Goal: Task Accomplishment & Management: Use online tool/utility

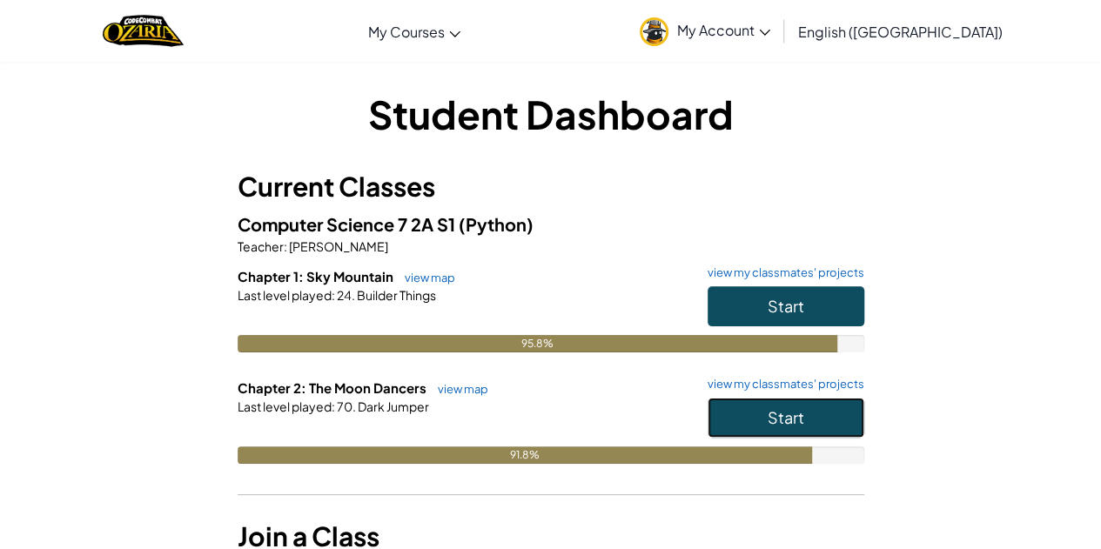
click at [798, 407] on span "Start" at bounding box center [786, 417] width 37 height 20
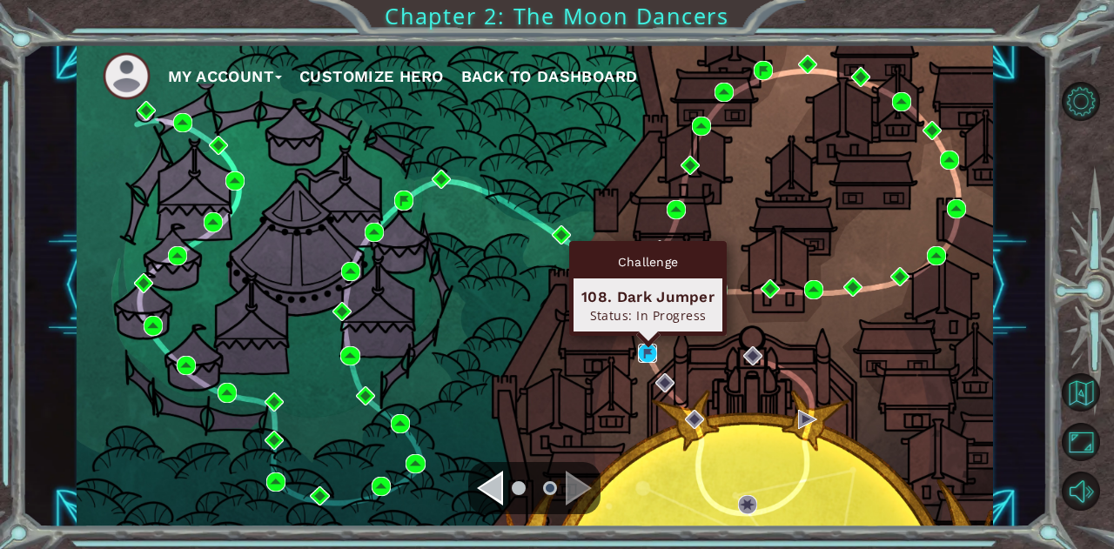
click at [643, 347] on img at bounding box center [647, 353] width 19 height 19
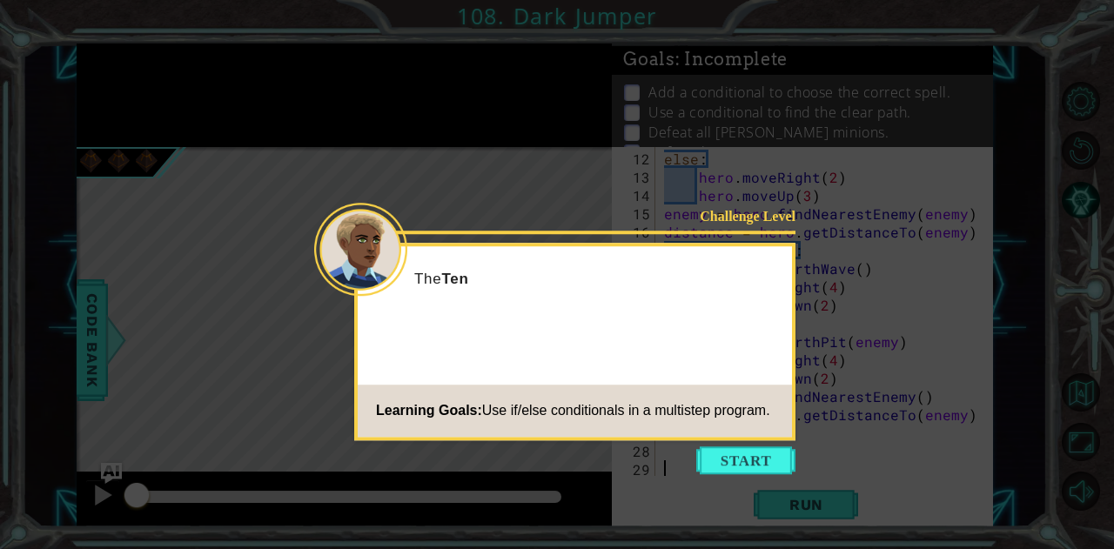
scroll to position [201, 0]
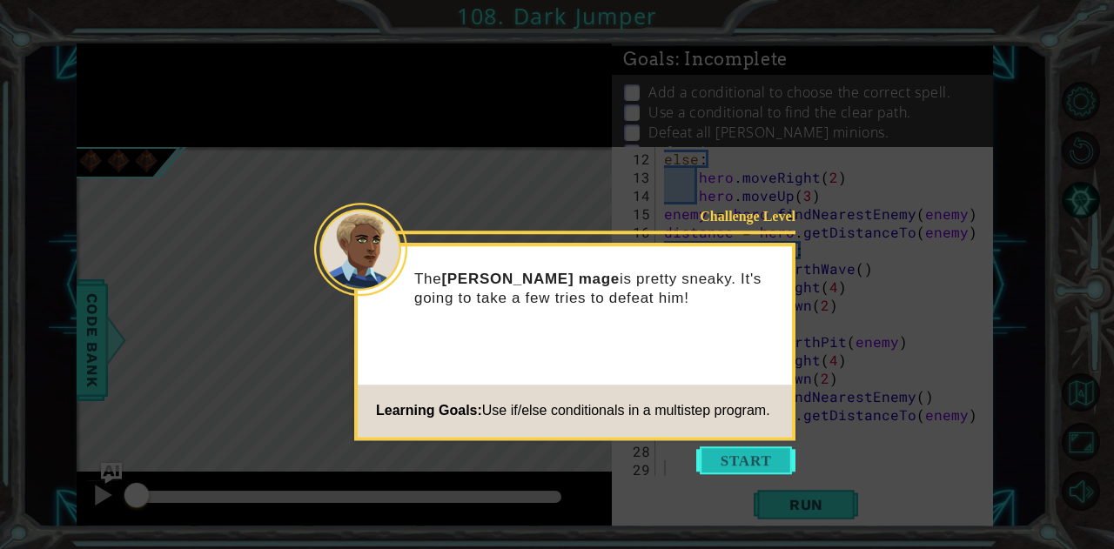
click at [734, 461] on button "Start" at bounding box center [745, 461] width 99 height 28
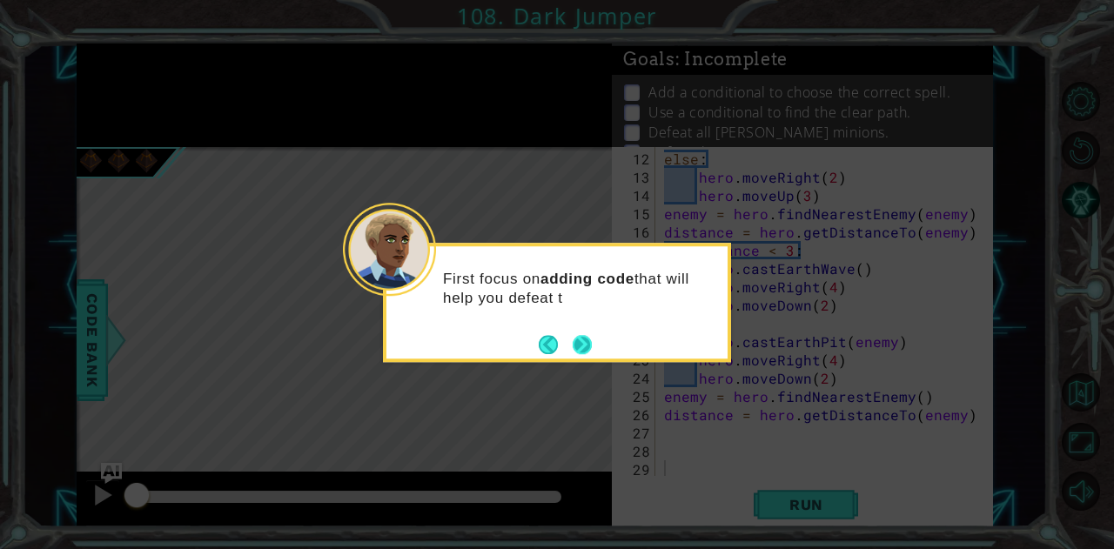
click at [577, 344] on button "Next" at bounding box center [582, 344] width 22 height 22
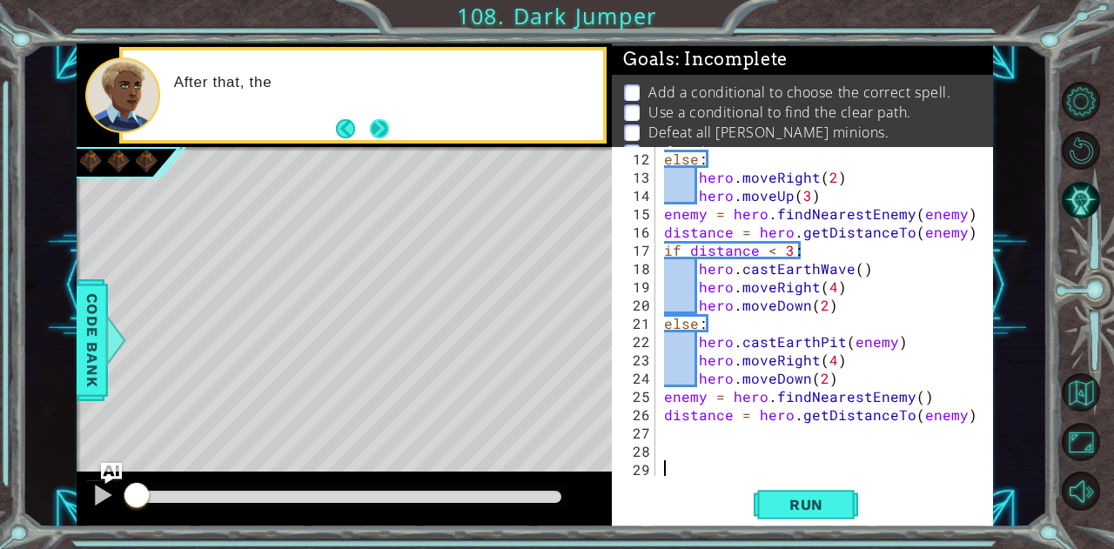
click at [375, 130] on button "Next" at bounding box center [379, 128] width 29 height 29
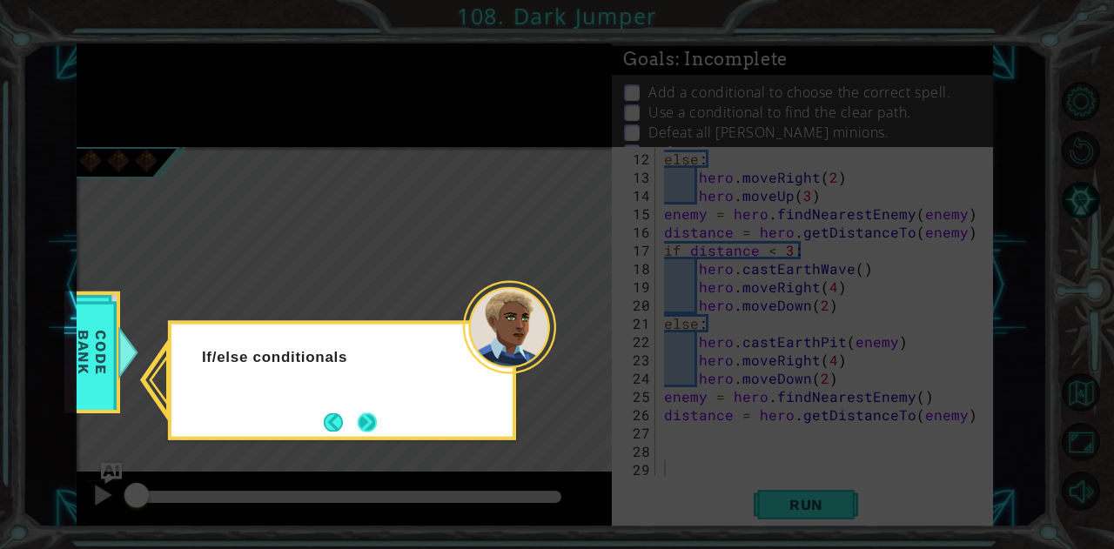
click at [369, 419] on button "Next" at bounding box center [368, 423] width 22 height 22
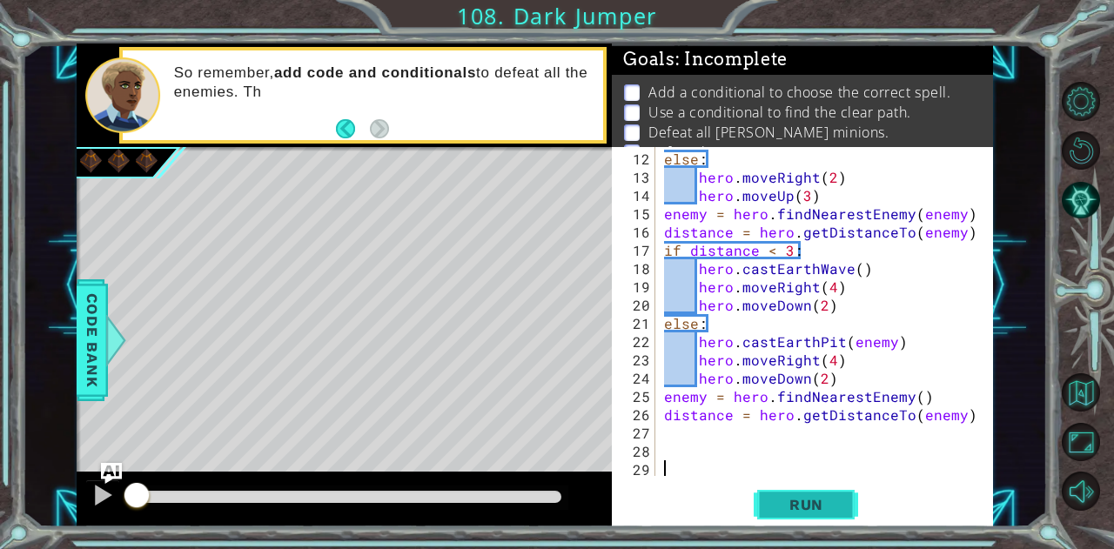
click at [808, 498] on span "Run" at bounding box center [806, 504] width 69 height 17
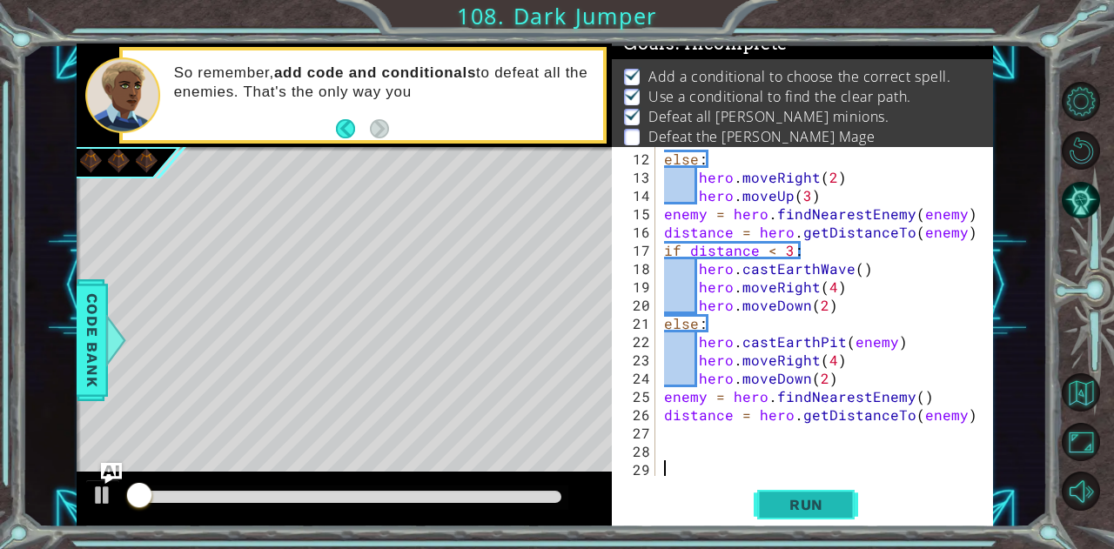
scroll to position [24, 0]
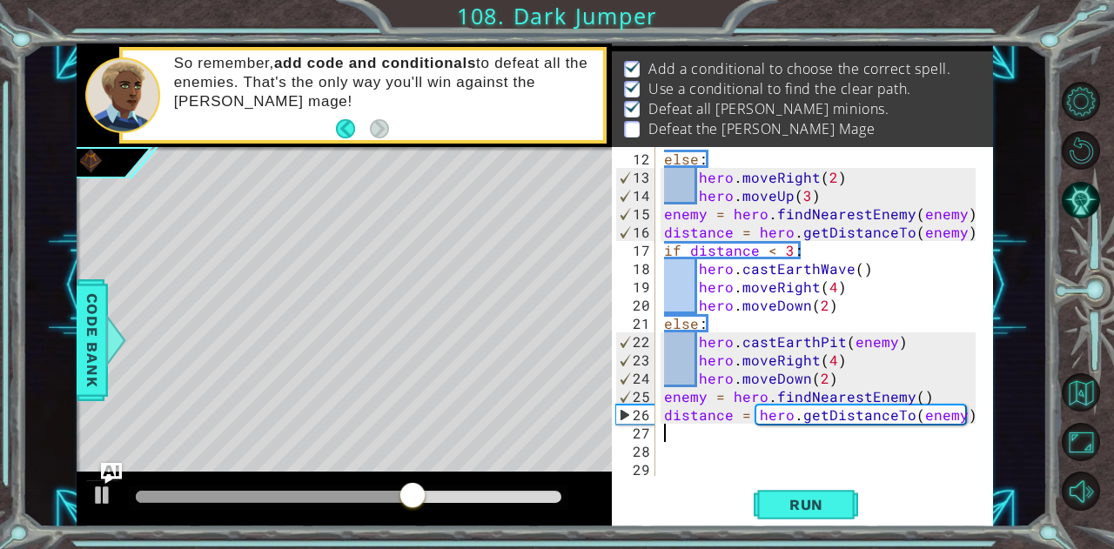
click at [674, 428] on div "else : hero . moveRight ( 2 ) hero . moveUp ( 3 ) enemy = hero . findNearestEne…" at bounding box center [823, 333] width 324 height 366
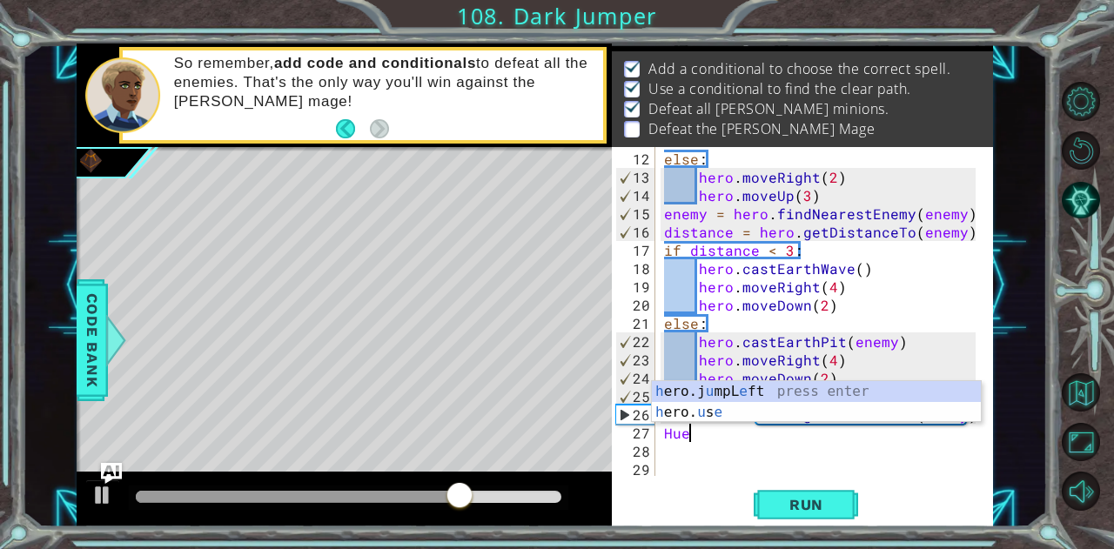
scroll to position [0, 0]
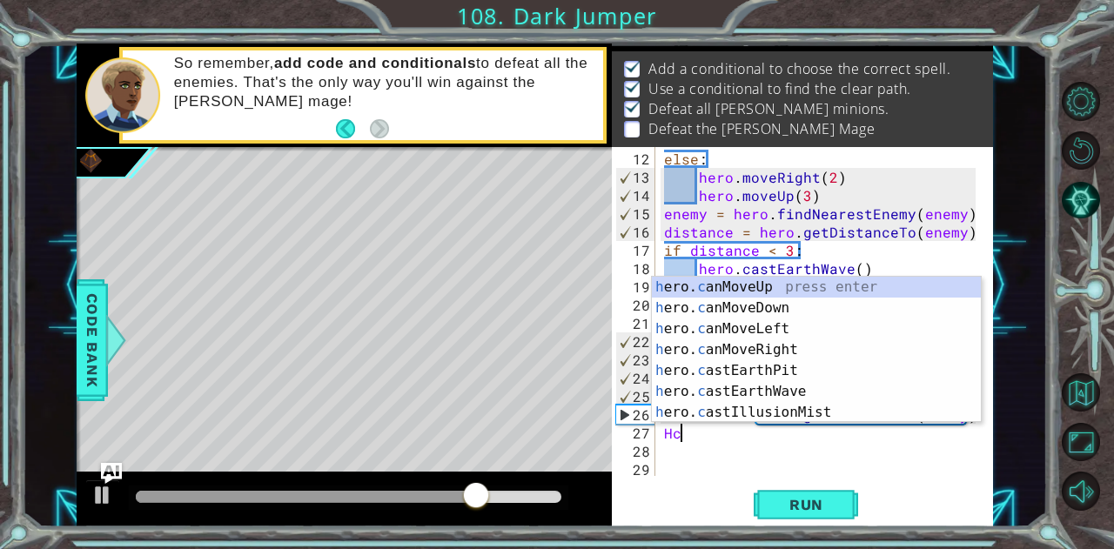
type textarea "Hce"
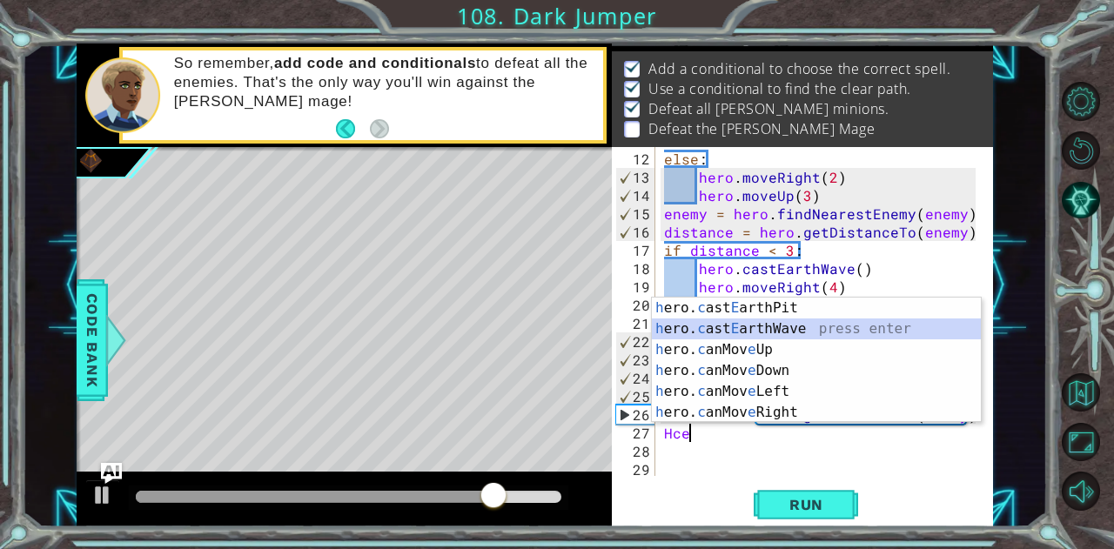
click at [766, 333] on div "h ero. c ast E arthPit press enter h ero. c ast E arthWave press enter h ero. c…" at bounding box center [817, 381] width 330 height 167
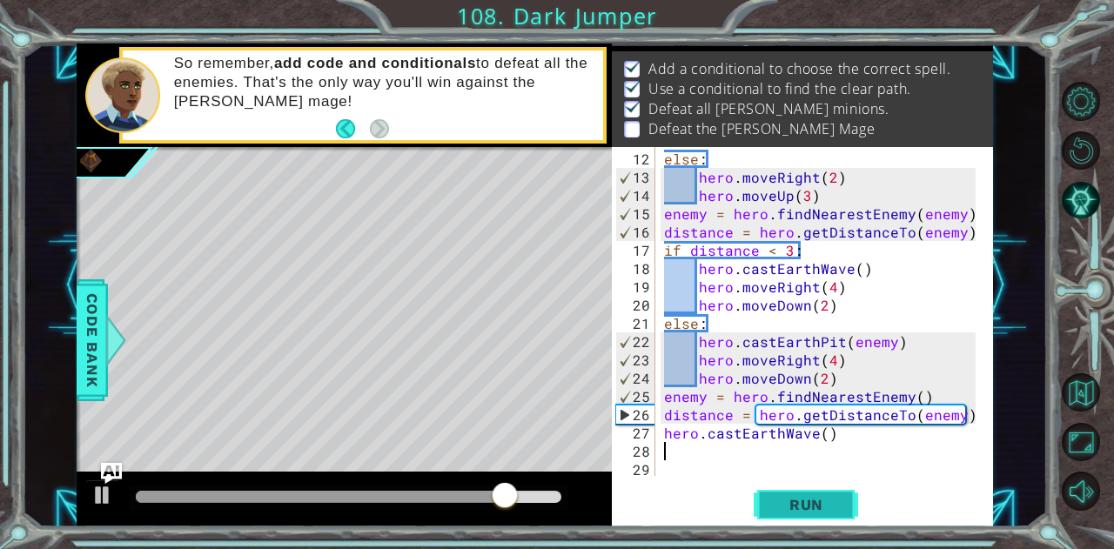
click at [813, 508] on span "Run" at bounding box center [806, 504] width 69 height 17
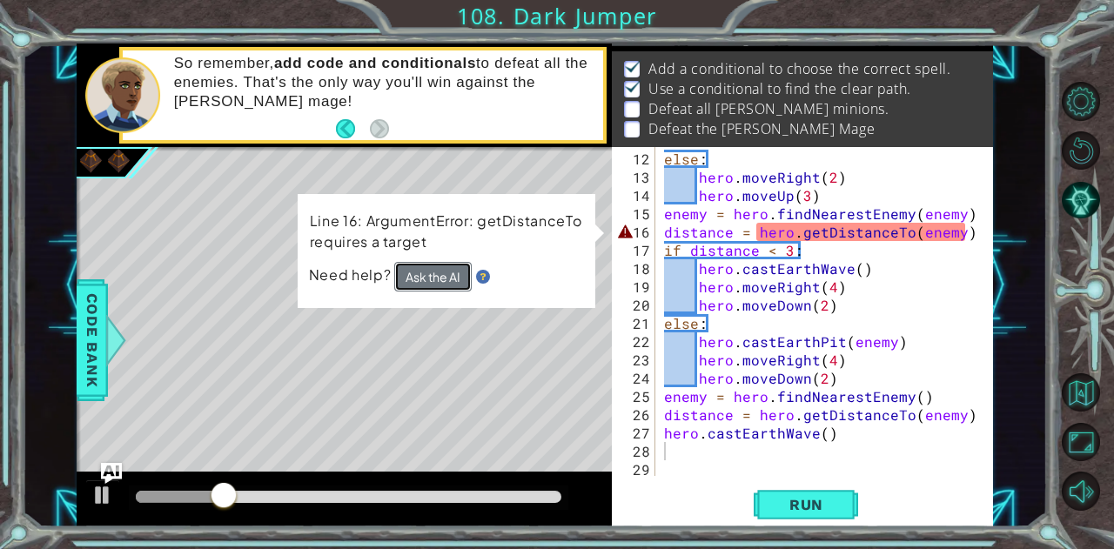
click at [431, 266] on button "Ask the AI" at bounding box center [432, 277] width 77 height 30
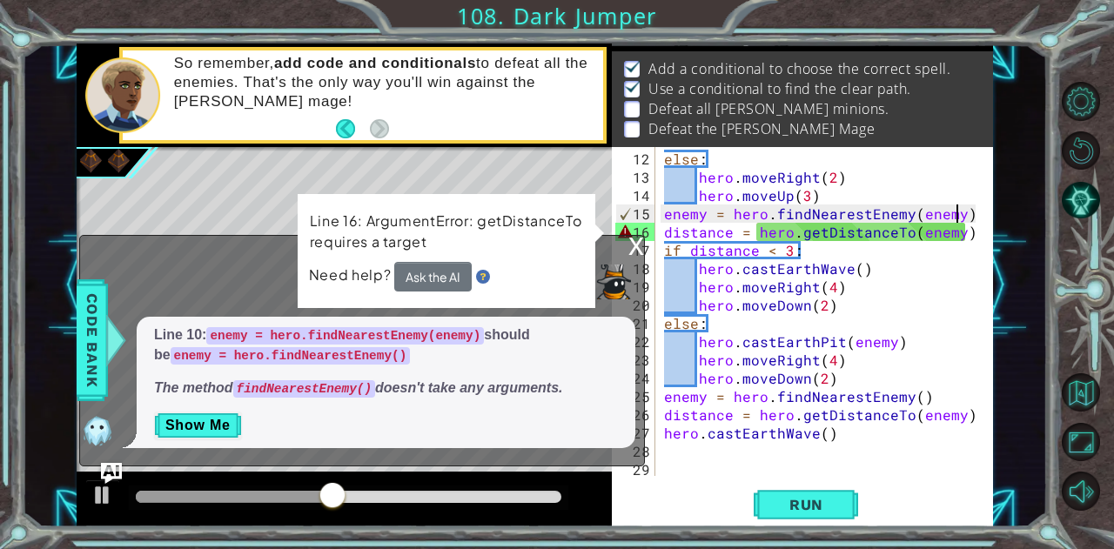
click at [961, 213] on div "else : hero . moveRight ( 2 ) hero . moveUp ( 3 ) enemy = hero . findNearestEne…" at bounding box center [823, 333] width 324 height 366
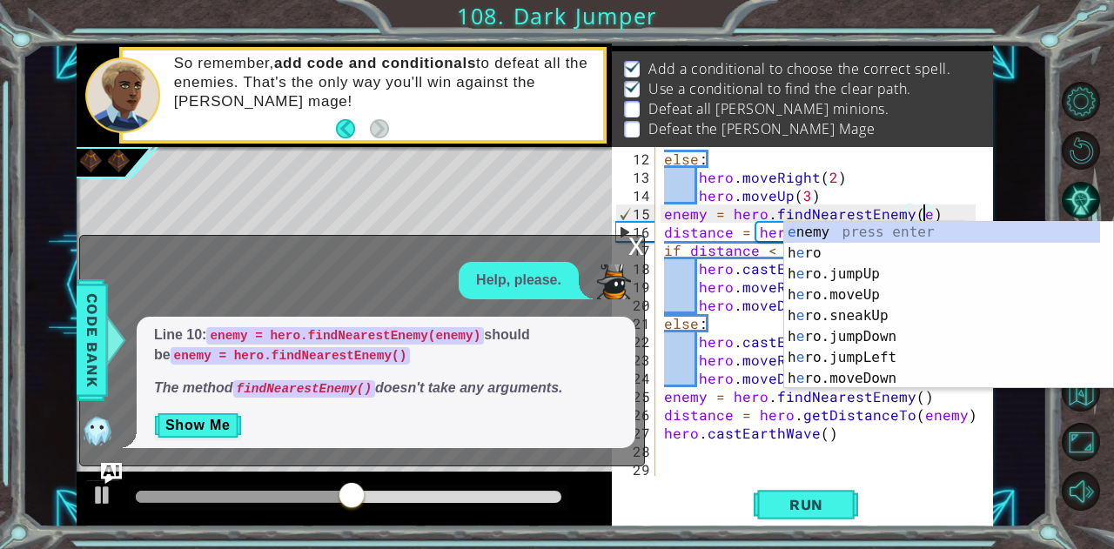
type textarea "enemy = hero.findNearestEnemy()"
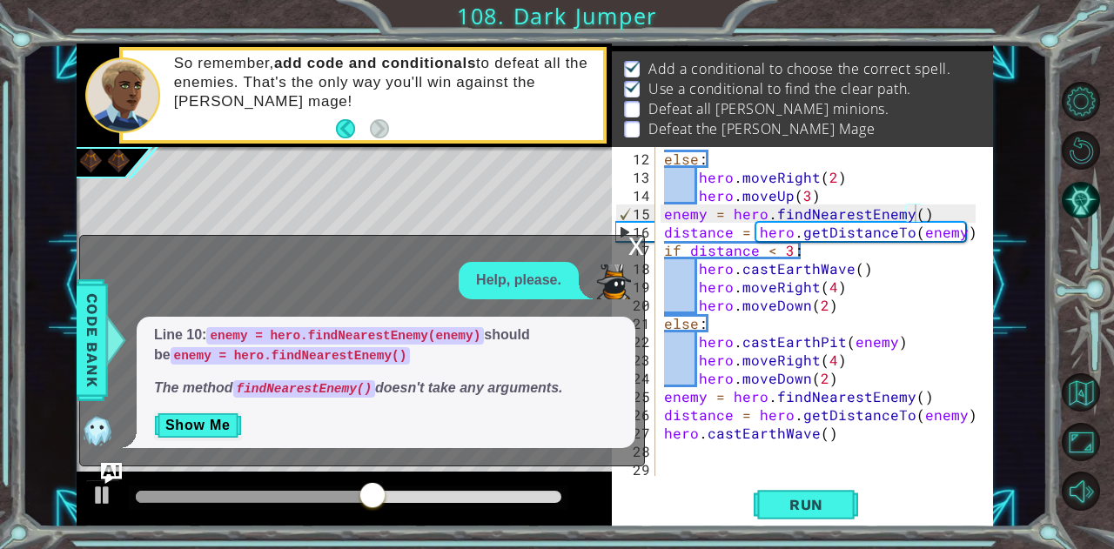
click at [810, 484] on div "enemy = hero.findNearestEnemy() 12 13 14 15 16 17 18 19 20 21 22 23 24 25 26 27…" at bounding box center [802, 337] width 380 height 380
click at [811, 503] on span "Run" at bounding box center [806, 504] width 69 height 17
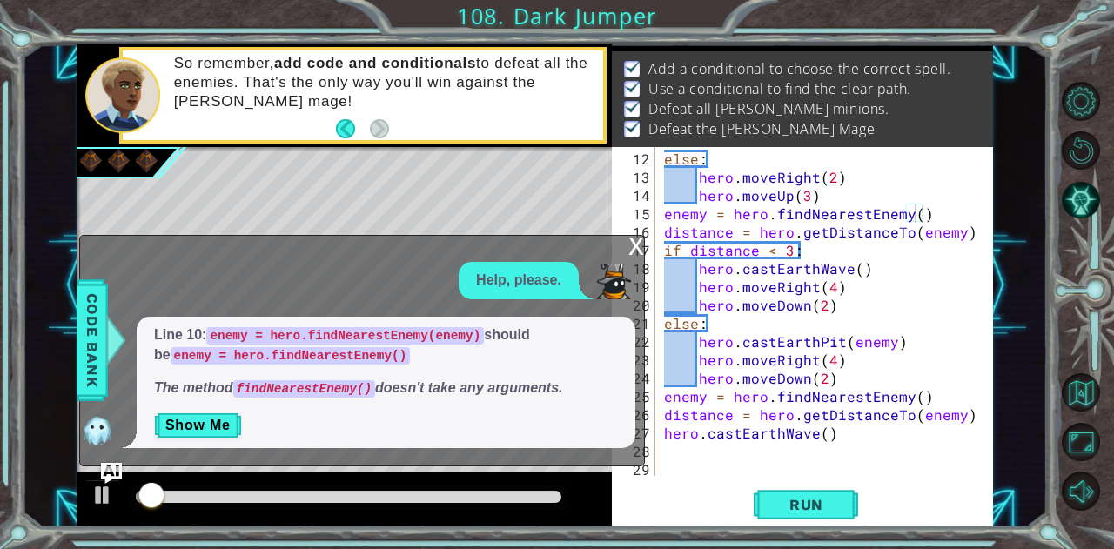
click at [634, 238] on div "x" at bounding box center [637, 244] width 16 height 17
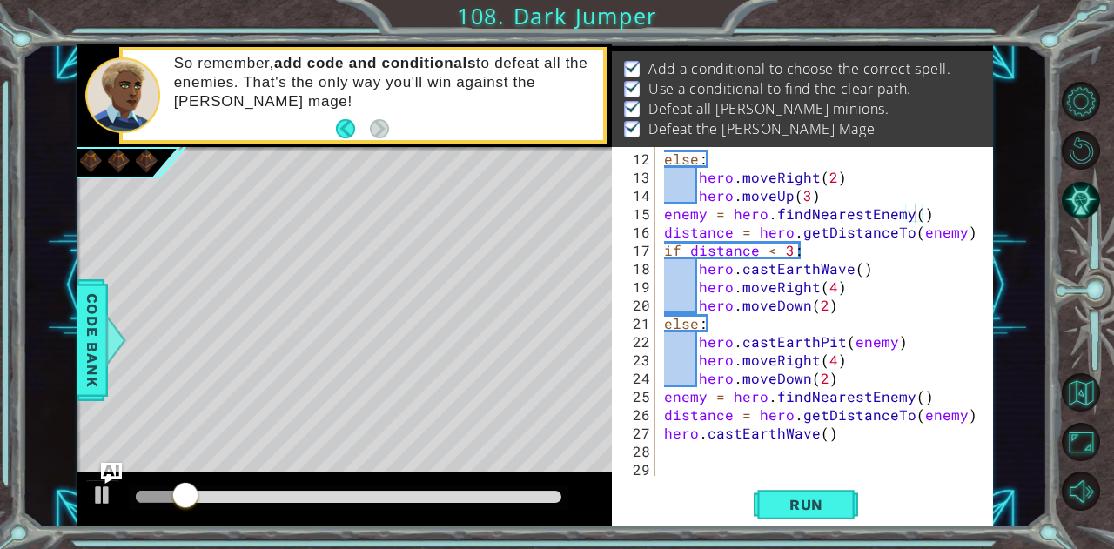
click at [662, 501] on div "Run" at bounding box center [806, 505] width 380 height 38
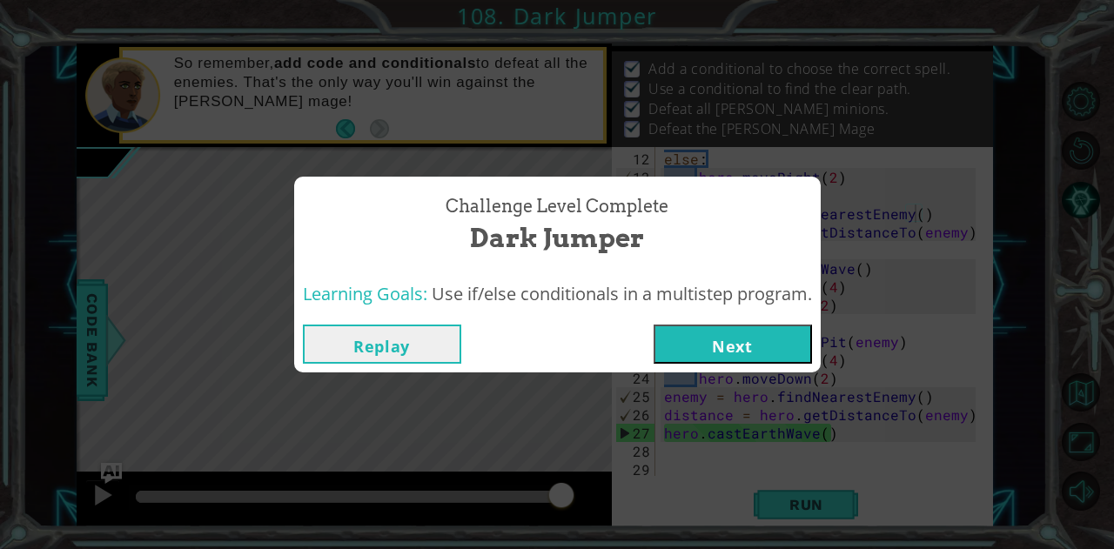
click at [759, 337] on button "Next" at bounding box center [733, 344] width 158 height 39
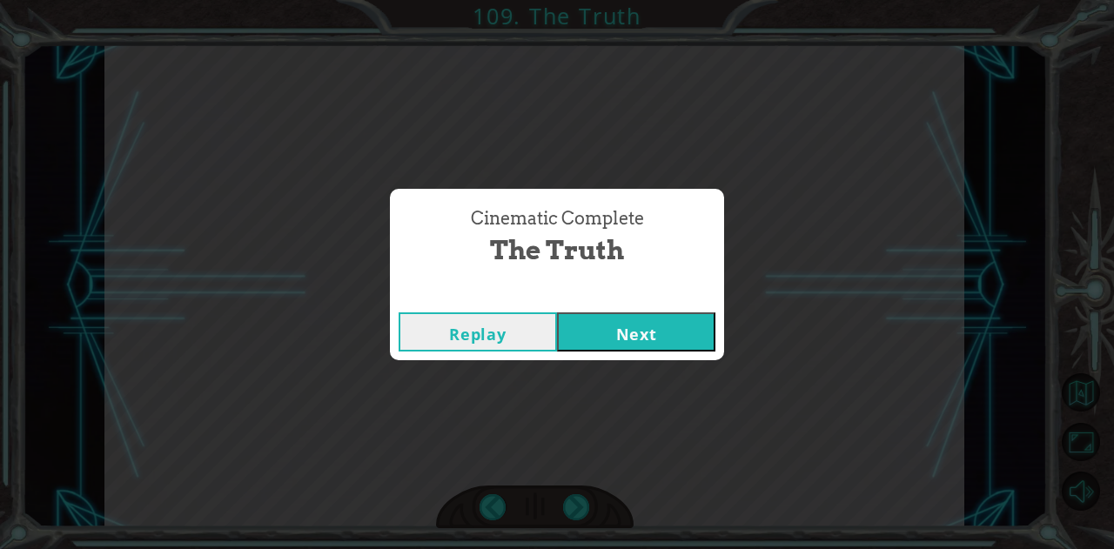
click at [637, 336] on button "Next" at bounding box center [636, 332] width 158 height 39
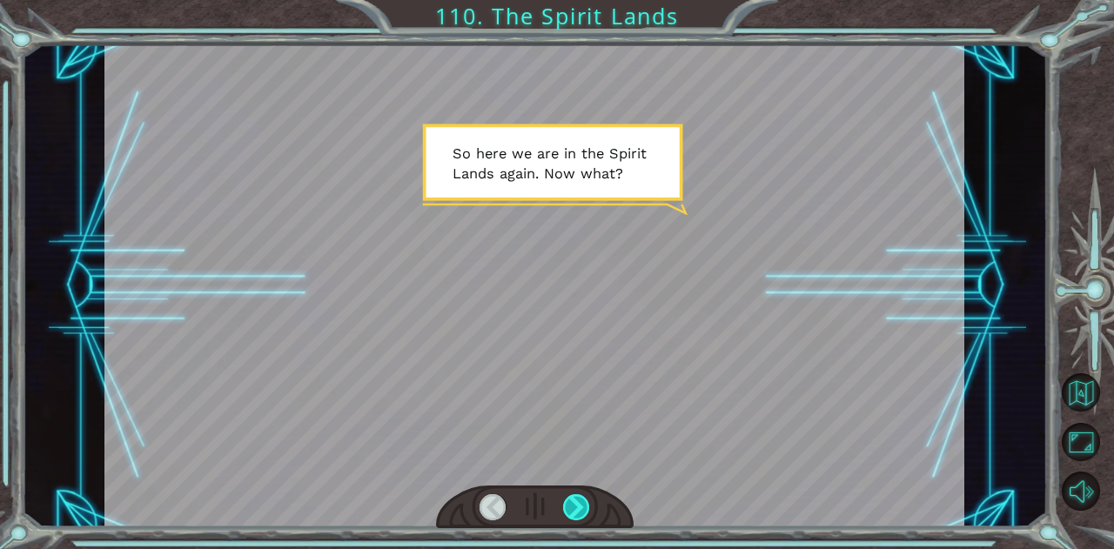
click at [583, 516] on div at bounding box center [576, 508] width 27 height 26
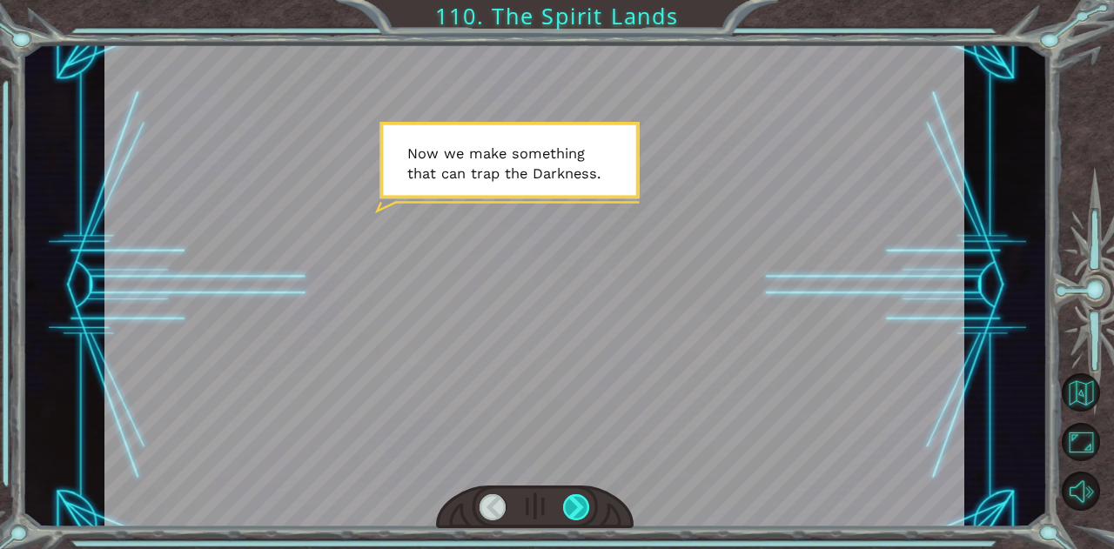
click at [580, 510] on div at bounding box center [576, 508] width 27 height 26
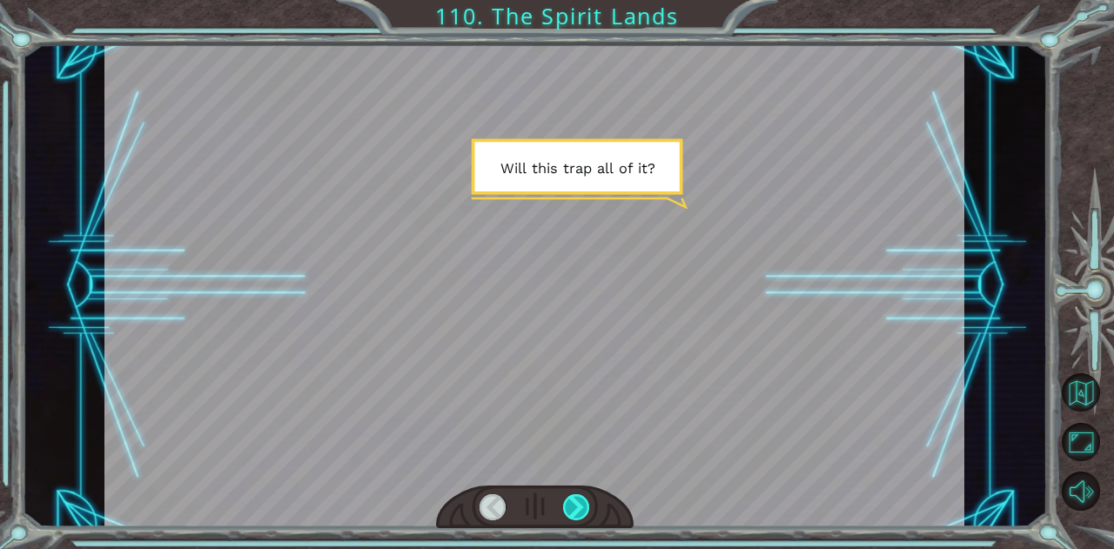
click at [580, 510] on div at bounding box center [576, 508] width 27 height 26
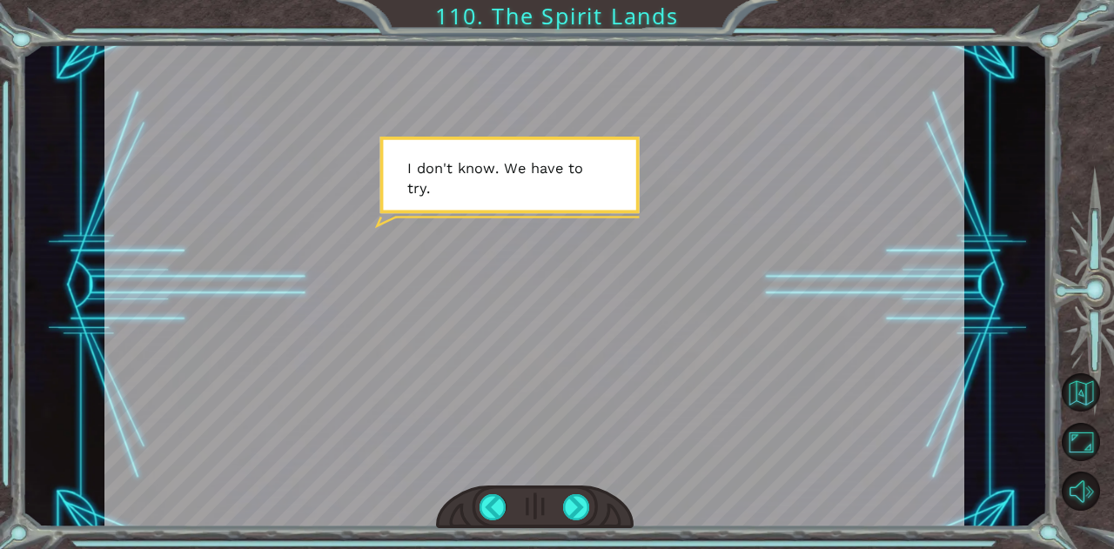
click at [590, 513] on div at bounding box center [535, 508] width 198 height 44
click at [585, 509] on div at bounding box center [576, 508] width 27 height 26
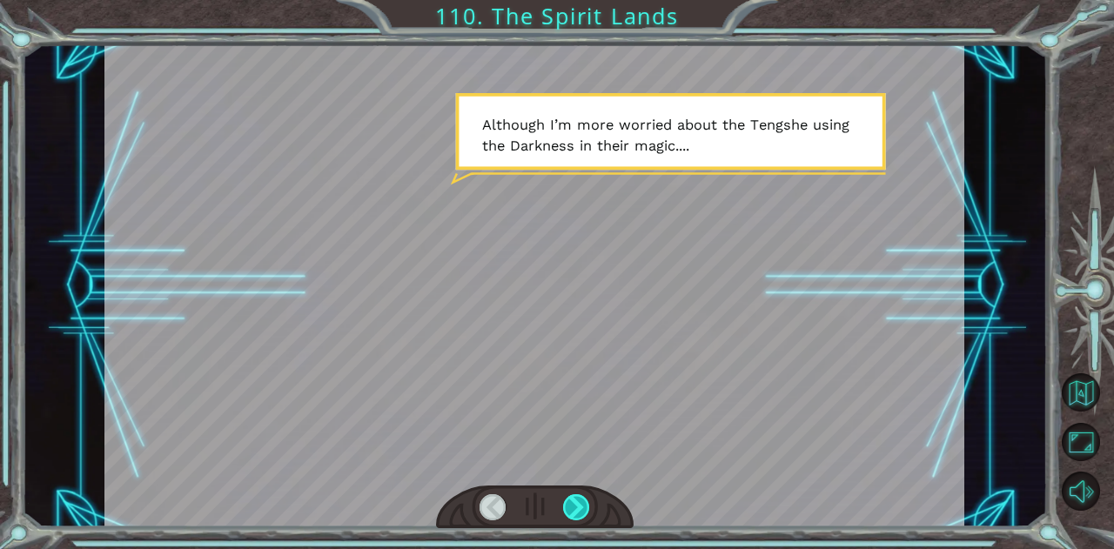
click at [587, 508] on div at bounding box center [576, 508] width 27 height 26
click at [580, 510] on div at bounding box center [576, 508] width 27 height 26
click at [582, 509] on div at bounding box center [576, 508] width 27 height 26
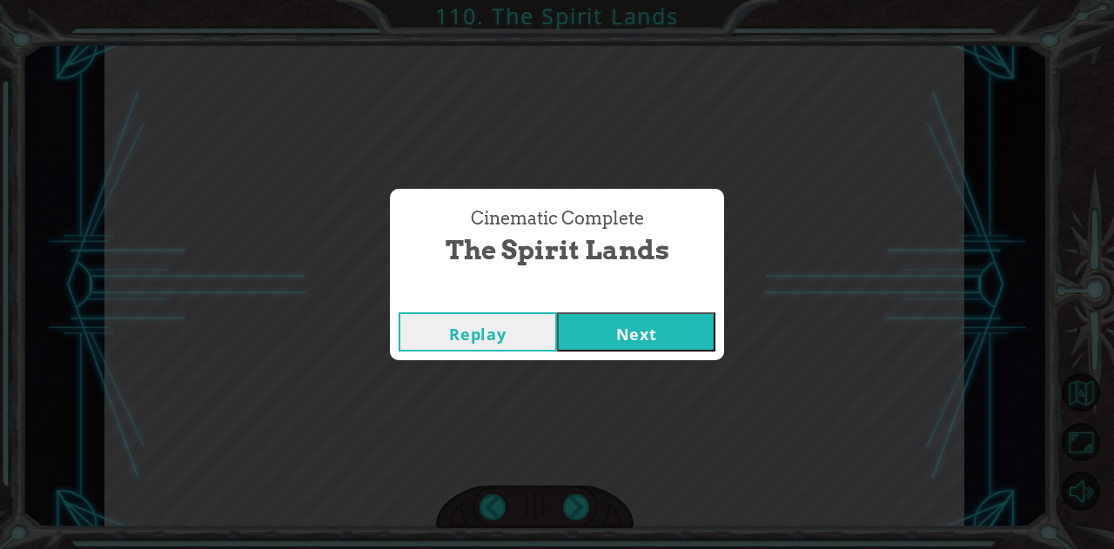
click at [610, 335] on button "Next" at bounding box center [636, 332] width 158 height 39
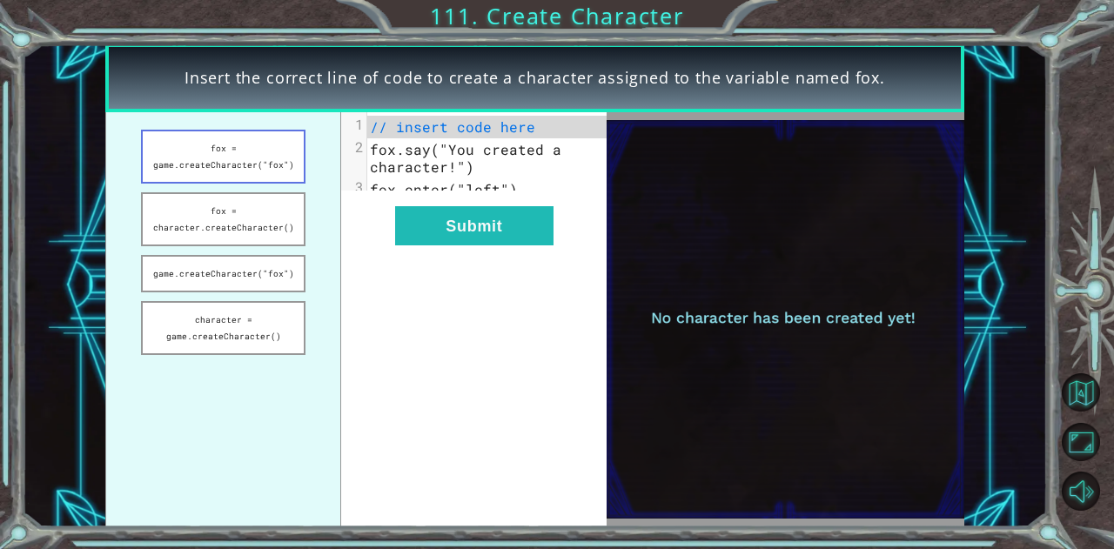
click at [281, 152] on button "fox = game.createCharacter("fox")" at bounding box center [223, 157] width 165 height 54
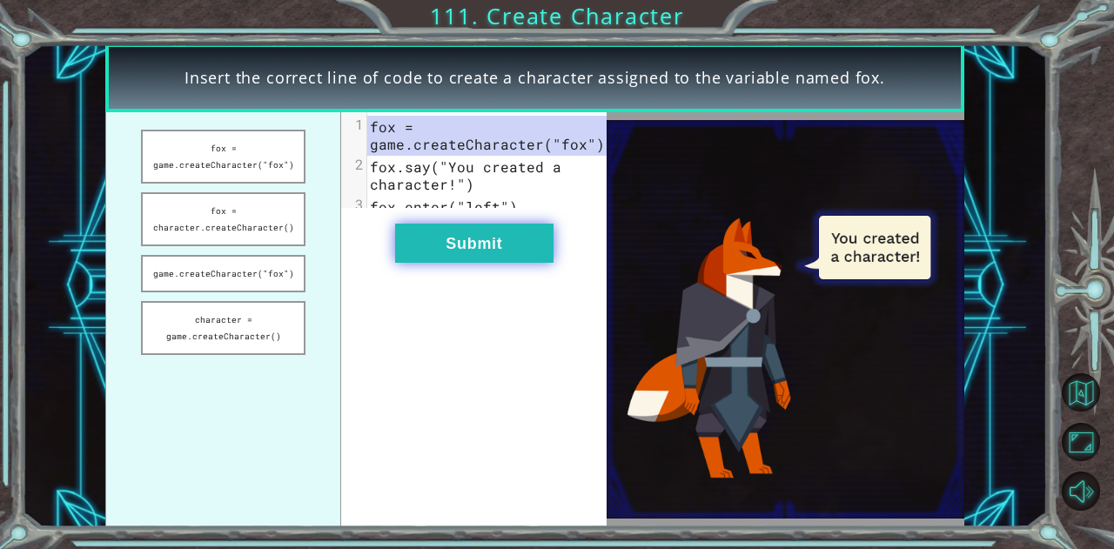
click at [494, 263] on button "Submit" at bounding box center [474, 243] width 158 height 39
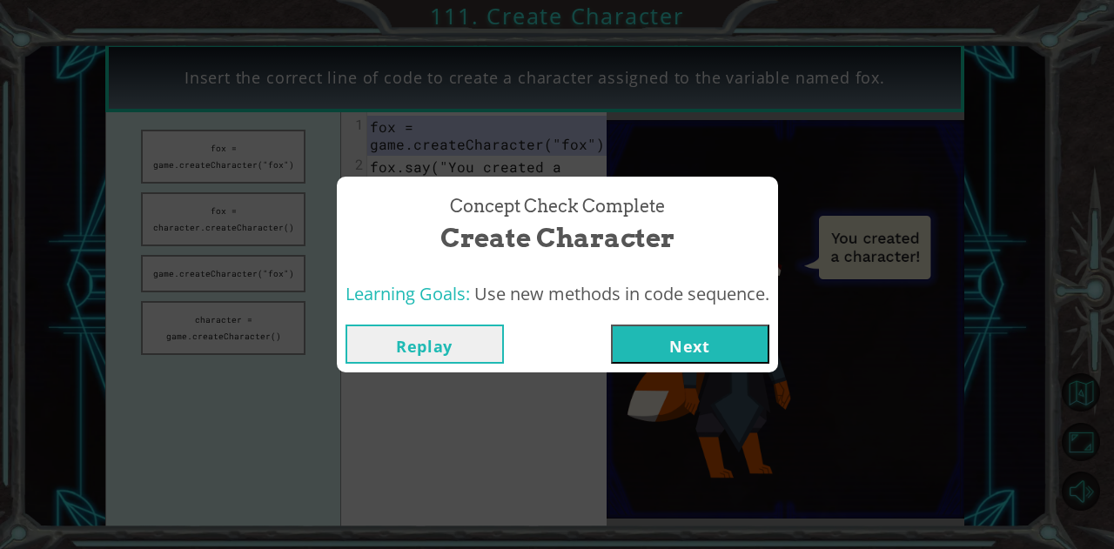
click at [683, 335] on button "Next" at bounding box center [690, 344] width 158 height 39
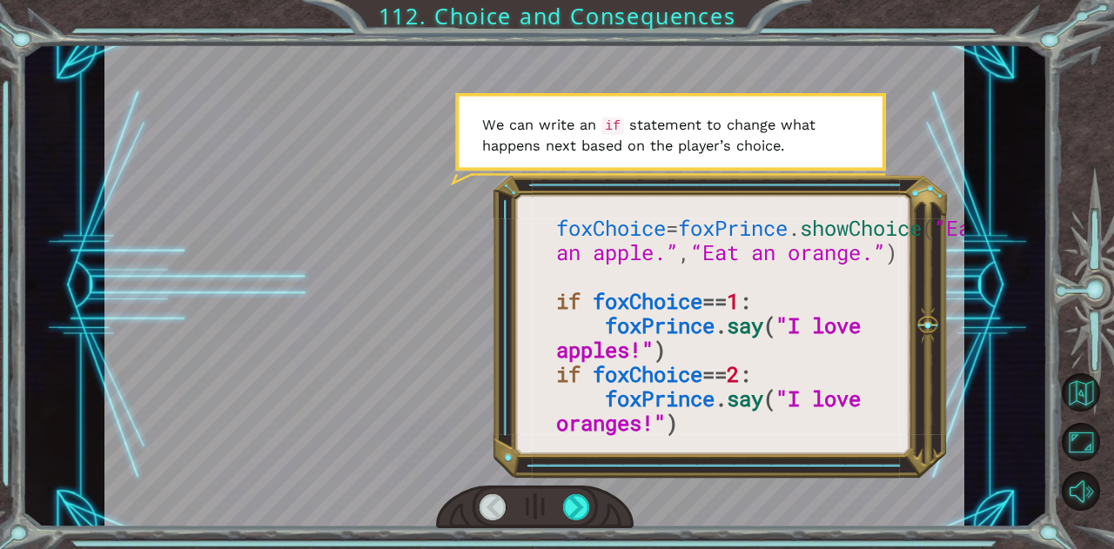
click at [496, 504] on div at bounding box center [493, 508] width 27 height 26
click at [492, 502] on div at bounding box center [493, 508] width 27 height 26
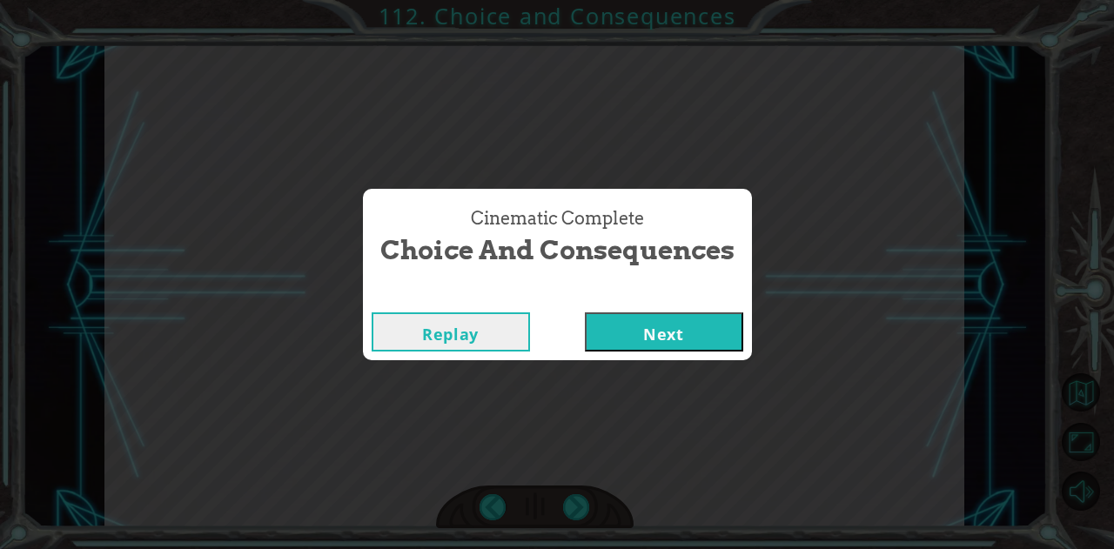
click at [711, 336] on button "Next" at bounding box center [664, 332] width 158 height 39
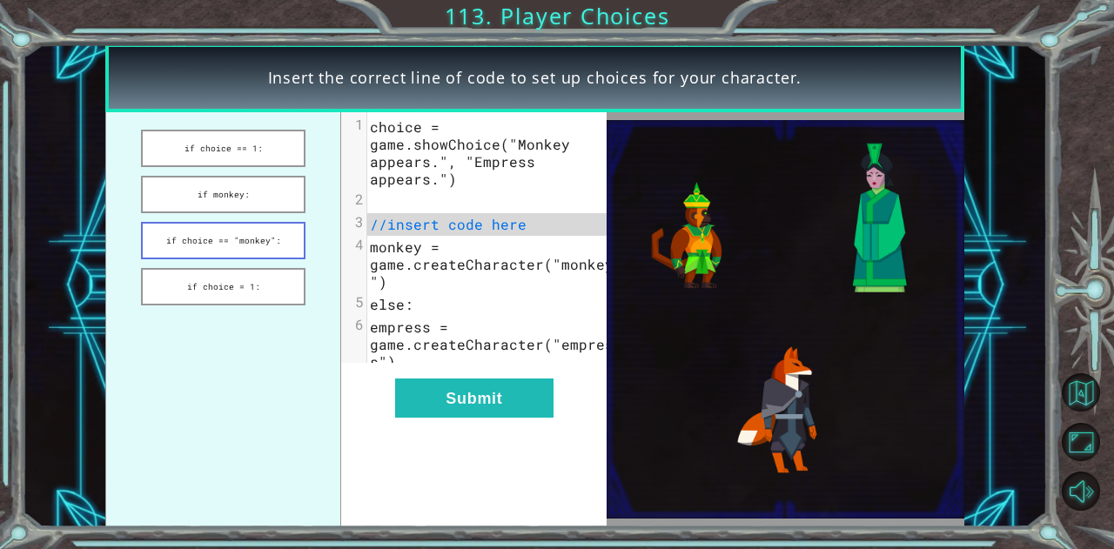
click at [298, 232] on button "if choice == "monkey":" at bounding box center [223, 240] width 165 height 37
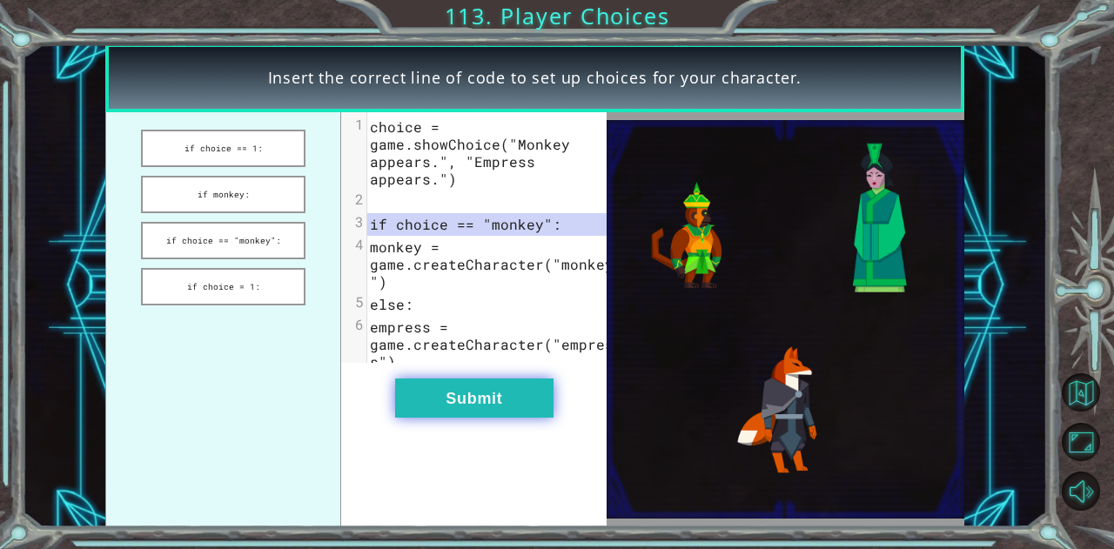
click at [528, 401] on button "Submit" at bounding box center [474, 398] width 158 height 39
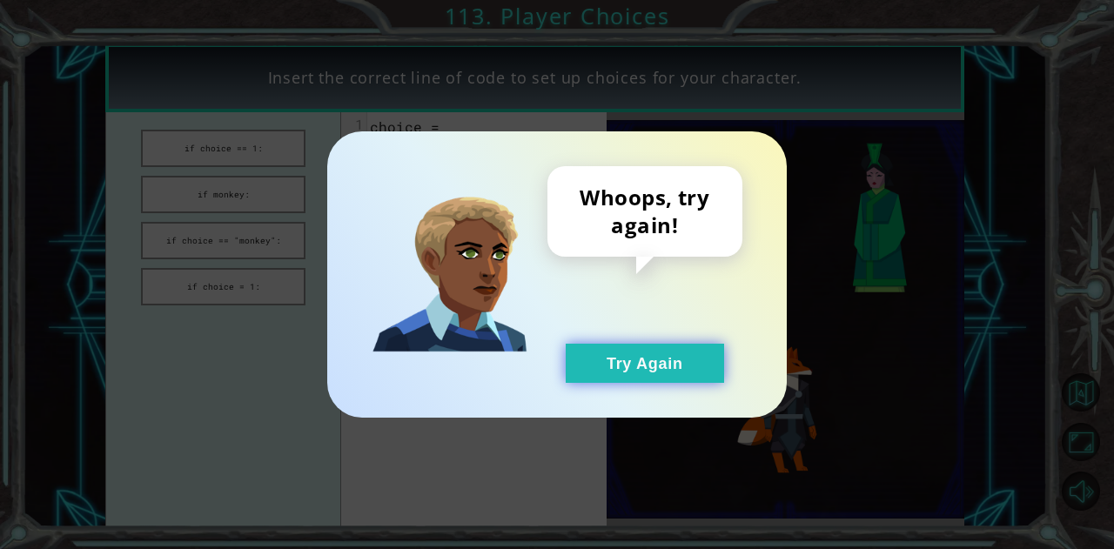
click at [628, 364] on button "Try Again" at bounding box center [645, 363] width 158 height 39
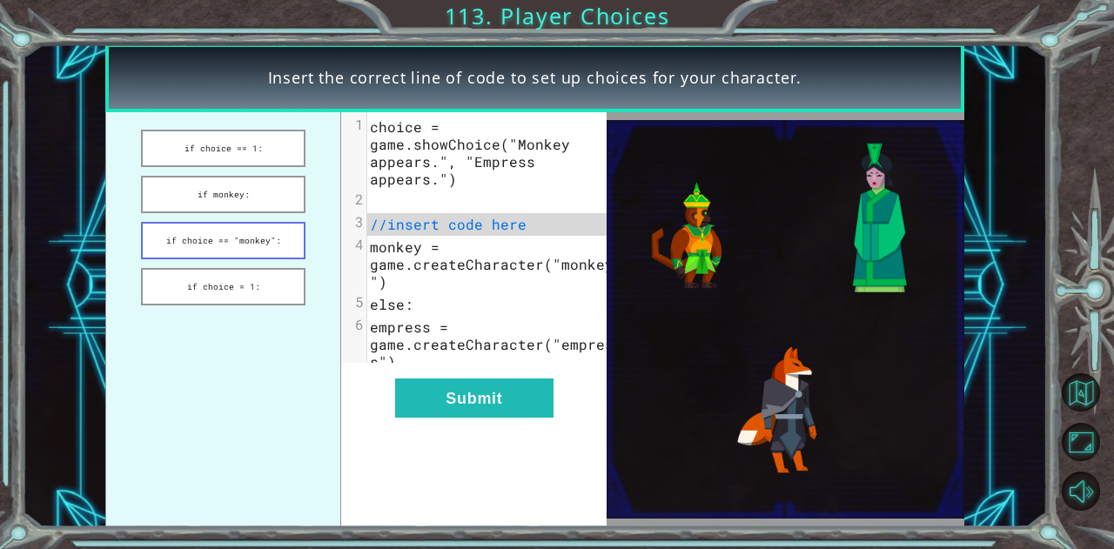
click at [252, 247] on button "if choice == "monkey":" at bounding box center [223, 240] width 165 height 37
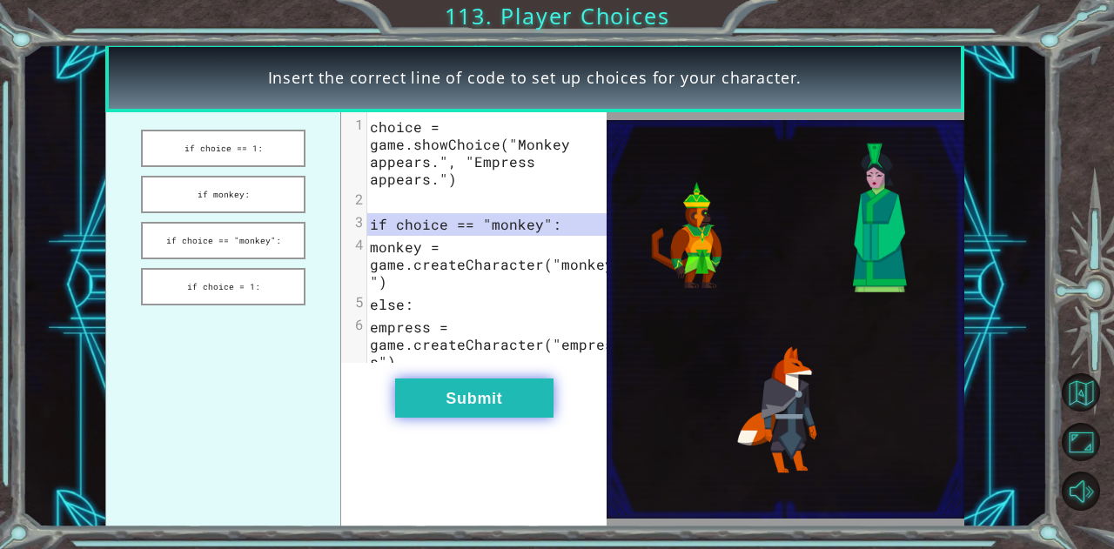
click at [442, 398] on button "Submit" at bounding box center [474, 398] width 158 height 39
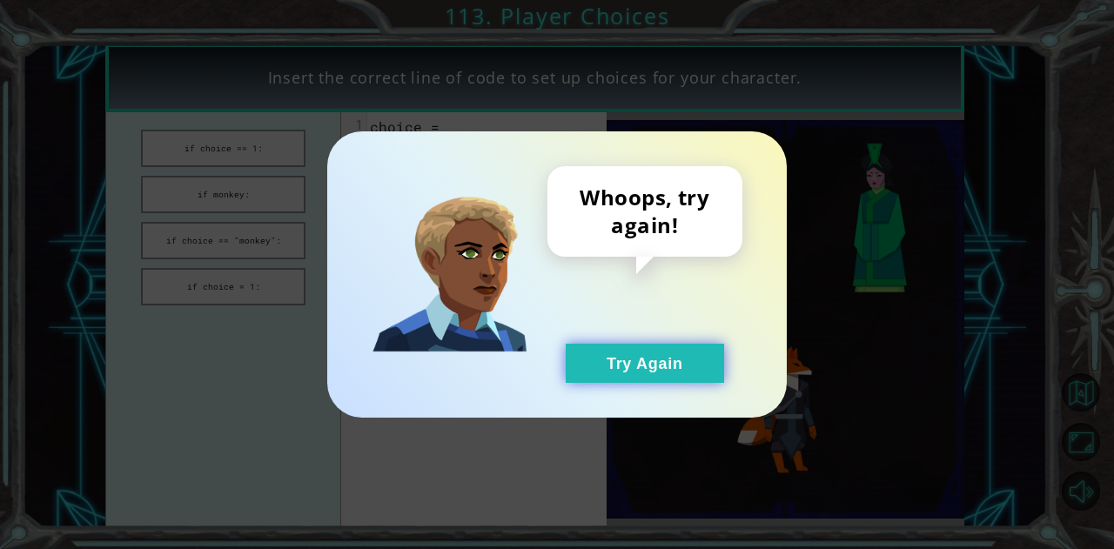
click at [611, 360] on button "Try Again" at bounding box center [645, 363] width 158 height 39
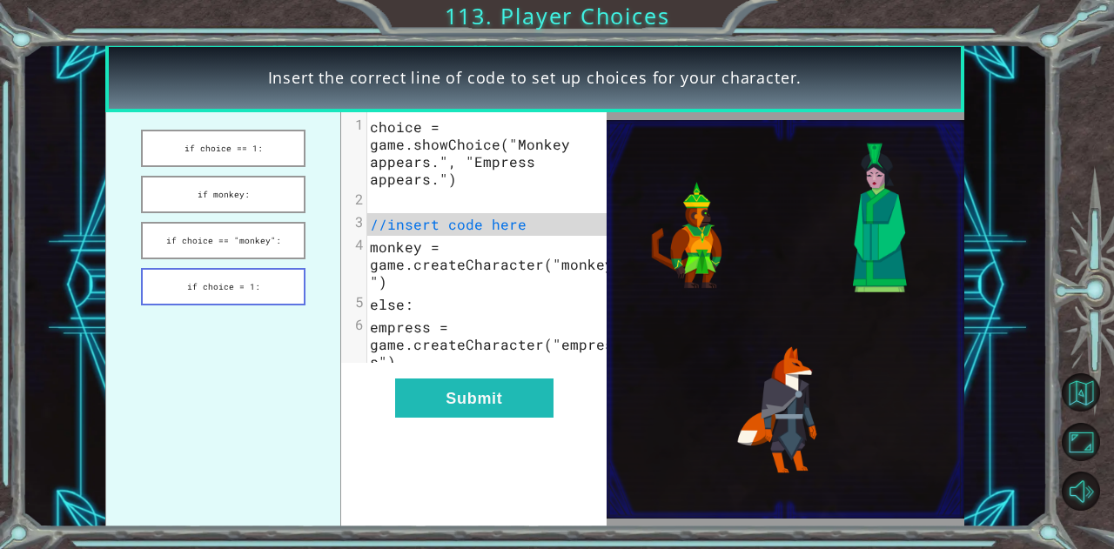
click at [256, 293] on button "if choice = 1:" at bounding box center [223, 286] width 165 height 37
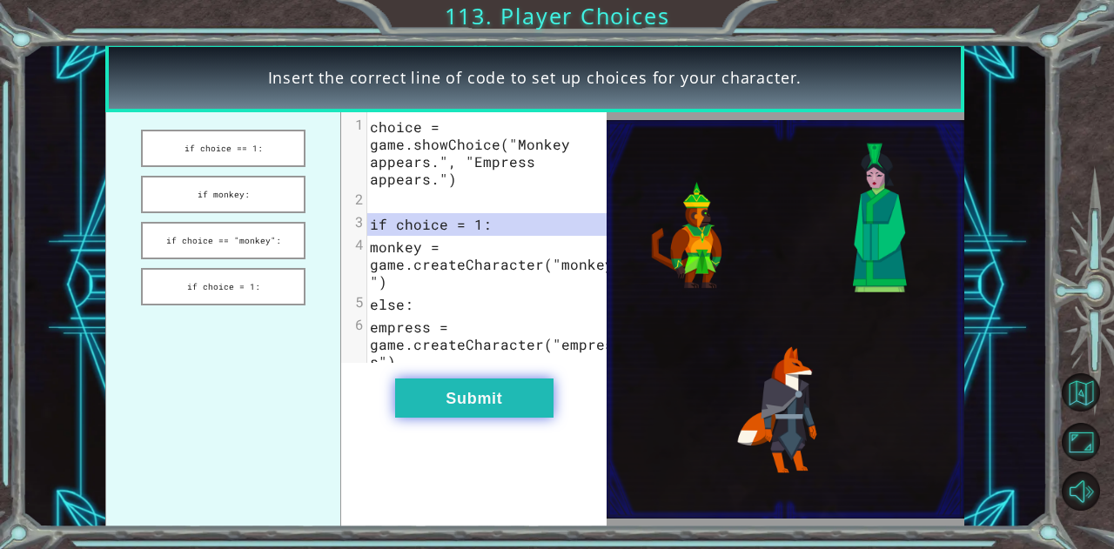
click at [468, 415] on button "Submit" at bounding box center [474, 398] width 158 height 39
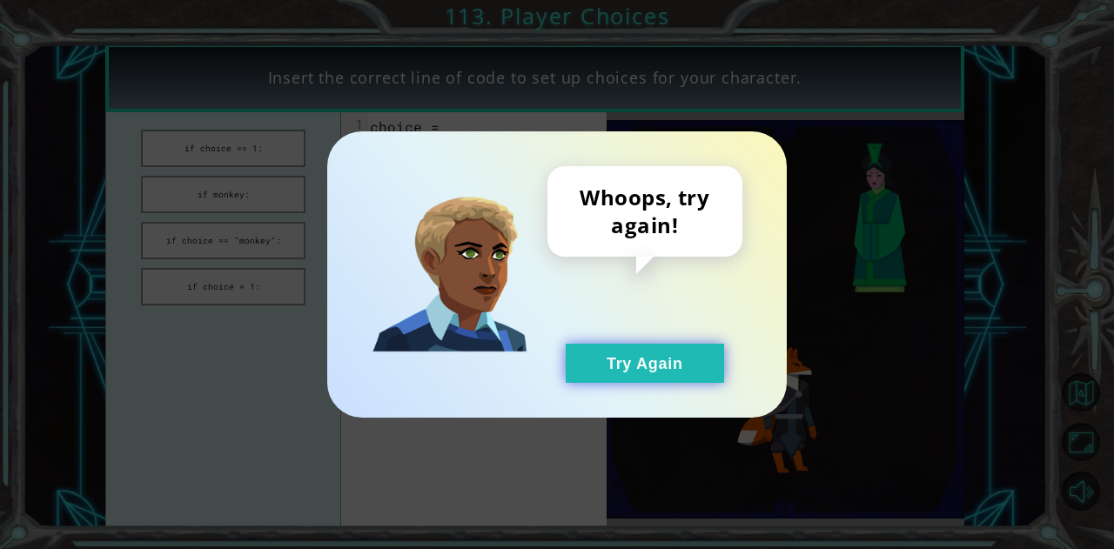
click at [623, 367] on button "Try Again" at bounding box center [645, 363] width 158 height 39
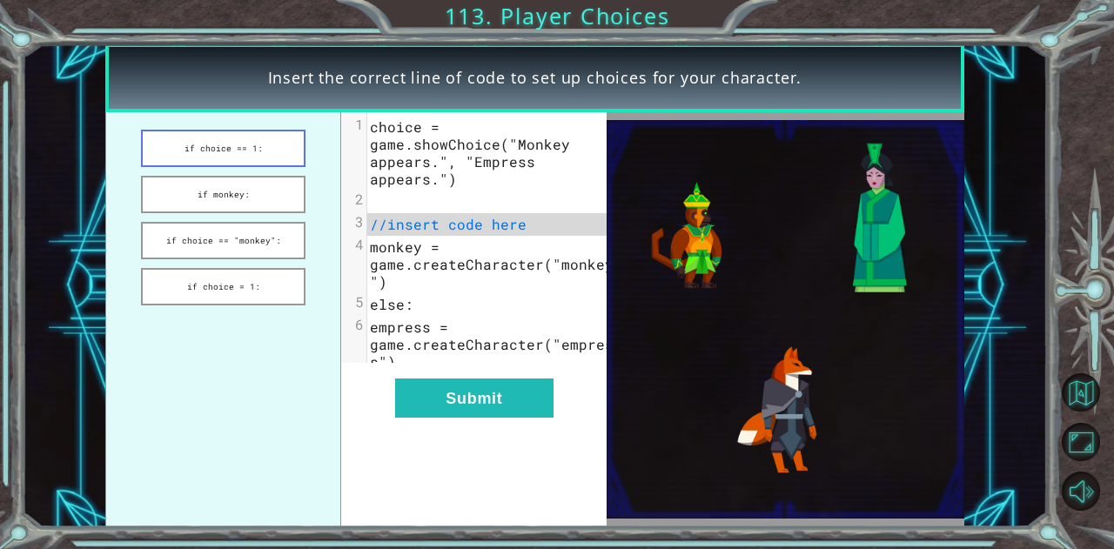
click at [270, 136] on button "if choice == 1:" at bounding box center [223, 148] width 165 height 37
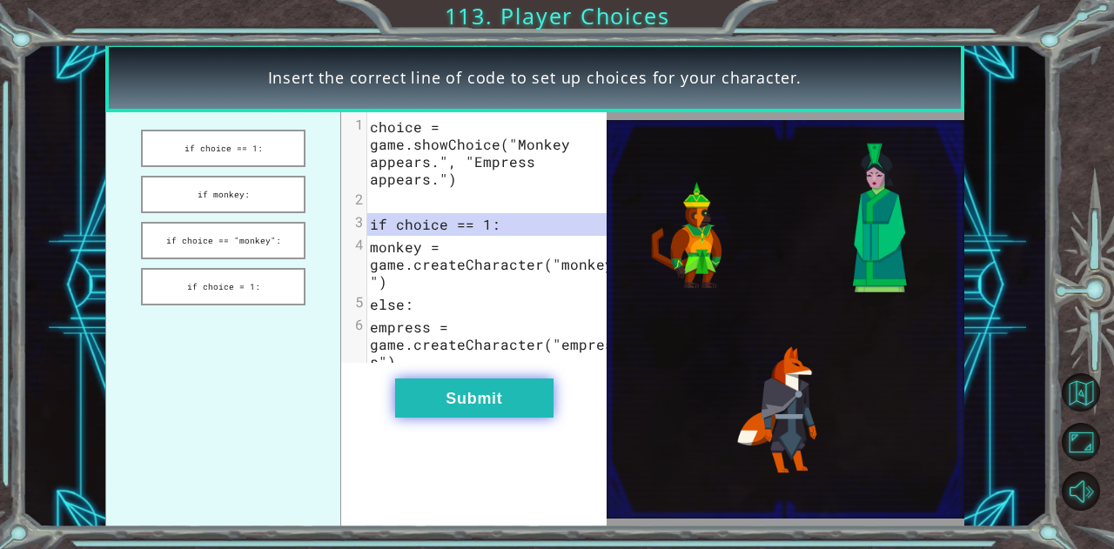
click at [495, 418] on button "Submit" at bounding box center [474, 398] width 158 height 39
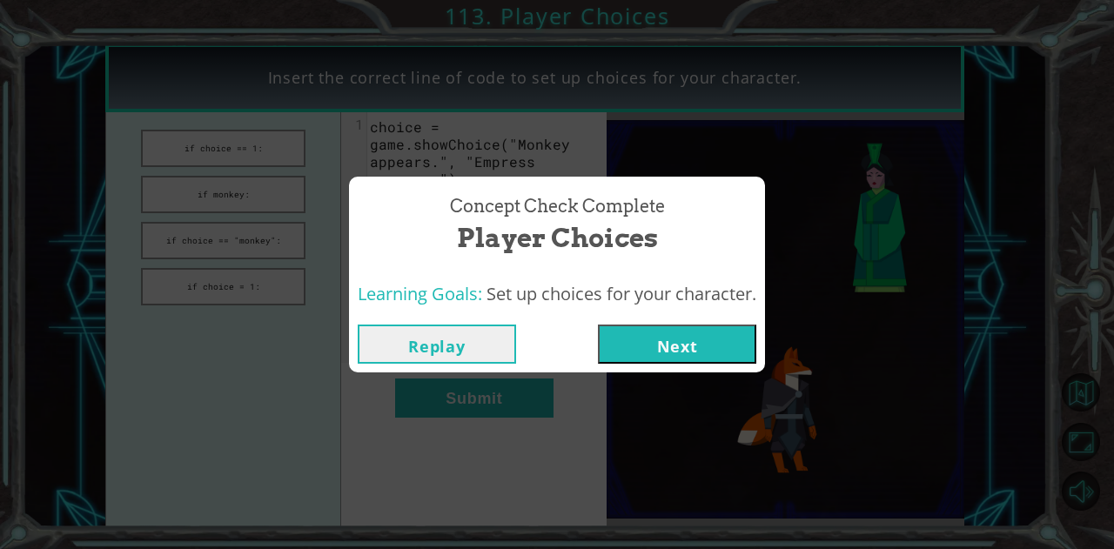
click at [669, 347] on button "Next" at bounding box center [677, 344] width 158 height 39
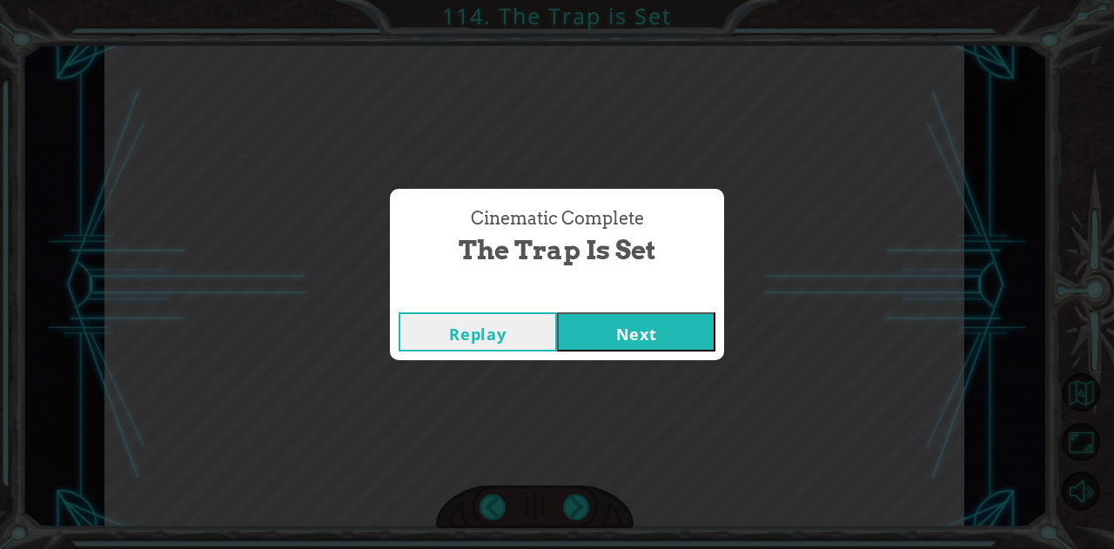
click at [672, 339] on button "Next" at bounding box center [636, 332] width 158 height 39
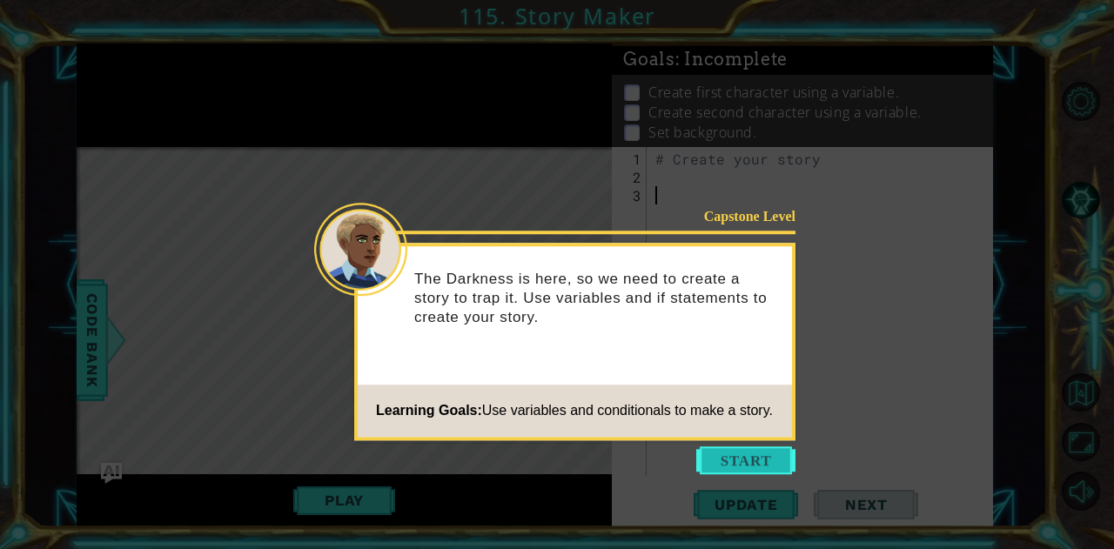
click at [751, 447] on button "Start" at bounding box center [745, 461] width 99 height 28
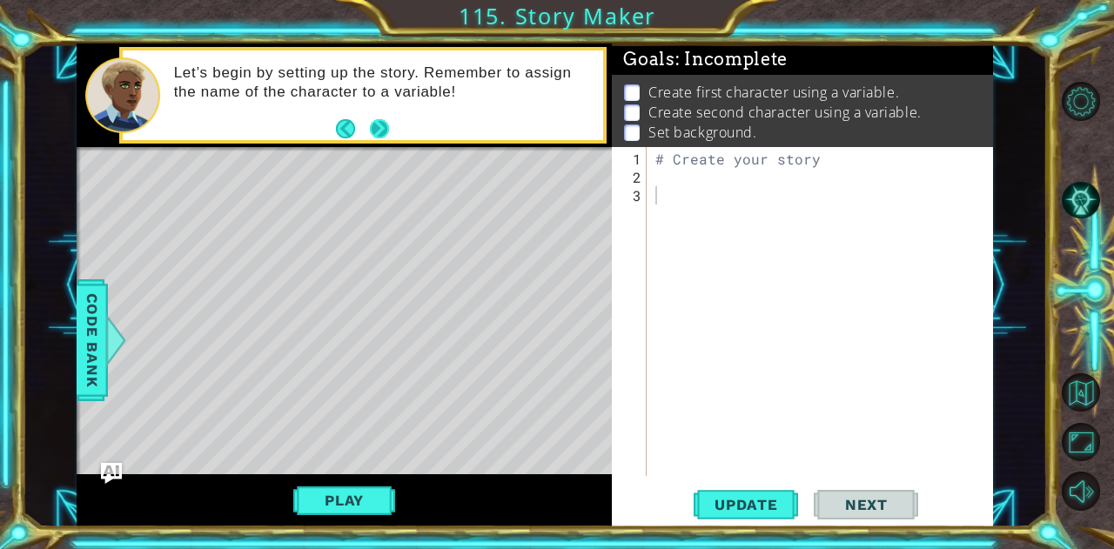
click at [390, 122] on button "Next" at bounding box center [379, 128] width 27 height 27
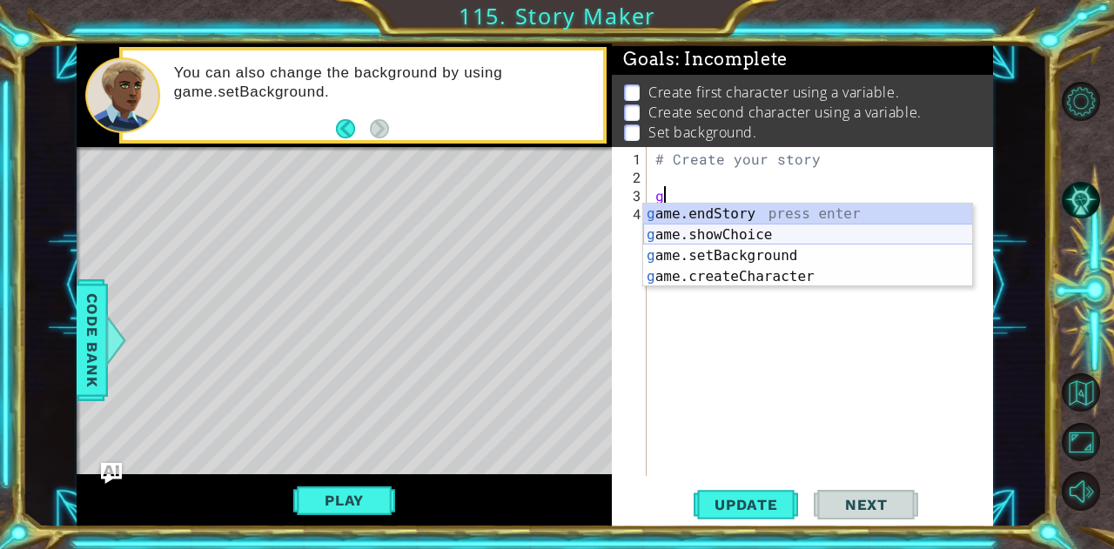
click at [705, 245] on div "g ame.endStory press enter g ame.showChoice press enter g ame.setBackground pre…" at bounding box center [808, 266] width 330 height 125
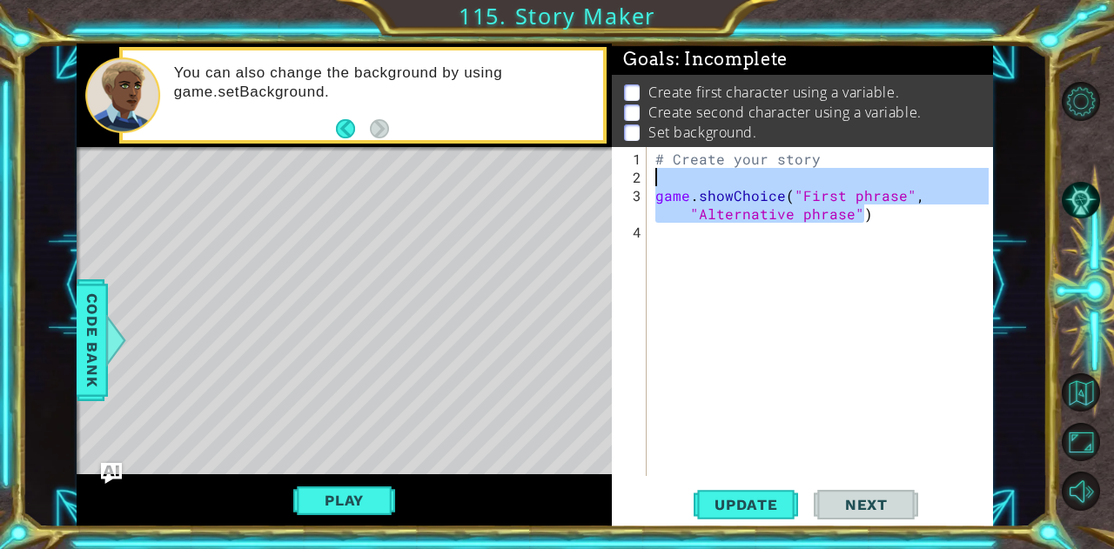
click at [606, 182] on div "1 ההההההההההההההההההההההההההההההההההההההההההההההההההההההההההההההההההההההההההההה…" at bounding box center [535, 285] width 917 height 483
type textarea "\"
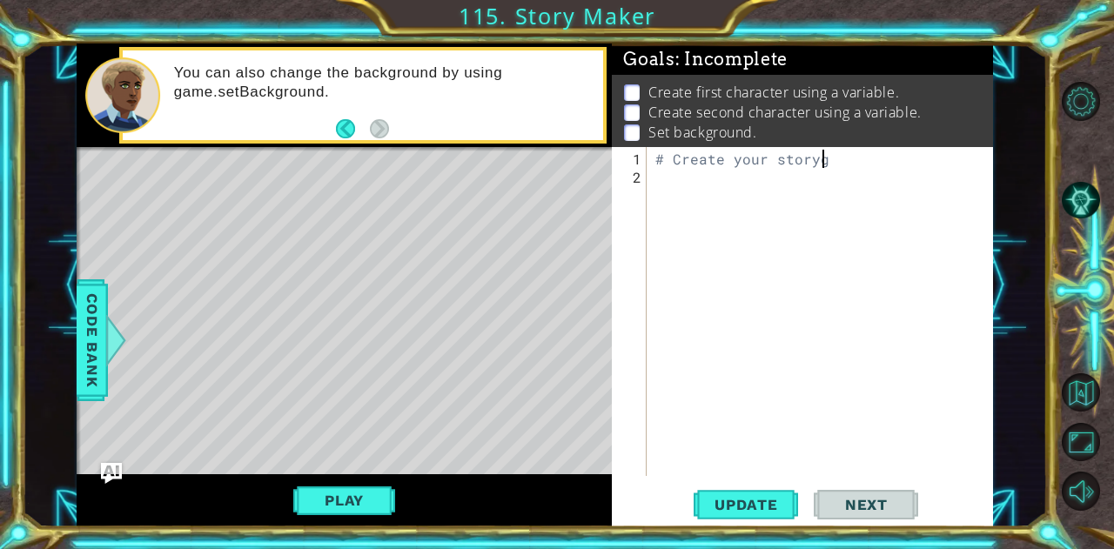
scroll to position [0, 9]
type textarea "# Create your story"
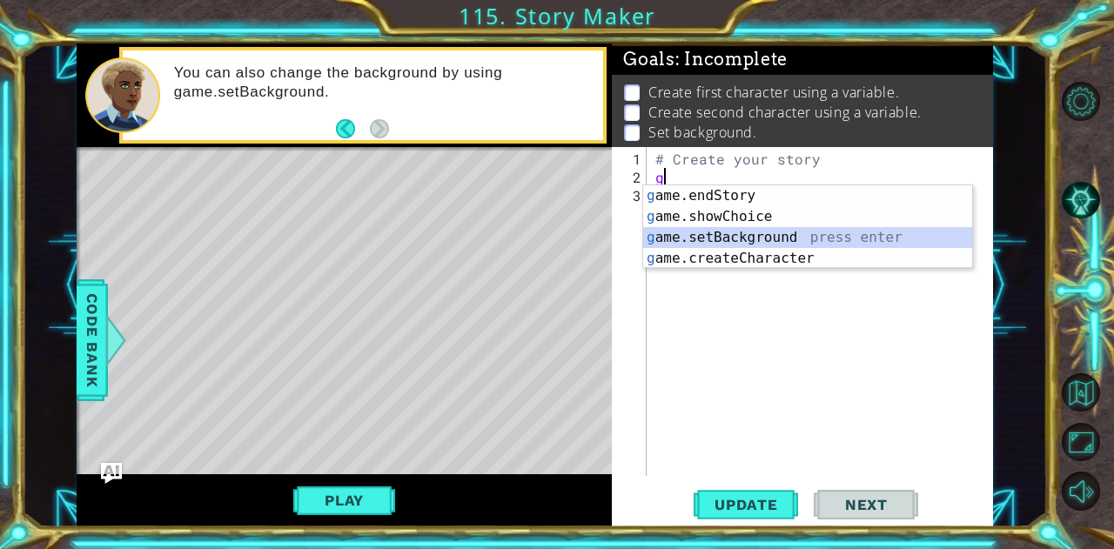
click at [737, 241] on div "g ame.endStory press enter g ame.showChoice press enter g ame.setBackground pre…" at bounding box center [808, 247] width 330 height 125
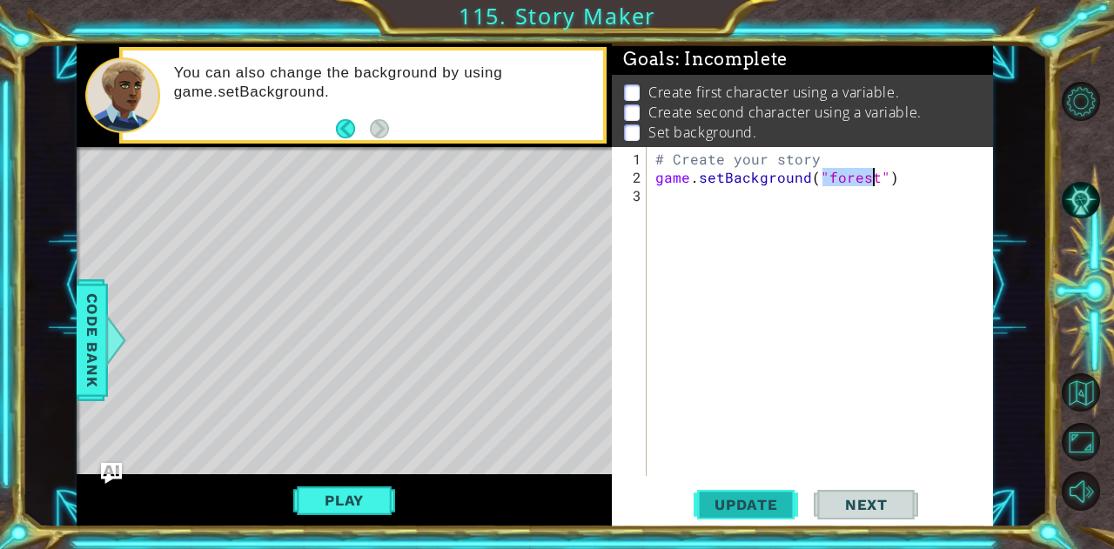
type textarea "game.setBackground("forest")"
click at [775, 511] on span "Update" at bounding box center [746, 504] width 98 height 17
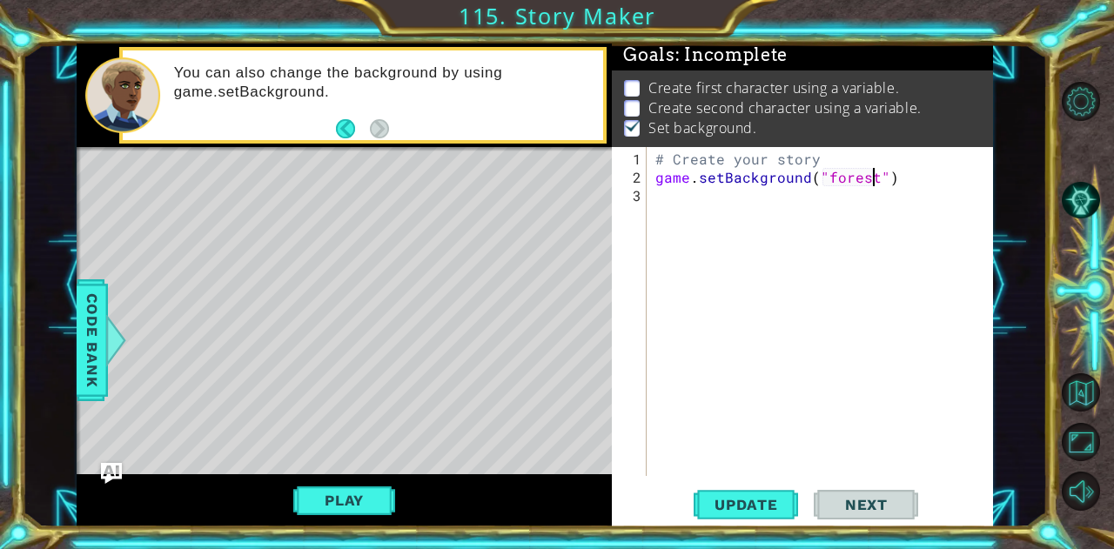
scroll to position [13, 0]
click at [731, 194] on div "# Create your story game . setBackground ( "forest" )" at bounding box center [825, 333] width 346 height 366
type textarea "g"
click at [728, 287] on div "# Create your story game . setBackground ( "forest" ) g" at bounding box center [825, 333] width 346 height 366
click at [680, 191] on div "# Create your story game . setBackground ( "forest" ) g" at bounding box center [825, 333] width 346 height 366
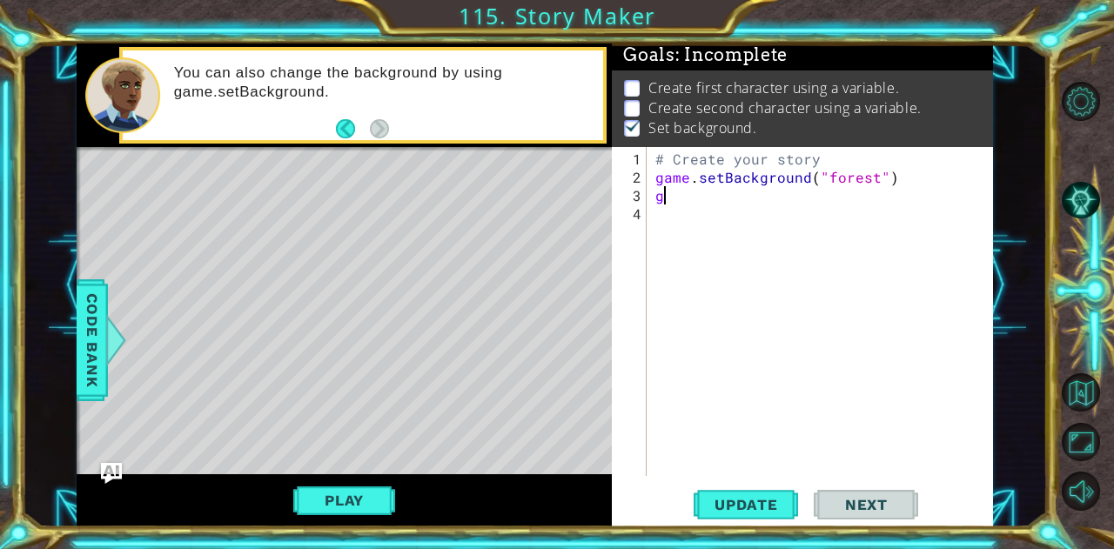
type textarea "g"
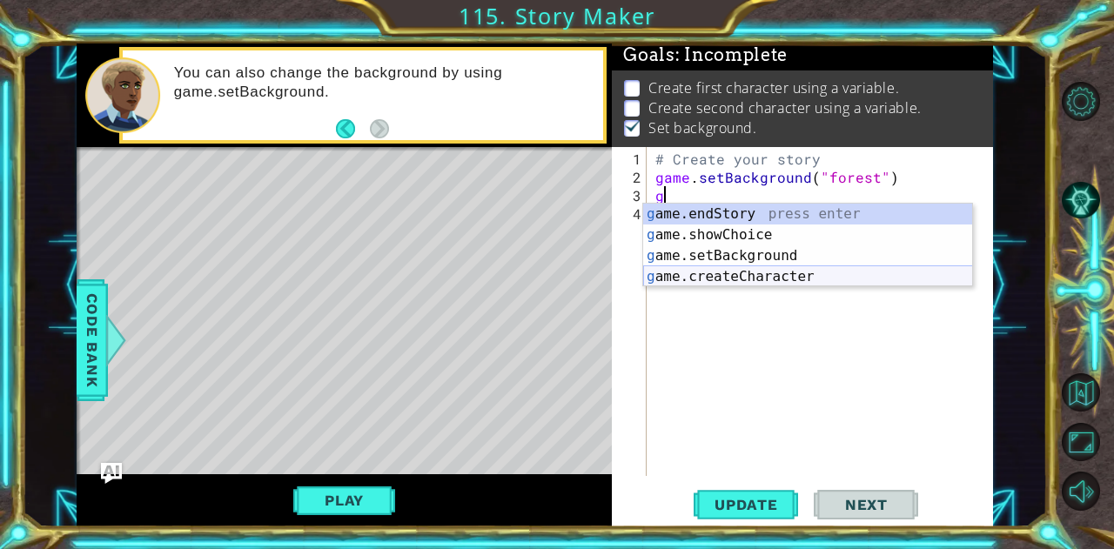
click at [718, 271] on div "g ame.endStory press enter g ame.showChoice press enter g ame.setBackground pre…" at bounding box center [808, 266] width 330 height 125
type textarea "game.createCharacter("fox")"
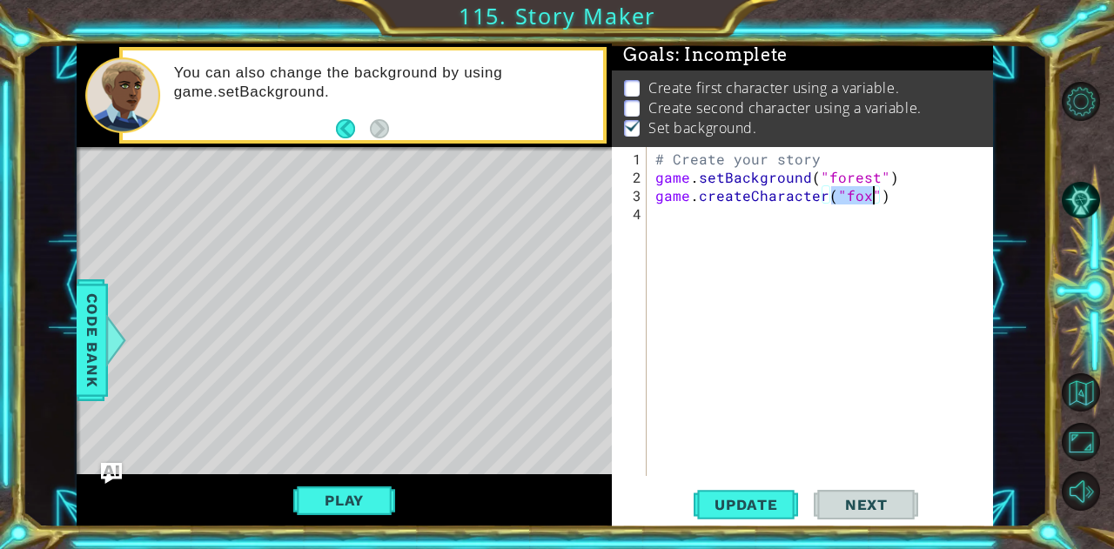
click at [832, 227] on div "# Create your story game . setBackground ( "forest" ) game . createCharacter ( …" at bounding box center [825, 333] width 346 height 366
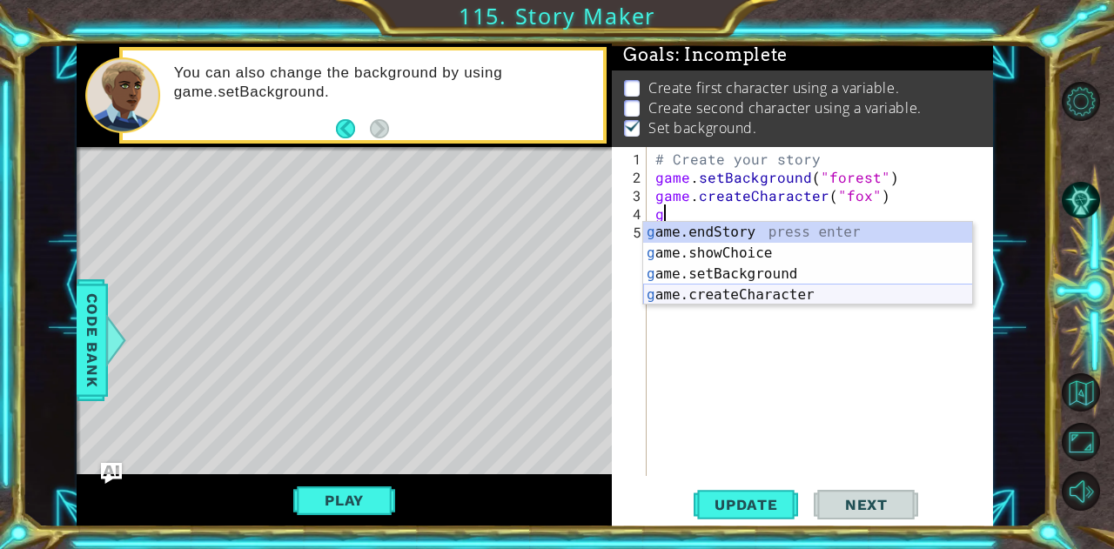
click at [813, 298] on div "g ame.endStory press enter g ame.showChoice press enter g ame.setBackground pre…" at bounding box center [808, 284] width 330 height 125
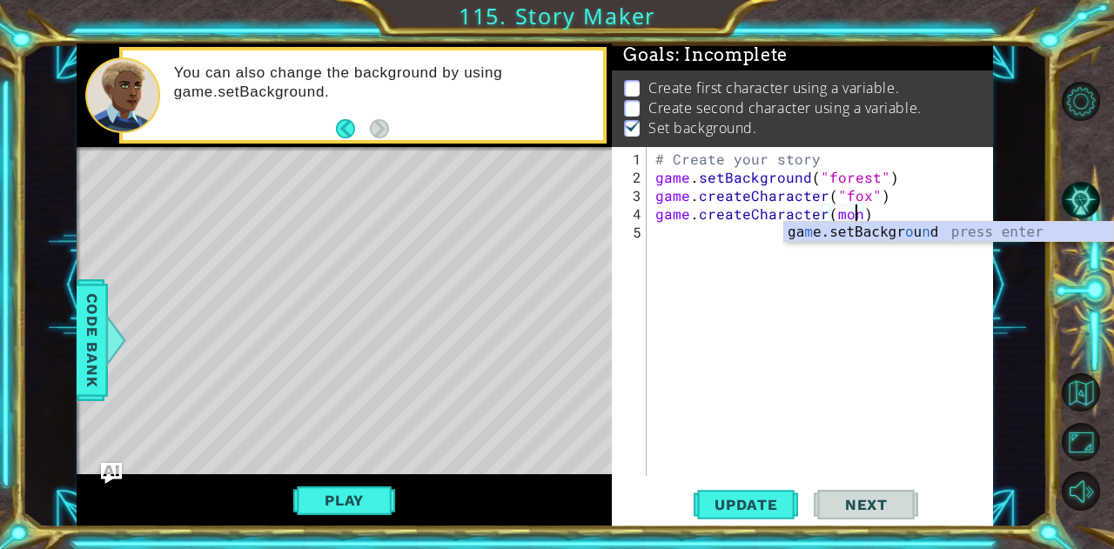
scroll to position [0, 12]
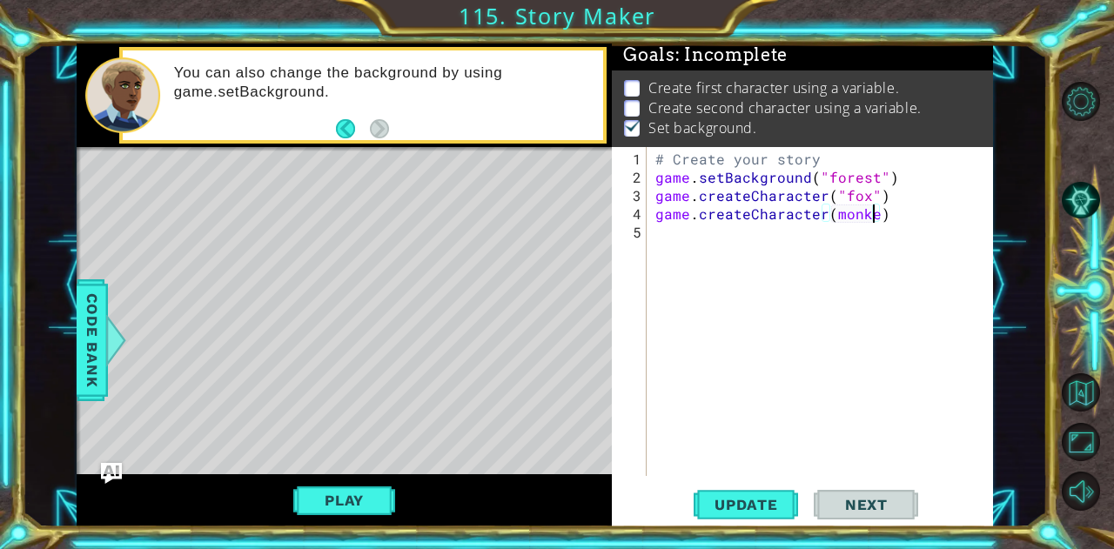
type textarea "game.createCharacter(monkey)"
click at [876, 208] on div "# Create your story game . setBackground ( "forest" ) game . createCharacter ( …" at bounding box center [825, 333] width 346 height 366
click at [881, 209] on div "# Create your story game . setBackground ( "forest" ) game . createCharacter ( …" at bounding box center [825, 333] width 346 height 366
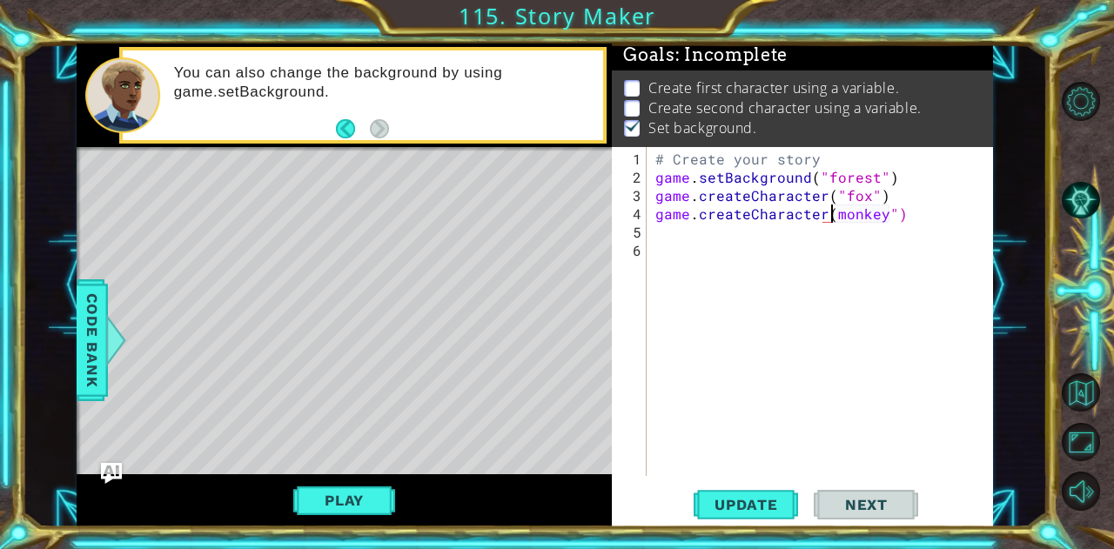
click at [831, 213] on div "# Create your story game . setBackground ( "forest" ) game . createCharacter ( …" at bounding box center [825, 333] width 346 height 366
type textarea "game.createCharacter("monkey")"
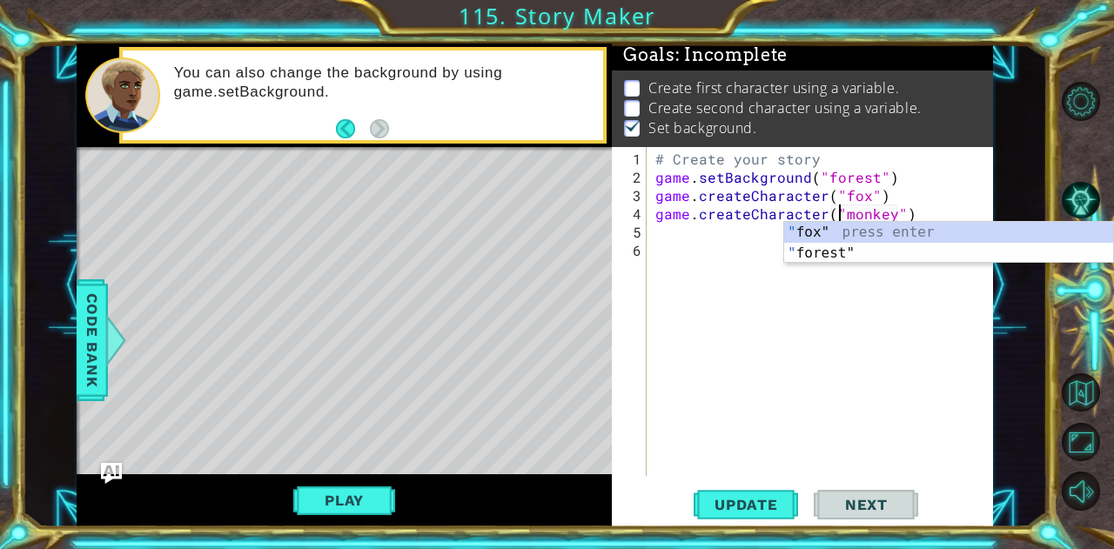
click at [848, 311] on div "# Create your story game . setBackground ( "forest" ) game . createCharacter ( …" at bounding box center [825, 333] width 346 height 366
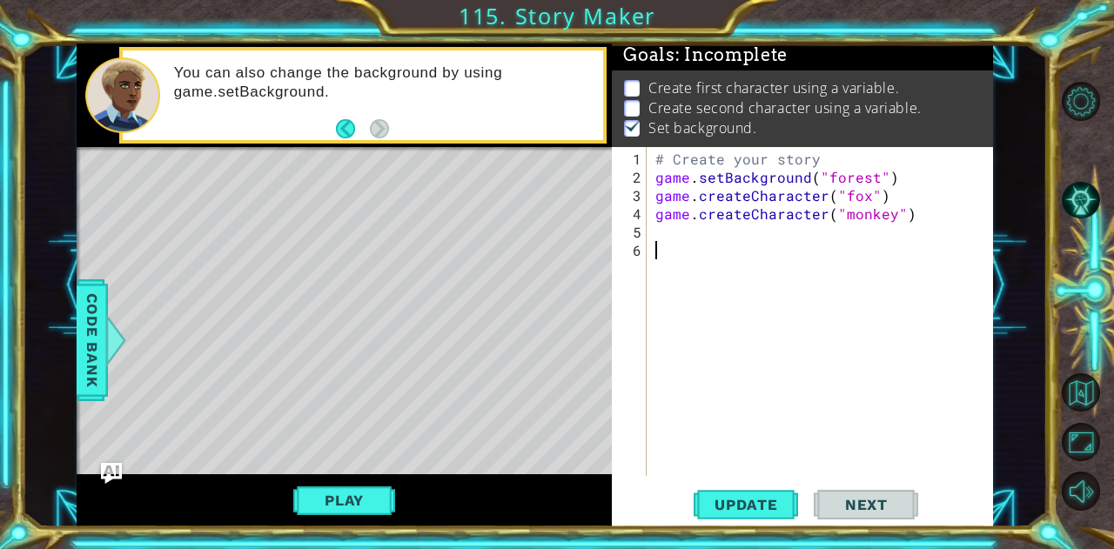
scroll to position [0, 0]
click at [759, 501] on span "Update" at bounding box center [746, 504] width 98 height 17
click at [870, 494] on button "Next" at bounding box center [866, 509] width 104 height 38
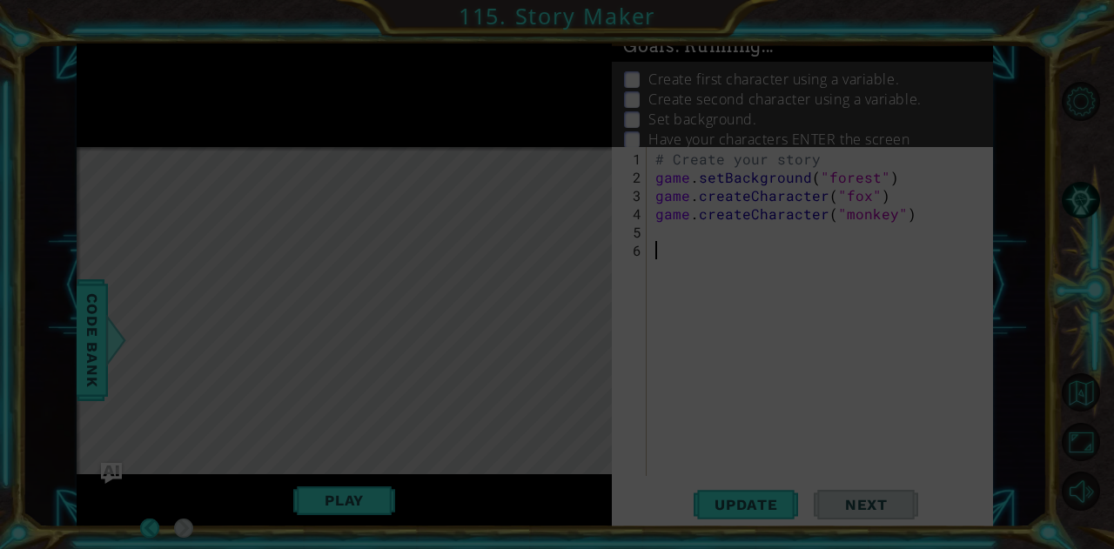
scroll to position [6, 0]
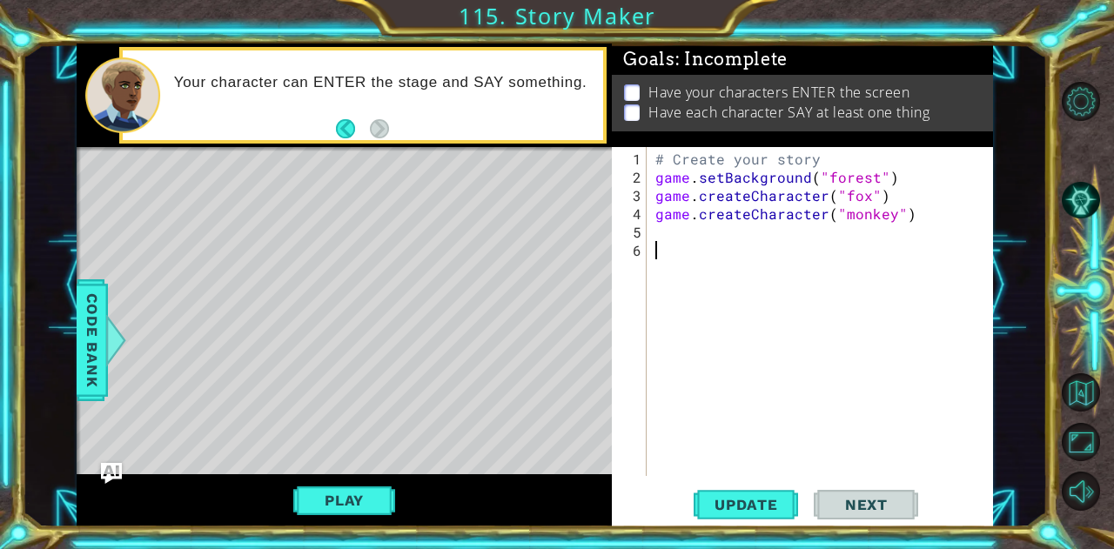
click at [722, 223] on div "# Create your story game . setBackground ( "forest" ) game . createCharacter ( …" at bounding box center [825, 333] width 346 height 366
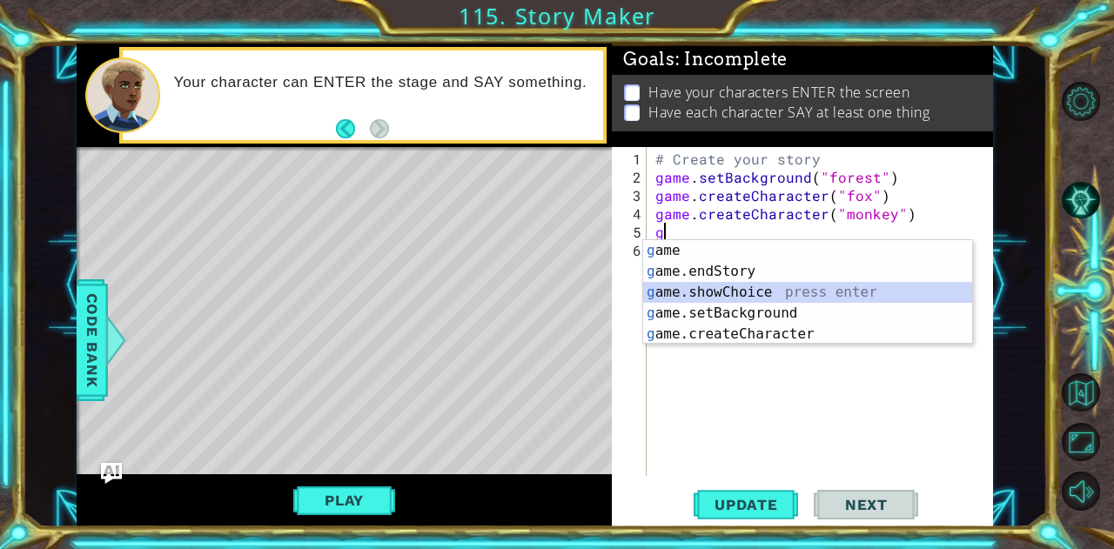
click at [731, 287] on div "g ame press enter g ame.endStory press enter g ame.showChoice press enter g ame…" at bounding box center [808, 313] width 330 height 146
type textarea "game.showChoice("First phrase", "Alternative phrase")"
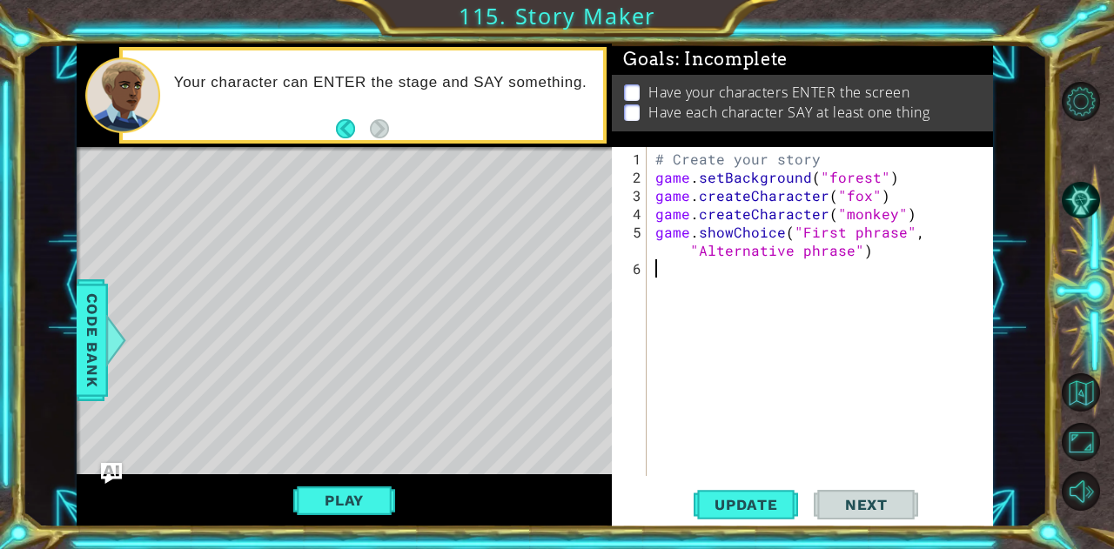
click at [753, 276] on div "# Create your story game . setBackground ( "forest" ) game . createCharacter ( …" at bounding box center [825, 333] width 346 height 366
type textarea "h"
type textarea "g"
click at [775, 408] on div "# Create your story game . setBackground ( "forest" ) game . createCharacter ( …" at bounding box center [825, 333] width 346 height 366
click at [771, 274] on div "# Create your story game . setBackground ( "forest" ) game . createCharacter ( …" at bounding box center [825, 333] width 346 height 366
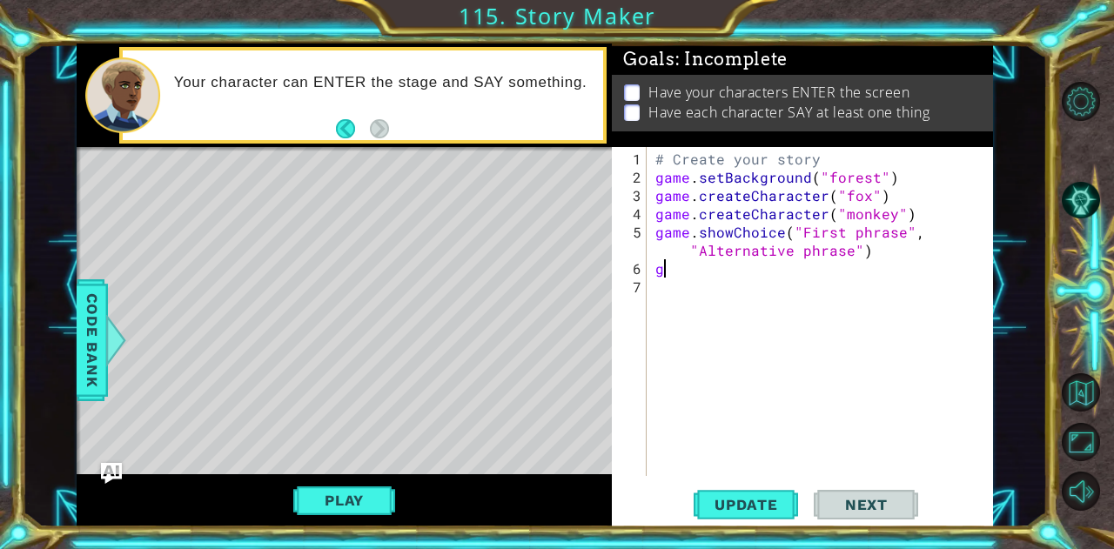
type textarea "g"
click at [784, 485] on div "1 2 3 4 5 6 7 # Create your story game . setBackground ( "forest" ) game . crea…" at bounding box center [802, 337] width 380 height 380
click at [774, 508] on span "Update" at bounding box center [746, 504] width 98 height 17
click at [361, 501] on button "Play" at bounding box center [344, 500] width 102 height 33
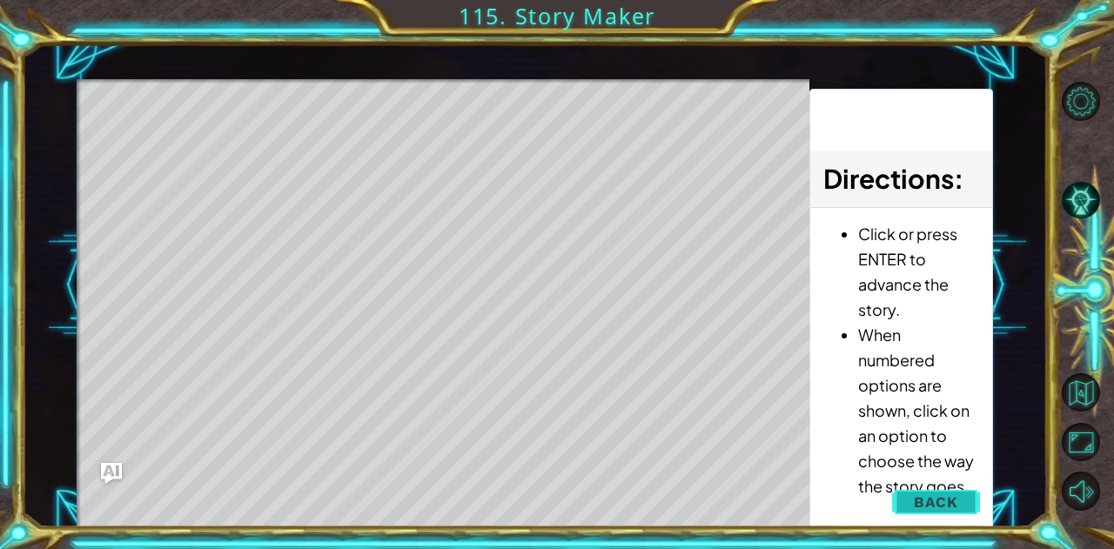
click at [933, 499] on span "Back" at bounding box center [936, 502] width 44 height 17
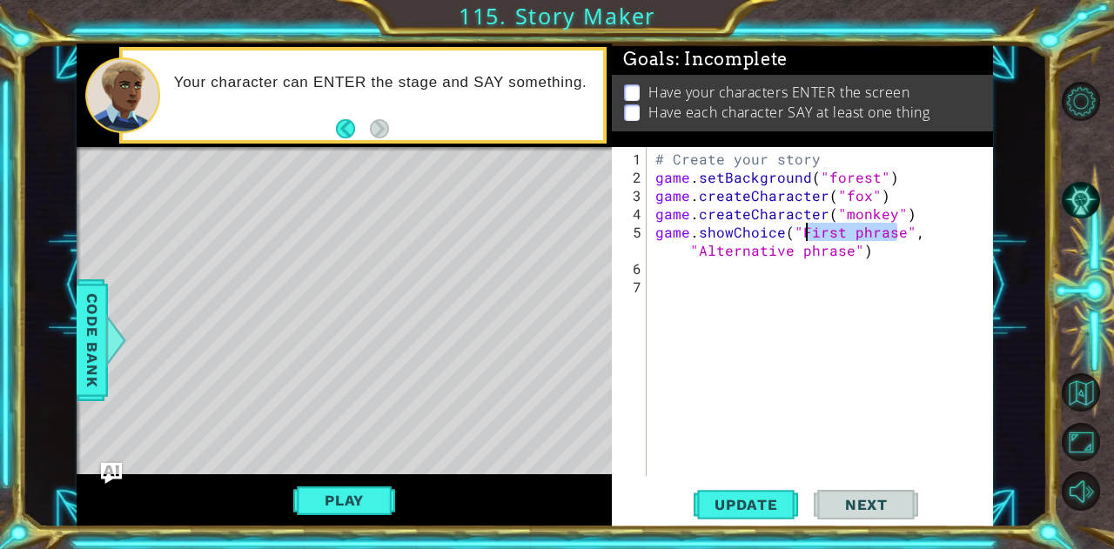
drag, startPoint x: 895, startPoint y: 227, endPoint x: 804, endPoint y: 227, distance: 90.5
click at [804, 227] on div "# Create your story game . setBackground ( "forest" ) game . createCharacter ( …" at bounding box center [825, 333] width 346 height 366
click at [748, 253] on div "# Create your story game . setBackground ( "forest" ) game . createCharacter ( …" at bounding box center [825, 333] width 346 height 366
drag, startPoint x: 742, startPoint y: 252, endPoint x: 857, endPoint y: 226, distance: 117.7
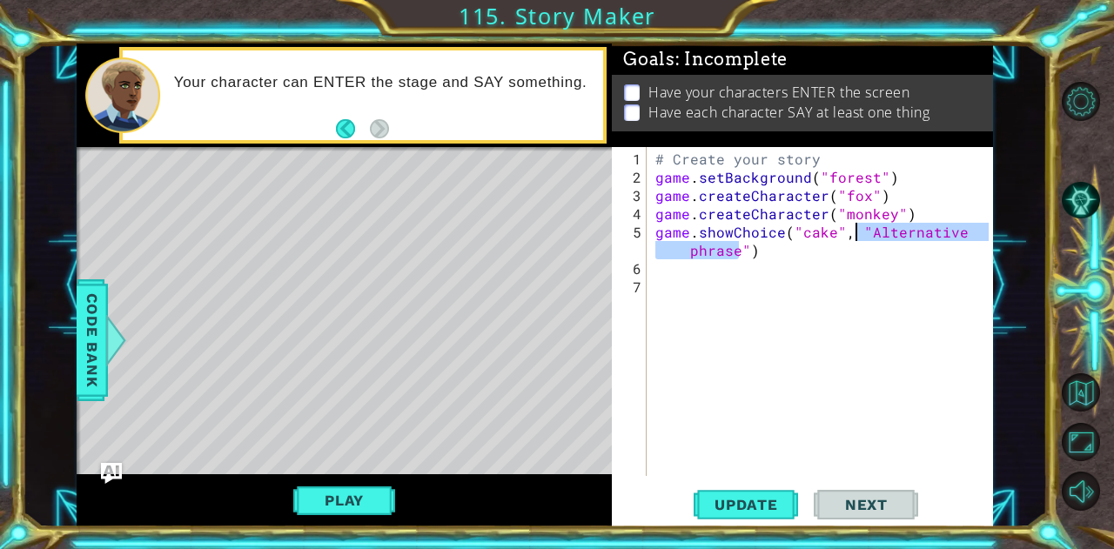
click at [857, 226] on div "# Create your story game . setBackground ( "forest" ) game . createCharacter ( …" at bounding box center [825, 333] width 346 height 366
click at [858, 230] on div "# Create your story game . setBackground ( "forest" ) game . createCharacter ( …" at bounding box center [825, 333] width 346 height 366
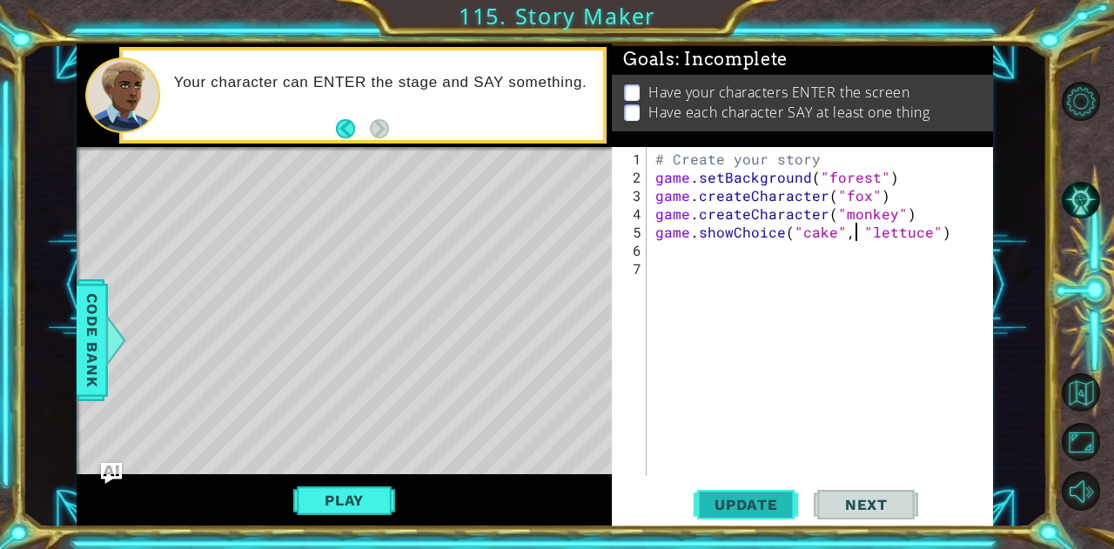
type textarea "game.showChoice("cake", "lettuce")"
click at [717, 500] on span "Update" at bounding box center [746, 504] width 98 height 17
click at [711, 246] on div "# Create your story game . setBackground ( "forest" ) game . createCharacter ( …" at bounding box center [825, 333] width 346 height 366
type textarea "g"
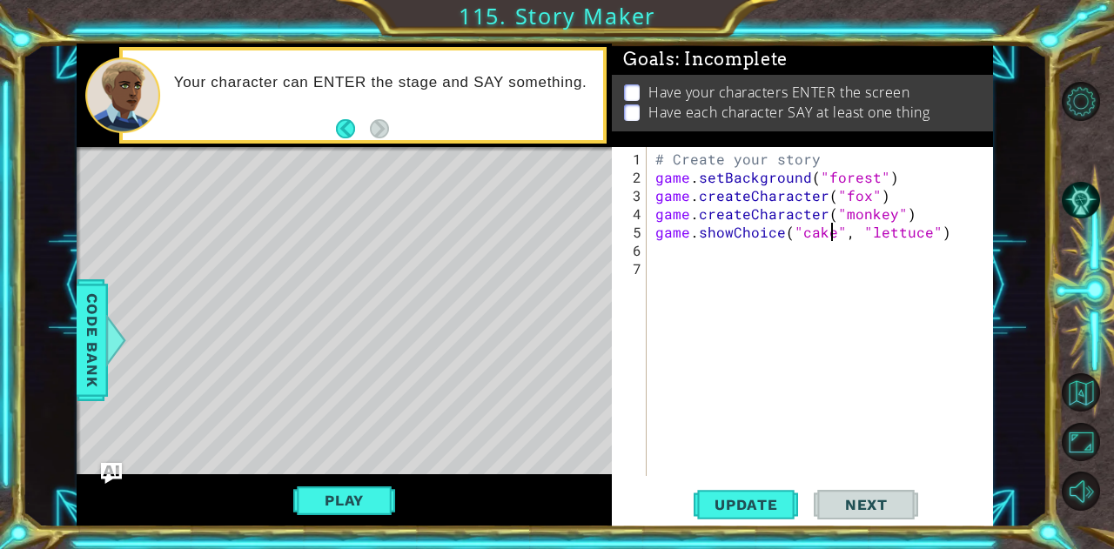
click at [830, 234] on div "# Create your story game . setBackground ( "forest" ) game . createCharacter ( …" at bounding box center [825, 333] width 346 height 366
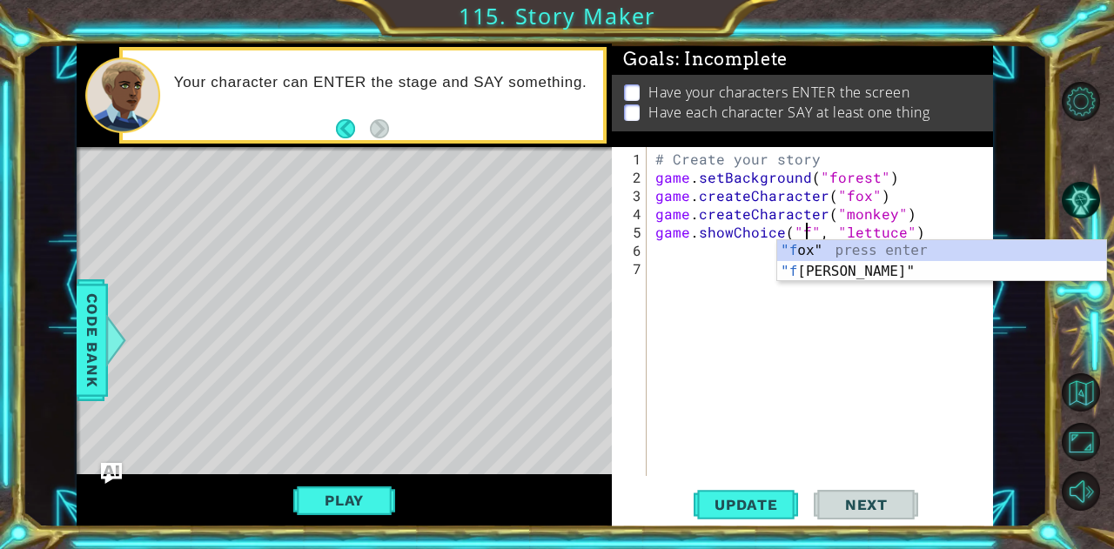
scroll to position [0, 10]
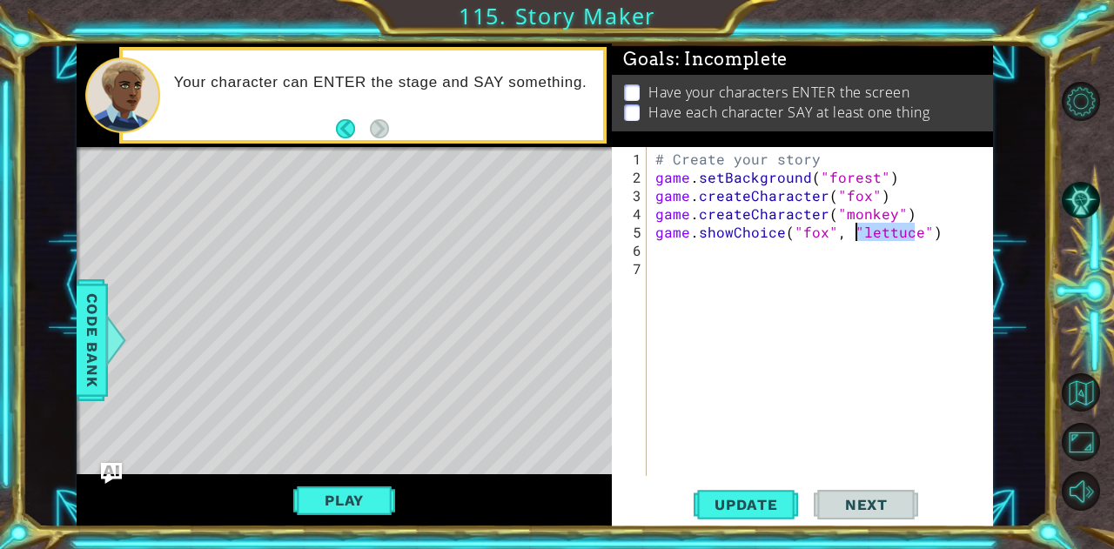
drag, startPoint x: 914, startPoint y: 232, endPoint x: 857, endPoint y: 225, distance: 57.9
click at [857, 225] on div "# Create your story game . setBackground ( "forest" ) game . createCharacter ( …" at bounding box center [825, 333] width 346 height 366
type textarea "game.showChoice("fox", "monkey")"
click at [757, 511] on span "Update" at bounding box center [746, 504] width 98 height 17
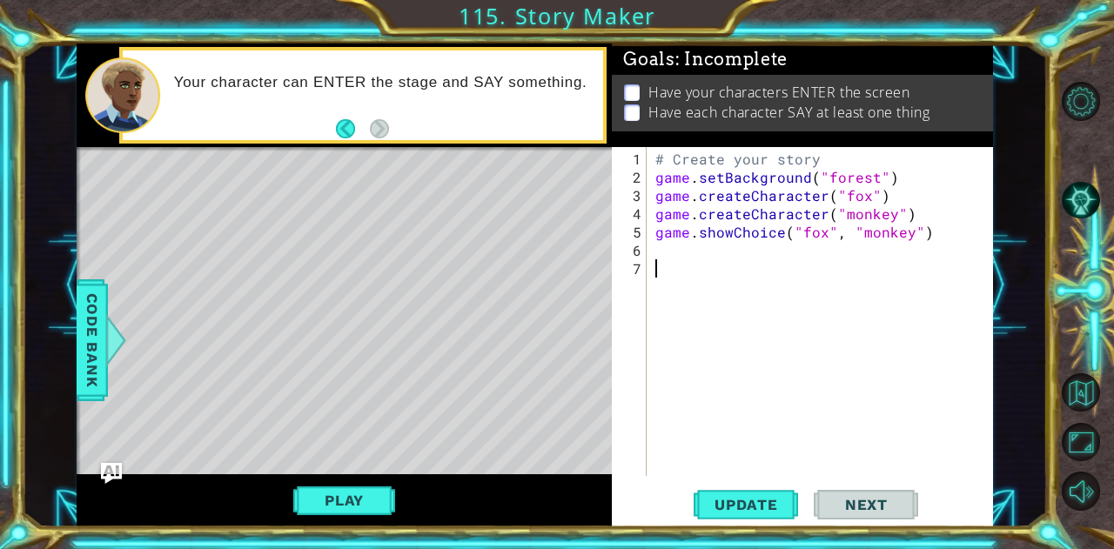
click at [731, 257] on div "# Create your story game . setBackground ( "forest" ) game . createCharacter ( …" at bounding box center [825, 333] width 346 height 366
click at [719, 233] on div "# Create your story game . setBackground ( "forest" ) game . createCharacter ( …" at bounding box center [825, 333] width 346 height 366
type textarea "game.showChoice("fox", "monkey")"
click at [713, 241] on div "# Create your story game . setBackground ( "forest" ) game . createCharacter ( …" at bounding box center [825, 333] width 346 height 366
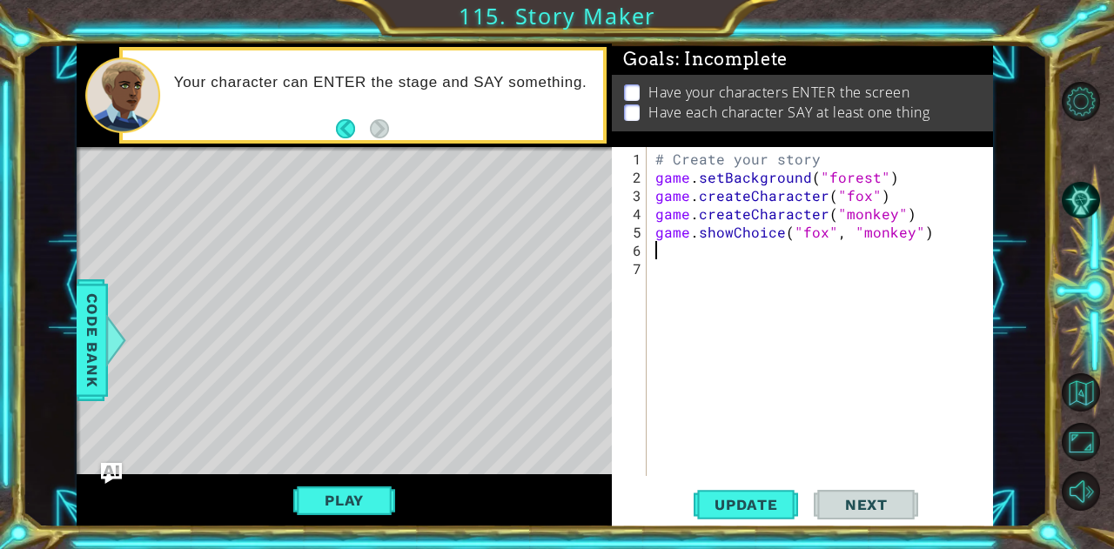
type textarea "g"
type textarea "d"
type textarea "h"
type textarea "f"
type textarea "d"
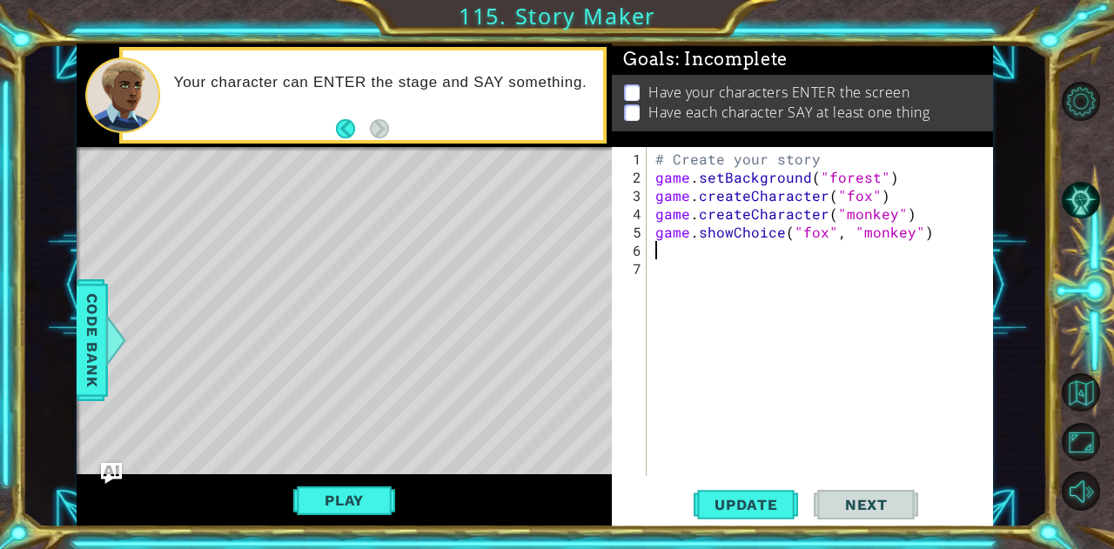
type textarea "s"
type textarea "d"
click at [892, 220] on div "# Create your story game . setBackground ( "forest" ) game . createCharacter ( …" at bounding box center [825, 333] width 346 height 366
click at [888, 214] on div "# Create your story game . setBackground ( "forest" ) game . createCharacter ( …" at bounding box center [825, 333] width 346 height 366
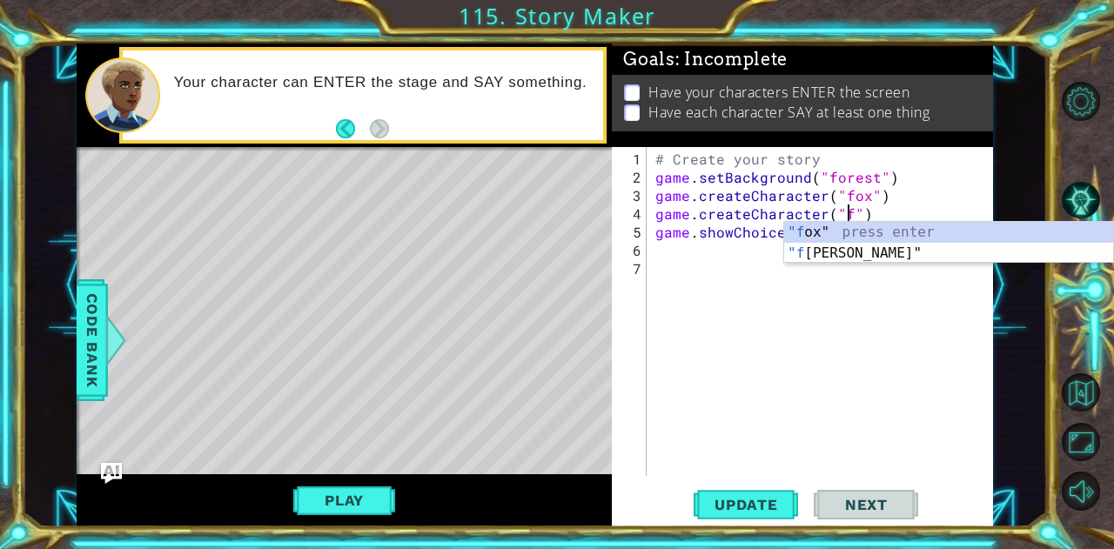
scroll to position [0, 12]
click at [898, 234] on div ""fo x" press enter "fo rest" press enter" at bounding box center [949, 264] width 330 height 84
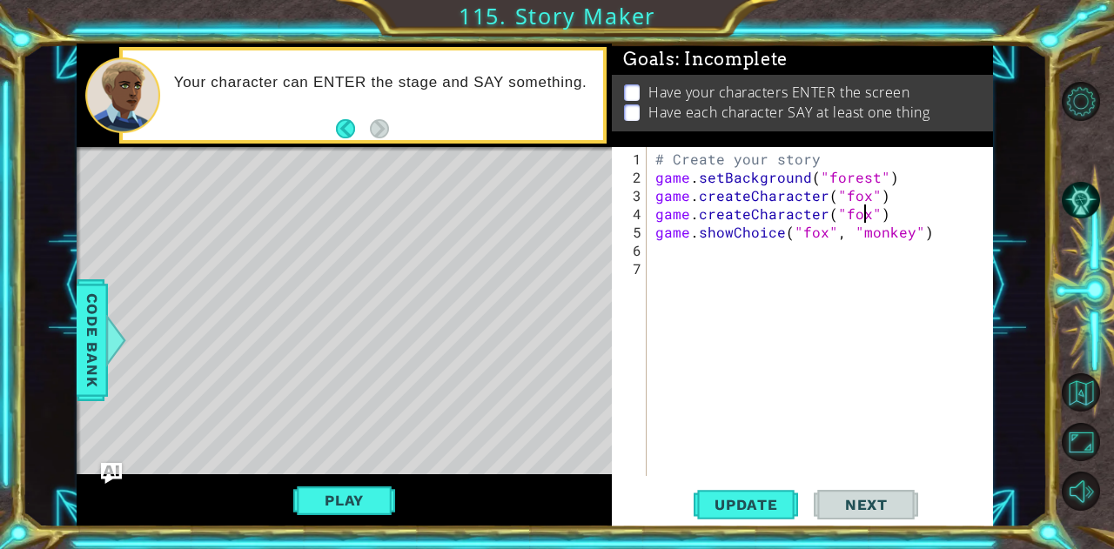
click at [905, 225] on div "# Create your story game . setBackground ( "forest" ) game . createCharacter ( …" at bounding box center [825, 333] width 346 height 366
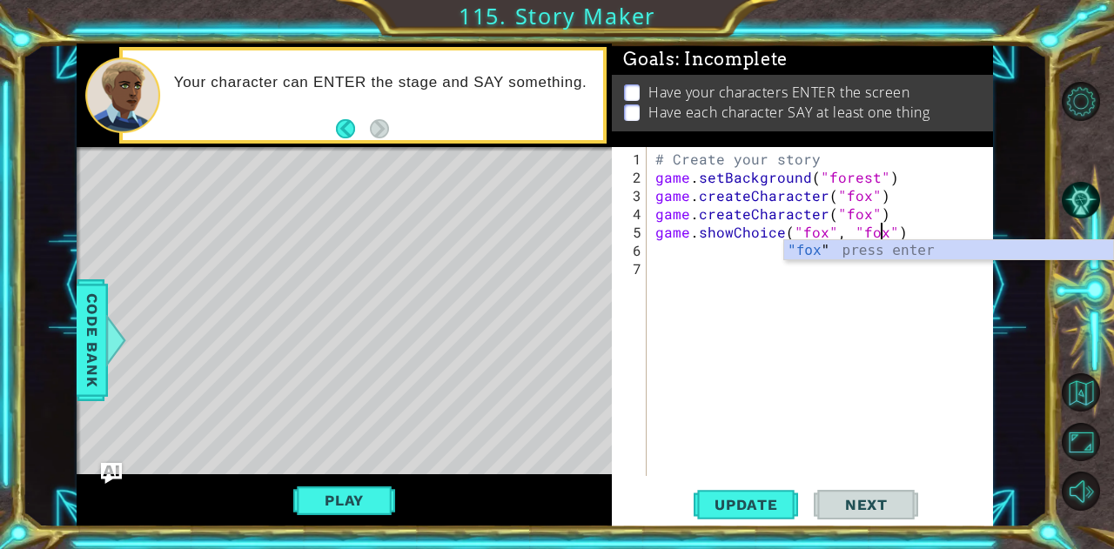
scroll to position [0, 14]
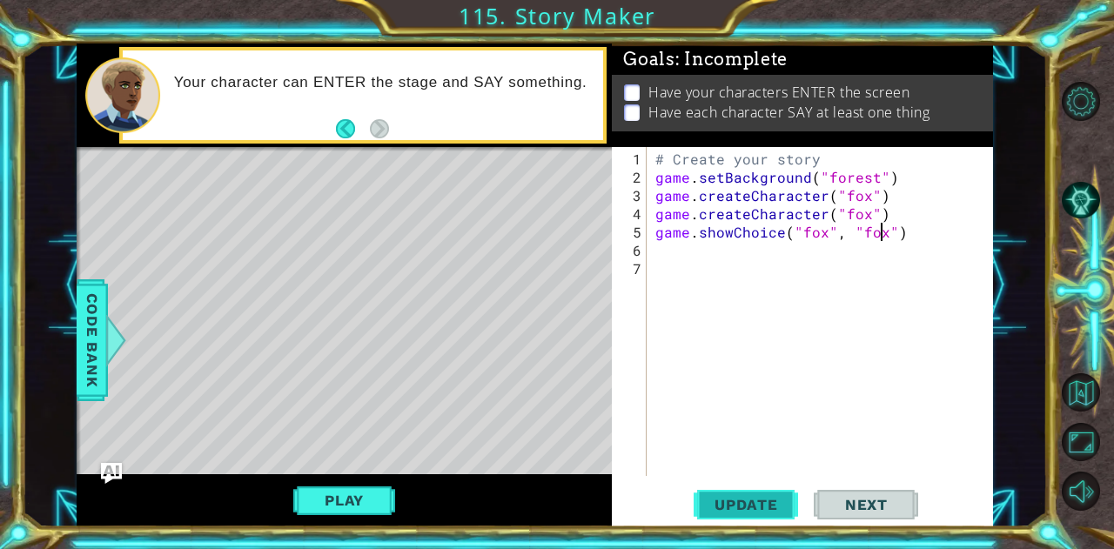
type textarea "game.showChoice("fox", "fox")"
click at [742, 520] on button "Update" at bounding box center [746, 505] width 104 height 38
click at [872, 511] on span "Next" at bounding box center [866, 507] width 77 height 17
click at [386, 490] on button "Play" at bounding box center [344, 500] width 102 height 33
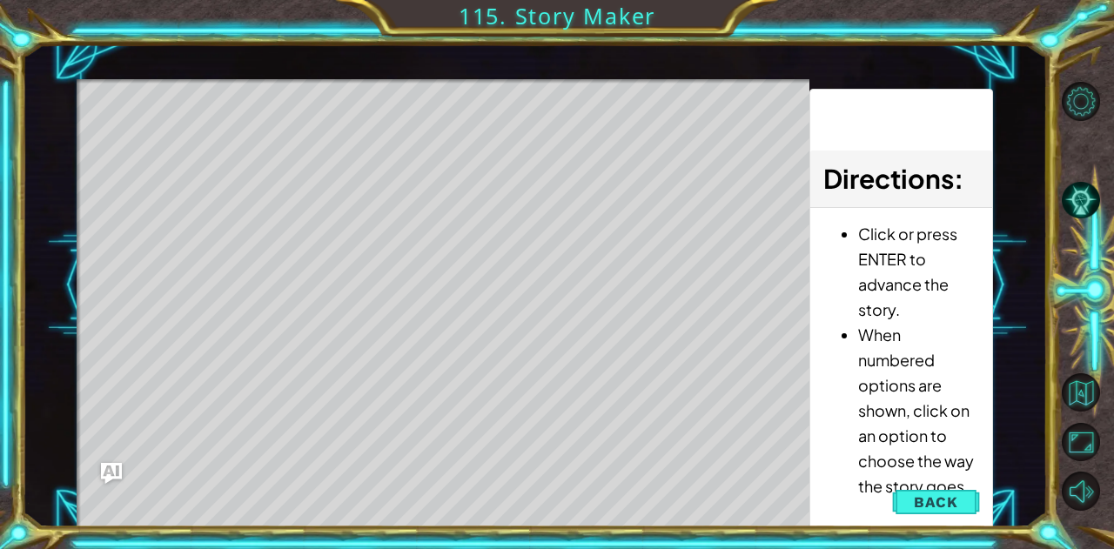
drag, startPoint x: 920, startPoint y: 394, endPoint x: 925, endPoint y: 407, distance: 12.9
click at [925, 407] on li "When numbered options are shown, click on an option to choose the way the story…" at bounding box center [918, 410] width 121 height 177
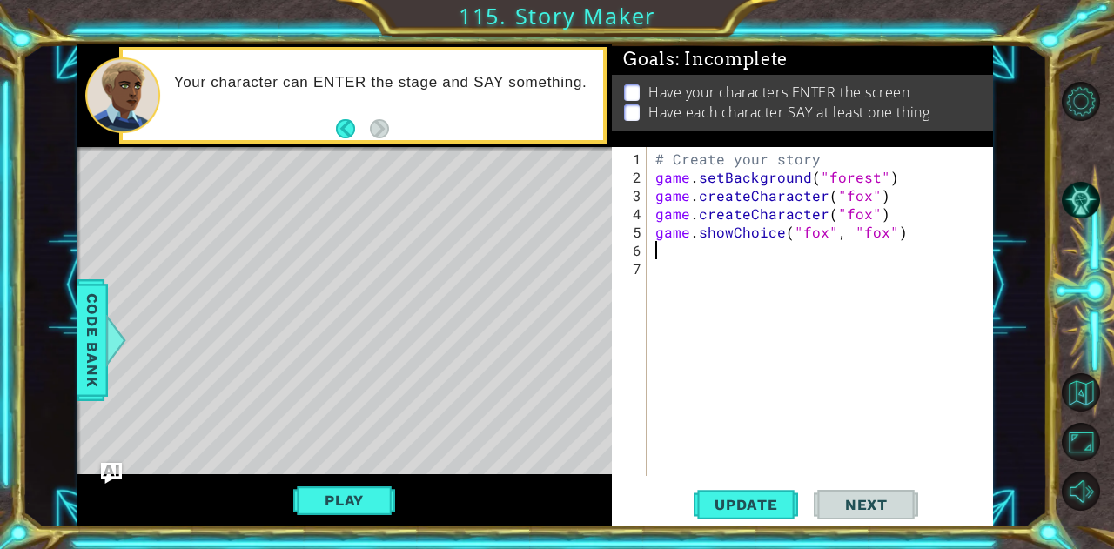
scroll to position [0, 0]
click at [710, 254] on div "# Create your story game . setBackground ( "forest" ) game . createCharacter ( …" at bounding box center [825, 333] width 346 height 366
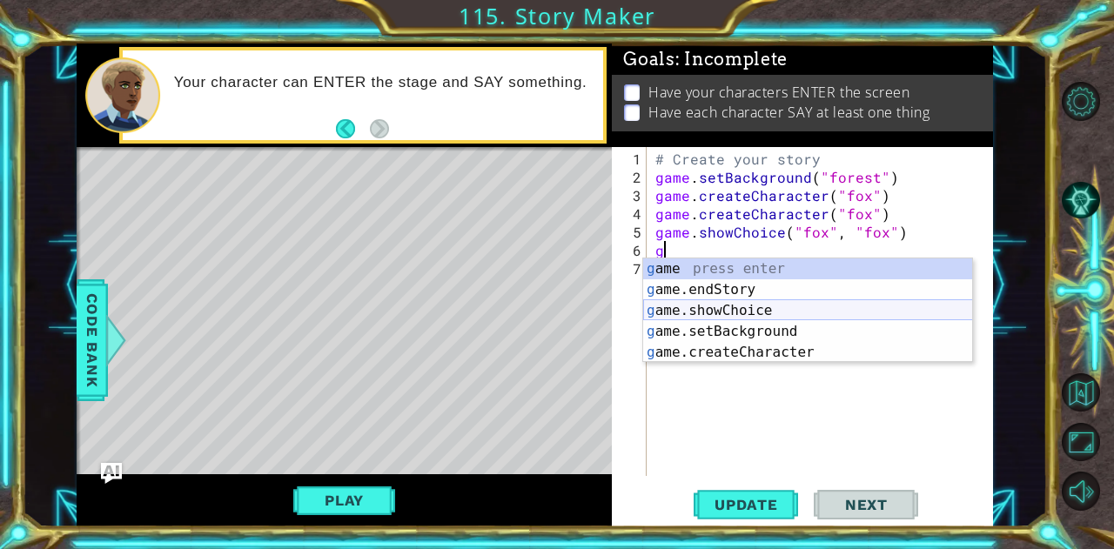
click at [770, 300] on div "g ame press enter g ame.endStory press enter g ame.showChoice press enter g ame…" at bounding box center [808, 332] width 330 height 146
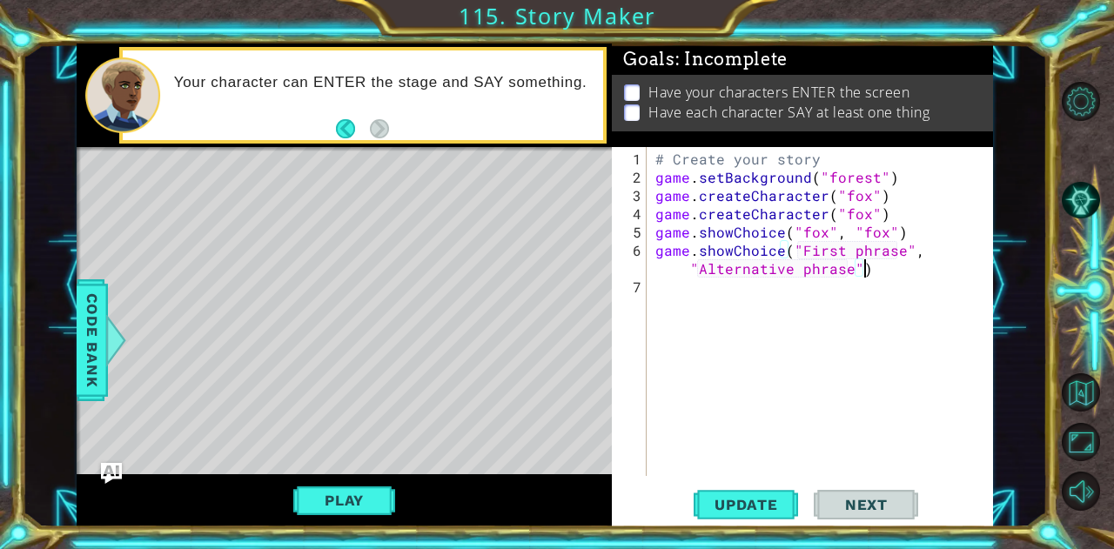
click at [890, 266] on div "# Create your story game . setBackground ( "forest" ) game . createCharacter ( …" at bounding box center [825, 333] width 346 height 366
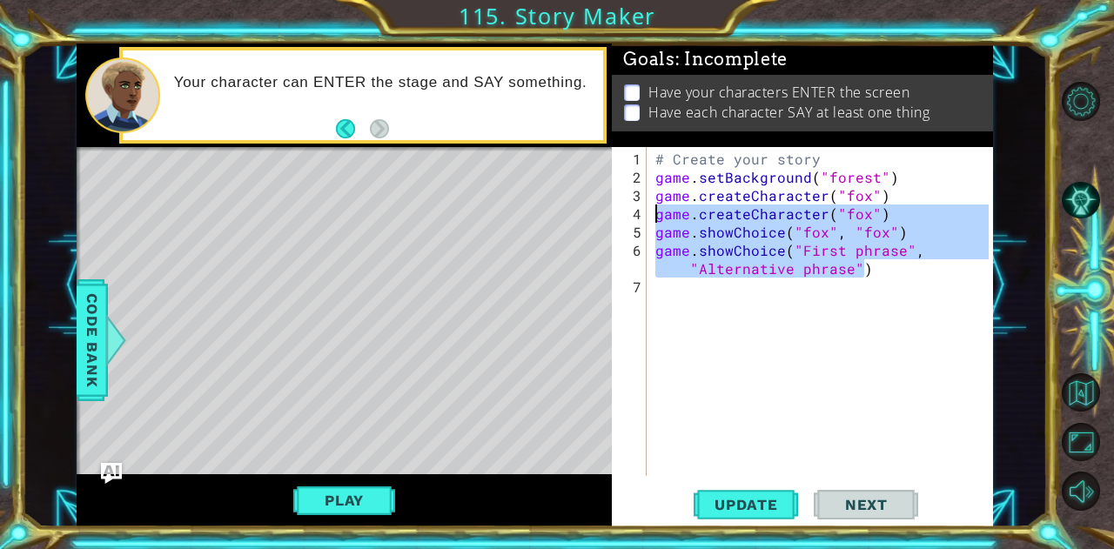
drag, startPoint x: 890, startPoint y: 266, endPoint x: 633, endPoint y: 219, distance: 260.9
click at [633, 219] on div "game.showChoice("First phrase", "Alternative phrase") 1 2 3 4 5 6 7 # Create yo…" at bounding box center [800, 311] width 377 height 329
type textarea "game.createCharacter("fox") game.showChoice("fox", "fox")"
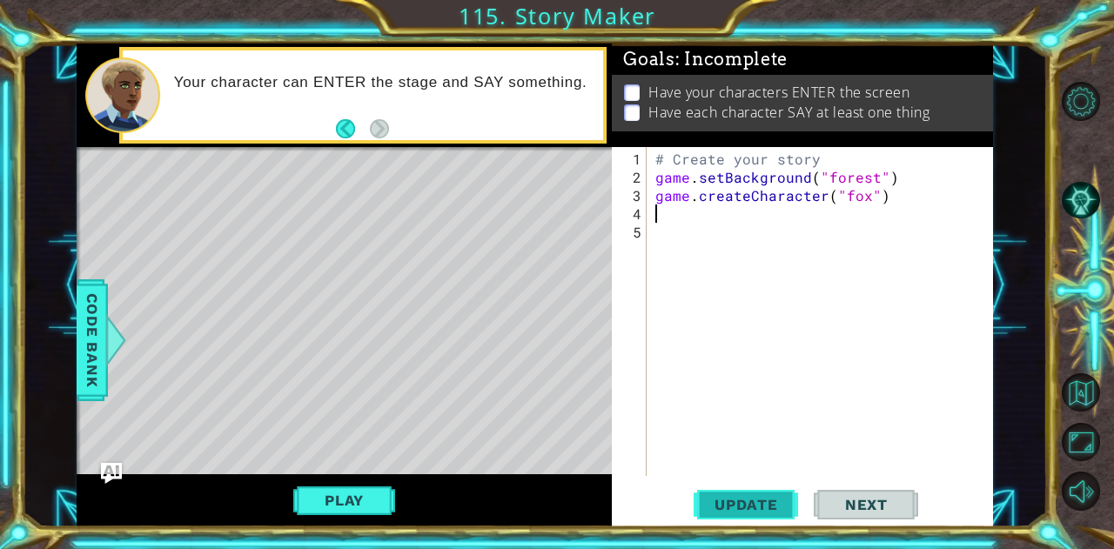
click at [724, 506] on span "Update" at bounding box center [746, 504] width 98 height 17
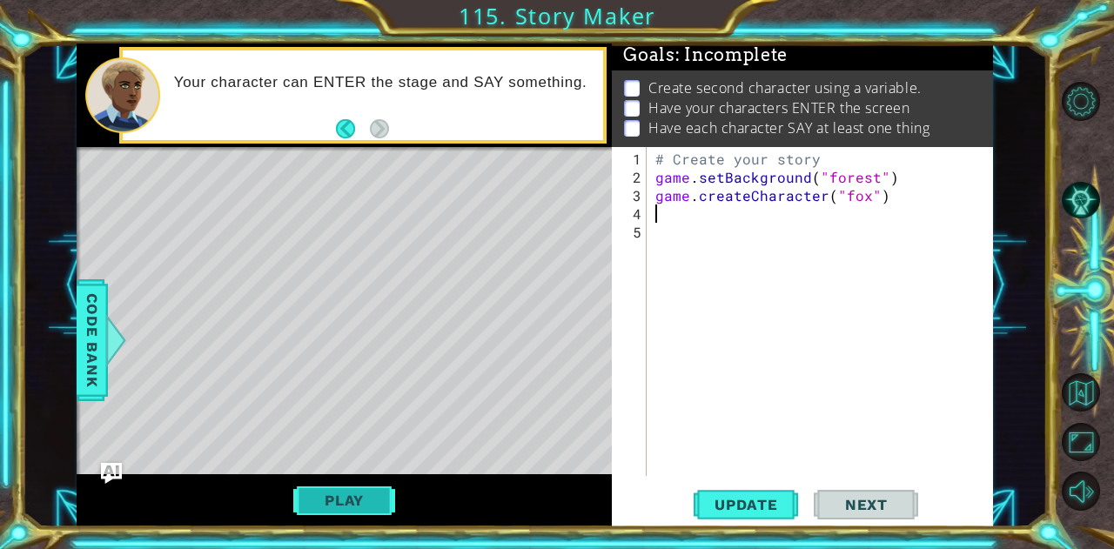
click at [311, 488] on button "Play" at bounding box center [344, 500] width 102 height 33
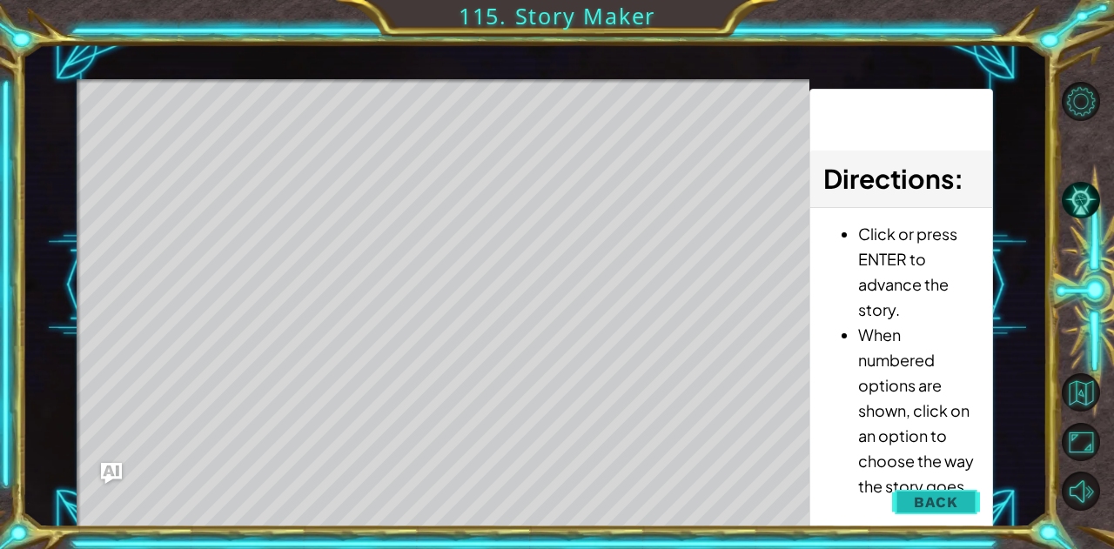
click at [951, 506] on span "Back" at bounding box center [936, 502] width 44 height 17
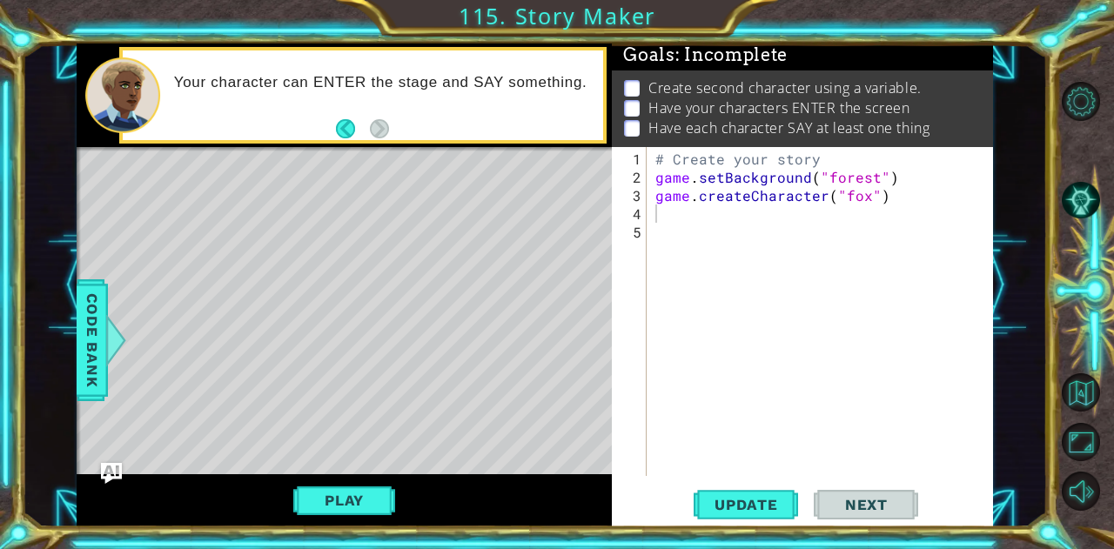
click at [705, 229] on div "# Create your story game . setBackground ( "forest" ) game . createCharacter ( …" at bounding box center [825, 333] width 346 height 366
click at [698, 217] on div "# Create your story game . setBackground ( "forest" ) game . createCharacter ( …" at bounding box center [825, 333] width 346 height 366
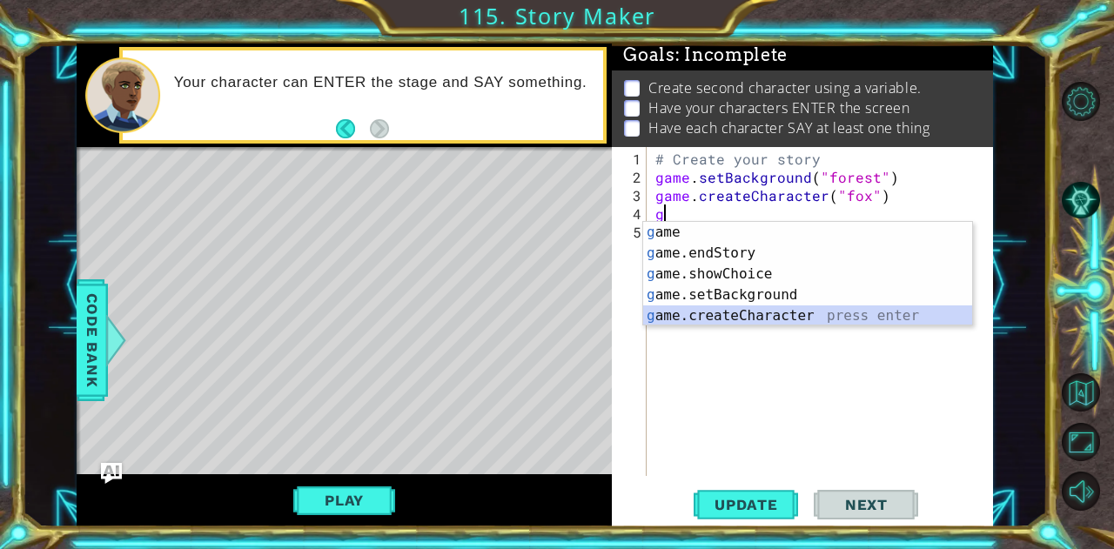
click at [758, 313] on div "g ame press enter g ame.endStory press enter g ame.showChoice press enter g ame…" at bounding box center [808, 295] width 330 height 146
type textarea "game.createCharacter("fox")"
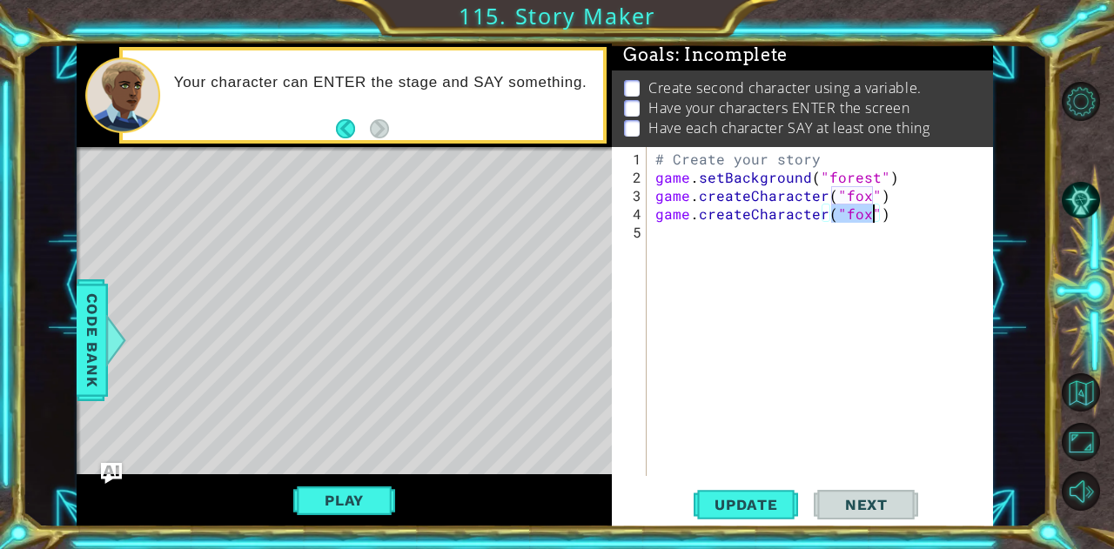
click at [882, 251] on div "# Create your story game . setBackground ( "forest" ) game . createCharacter ( …" at bounding box center [825, 333] width 346 height 366
click at [869, 209] on div "# Create your story game . setBackground ( "forest" ) game . createCharacter ( …" at bounding box center [825, 333] width 346 height 366
type textarea "game.createCharacter("fox")"
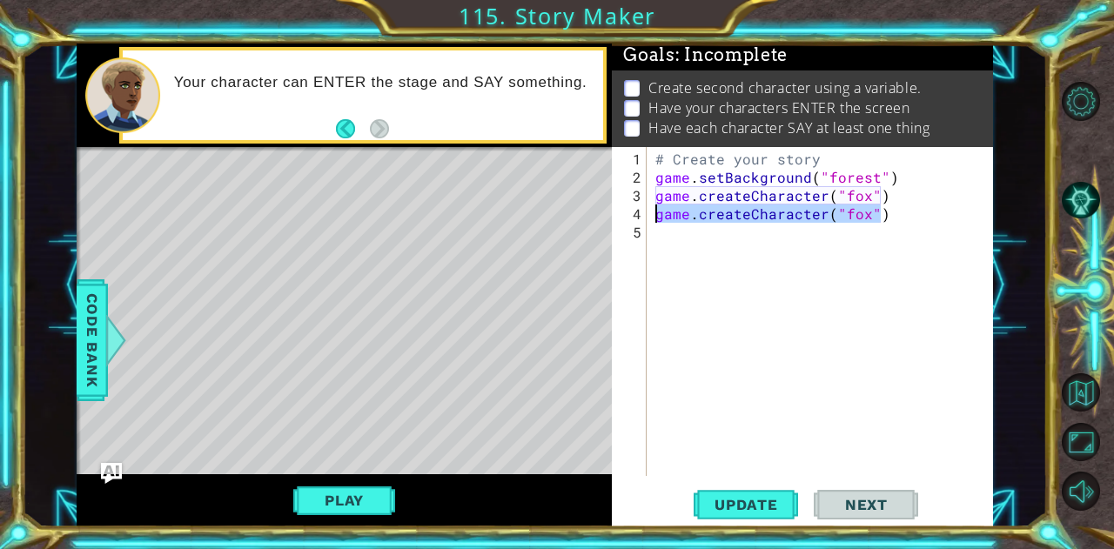
drag, startPoint x: 897, startPoint y: 219, endPoint x: 658, endPoint y: 212, distance: 238.7
click at [658, 212] on div "# Create your story game . setBackground ( "forest" ) game . createCharacter ( …" at bounding box center [825, 333] width 346 height 366
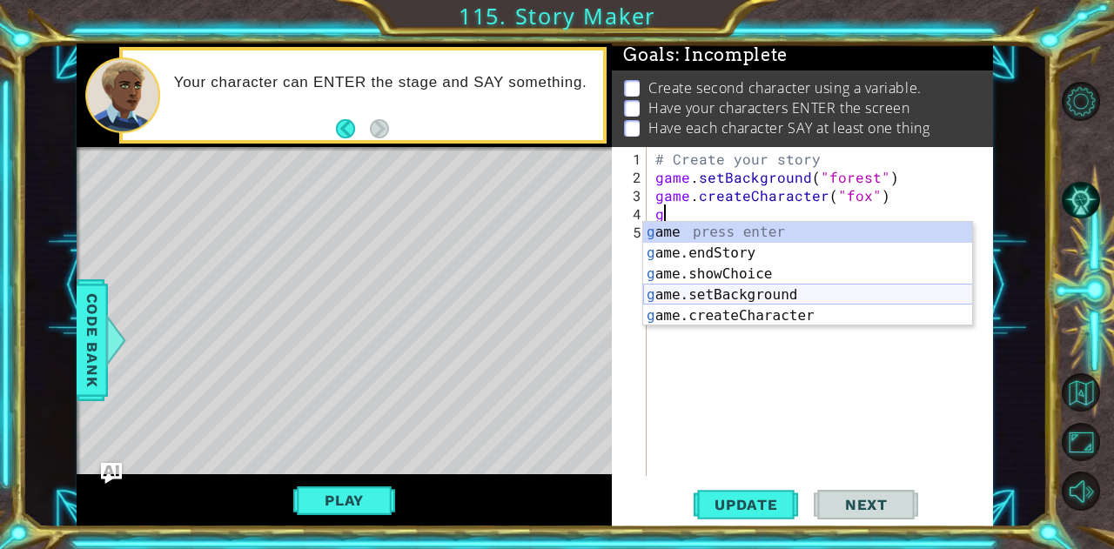
click at [702, 295] on div "g ame press enter g ame.endStory press enter g ame.showChoice press enter g ame…" at bounding box center [808, 295] width 330 height 146
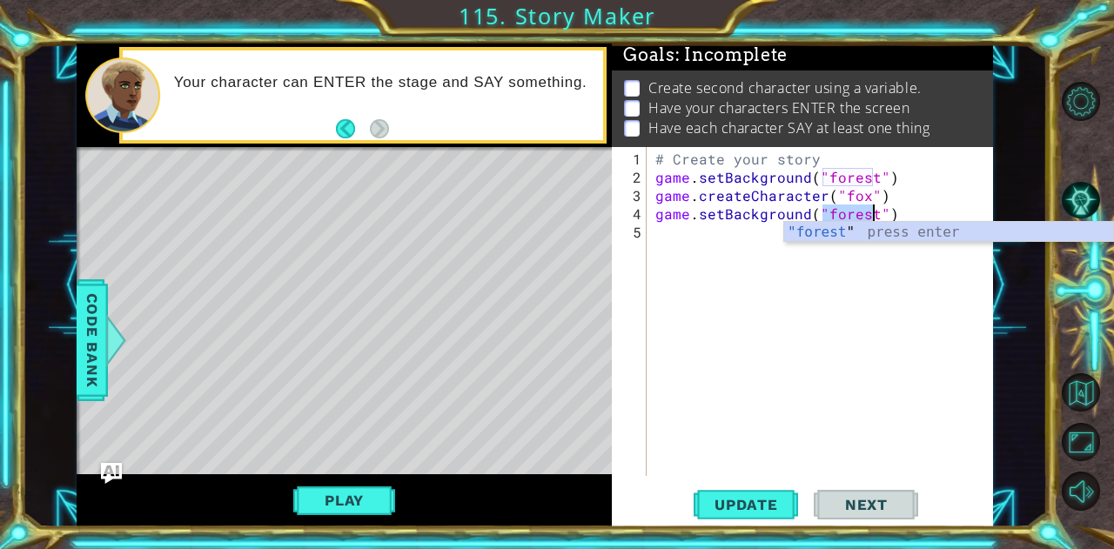
type textarea "g"
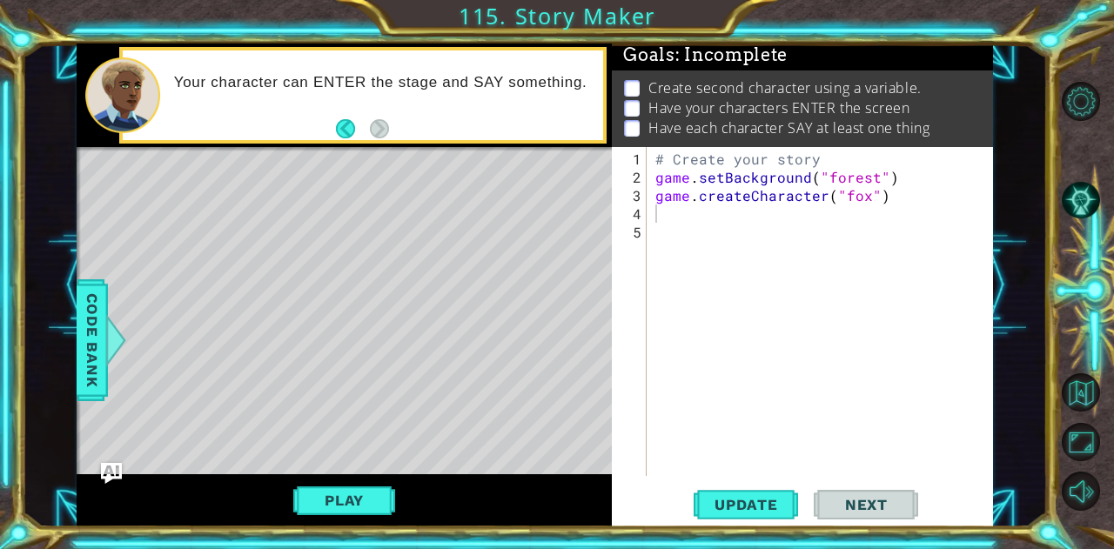
click at [932, 98] on li "Have your characters ENTER the screen" at bounding box center [804, 108] width 361 height 20
click at [839, 208] on div "# Create your story game . setBackground ( "forest" ) game . createCharacter ( …" at bounding box center [825, 333] width 346 height 366
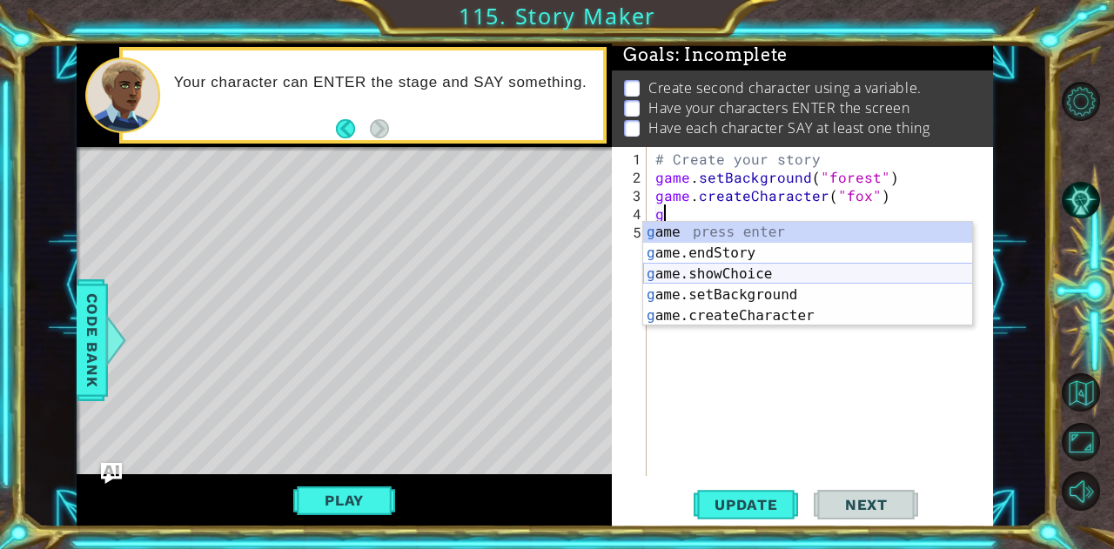
click at [729, 266] on div "g ame press enter g ame.endStory press enter g ame.showChoice press enter g ame…" at bounding box center [808, 295] width 330 height 146
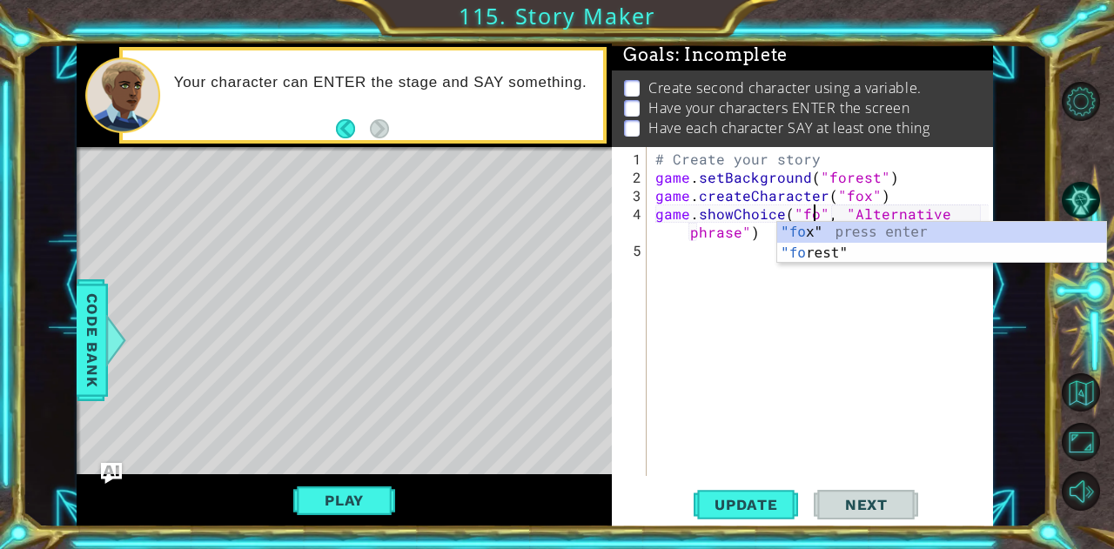
scroll to position [0, 10]
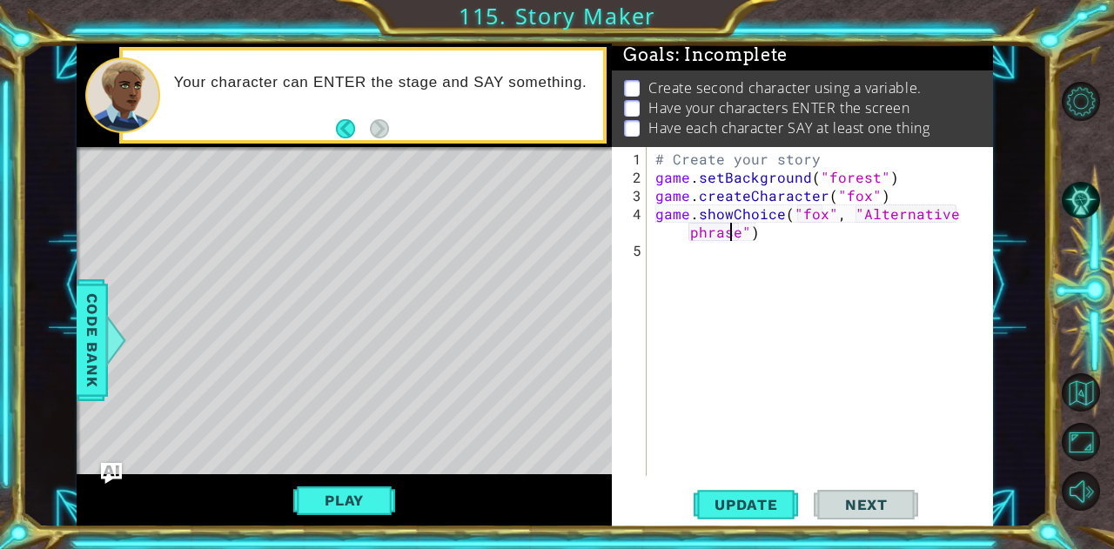
click at [735, 233] on div "# Create your story game . setBackground ( "forest" ) game . createCharacter ( …" at bounding box center [825, 333] width 346 height 366
drag, startPoint x: 741, startPoint y: 233, endPoint x: 852, endPoint y: 215, distance: 112.9
click at [852, 215] on div "# Create your story game . setBackground ( "forest" ) game . createCharacter ( …" at bounding box center [825, 333] width 346 height 366
click at [904, 208] on div "# Create your story game . setBackground ( "forest" ) game . createCharacter ( …" at bounding box center [825, 333] width 346 height 366
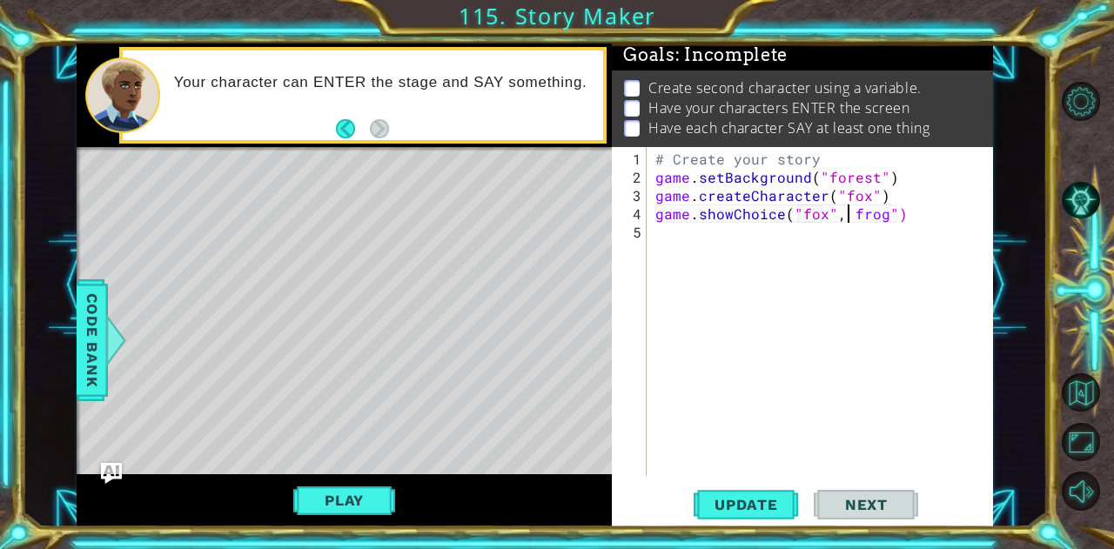
click at [847, 202] on div "# Create your story game . setBackground ( "forest" ) game . createCharacter ( …" at bounding box center [825, 333] width 346 height 366
type textarea "game.showChoice("fox", "frog")"
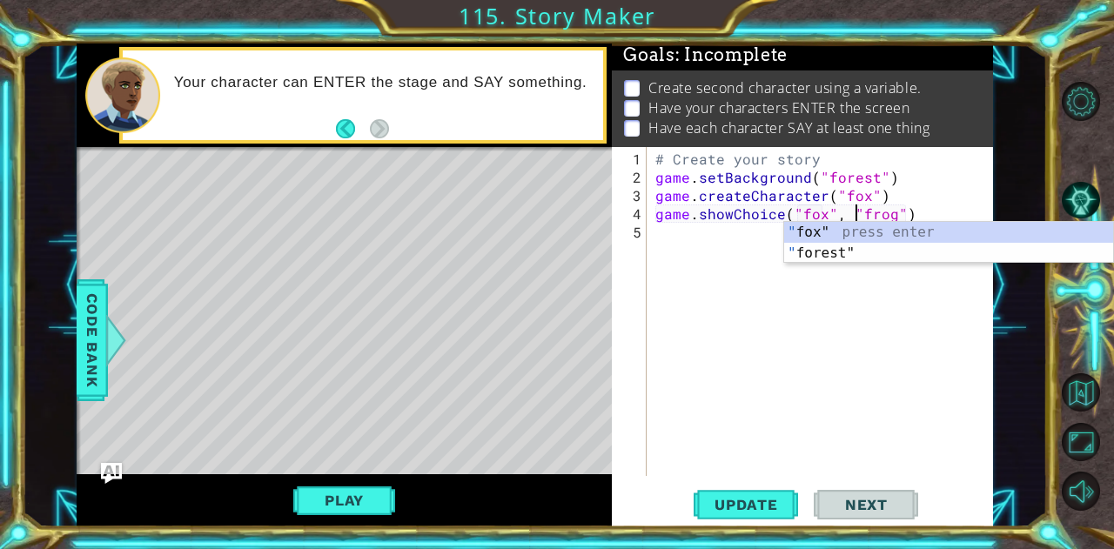
scroll to position [0, 12]
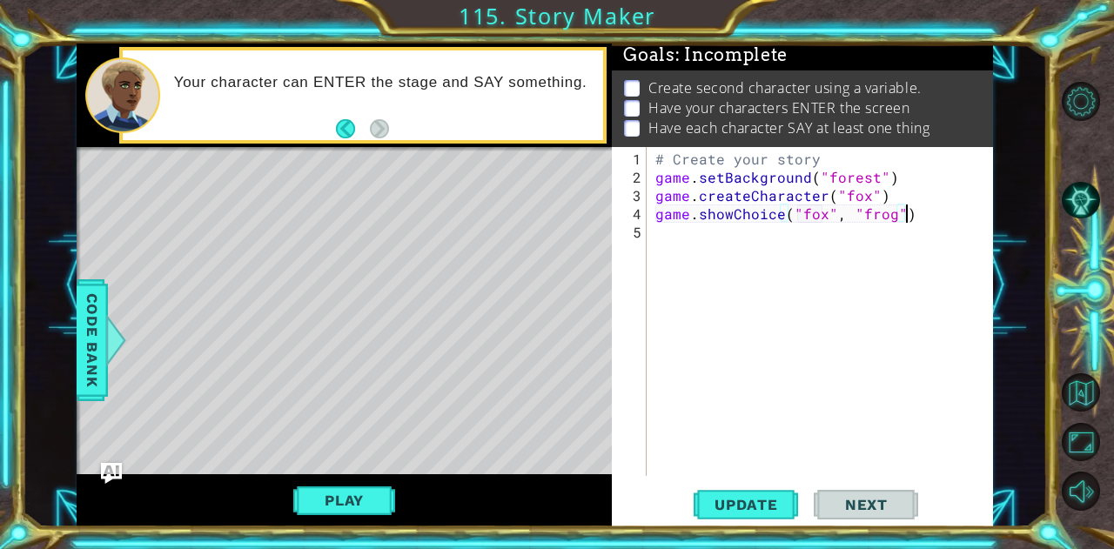
click at [936, 203] on div "# Create your story game . setBackground ( "forest" ) game . createCharacter ( …" at bounding box center [825, 333] width 346 height 366
click at [757, 514] on button "Update" at bounding box center [746, 505] width 104 height 38
type textarea "g"
click at [850, 238] on div "# Create your story game . setBackground ( "forest" ) game . createCharacter ( …" at bounding box center [825, 333] width 346 height 366
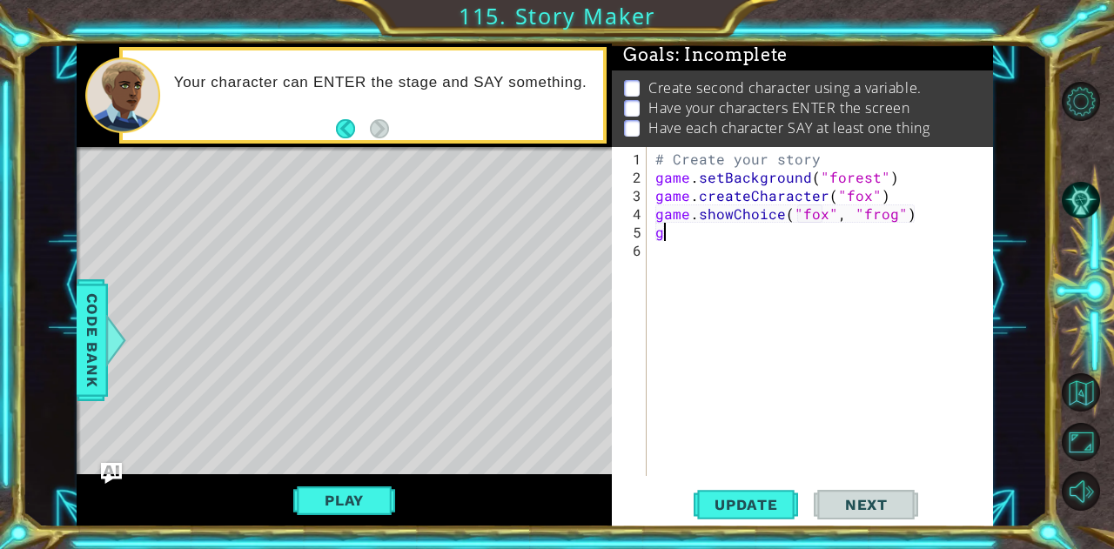
click at [839, 239] on div "# Create your story game . setBackground ( "forest" ) game . createCharacter ( …" at bounding box center [825, 333] width 346 height 366
click at [838, 238] on div "# Create your story game . setBackground ( "forest" ) game . createCharacter ( …" at bounding box center [825, 333] width 346 height 366
type textarea "g"
click at [886, 212] on div "# Create your story game . setBackground ( "forest" ) game . createCharacter ( …" at bounding box center [825, 333] width 346 height 366
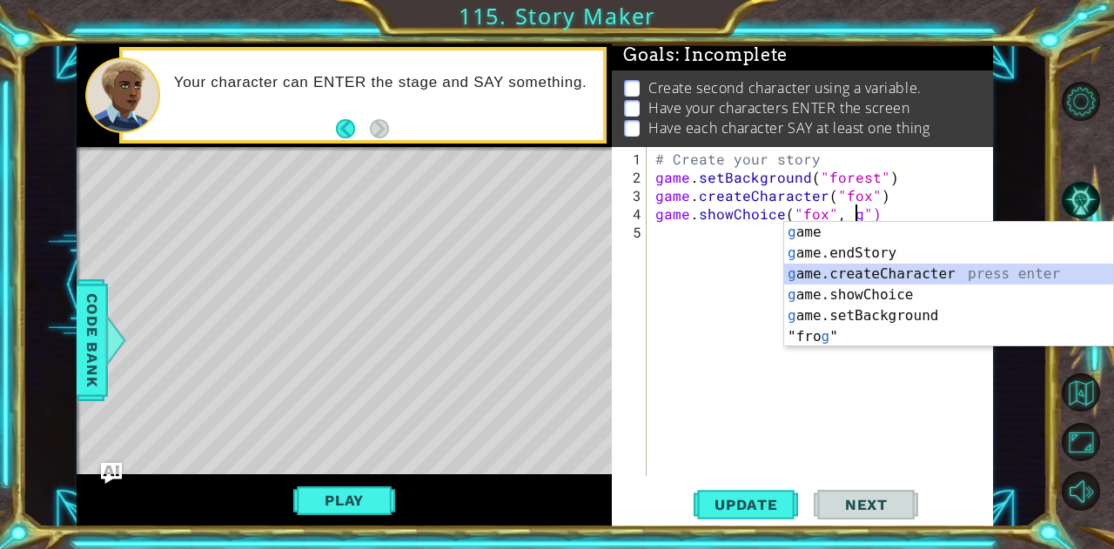
click at [910, 269] on div "g ame press enter g ame.endStory press enter g ame.createCharacter press enter …" at bounding box center [949, 305] width 330 height 167
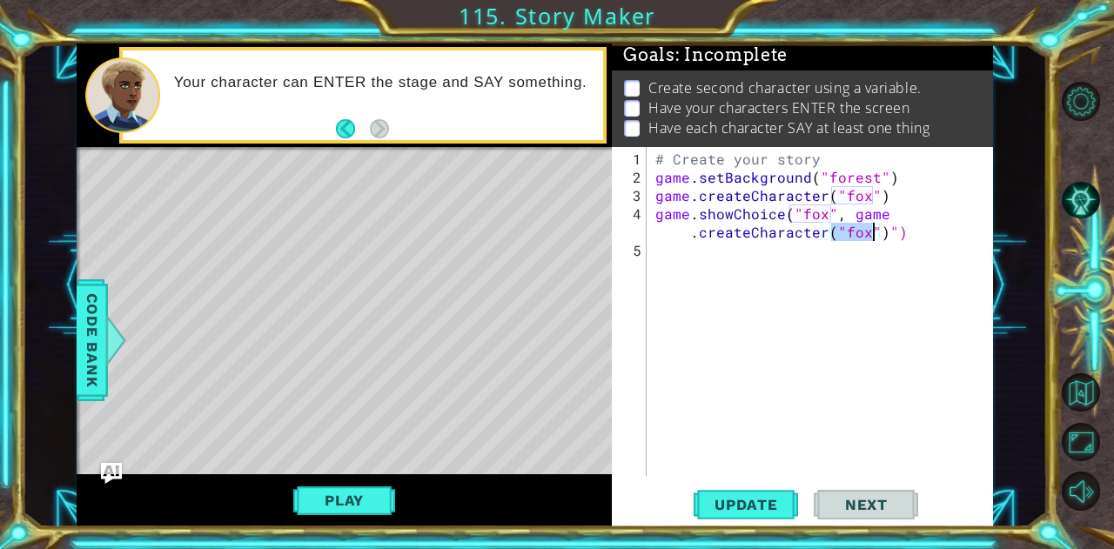
click at [686, 232] on div "# Create your story game . setBackground ( "forest" ) game . createCharacter ( …" at bounding box center [825, 333] width 346 height 366
click at [750, 492] on button "Update" at bounding box center [746, 505] width 104 height 38
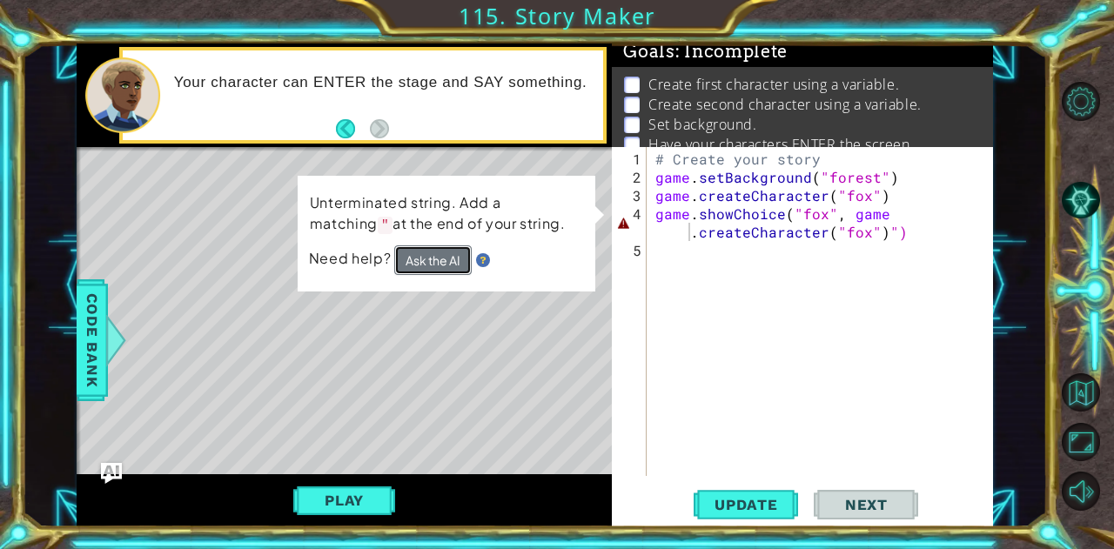
click at [427, 257] on button "Ask the AI" at bounding box center [432, 261] width 77 height 30
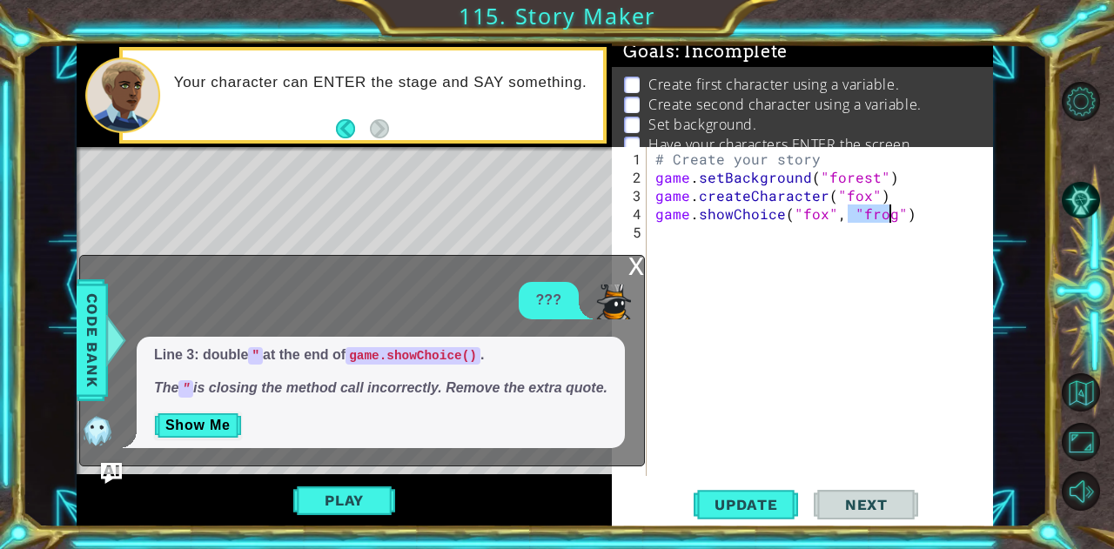
click at [860, 212] on div "# Create your story game . setBackground ( "forest" ) game . createCharacter ( …" at bounding box center [820, 311] width 337 height 329
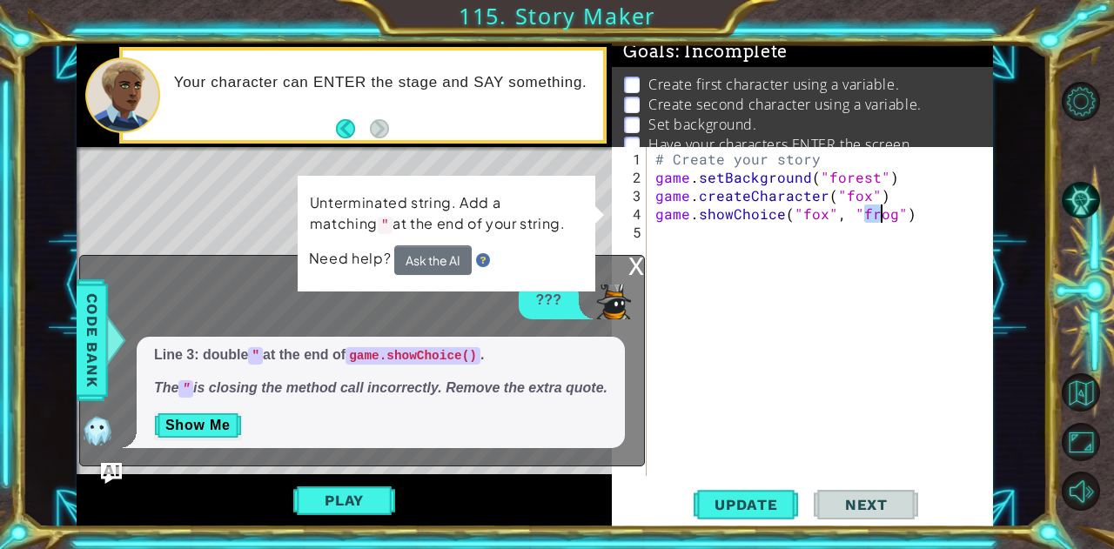
drag, startPoint x: 861, startPoint y: 214, endPoint x: 885, endPoint y: 218, distance: 24.6
click at [885, 218] on div "# Create your story game . setBackground ( "forest" ) game . createCharacter ( …" at bounding box center [825, 333] width 346 height 366
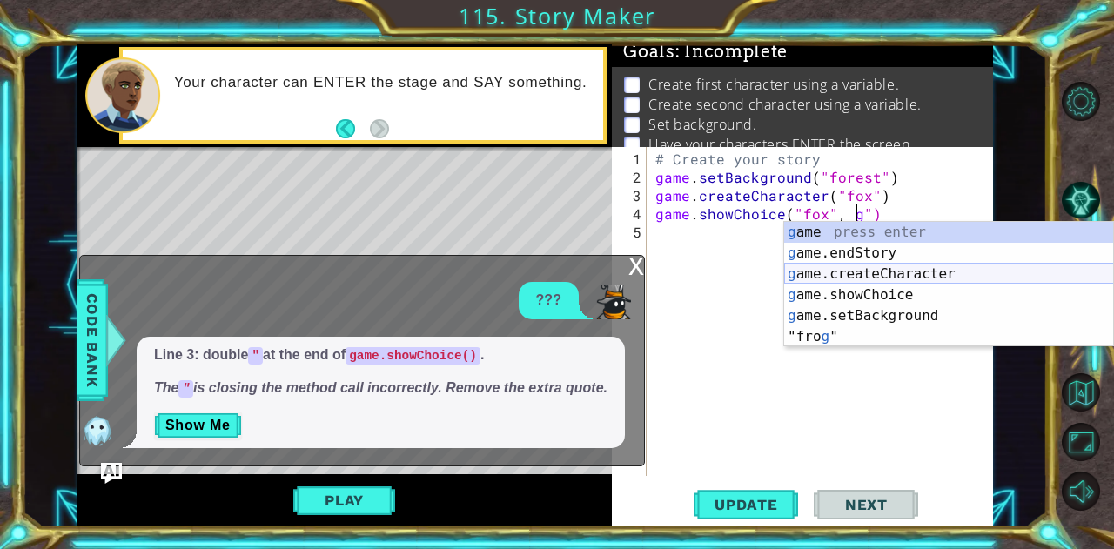
click at [858, 274] on div "g ame press enter g ame.endStory press enter g ame.createCharacter press enter …" at bounding box center [949, 305] width 330 height 167
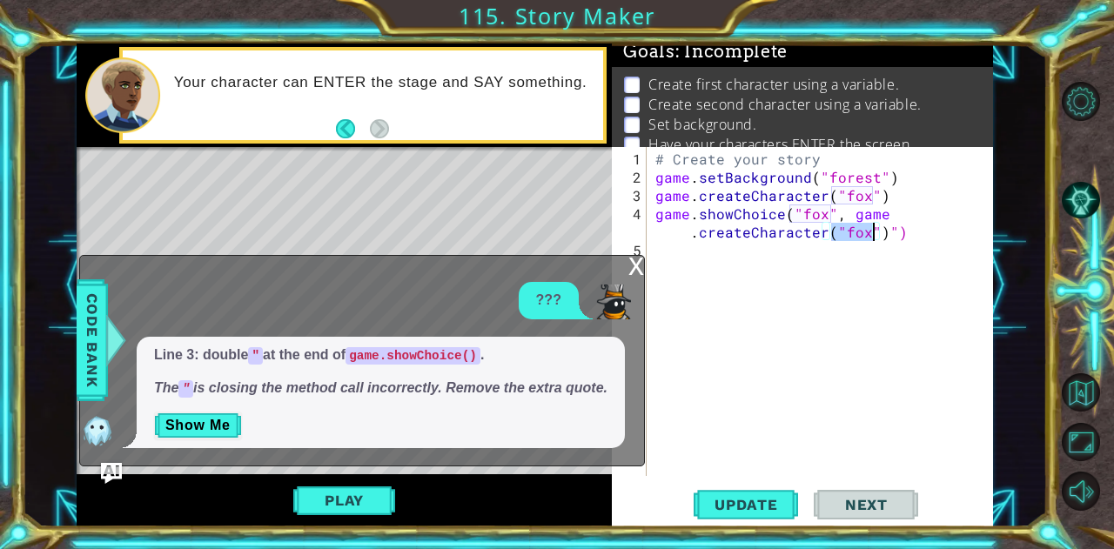
click at [848, 209] on div "# Create your story game . setBackground ( "forest" ) game . createCharacter ( …" at bounding box center [825, 333] width 346 height 366
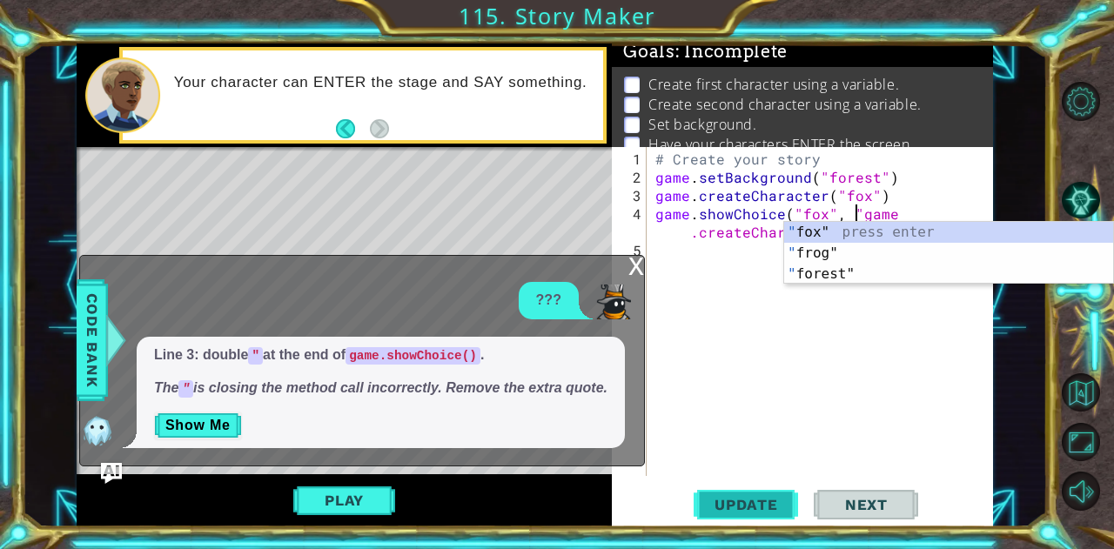
click at [766, 499] on span "Update" at bounding box center [746, 504] width 98 height 17
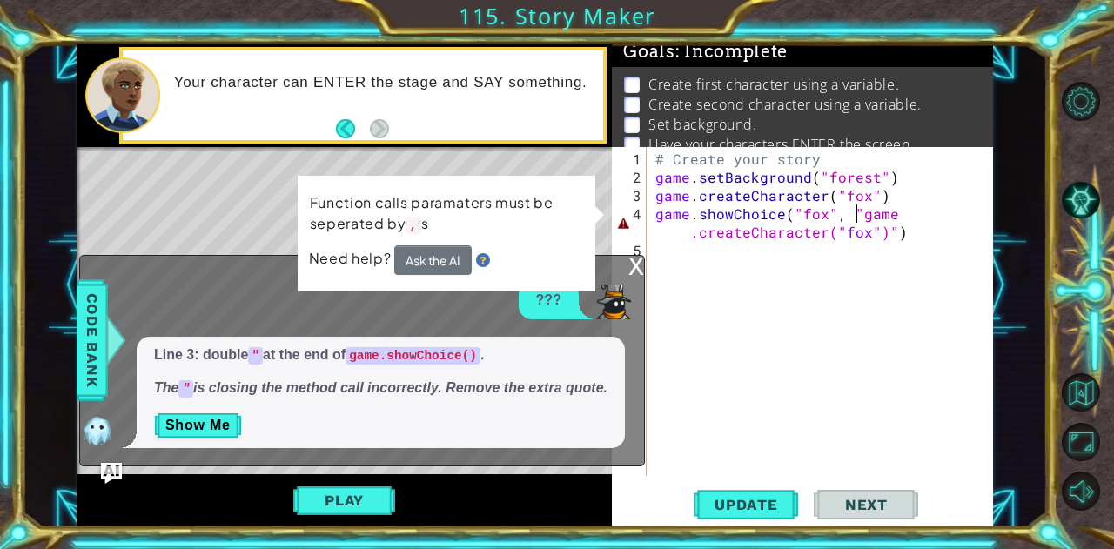
click at [629, 265] on div "x" at bounding box center [637, 264] width 16 height 17
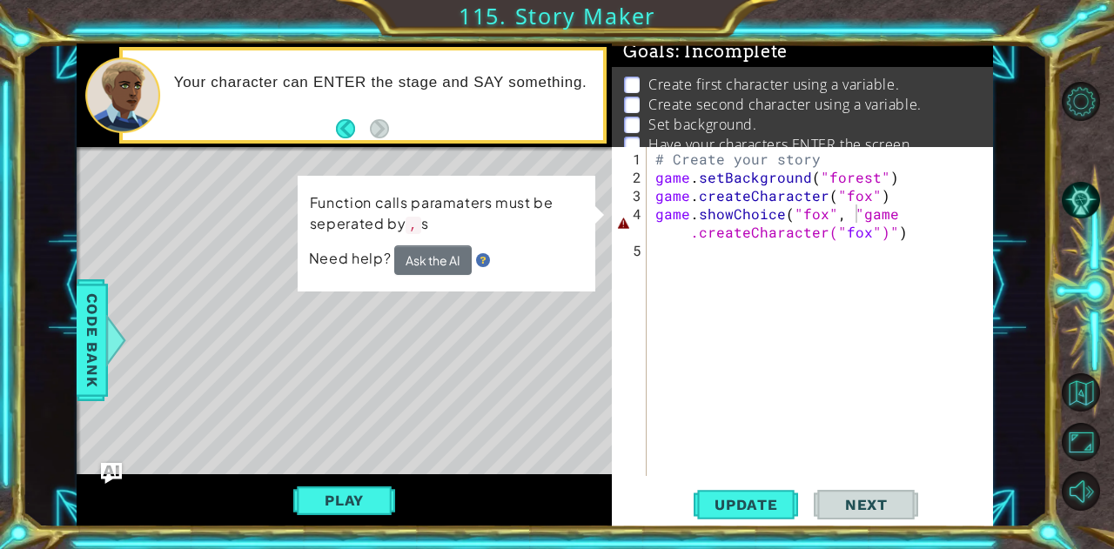
click at [479, 266] on img at bounding box center [483, 260] width 14 height 14
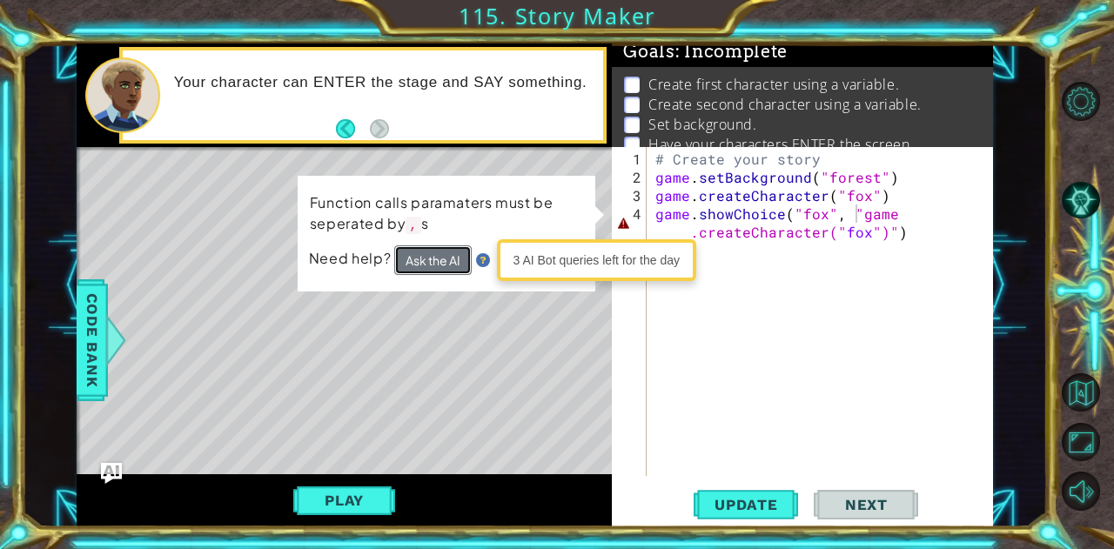
click at [454, 262] on button "Ask the AI" at bounding box center [432, 261] width 77 height 30
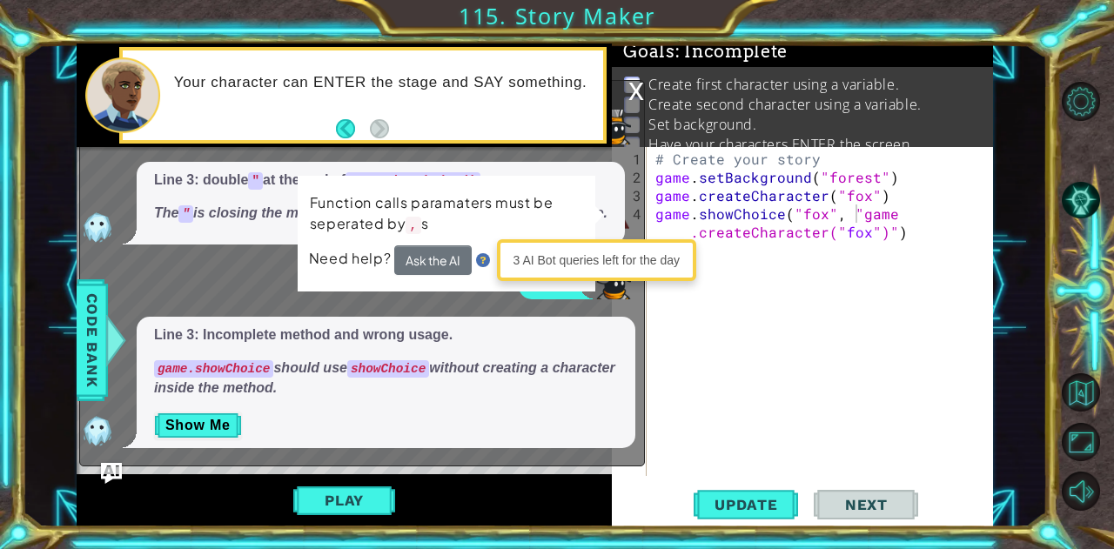
click at [486, 259] on img at bounding box center [483, 260] width 14 height 14
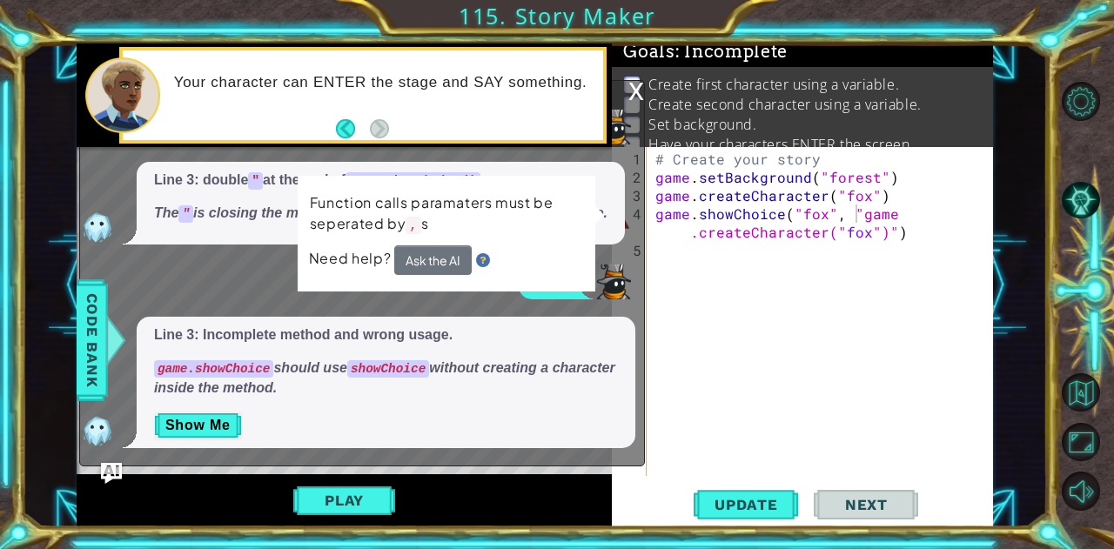
click at [519, 234] on p "Function calls paramaters must be seperated by , s" at bounding box center [446, 215] width 274 height 48
click at [641, 90] on div "x" at bounding box center [637, 89] width 16 height 17
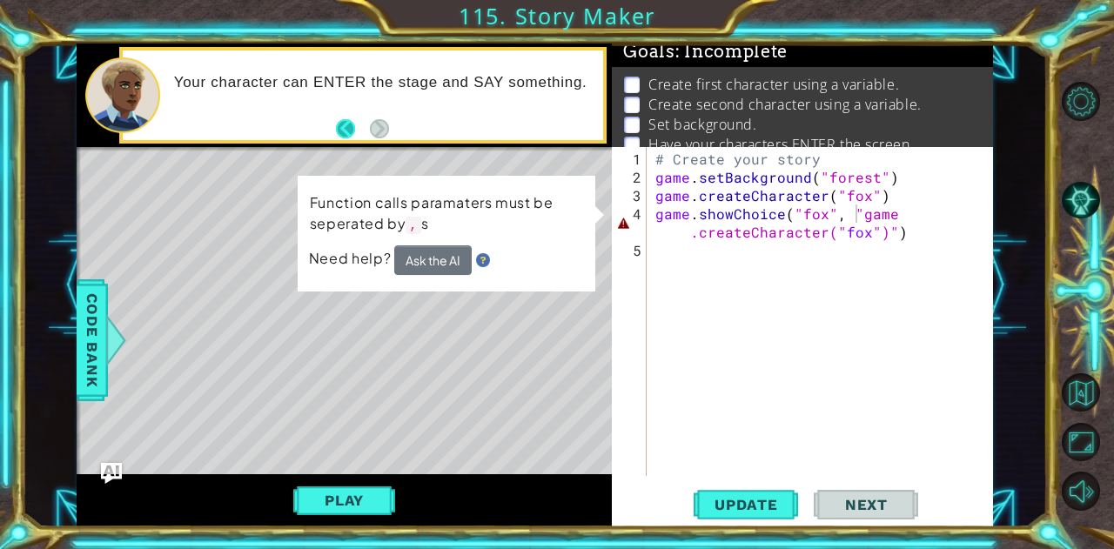
click at [343, 119] on button "Back" at bounding box center [353, 128] width 34 height 19
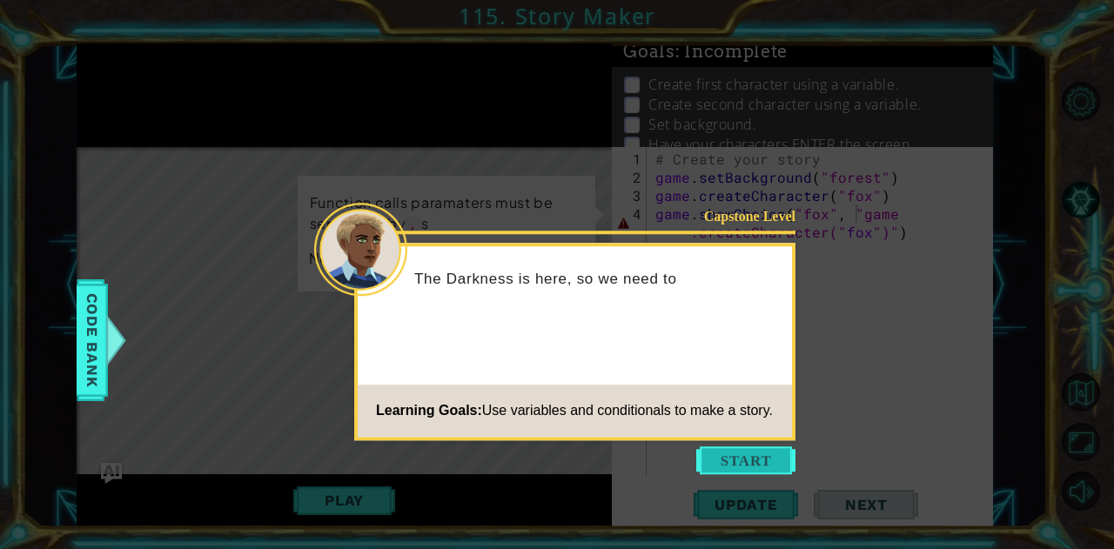
click at [757, 464] on button "Start" at bounding box center [745, 461] width 99 height 28
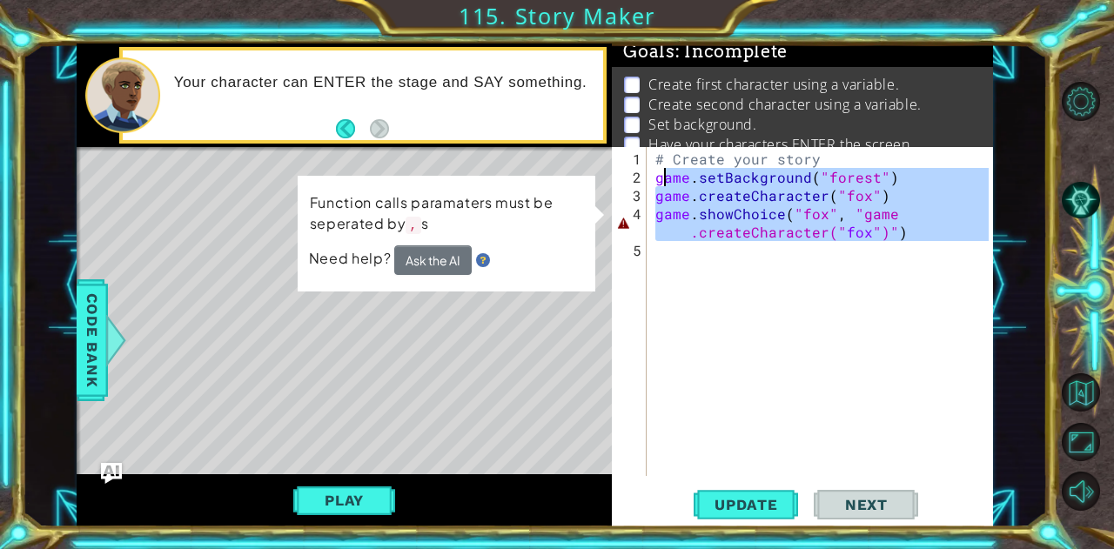
drag, startPoint x: 933, startPoint y: 239, endPoint x: 667, endPoint y: 178, distance: 273.3
click at [667, 178] on div "# Create your story game . setBackground ( "forest" ) game . createCharacter ( …" at bounding box center [825, 333] width 346 height 366
type textarea "g"
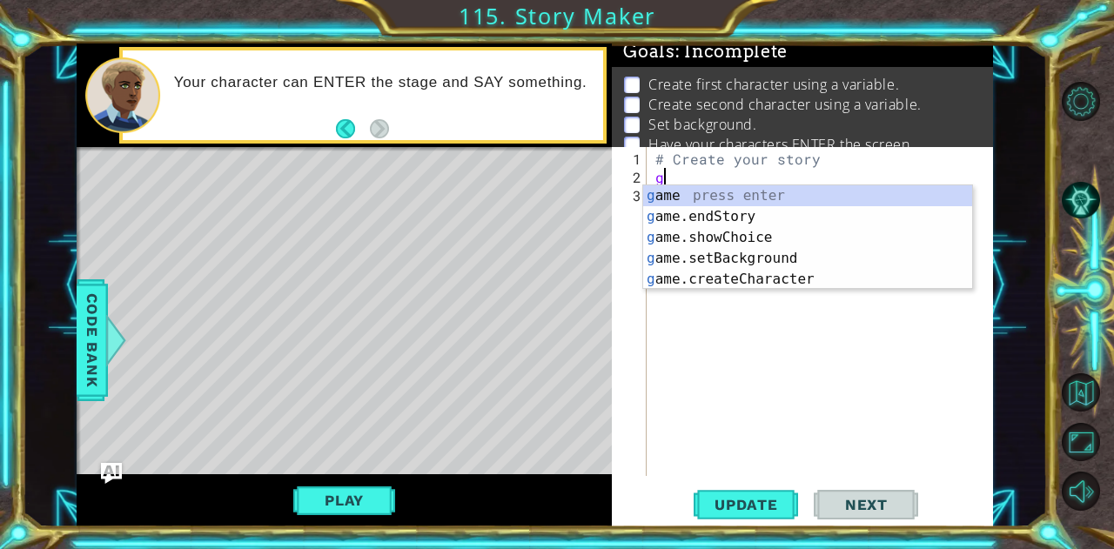
scroll to position [0, 0]
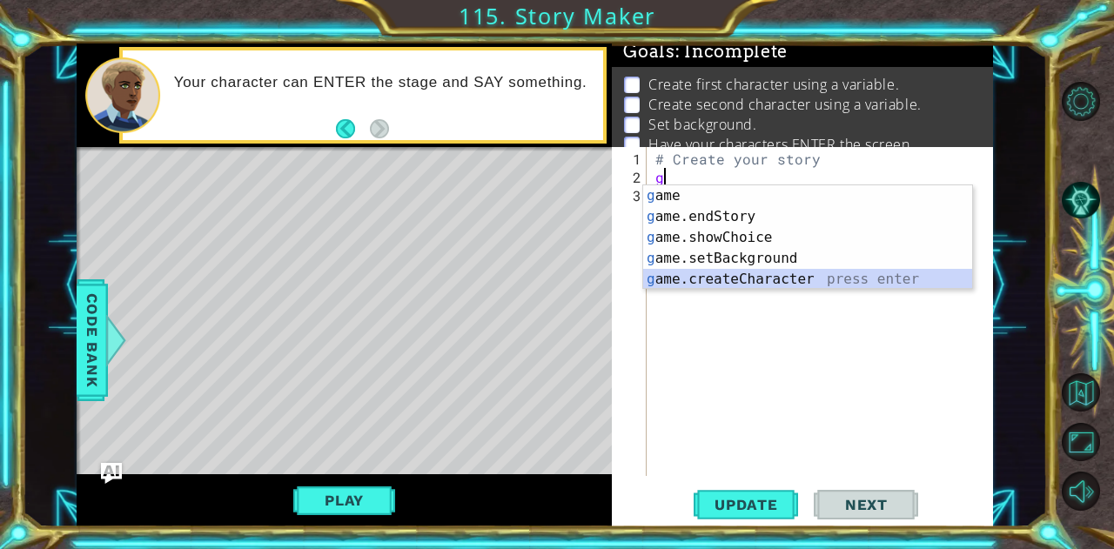
click at [729, 274] on div "g ame press enter g ame.endStory press enter g ame.showChoice press enter g ame…" at bounding box center [808, 258] width 330 height 146
type textarea "game.createCharacter("fox")"
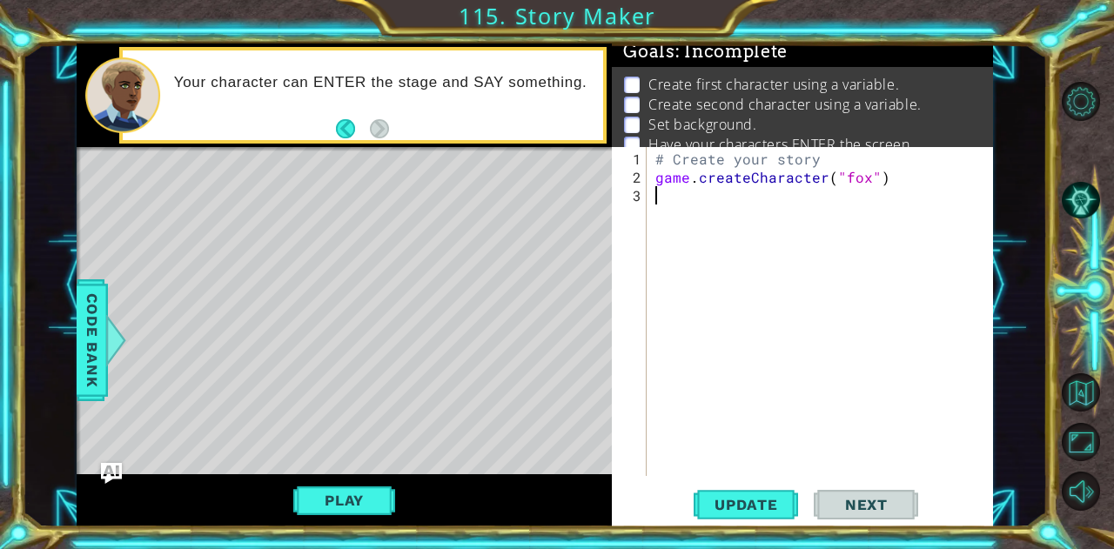
click at [770, 214] on div "# Create your story game . createCharacter ( "fox" )" at bounding box center [825, 333] width 346 height 366
click at [728, 508] on span "Update" at bounding box center [746, 504] width 98 height 17
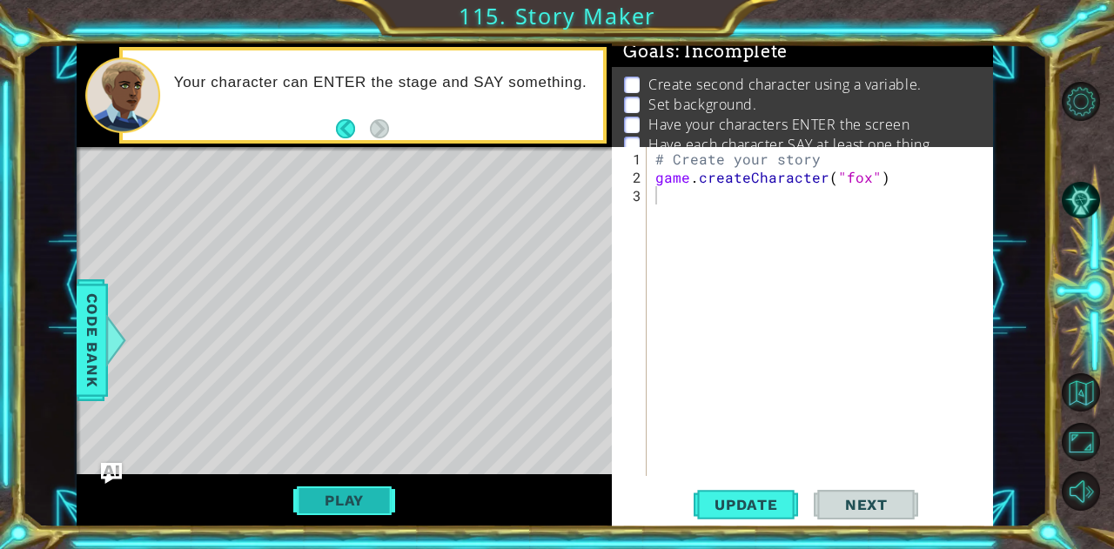
click at [366, 504] on button "Play" at bounding box center [344, 500] width 102 height 33
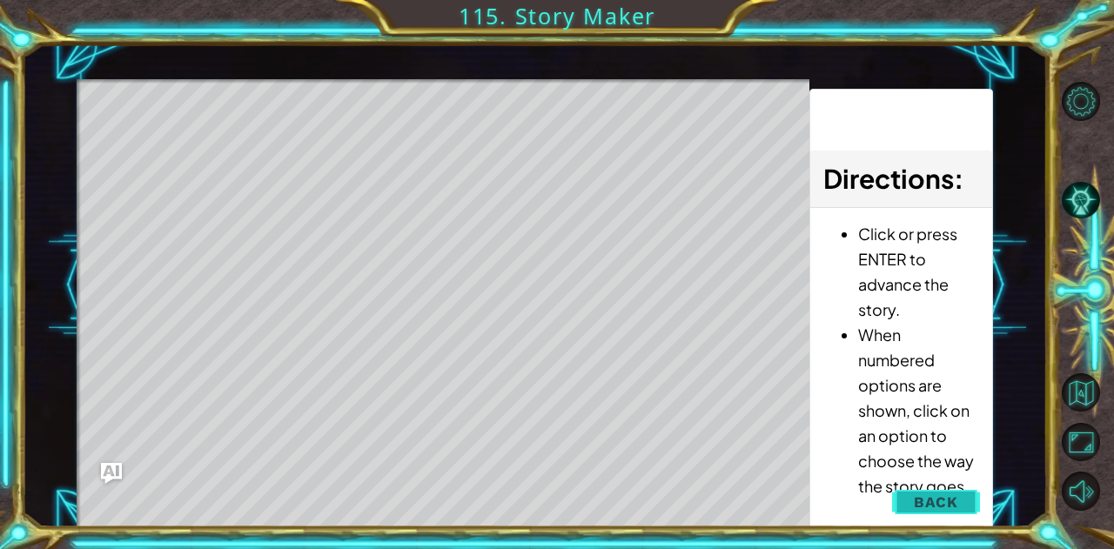
click at [944, 501] on span "Back" at bounding box center [936, 502] width 44 height 17
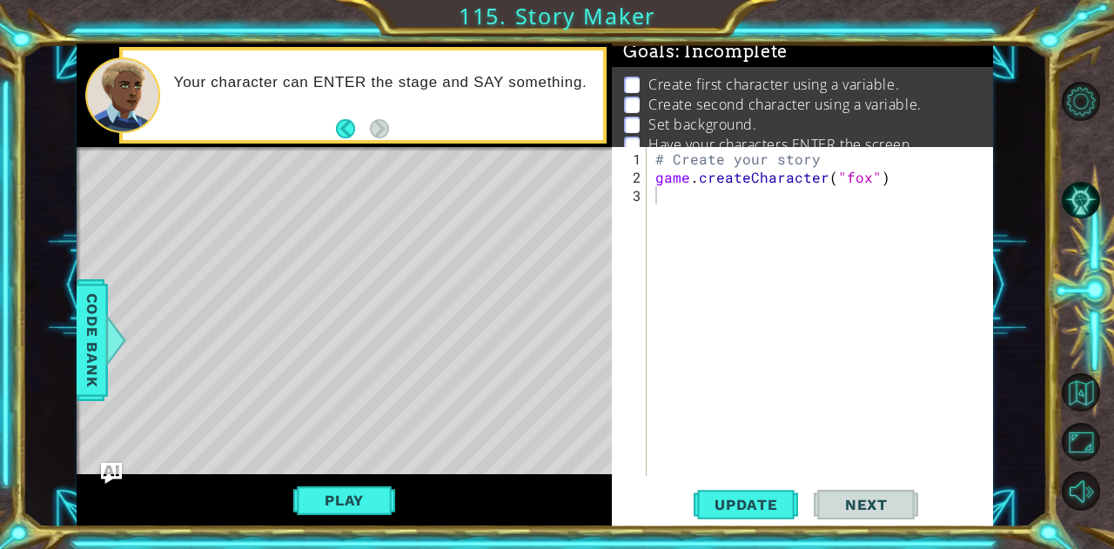
type textarea "game.createCharacter("fox")"
drag, startPoint x: 867, startPoint y: 180, endPoint x: 653, endPoint y: 173, distance: 214.3
click at [653, 173] on div "# Create your story game . createCharacter ( "fox" )" at bounding box center [825, 333] width 346 height 366
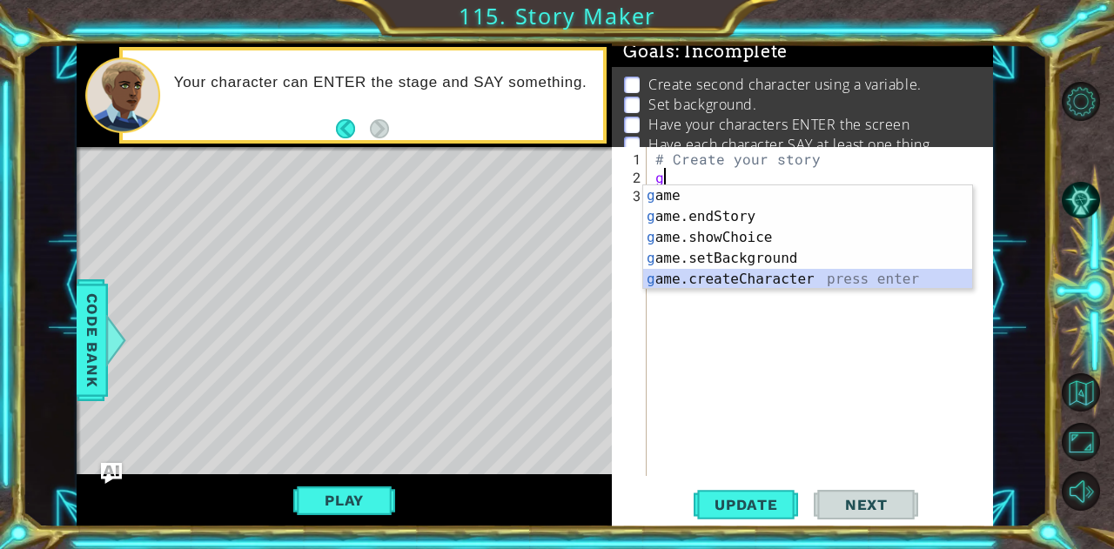
click at [715, 273] on div "g ame press enter g ame.endStory press enter g ame.showChoice press enter g ame…" at bounding box center [808, 258] width 330 height 146
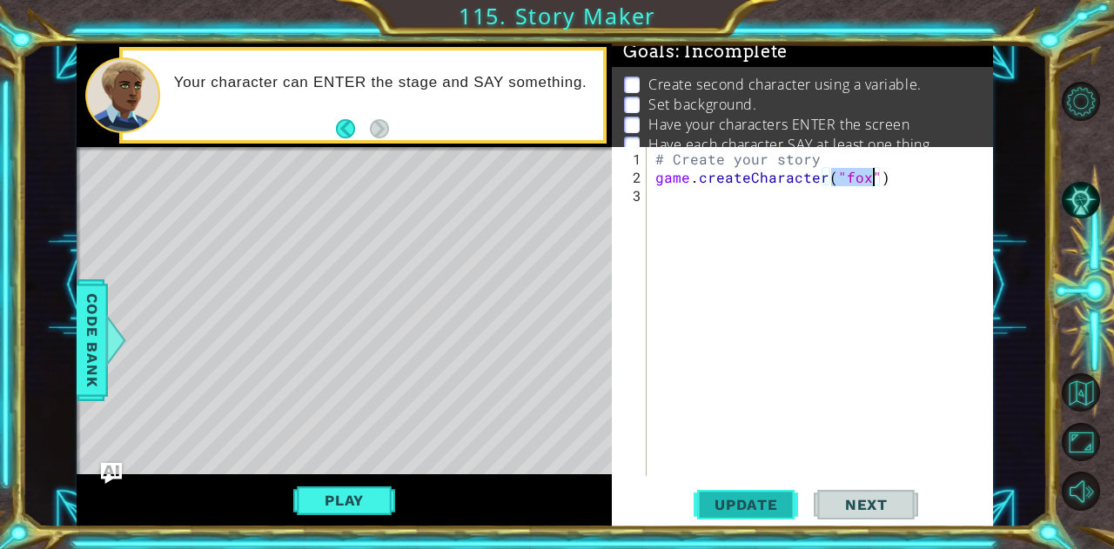
type textarea "game.createCharacter("fox")"
click at [739, 513] on span "Update" at bounding box center [746, 504] width 98 height 17
click at [766, 366] on div "# Create your story game . createCharacter ( "fox" )" at bounding box center [825, 333] width 346 height 366
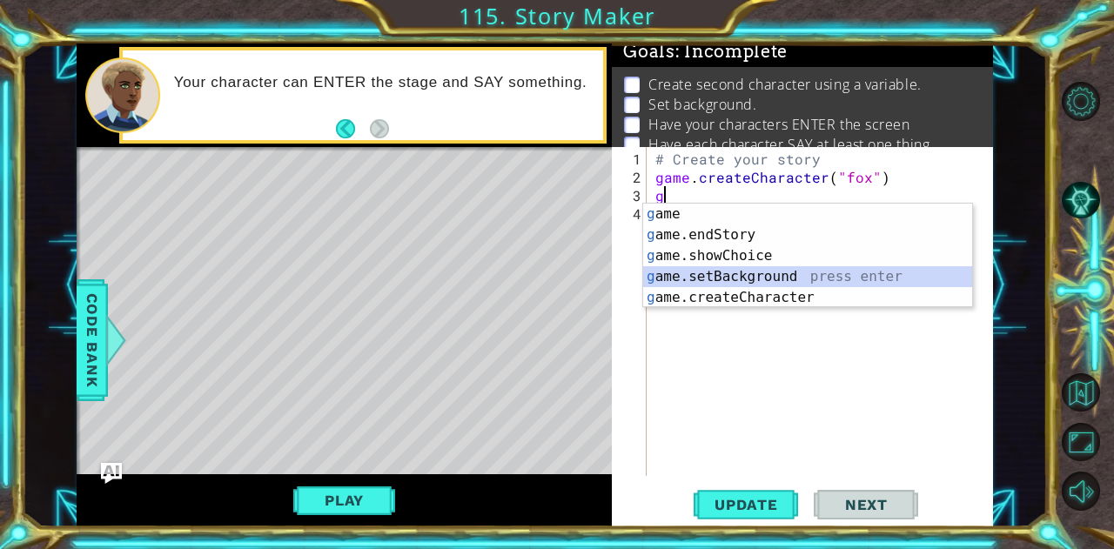
click at [737, 269] on div "g ame press enter g ame.endStory press enter g ame.showChoice press enter g ame…" at bounding box center [808, 277] width 330 height 146
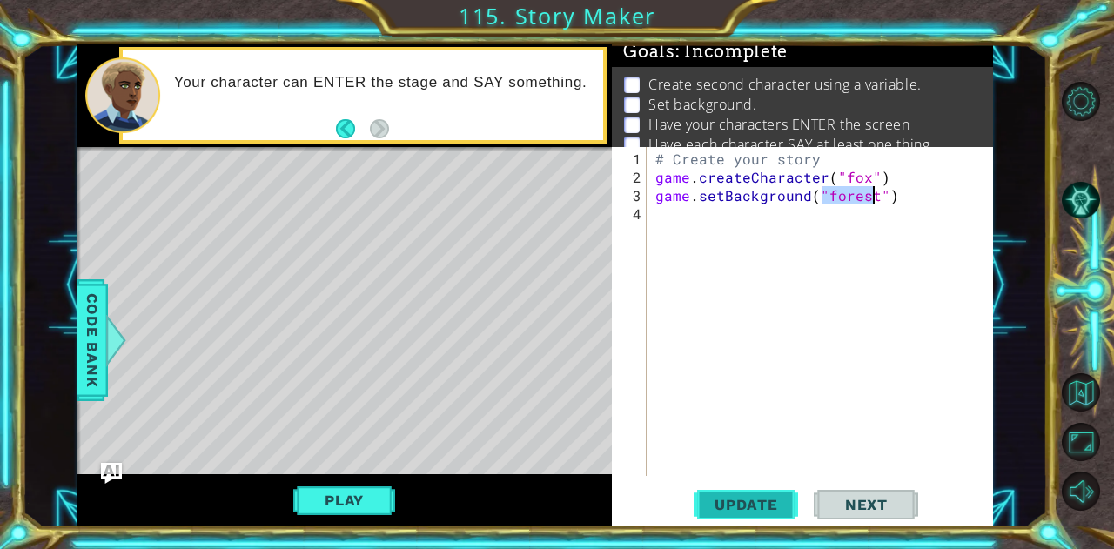
type textarea "game.setBackground("forest")"
click at [779, 493] on button "Update" at bounding box center [746, 505] width 104 height 38
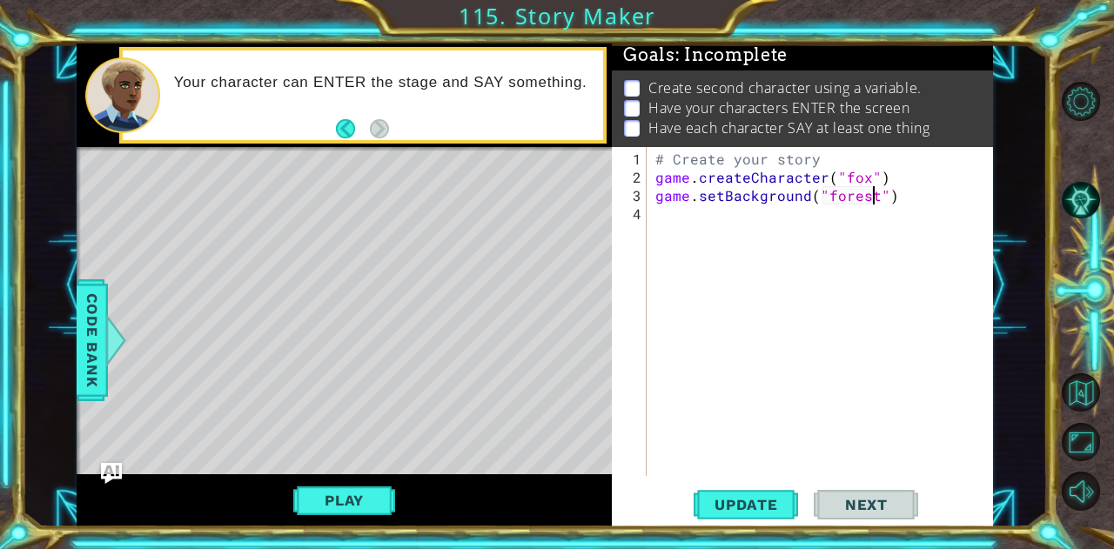
click at [764, 236] on div "# Create your story game . createCharacter ( "fox" ) game . setBackground ( "fo…" at bounding box center [825, 333] width 346 height 366
type textarea "g"
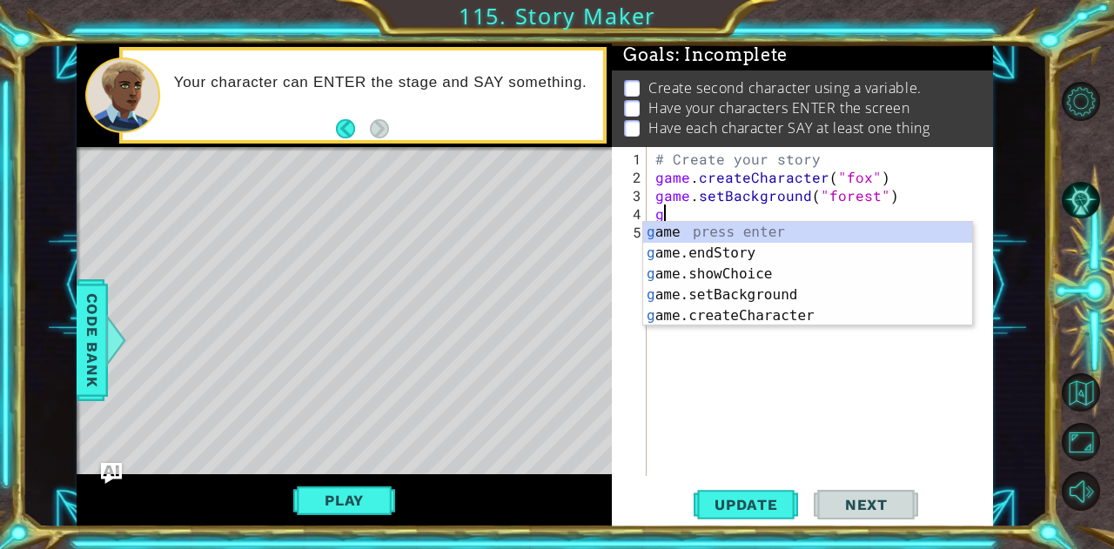
scroll to position [15, 0]
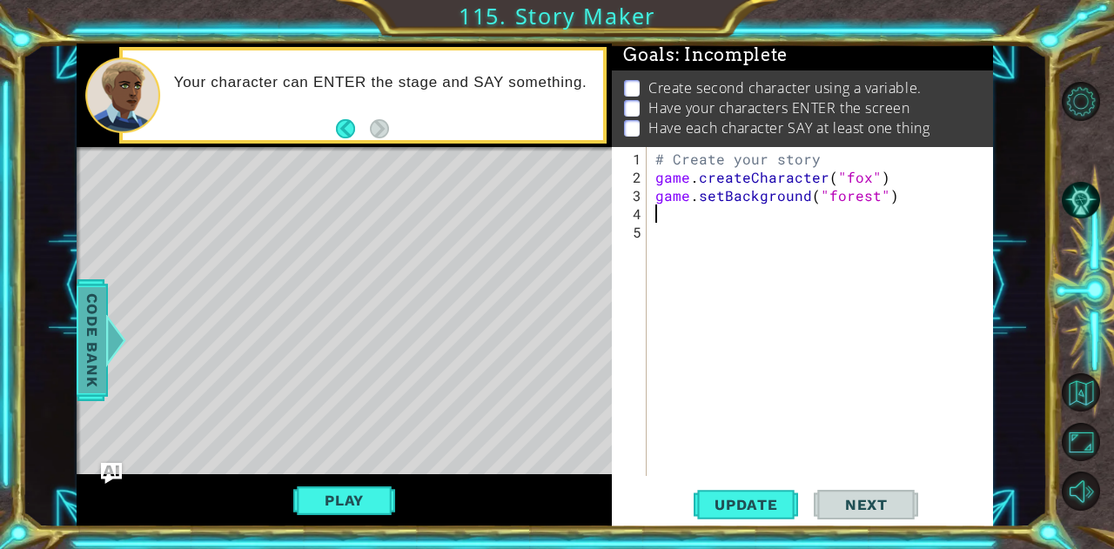
click at [97, 302] on span "Code Bank" at bounding box center [92, 339] width 28 height 106
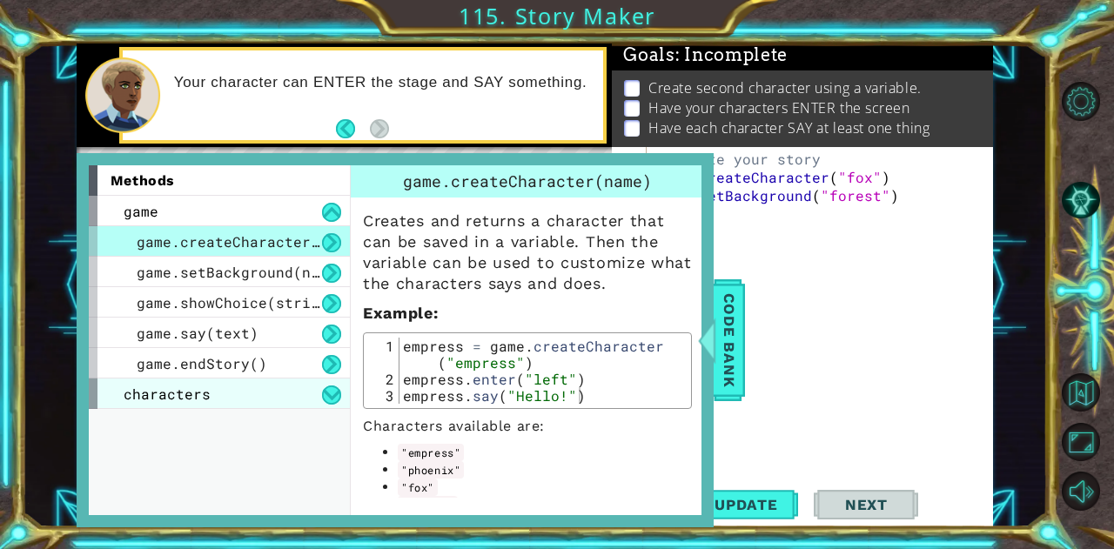
click at [261, 407] on div "characters" at bounding box center [219, 394] width 261 height 30
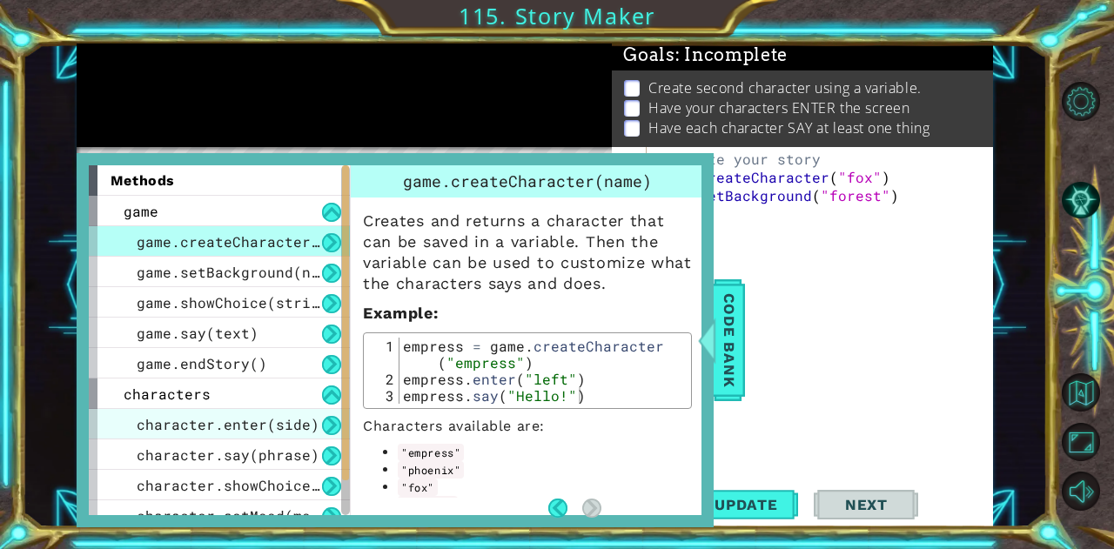
scroll to position [45, 0]
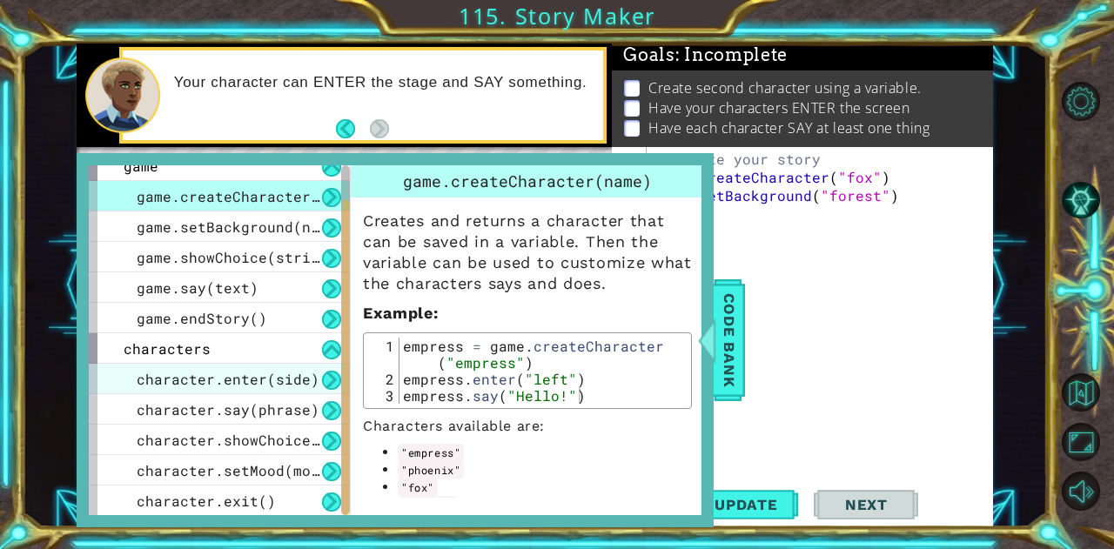
click at [259, 370] on span "character.enter(side)" at bounding box center [228, 379] width 183 height 18
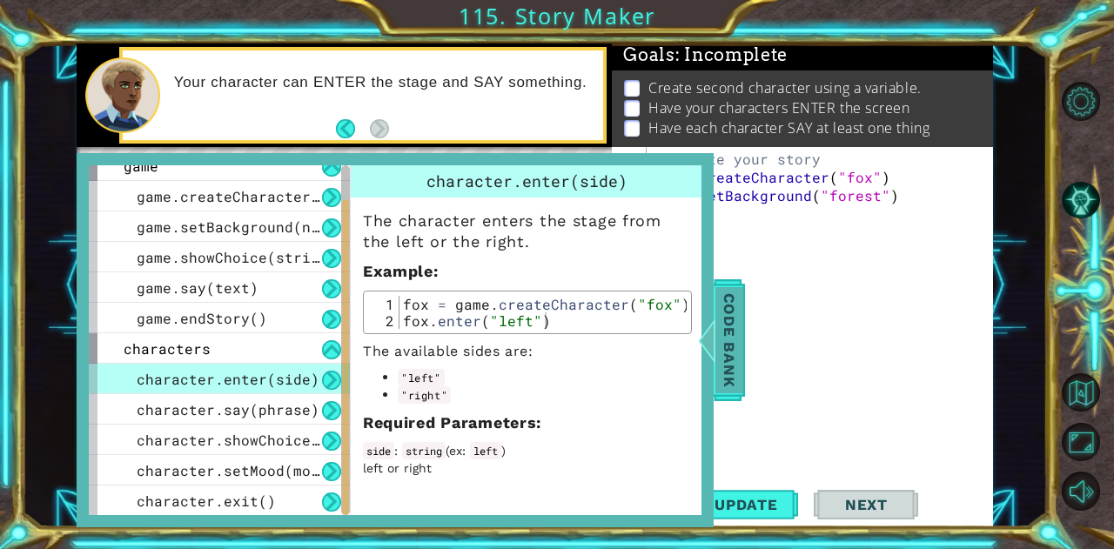
click at [721, 304] on span "Code Bank" at bounding box center [730, 339] width 28 height 106
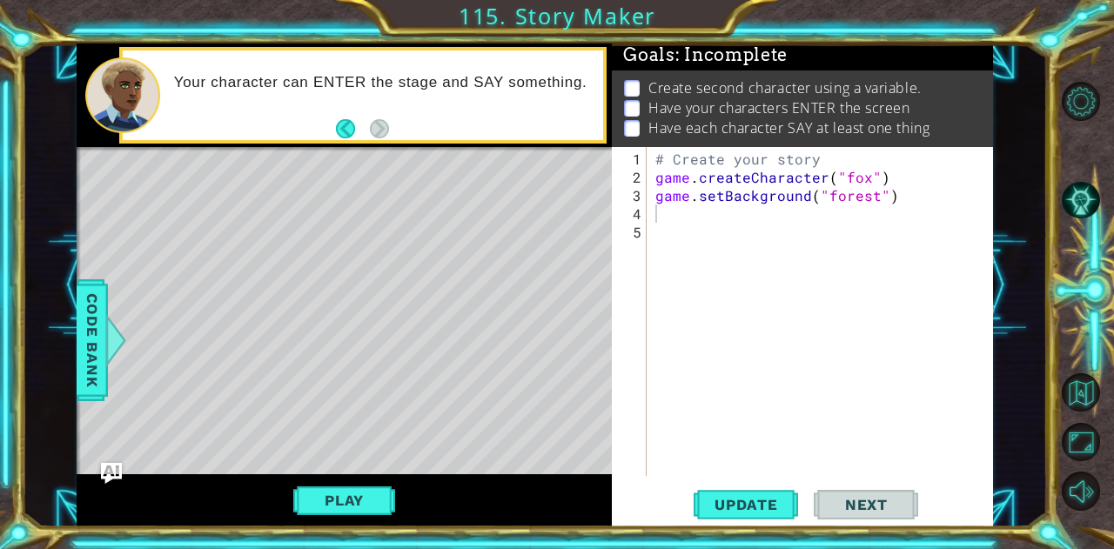
type textarea "game.createCharacter("fox")"
click at [918, 166] on div "# Create your story game . createCharacter ( "fox" ) game . setBackground ( "fo…" at bounding box center [825, 333] width 346 height 366
type textarea "f"
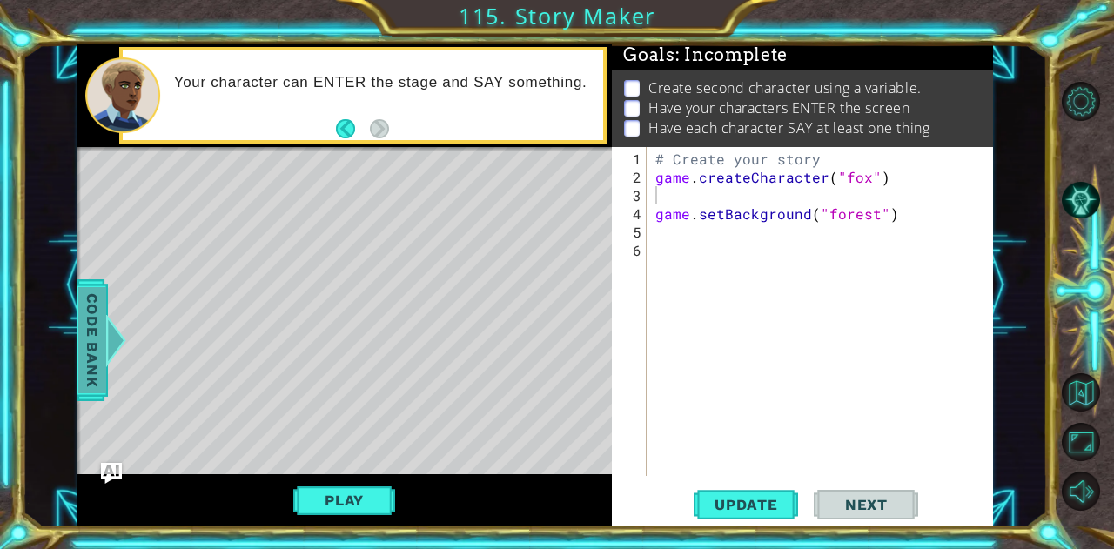
click at [99, 326] on span "Code Bank" at bounding box center [92, 339] width 28 height 106
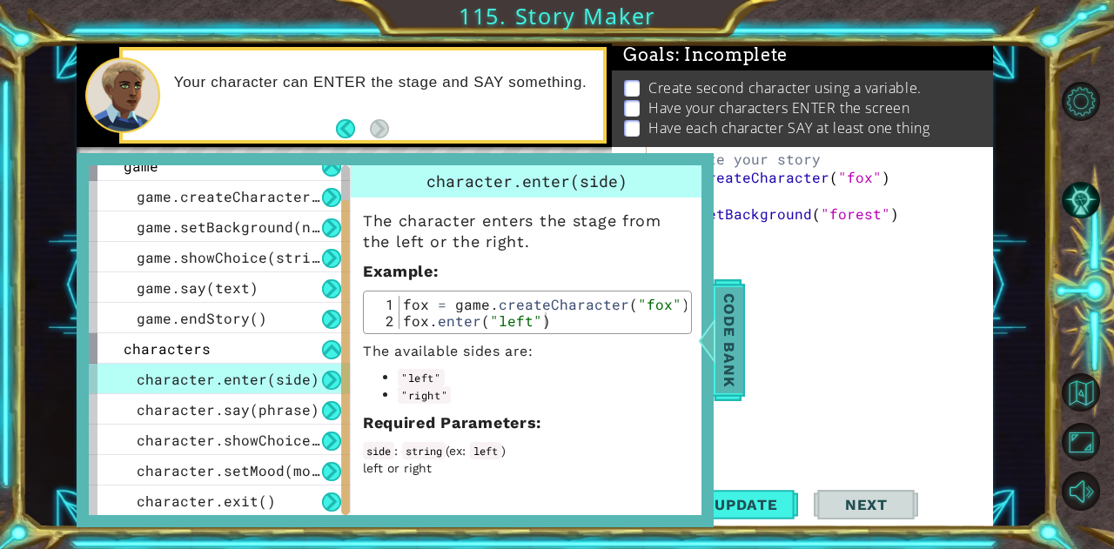
click at [724, 341] on span "Code Bank" at bounding box center [730, 339] width 28 height 106
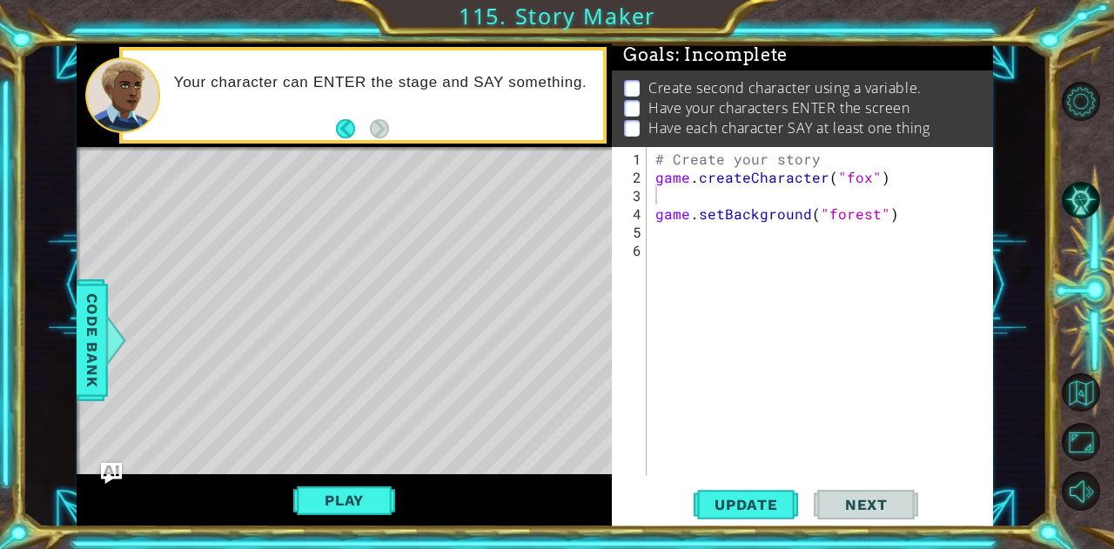
click at [695, 188] on div "# Create your story game . createCharacter ( "fox" ) game . setBackground ( "fo…" at bounding box center [825, 333] width 346 height 366
type textarea "fox ="
click at [92, 344] on span "Code Bank" at bounding box center [92, 339] width 28 height 106
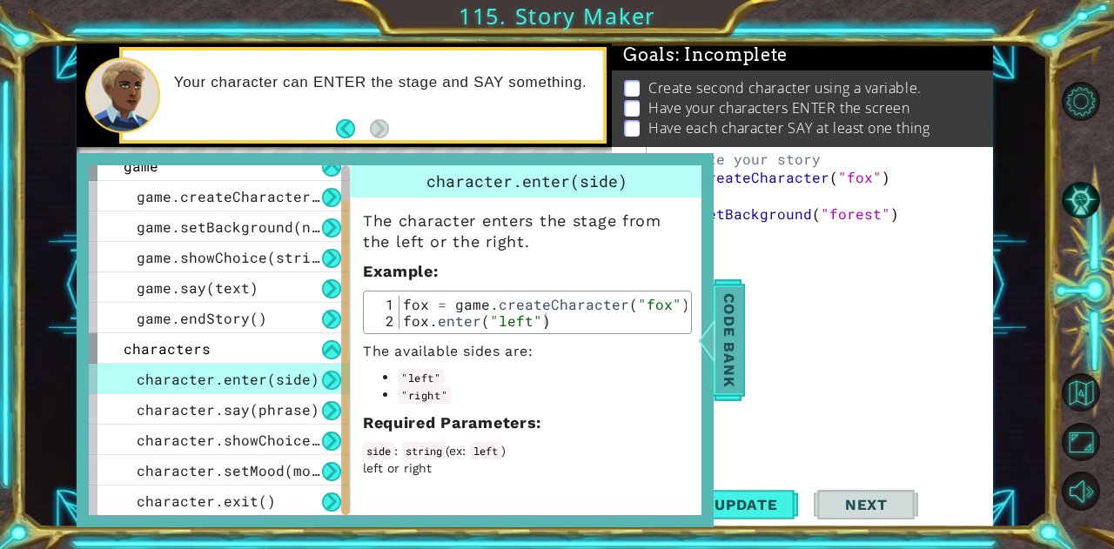
click at [742, 342] on span "Code Bank" at bounding box center [730, 339] width 28 height 106
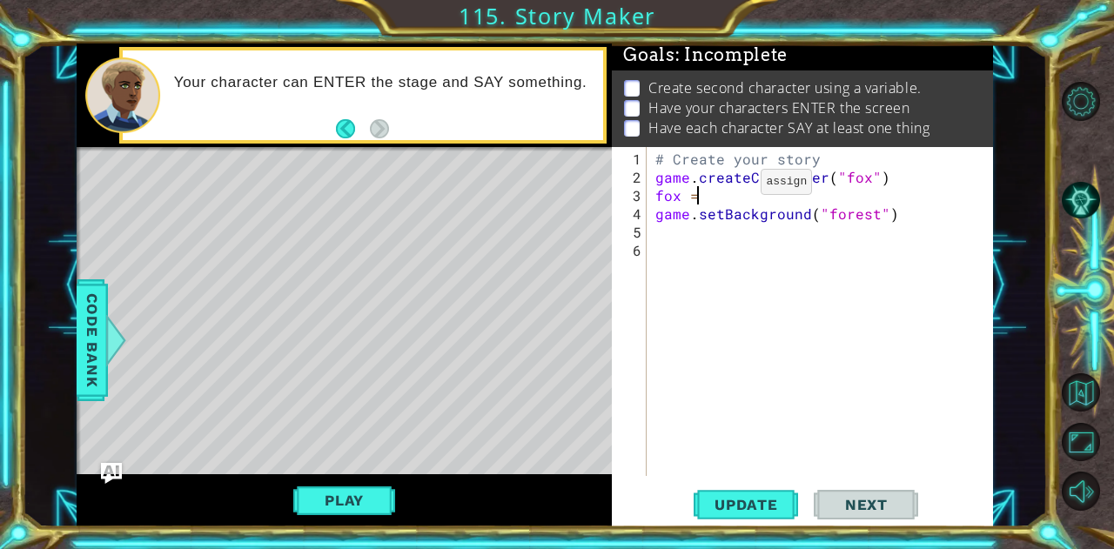
drag, startPoint x: 731, startPoint y: 188, endPoint x: 656, endPoint y: 257, distance: 101.7
click at [730, 187] on div "# Create your story game . createCharacter ( "fox" ) fox = game . setBackground…" at bounding box center [825, 333] width 346 height 366
click at [106, 358] on div at bounding box center [115, 340] width 22 height 52
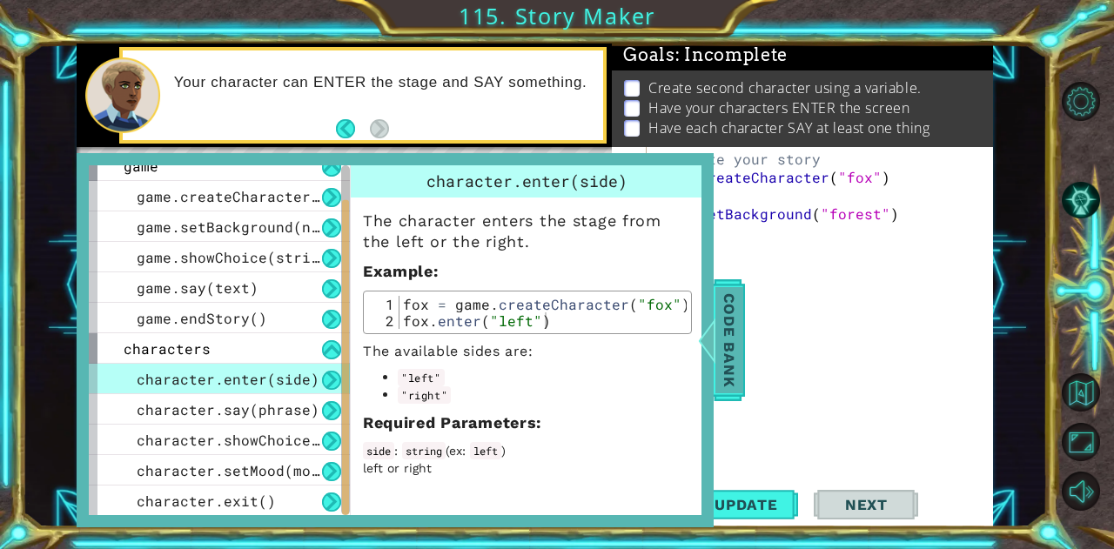
click at [729, 306] on span "Code Bank" at bounding box center [730, 339] width 28 height 106
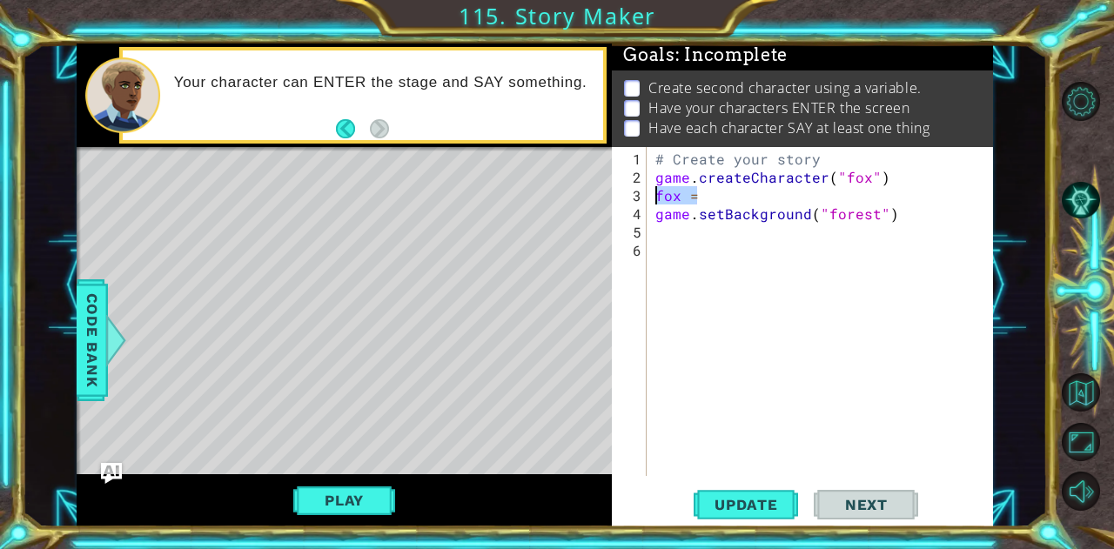
drag, startPoint x: 717, startPoint y: 197, endPoint x: 656, endPoint y: 191, distance: 60.4
click at [656, 191] on div "# Create your story game . createCharacter ( "fox" ) fox = game . setBackground…" at bounding box center [825, 333] width 346 height 366
click at [84, 307] on span "Code Bank" at bounding box center [92, 339] width 28 height 106
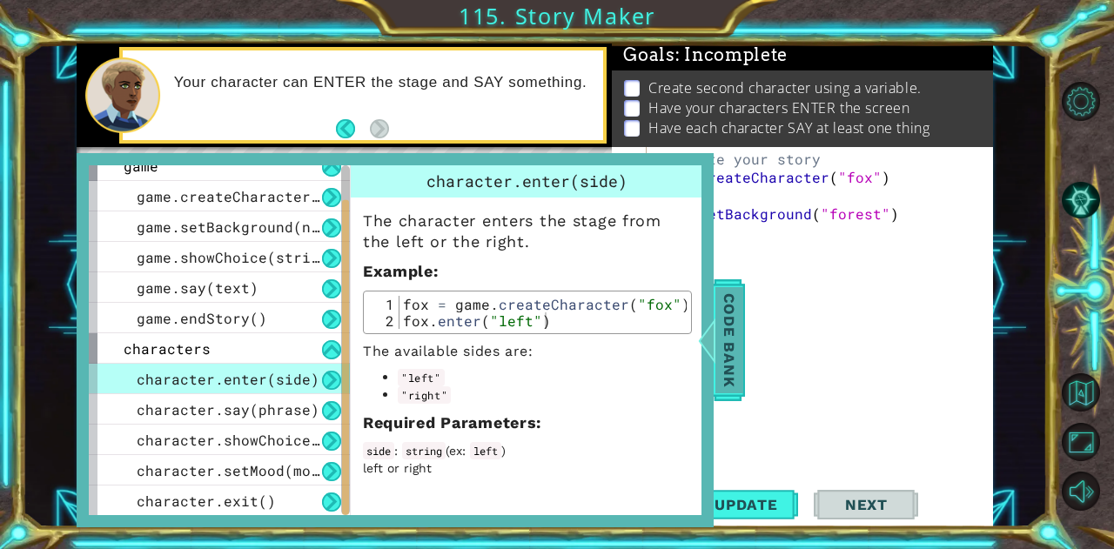
click at [733, 304] on span "Code Bank" at bounding box center [730, 339] width 28 height 106
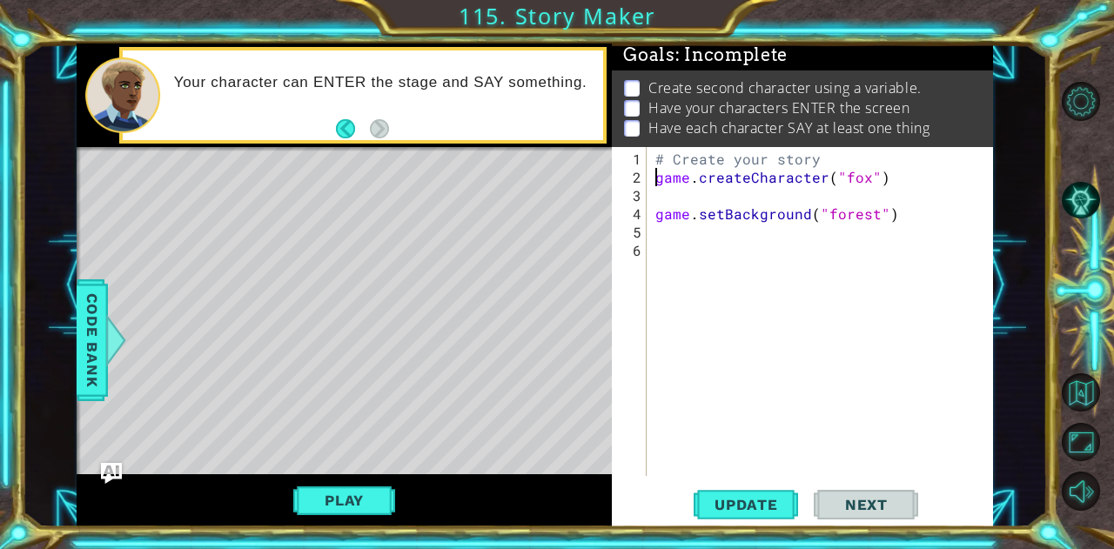
click at [656, 171] on div "# Create your story game . createCharacter ( "fox" ) game . setBackground ( "fo…" at bounding box center [825, 333] width 346 height 366
type textarea "fox =game.createCharacter("fox")"
click at [681, 194] on div "# Create your story fox = game . createCharacter ( "fox" ) game . setBackground…" at bounding box center [825, 333] width 346 height 366
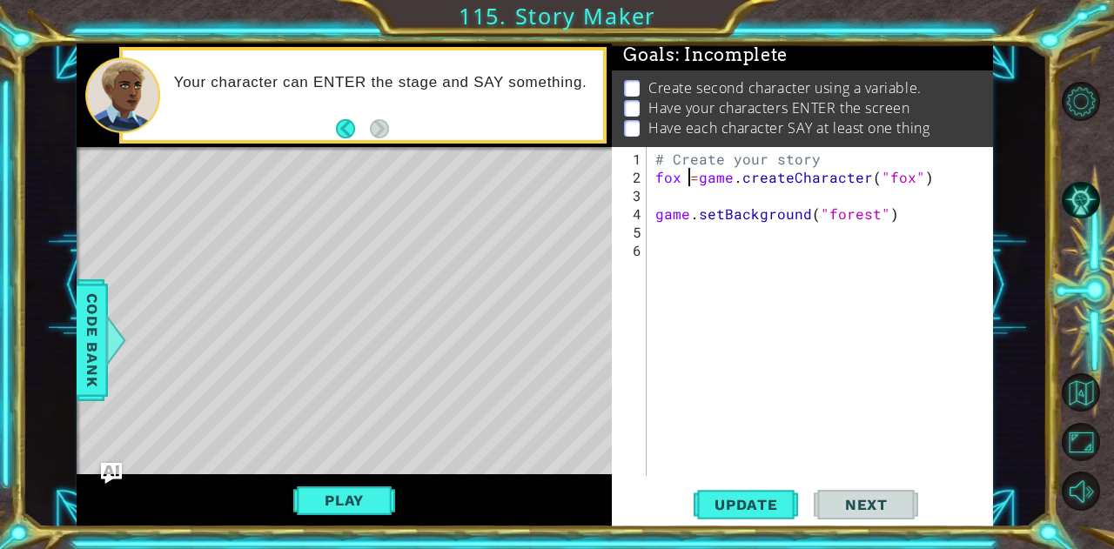
click at [693, 177] on div "# Create your story fox = game . createCharacter ( "fox" ) game . setBackground…" at bounding box center [825, 333] width 346 height 366
type textarea "fox = game.createCharacter("fox")"
click at [689, 188] on div "# Create your story fox = game . createCharacter ( "fox" ) game . setBackground…" at bounding box center [825, 333] width 346 height 366
click at [91, 324] on span "Code Bank" at bounding box center [92, 339] width 28 height 106
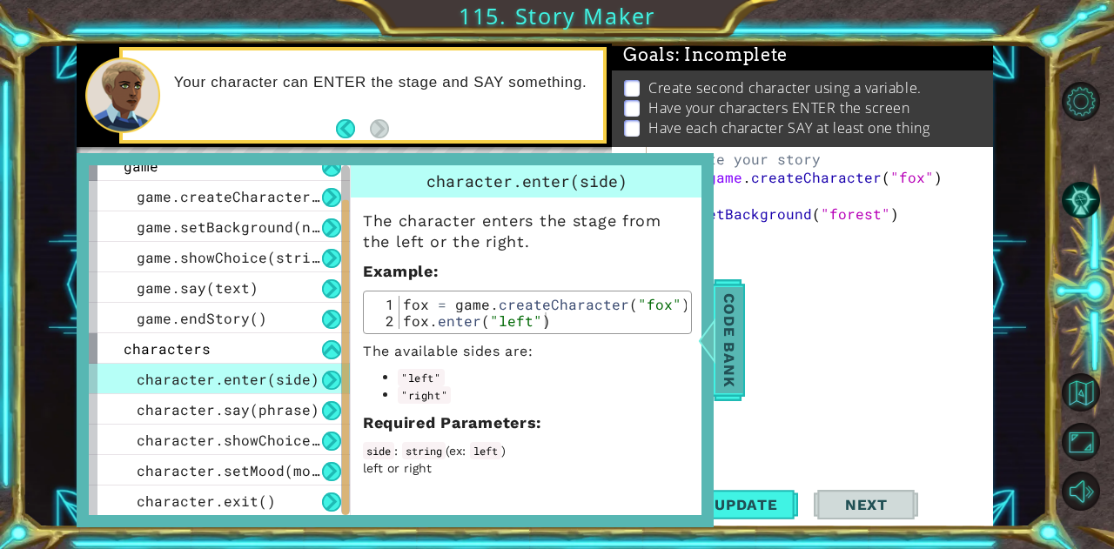
click at [725, 319] on span "Code Bank" at bounding box center [730, 339] width 28 height 106
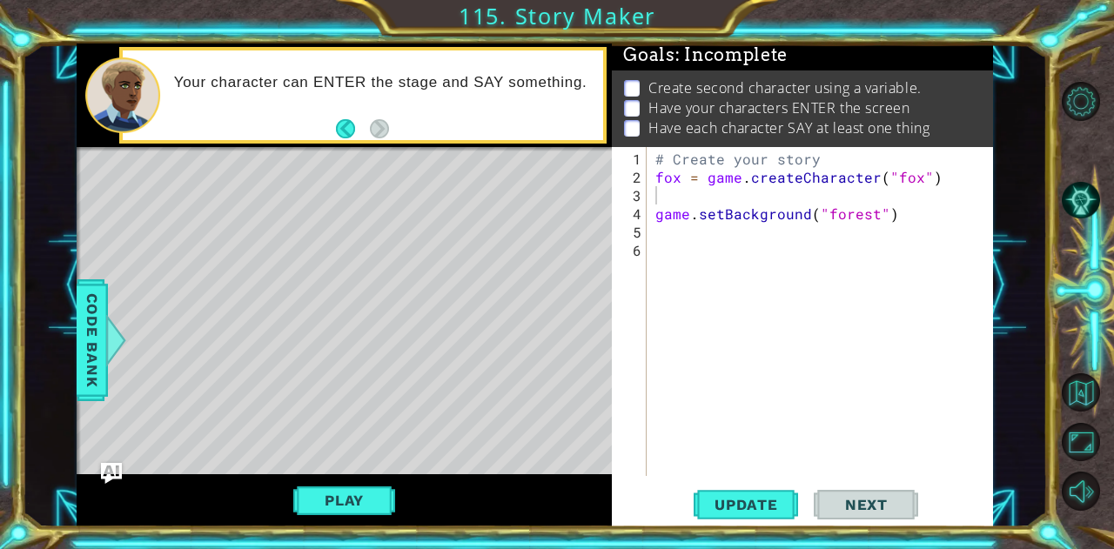
type textarea "game.setBackground("forest")"
click at [701, 210] on div "# Create your story fox = game . createCharacter ( "fox" ) game . setBackground…" at bounding box center [825, 333] width 346 height 366
click at [701, 206] on div "# Create your story fox = game . createCharacter ( "fox" ) game . setBackground…" at bounding box center [825, 333] width 346 height 366
click at [702, 206] on div "# Create your story fox = game . createCharacter ( "fox" ) game . setBackground…" at bounding box center [825, 333] width 346 height 366
click at [695, 196] on div "# Create your story fox = game . createCharacter ( "fox" ) game . setBackground…" at bounding box center [825, 333] width 346 height 366
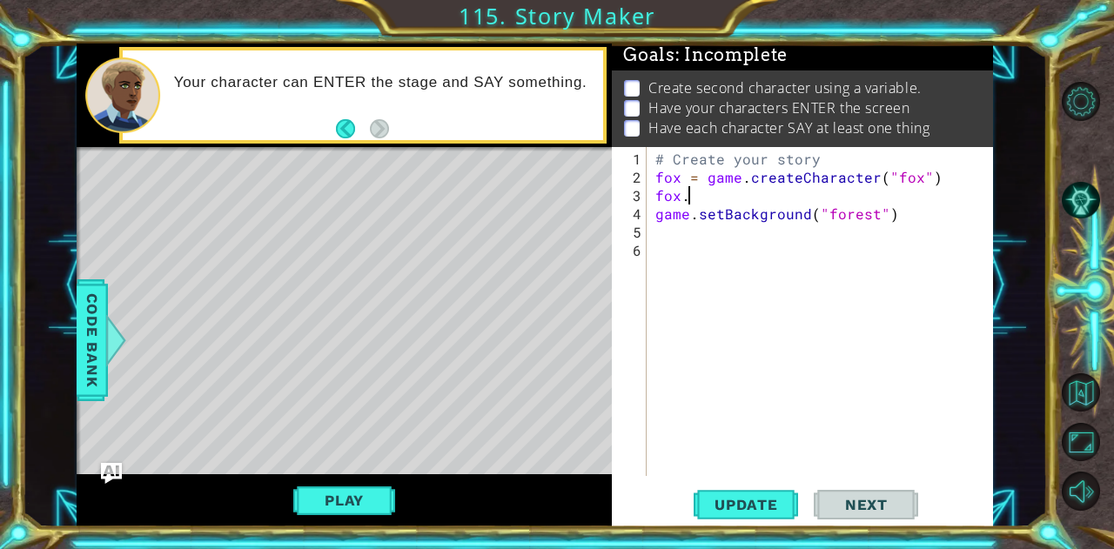
scroll to position [0, 1]
click at [96, 295] on span "Code Bank" at bounding box center [92, 339] width 28 height 106
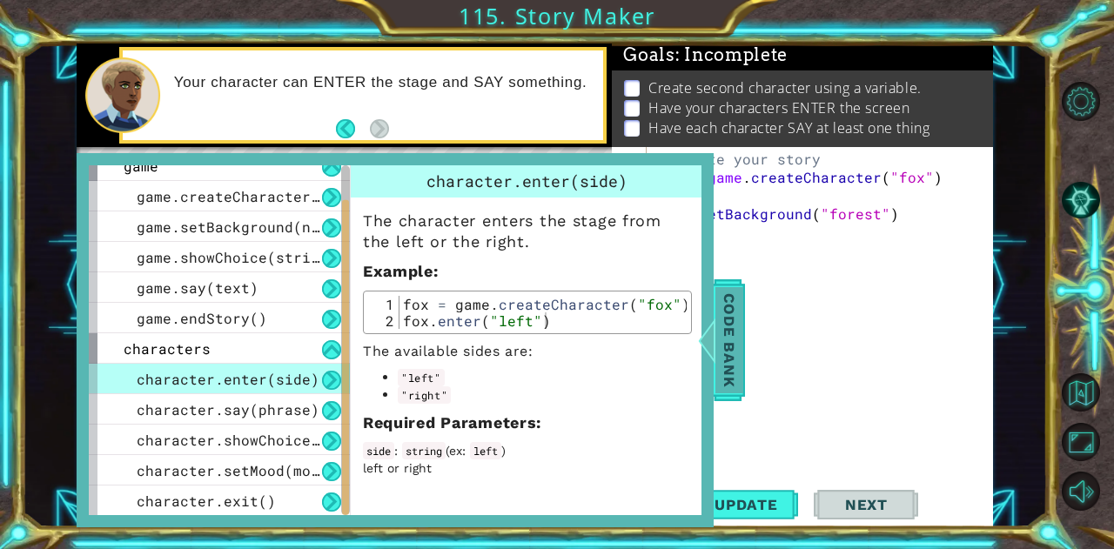
click at [731, 332] on span "Code Bank" at bounding box center [730, 339] width 28 height 106
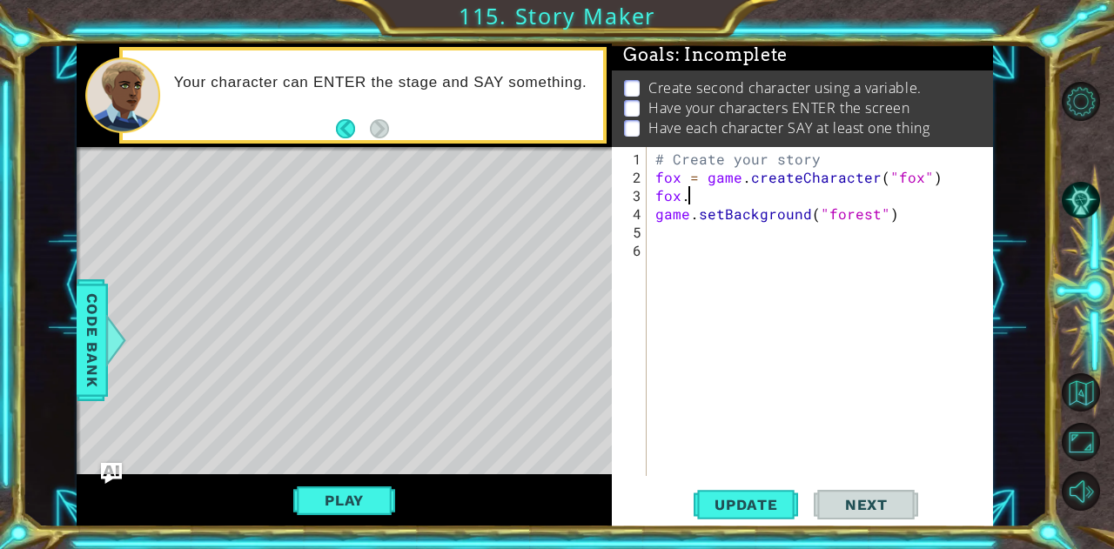
click at [714, 196] on div "# Create your story fox = game . createCharacter ( "fox" ) fox . game . setBack…" at bounding box center [825, 333] width 346 height 366
click at [77, 363] on div at bounding box center [79, 330] width 4 height 367
click at [89, 368] on span "Code Bank" at bounding box center [92, 339] width 28 height 106
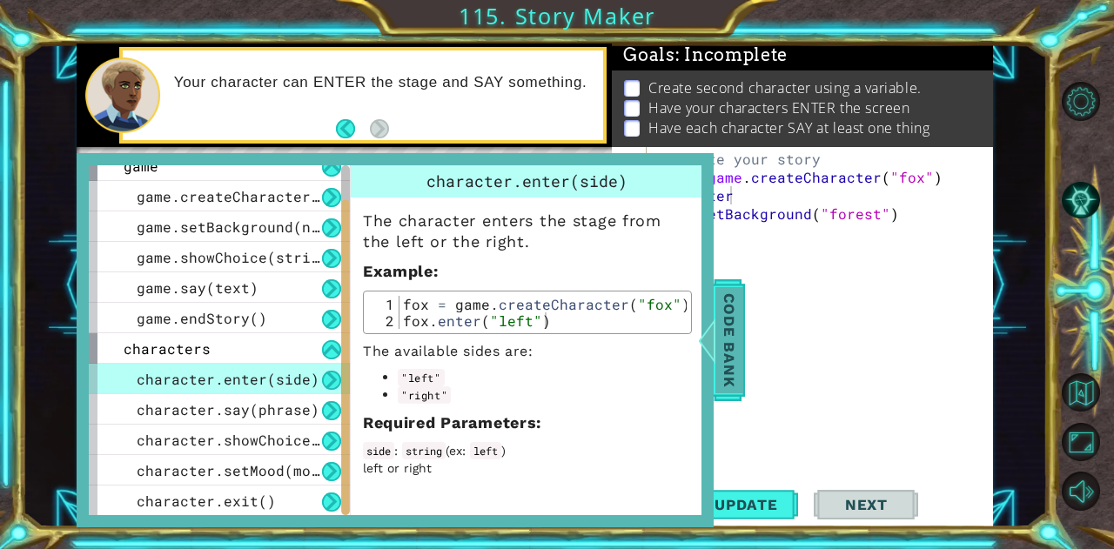
click at [723, 306] on span "Code Bank" at bounding box center [730, 339] width 28 height 106
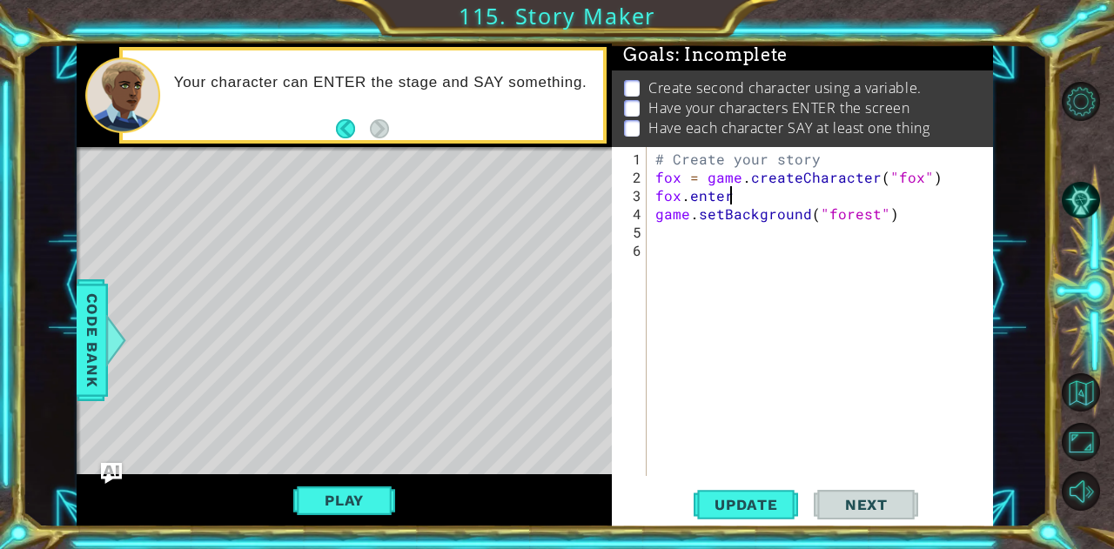
click at [730, 192] on div "# Create your story fox = game . createCharacter ( "fox" ) fox . enter game . s…" at bounding box center [825, 333] width 346 height 366
click at [747, 499] on span "Update" at bounding box center [746, 504] width 98 height 17
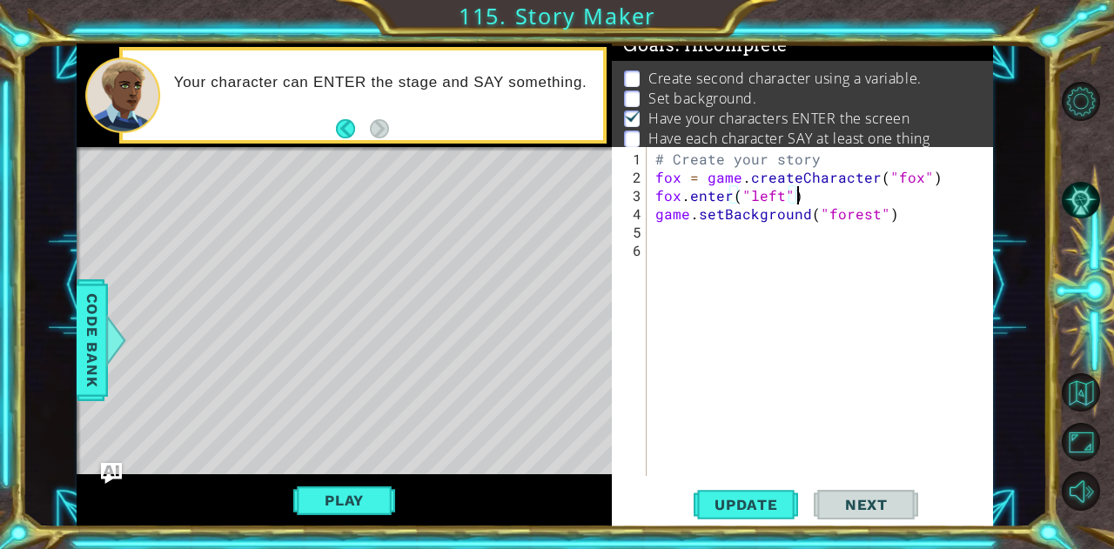
scroll to position [13, 0]
click at [365, 501] on button "Play" at bounding box center [344, 500] width 102 height 33
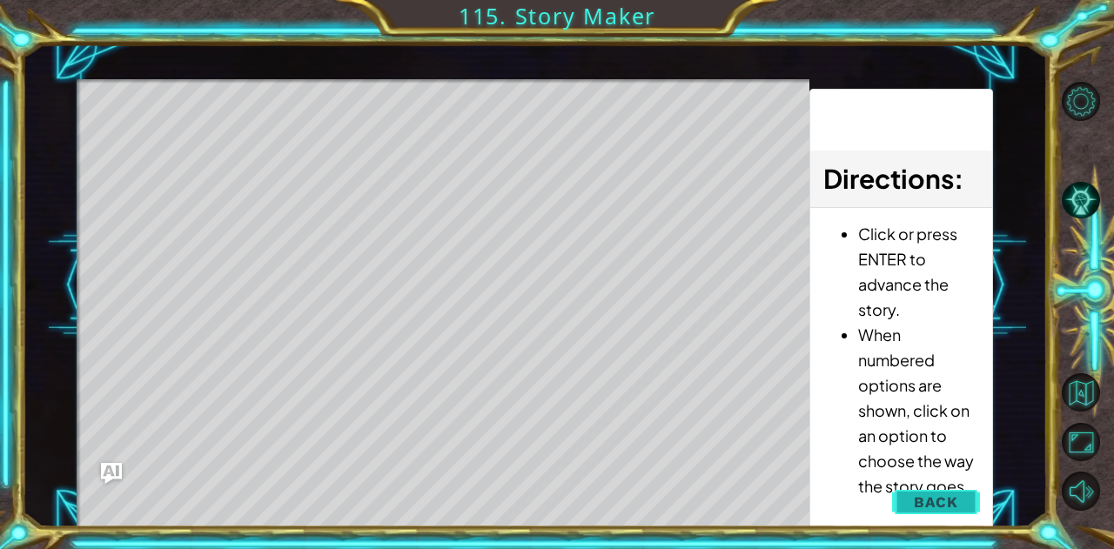
click at [952, 507] on span "Back" at bounding box center [936, 502] width 44 height 17
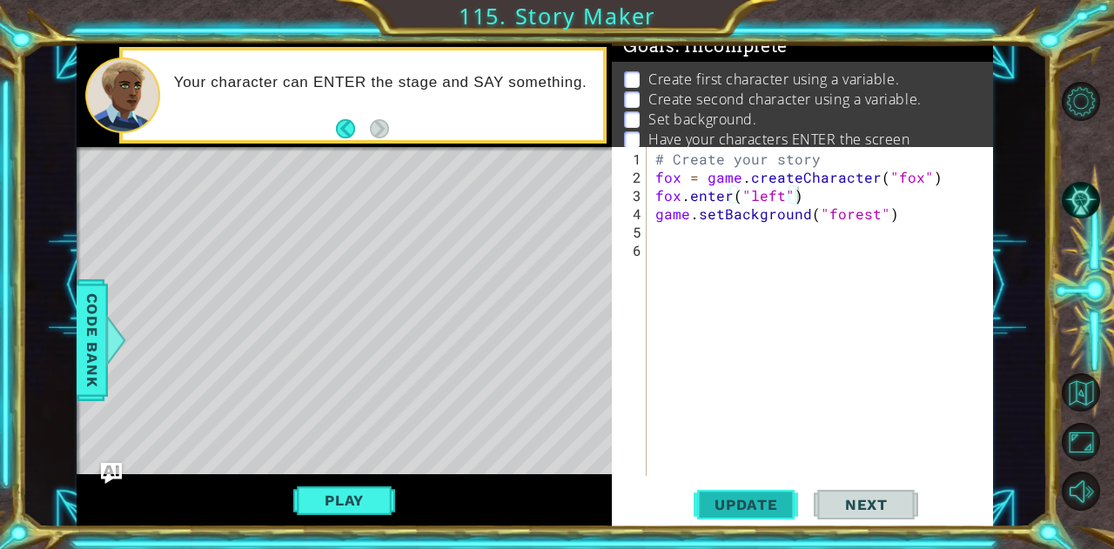
click at [743, 492] on button "Update" at bounding box center [746, 505] width 104 height 38
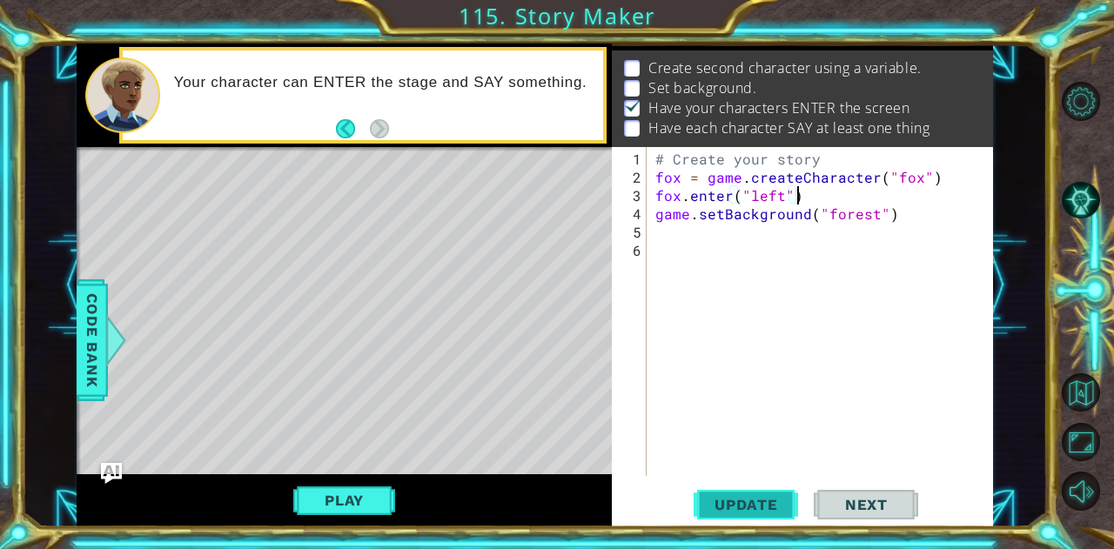
click at [743, 492] on button "Update" at bounding box center [746, 505] width 104 height 38
click at [907, 219] on div "# Create your story fox = game . createCharacter ( "fox" ) fox . enter ( "left"…" at bounding box center [825, 333] width 346 height 366
click at [826, 199] on div "# Create your story fox = game . createCharacter ( "fox" ) fox . enter ( "left"…" at bounding box center [825, 333] width 346 height 366
type textarea "fox.enter("left")"
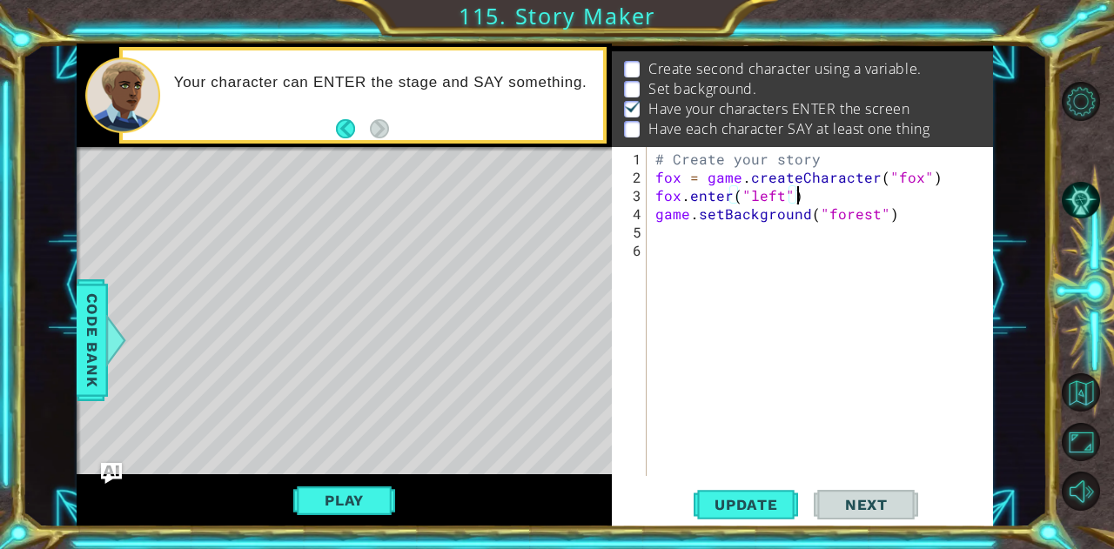
scroll to position [0, 0]
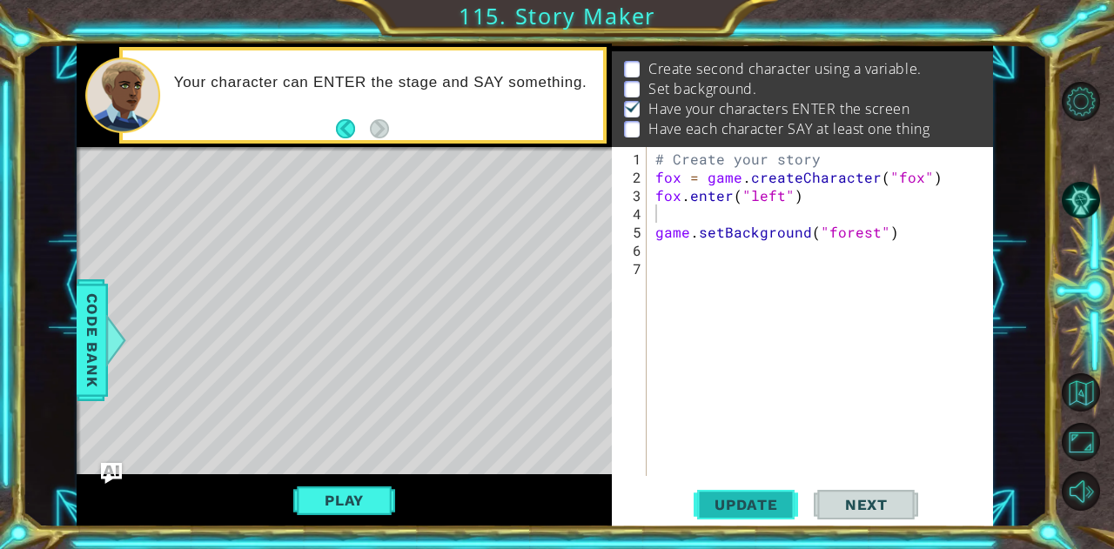
click at [764, 497] on span "Update" at bounding box center [746, 504] width 98 height 17
click at [873, 232] on div "# Create your story fox = game . createCharacter ( "fox" ) fox . enter ( "left"…" at bounding box center [825, 333] width 346 height 366
type textarea "game.setBackground("forest")"
click at [714, 497] on span "Update" at bounding box center [746, 504] width 98 height 17
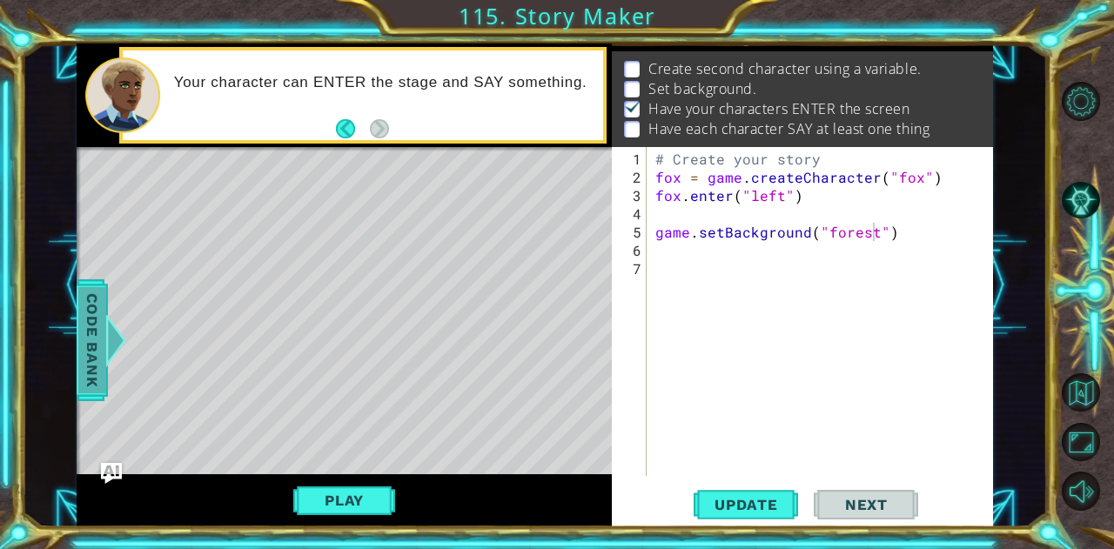
click at [114, 353] on div at bounding box center [115, 340] width 22 height 52
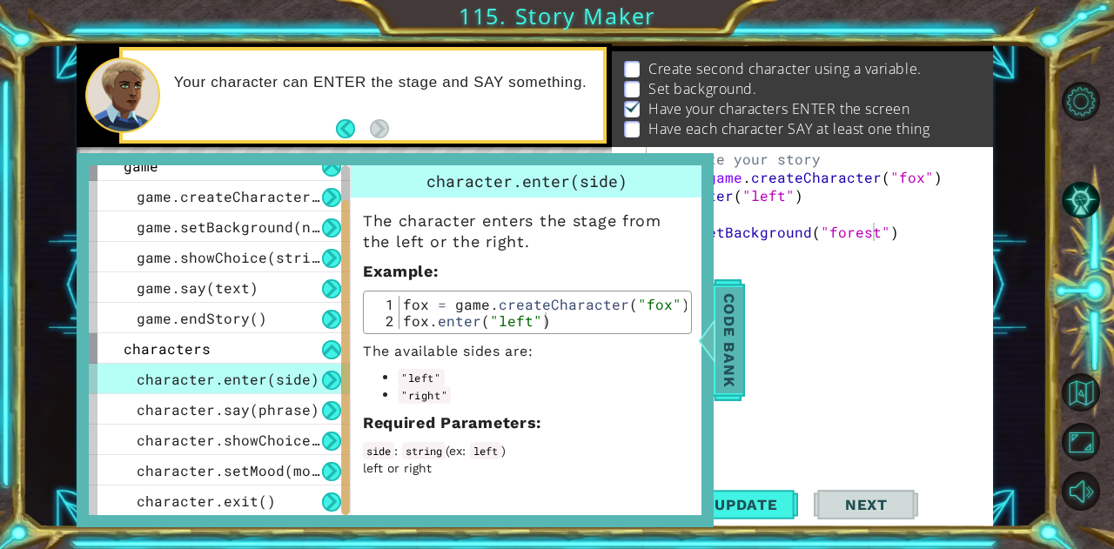
click at [738, 295] on span "Code Bank" at bounding box center [730, 339] width 28 height 106
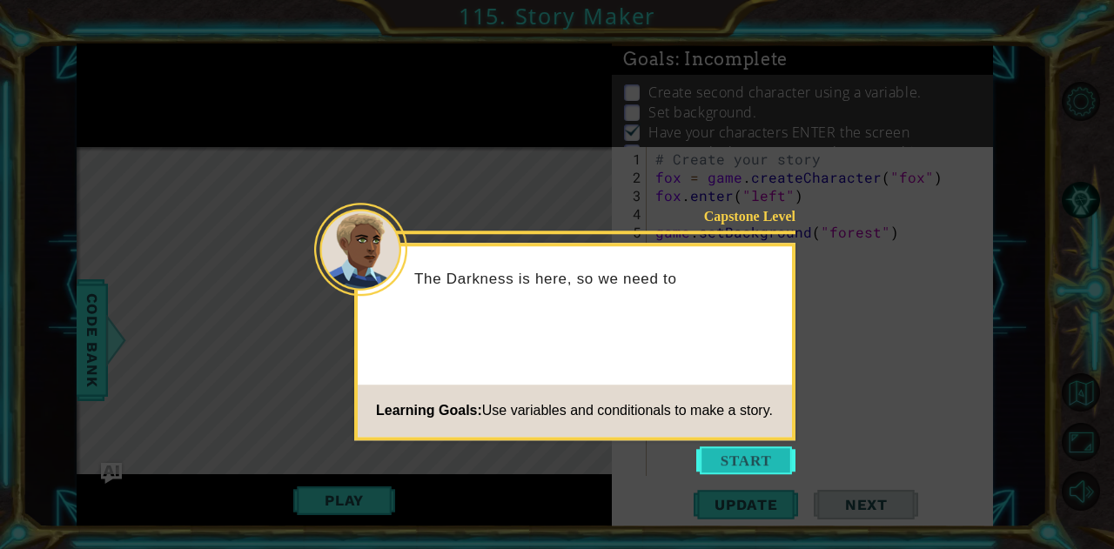
click at [749, 450] on button "Start" at bounding box center [745, 461] width 99 height 28
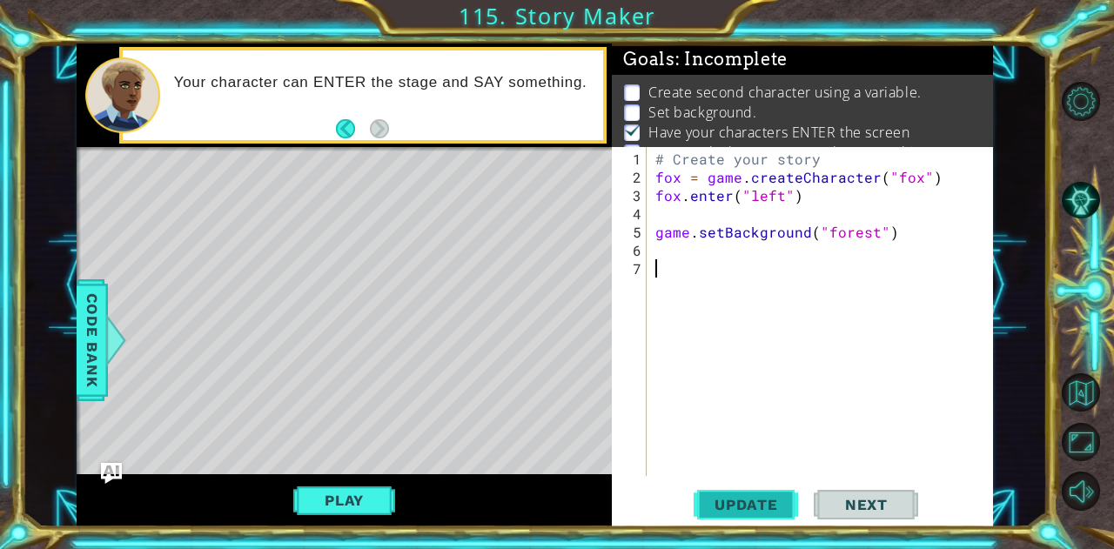
click at [721, 504] on span "Update" at bounding box center [746, 504] width 98 height 17
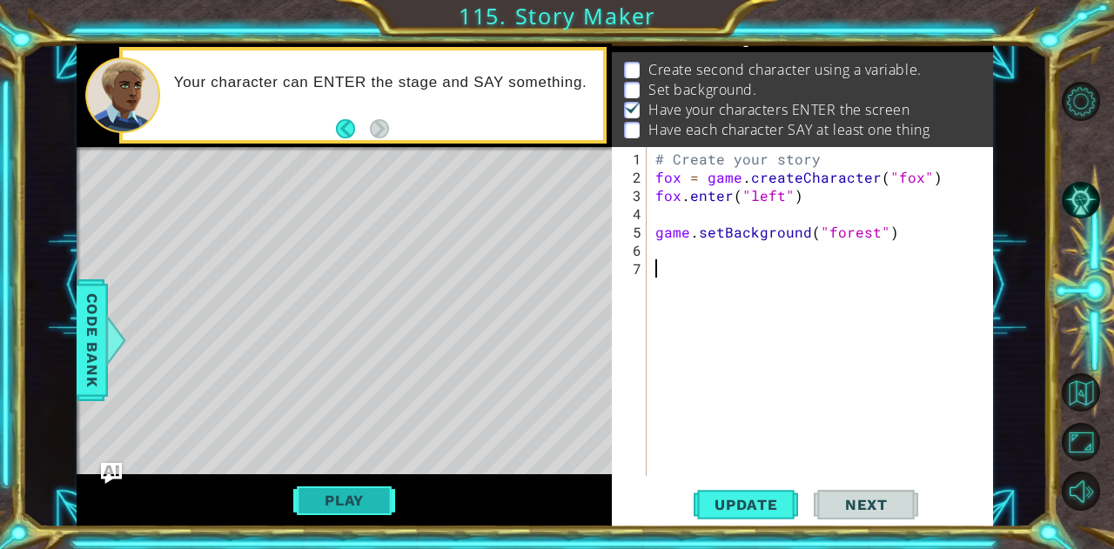
scroll to position [24, 0]
click at [345, 504] on button "Play" at bounding box center [344, 500] width 102 height 33
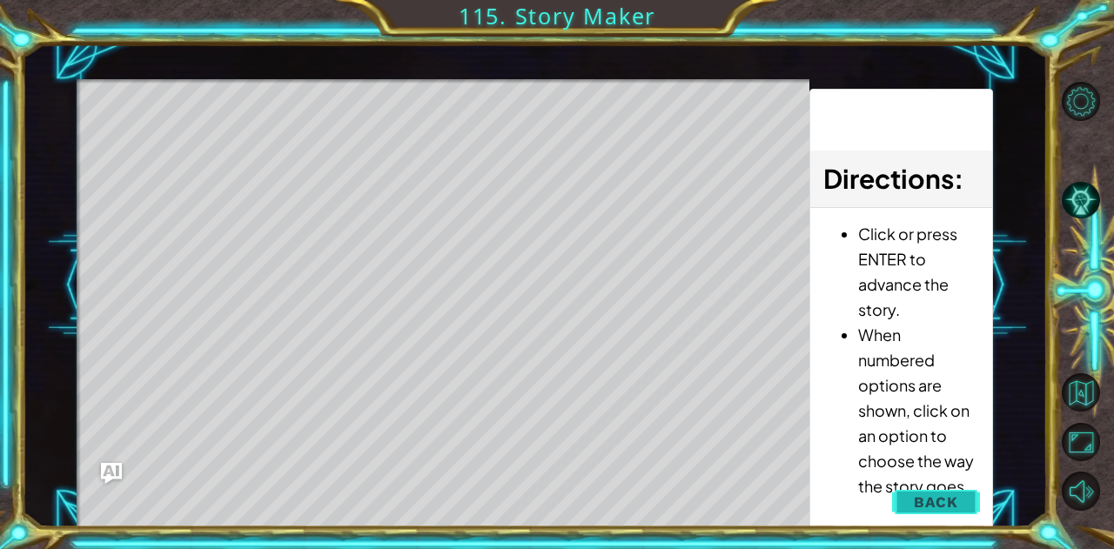
click at [908, 502] on button "Back" at bounding box center [936, 502] width 88 height 35
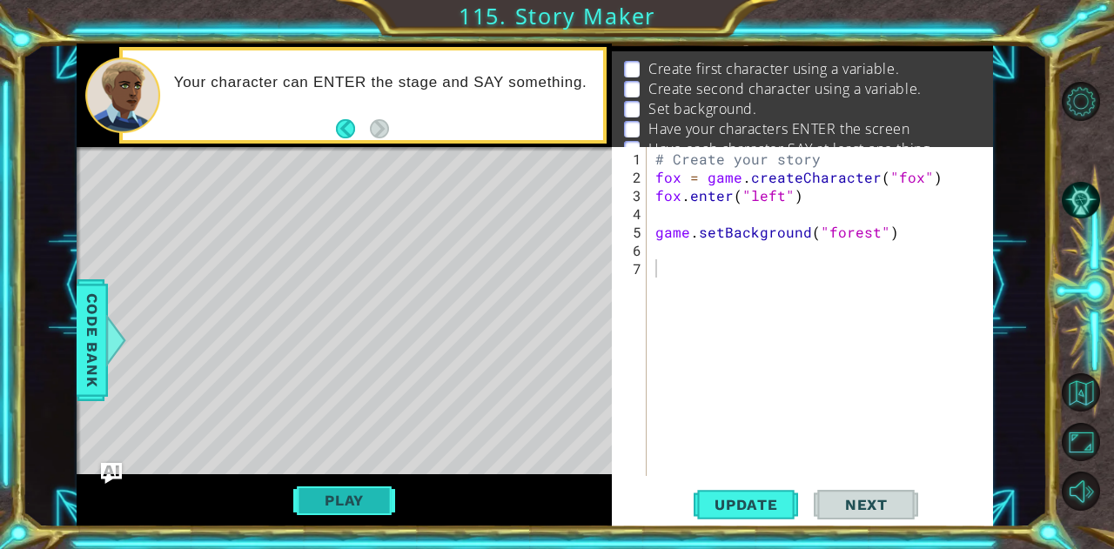
click at [347, 502] on button "Play" at bounding box center [344, 500] width 102 height 33
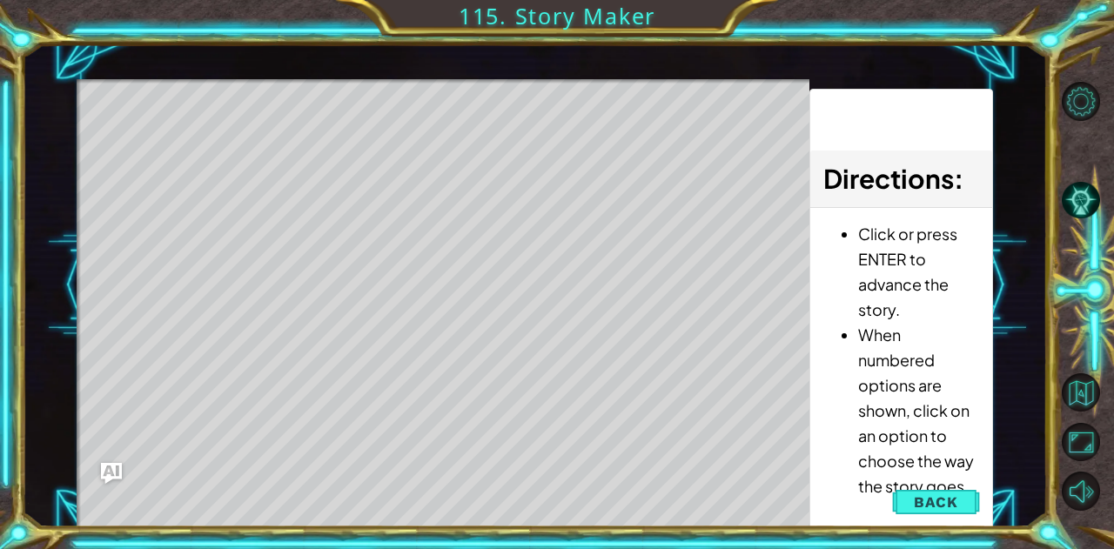
click at [348, 471] on div "Level Map" at bounding box center [479, 335] width 804 height 513
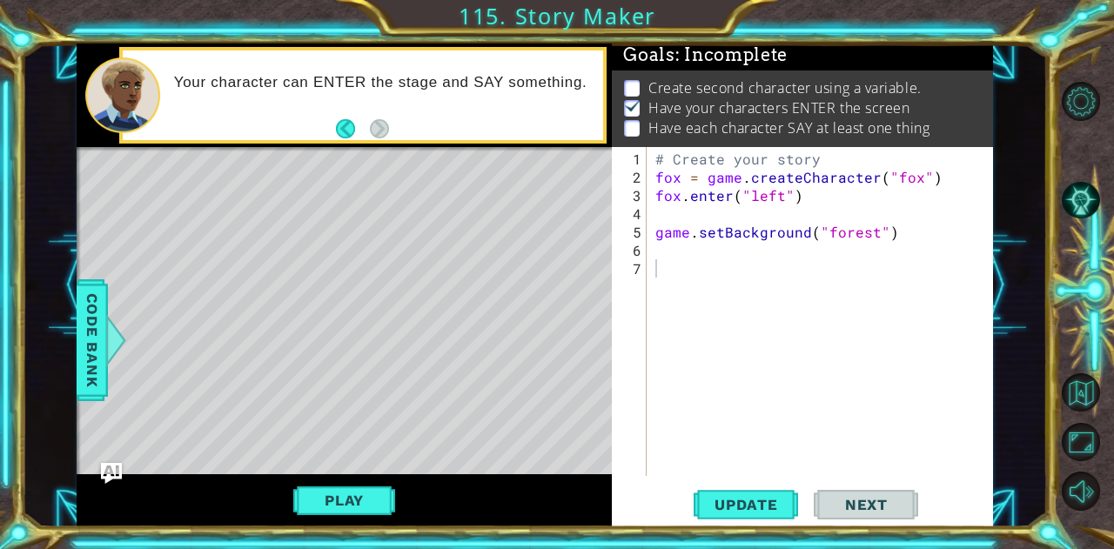
scroll to position [13, 0]
drag, startPoint x: 944, startPoint y: 502, endPoint x: 967, endPoint y: 367, distance: 137.0
click at [967, 367] on div "# Create your story fox = game . createCharacter ( "fox" ) fox . enter ( "left"…" at bounding box center [825, 333] width 346 height 366
drag, startPoint x: 904, startPoint y: 224, endPoint x: 623, endPoint y: 222, distance: 280.3
click at [623, 222] on div "1 2 3 4 5 6 7 # Create your story fox = game . createCharacter ( "fox" ) fox . …" at bounding box center [800, 311] width 377 height 329
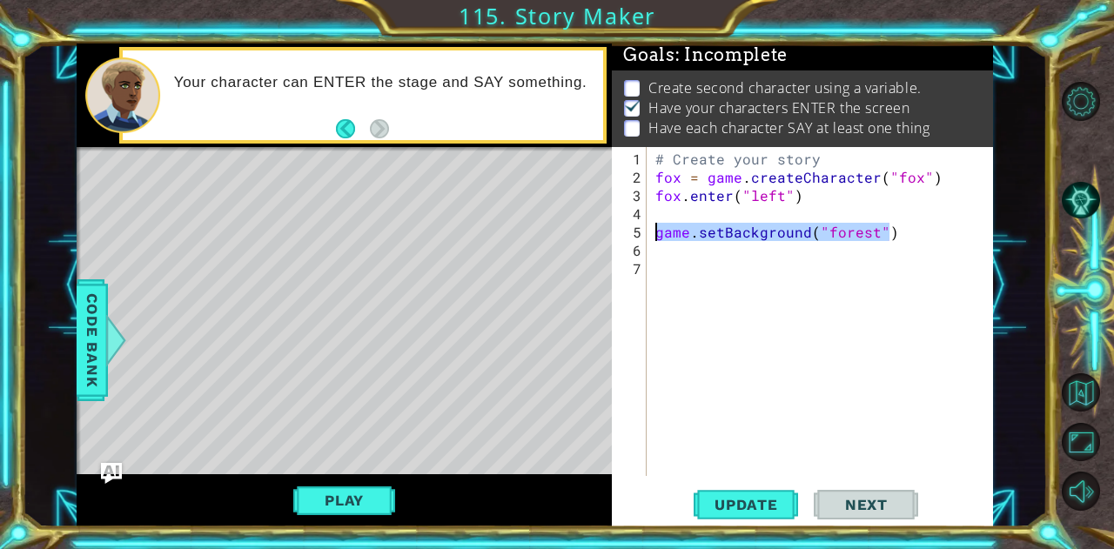
type textarea "game.setBackground("forest")"
click at [834, 157] on div "# Create your story fox = game . createCharacter ( "fox" ) fox . enter ( "left"…" at bounding box center [825, 333] width 346 height 366
type textarea "# Create your story"
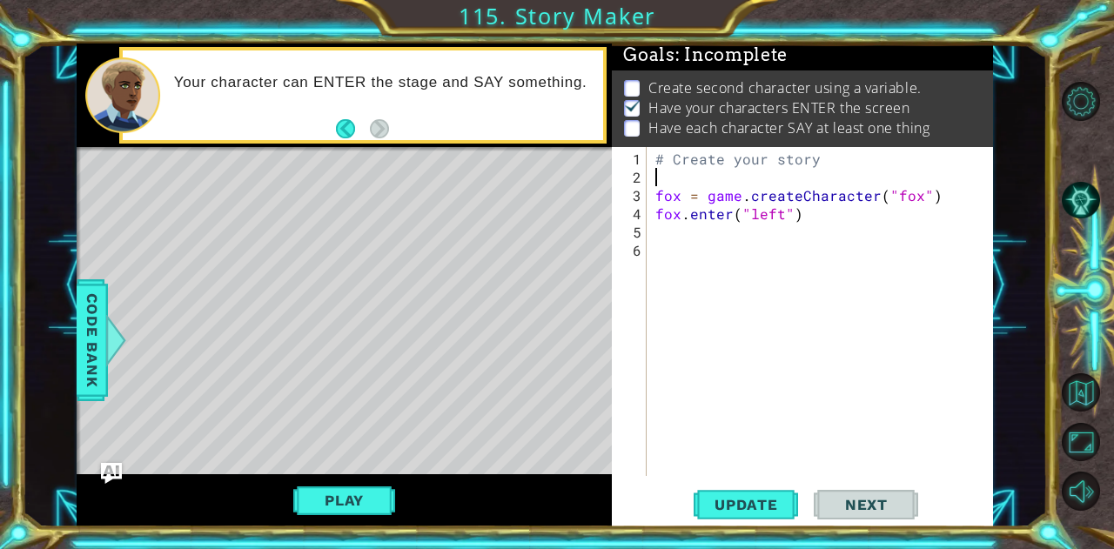
paste textarea "game.setBackground("forest")"
type textarea "game.setBackground("forest")"
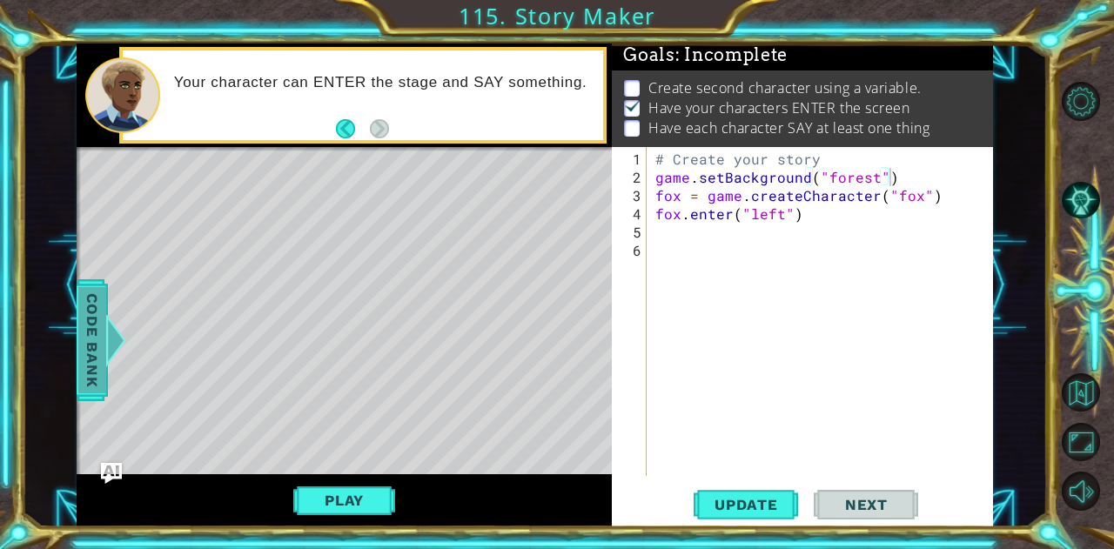
click at [95, 333] on span "Code Bank" at bounding box center [92, 339] width 28 height 106
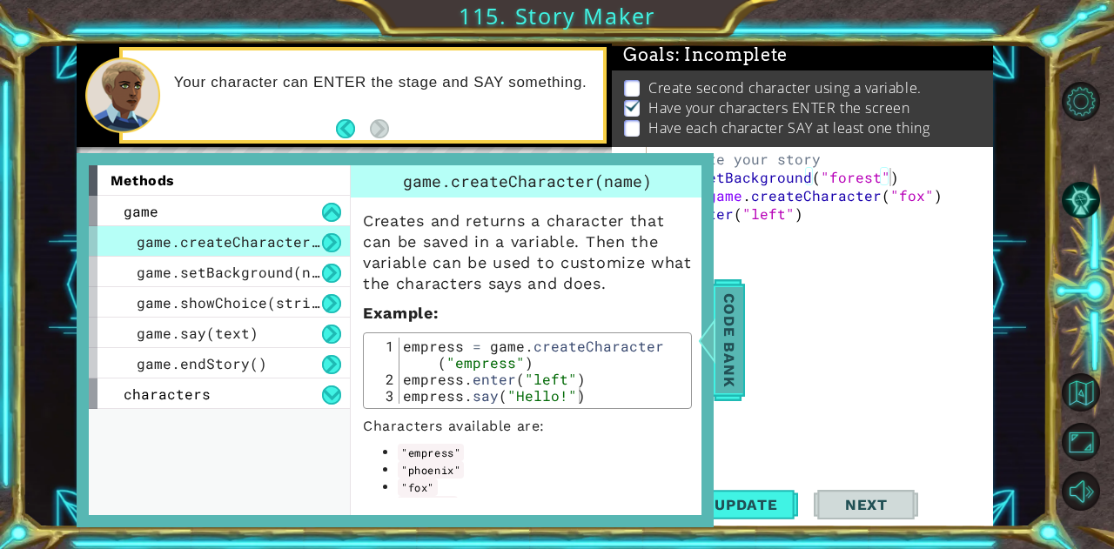
click at [743, 373] on div "Code Bank" at bounding box center [729, 340] width 31 height 122
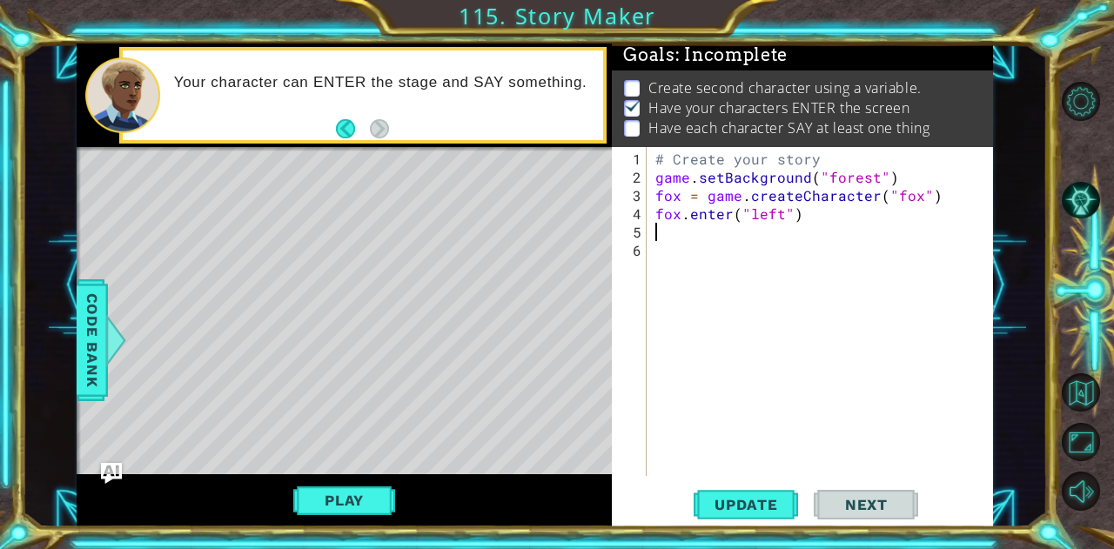
click at [669, 234] on div "# Create your story game . setBackground ( "forest" ) fox = game . createCharac…" at bounding box center [825, 333] width 346 height 366
click at [87, 352] on span "Code Bank" at bounding box center [92, 339] width 28 height 106
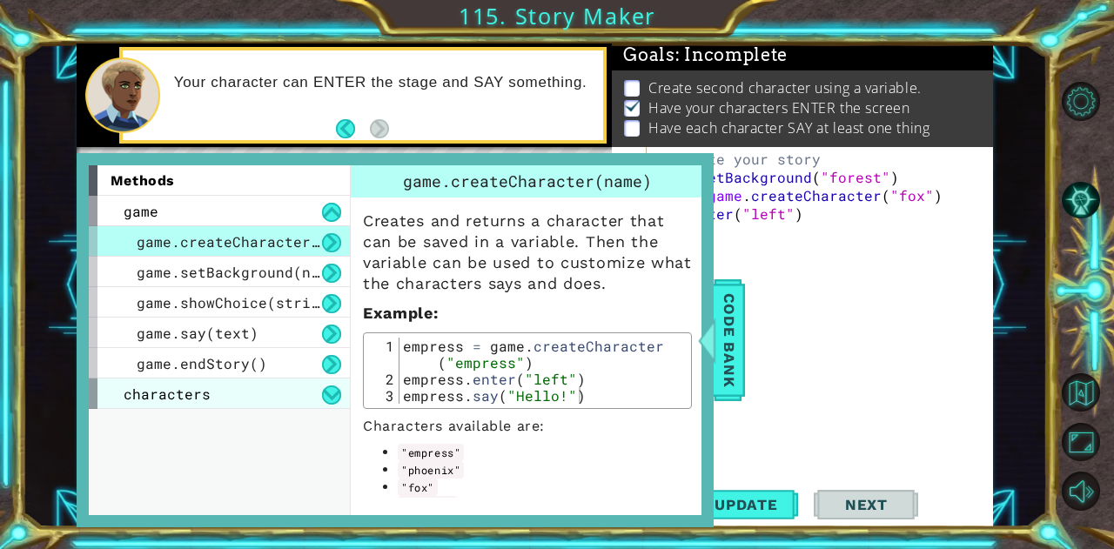
click at [233, 388] on div "characters" at bounding box center [219, 394] width 261 height 30
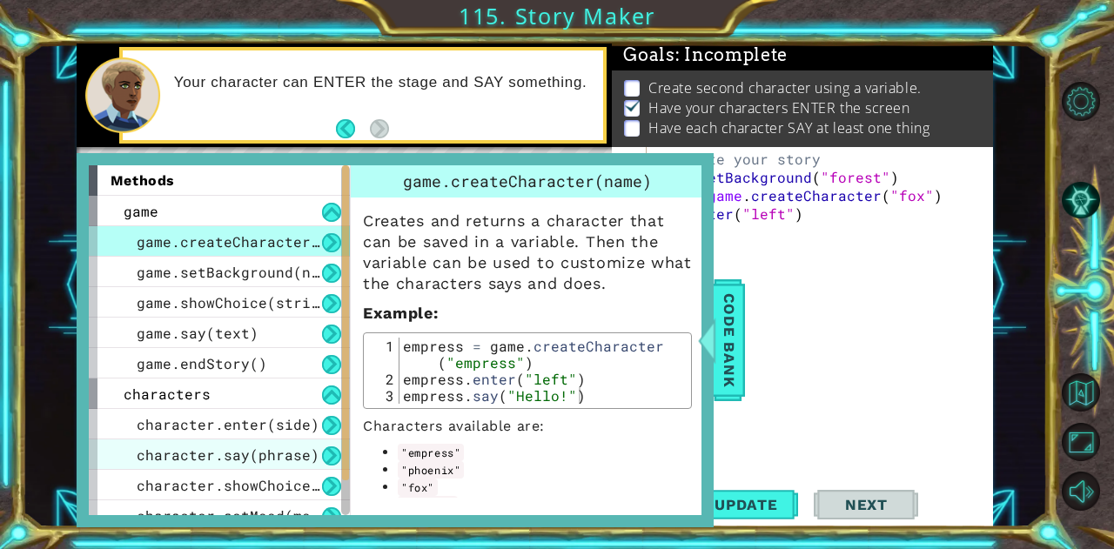
click at [241, 451] on span "character.say(phrase)" at bounding box center [228, 455] width 183 height 18
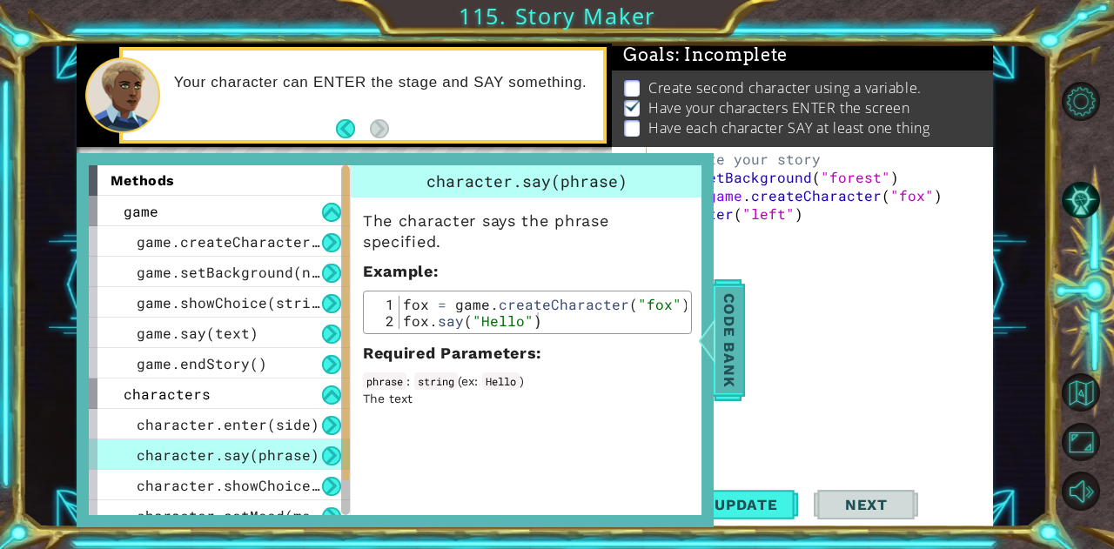
click at [723, 327] on span "Code Bank" at bounding box center [730, 339] width 28 height 106
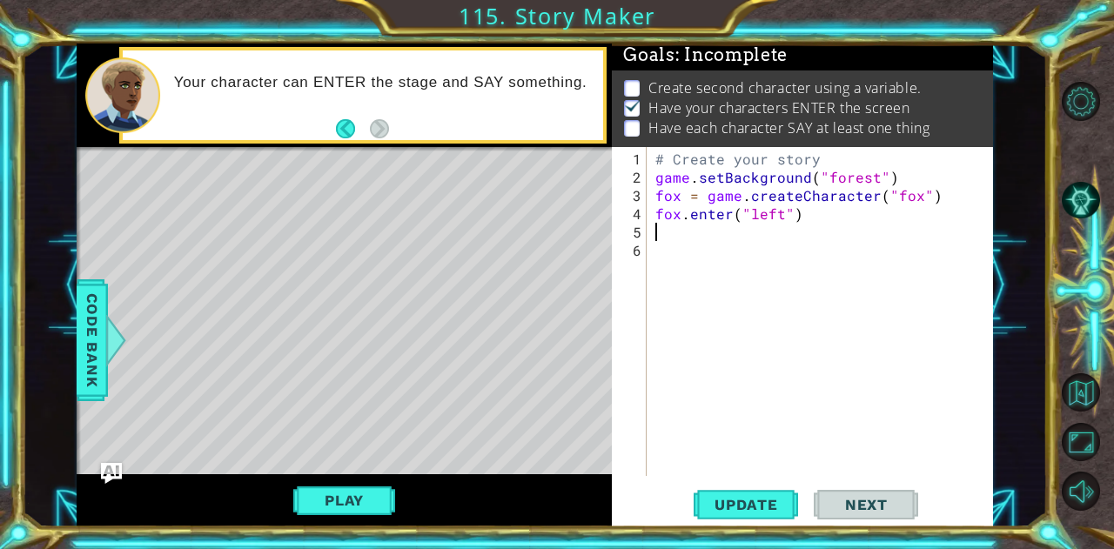
click at [687, 226] on div "# Create your story game . setBackground ( "forest" ) fox = game . createCharac…" at bounding box center [825, 333] width 346 height 366
type textarea "fox.say("hello")"
click at [770, 501] on span "Update" at bounding box center [746, 504] width 98 height 17
click at [380, 496] on button "Play" at bounding box center [344, 500] width 102 height 33
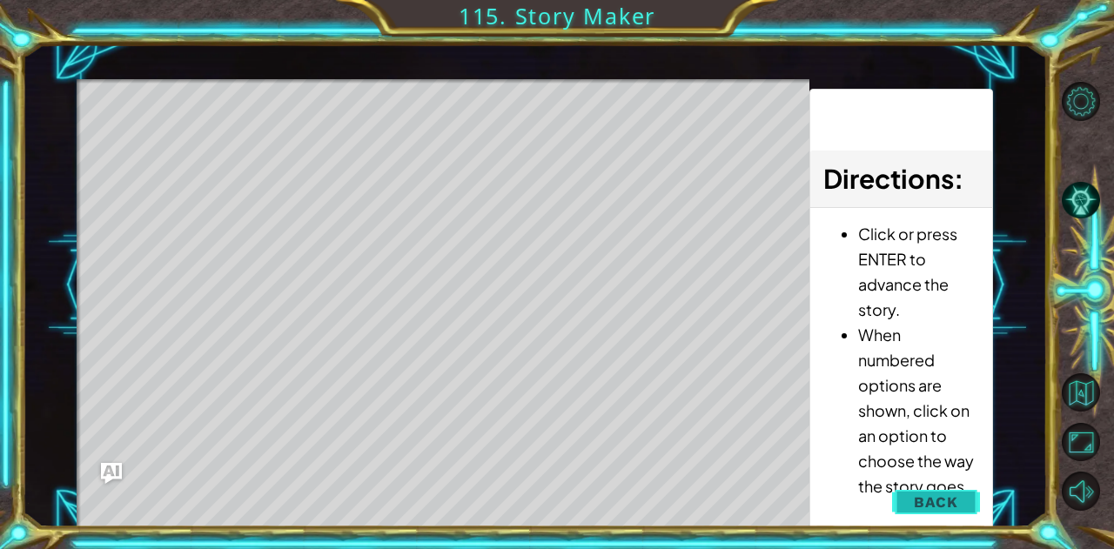
click at [916, 504] on span "Back" at bounding box center [936, 502] width 44 height 17
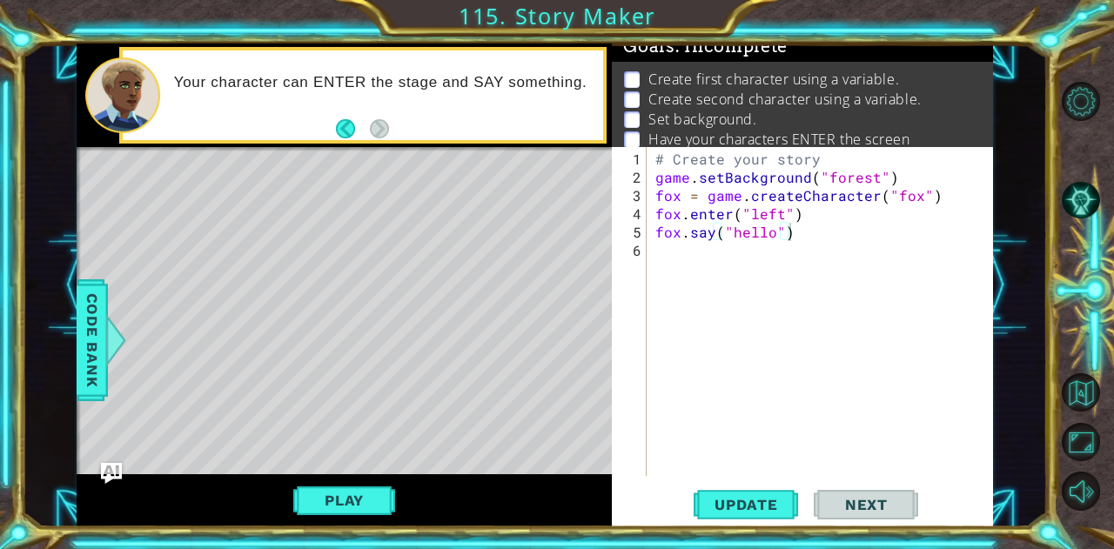
click at [827, 229] on div "# Create your story game . setBackground ( "forest" ) fox = game . createCharac…" at bounding box center [825, 333] width 346 height 366
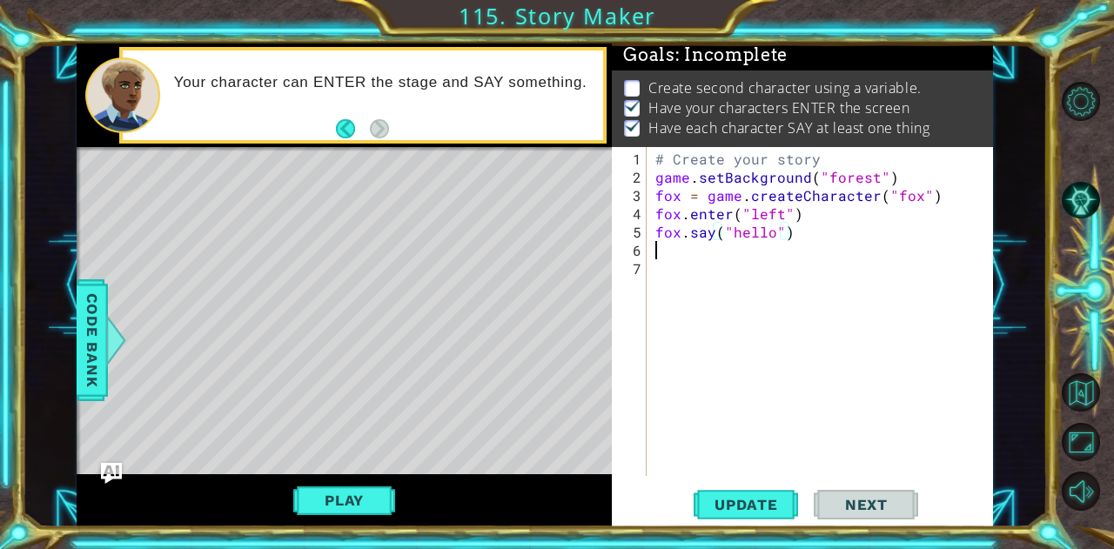
scroll to position [0, 0]
click at [104, 346] on span "Code Bank" at bounding box center [92, 339] width 28 height 106
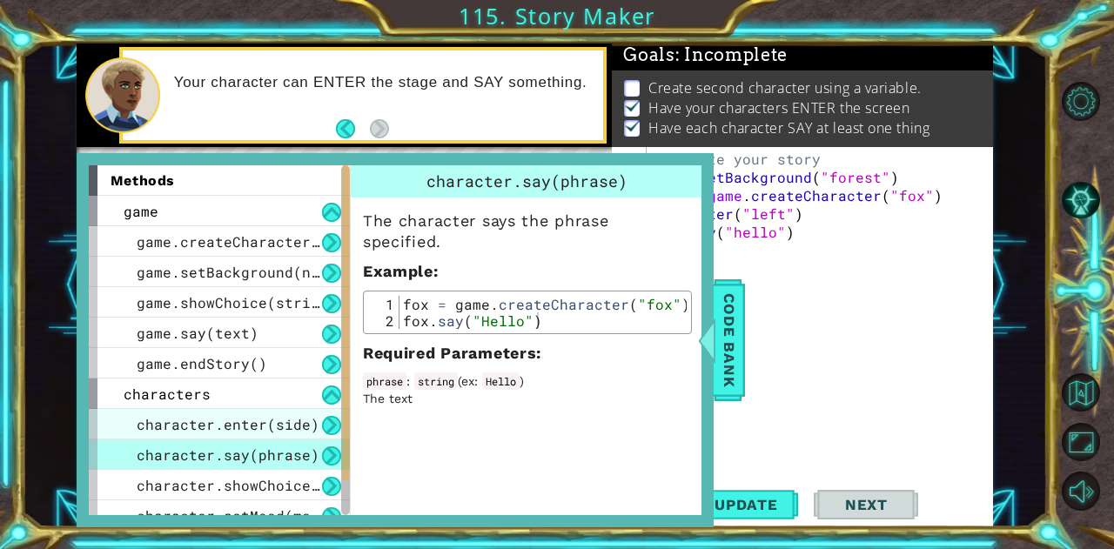
click at [242, 422] on span "character.enter(side)" at bounding box center [228, 424] width 183 height 18
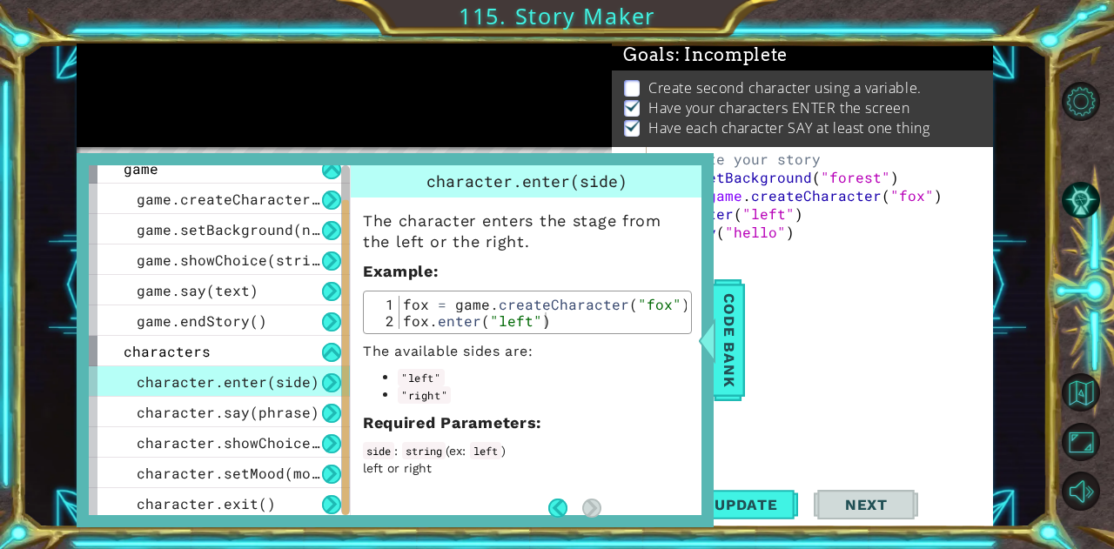
scroll to position [45, 0]
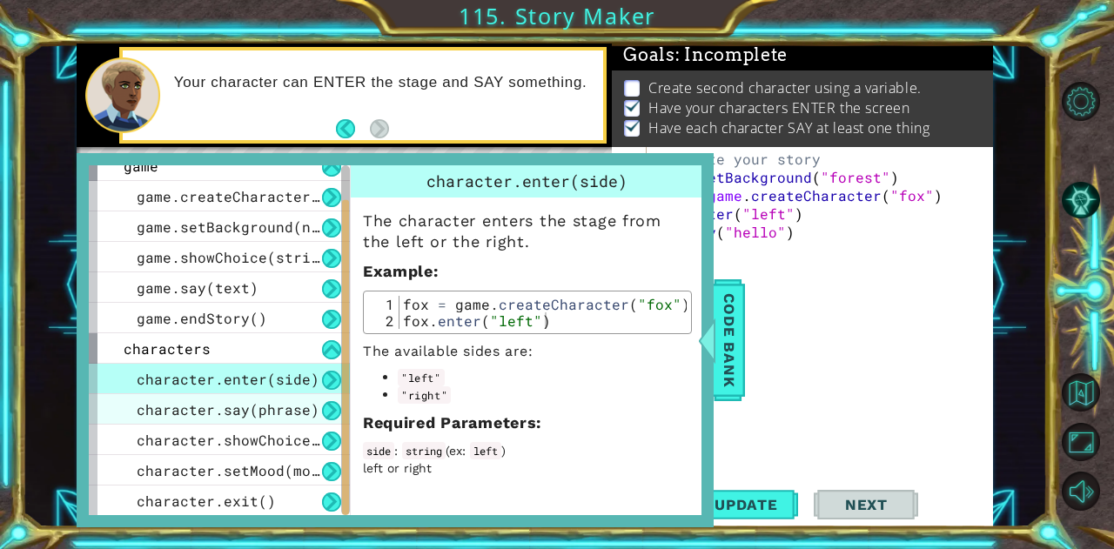
click at [219, 414] on span "character.say(phrase)" at bounding box center [228, 409] width 183 height 18
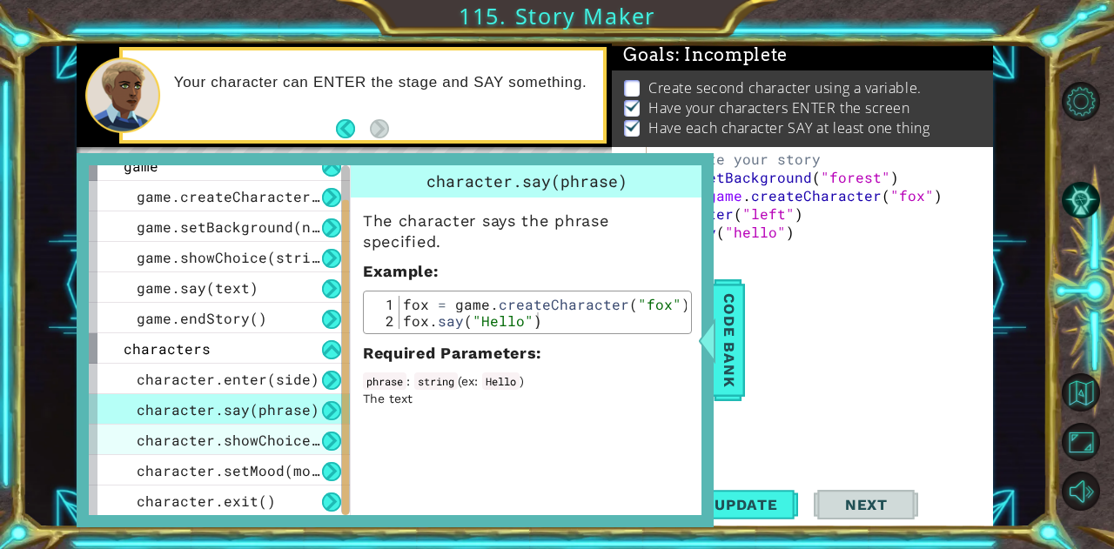
click at [230, 434] on span "character.showChoice(string1, string2)" at bounding box center [302, 440] width 331 height 18
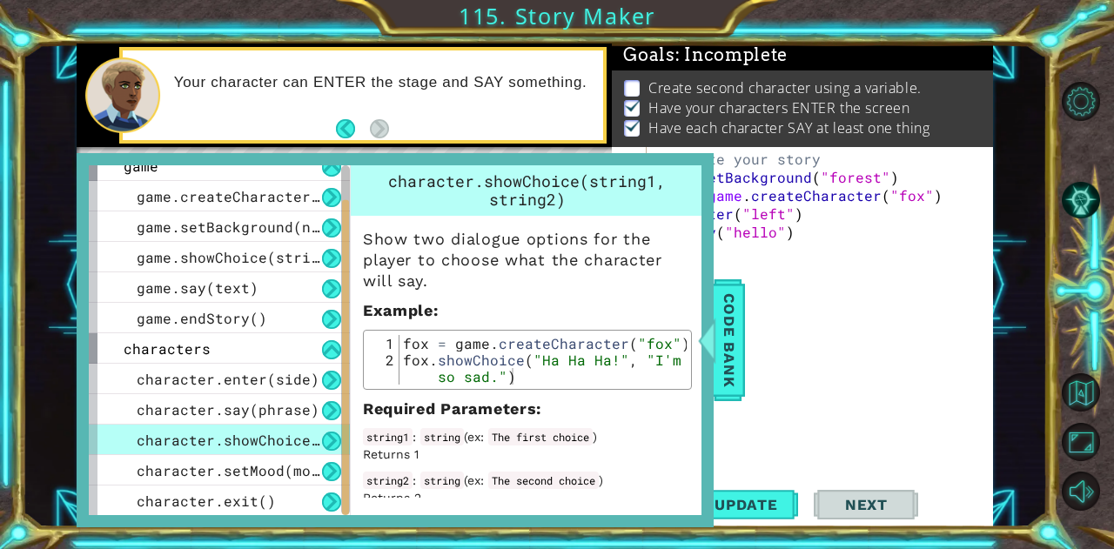
scroll to position [16, 0]
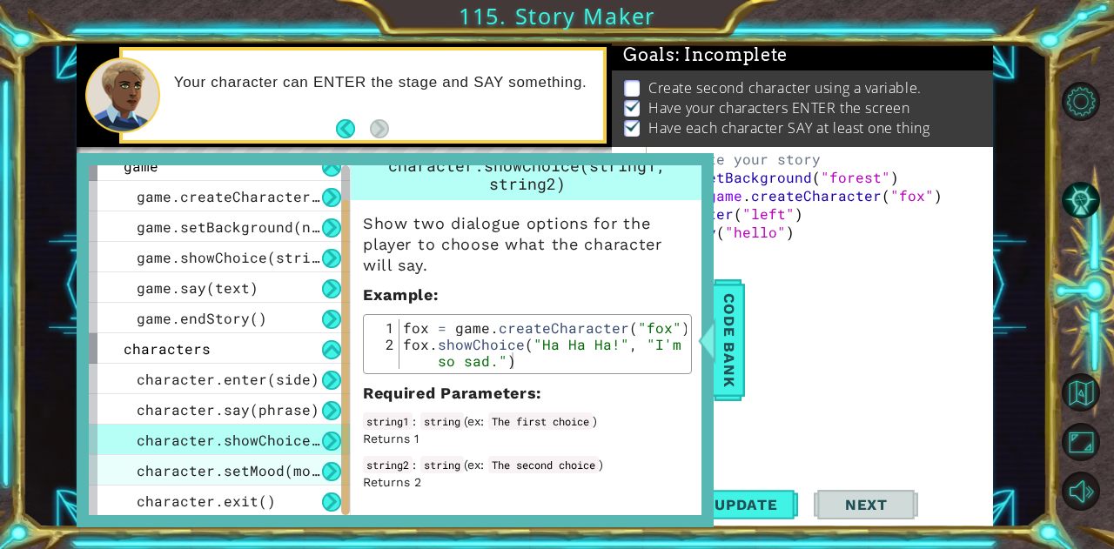
click at [192, 471] on span "character.setMood(mood)" at bounding box center [237, 470] width 200 height 18
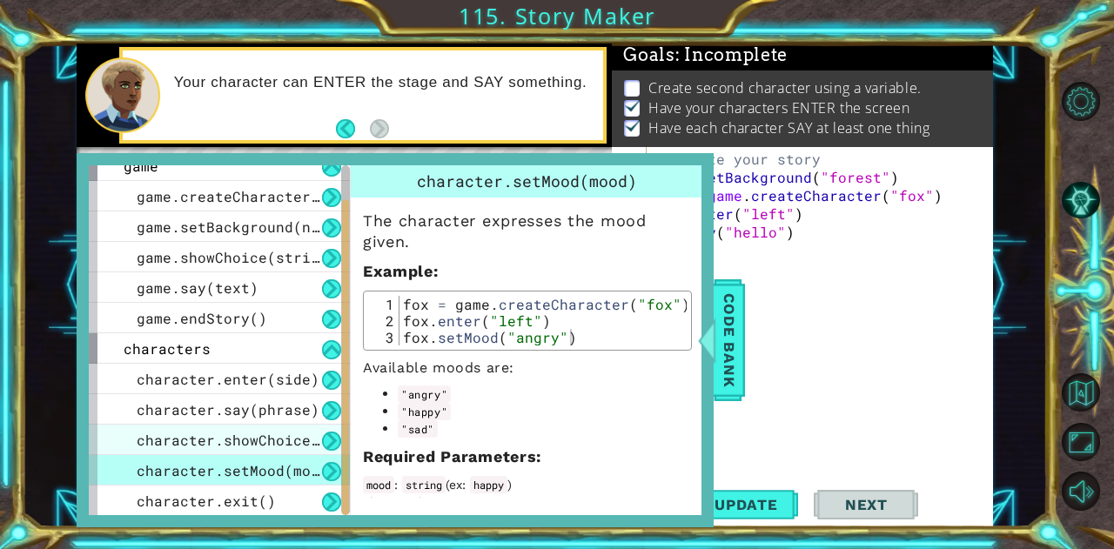
click at [275, 447] on span "character.showChoice(string1, string2)" at bounding box center [302, 440] width 331 height 18
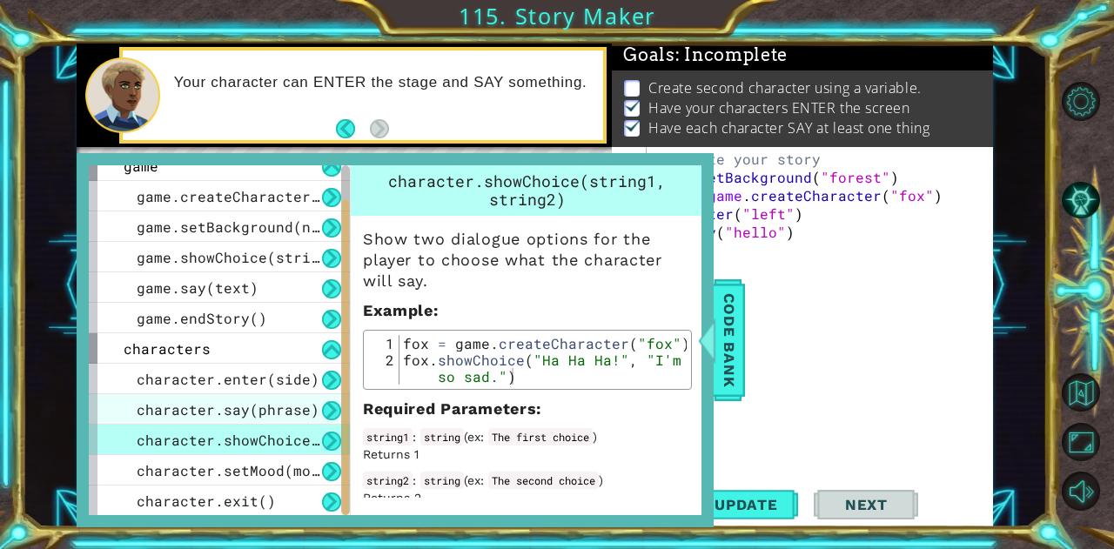
click at [270, 414] on span "character.say(phrase)" at bounding box center [228, 409] width 183 height 18
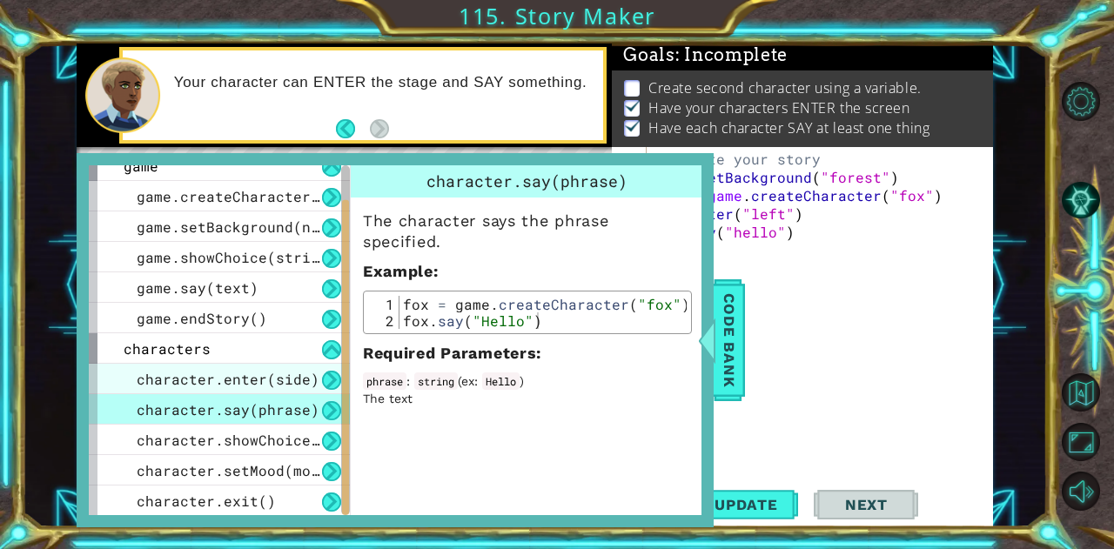
click at [254, 375] on span "character.enter(side)" at bounding box center [228, 379] width 183 height 18
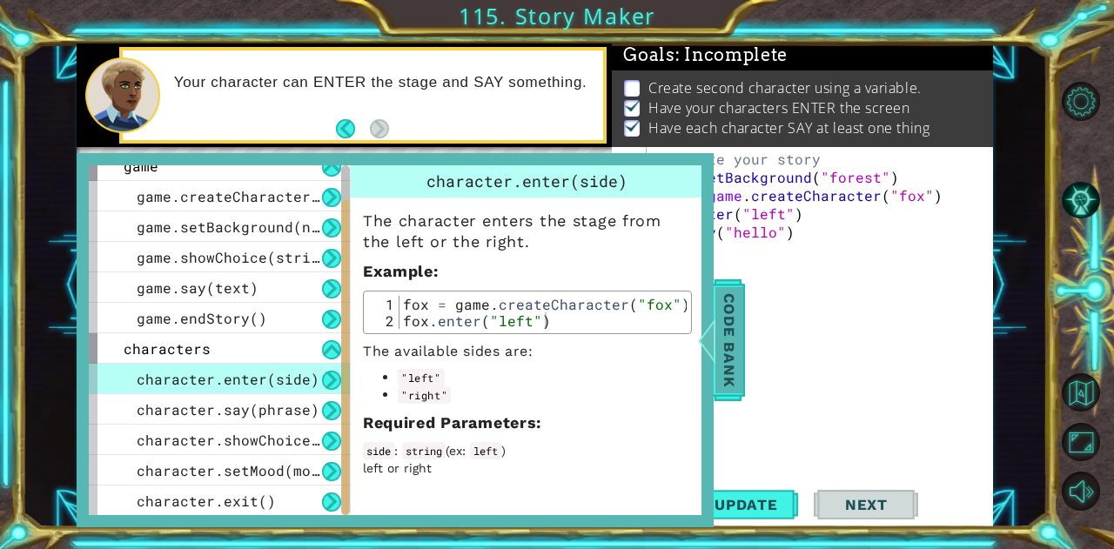
click at [726, 319] on span "Code Bank" at bounding box center [730, 339] width 28 height 106
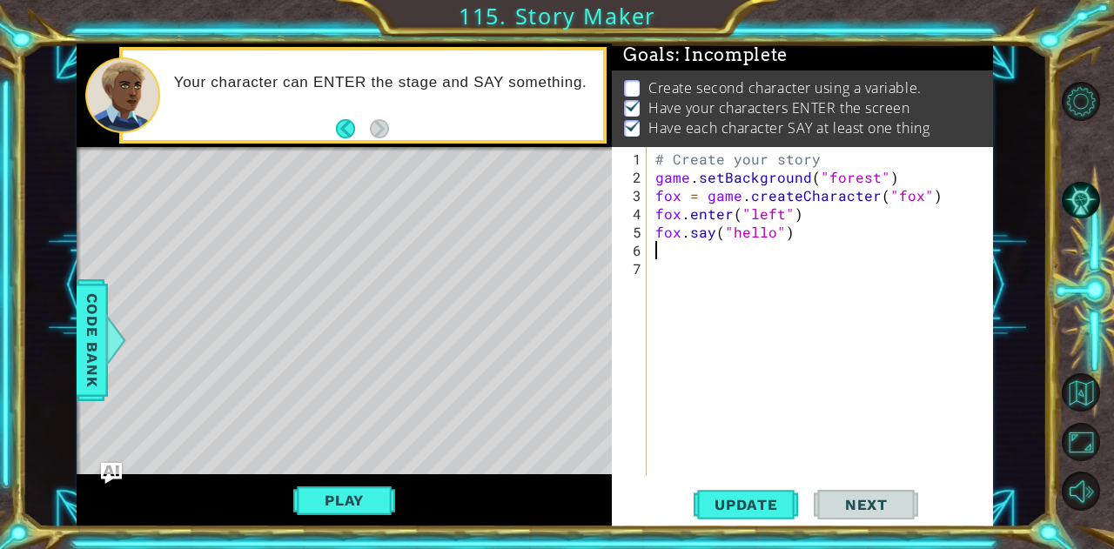
click at [705, 252] on div "# Create your story game . setBackground ( "forest" ) fox = game . createCharac…" at bounding box center [825, 333] width 346 height 366
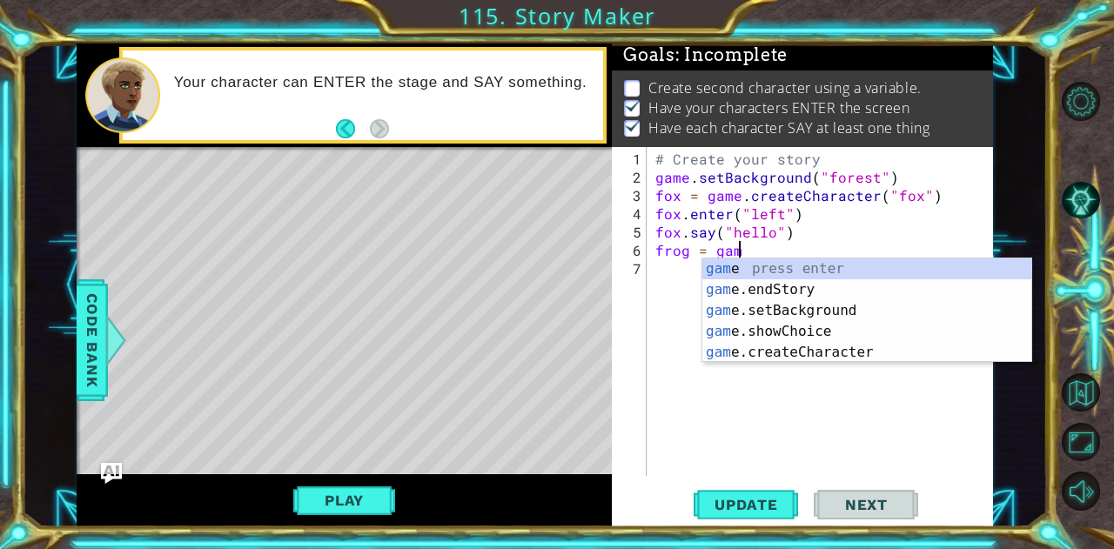
scroll to position [0, 4]
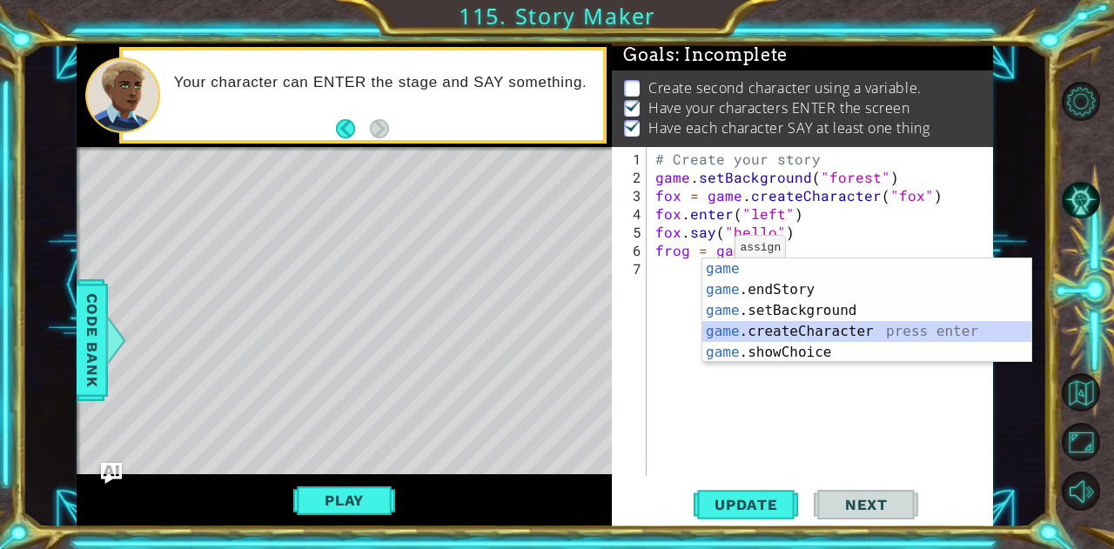
click at [757, 337] on div "game press enter game .endStory press enter game .setBackground press enter gam…" at bounding box center [868, 332] width 330 height 146
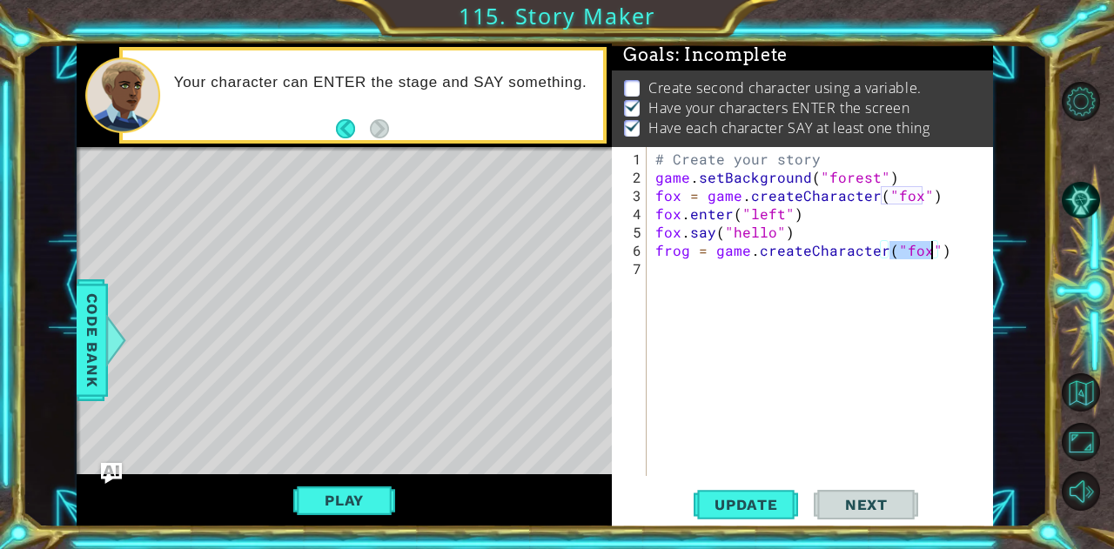
click at [924, 243] on div "# Create your story game . setBackground ( "forest" ) fox = game . createCharac…" at bounding box center [820, 311] width 337 height 329
type textarea "frog = game.createCharacter("frog")"
click at [740, 497] on span "Update" at bounding box center [746, 504] width 98 height 17
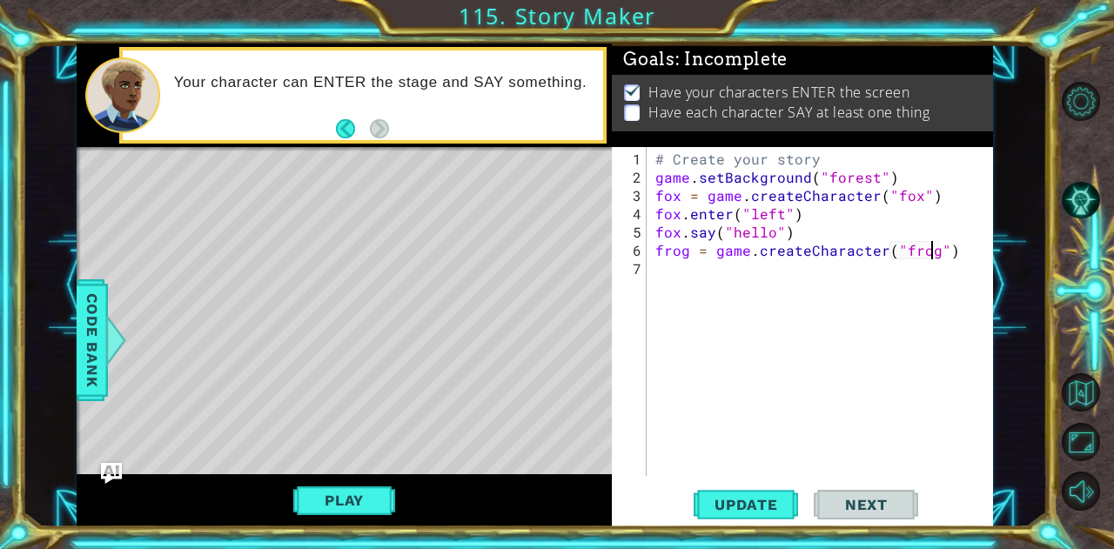
scroll to position [5, 0]
click at [677, 277] on div "# Create your story game . setBackground ( "forest" ) fox = game . createCharac…" at bounding box center [825, 333] width 346 height 366
click at [347, 514] on button "Play" at bounding box center [344, 500] width 102 height 33
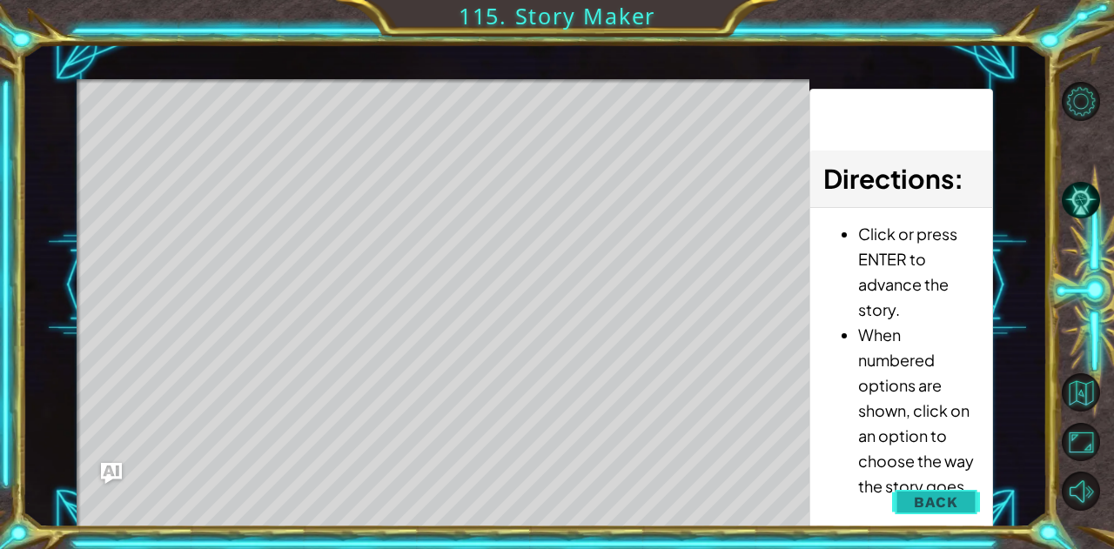
click at [932, 497] on span "Back" at bounding box center [936, 502] width 44 height 17
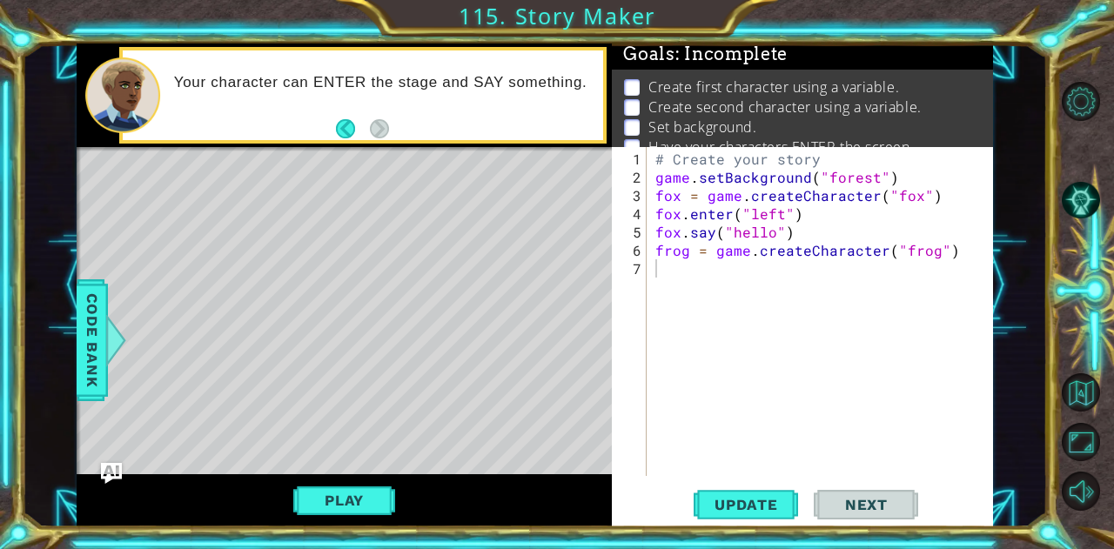
click at [707, 268] on div "# Create your story game . setBackground ( "forest" ) fox = game . createCharac…" at bounding box center [825, 333] width 346 height 366
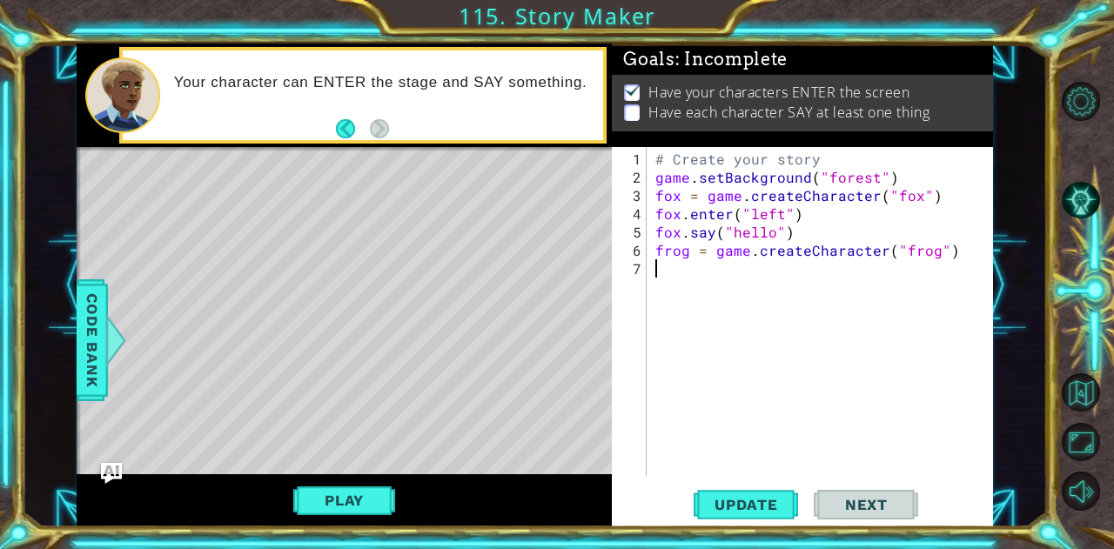
type textarea "g"
type textarea "frog.enter("right")"
click at [745, 304] on div "# Create your story game . setBackground ( "forest" ) fox = game . createCharac…" at bounding box center [825, 333] width 346 height 366
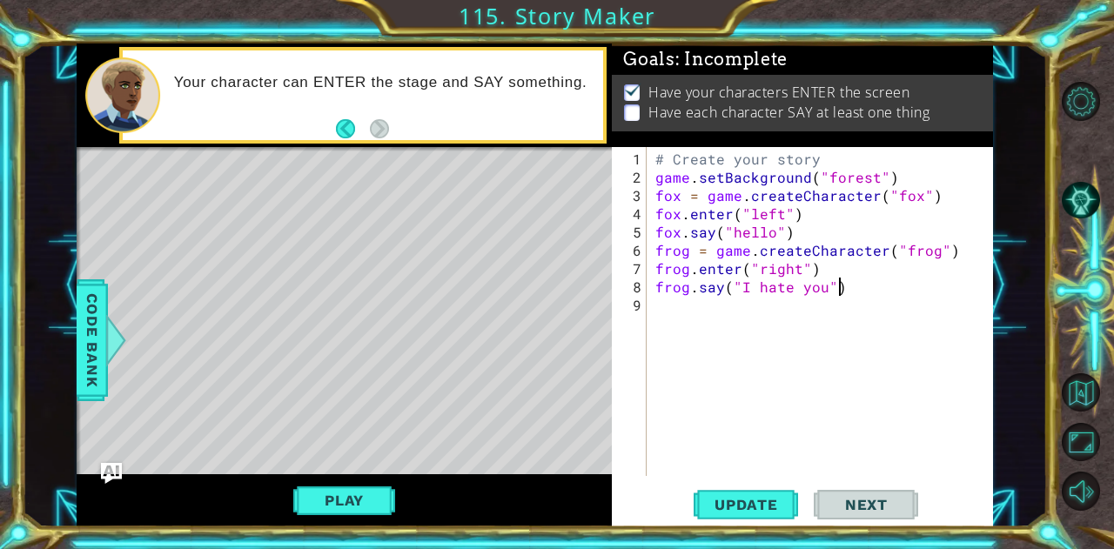
scroll to position [0, 10]
click at [744, 493] on button "Update" at bounding box center [746, 505] width 104 height 38
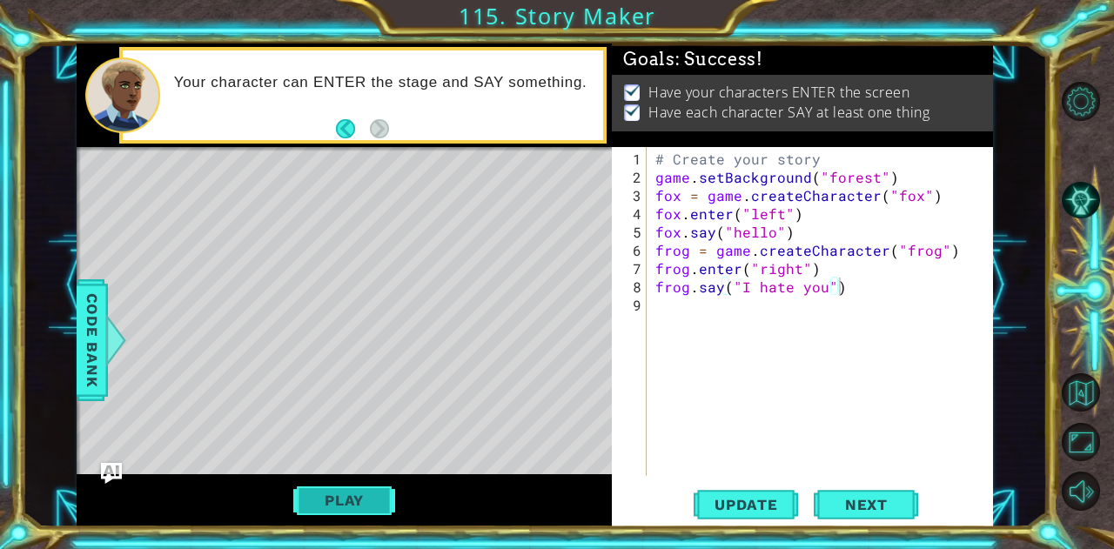
click at [352, 505] on button "Play" at bounding box center [344, 500] width 102 height 33
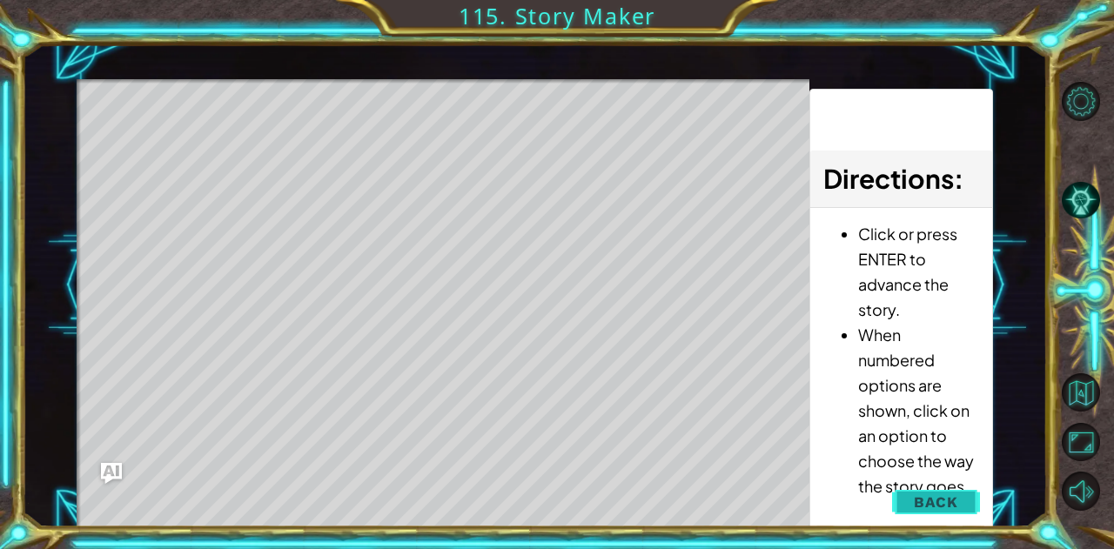
click at [929, 490] on button "Back" at bounding box center [936, 502] width 88 height 35
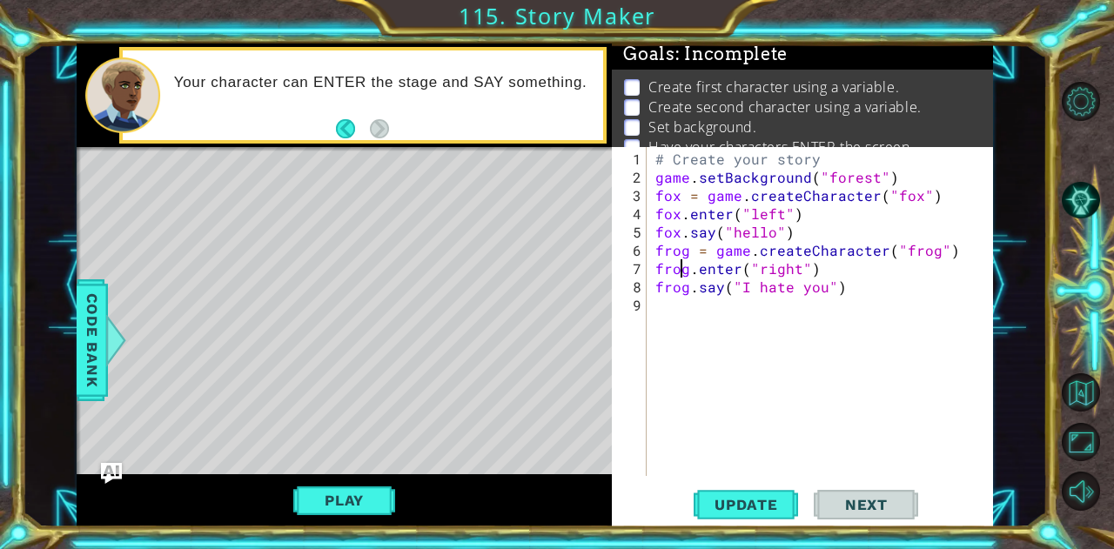
scroll to position [0, 9]
click at [684, 271] on div "# Create your story game . setBackground ( "forest" ) fox = game . createCharac…" at bounding box center [825, 333] width 346 height 366
click at [690, 271] on div "# Create your story game . setBackground ( "forest" ) fox = game . createCharac…" at bounding box center [825, 333] width 346 height 366
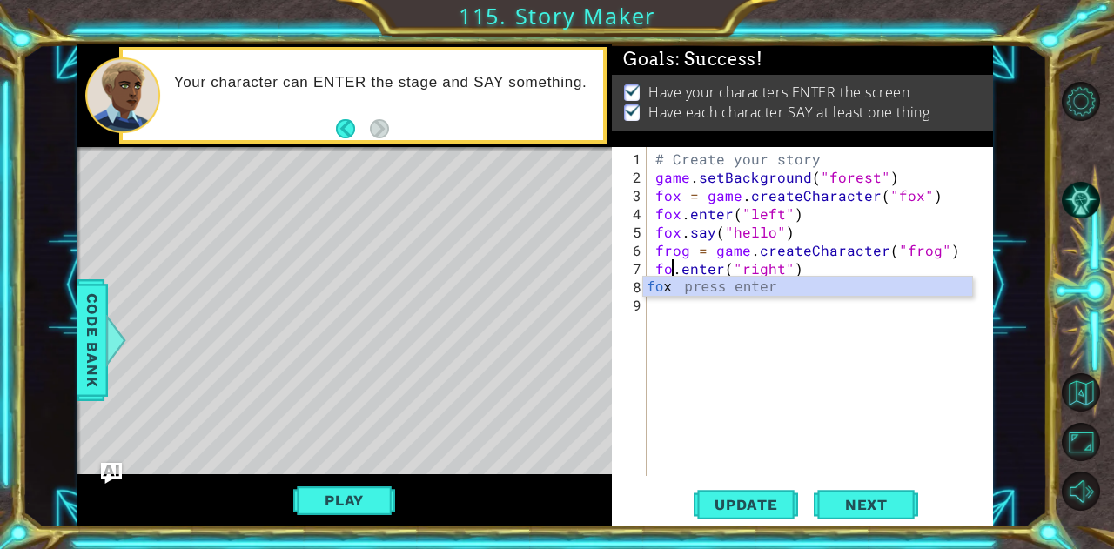
scroll to position [0, 2]
click at [695, 283] on div "fox press enter" at bounding box center [808, 308] width 330 height 63
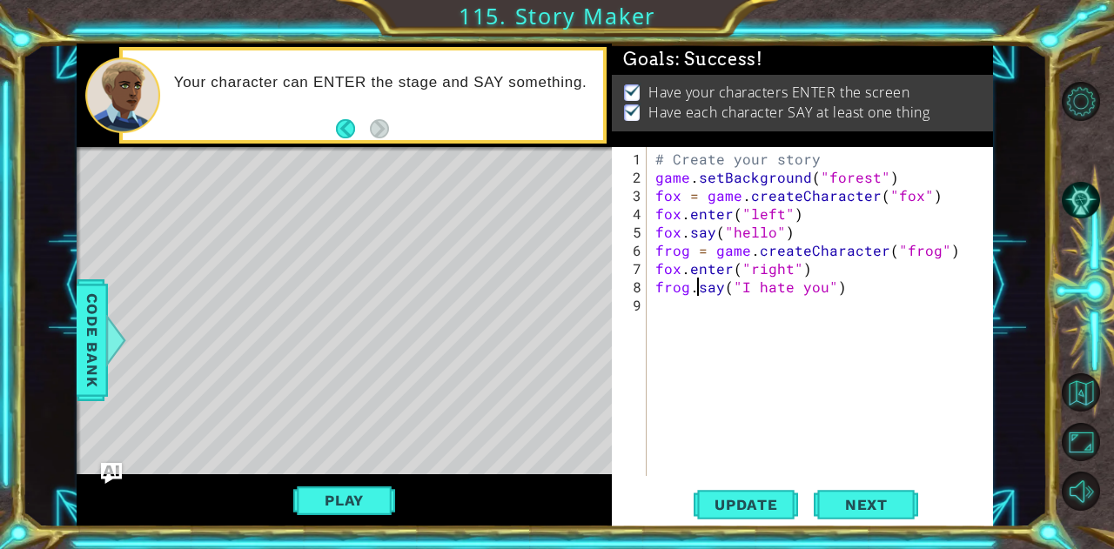
click at [695, 284] on div "# Create your story game . setBackground ( "forest" ) fox = game . createCharac…" at bounding box center [825, 333] width 346 height 366
click at [687, 280] on div "# Create your story game . setBackground ( "forest" ) fox = game . createCharac…" at bounding box center [825, 333] width 346 height 366
click at [685, 250] on div "# Create your story game . setBackground ( "forest" ) fox = game . createCharac…" at bounding box center [825, 333] width 346 height 366
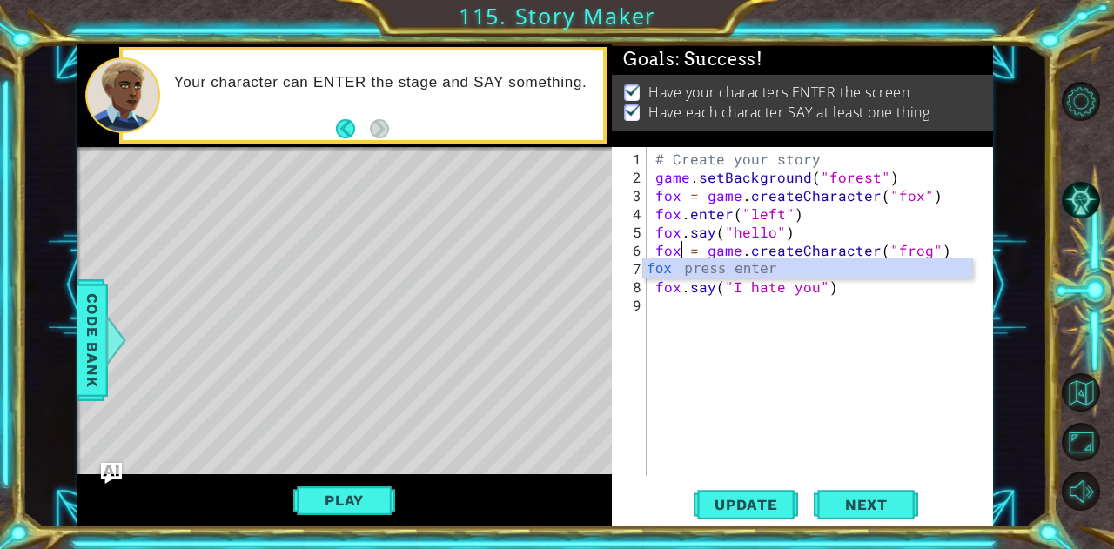
click at [921, 251] on div "# Create your story game . setBackground ( "forest" ) fox = game . createCharac…" at bounding box center [825, 333] width 346 height 366
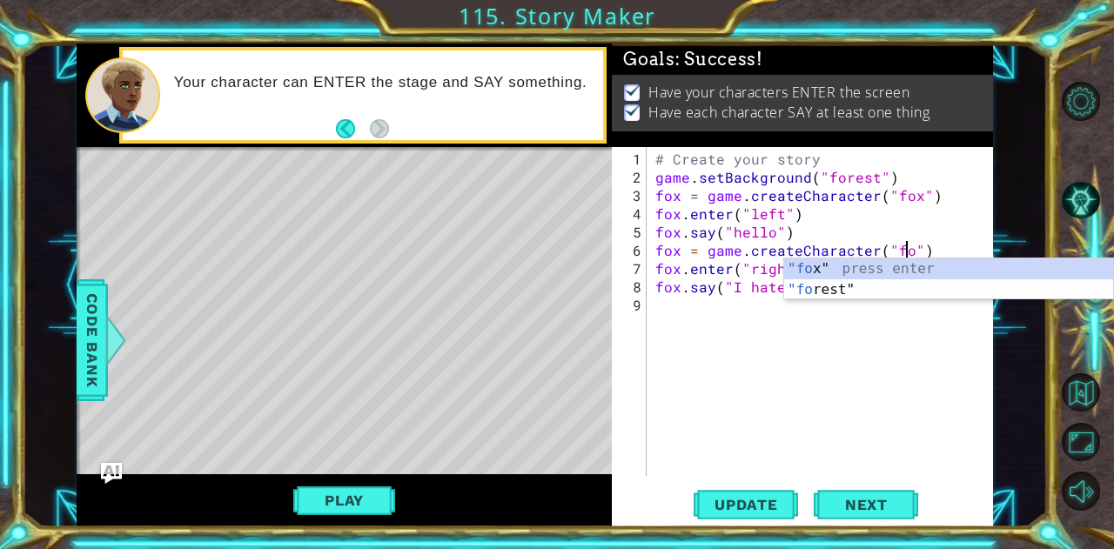
scroll to position [0, 16]
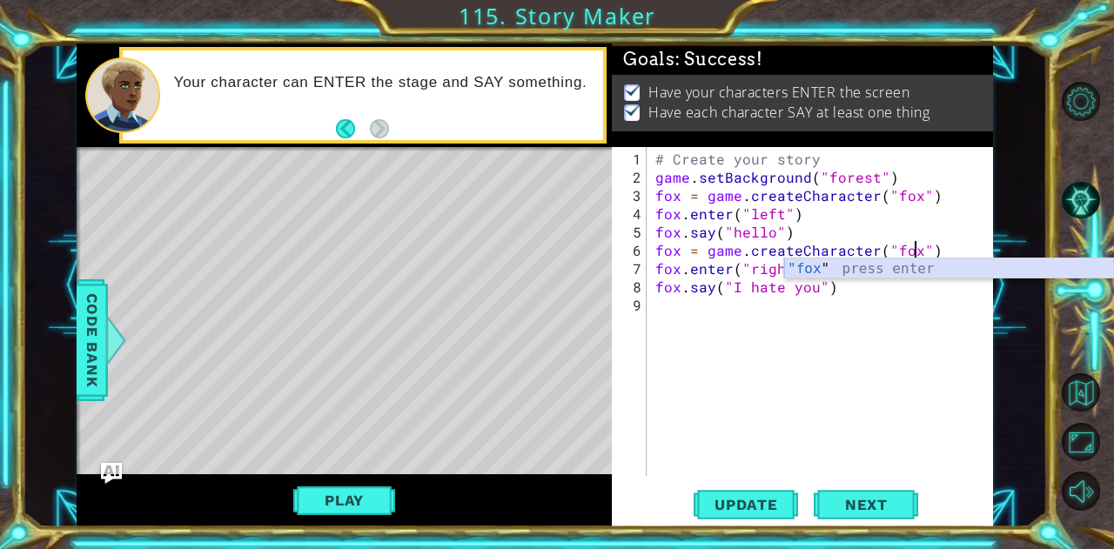
click at [925, 264] on div ""fox " press enter" at bounding box center [949, 290] width 330 height 63
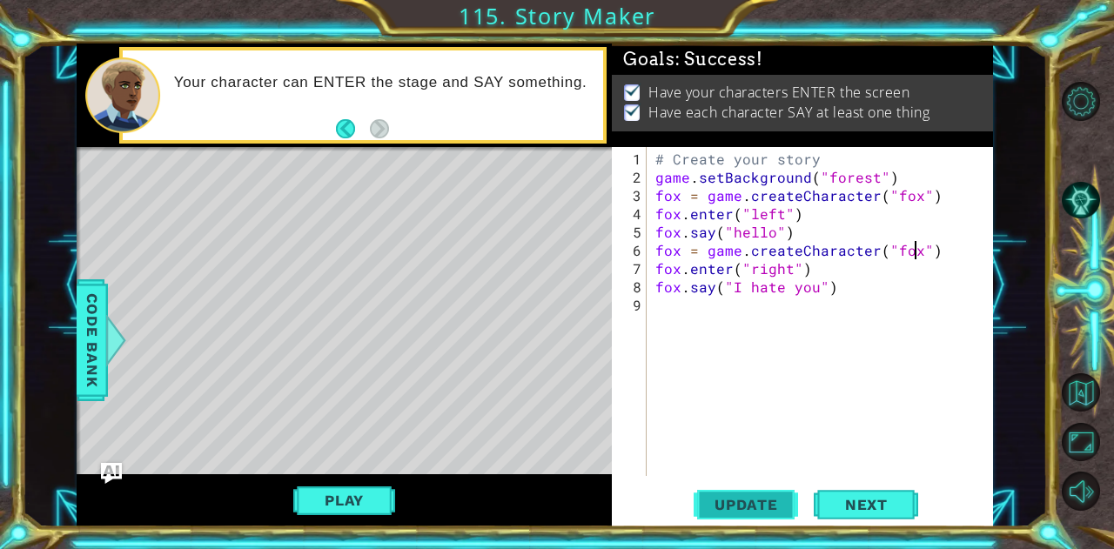
type textarea "fox = game.createCharacter("fox")"
click at [760, 504] on span "Update" at bounding box center [746, 504] width 98 height 17
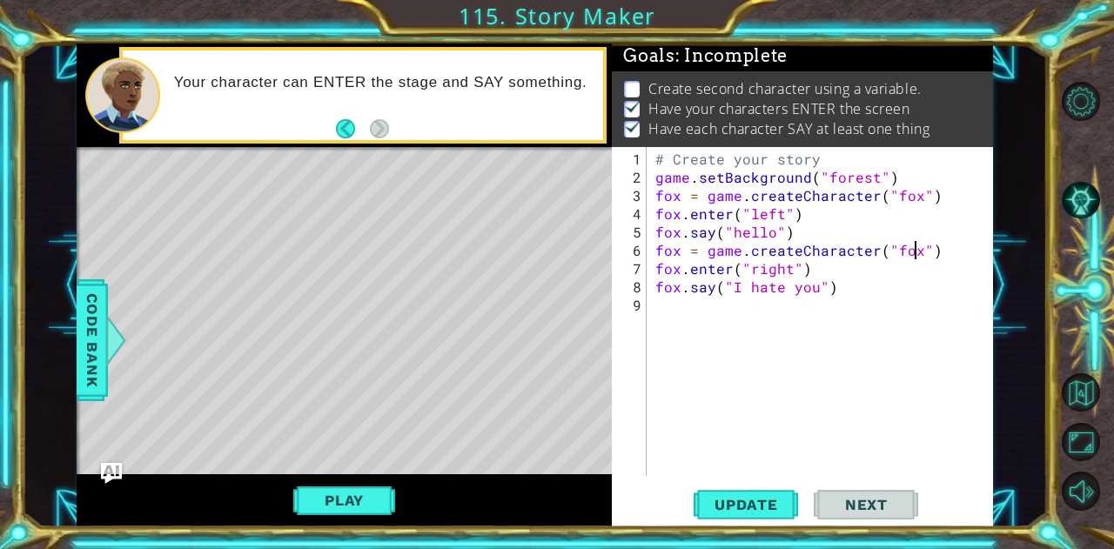
scroll to position [3, 0]
click at [373, 504] on button "Play" at bounding box center [344, 500] width 102 height 33
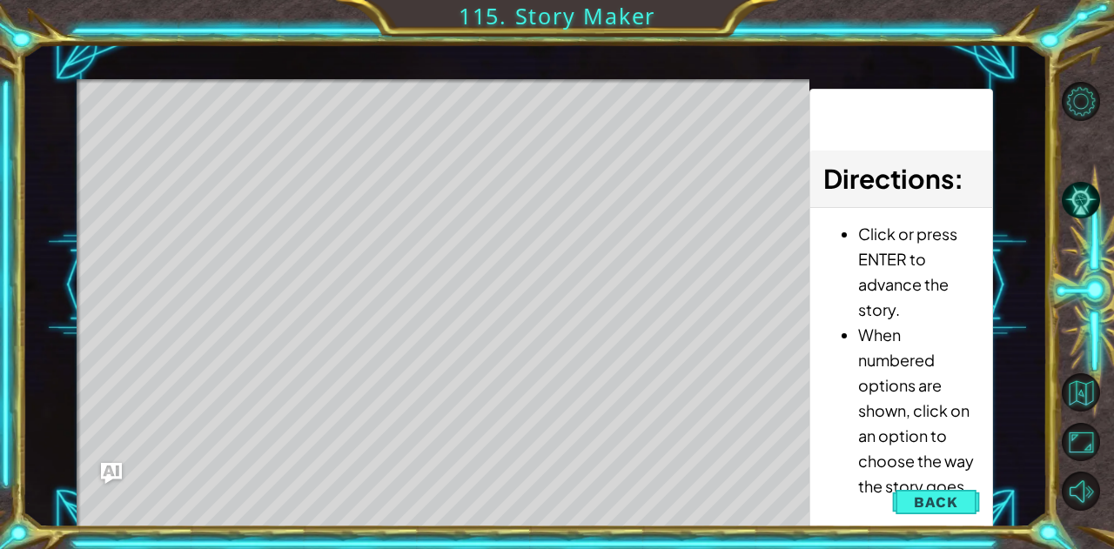
click at [508, 416] on div "Level Map" at bounding box center [479, 335] width 804 height 513
click at [606, 453] on div "Level Map" at bounding box center [479, 335] width 804 height 513
click at [520, 433] on div "Level Map" at bounding box center [479, 335] width 804 height 513
click at [552, 434] on div "Level Map" at bounding box center [479, 335] width 804 height 513
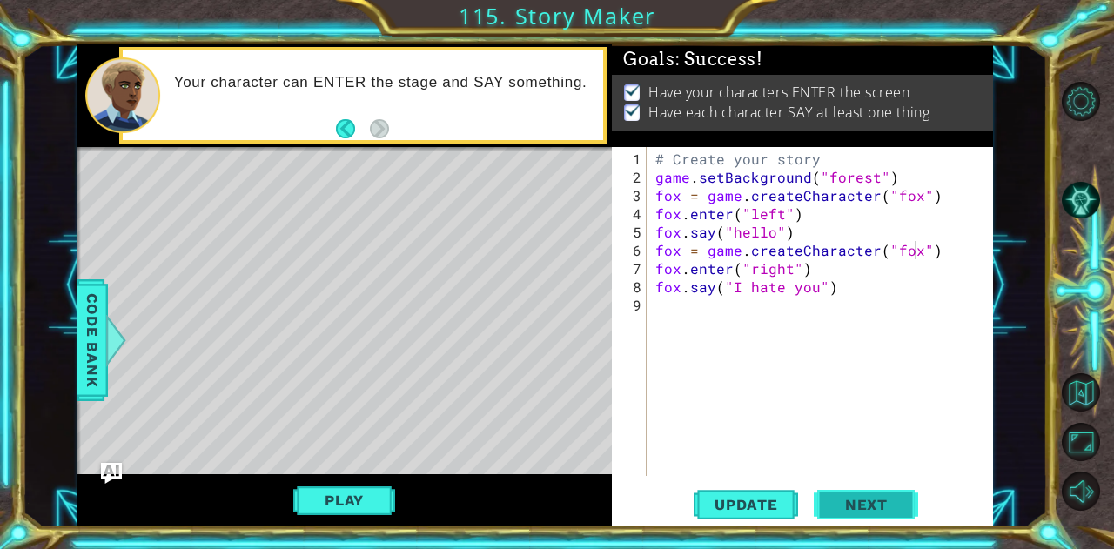
click at [842, 502] on span "Next" at bounding box center [866, 504] width 77 height 17
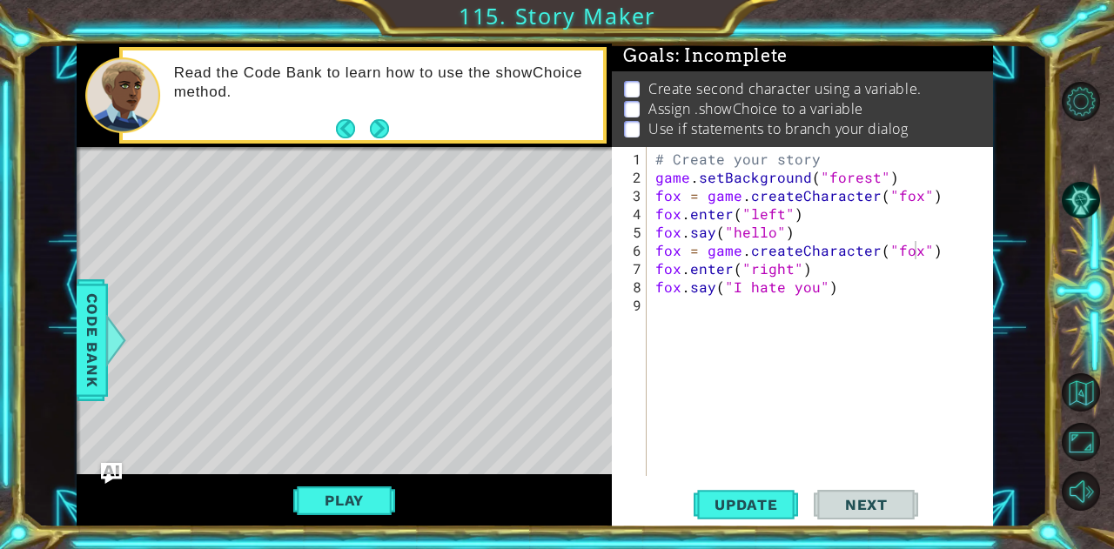
drag, startPoint x: 977, startPoint y: 75, endPoint x: 971, endPoint y: 98, distance: 24.3
click at [971, 98] on div "Create second character using a variable. Assign .showChoice to a variable Use …" at bounding box center [802, 109] width 380 height 77
click at [373, 126] on button "Next" at bounding box center [379, 128] width 19 height 19
click at [679, 313] on div "# Create your story game . setBackground ( "forest" ) fox = game . createCharac…" at bounding box center [825, 333] width 346 height 366
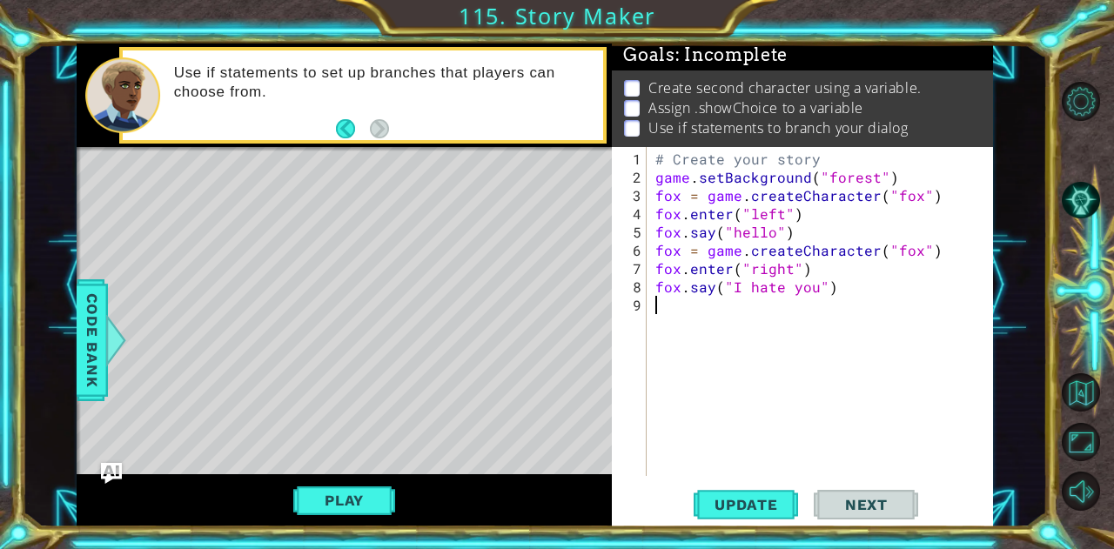
scroll to position [0, 0]
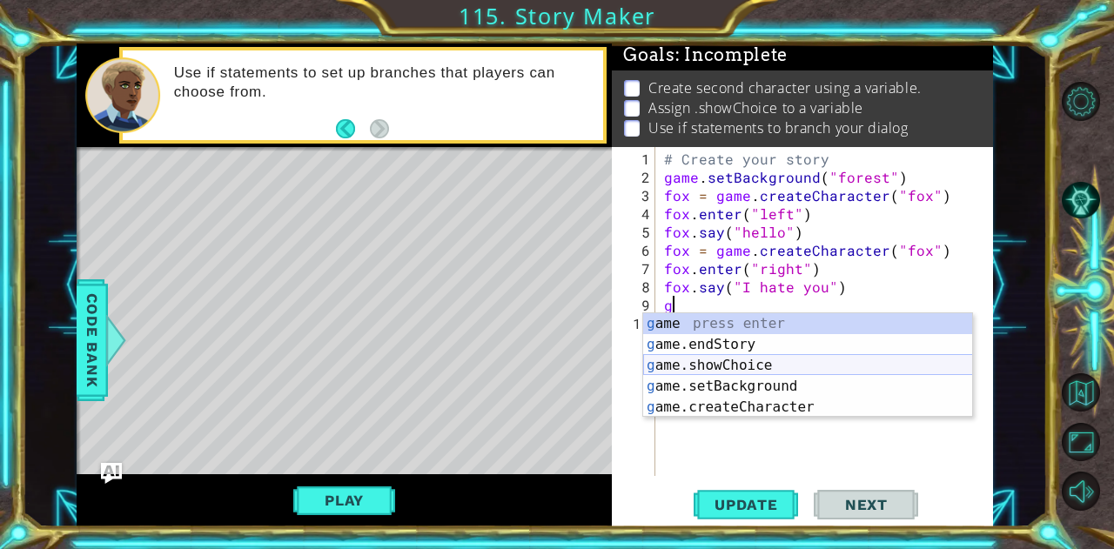
click at [680, 360] on div "g ame press enter g ame.endStory press enter g ame.showChoice press enter g ame…" at bounding box center [808, 386] width 330 height 146
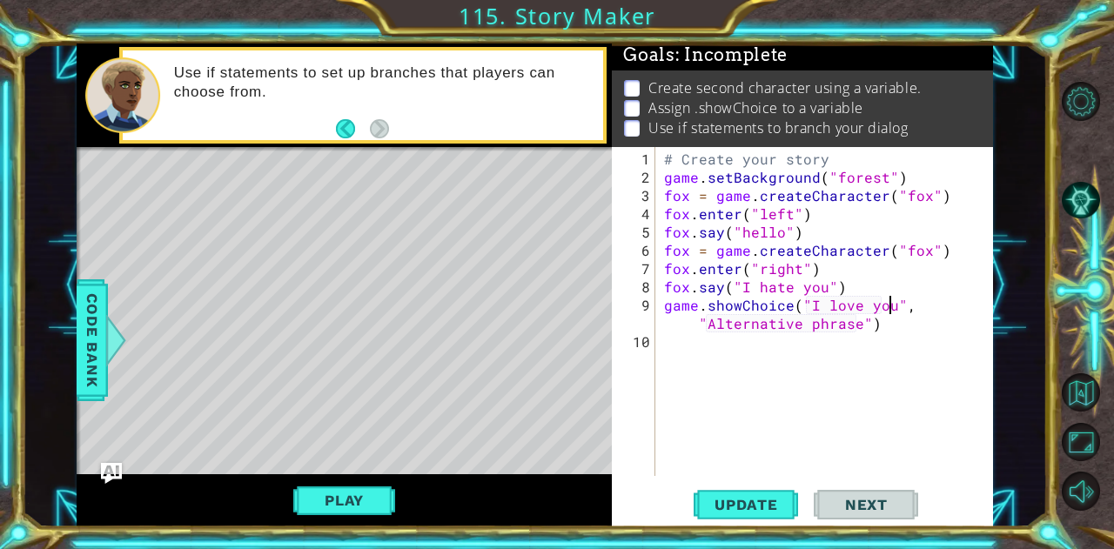
scroll to position [0, 14]
click at [857, 326] on div "# Create your story game . setBackground ( "forest" ) fox = game . createCharac…" at bounding box center [830, 333] width 338 height 366
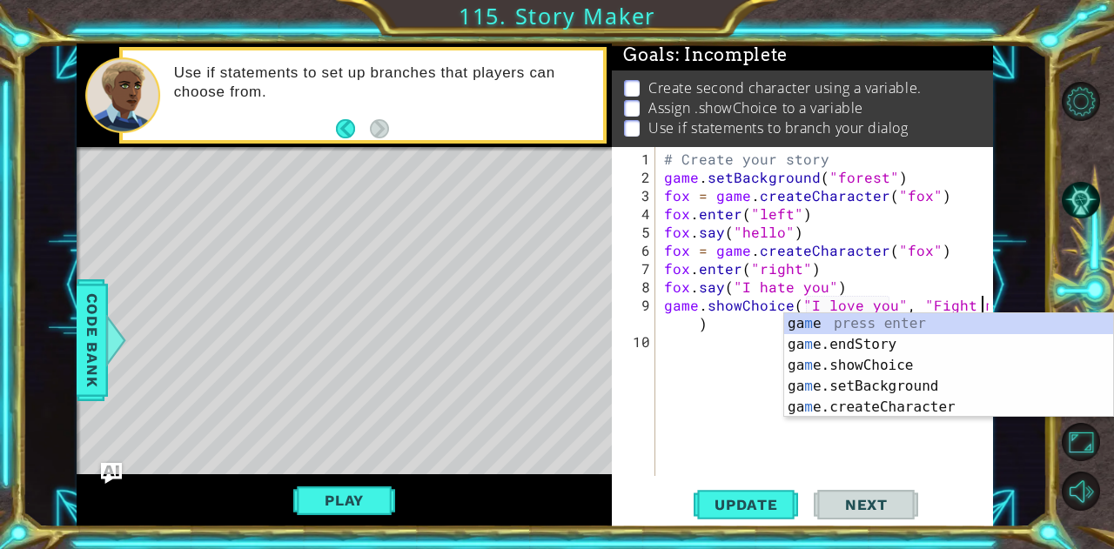
scroll to position [0, 20]
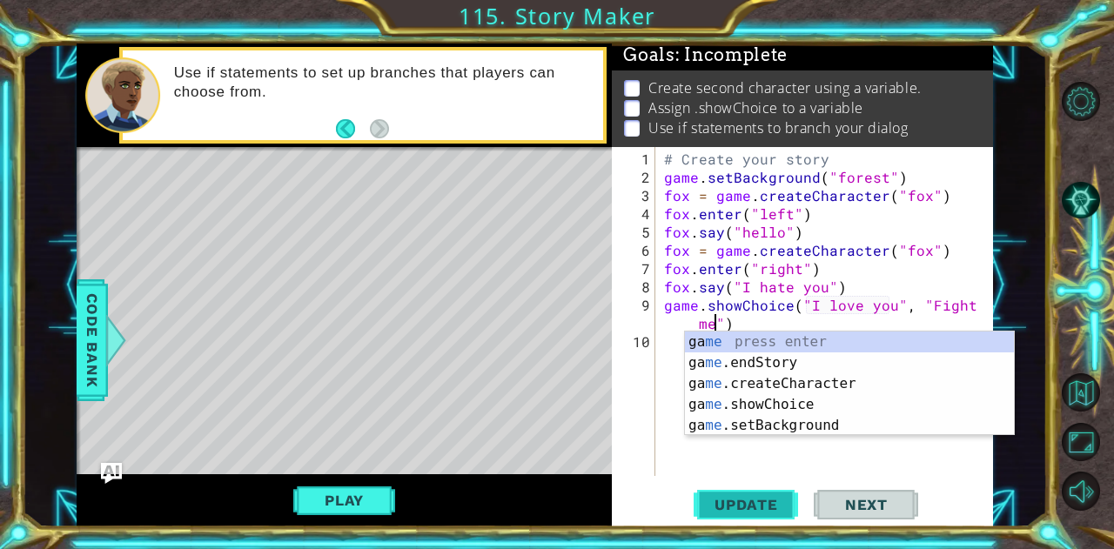
type textarea "game.showChoice("I love you", "Fight me")"
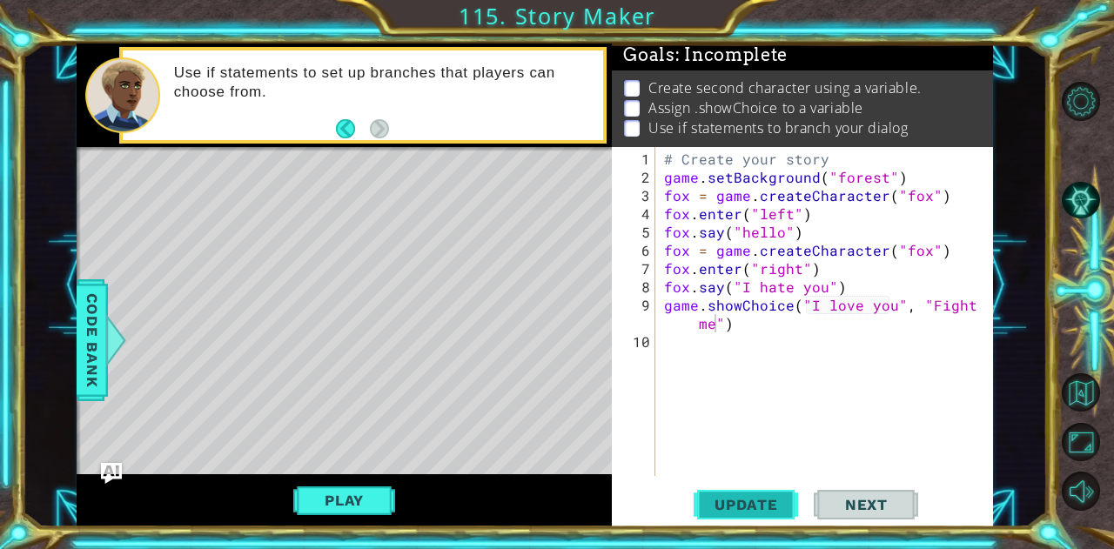
click at [750, 502] on span "Update" at bounding box center [746, 504] width 98 height 17
click at [743, 313] on div "# Create your story game . setBackground ( "forest" ) fox = game . createCharac…" at bounding box center [830, 333] width 338 height 366
click at [82, 364] on span "Code Bank" at bounding box center [92, 339] width 28 height 106
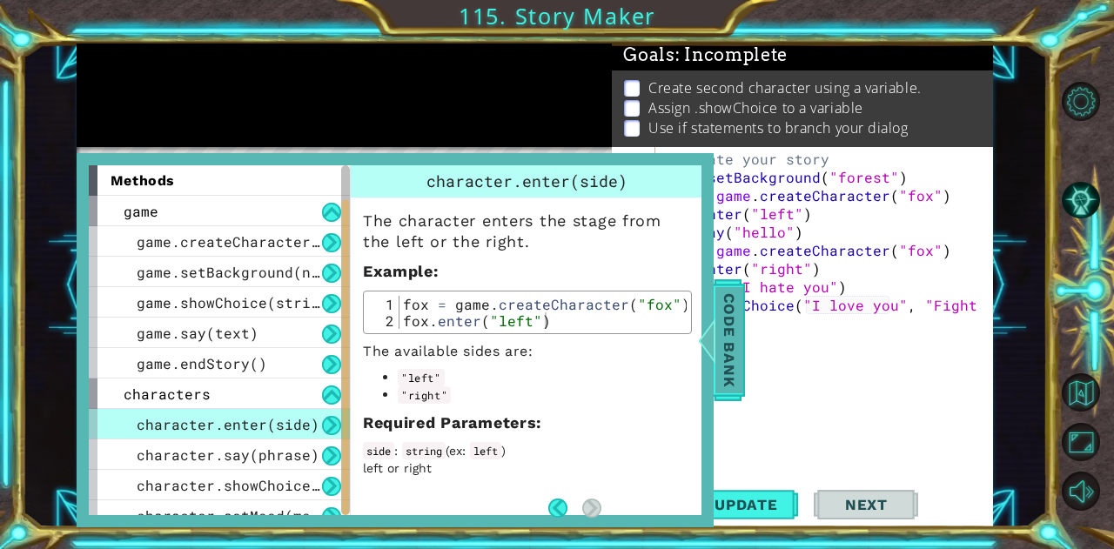
scroll to position [45, 0]
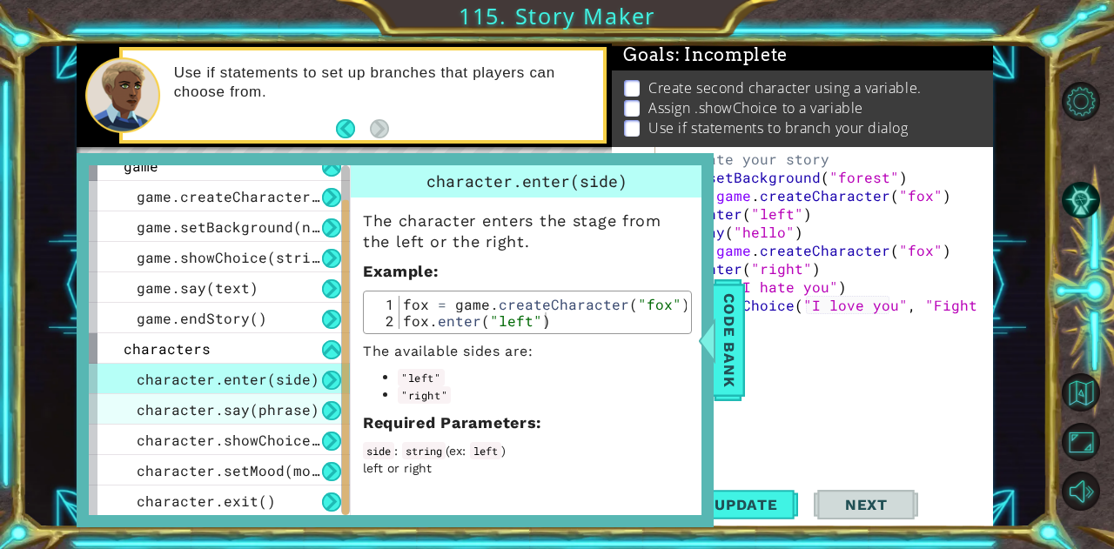
click at [280, 408] on span "character.say(phrase)" at bounding box center [228, 409] width 183 height 18
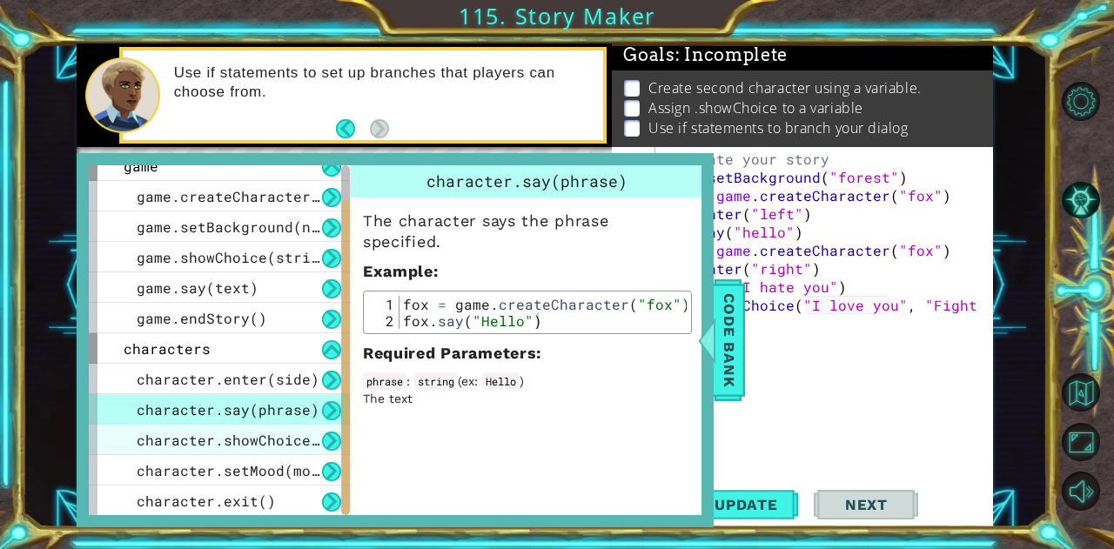
click at [265, 431] on span "character.showChoice(string1, string2)" at bounding box center [302, 440] width 331 height 18
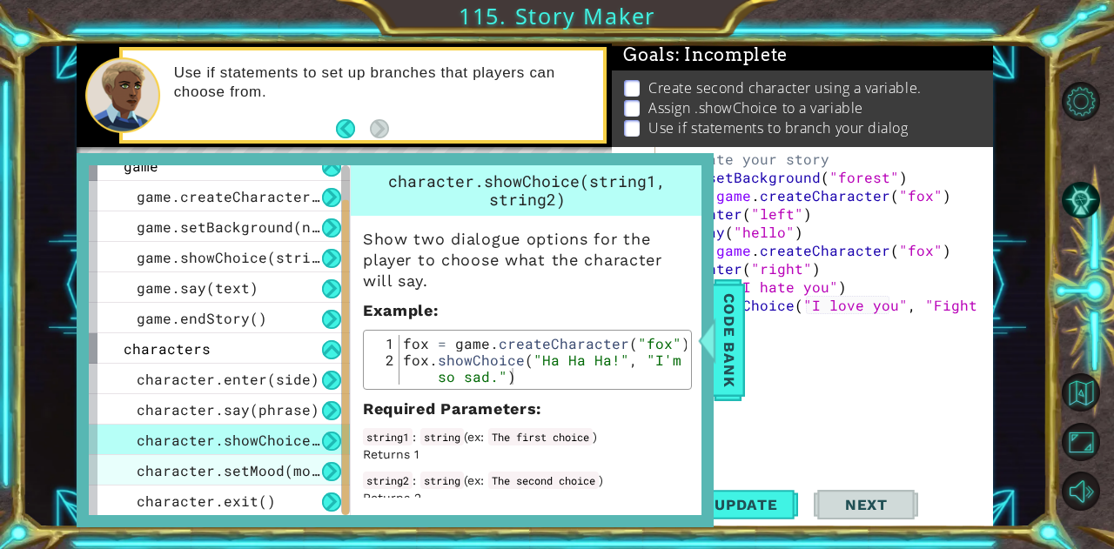
click at [279, 457] on div "character.setMood(mood)" at bounding box center [219, 470] width 261 height 30
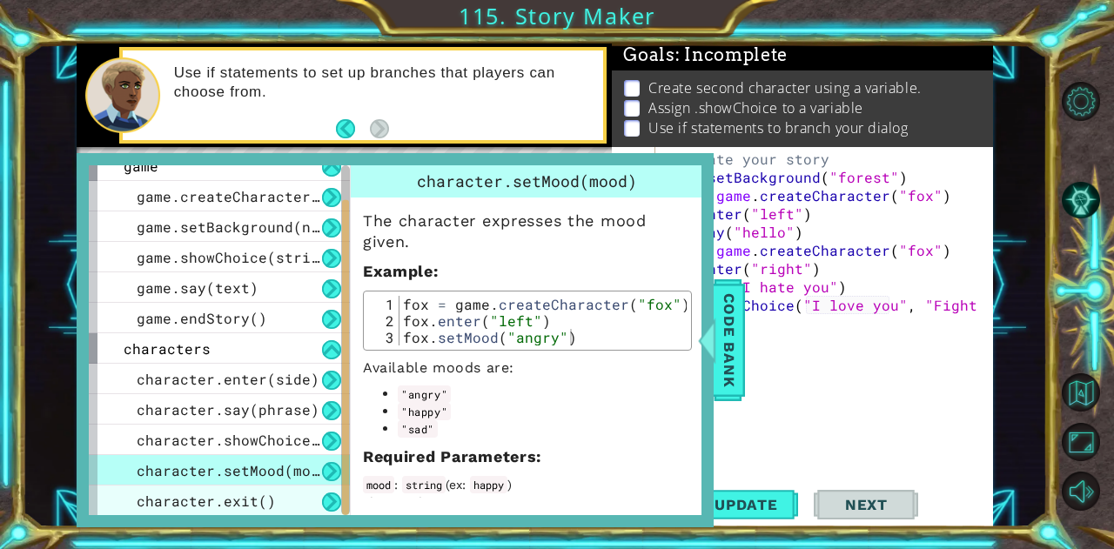
click at [271, 504] on div "character.exit()" at bounding box center [219, 501] width 261 height 30
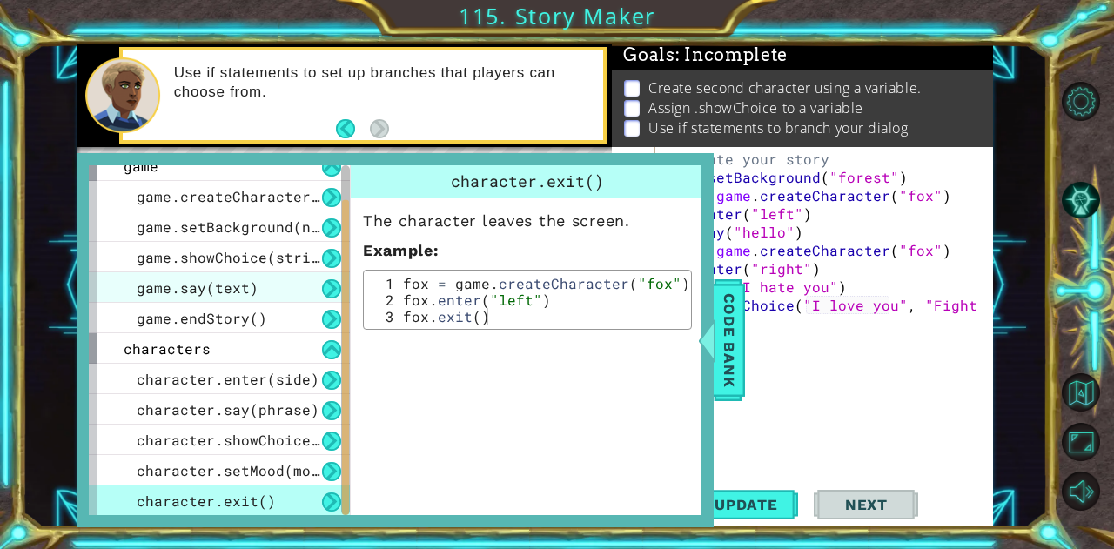
click at [212, 289] on span "game.say(text)" at bounding box center [198, 288] width 122 height 18
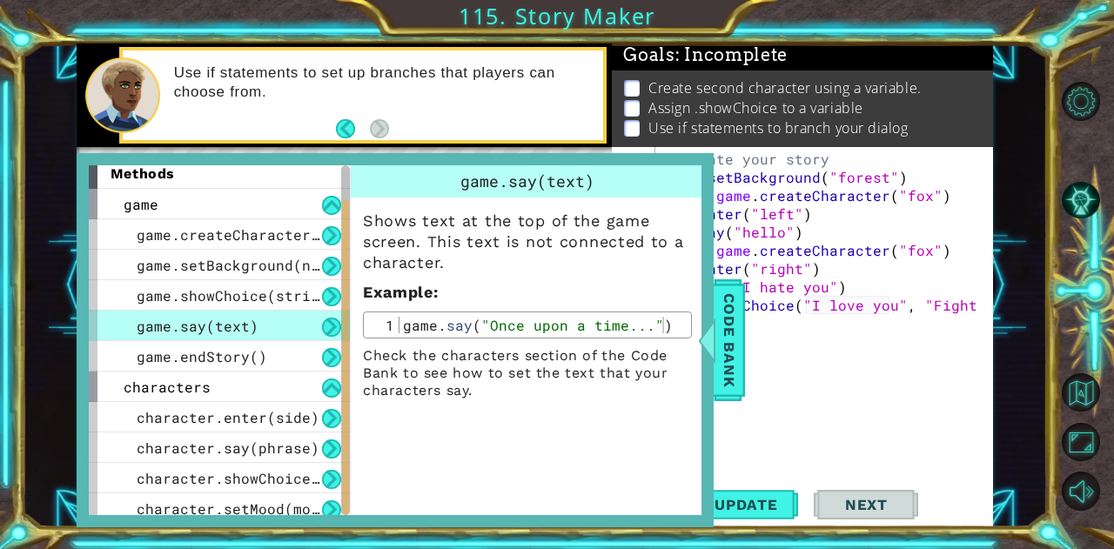
scroll to position [0, 0]
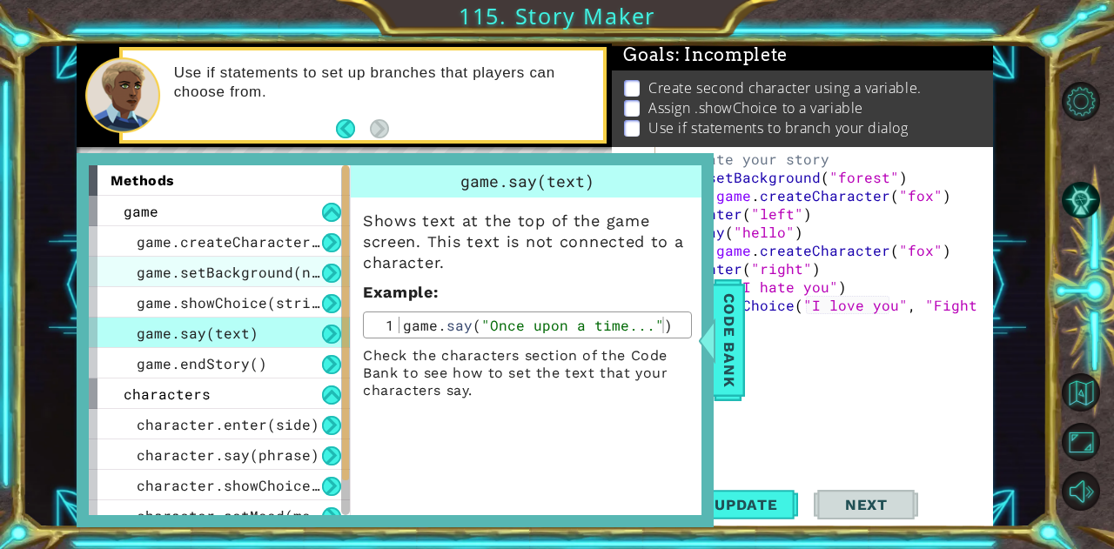
click at [274, 260] on div "game.setBackground(name)" at bounding box center [219, 272] width 261 height 30
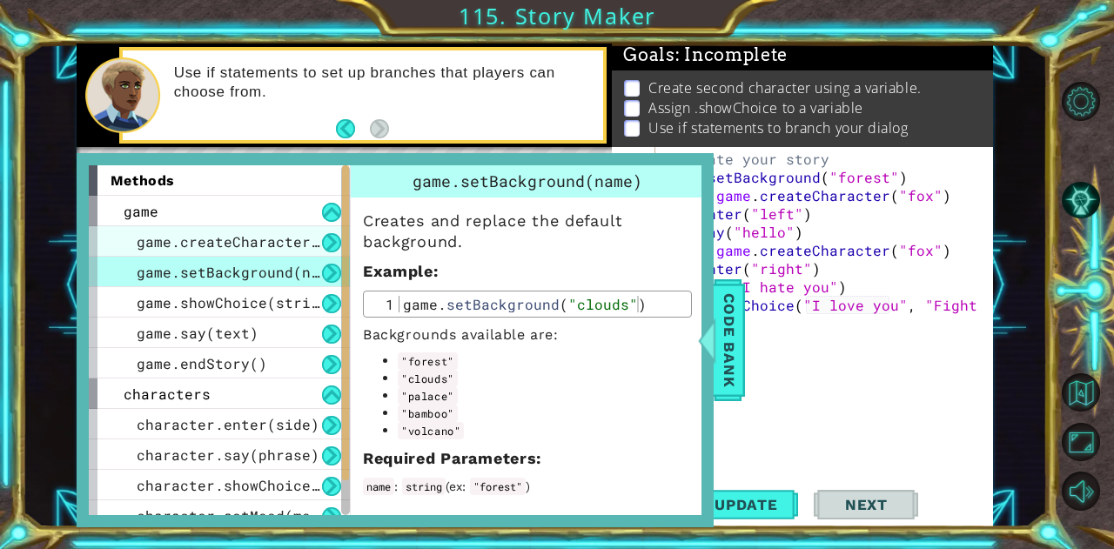
click at [282, 239] on span "game.createCharacter(name)" at bounding box center [250, 241] width 226 height 18
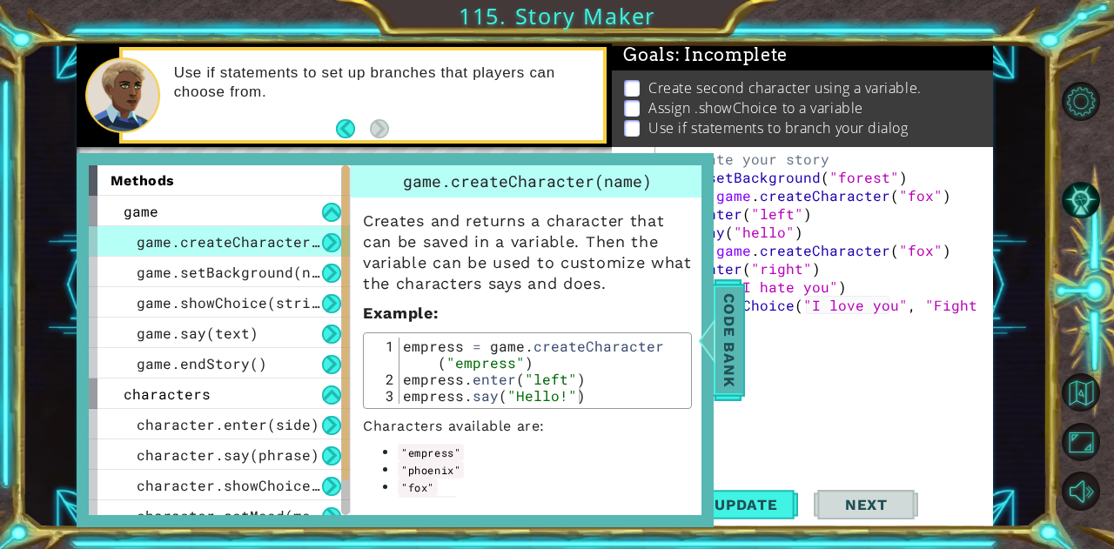
click at [735, 373] on span "Code Bank" at bounding box center [730, 339] width 28 height 106
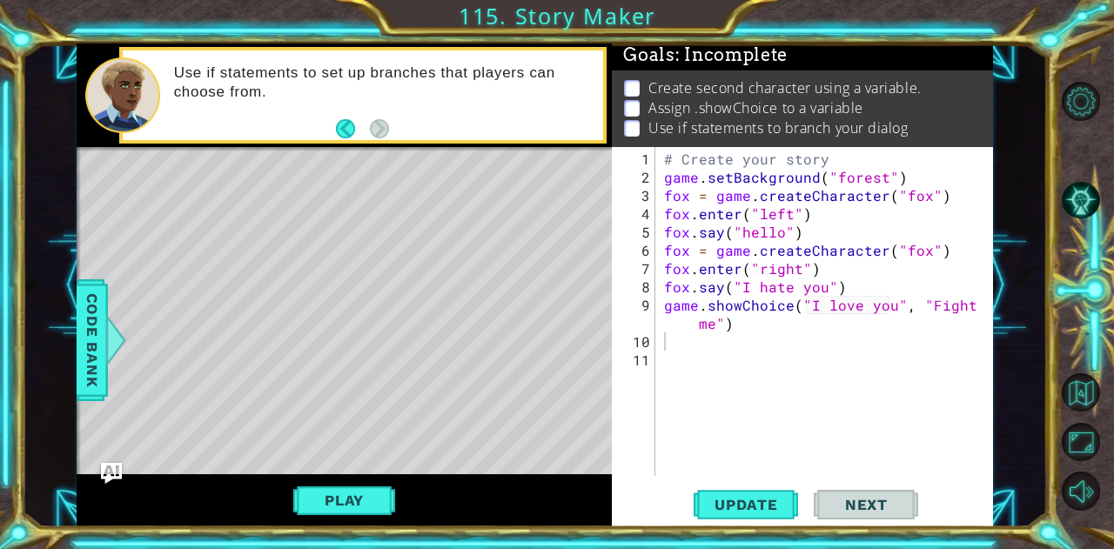
click at [687, 351] on div "# Create your story game . setBackground ( "forest" ) fox = game . createCharac…" at bounding box center [830, 333] width 338 height 366
click at [685, 345] on div "# Create your story game . setBackground ( "forest" ) fox = game . createCharac…" at bounding box center [830, 333] width 338 height 366
click at [96, 380] on span "Code Bank" at bounding box center [92, 339] width 28 height 106
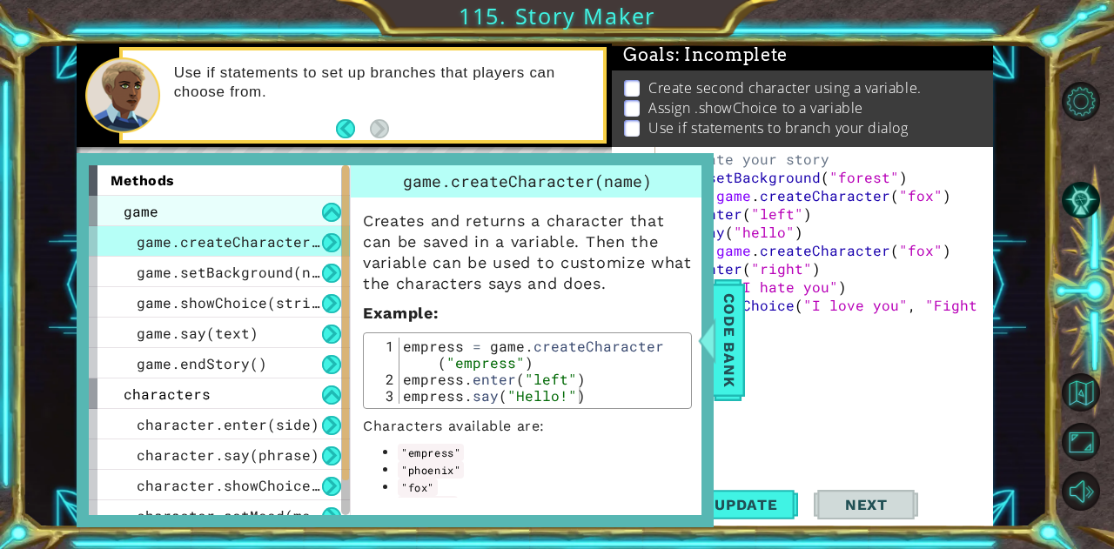
click at [259, 215] on div "game" at bounding box center [219, 211] width 261 height 30
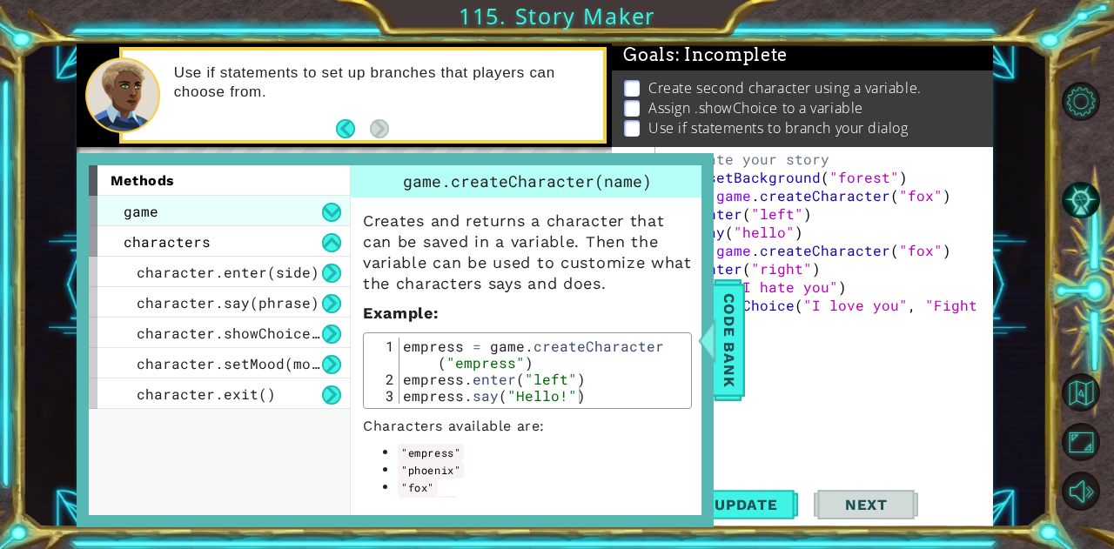
click at [259, 215] on div "game" at bounding box center [219, 211] width 261 height 30
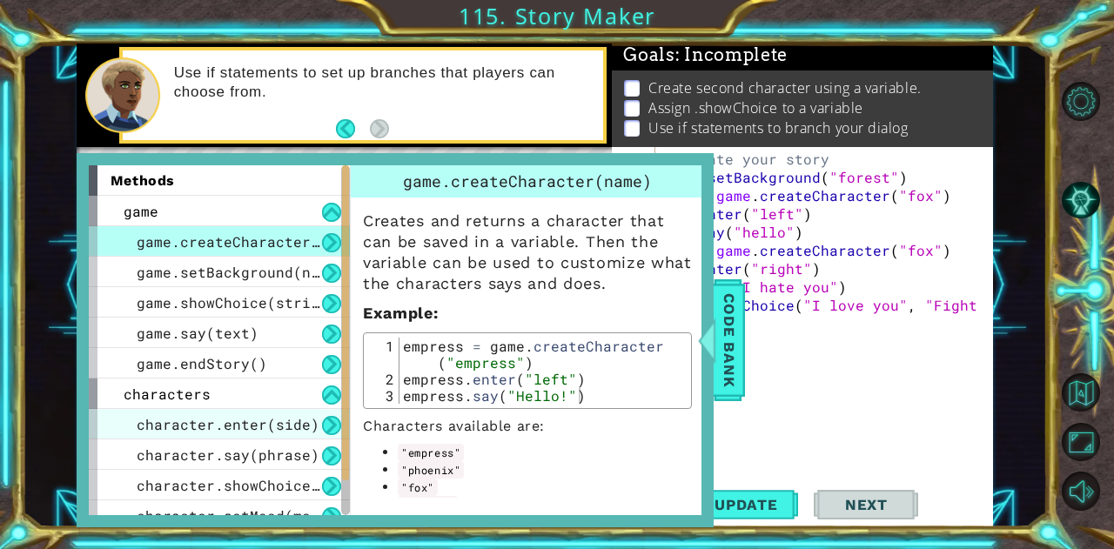
click at [233, 433] on div "character.enter(side)" at bounding box center [219, 424] width 261 height 30
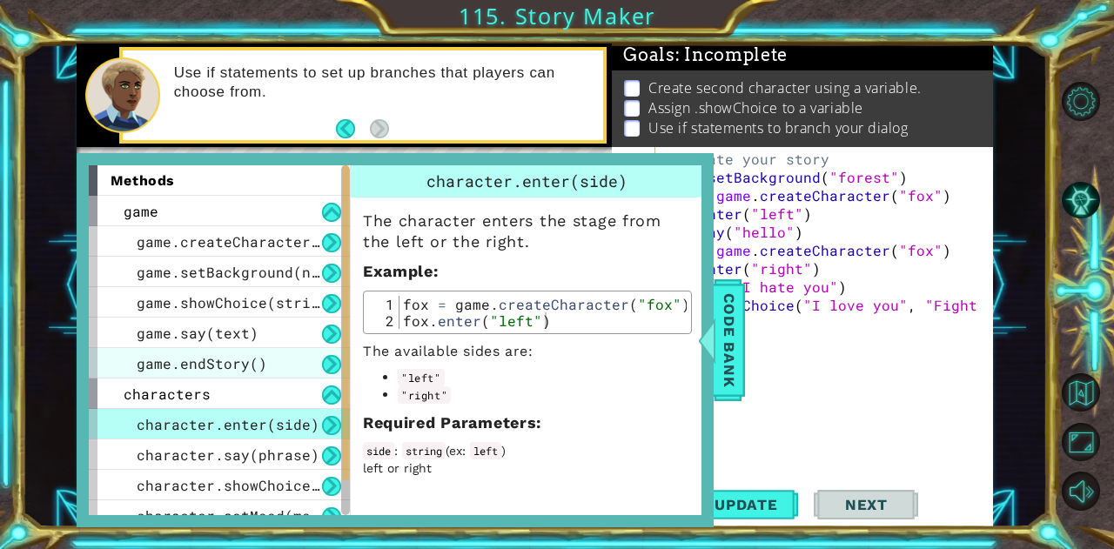
click at [253, 375] on div "game.endStory()" at bounding box center [219, 363] width 261 height 30
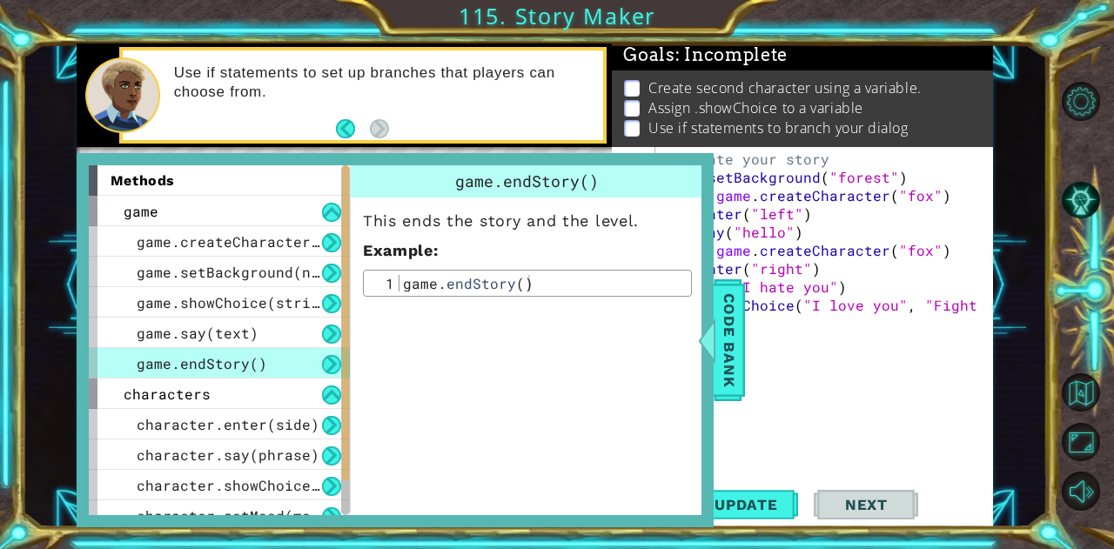
click at [266, 363] on div "game.endStory()" at bounding box center [219, 363] width 261 height 30
click at [272, 344] on div "game.say(text)" at bounding box center [219, 333] width 261 height 30
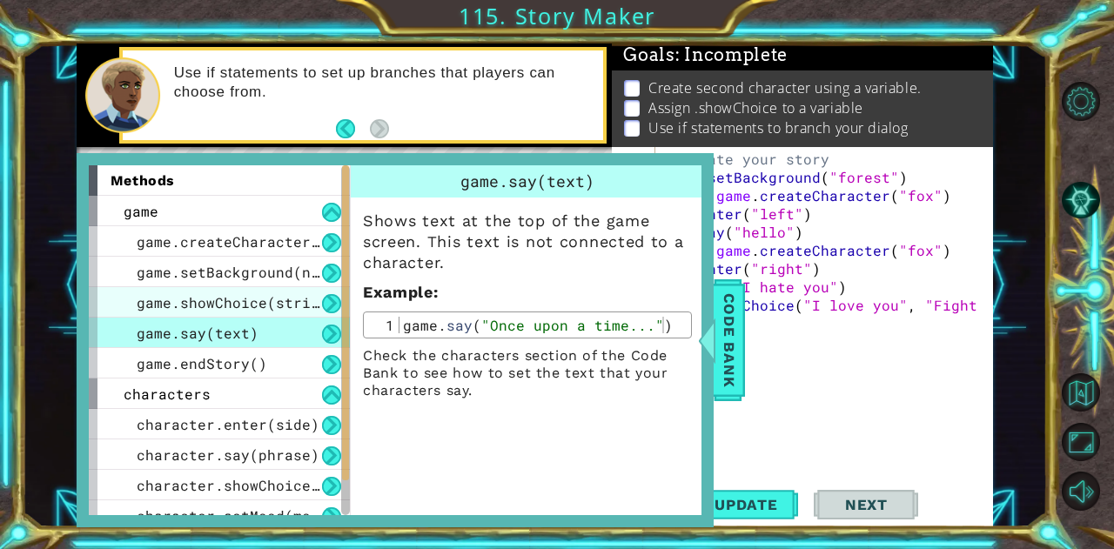
click at [278, 309] on span "game.showChoice(string1, string2)" at bounding box center [280, 302] width 287 height 18
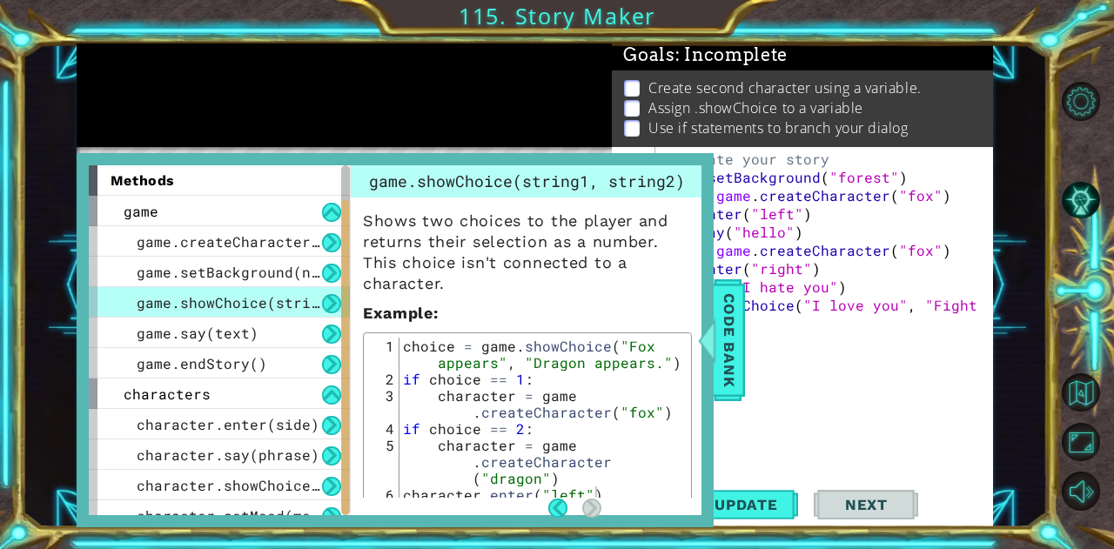
scroll to position [45, 0]
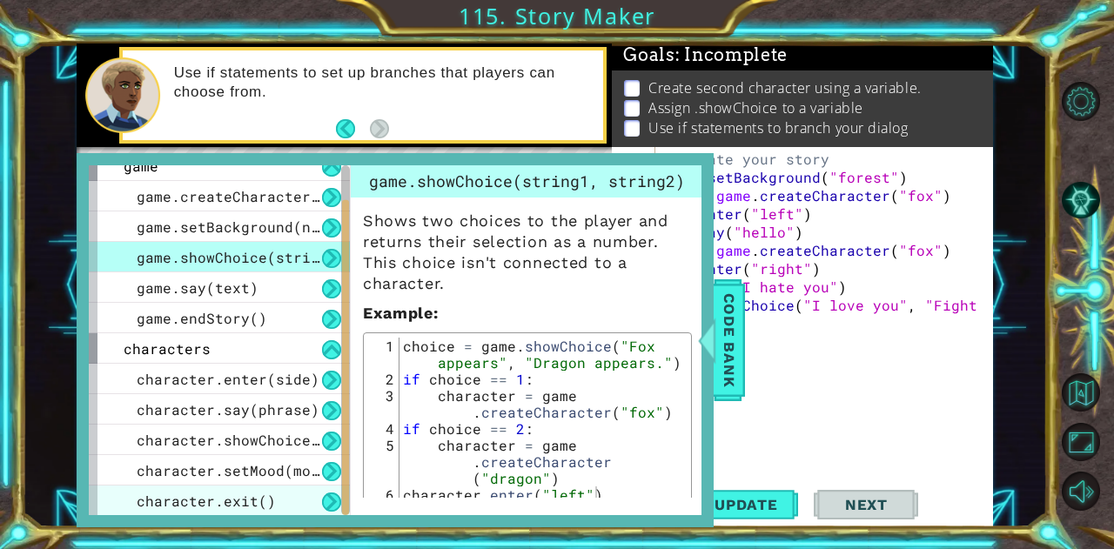
click at [266, 492] on span "character.exit()" at bounding box center [206, 501] width 139 height 18
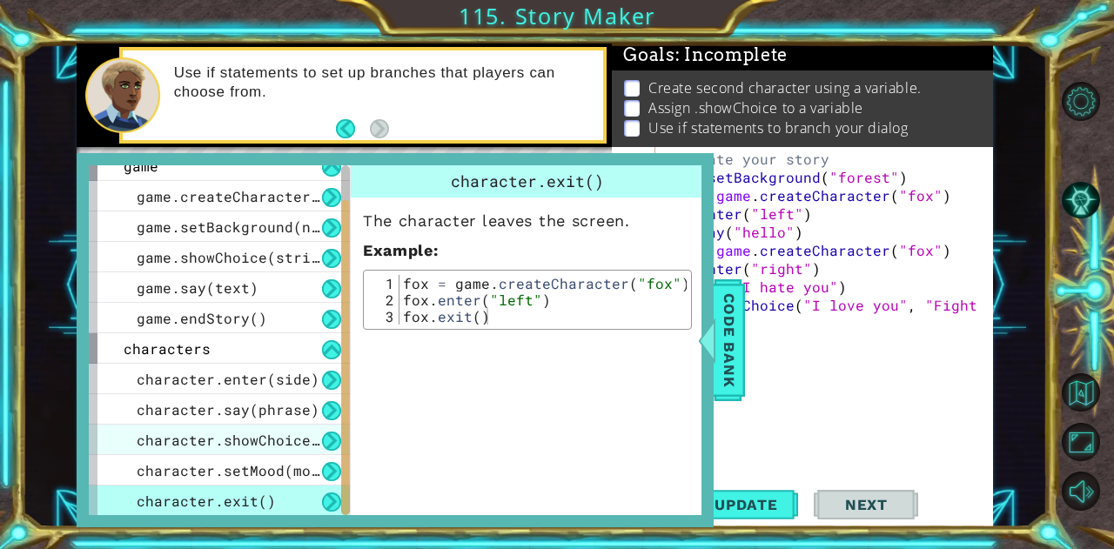
click at [287, 447] on span "character.showChoice(string1, string2)" at bounding box center [302, 440] width 331 height 18
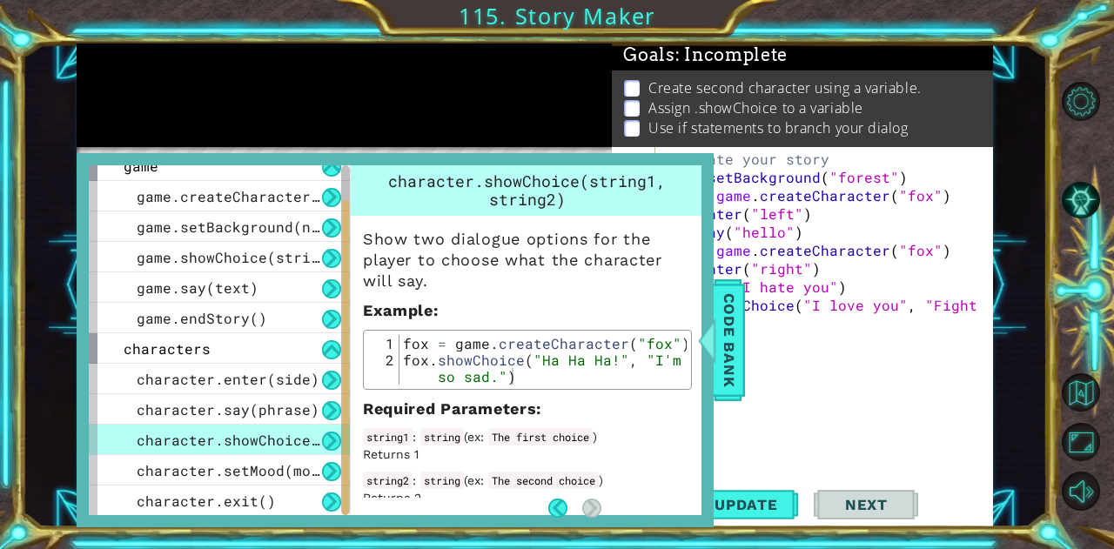
scroll to position [16, 0]
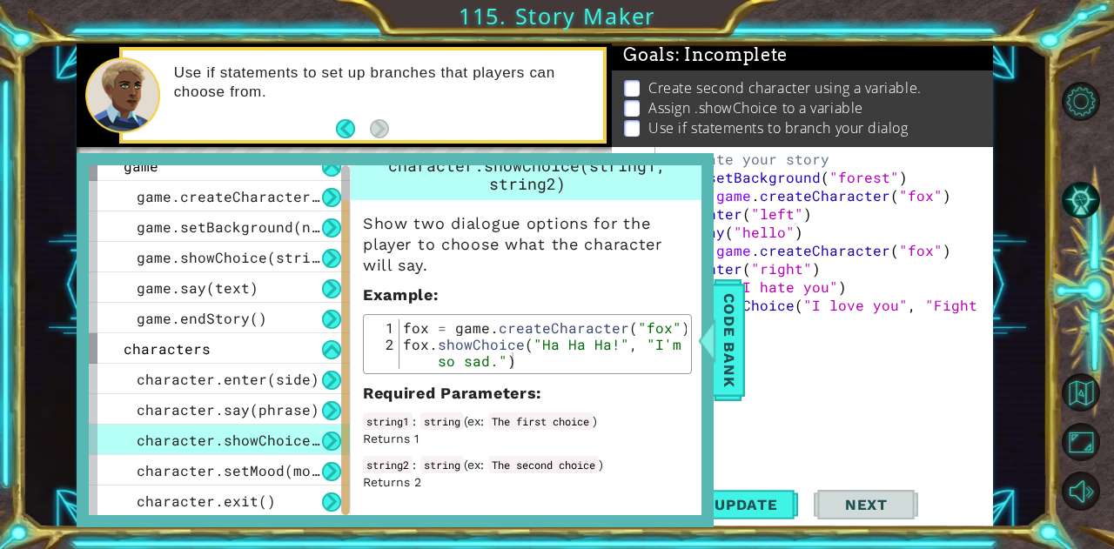
click at [254, 478] on span "character.setMood(mood)" at bounding box center [237, 470] width 200 height 18
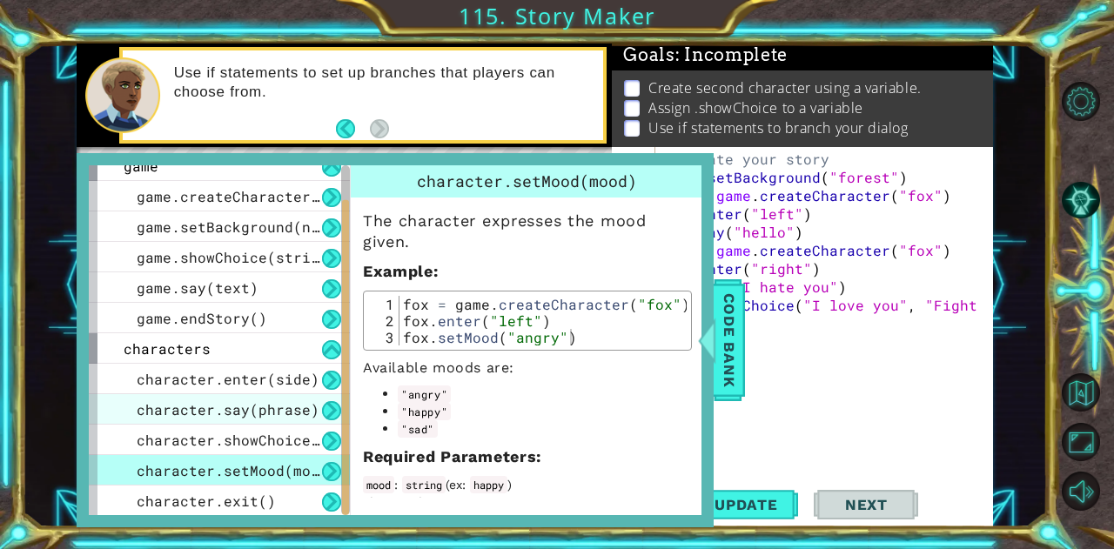
click at [288, 416] on span "character.say(phrase)" at bounding box center [228, 409] width 183 height 18
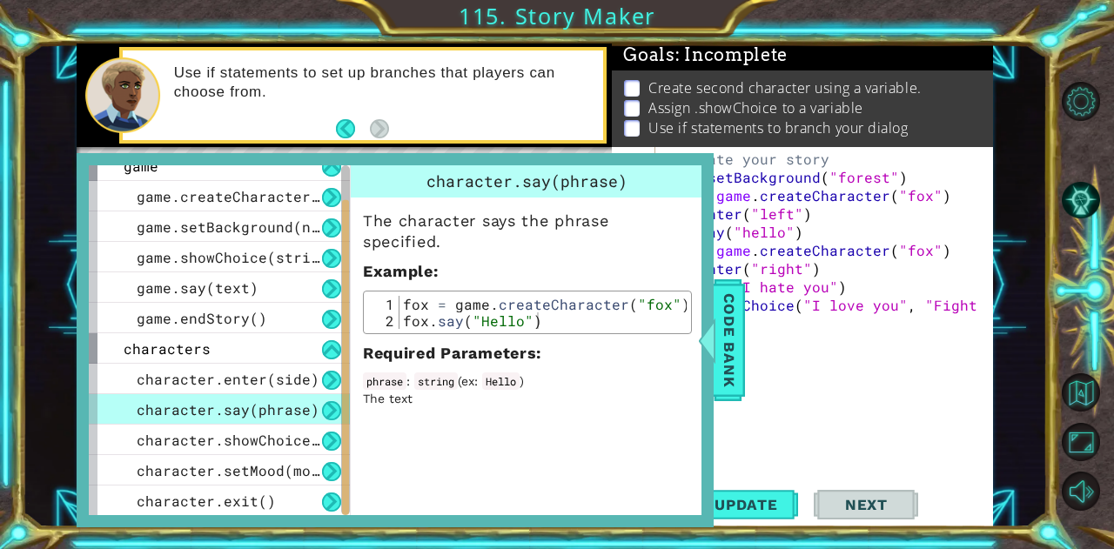
click at [287, 387] on span "character.enter(side)" at bounding box center [228, 379] width 183 height 18
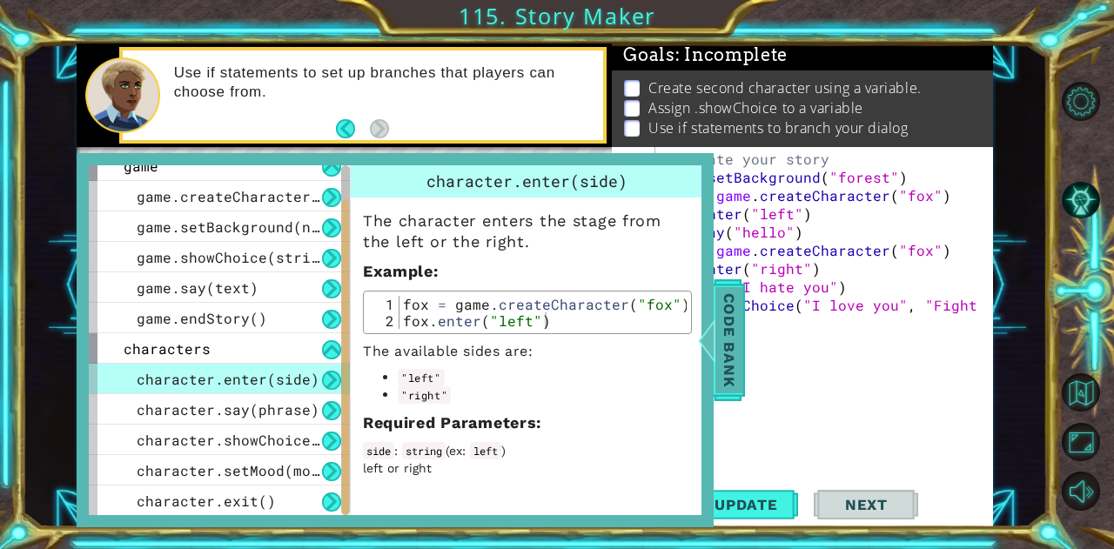
click at [728, 371] on span "Code Bank" at bounding box center [730, 339] width 28 height 106
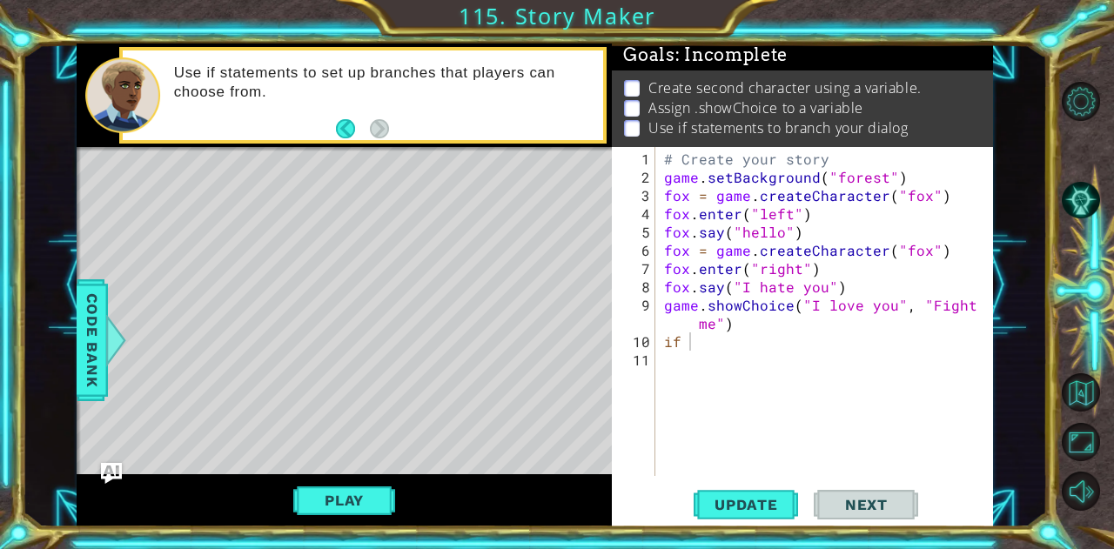
click at [111, 485] on div "Play" at bounding box center [344, 500] width 535 height 53
click at [116, 474] on img "Ask AI" at bounding box center [111, 473] width 23 height 23
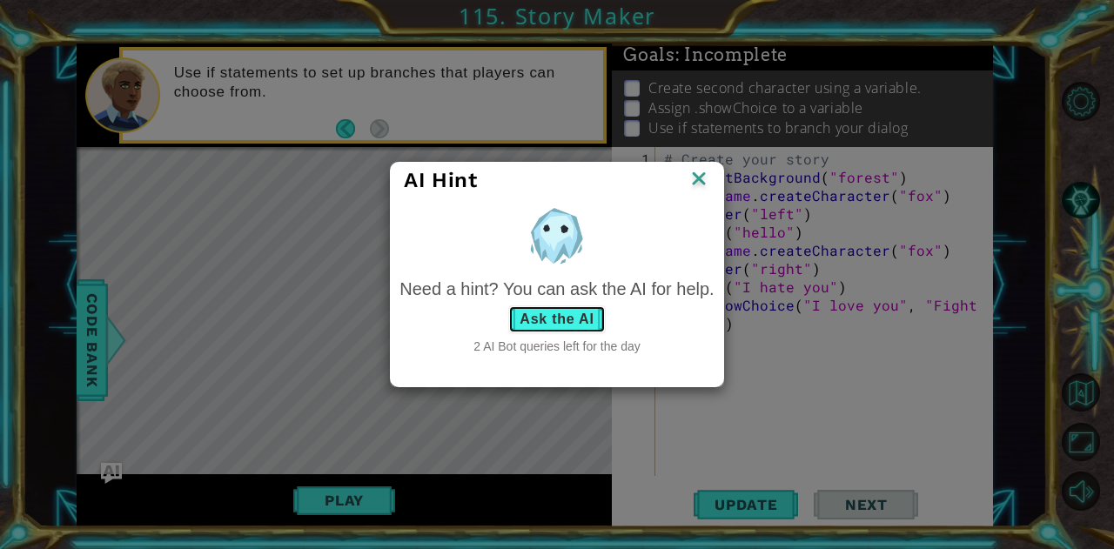
click at [535, 321] on button "Ask the AI" at bounding box center [556, 320] width 97 height 28
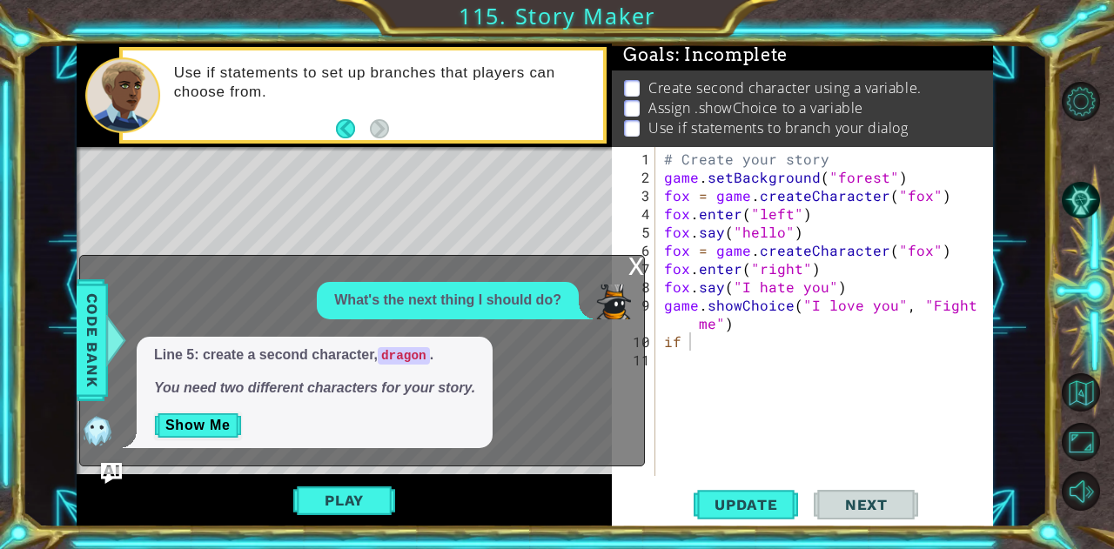
click at [636, 265] on div "x" at bounding box center [637, 264] width 16 height 17
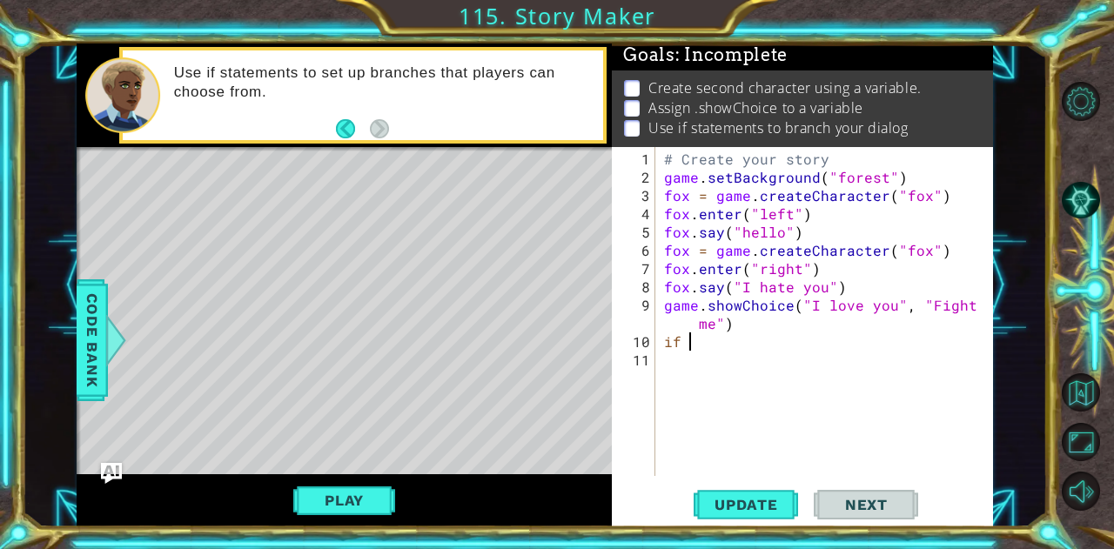
click at [694, 335] on div "# Create your story game . setBackground ( "forest" ) fox = game . createCharac…" at bounding box center [830, 333] width 338 height 366
type textarea "i"
click at [82, 327] on span "Code Bank" at bounding box center [92, 339] width 28 height 106
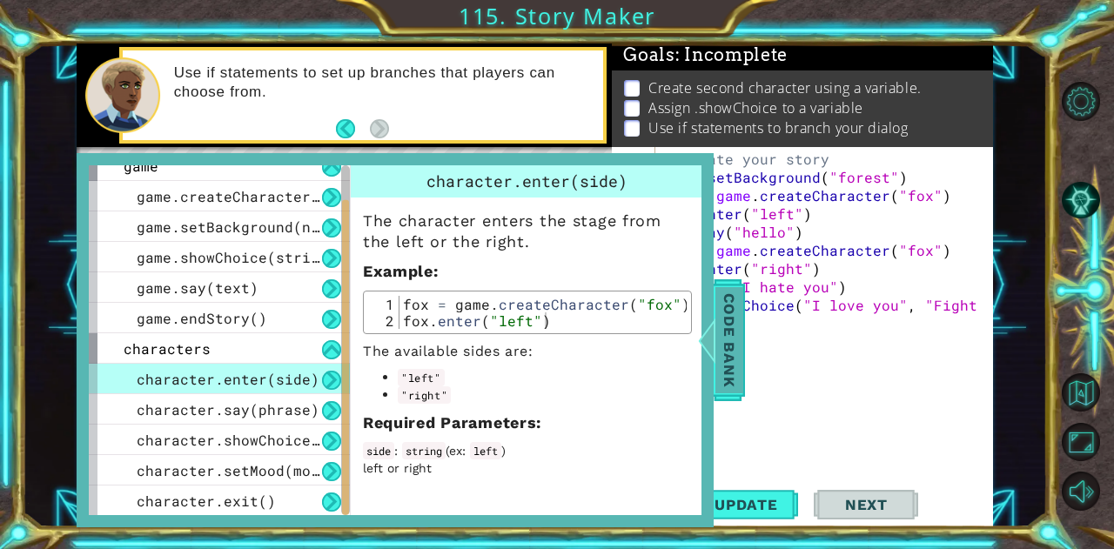
click at [731, 360] on span "Code Bank" at bounding box center [730, 339] width 28 height 106
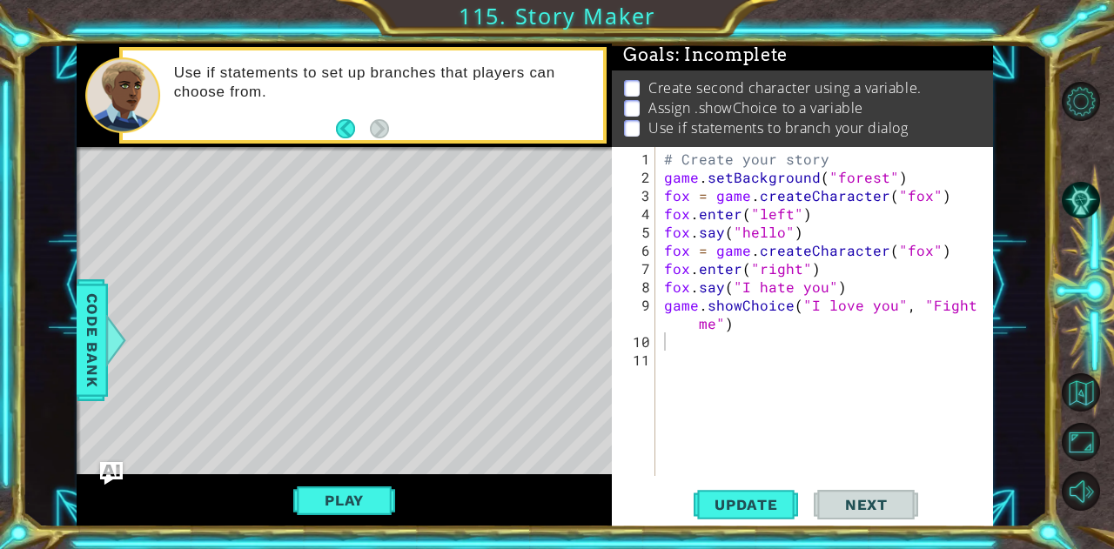
click at [112, 468] on img "Ask AI" at bounding box center [111, 473] width 23 height 23
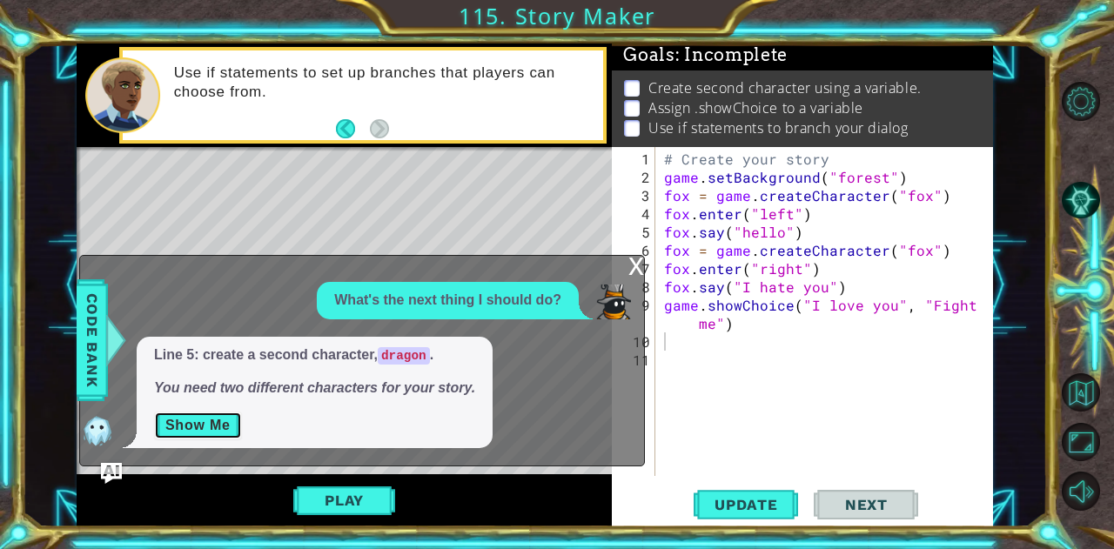
click at [213, 421] on button "Show Me" at bounding box center [198, 426] width 88 height 28
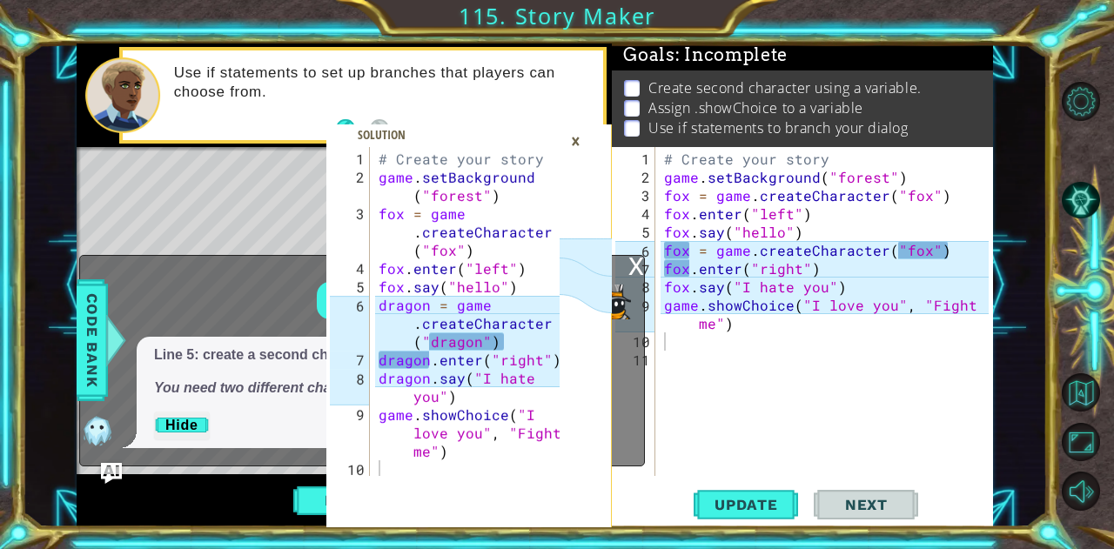
click at [582, 143] on div "×" at bounding box center [575, 141] width 27 height 30
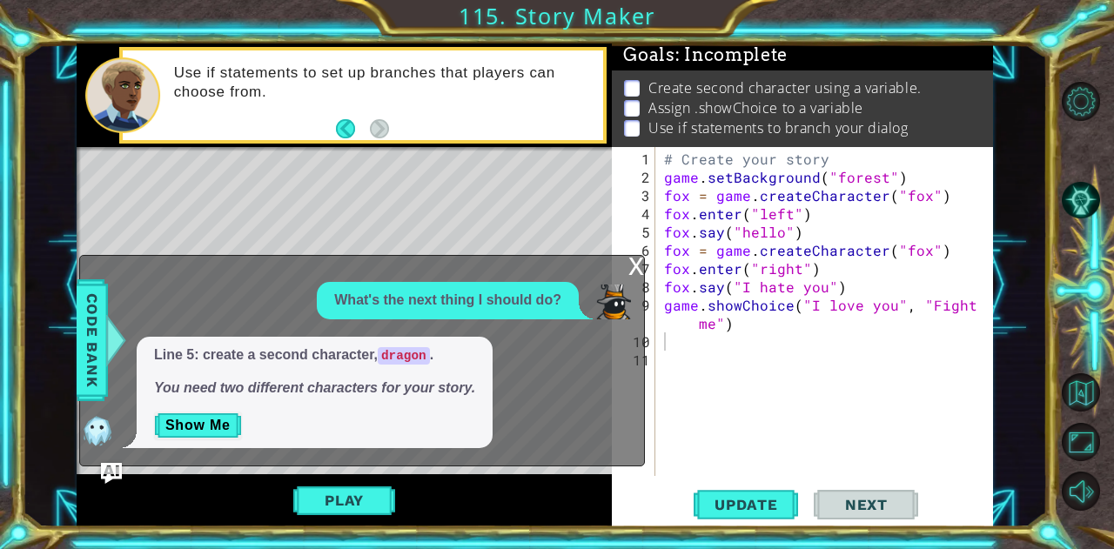
click at [636, 260] on div "x" at bounding box center [637, 264] width 16 height 17
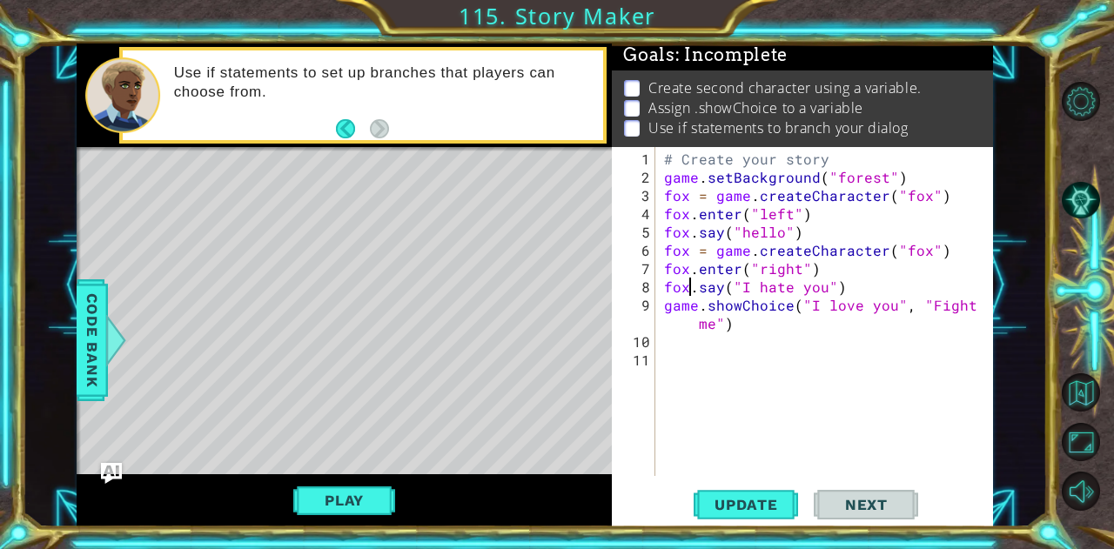
click at [686, 291] on div "# Create your story game . setBackground ( "forest" ) fox = game . createCharac…" at bounding box center [830, 333] width 338 height 366
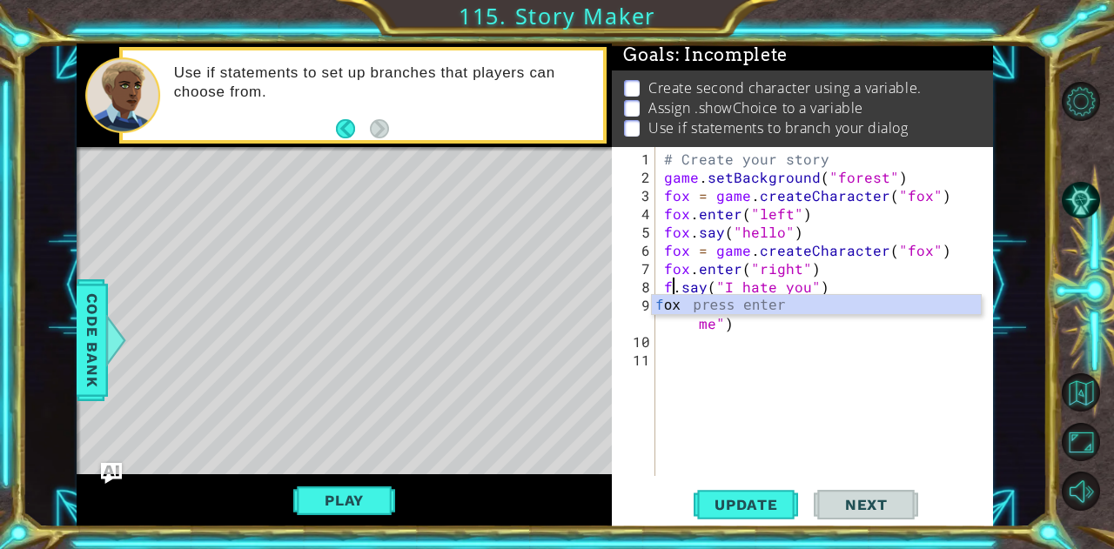
scroll to position [0, 1]
type textarea "fox.say("I hate you")"
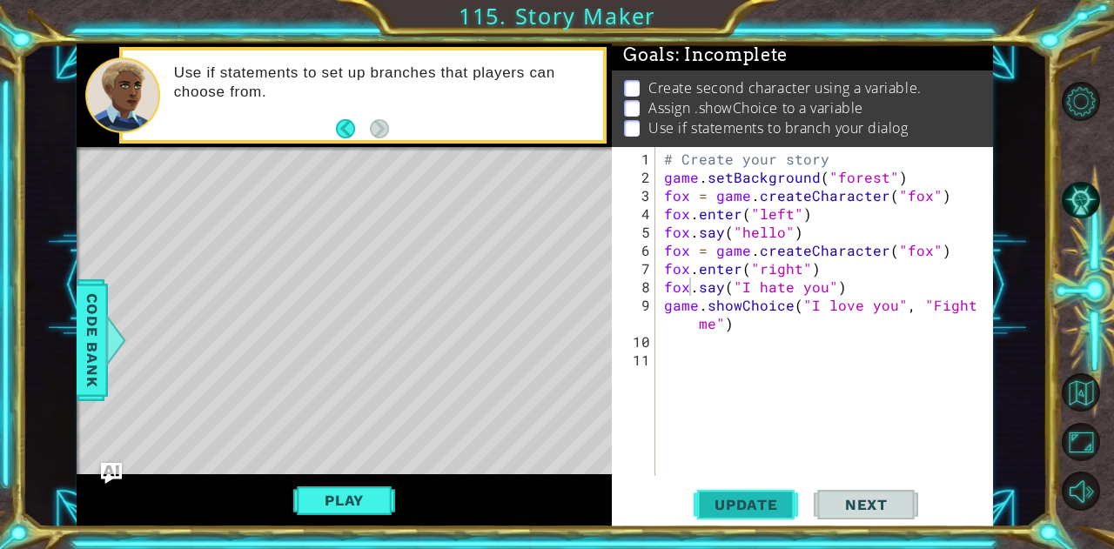
click at [735, 508] on span "Update" at bounding box center [746, 504] width 98 height 17
click at [380, 497] on button "Play" at bounding box center [344, 500] width 102 height 33
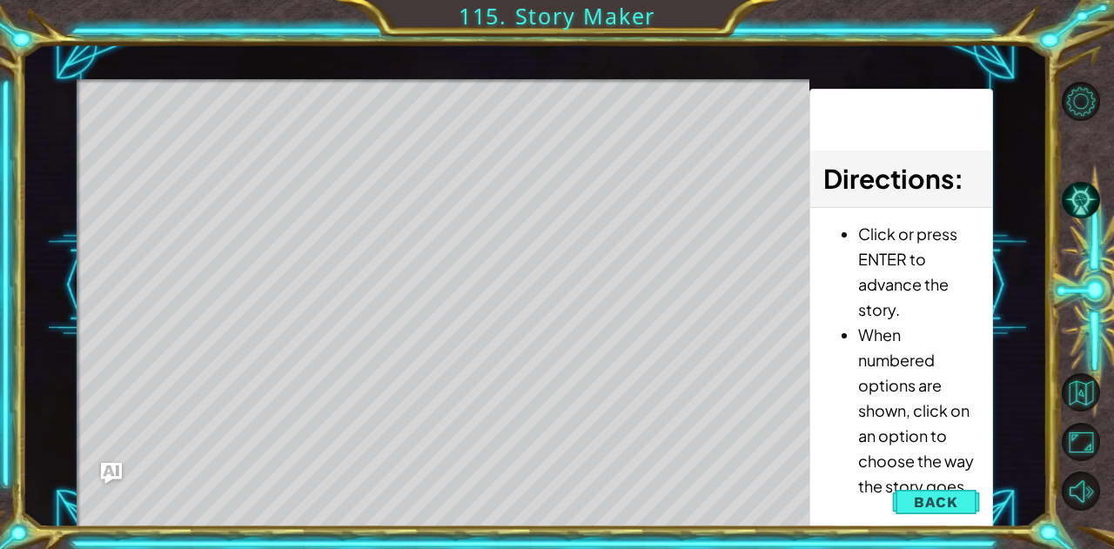
click at [449, 249] on div "Level Map" at bounding box center [479, 335] width 804 height 513
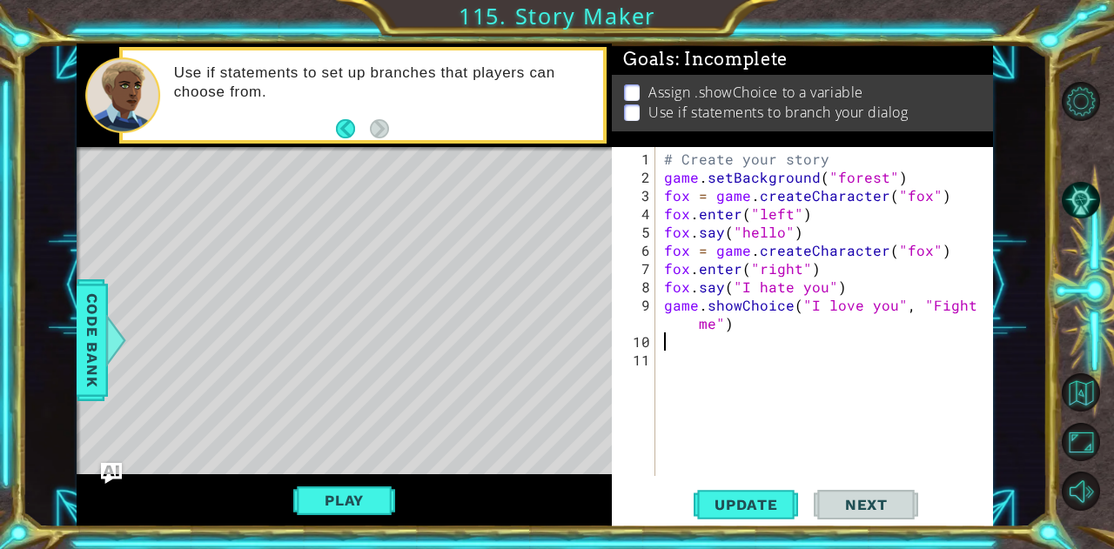
scroll to position [0, 0]
click at [728, 341] on div "# Create your story game . setBackground ( "forest" ) fox = game . createCharac…" at bounding box center [830, 333] width 338 height 366
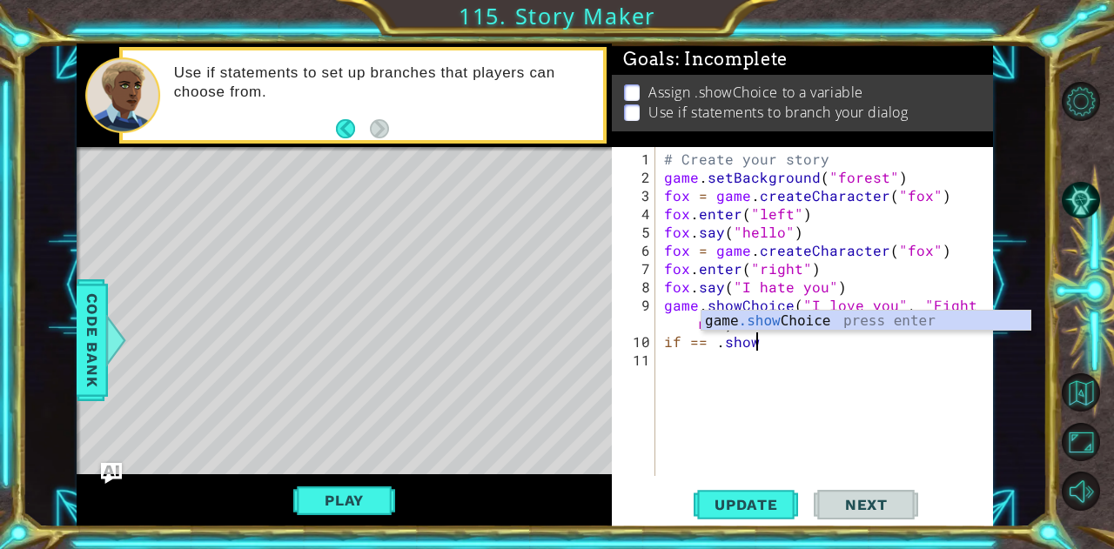
scroll to position [0, 4]
click at [752, 326] on div "game .show Choice press enter" at bounding box center [867, 342] width 330 height 63
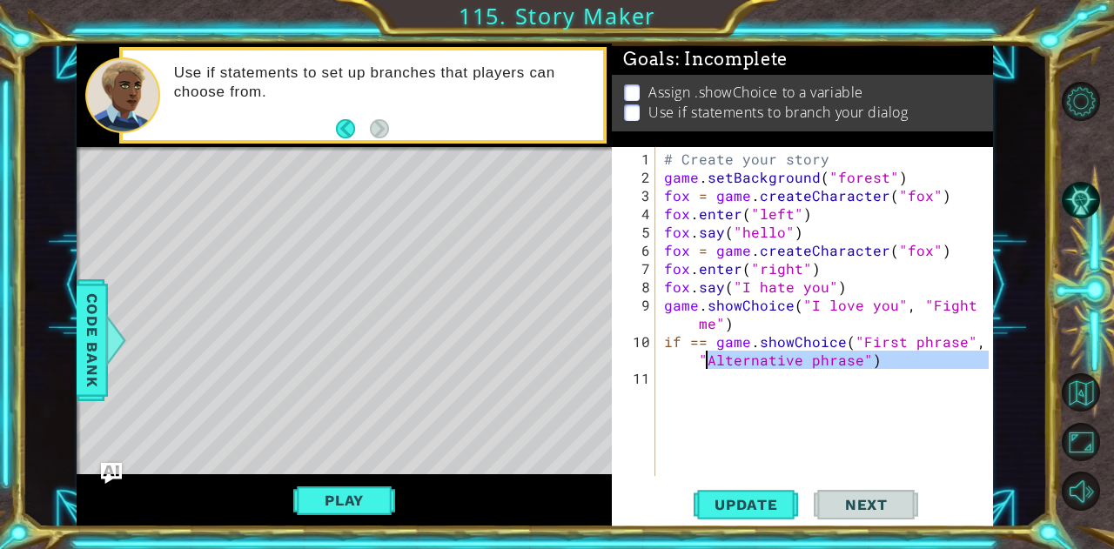
drag, startPoint x: 880, startPoint y: 367, endPoint x: 701, endPoint y: 360, distance: 179.4
click at [701, 360] on div "# Create your story game . setBackground ( "forest" ) fox = game . createCharac…" at bounding box center [830, 333] width 338 height 366
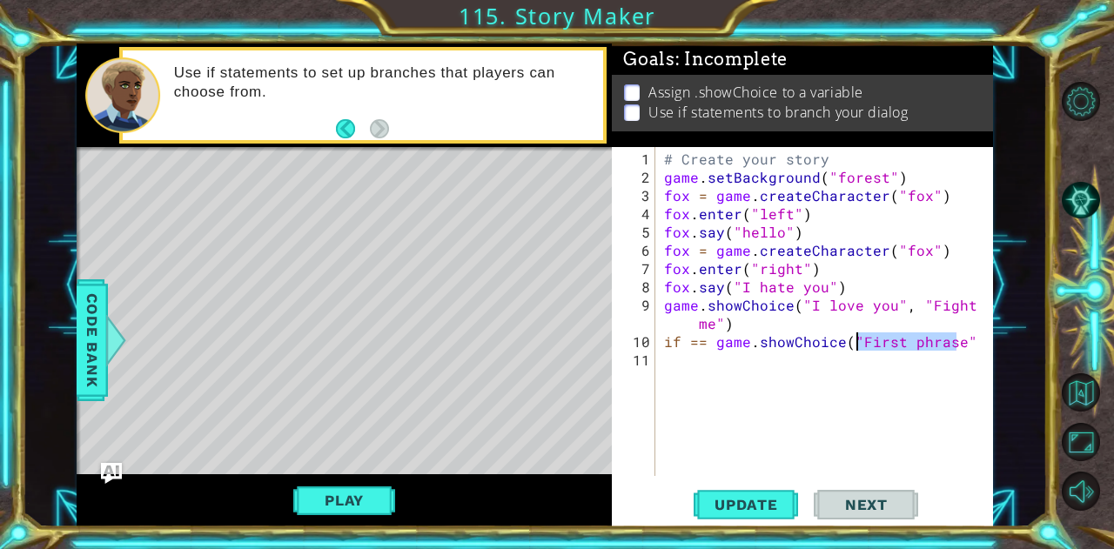
drag, startPoint x: 953, startPoint y: 342, endPoint x: 854, endPoint y: 342, distance: 99.2
click at [854, 342] on div "# Create your story game . setBackground ( "forest" ) fox = game . createCharac…" at bounding box center [830, 333] width 338 height 366
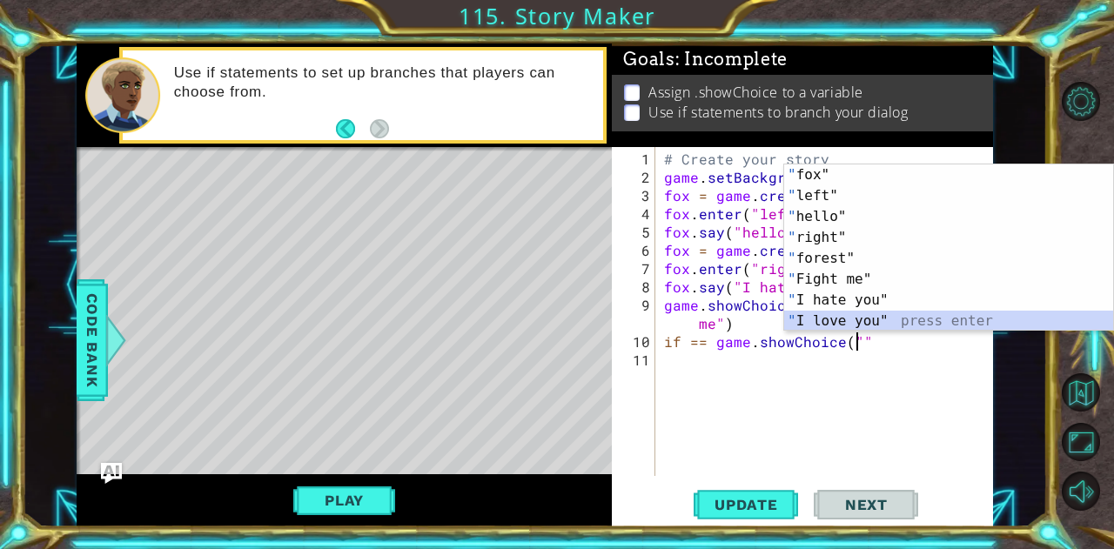
click at [844, 324] on div "" fox" press enter " left" press enter " hello" press enter " right" press ente…" at bounding box center [949, 269] width 330 height 209
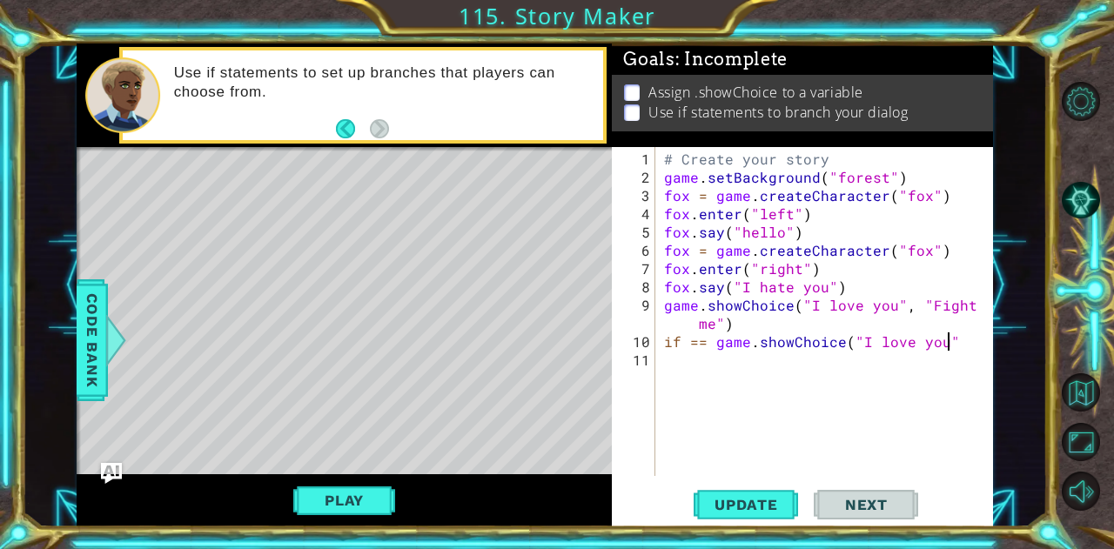
click at [952, 344] on div "# Create your story game . setBackground ( "forest" ) fox = game . createCharac…" at bounding box center [830, 333] width 338 height 366
type textarea "if == game.showChoice("I love you")"
click at [956, 340] on div "# Create your story game . setBackground ( "forest" ) fox = game . createCharac…" at bounding box center [830, 333] width 338 height 366
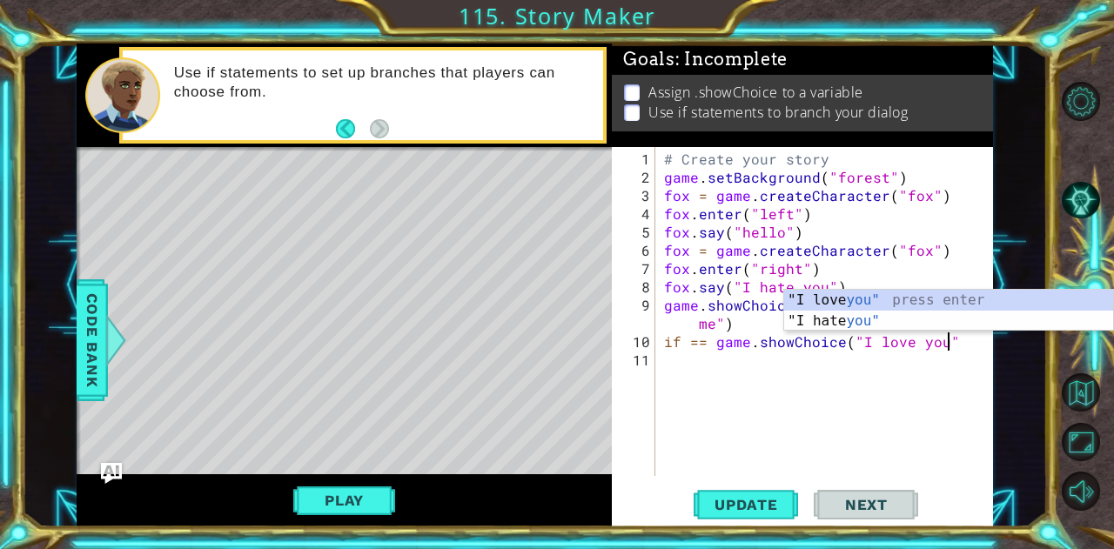
type textarea "if == game.showChoice("I love you":"
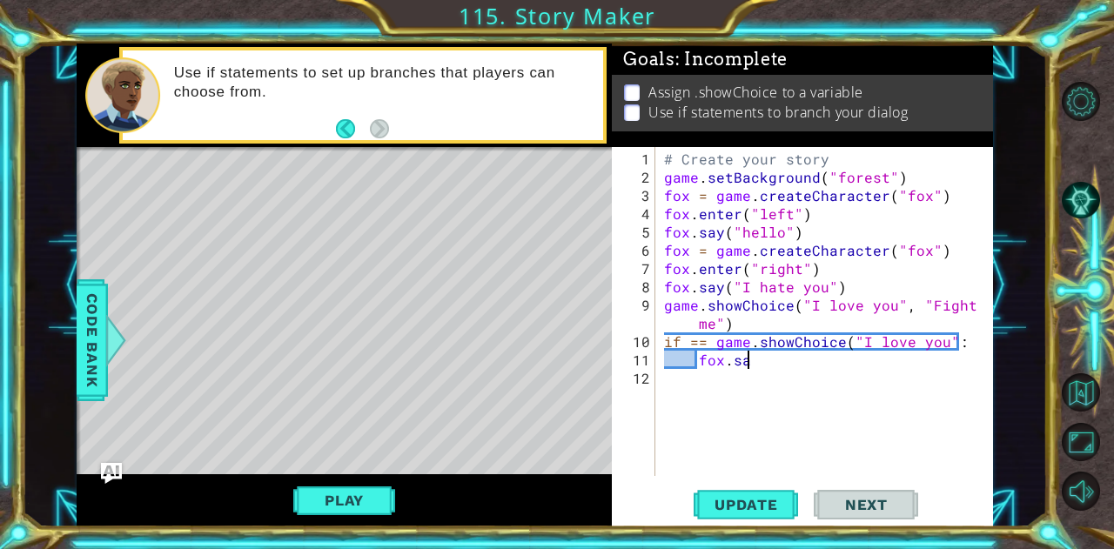
scroll to position [0, 4]
type textarea "f"
type textarea "g"
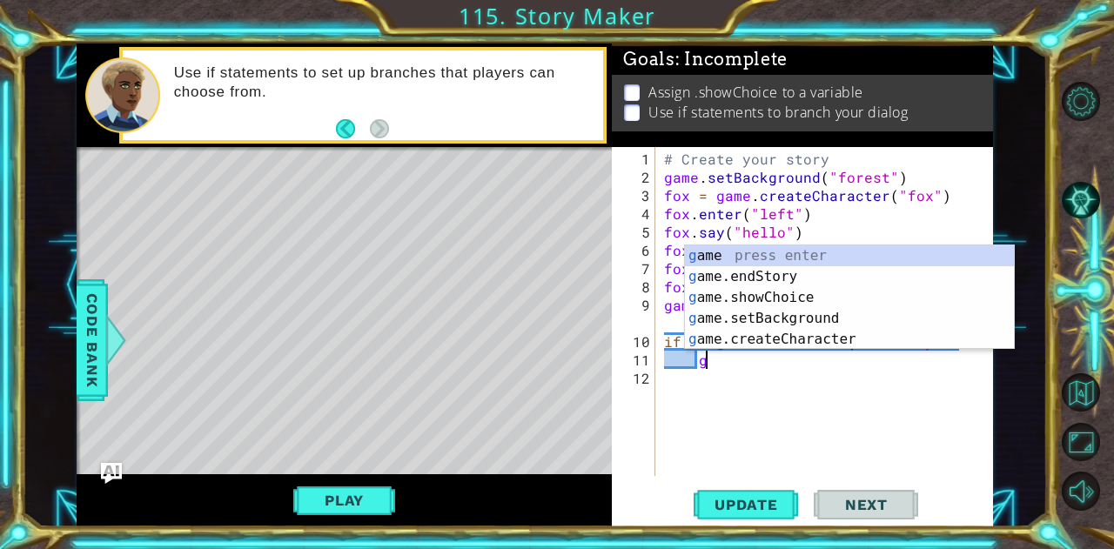
scroll to position [0, 1]
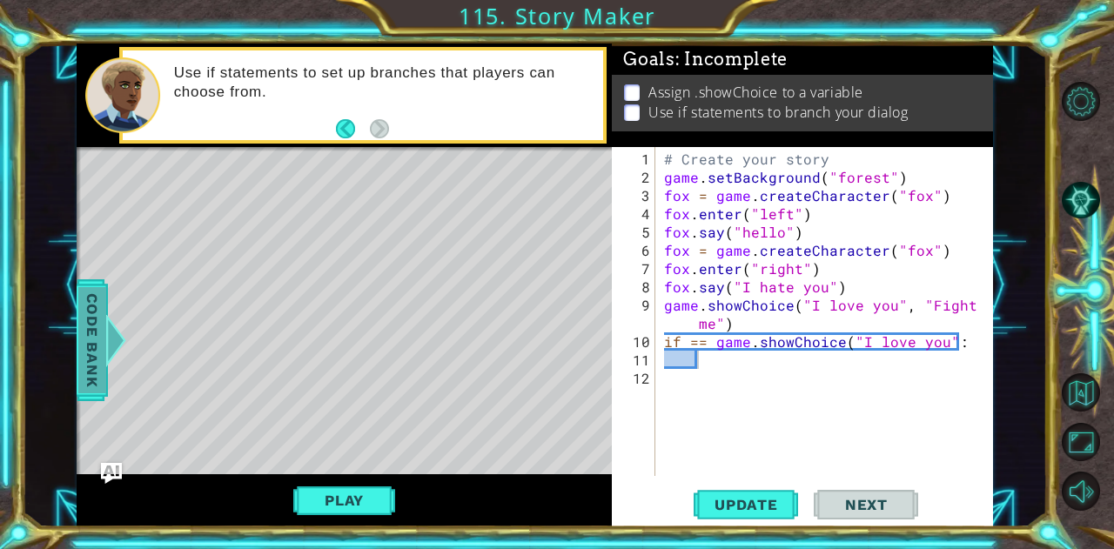
click at [93, 353] on span "Code Bank" at bounding box center [92, 339] width 28 height 106
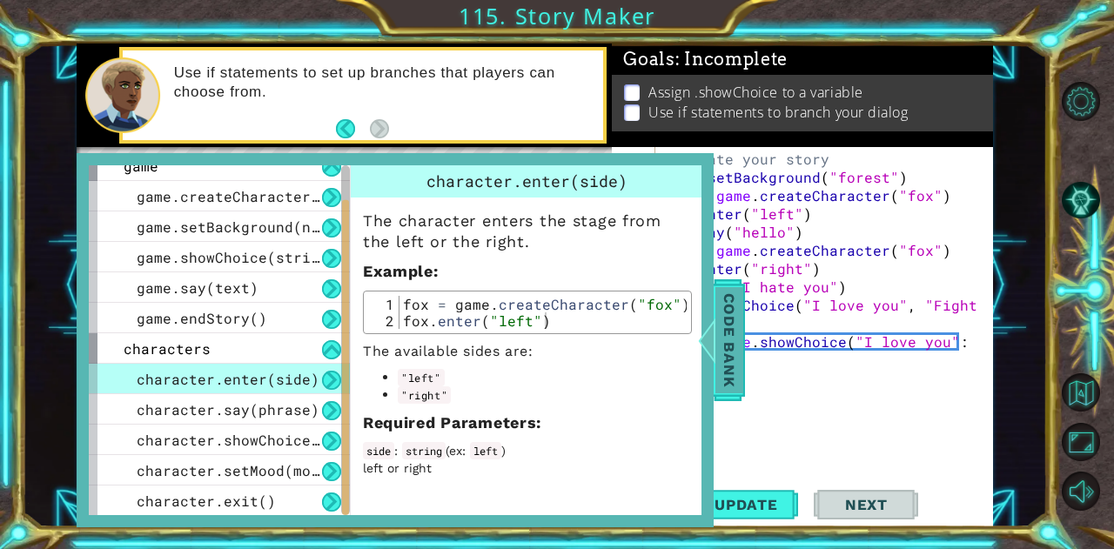
click at [742, 337] on span "Code Bank" at bounding box center [730, 339] width 28 height 106
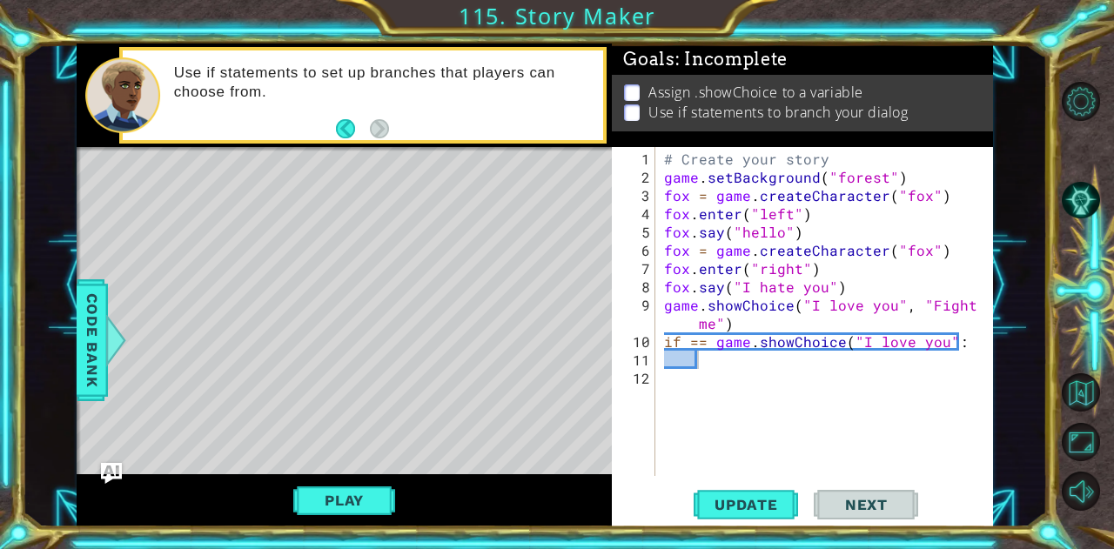
click at [691, 290] on div "# Create your story game . setBackground ( "forest" ) fox = game . createCharac…" at bounding box center [830, 333] width 338 height 366
click at [693, 273] on div "# Create your story game . setBackground ( "forest" ) fox = game . createCharac…" at bounding box center [830, 333] width 338 height 366
click at [923, 256] on div "# Create your story game . setBackground ( "forest" ) fox = game . createCharac…" at bounding box center [830, 333] width 338 height 366
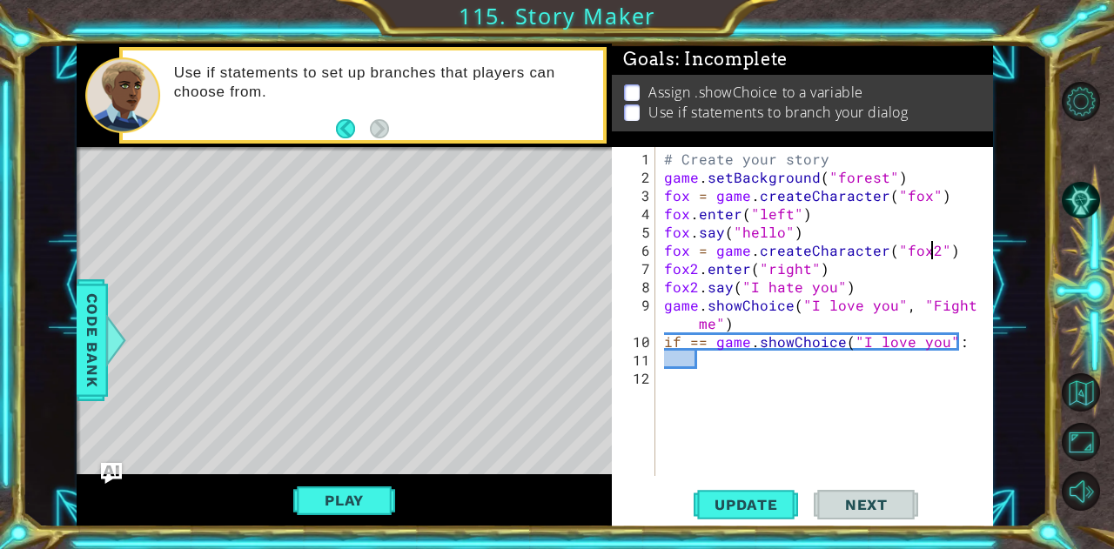
click at [693, 248] on div "# Create your story game . setBackground ( "forest" ) fox = game . createCharac…" at bounding box center [830, 333] width 338 height 366
click at [773, 513] on span "Update" at bounding box center [746, 504] width 98 height 17
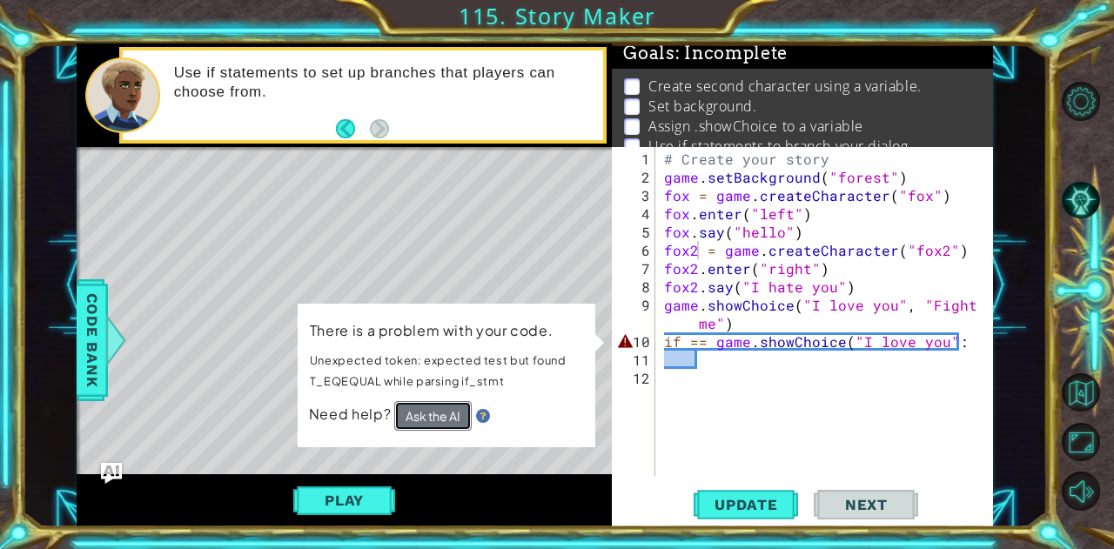
click at [457, 413] on button "Ask the AI" at bounding box center [432, 416] width 77 height 30
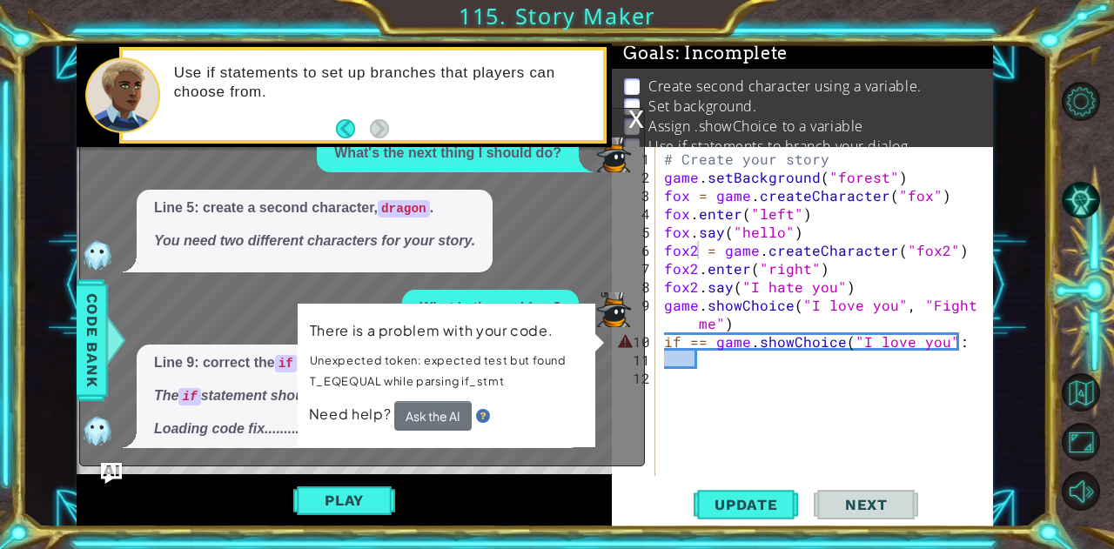
click at [525, 245] on div "Line 5: create a second character, dragon . You need two different characters f…" at bounding box center [357, 232] width 555 height 84
click at [460, 420] on button "Ask the AI" at bounding box center [432, 416] width 77 height 30
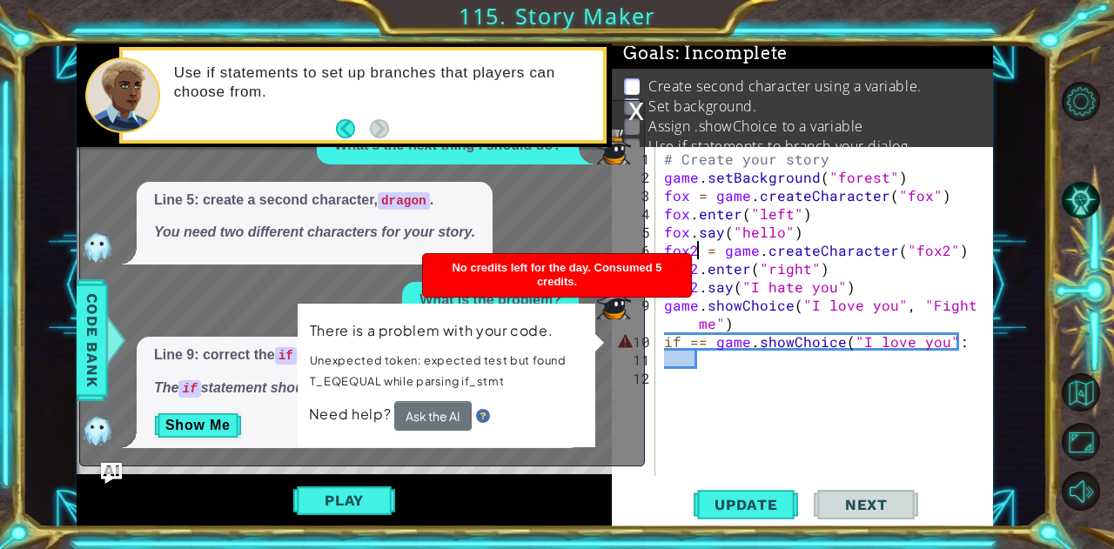
click at [597, 238] on div "Line 5: create a second character, dragon . You need two different characters f…" at bounding box center [357, 224] width 555 height 84
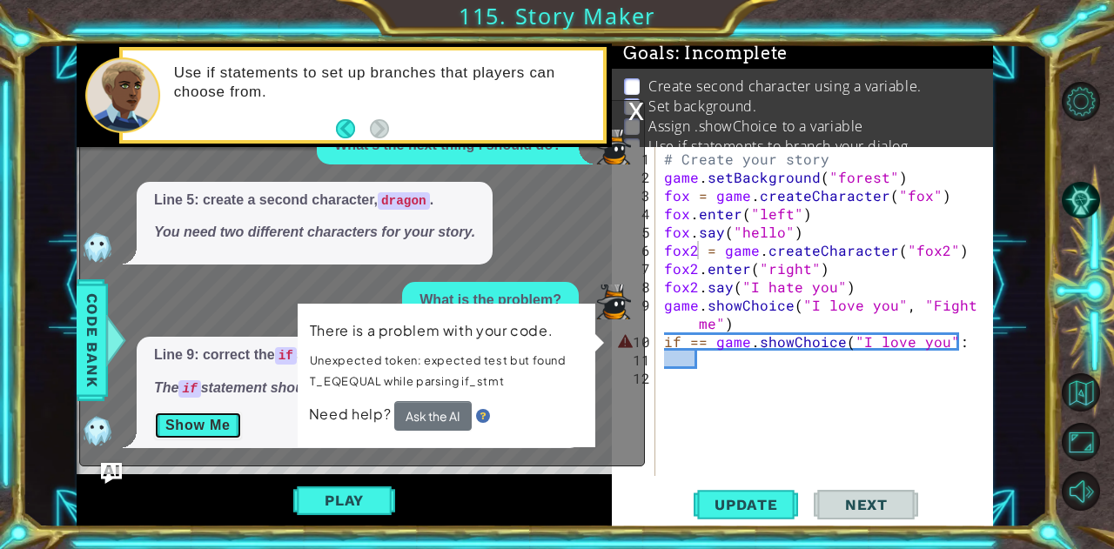
click at [216, 415] on button "Show Me" at bounding box center [198, 426] width 88 height 28
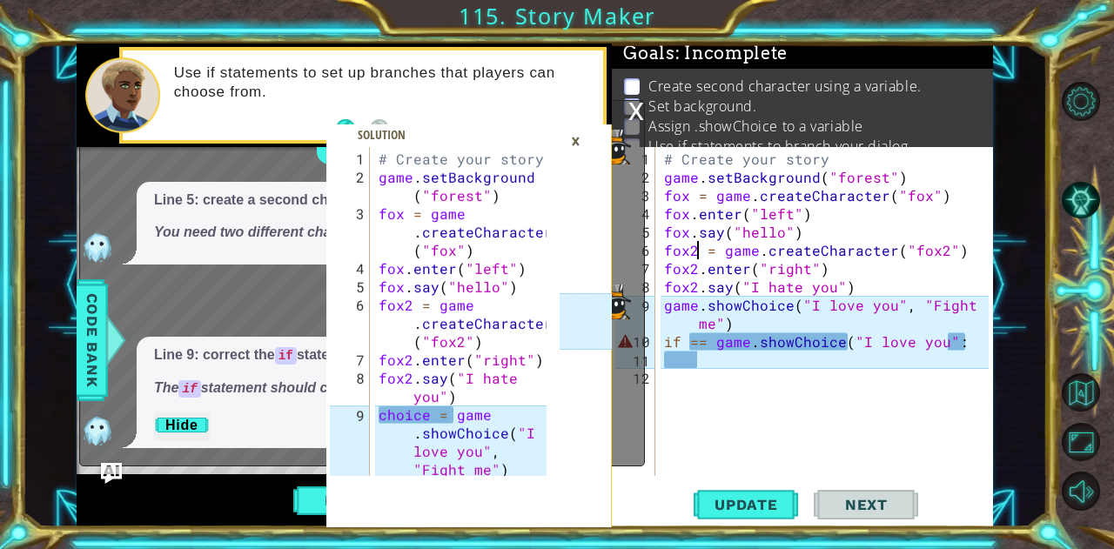
click at [580, 141] on div "×" at bounding box center [575, 141] width 27 height 30
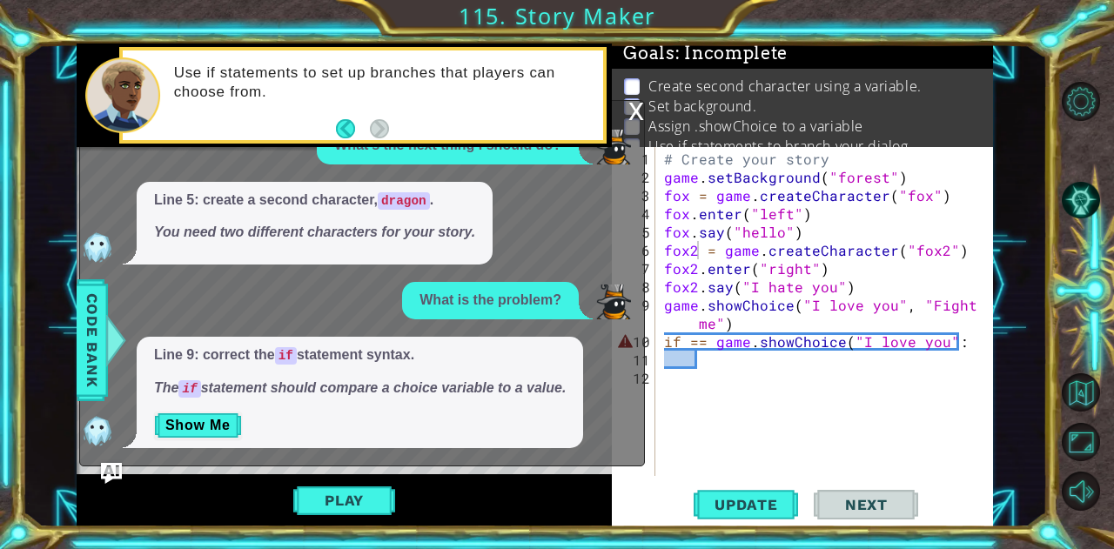
click at [639, 117] on div "x" at bounding box center [637, 109] width 16 height 17
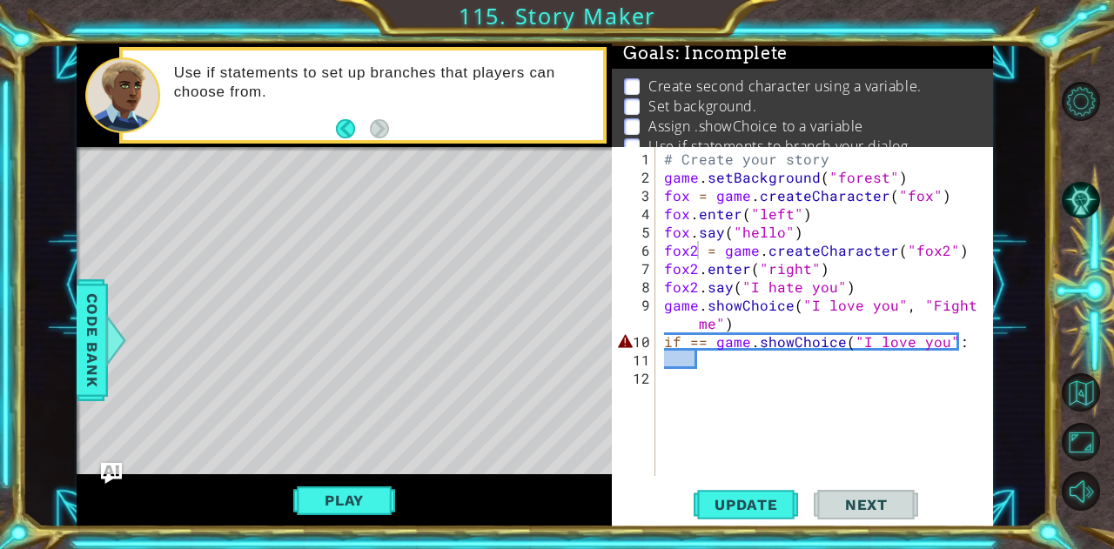
type textarea "if == game.showChoice("I love you":"
click at [975, 340] on div "# Create your story game . setBackground ( "forest" ) fox = game . createCharac…" at bounding box center [830, 333] width 338 height 366
click at [876, 371] on div "# Create your story game . setBackground ( "forest" ) fox = game . createCharac…" at bounding box center [830, 333] width 338 height 366
click at [859, 357] on div "# Create your story game . setBackground ( "forest" ) fox = game . createCharac…" at bounding box center [830, 333] width 338 height 366
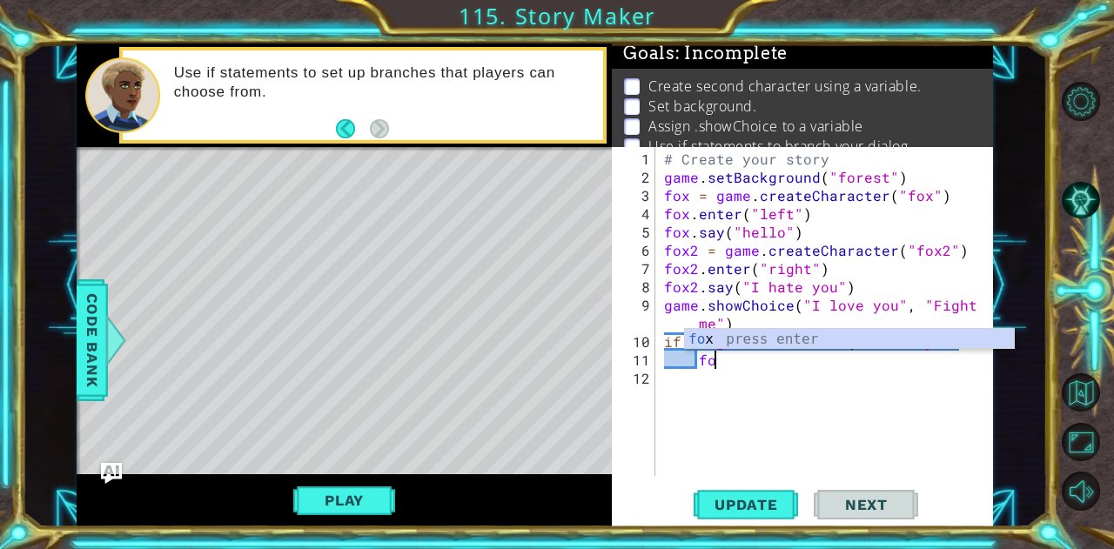
scroll to position [0, 3]
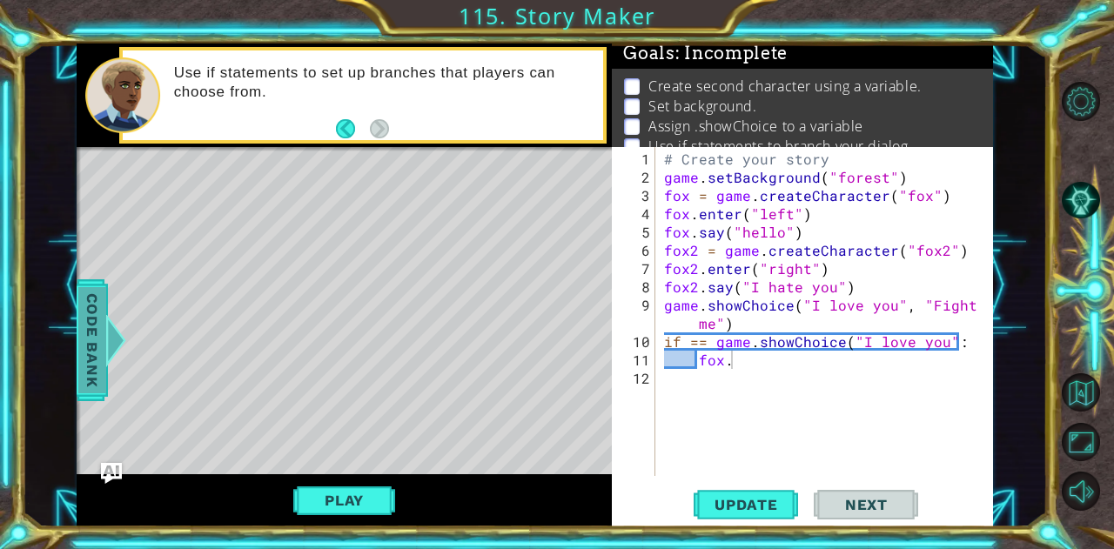
click at [95, 337] on span "Code Bank" at bounding box center [92, 339] width 28 height 106
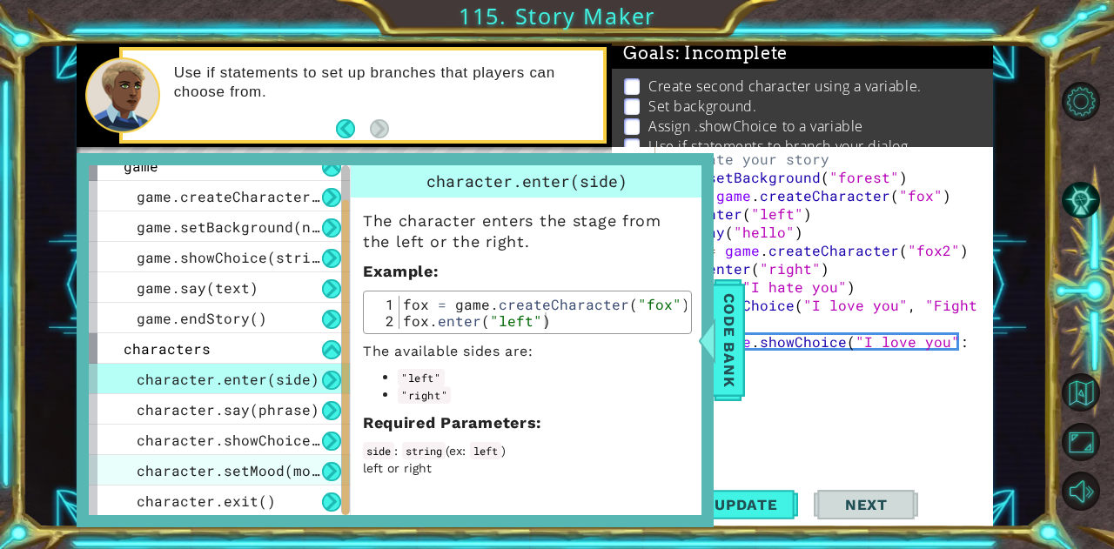
click at [233, 468] on span "character.setMood(mood)" at bounding box center [237, 470] width 200 height 18
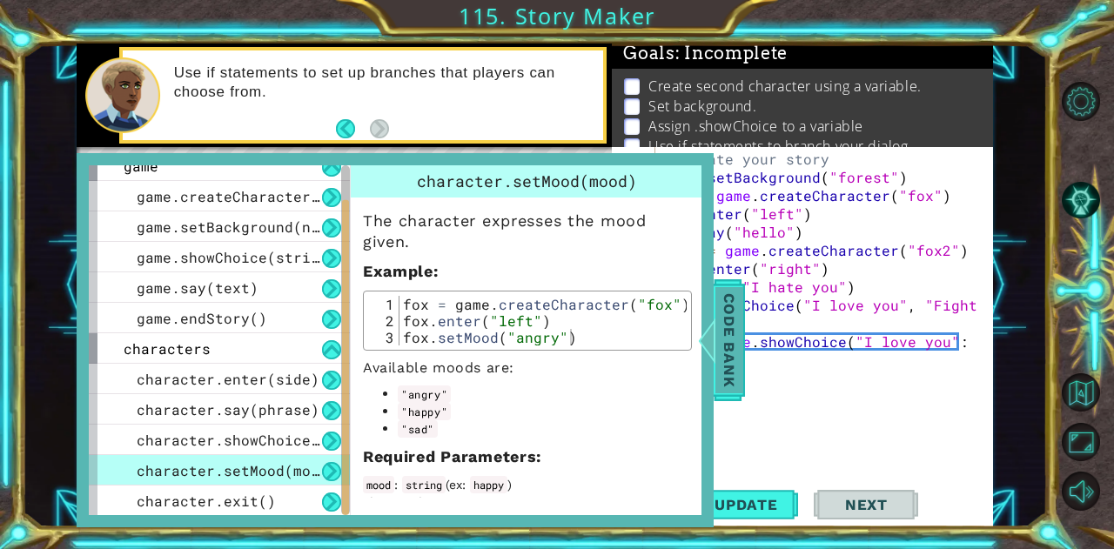
click at [719, 310] on span "Code Bank" at bounding box center [730, 339] width 28 height 106
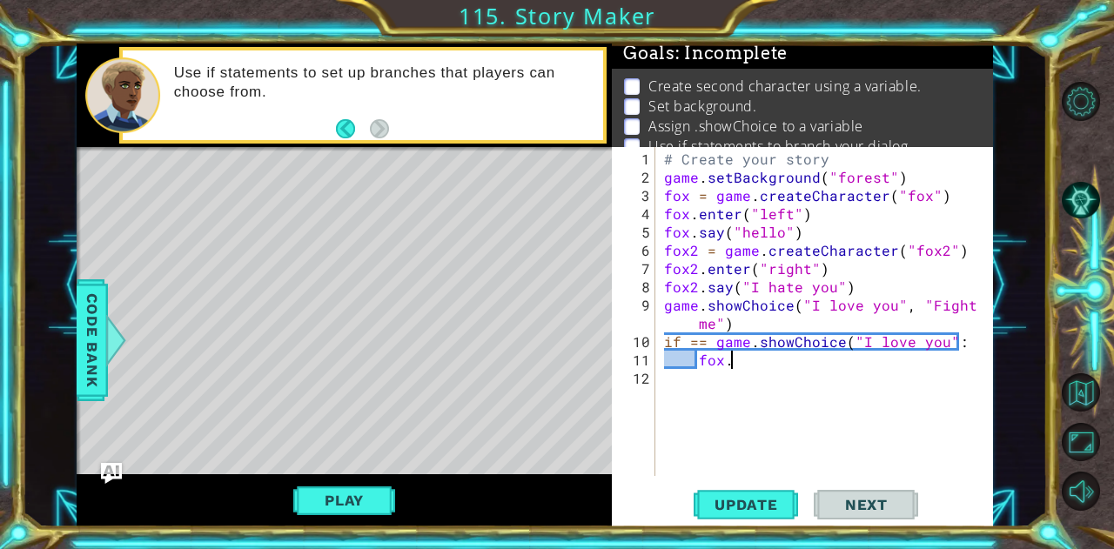
click at [780, 353] on div "# Create your story game . setBackground ( "forest" ) fox = game . createCharac…" at bounding box center [830, 333] width 338 height 366
click at [755, 499] on span "Update" at bounding box center [746, 504] width 98 height 17
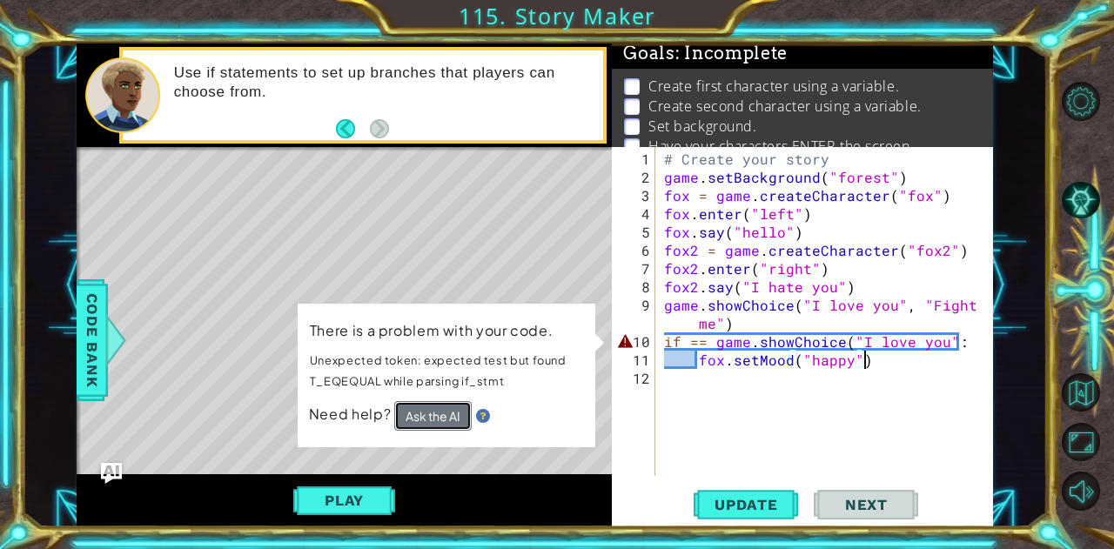
click at [454, 414] on button "Ask the AI" at bounding box center [432, 416] width 77 height 30
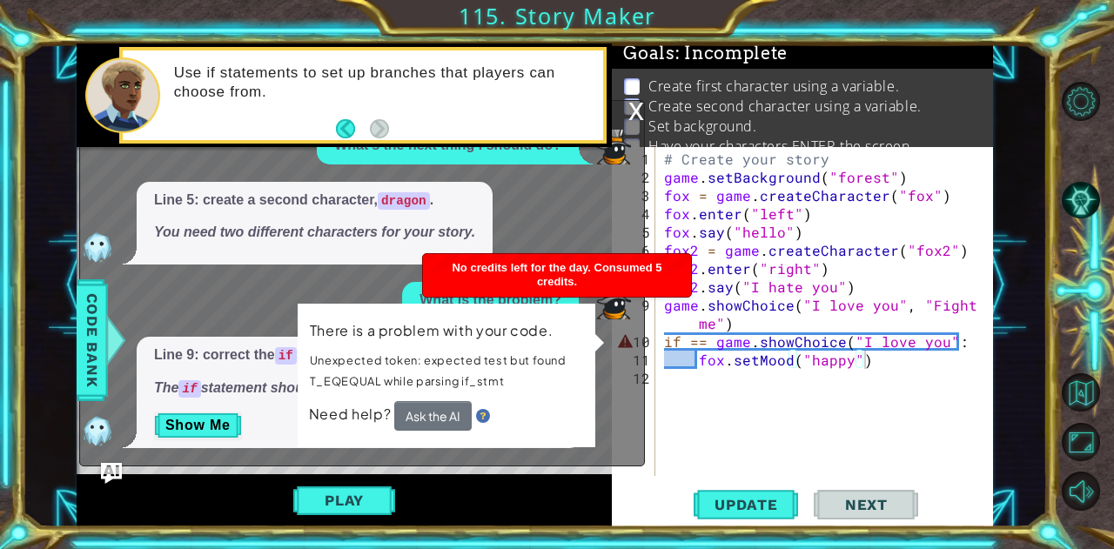
click at [595, 339] on div "There is a problem with your code. Unexpected token: expected test but found T_…" at bounding box center [446, 375] width 299 height 145
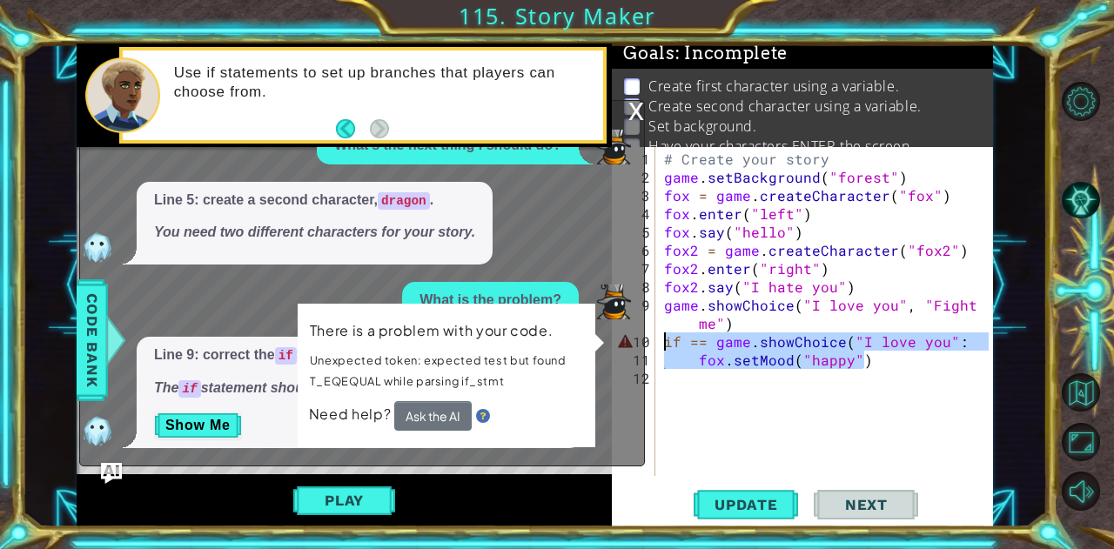
drag, startPoint x: 876, startPoint y: 363, endPoint x: 656, endPoint y: 341, distance: 220.5
click at [656, 341] on div "fox.setMood("happy") 1 2 3 4 5 6 7 8 9 10 11 12 # Create your story game . setB…" at bounding box center [800, 311] width 377 height 329
type textarea "if == game.showChoice("I love you": fox.setMood("happy")"
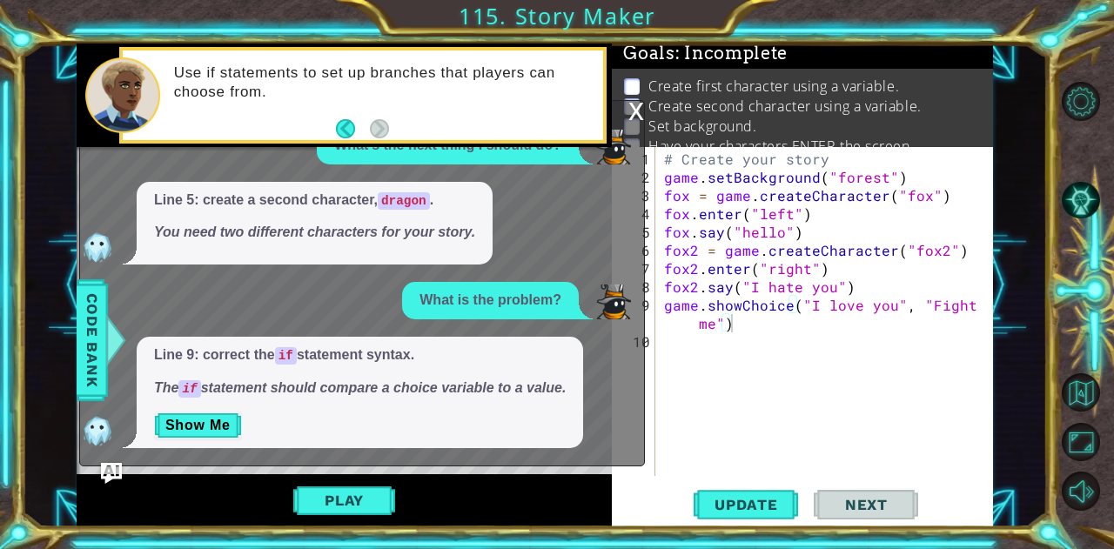
click at [629, 86] on p at bounding box center [632, 86] width 16 height 17
click at [632, 99] on p at bounding box center [632, 106] width 16 height 17
click at [630, 111] on div "x" at bounding box center [637, 109] width 16 height 17
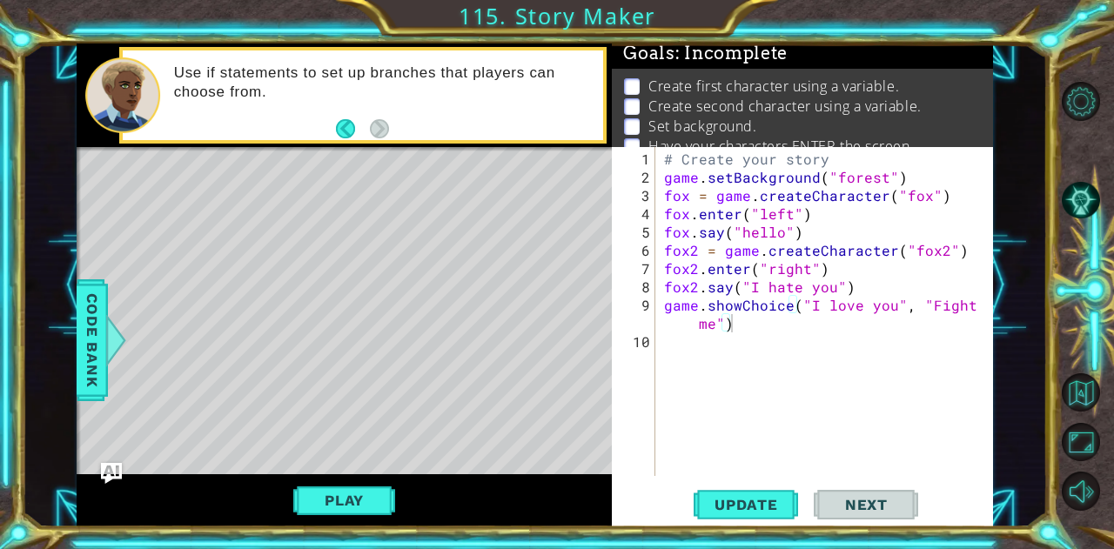
click at [702, 286] on div "# Create your story game . setBackground ( "forest" ) fox = game . createCharac…" at bounding box center [830, 333] width 338 height 366
click at [693, 285] on div "# Create your story game . setBackground ( "forest" ) fox = game . createCharac…" at bounding box center [830, 333] width 338 height 366
click at [693, 286] on div "# Create your story game . setBackground ( "forest" ) fox = game . createCharac…" at bounding box center [830, 333] width 338 height 366
click at [695, 269] on div "# Create your story game . setBackground ( "forest" ) fox = game . createCharac…" at bounding box center [830, 333] width 338 height 366
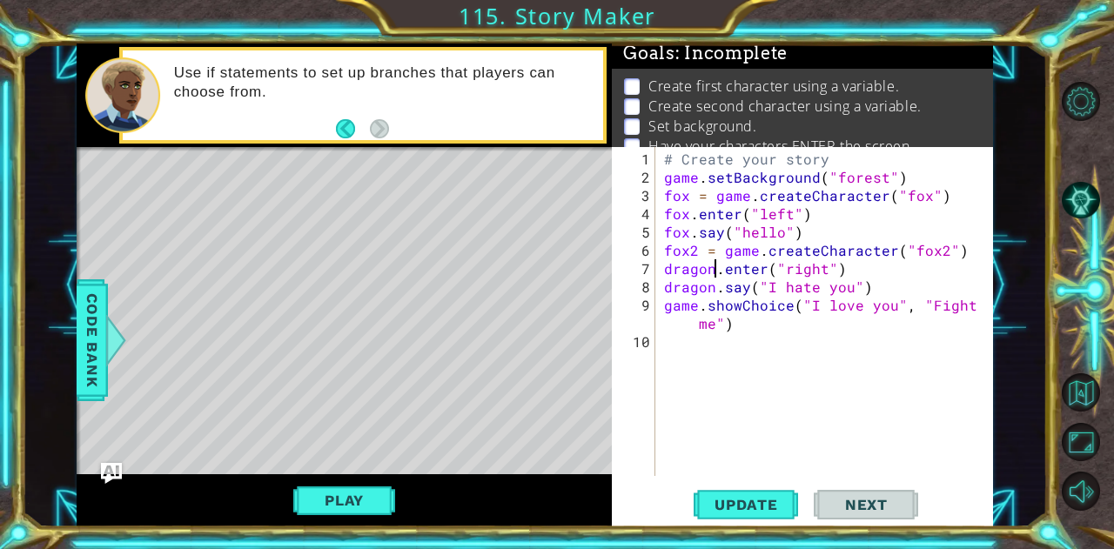
click at [695, 255] on div "# Create your story game . setBackground ( "forest" ) fox = game . createCharac…" at bounding box center [830, 333] width 338 height 366
click at [954, 252] on div "# Create your story game . setBackground ( "forest" ) fox = game . createCharac…" at bounding box center [830, 333] width 338 height 366
type textarea "dragon = game.createCharacter("dragon")"
click at [778, 490] on button "Update" at bounding box center [746, 505] width 104 height 38
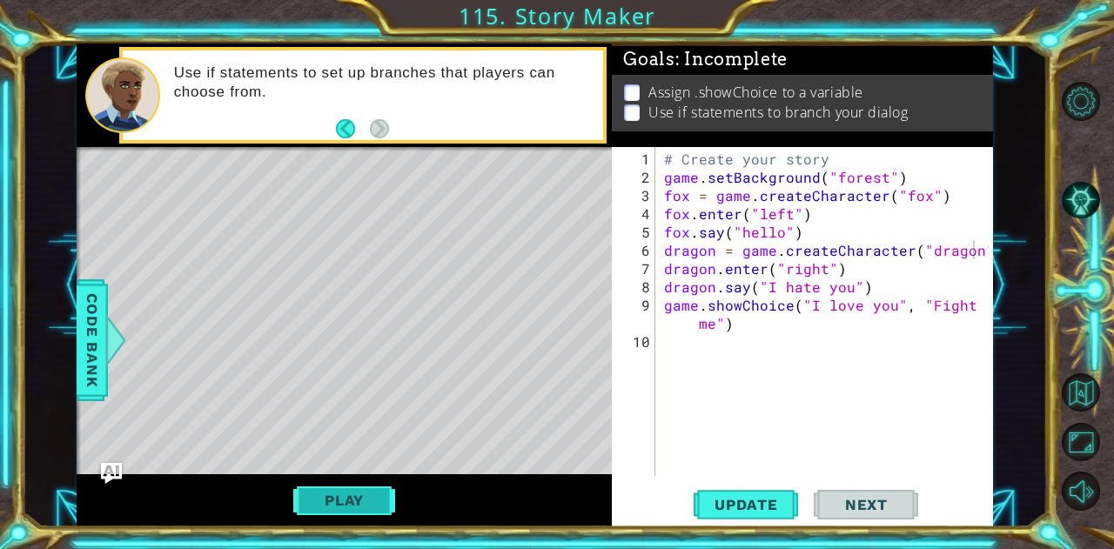
click at [381, 488] on button "Play" at bounding box center [344, 500] width 102 height 33
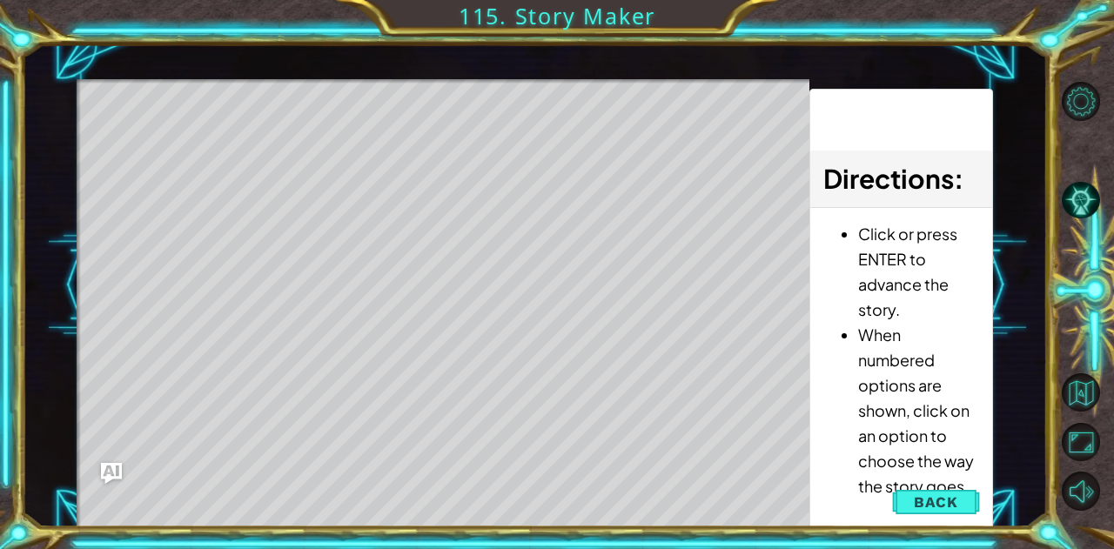
click at [545, 419] on div "Level Map" at bounding box center [479, 335] width 804 height 513
click at [458, 245] on div "Level Map" at bounding box center [479, 335] width 804 height 513
click at [458, 257] on div "Level Map" at bounding box center [479, 335] width 804 height 513
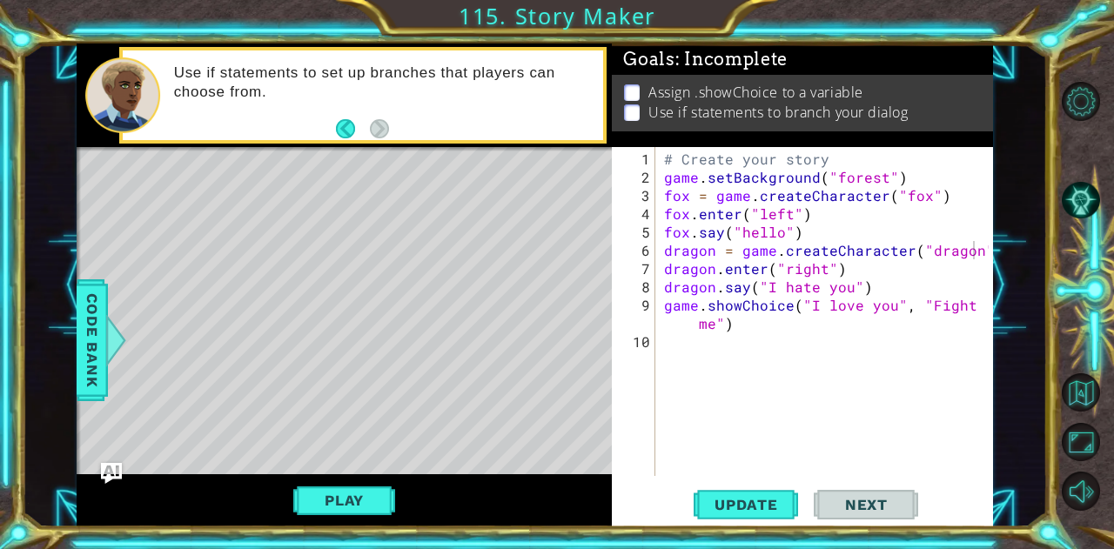
scroll to position [0, 0]
click at [687, 342] on div "# Create your story game . setBackground ( "forest" ) fox = game . createCharac…" at bounding box center [830, 333] width 338 height 366
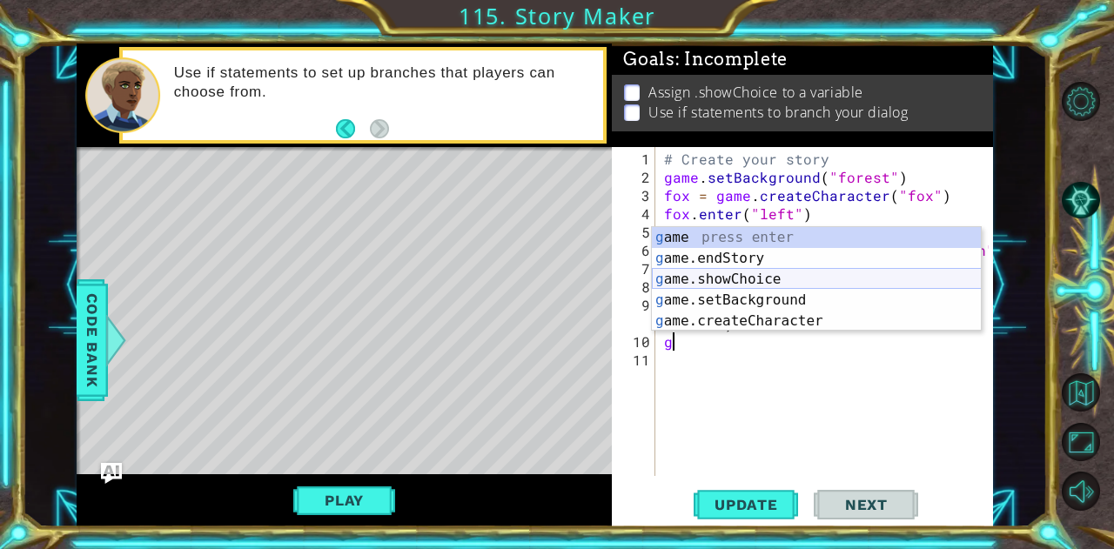
click at [723, 283] on div "g ame press enter g ame.endStory press enter g ame.showChoice press enter g ame…" at bounding box center [817, 300] width 330 height 146
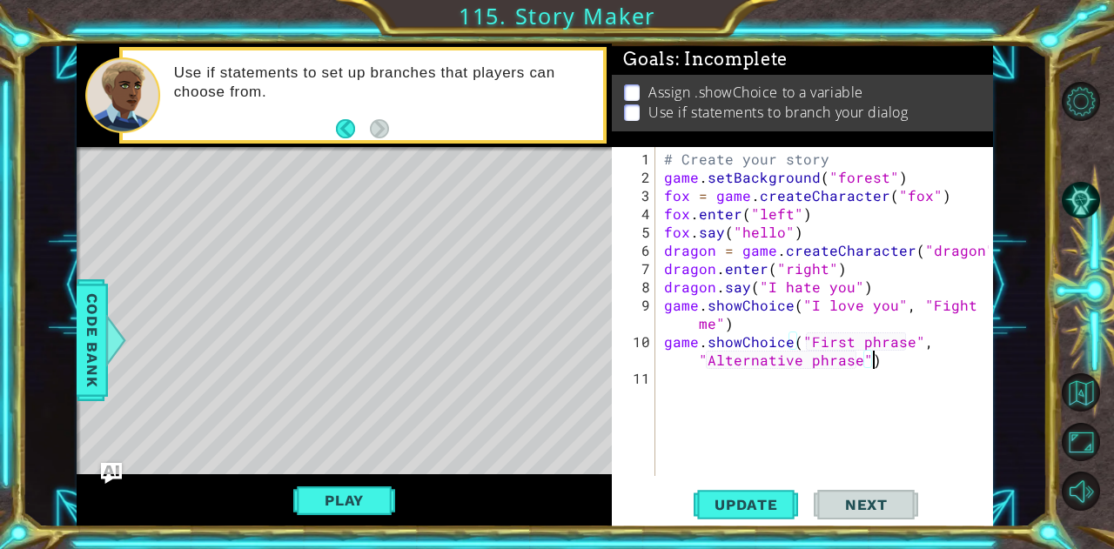
click at [870, 362] on div "# Create your story game . setBackground ( "forest" ) fox = game . createCharac…" at bounding box center [830, 333] width 338 height 366
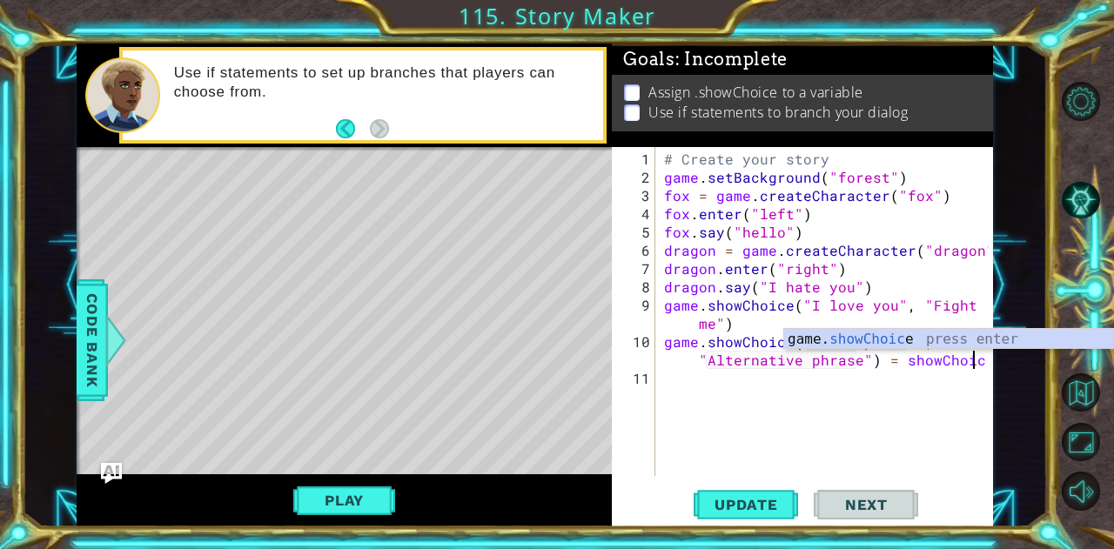
scroll to position [0, 33]
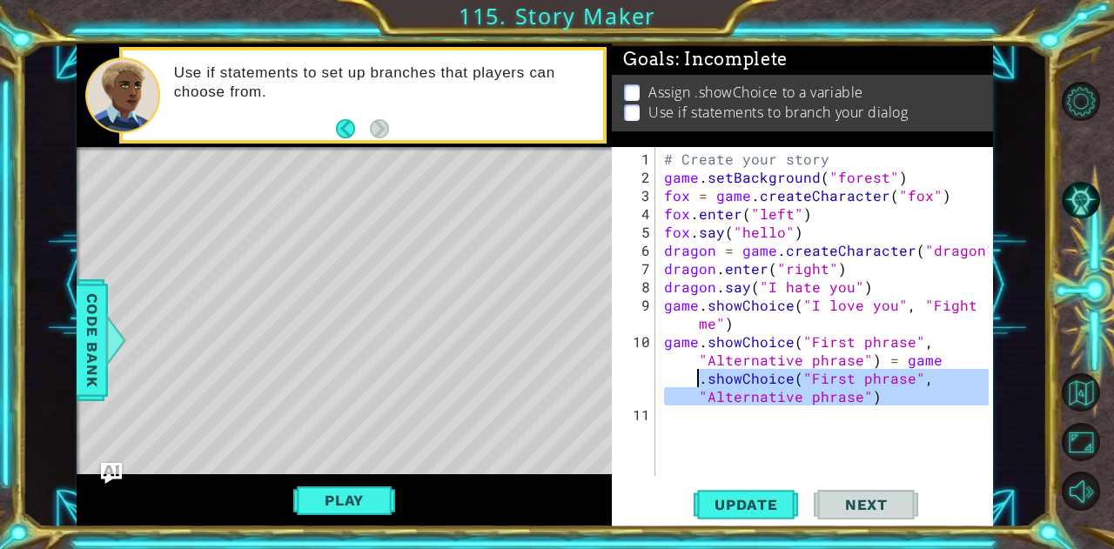
drag, startPoint x: 871, startPoint y: 403, endPoint x: 698, endPoint y: 376, distance: 174.5
click at [698, 376] on div "# Create your story game . setBackground ( "forest" ) fox = game . createCharac…" at bounding box center [830, 333] width 338 height 366
type textarea "game.showChoice("First phrase", "Alternative phrase") = showChoice"
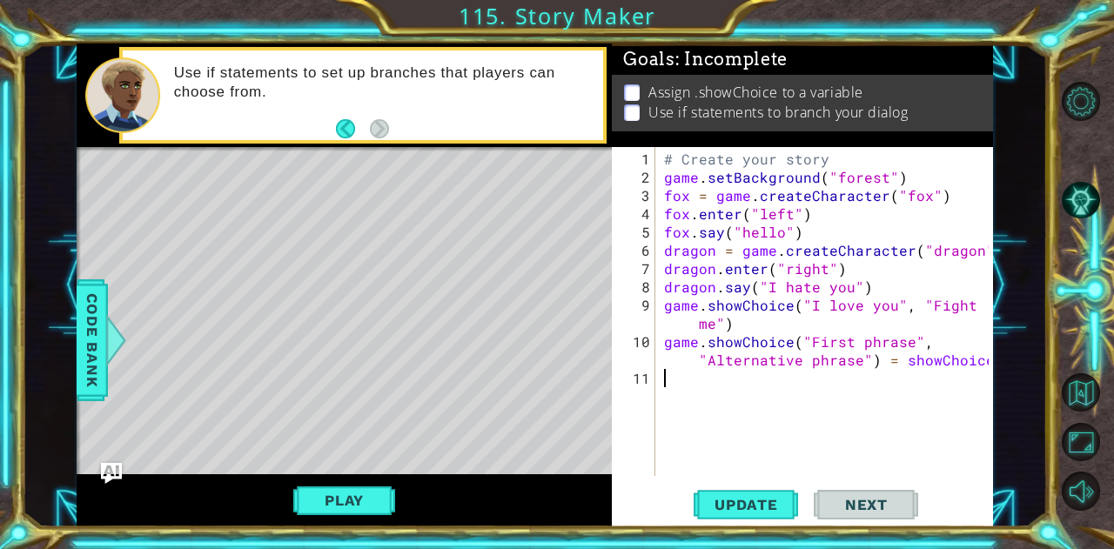
click at [959, 390] on div "# Create your story game . setBackground ( "forest" ) fox = game . createCharac…" at bounding box center [830, 333] width 338 height 366
click at [736, 501] on span "Update" at bounding box center [746, 504] width 98 height 17
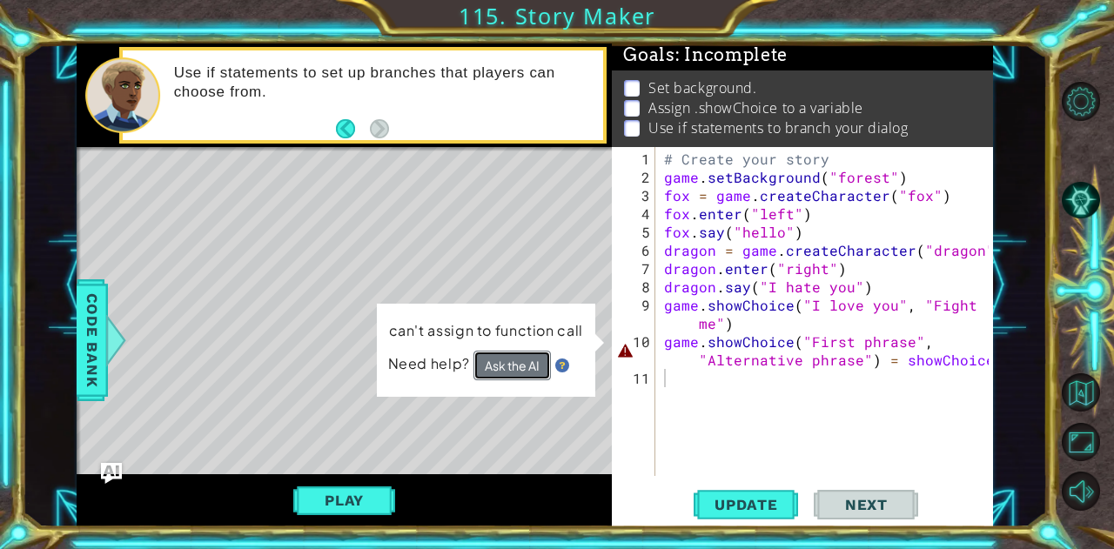
click at [526, 366] on button "Ask the AI" at bounding box center [511, 366] width 77 height 30
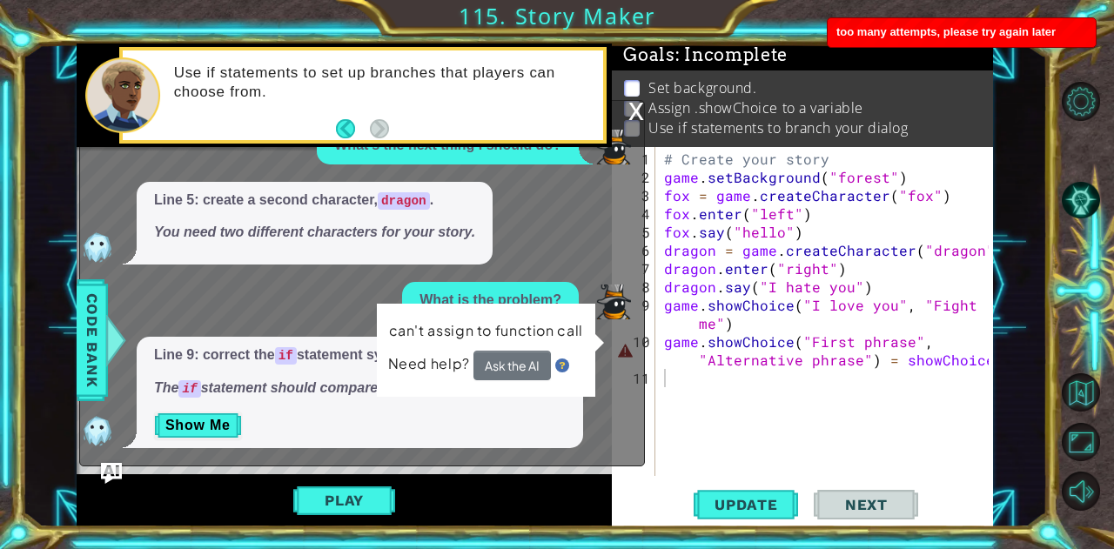
click at [562, 361] on img at bounding box center [562, 367] width 14 height 14
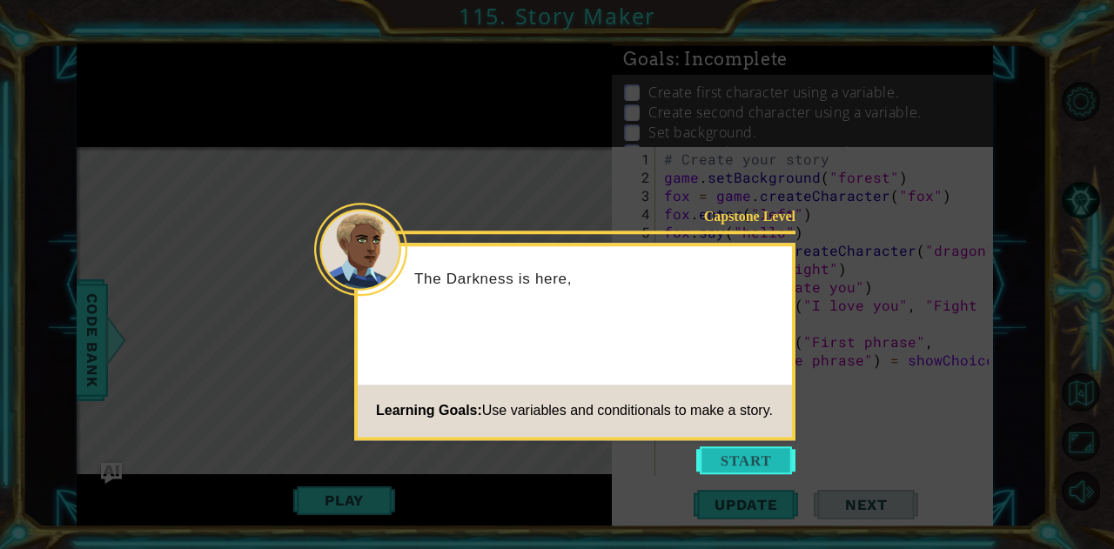
click at [731, 454] on button "Start" at bounding box center [745, 461] width 99 height 28
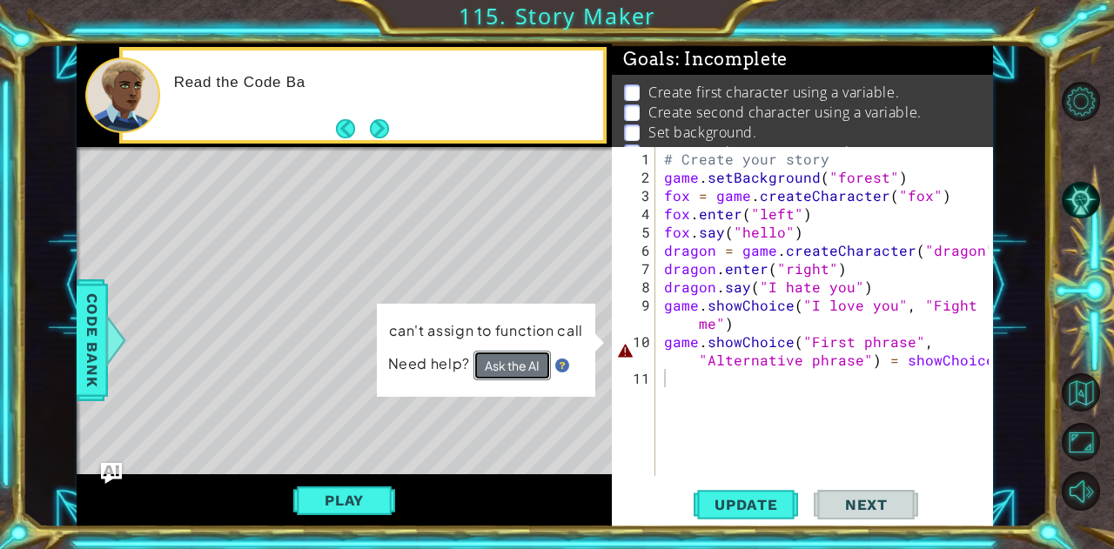
click at [476, 370] on button "Ask the AI" at bounding box center [511, 366] width 77 height 30
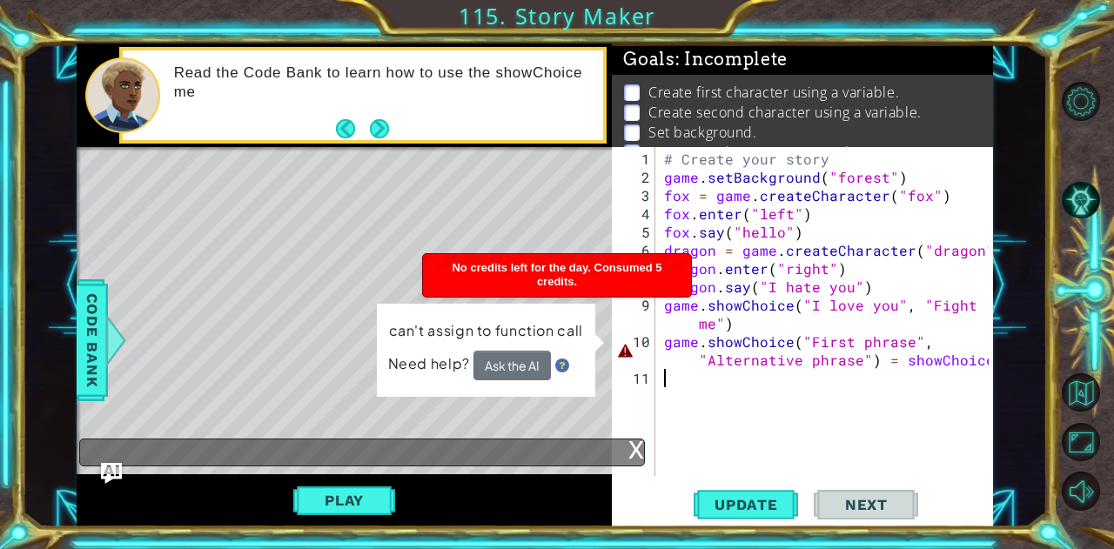
click at [642, 445] on div "x" at bounding box center [637, 448] width 16 height 17
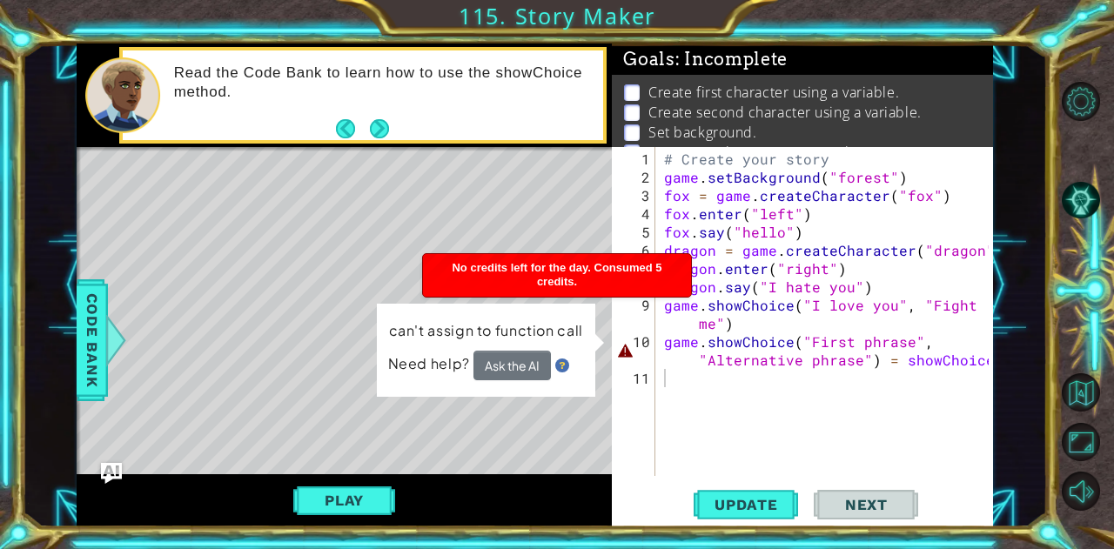
click at [590, 287] on div "No credits left for the day. Consumed 5 credits." at bounding box center [557, 275] width 268 height 43
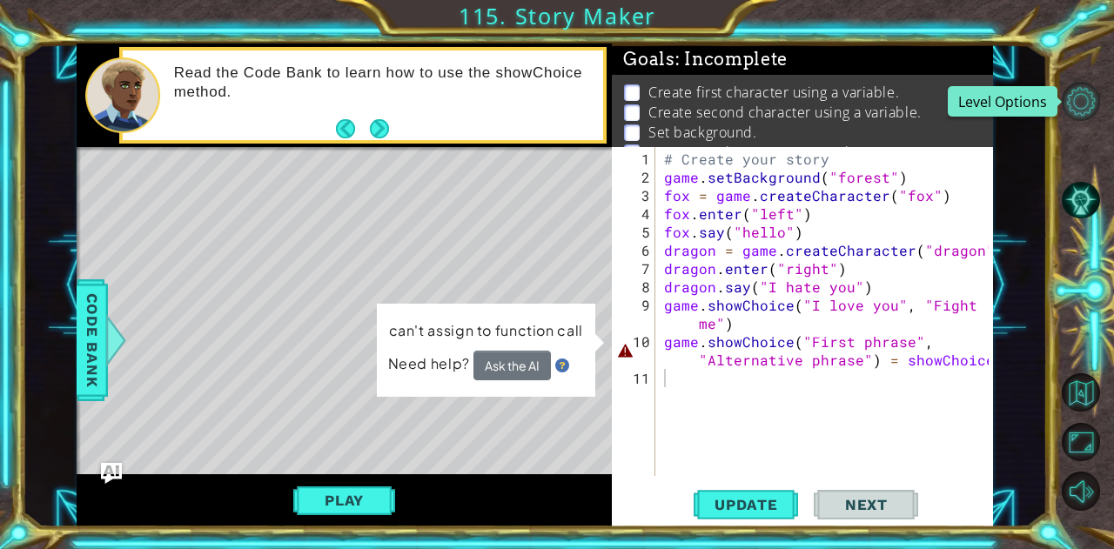
click at [1088, 88] on button "Level Options" at bounding box center [1081, 101] width 38 height 38
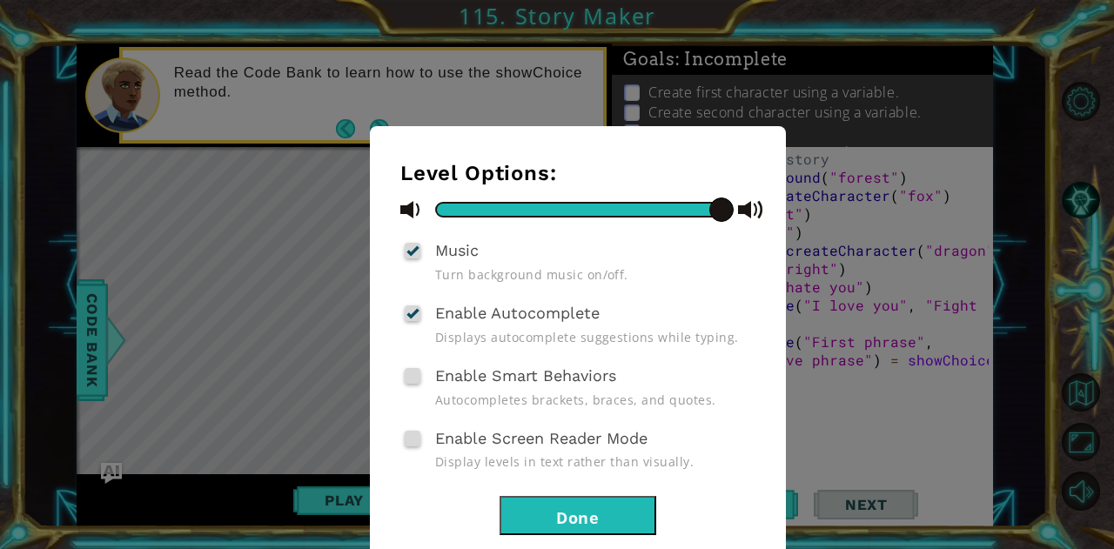
click at [1087, 86] on div "Level Options: Music Turn background music on/off. Enable Autocomplete Displays…" at bounding box center [557, 274] width 1114 height 549
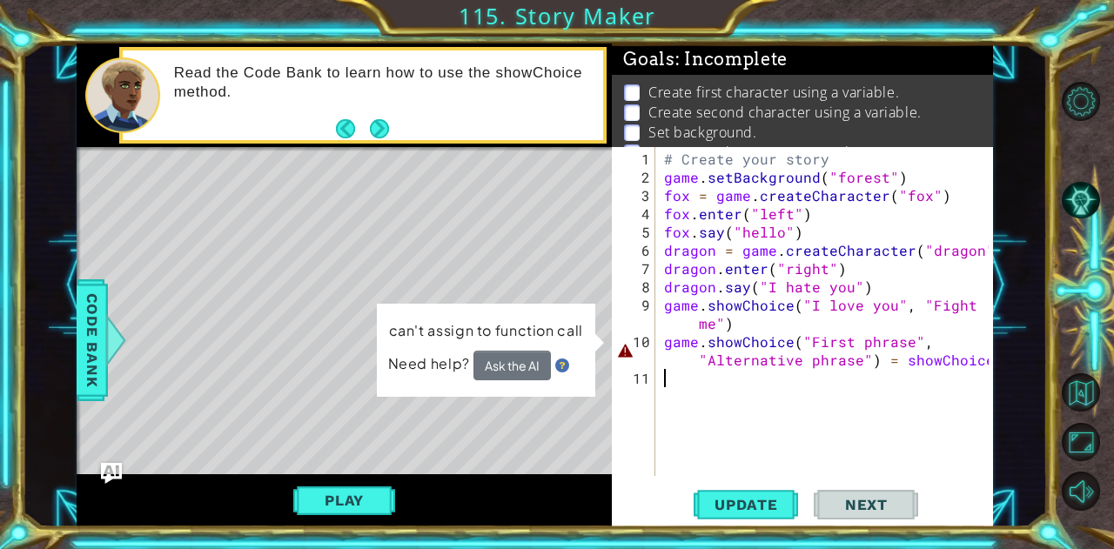
click at [899, 369] on div "# Create your story game . setBackground ( "forest" ) fox = game . createCharac…" at bounding box center [829, 333] width 337 height 366
click at [900, 364] on div "# Create your story game . setBackground ( "forest" ) fox = game . createCharac…" at bounding box center [829, 333] width 337 height 366
type textarea "game.showChoice("First phrase", "Alternative phrase") = showChoice"
click at [736, 507] on span "Update" at bounding box center [746, 504] width 98 height 17
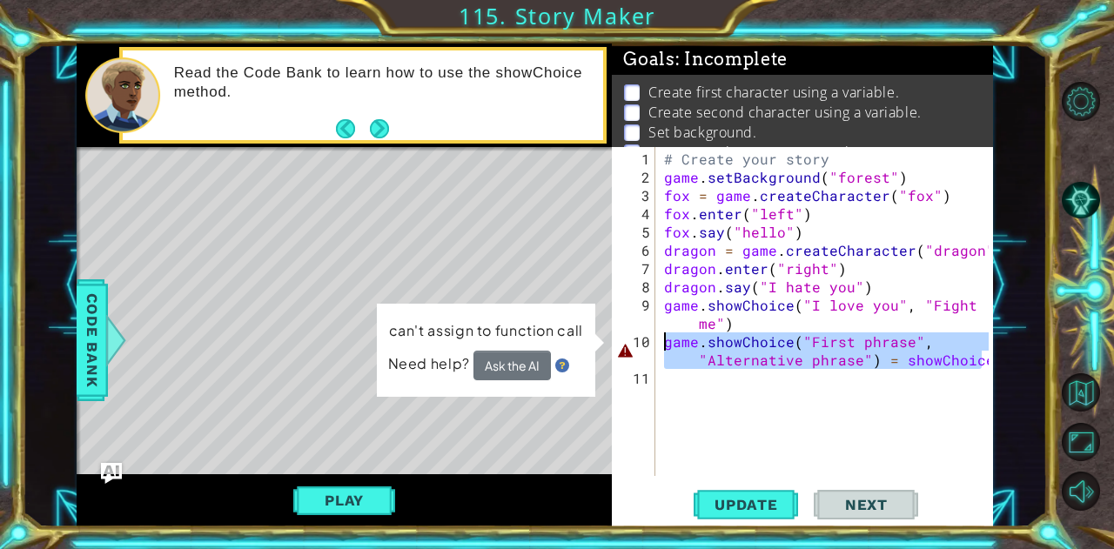
drag, startPoint x: 981, startPoint y: 364, endPoint x: 656, endPoint y: 335, distance: 326.9
click at [656, 335] on div "game.showChoice("First phrase", "Alternative phrase") = showChoice 1 2 3 4 5 6 …" at bounding box center [800, 311] width 377 height 329
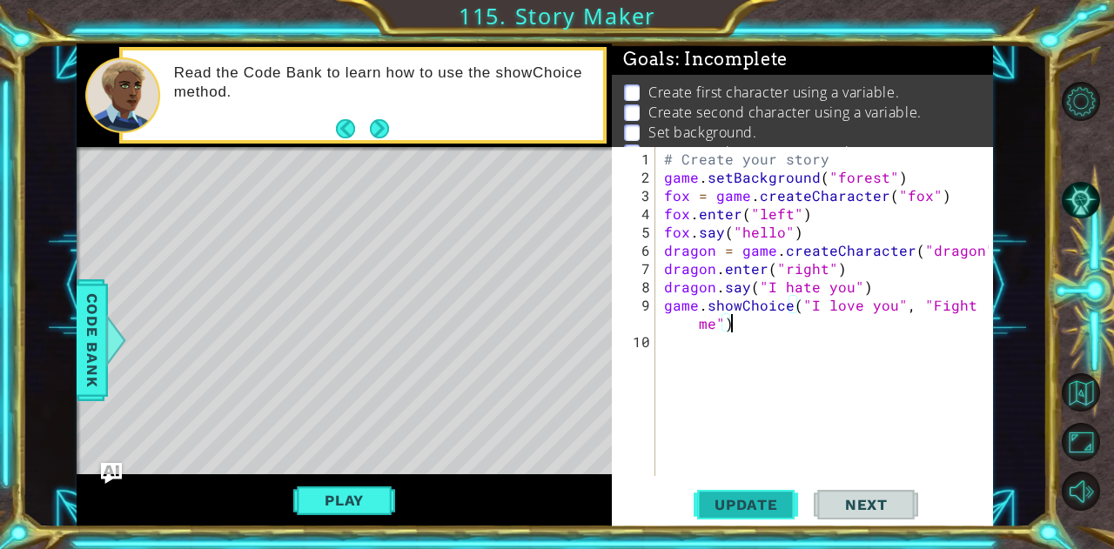
click at [740, 502] on span "Update" at bounding box center [746, 504] width 98 height 17
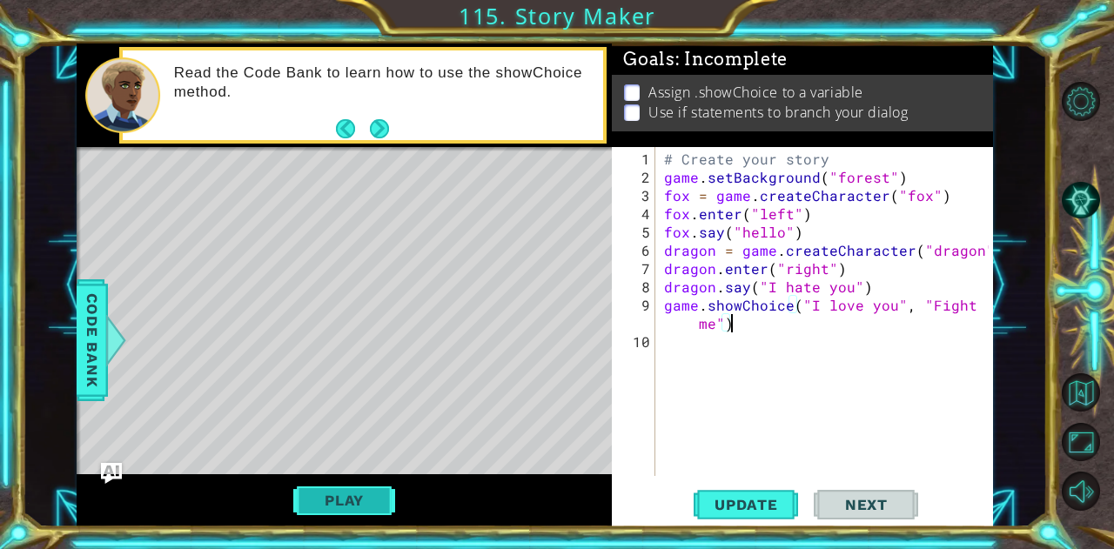
click at [318, 497] on button "Play" at bounding box center [344, 500] width 102 height 33
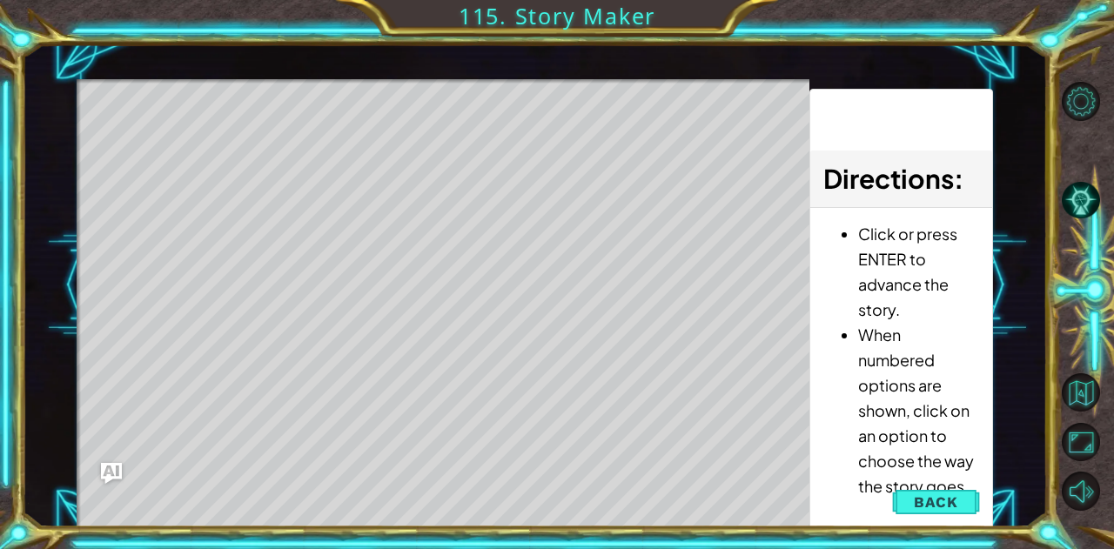
click at [474, 286] on div "Level Map" at bounding box center [479, 335] width 804 height 513
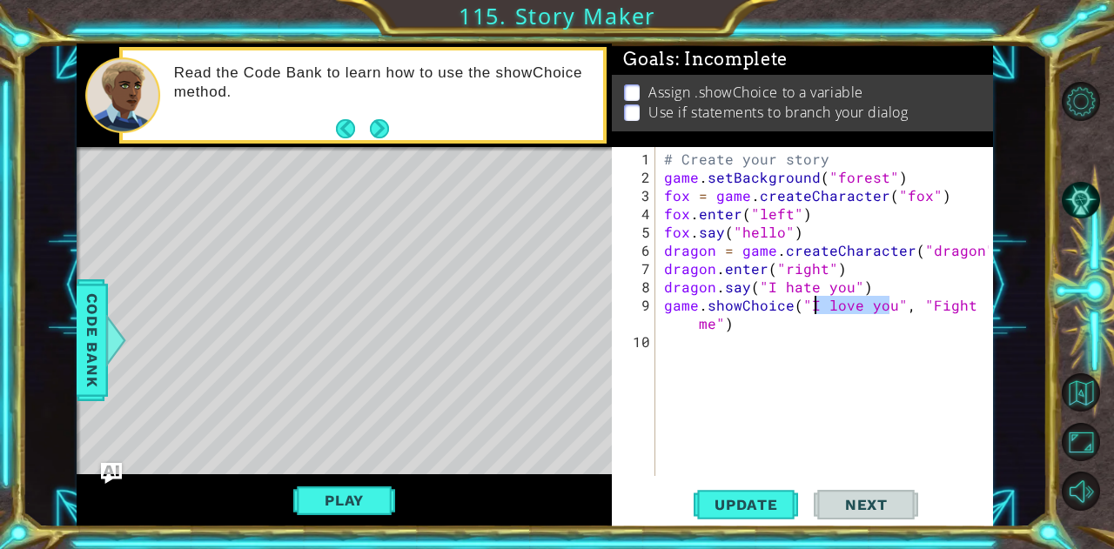
drag, startPoint x: 889, startPoint y: 306, endPoint x: 816, endPoint y: 300, distance: 73.3
click at [816, 300] on div "# Create your story game . setBackground ( "forest" ) fox = game . createCharac…" at bounding box center [829, 333] width 337 height 366
type textarea "game.showChoice("ok", "Fight me")"
click at [750, 499] on span "Update" at bounding box center [746, 504] width 98 height 17
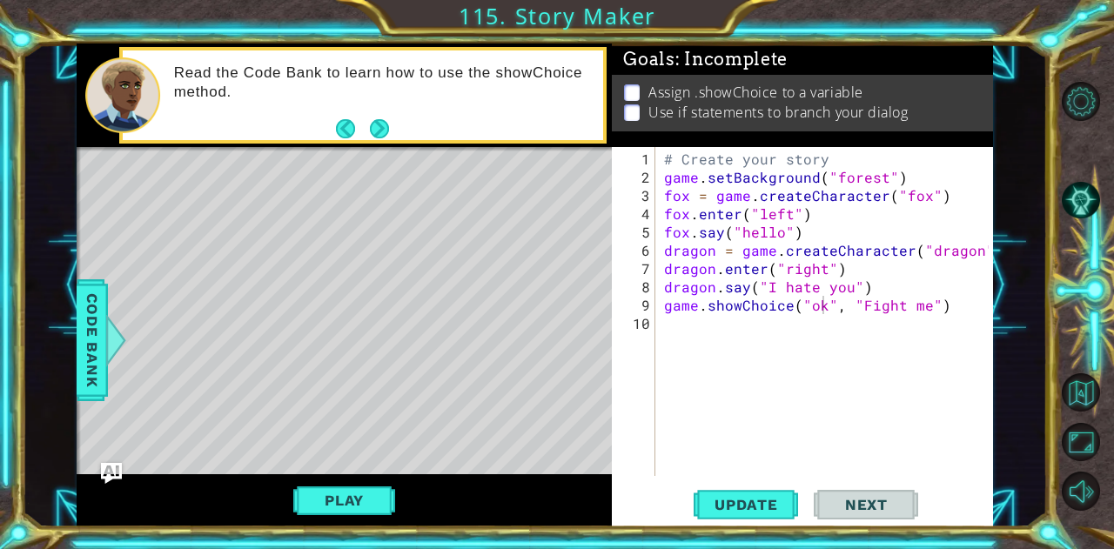
click at [644, 83] on li "Assign .showChoice to a variable" at bounding box center [804, 93] width 361 height 20
click at [627, 84] on p at bounding box center [632, 92] width 16 height 17
click at [373, 132] on button "Next" at bounding box center [379, 128] width 20 height 20
click at [108, 308] on div "Level Map" at bounding box center [479, 403] width 804 height 513
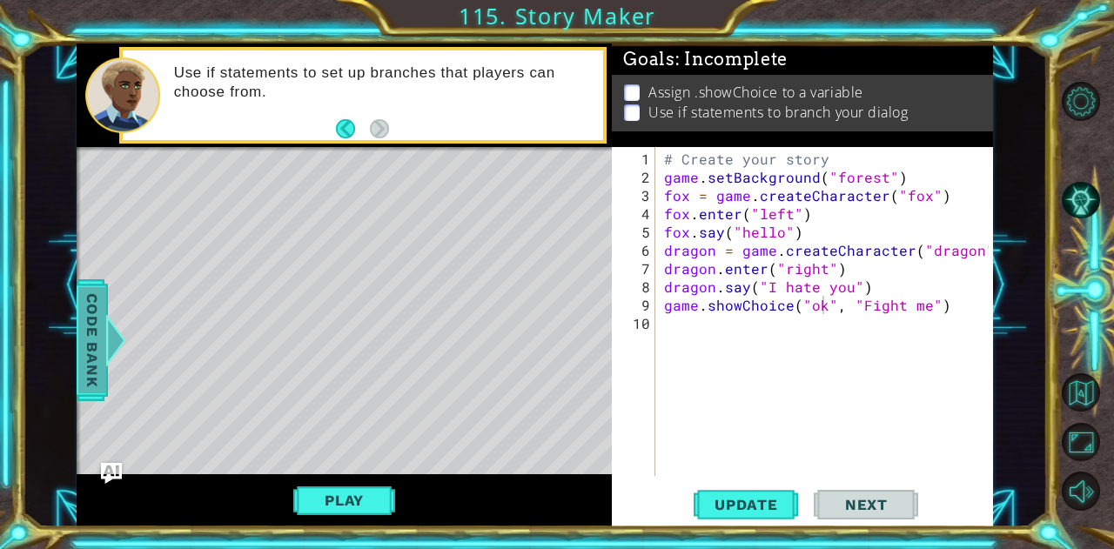
click at [104, 309] on span "Code Bank" at bounding box center [92, 339] width 28 height 106
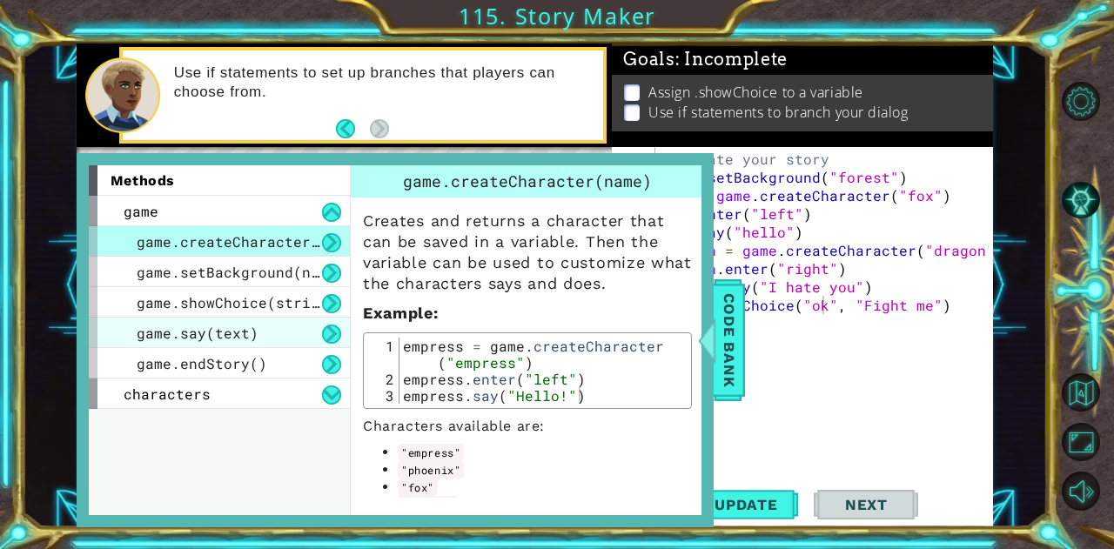
click at [271, 343] on div "game.say(text)" at bounding box center [219, 333] width 261 height 30
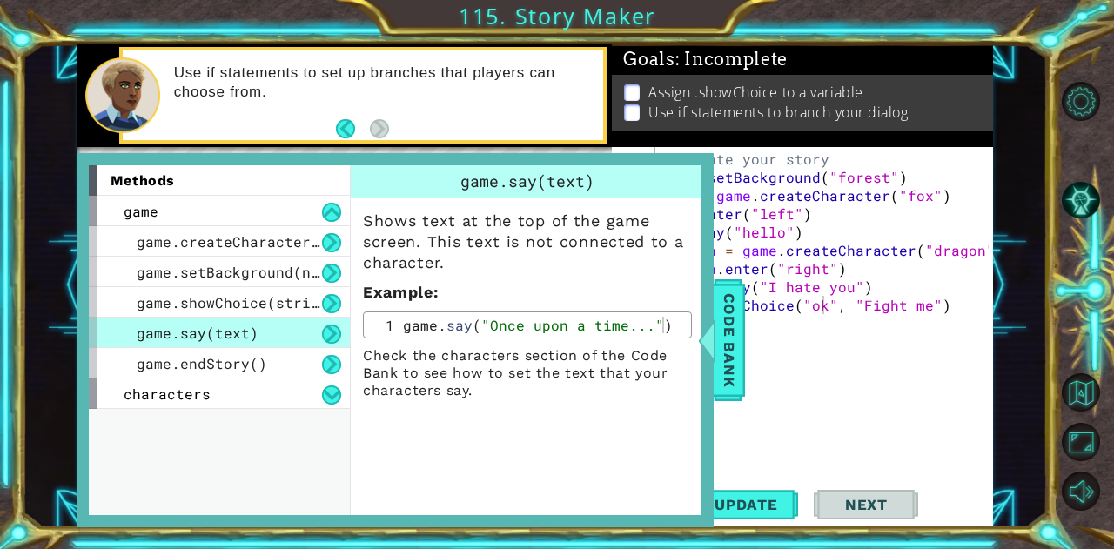
click at [332, 335] on button at bounding box center [331, 334] width 19 height 19
click at [327, 295] on button at bounding box center [331, 303] width 19 height 19
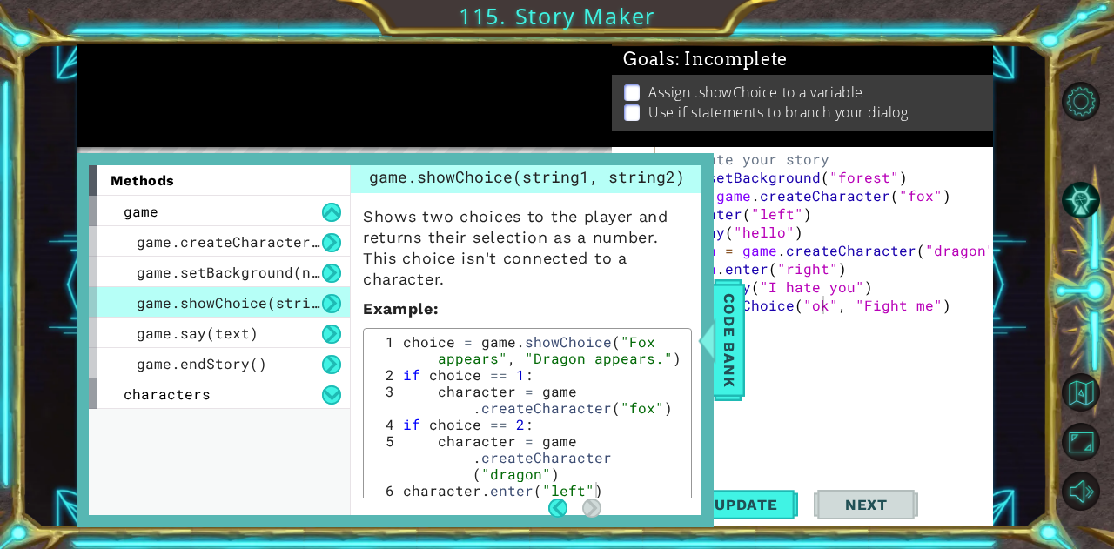
scroll to position [35, 0]
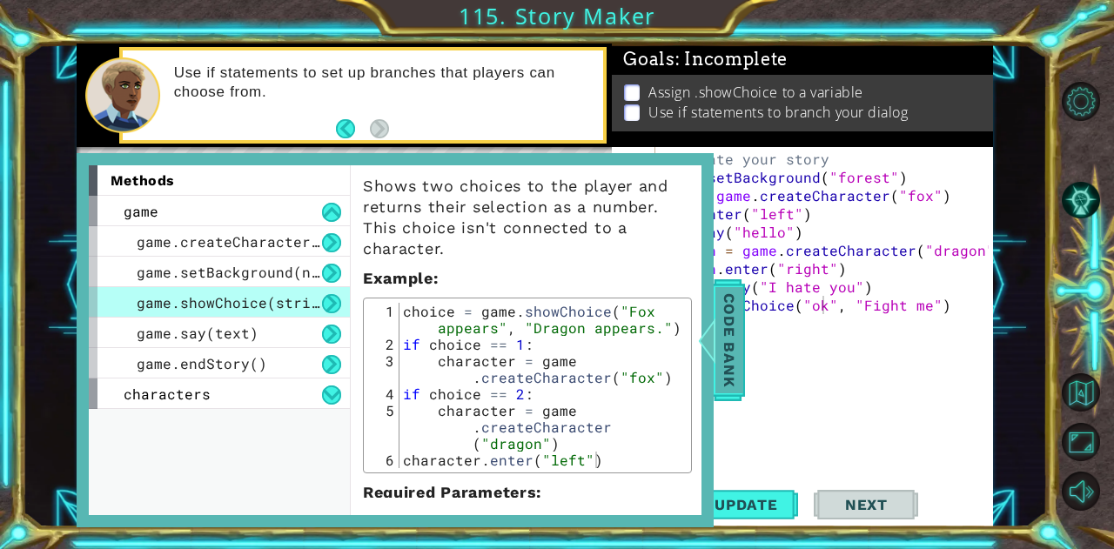
click at [717, 357] on span "Code Bank" at bounding box center [730, 339] width 28 height 106
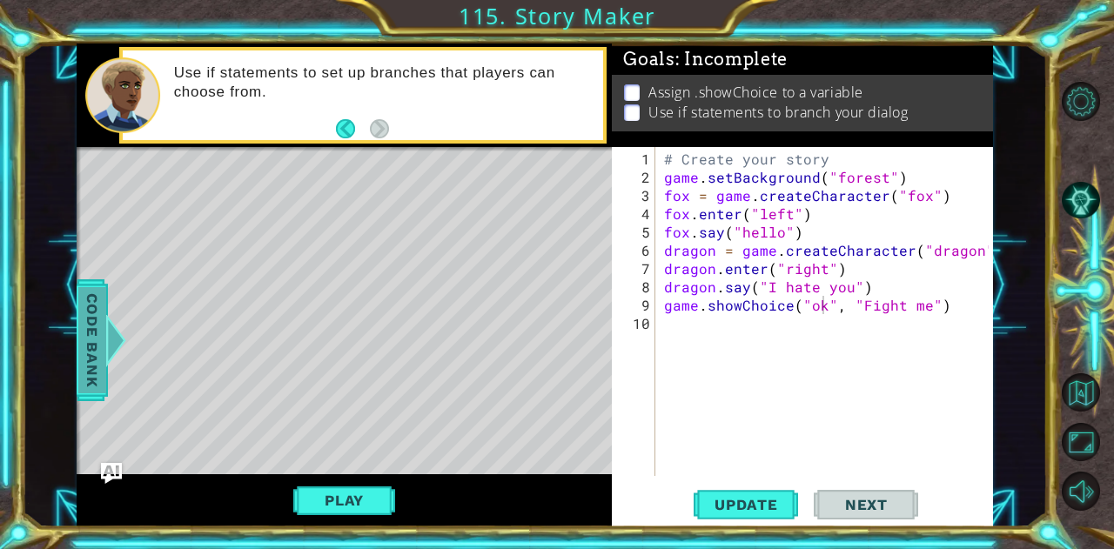
click at [110, 359] on div at bounding box center [115, 340] width 22 height 52
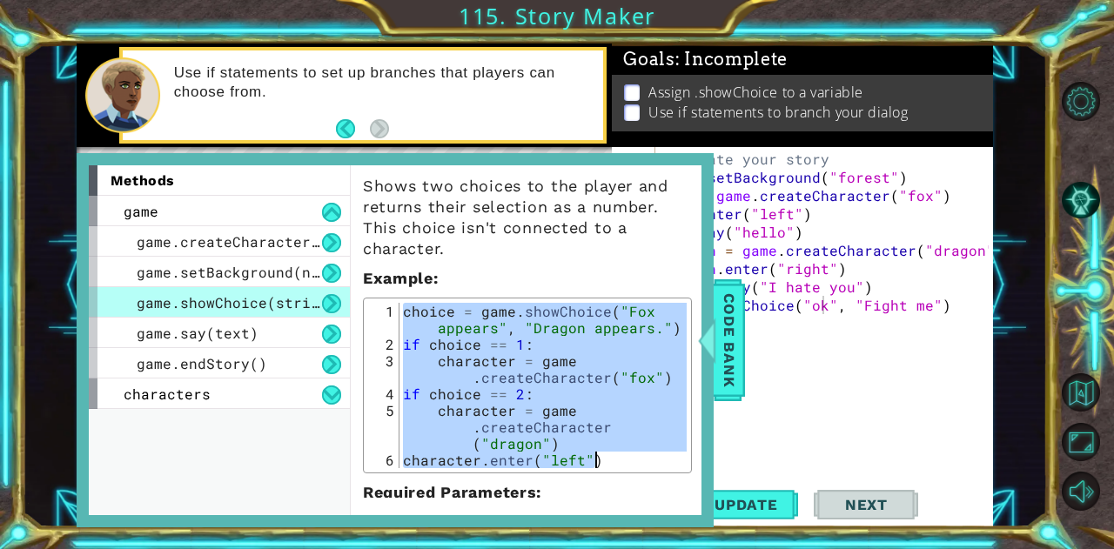
drag, startPoint x: 404, startPoint y: 310, endPoint x: 598, endPoint y: 464, distance: 247.9
click at [598, 464] on div "choice = game . showChoice ( "Fox appears" , "Dragon appears." ) if choice == 1…" at bounding box center [543, 410] width 287 height 215
type textarea "character = game.createCharacter("dragon") character.enter("left")"
click at [970, 316] on div "# Create your story game . setBackground ( "forest" ) fox = game . createCharac…" at bounding box center [829, 333] width 337 height 366
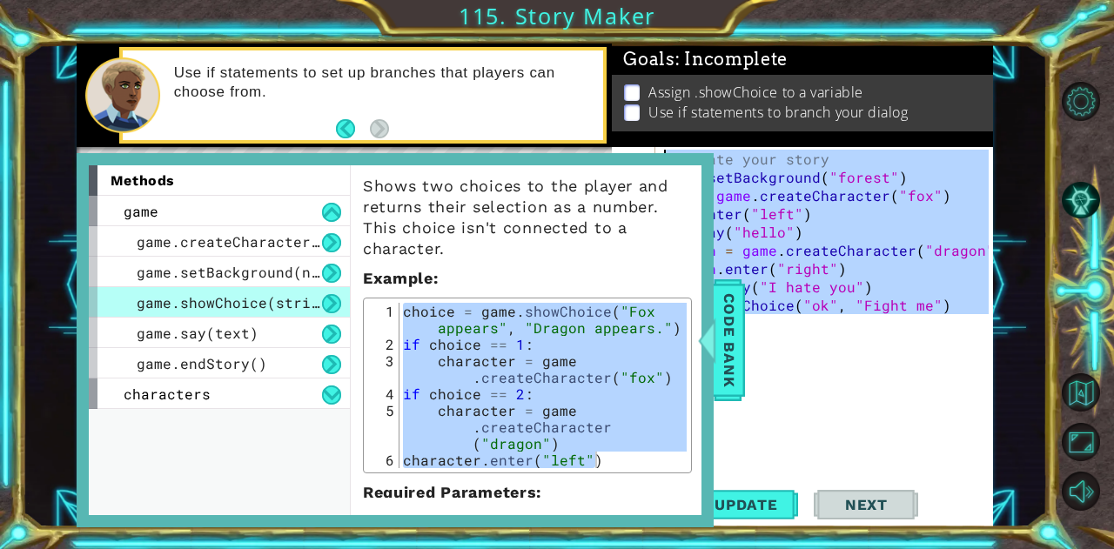
drag, startPoint x: 970, startPoint y: 316, endPoint x: 623, endPoint y: 128, distance: 394.2
click at [623, 128] on div "Goals : Incomplete Assign .showChoice to a variable Use if statements to branch…" at bounding box center [802, 285] width 380 height 483
click at [728, 288] on span "Code Bank" at bounding box center [730, 339] width 28 height 106
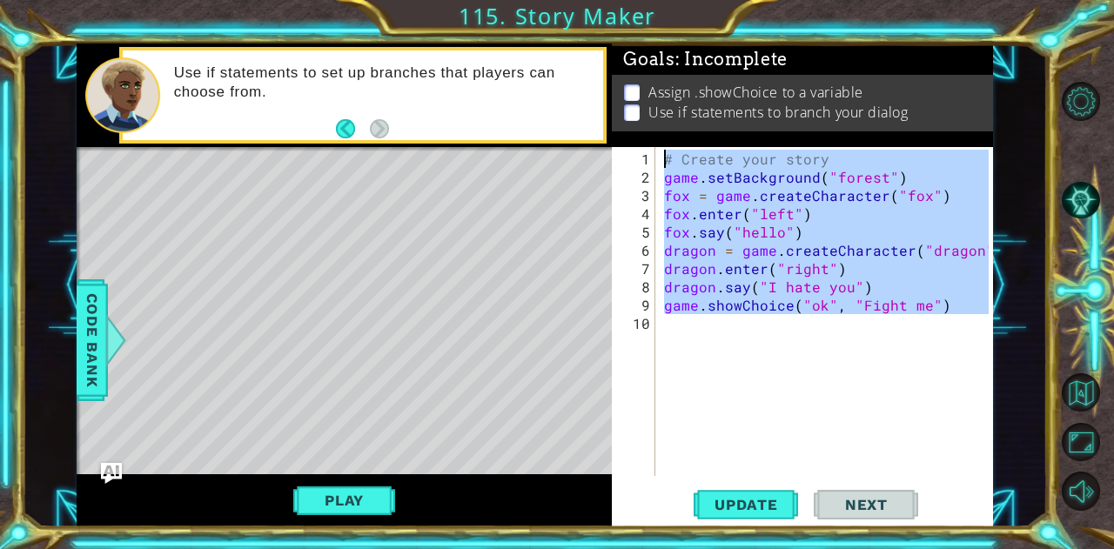
click at [693, 192] on div "# Create your story game . setBackground ( "forest" ) fox = game . createCharac…" at bounding box center [825, 311] width 328 height 329
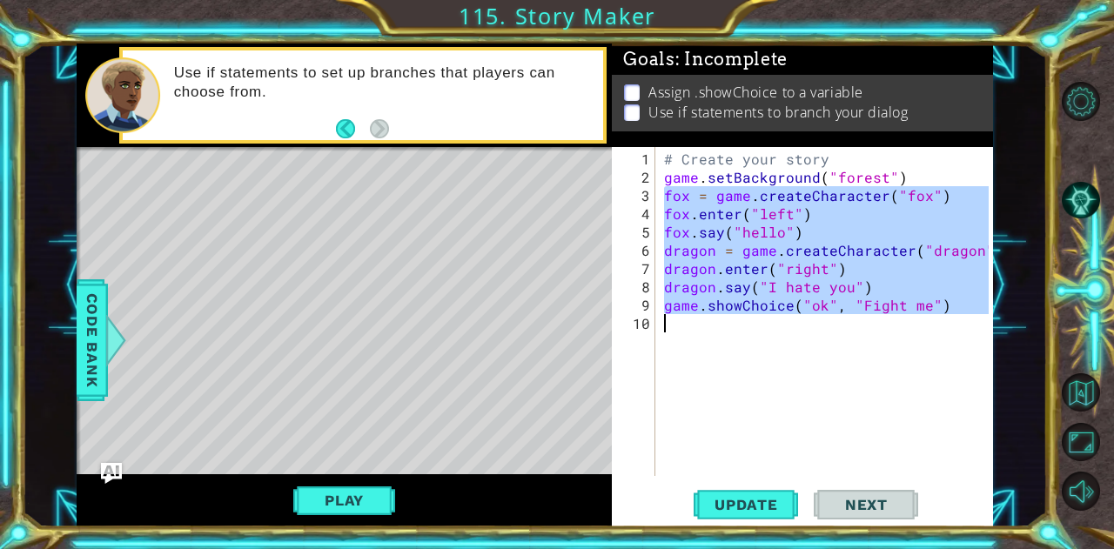
drag, startPoint x: 665, startPoint y: 185, endPoint x: 951, endPoint y: 348, distance: 329.1
click at [951, 348] on div "# Create your story game . setBackground ( "forest" ) fox = game . createCharac…" at bounding box center [829, 333] width 337 height 366
type textarea "game.showChoice("ok", "Fight me")"
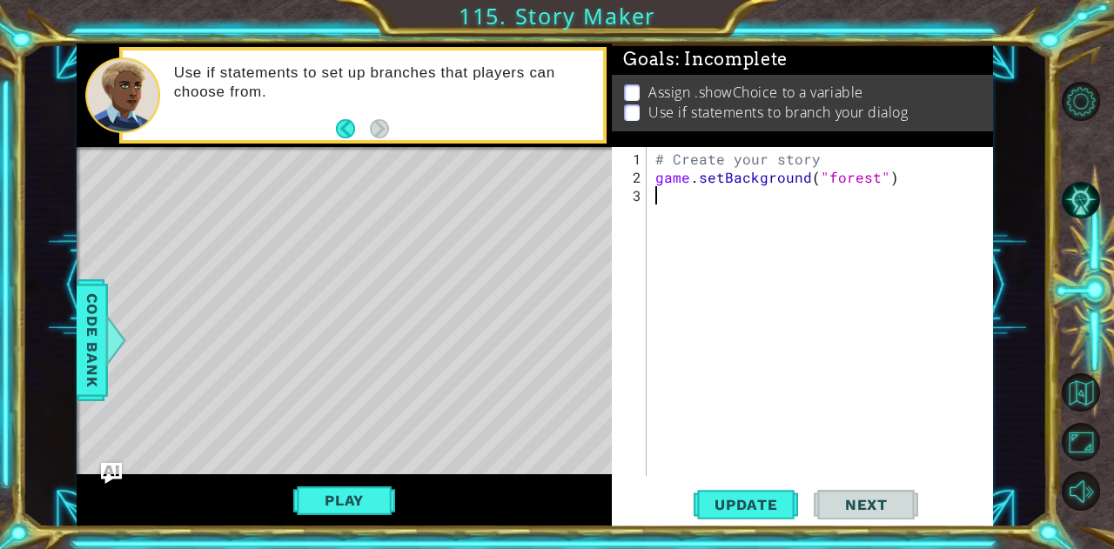
paste textarea "character.enter("left")"
type textarea "character.enter("left")"
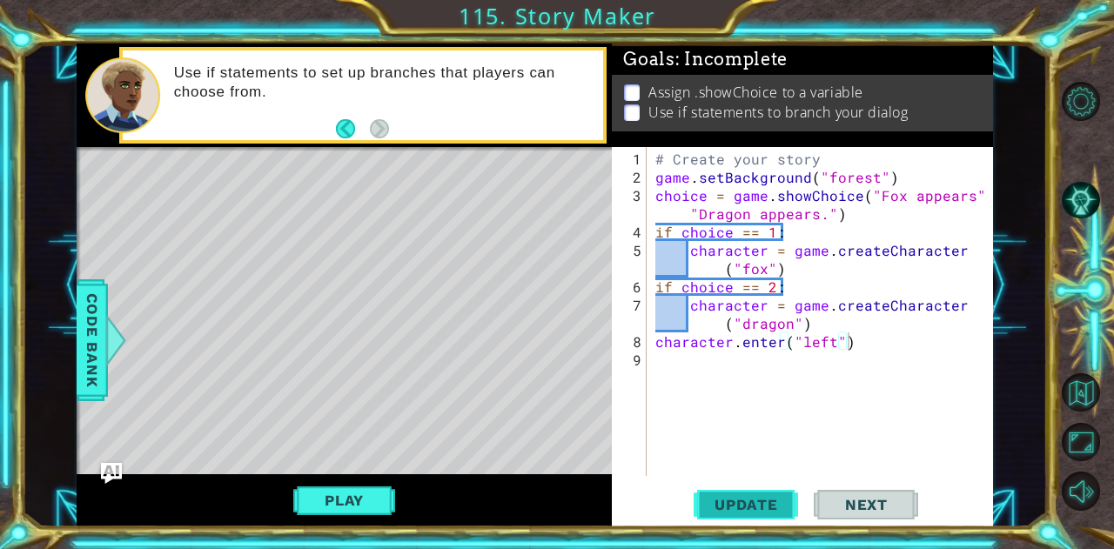
click at [710, 496] on span "Update" at bounding box center [746, 504] width 98 height 17
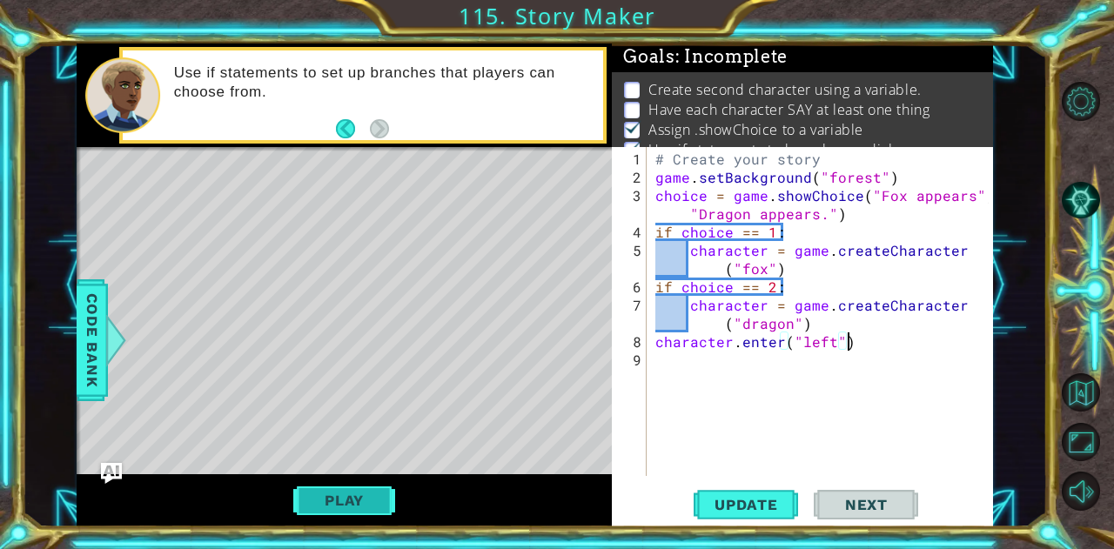
scroll to position [3, 0]
click at [356, 494] on button "Play" at bounding box center [344, 500] width 102 height 33
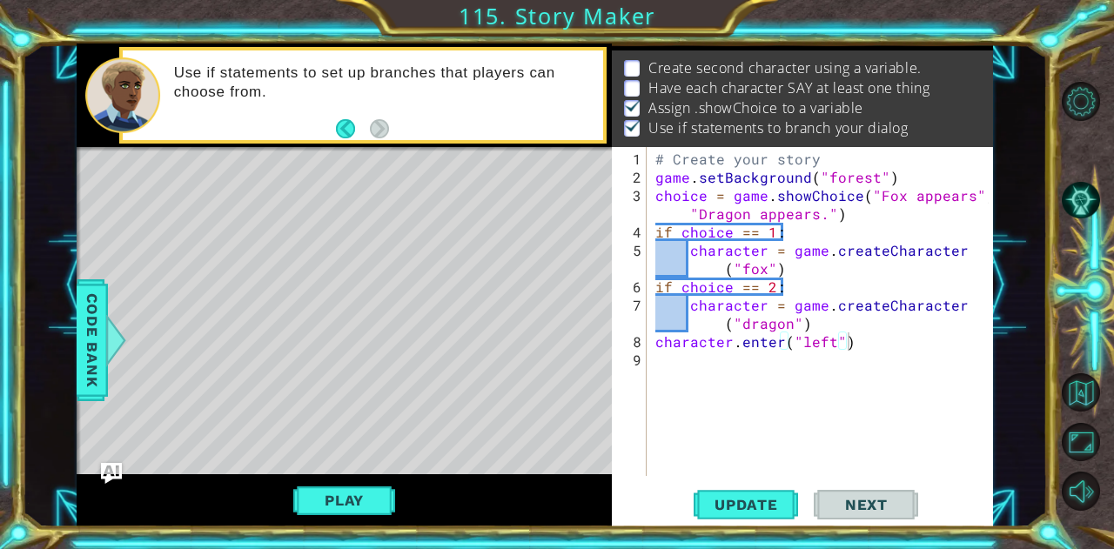
scroll to position [24, 0]
click at [713, 381] on div "# Create your story game . setBackground ( "forest" ) choice = game . showChoic…" at bounding box center [825, 333] width 346 height 366
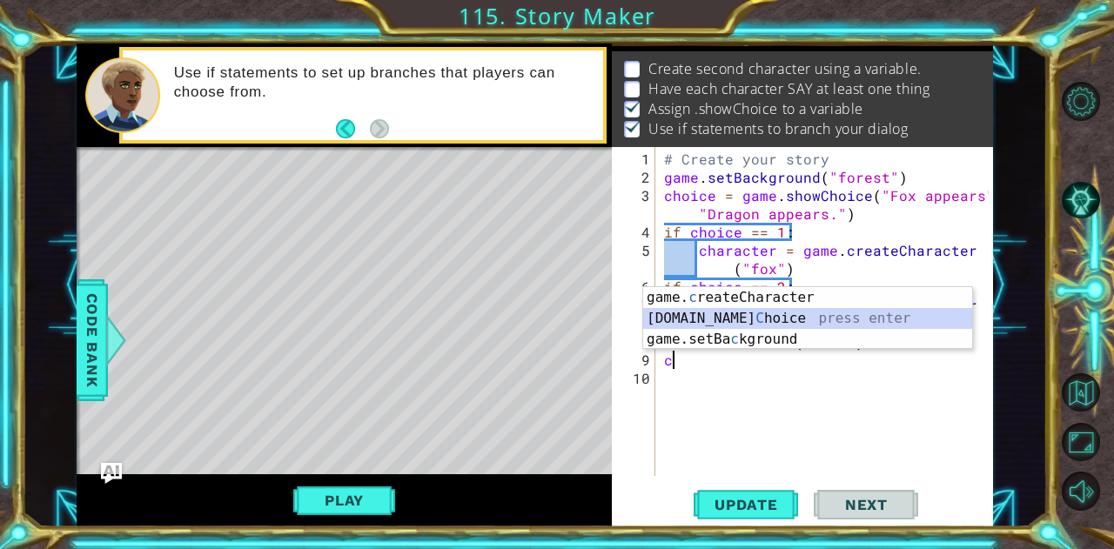
click at [720, 323] on div "game. c reateCharacter press enter game.show C hoice press enter game.setBa c k…" at bounding box center [808, 339] width 330 height 104
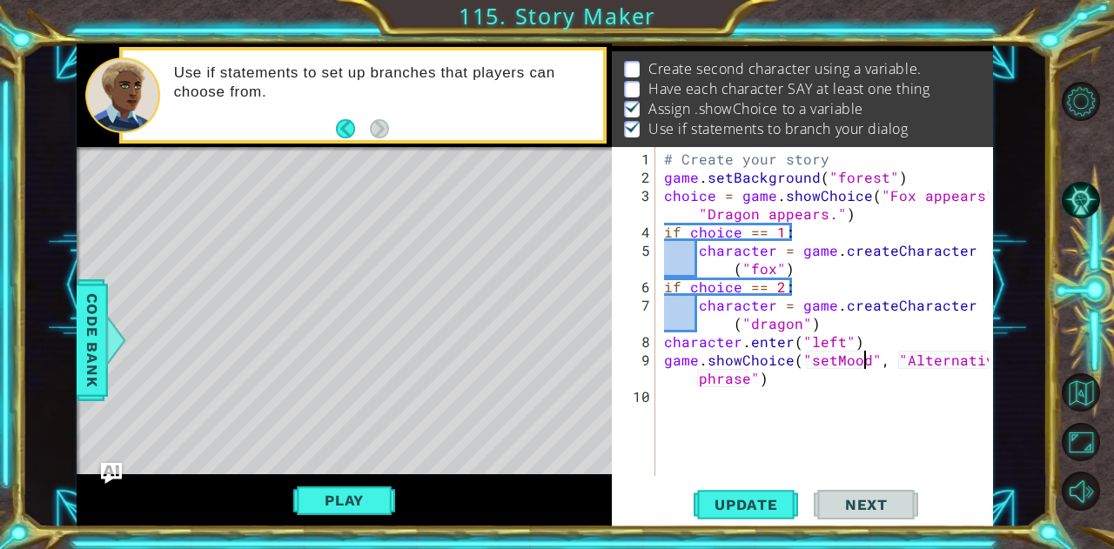
scroll to position [0, 12]
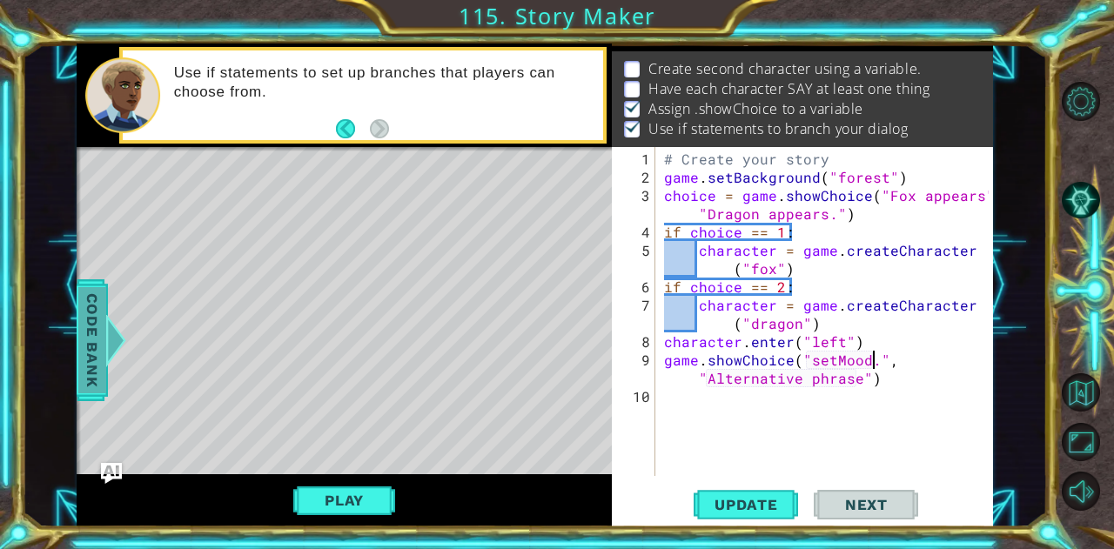
click at [96, 340] on span "Code Bank" at bounding box center [92, 339] width 28 height 106
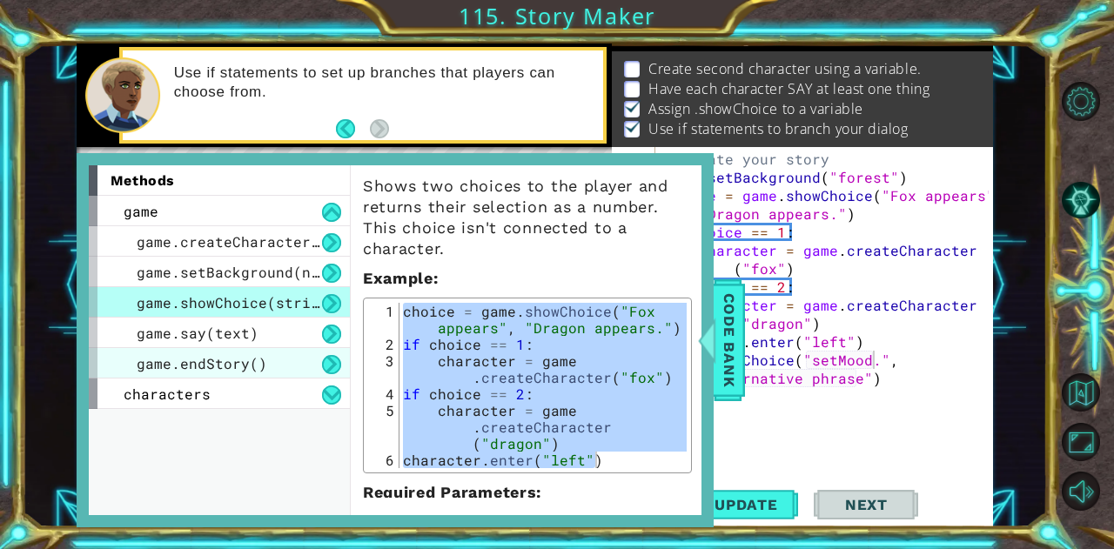
click at [263, 365] on div "game.endStory()" at bounding box center [219, 363] width 261 height 30
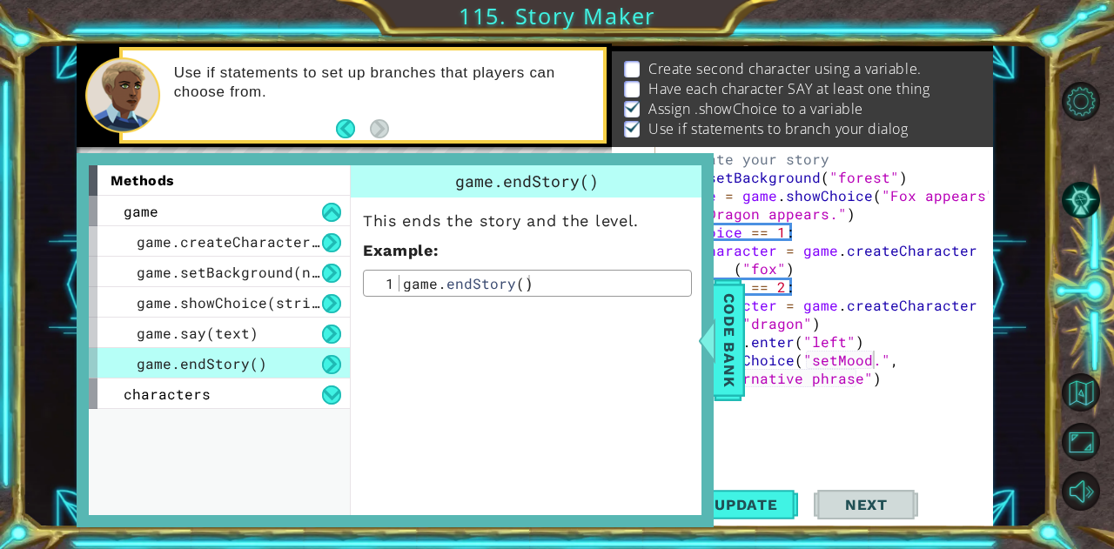
scroll to position [0, 0]
click at [274, 347] on div "game.say(text)" at bounding box center [219, 333] width 261 height 30
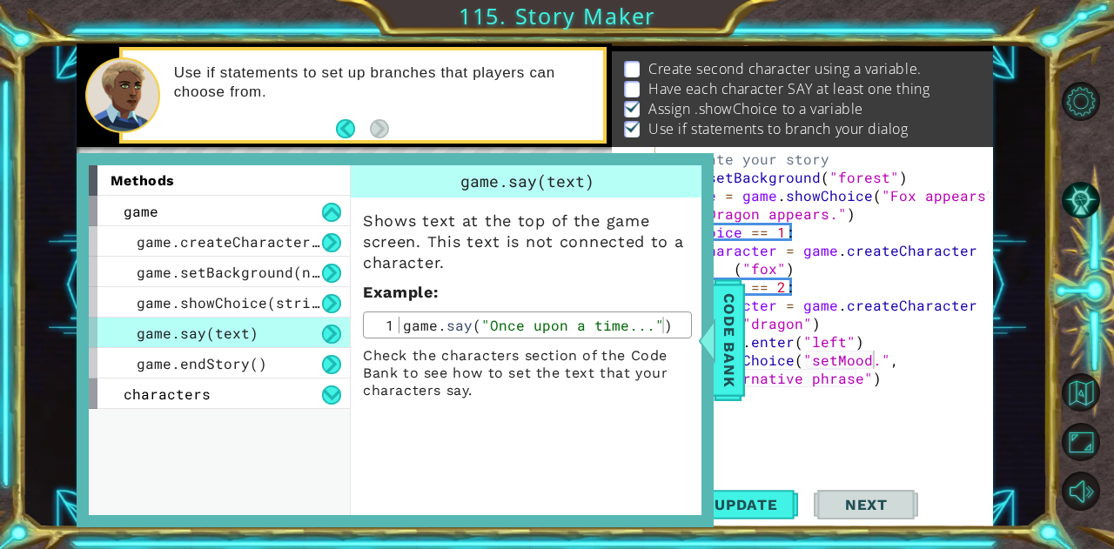
click at [260, 427] on div "methods game game.createCharacter(name) game.setBackground(name) game.showChoic…" at bounding box center [226, 340] width 274 height 350
click at [282, 392] on div "characters" at bounding box center [219, 394] width 261 height 30
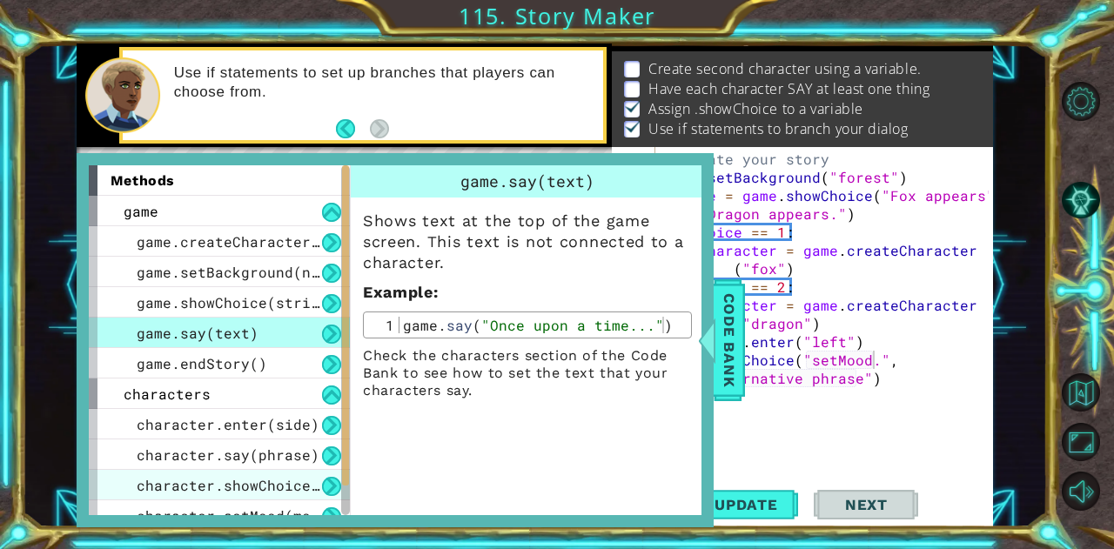
click at [272, 486] on span "character.showChoice(string1, string2)" at bounding box center [302, 485] width 331 height 18
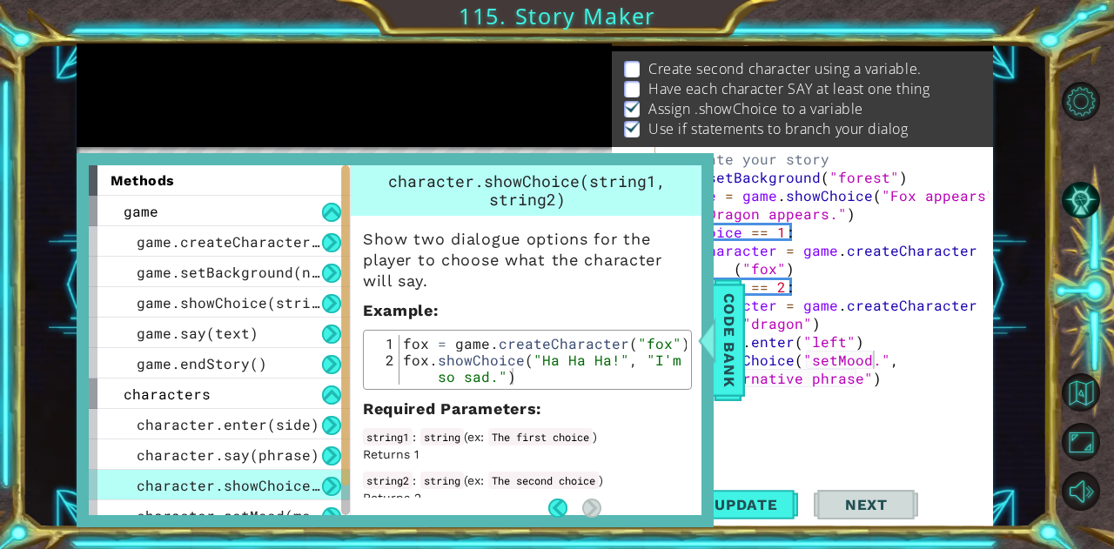
scroll to position [45, 0]
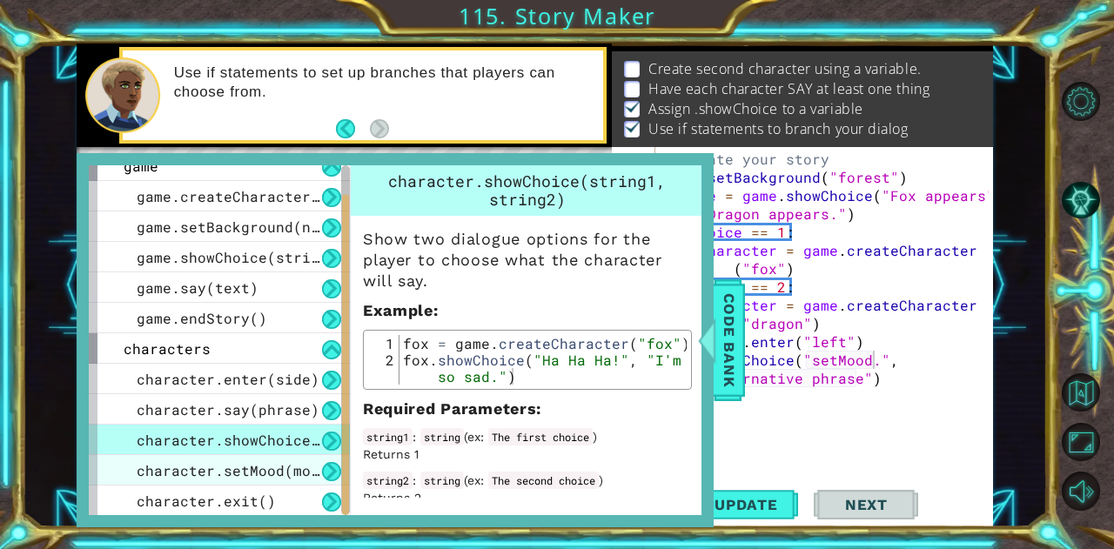
click at [250, 474] on span "character.setMood(mood)" at bounding box center [237, 470] width 200 height 18
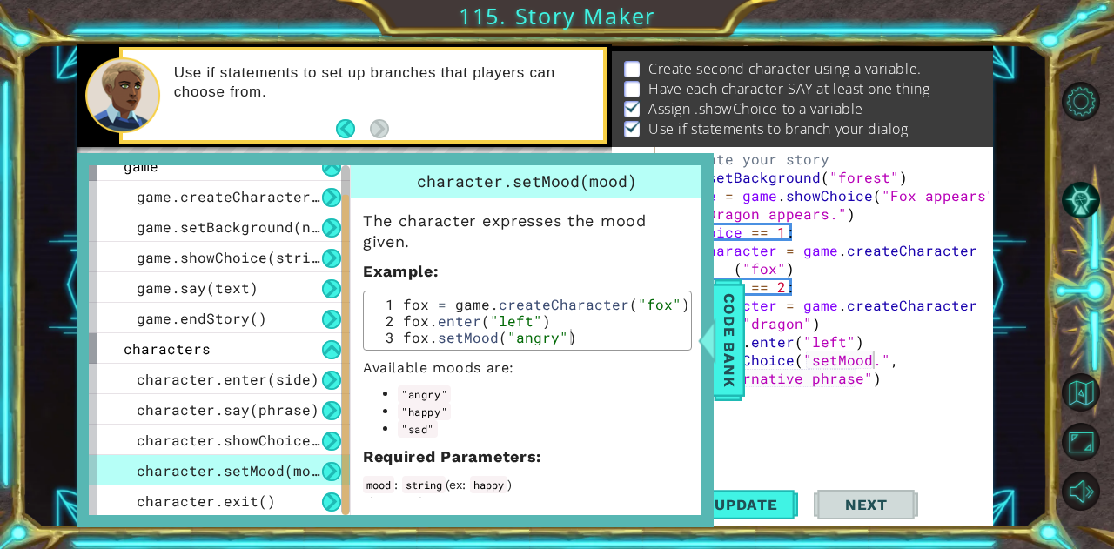
drag, startPoint x: 454, startPoint y: 484, endPoint x: 496, endPoint y: 487, distance: 41.9
click at [496, 487] on div "mood : string ( ex : happy ) The mood" at bounding box center [527, 493] width 329 height 35
click at [729, 360] on span "Code Bank" at bounding box center [730, 339] width 28 height 106
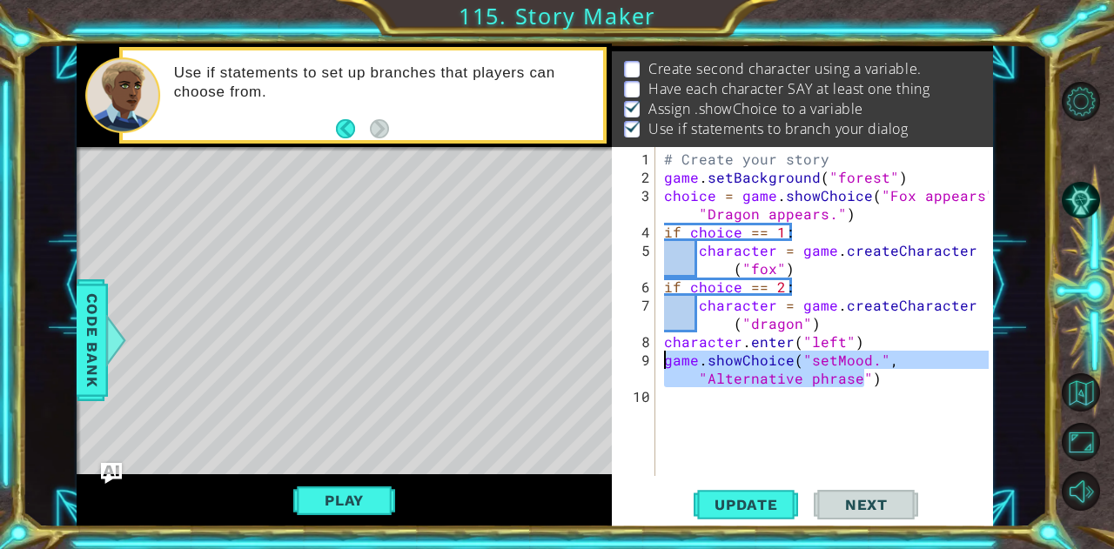
drag, startPoint x: 867, startPoint y: 377, endPoint x: 667, endPoint y: 358, distance: 201.2
click at [667, 358] on div "# Create your story game . setBackground ( "forest" ) choice = game . showChoic…" at bounding box center [830, 333] width 338 height 366
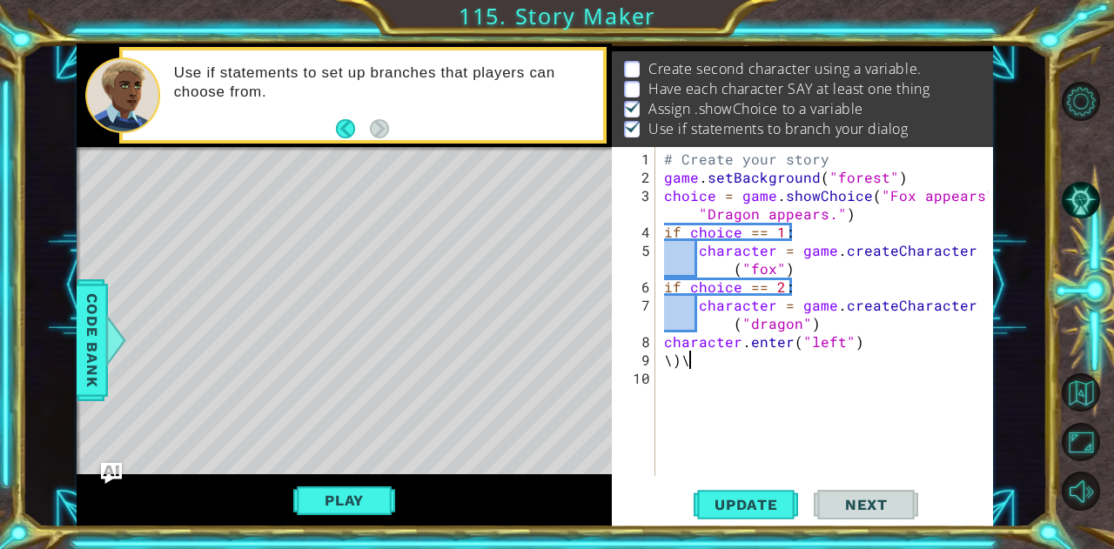
scroll to position [0, 0]
type textarea "\"
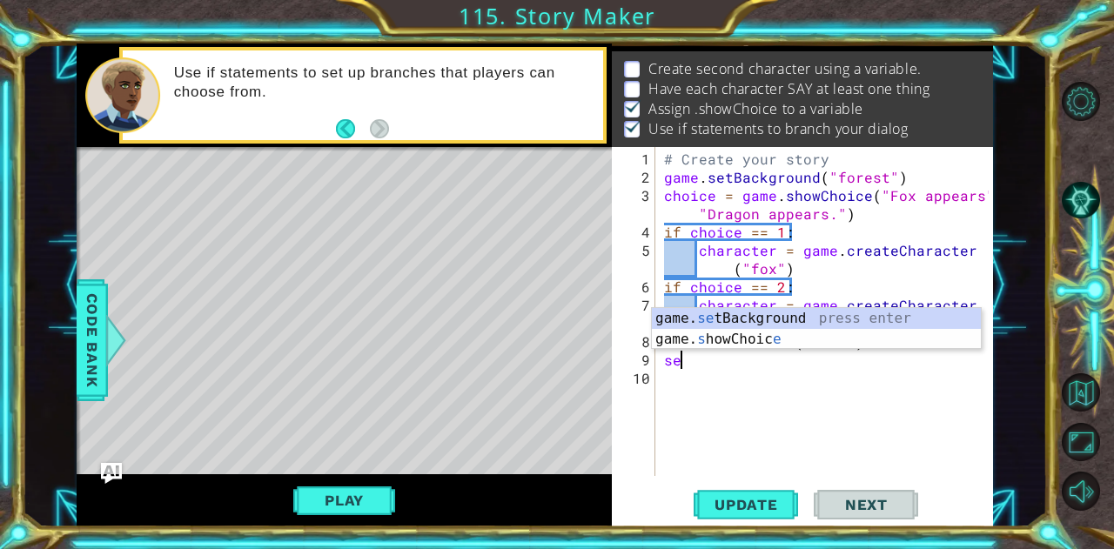
type textarea "s"
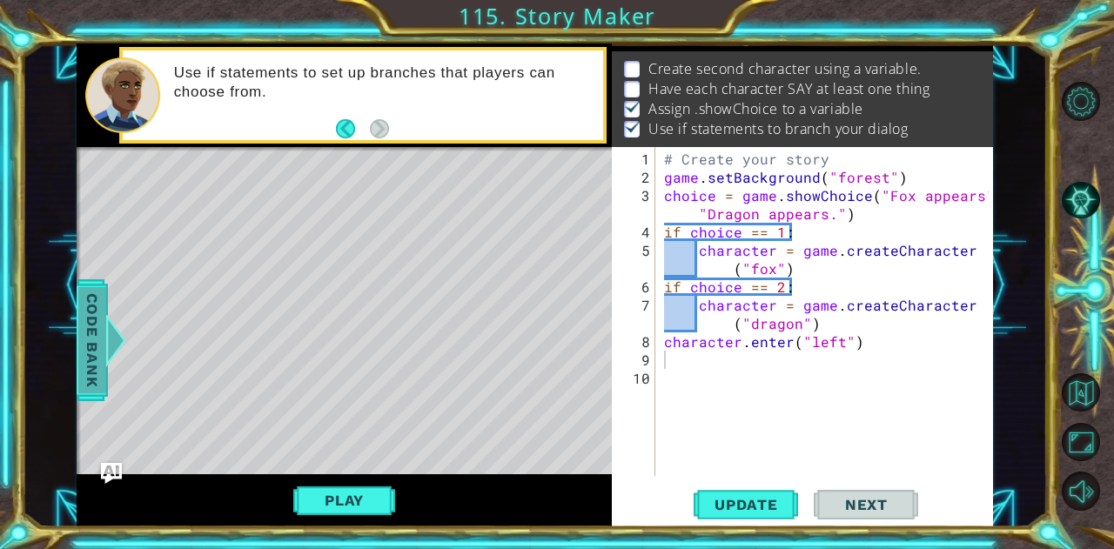
click at [85, 375] on span "Code Bank" at bounding box center [92, 339] width 28 height 106
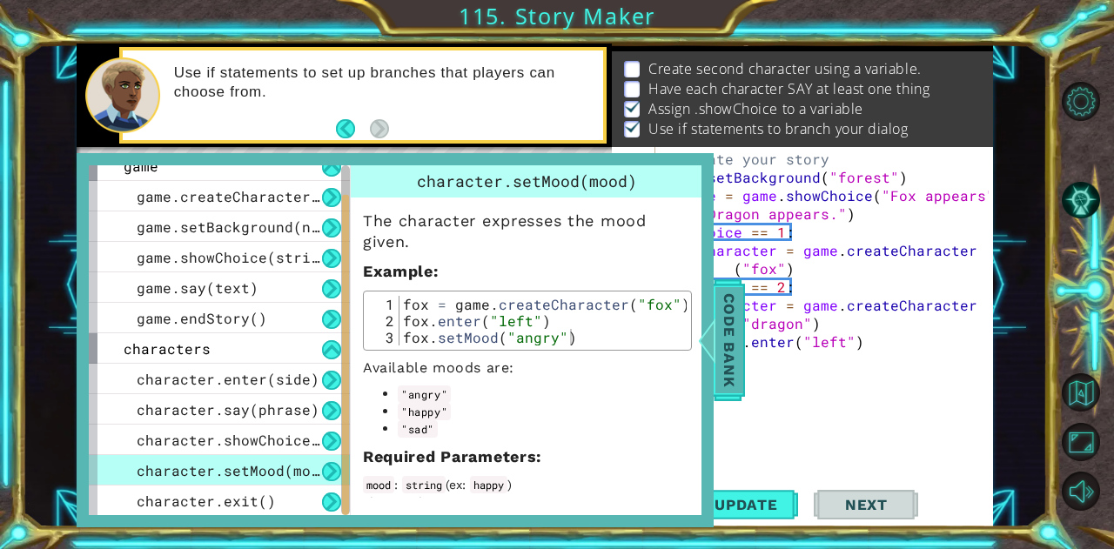
click at [727, 351] on span "Code Bank" at bounding box center [730, 339] width 28 height 106
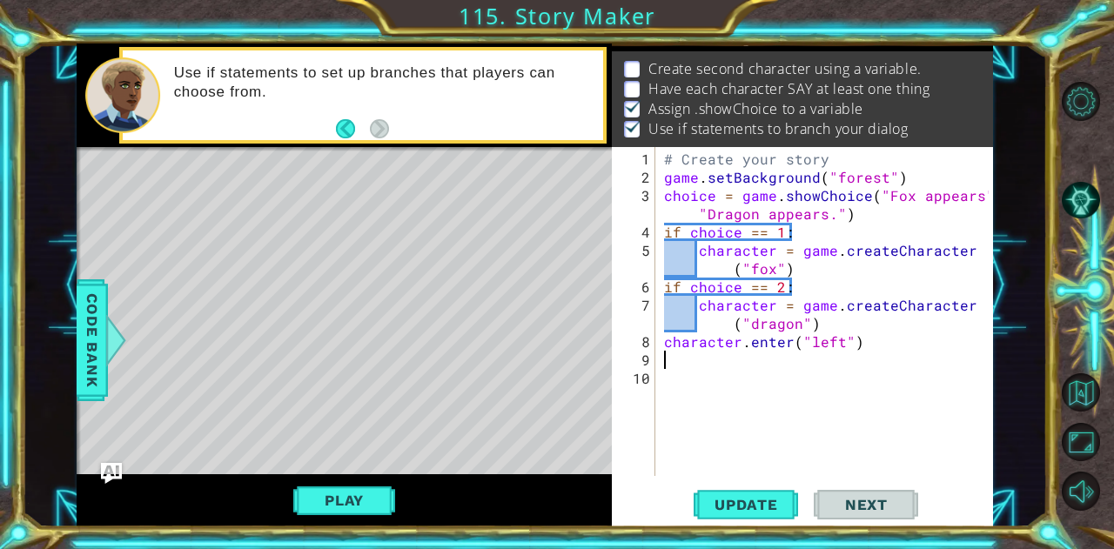
click at [715, 357] on div "# Create your story game . setBackground ( "forest" ) choice = game . showChoic…" at bounding box center [830, 333] width 338 height 366
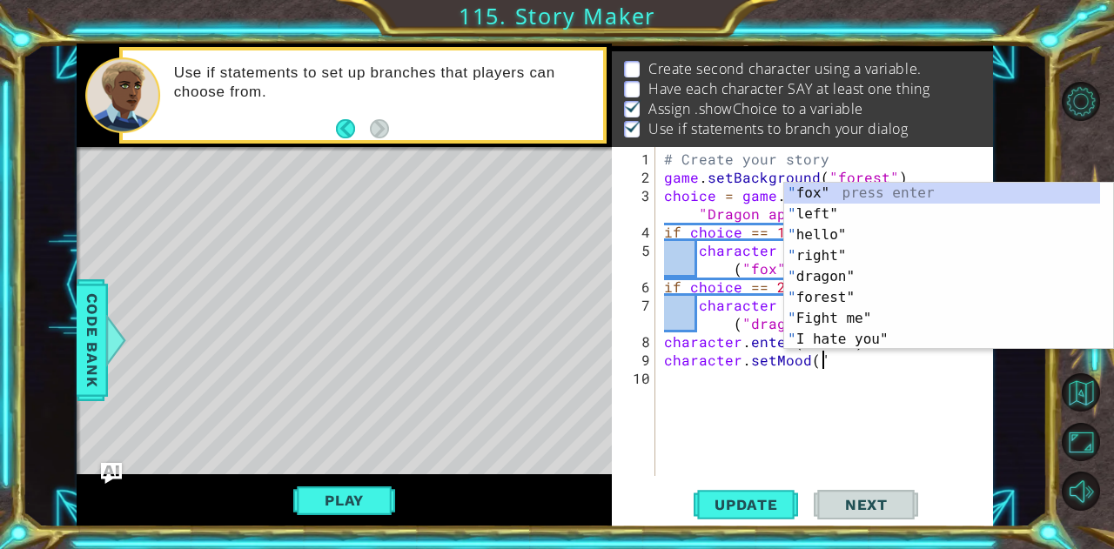
scroll to position [0, 9]
click at [91, 351] on span "Code Bank" at bounding box center [92, 339] width 28 height 106
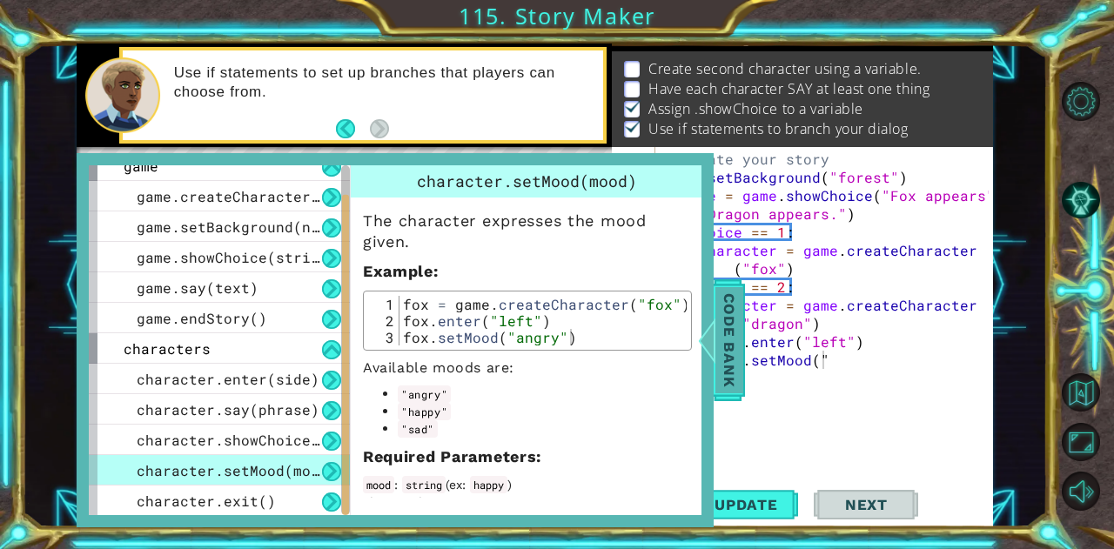
click at [731, 377] on span "Code Bank" at bounding box center [730, 339] width 28 height 106
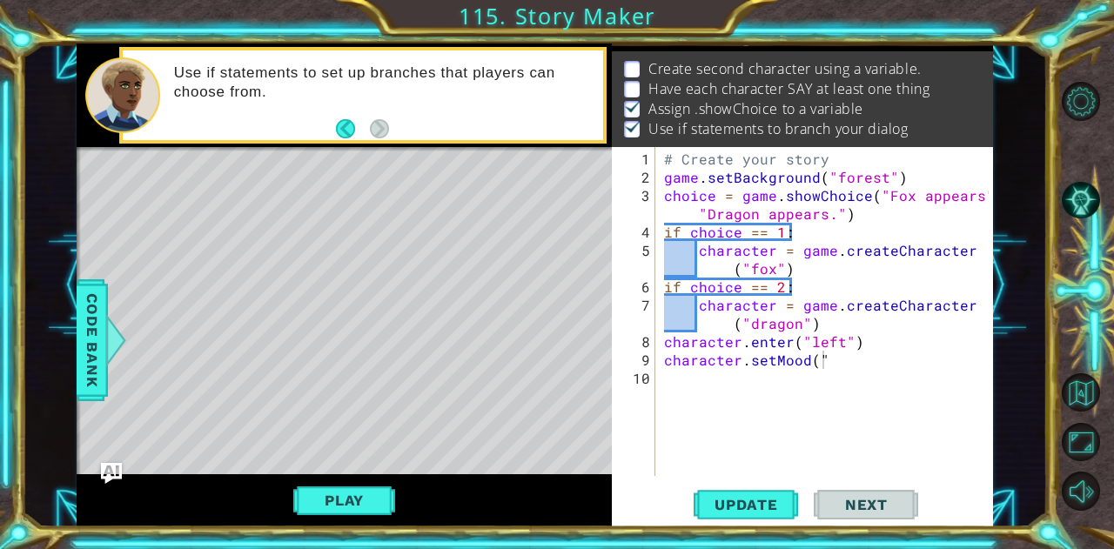
click at [846, 366] on div "# Create your story game . setBackground ( "forest" ) choice = game . showChoic…" at bounding box center [830, 333] width 338 height 366
type textarea "character.setMood("angry")"
click at [759, 497] on span "Update" at bounding box center [746, 504] width 98 height 17
click at [324, 506] on button "Play" at bounding box center [344, 500] width 102 height 33
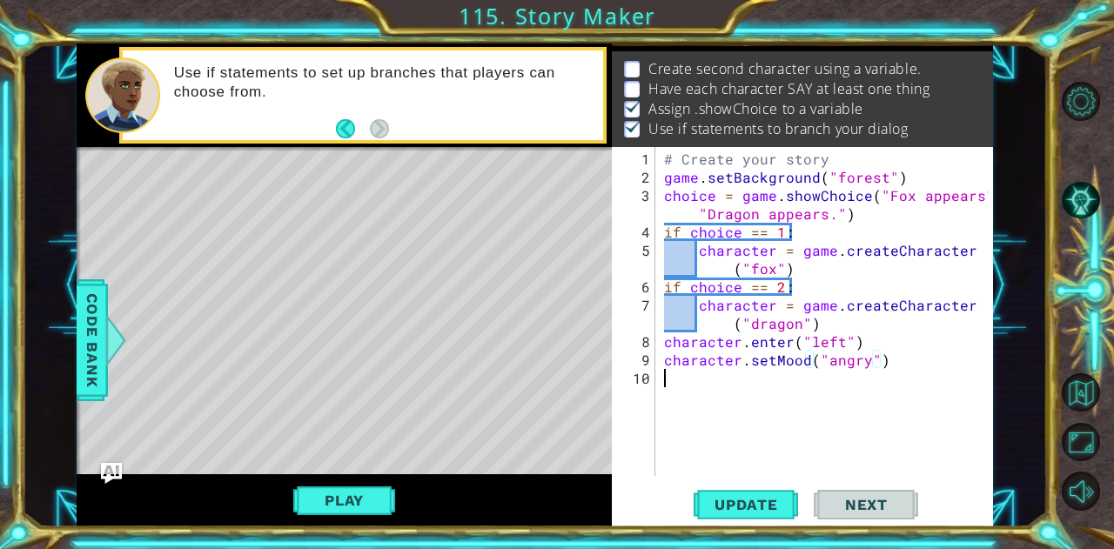
scroll to position [0, 0]
click at [745, 380] on div "# Create your story game . setBackground ( "forest" ) choice = game . showChoic…" at bounding box center [830, 333] width 338 height 366
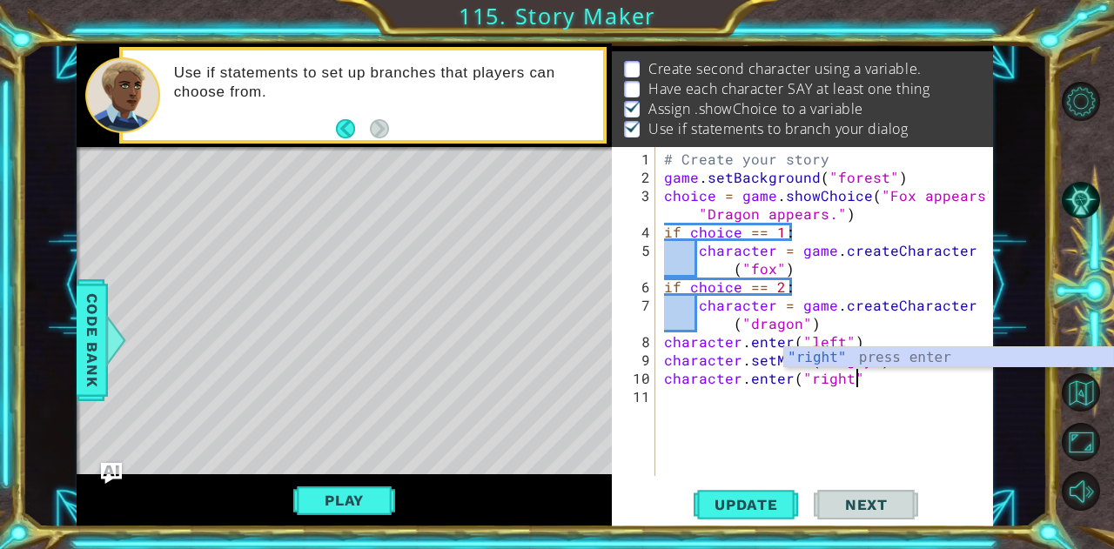
scroll to position [0, 11]
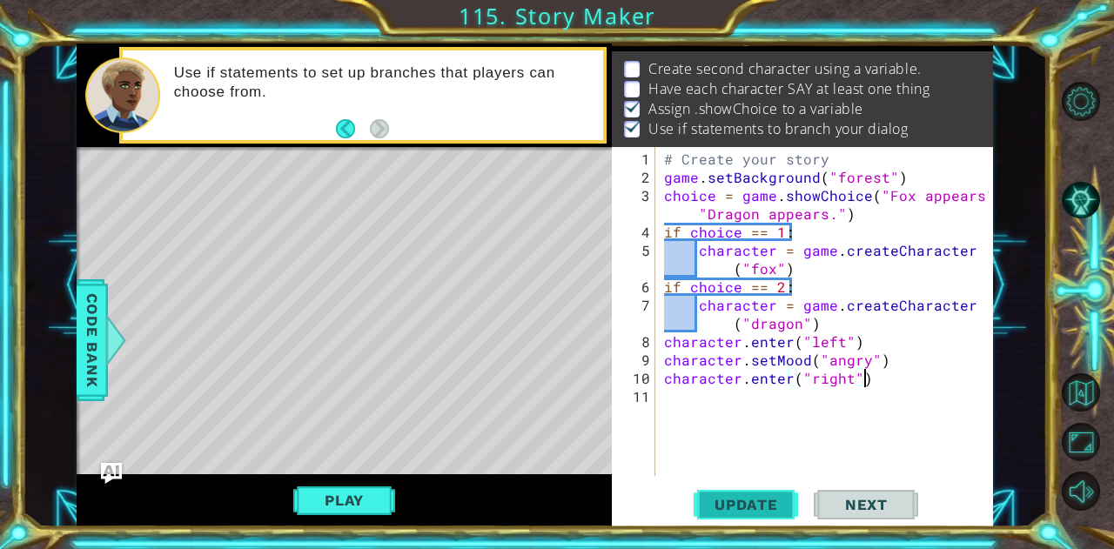
click at [743, 500] on span "Update" at bounding box center [746, 504] width 98 height 17
click at [364, 511] on button "Play" at bounding box center [344, 500] width 102 height 33
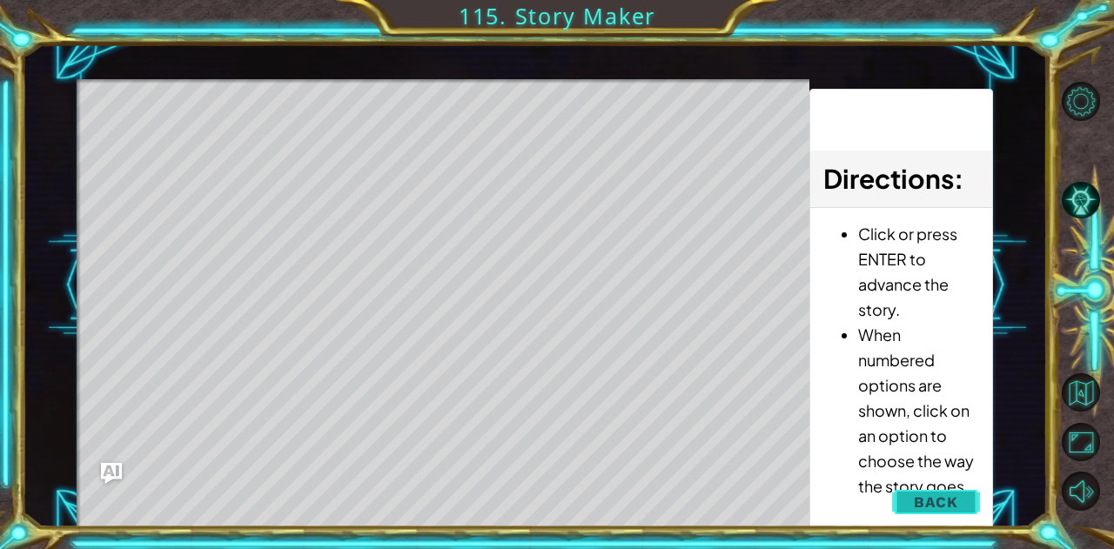
click at [931, 495] on span "Back" at bounding box center [936, 502] width 44 height 17
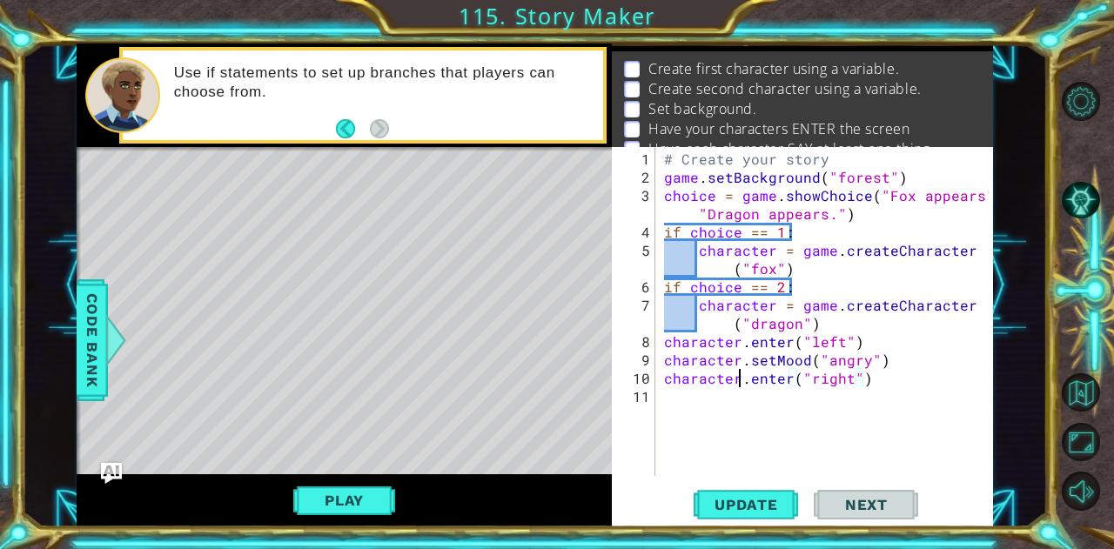
click at [741, 382] on div "# Create your story game . setBackground ( "forest" ) choice = game . showChoic…" at bounding box center [830, 333] width 338 height 366
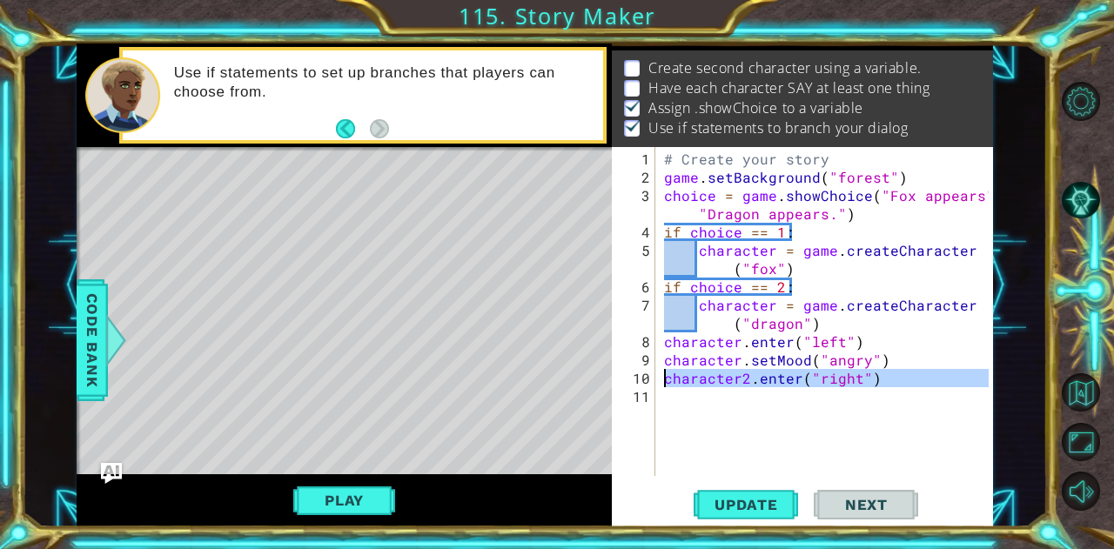
drag, startPoint x: 906, startPoint y: 387, endPoint x: 660, endPoint y: 367, distance: 247.3
click at [661, 367] on div "# Create your story game . setBackground ( "forest" ) choice = game . showChoic…" at bounding box center [825, 311] width 329 height 329
type textarea "character2.enter("right")"
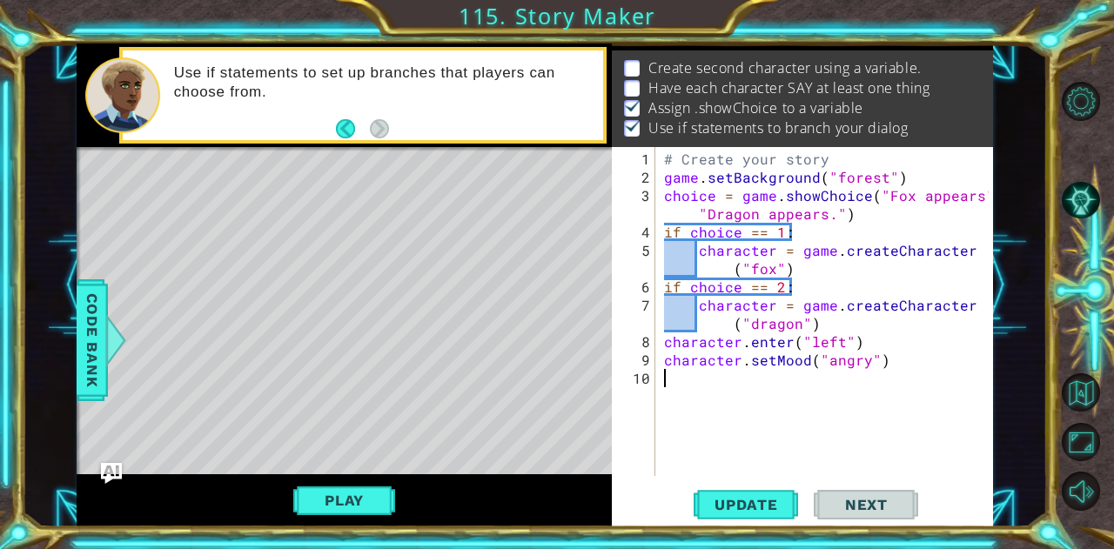
scroll to position [0, 0]
click at [879, 360] on div "# Create your story game . setBackground ( "forest" ) choice = game . showChoic…" at bounding box center [830, 333] width 338 height 366
click at [823, 323] on div "# Create your story game . setBackground ( "forest" ) choice = game . showChoic…" at bounding box center [830, 333] width 338 height 366
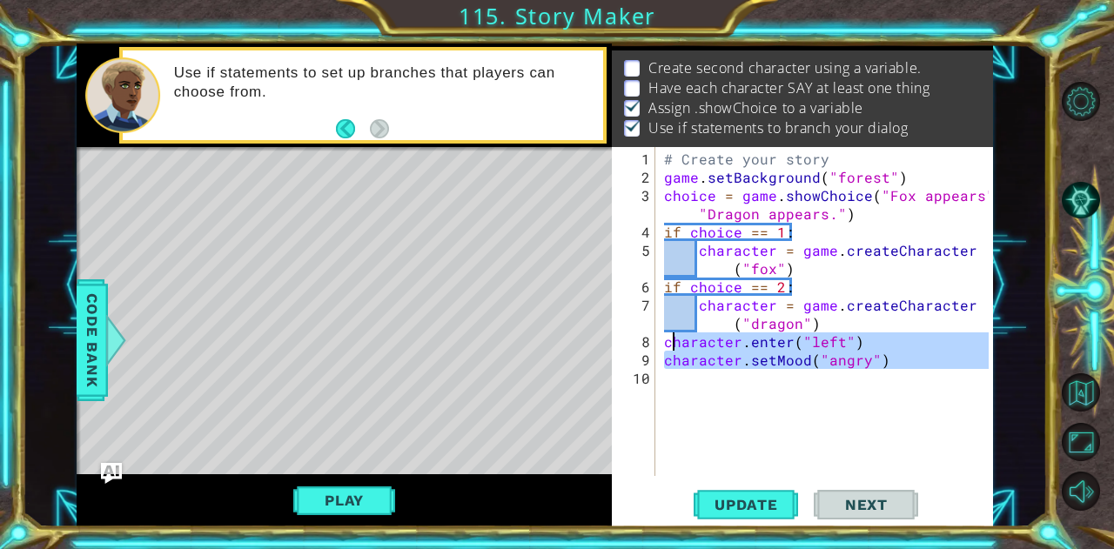
drag, startPoint x: 892, startPoint y: 378, endPoint x: 667, endPoint y: 349, distance: 226.4
click at [667, 349] on div "# Create your story game . setBackground ( "forest" ) choice = game . showChoic…" at bounding box center [830, 333] width 338 height 366
type textarea "character.setMood("angry")"
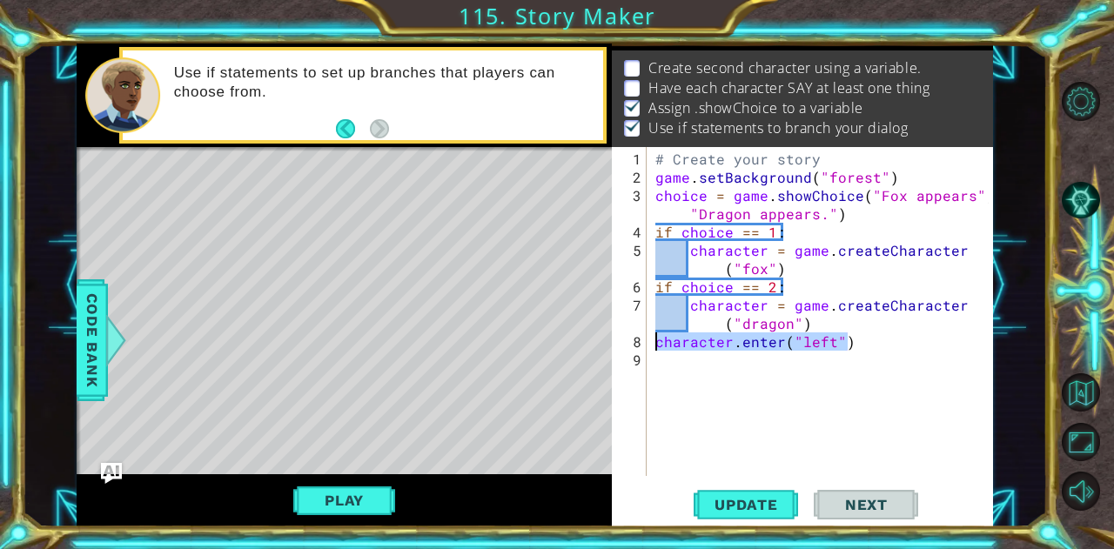
drag, startPoint x: 858, startPoint y: 346, endPoint x: 656, endPoint y: 347, distance: 201.1
click at [656, 347] on div "# Create your story game . setBackground ( "forest" ) choice = game . showChoic…" at bounding box center [825, 333] width 346 height 366
type textarea "character.enter("left")"
click at [858, 344] on div "# Create your story game . setBackground ( "forest" ) choice = game . showChoic…" at bounding box center [825, 333] width 346 height 366
click at [849, 337] on div "# Create your story game . setBackground ( "forest" ) choice = game . showChoic…" at bounding box center [825, 333] width 346 height 366
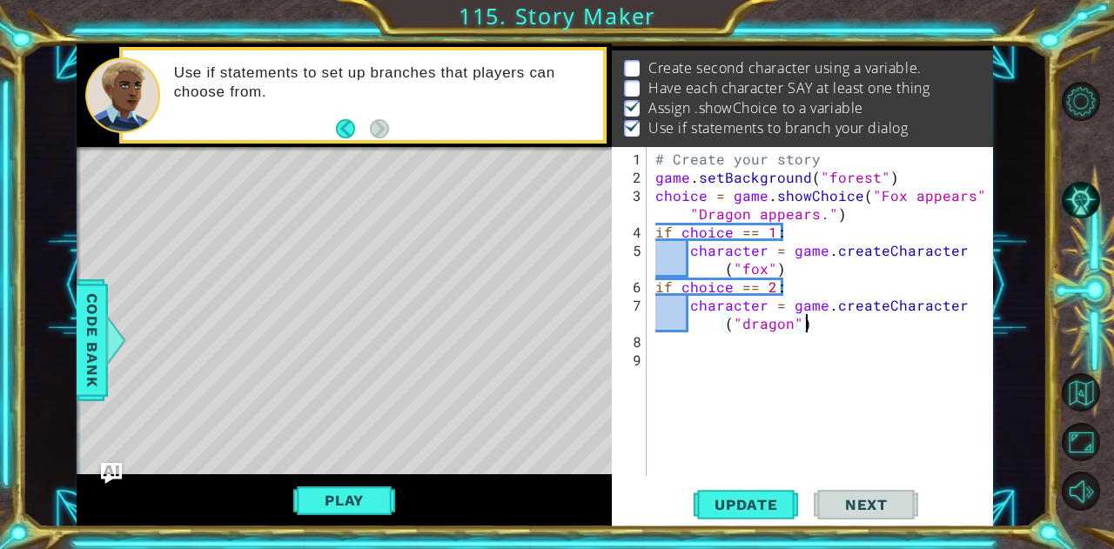
click at [813, 323] on div "# Create your story game . setBackground ( "forest" ) choice = game . showChoic…" at bounding box center [825, 333] width 346 height 366
type textarea "character = game.createCharacter("dragon")"
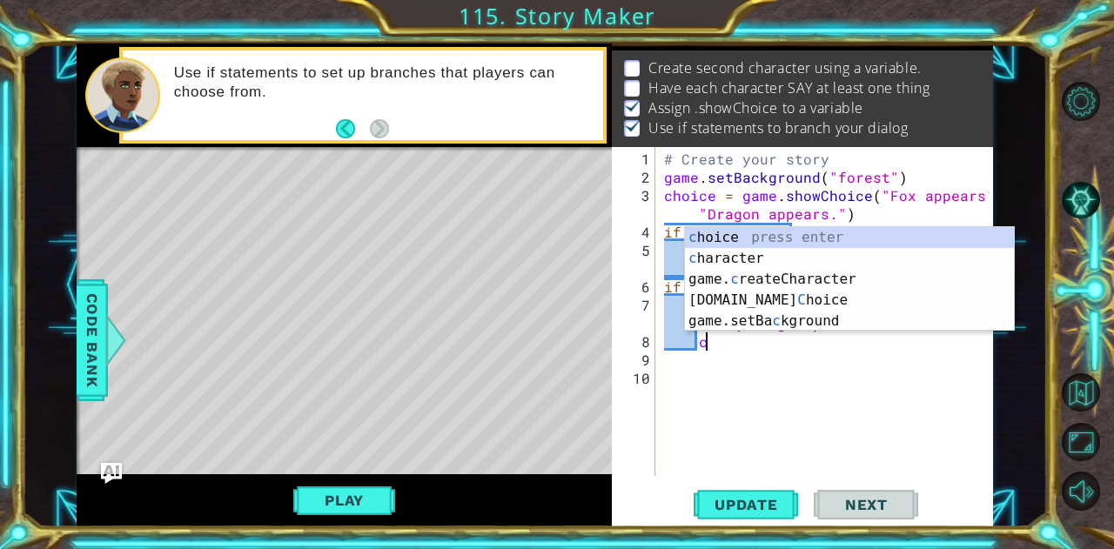
scroll to position [0, 2]
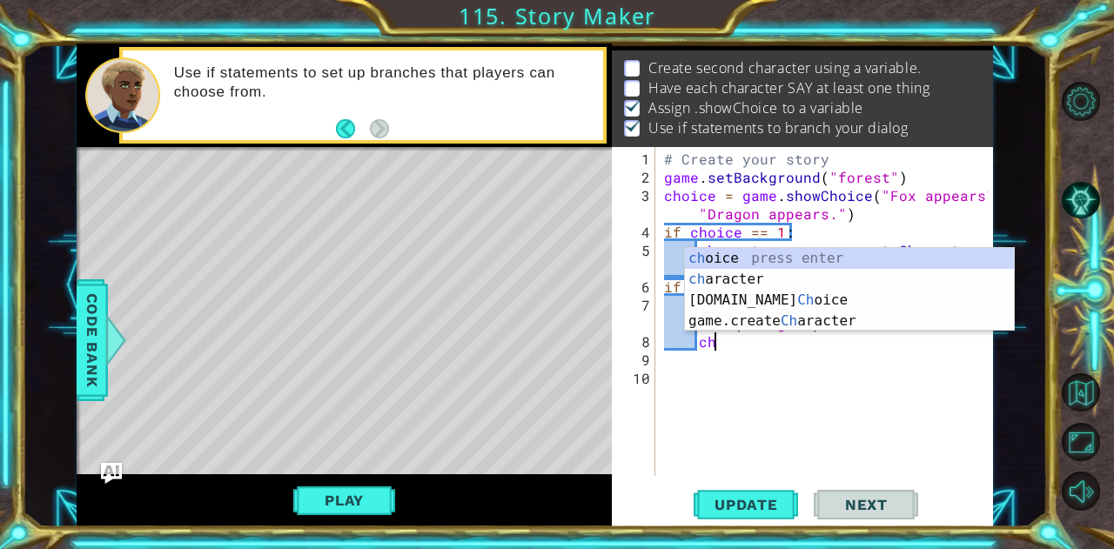
type textarea "c"
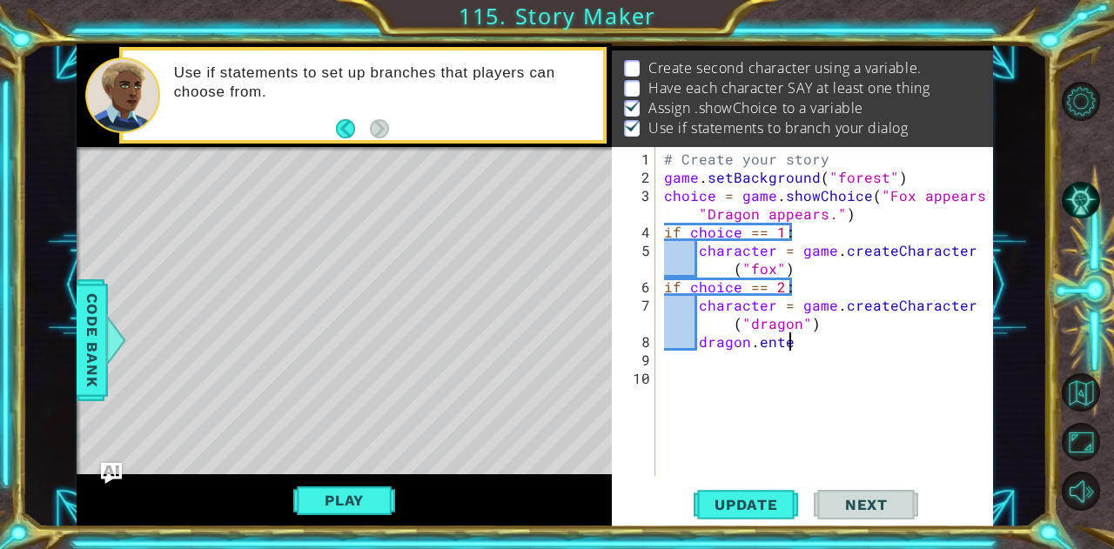
scroll to position [0, 7]
type textarea "dragon.enter"
click at [124, 326] on div at bounding box center [115, 340] width 22 height 52
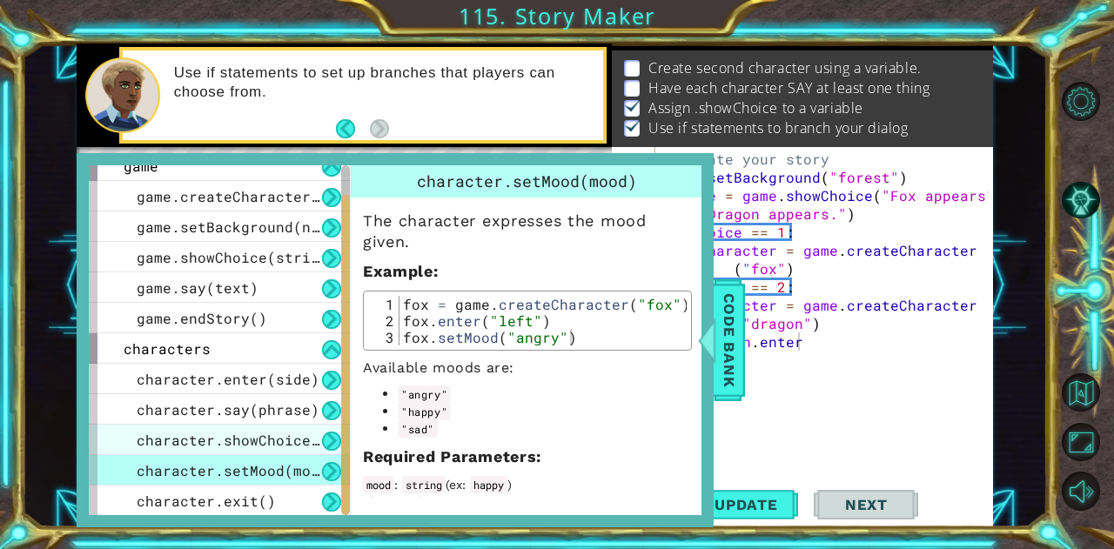
click at [275, 440] on span "character.showChoice(string1, string2)" at bounding box center [302, 440] width 331 height 18
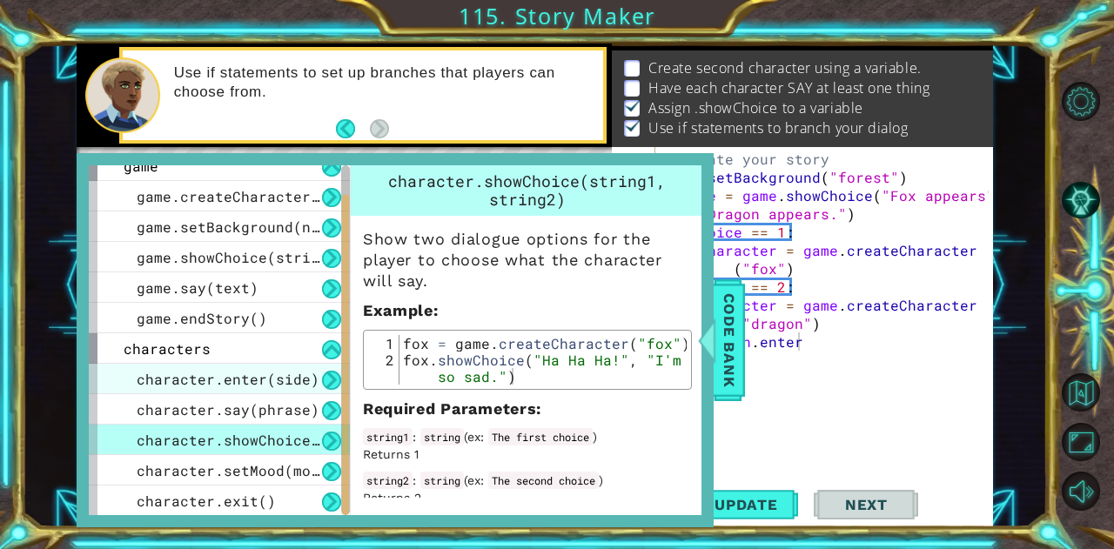
click at [194, 380] on span "character.enter(side)" at bounding box center [228, 379] width 183 height 18
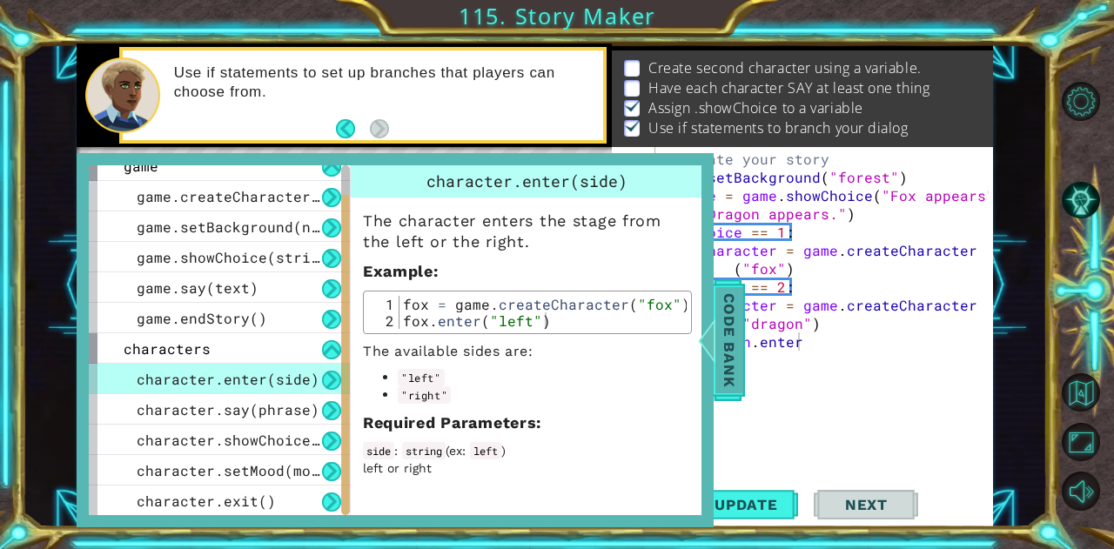
click at [736, 341] on span "Code Bank" at bounding box center [730, 339] width 28 height 106
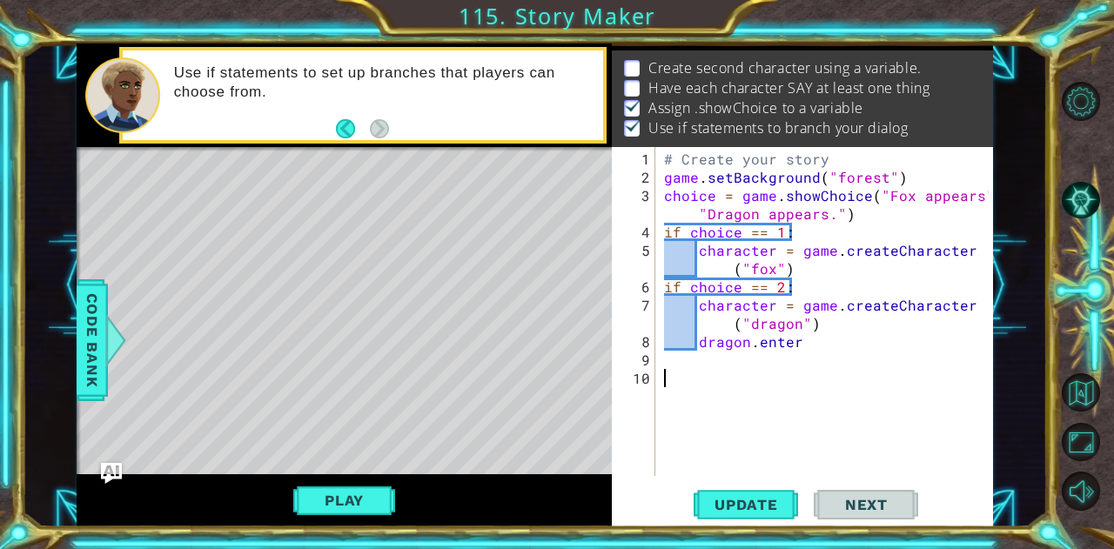
scroll to position [0, 0]
click at [816, 369] on div "# Create your story game . setBackground ( "forest" ) choice = game . showChoic…" at bounding box center [830, 333] width 338 height 366
click at [824, 349] on div "# Create your story game . setBackground ( "forest" ) choice = game . showChoic…" at bounding box center [830, 333] width 338 height 366
click at [808, 335] on div "# Create your story game . setBackground ( "forest" ) choice = game . showChoic…" at bounding box center [830, 333] width 338 height 366
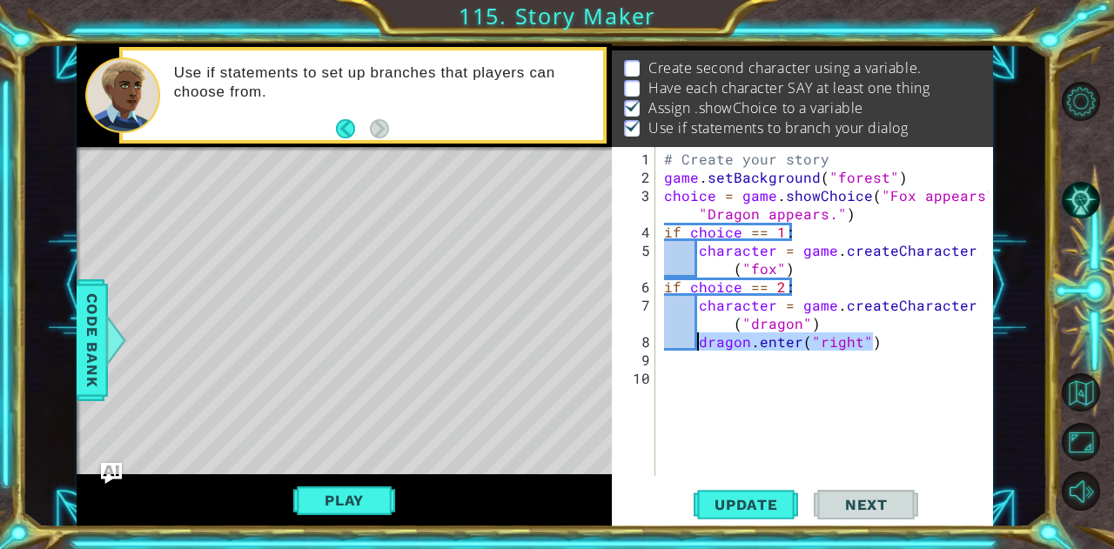
drag, startPoint x: 878, startPoint y: 340, endPoint x: 698, endPoint y: 347, distance: 179.4
click at [698, 347] on div "# Create your story game . setBackground ( "forest" ) choice = game . showChoic…" at bounding box center [830, 333] width 338 height 366
click at [802, 276] on div "# Create your story game . setBackground ( "forest" ) choice = game . showChoic…" at bounding box center [830, 333] width 338 height 366
click at [802, 266] on div "# Create your story game . setBackground ( "forest" ) choice = game . showChoic…" at bounding box center [830, 333] width 338 height 366
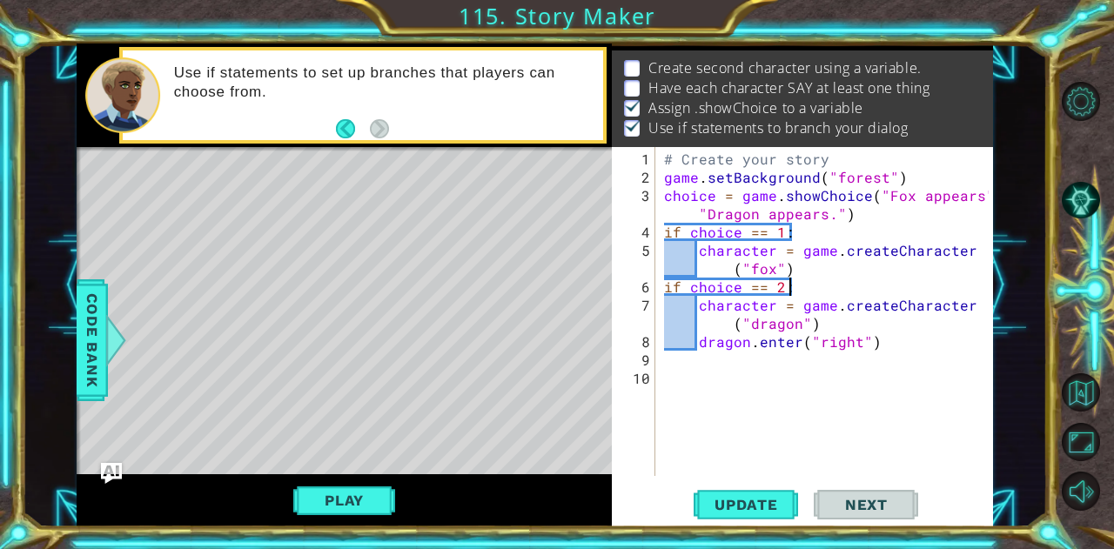
type textarea "character = game.createCharacter("fox")"
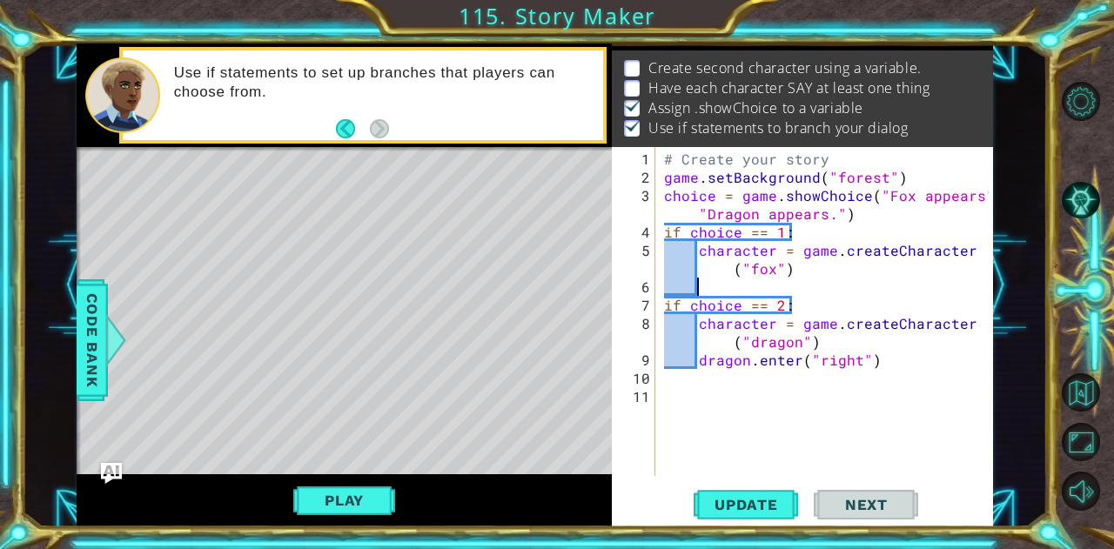
paste textarea "dragon.enter("right")"
click at [742, 286] on div "# Create your story game . setBackground ( "forest" ) choice = game . showChoic…" at bounding box center [830, 333] width 338 height 366
click at [743, 286] on div "# Create your story game . setBackground ( "forest" ) choice = game . showChoic…" at bounding box center [830, 333] width 338 height 366
click at [750, 290] on div "# Create your story game . setBackground ( "forest" ) choice = game . showChoic…" at bounding box center [830, 333] width 338 height 366
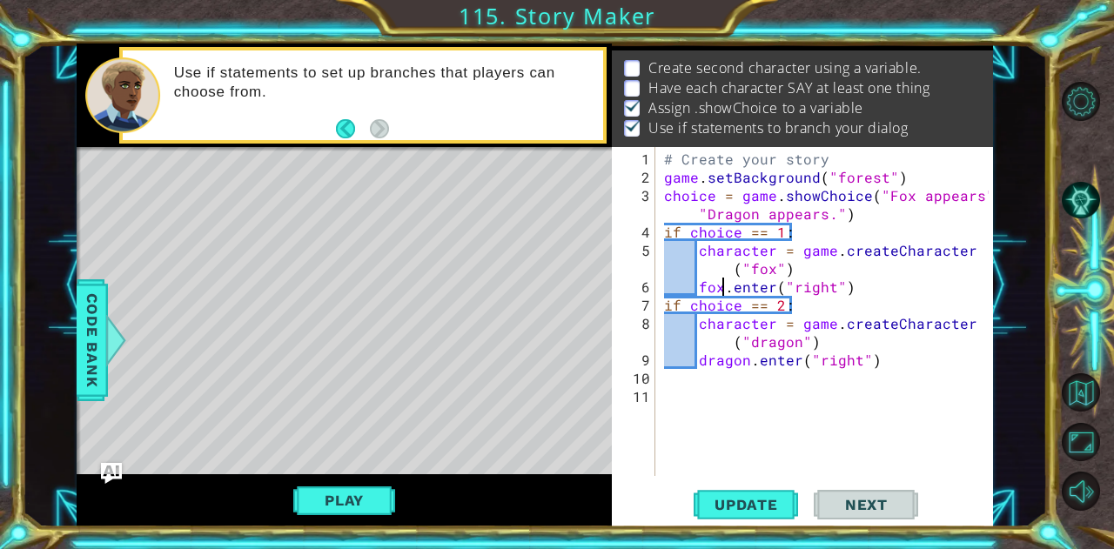
click at [876, 366] on div "# Create your story game . setBackground ( "forest" ) choice = game . showChoic…" at bounding box center [830, 333] width 338 height 366
drag, startPoint x: 872, startPoint y: 365, endPoint x: 712, endPoint y: 356, distance: 160.4
click at [712, 356] on div "# Create your story game . setBackground ( "forest" ) choice = game . showChoic…" at bounding box center [830, 333] width 338 height 366
drag, startPoint x: 857, startPoint y: 289, endPoint x: 705, endPoint y: 283, distance: 151.6
click at [705, 283] on div "# Create your story game . setBackground ( "forest" ) choice = game . showChoic…" at bounding box center [830, 333] width 338 height 366
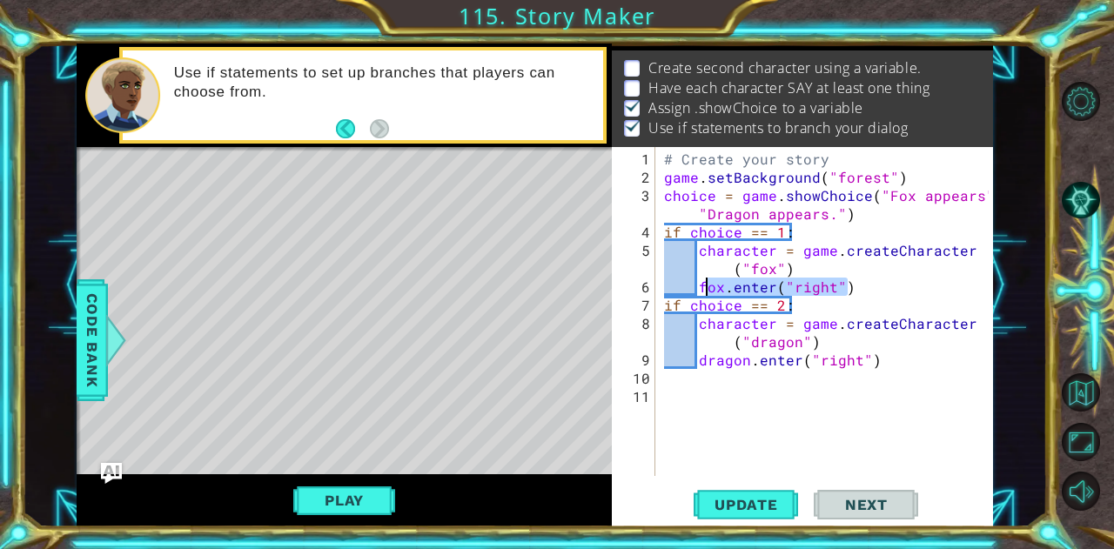
click at [844, 286] on div "# Create your story game . setBackground ( "forest" ) choice = game . showChoic…" at bounding box center [825, 311] width 329 height 329
drag, startPoint x: 852, startPoint y: 289, endPoint x: 702, endPoint y: 292, distance: 150.6
click at [702, 292] on div "# Create your story game . setBackground ( "forest" ) choice = game . showChoic…" at bounding box center [830, 333] width 338 height 366
click at [693, 289] on div "# Create your story game . setBackground ( "forest" ) choice = game . showChoic…" at bounding box center [830, 333] width 338 height 366
drag, startPoint x: 696, startPoint y: 289, endPoint x: 853, endPoint y: 292, distance: 157.6
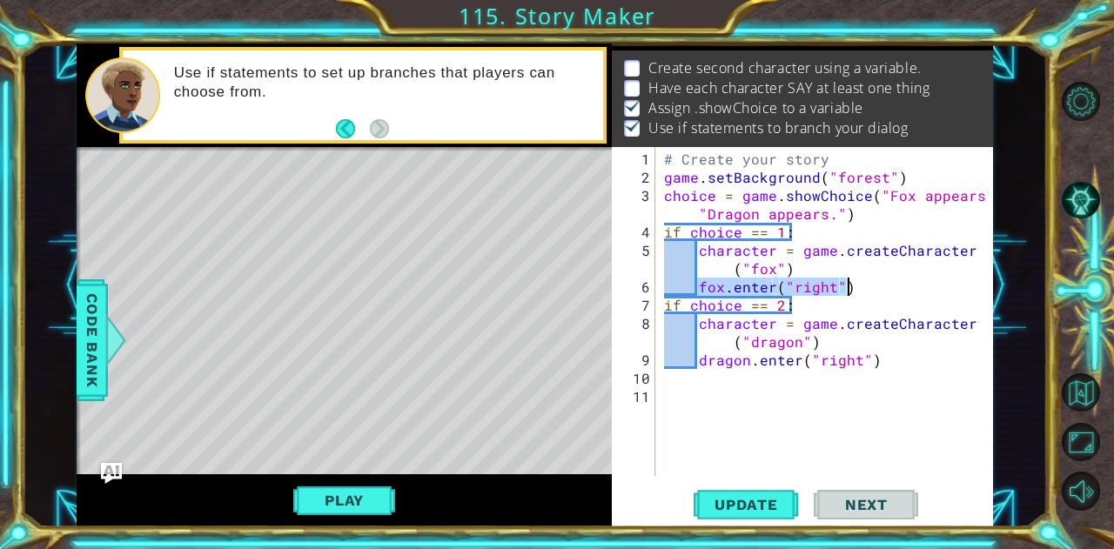
click at [853, 292] on div "# Create your story game . setBackground ( "forest" ) choice = game . showChoic…" at bounding box center [830, 333] width 338 height 366
click at [888, 359] on div "# Create your story game . setBackground ( "forest" ) choice = game . showChoic…" at bounding box center [830, 333] width 338 height 366
type textarea "dragon.enter("right")"
paste textarea "fox.enter("right")"
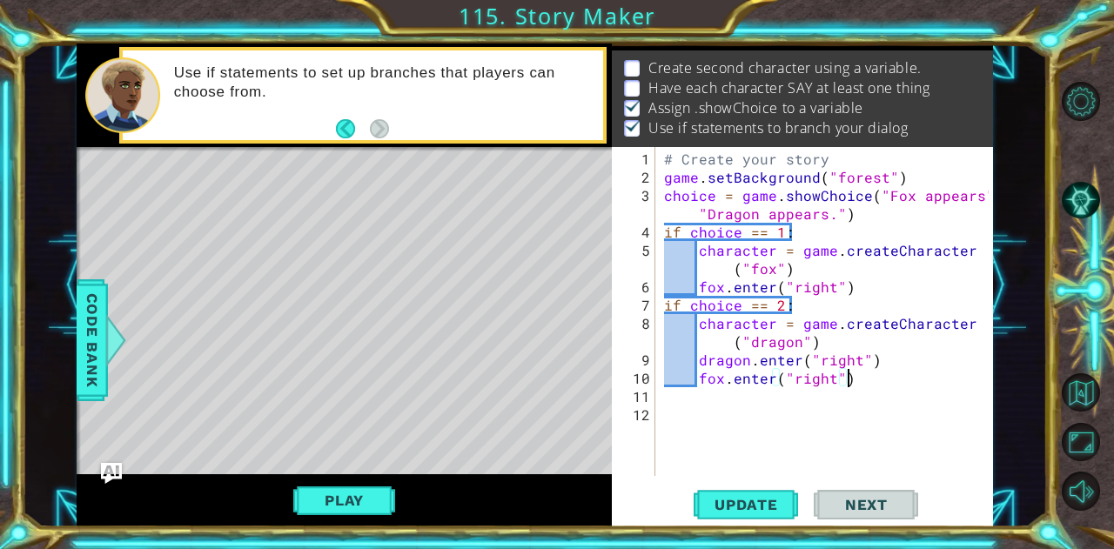
click at [834, 370] on div "# Create your story game . setBackground ( "forest" ) choice = game . showChoic…" at bounding box center [830, 333] width 338 height 366
drag, startPoint x: 869, startPoint y: 354, endPoint x: 699, endPoint y: 361, distance: 169.9
click at [699, 361] on div "# Create your story game . setBackground ( "forest" ) choice = game . showChoic…" at bounding box center [830, 333] width 338 height 366
click at [858, 285] on div "# Create your story game . setBackground ( "forest" ) choice = game . showChoic…" at bounding box center [830, 333] width 338 height 366
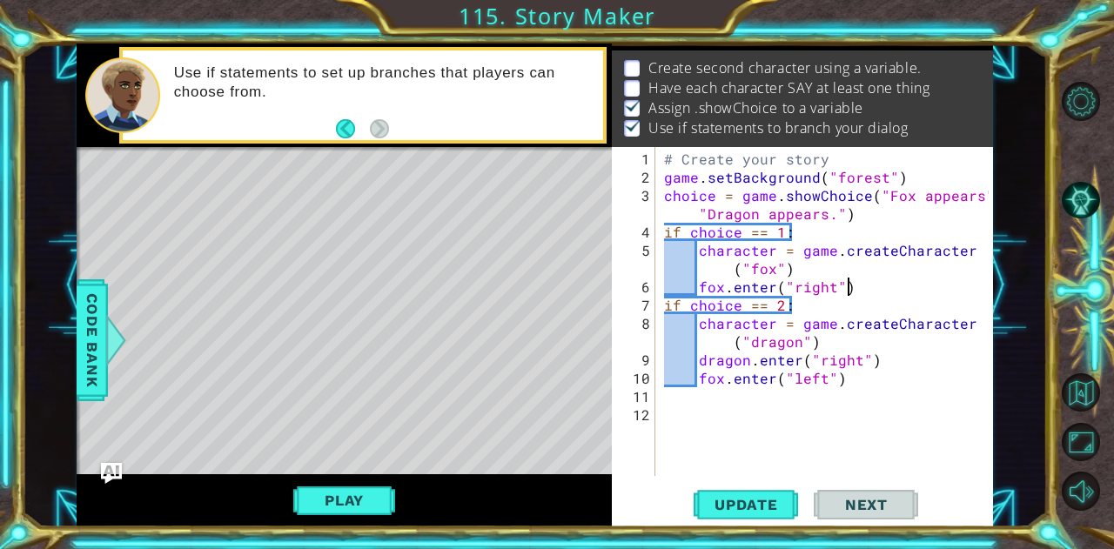
type textarea "fox.enter("right")"
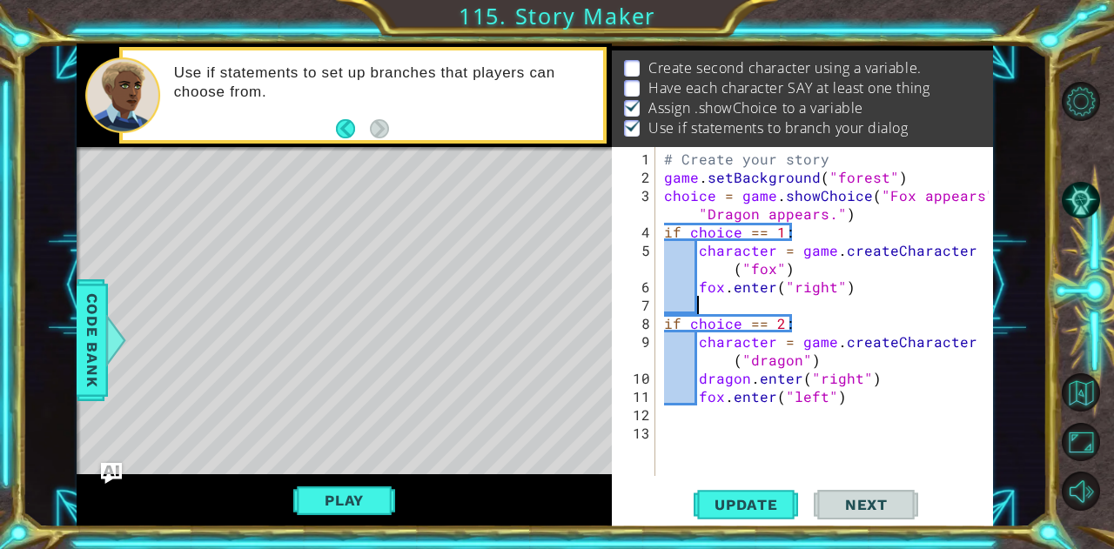
scroll to position [0, 1]
paste textarea "dragon.enter("right")"
click at [854, 306] on div "# Create your story game . setBackground ( "forest" ) choice = game . showChoic…" at bounding box center [830, 333] width 338 height 366
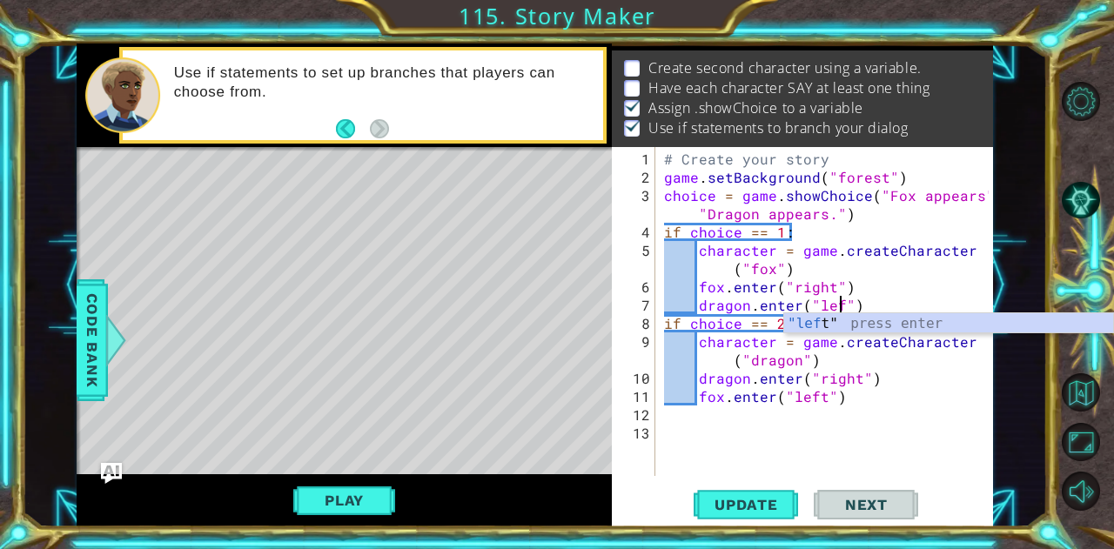
scroll to position [0, 11]
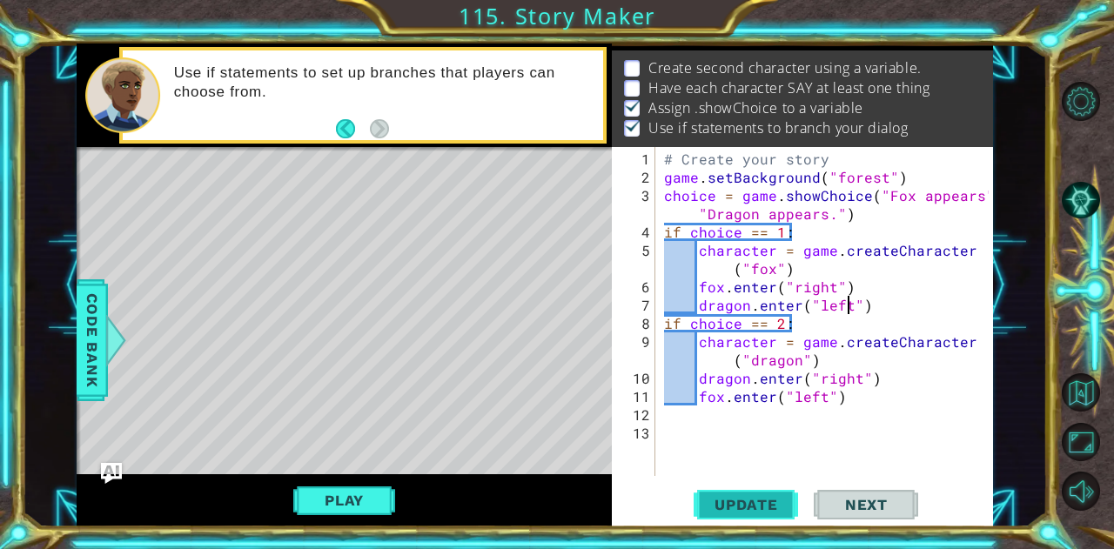
click at [743, 520] on button "Update" at bounding box center [746, 505] width 104 height 38
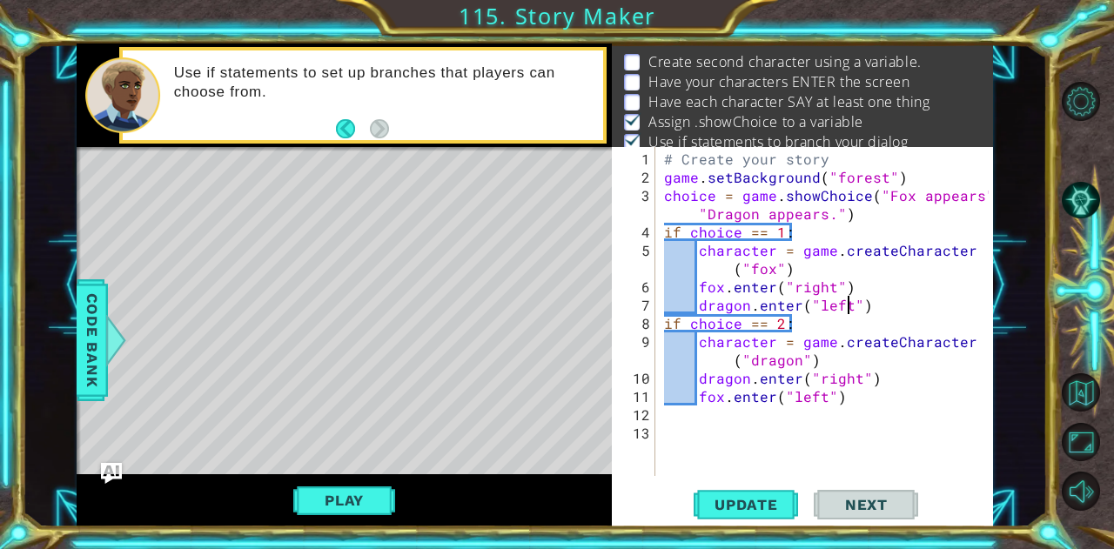
scroll to position [24, 0]
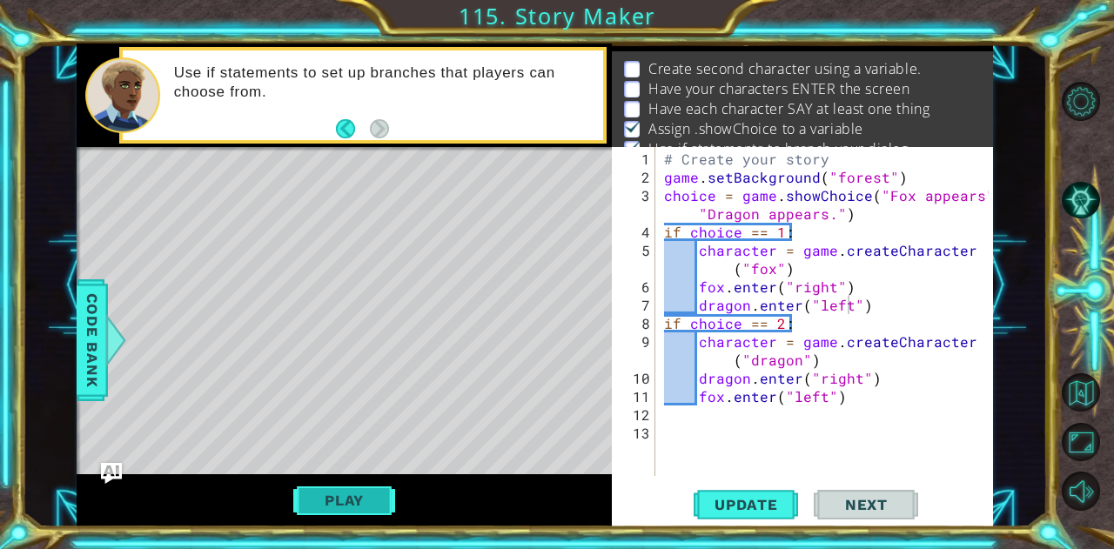
click at [335, 499] on button "Play" at bounding box center [344, 500] width 102 height 33
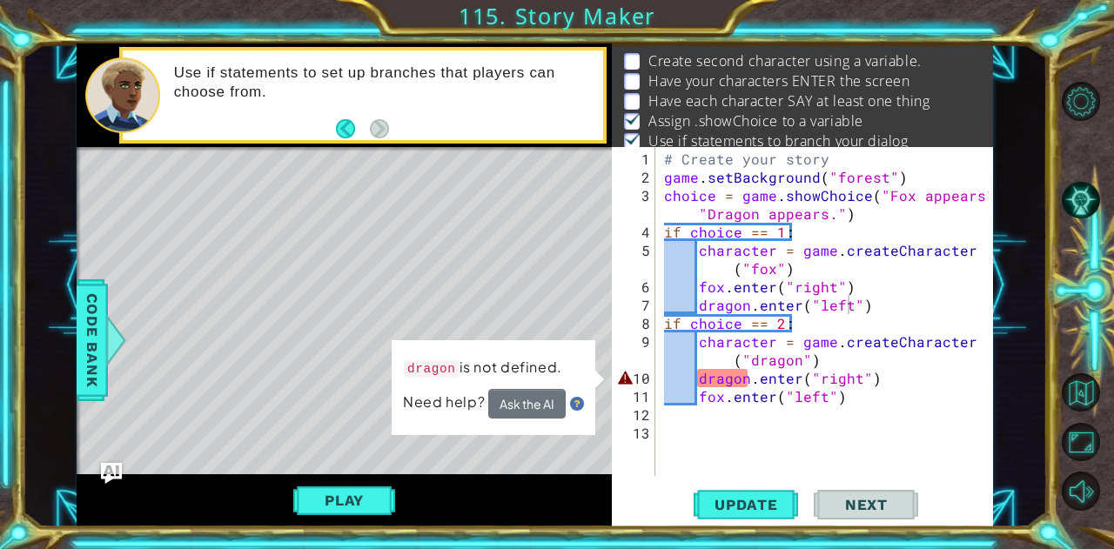
scroll to position [33, 0]
click at [707, 377] on div "# Create your story game . setBackground ( "forest" ) choice = game . showChoic…" at bounding box center [830, 333] width 338 height 366
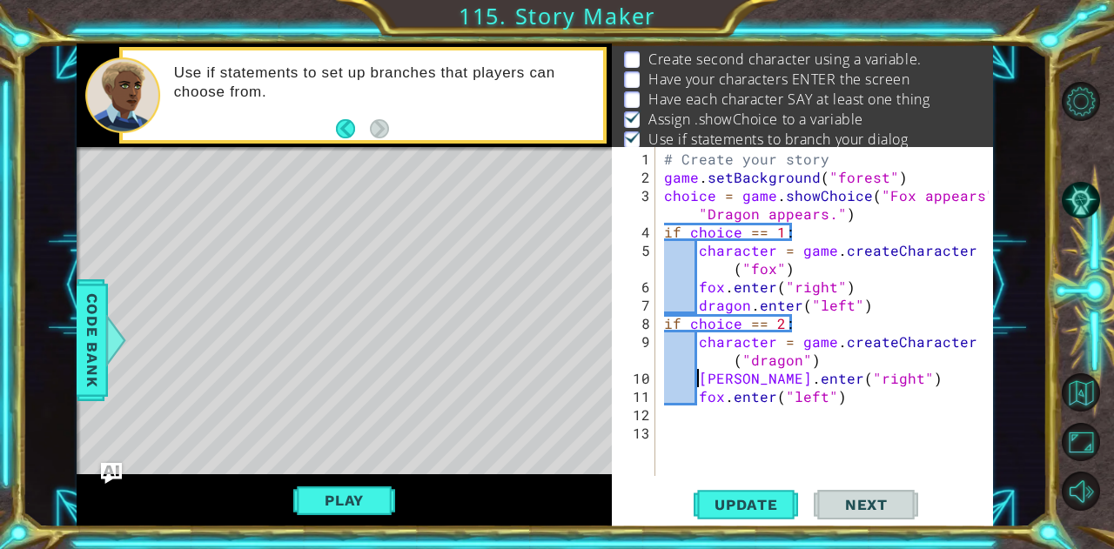
type textarea "Dragon.enter("right")"
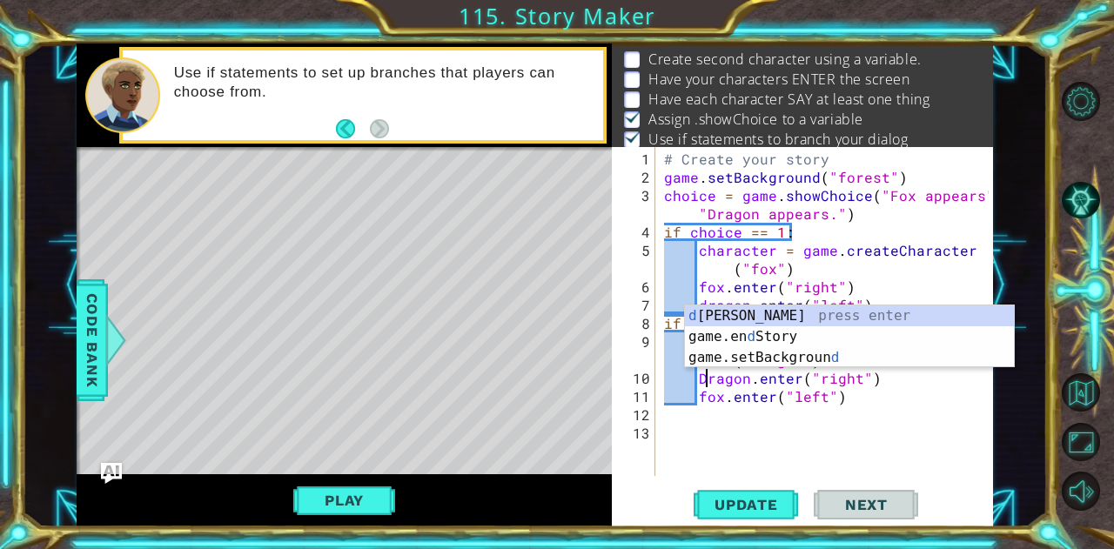
scroll to position [0, 3]
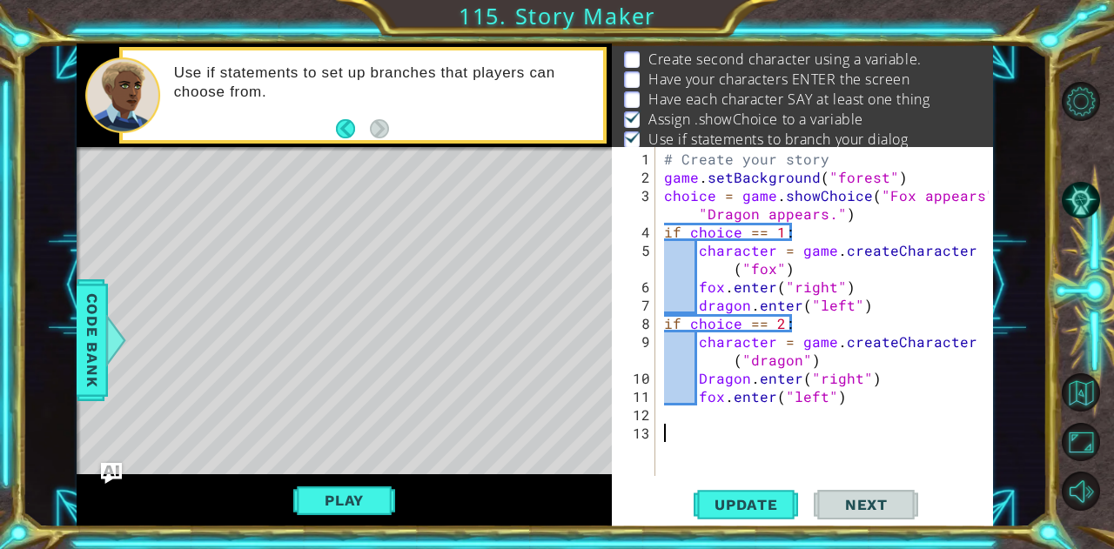
click at [784, 447] on div "# Create your story game . setBackground ( "forest" ) choice = game . showChoic…" at bounding box center [830, 333] width 338 height 366
click at [752, 358] on div "# Create your story game . setBackground ( "forest" ) choice = game . showChoic…" at bounding box center [830, 333] width 338 height 366
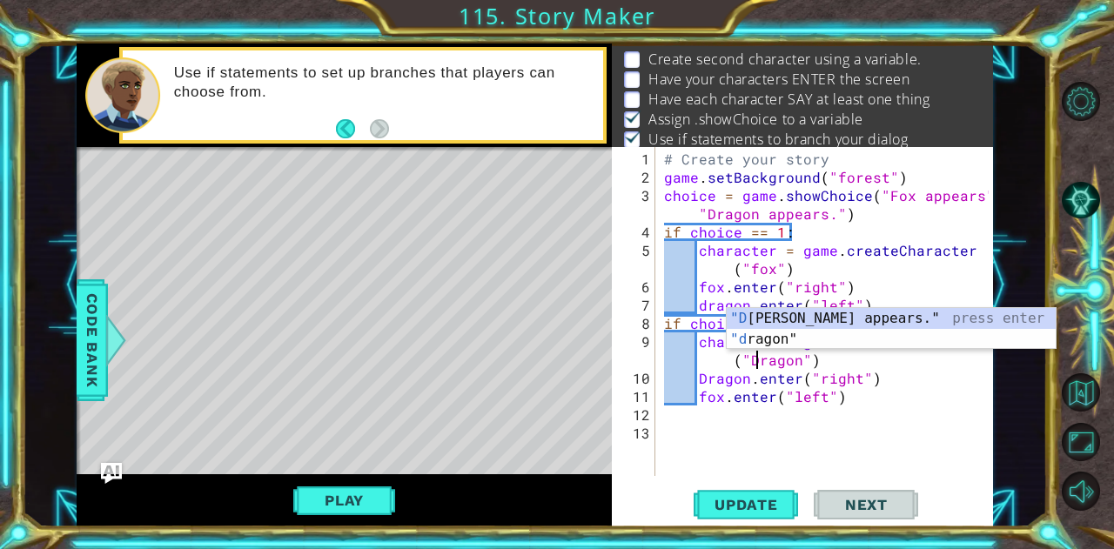
scroll to position [0, 20]
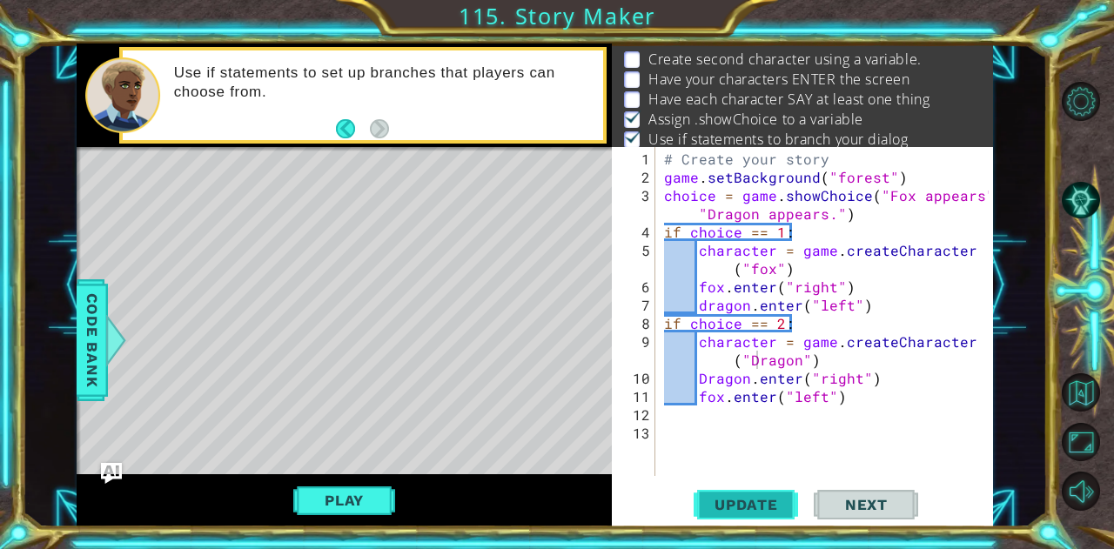
click at [773, 510] on span "Update" at bounding box center [746, 504] width 98 height 17
click at [339, 496] on button "Play" at bounding box center [344, 500] width 102 height 33
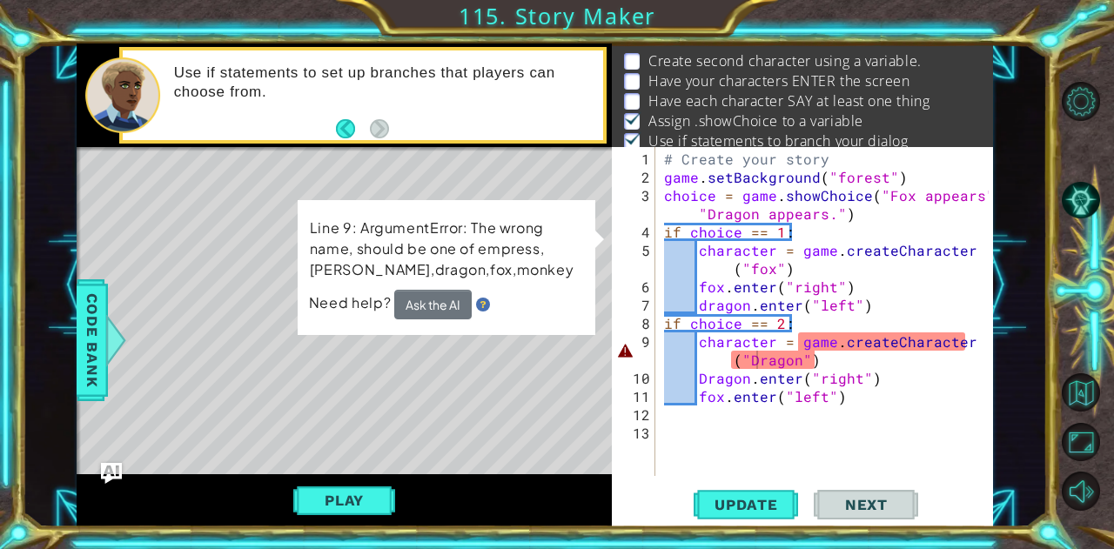
scroll to position [33, 0]
click at [756, 360] on div "# Create your story game . setBackground ( "forest" ) choice = game . showChoic…" at bounding box center [829, 333] width 337 height 366
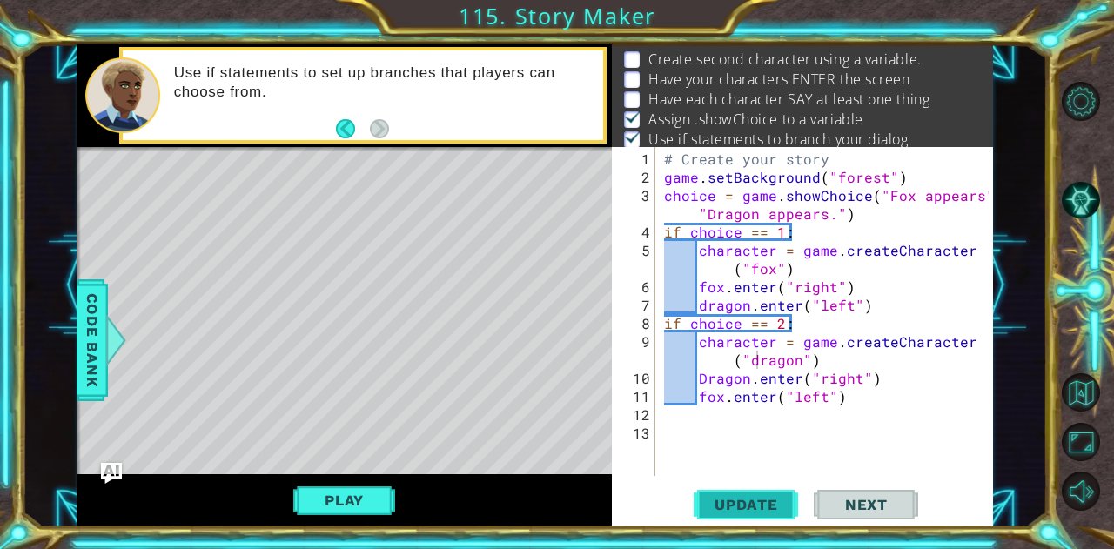
click at [753, 507] on span "Update" at bounding box center [746, 504] width 98 height 17
click at [323, 481] on div "Play" at bounding box center [344, 500] width 535 height 53
click at [345, 507] on button "Play" at bounding box center [344, 500] width 102 height 33
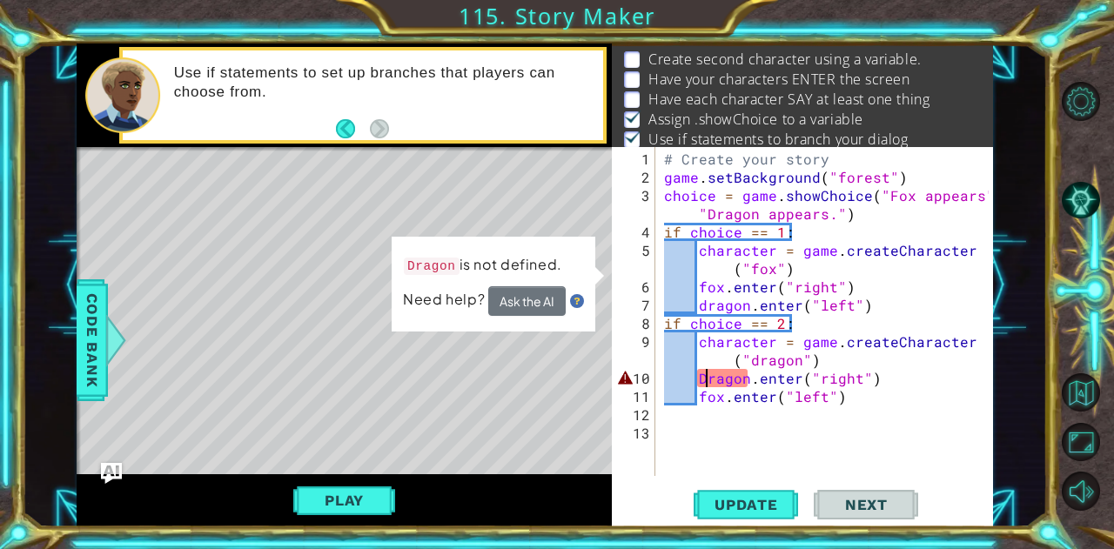
click at [705, 380] on div "# Create your story game . setBackground ( "forest" ) choice = game . showChoic…" at bounding box center [829, 333] width 337 height 366
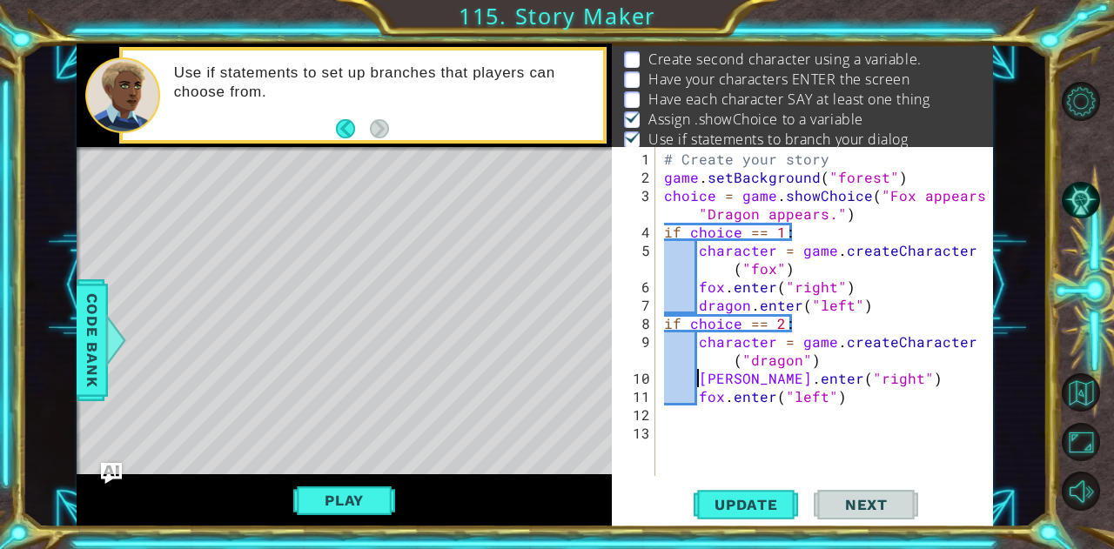
scroll to position [0, 3]
click at [773, 494] on button "Update" at bounding box center [746, 505] width 104 height 38
click at [773, 495] on button "Update" at bounding box center [746, 505] width 104 height 38
click at [373, 497] on button "Play" at bounding box center [344, 500] width 102 height 33
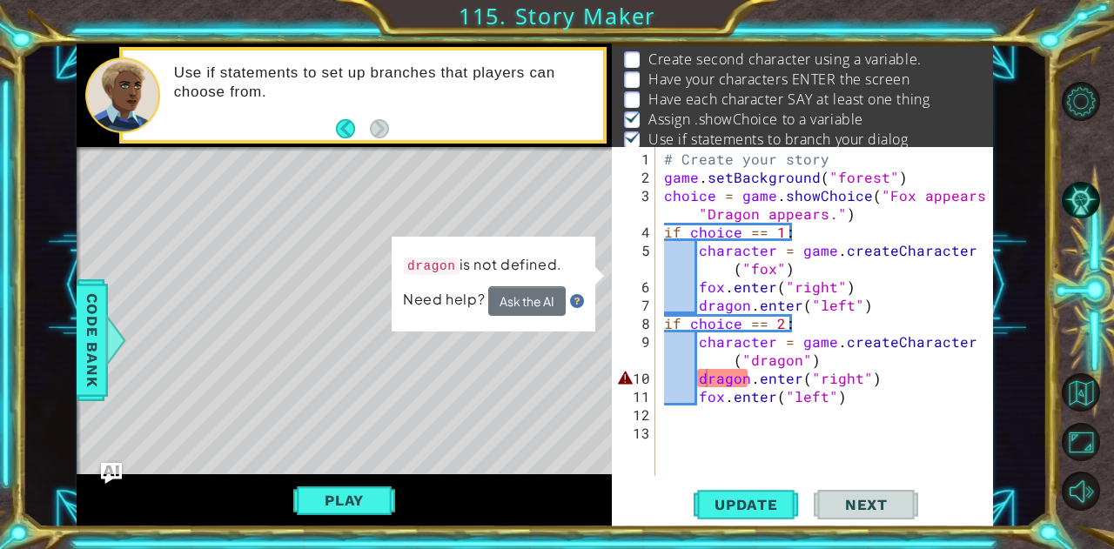
scroll to position [33, 0]
click at [746, 375] on div "# Create your story game . setBackground ( "forest" ) choice = game . showChoic…" at bounding box center [829, 333] width 337 height 366
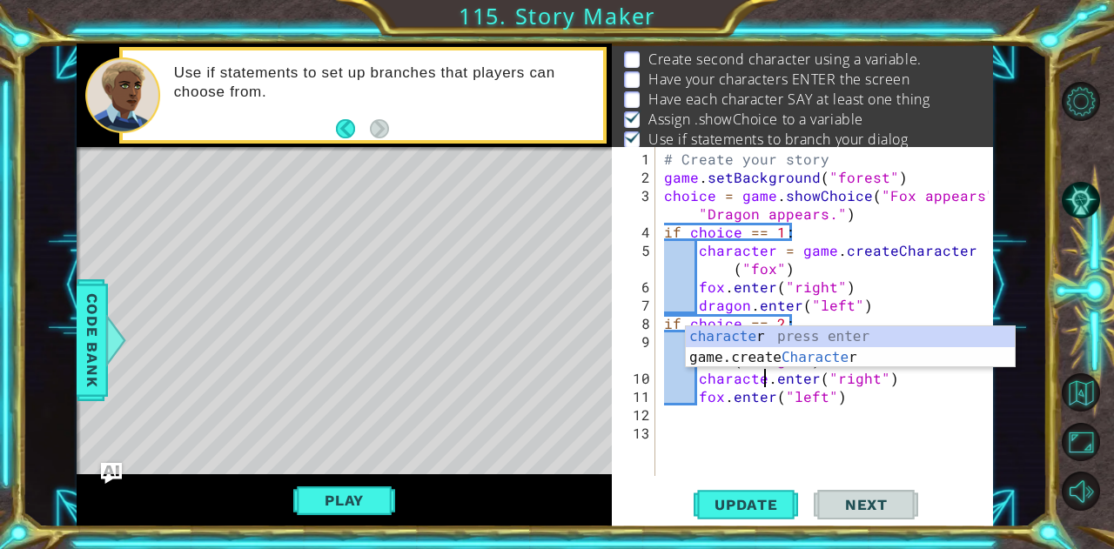
scroll to position [0, 7]
click at [773, 337] on div "character press enter game.create Character press enter" at bounding box center [851, 368] width 330 height 84
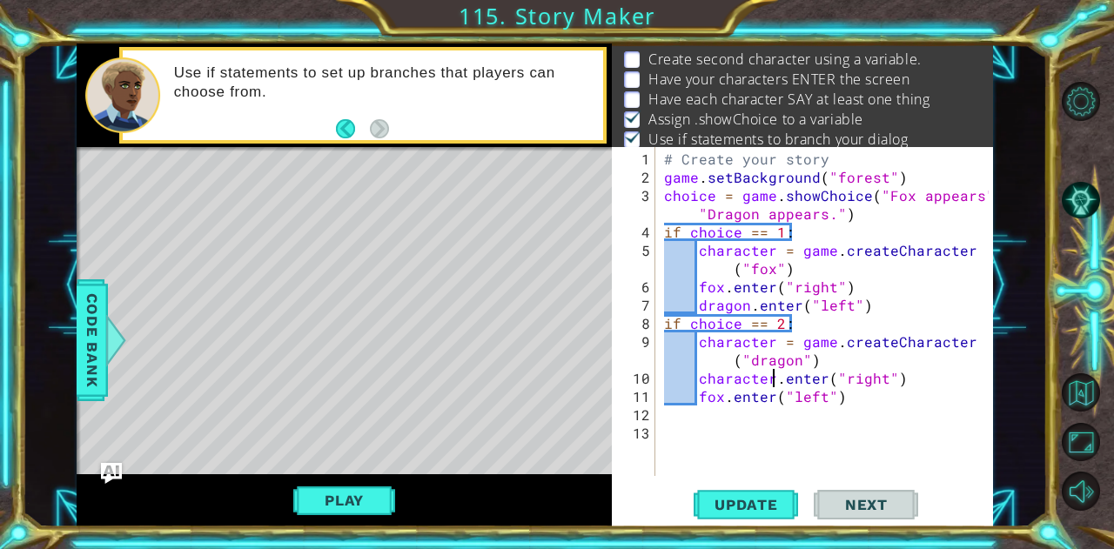
click at [719, 288] on div "# Create your story game . setBackground ( "forest" ) choice = game . showChoic…" at bounding box center [829, 333] width 337 height 366
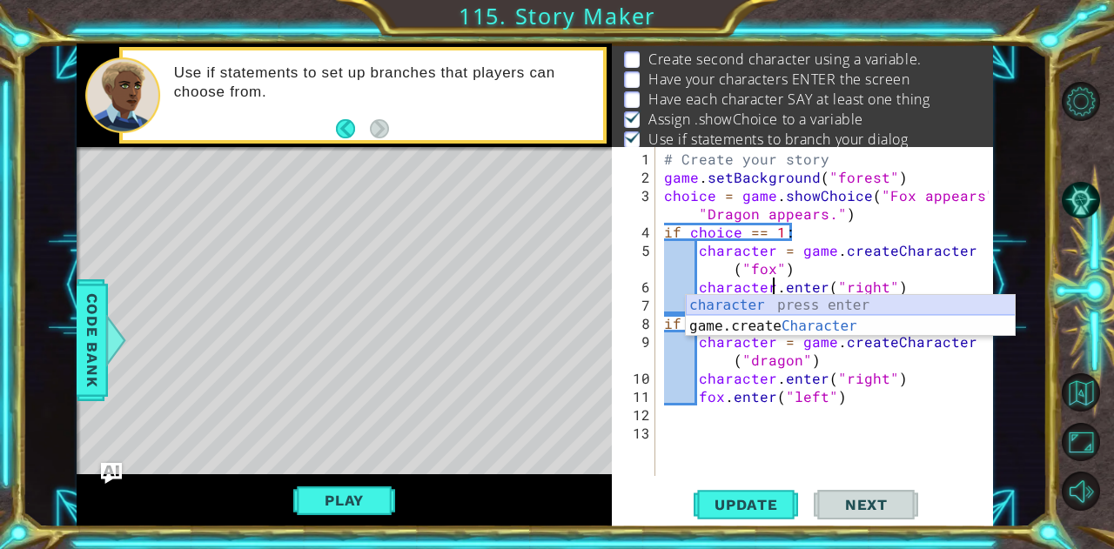
click at [726, 299] on div "character press enter game.create Character press enter" at bounding box center [851, 337] width 330 height 84
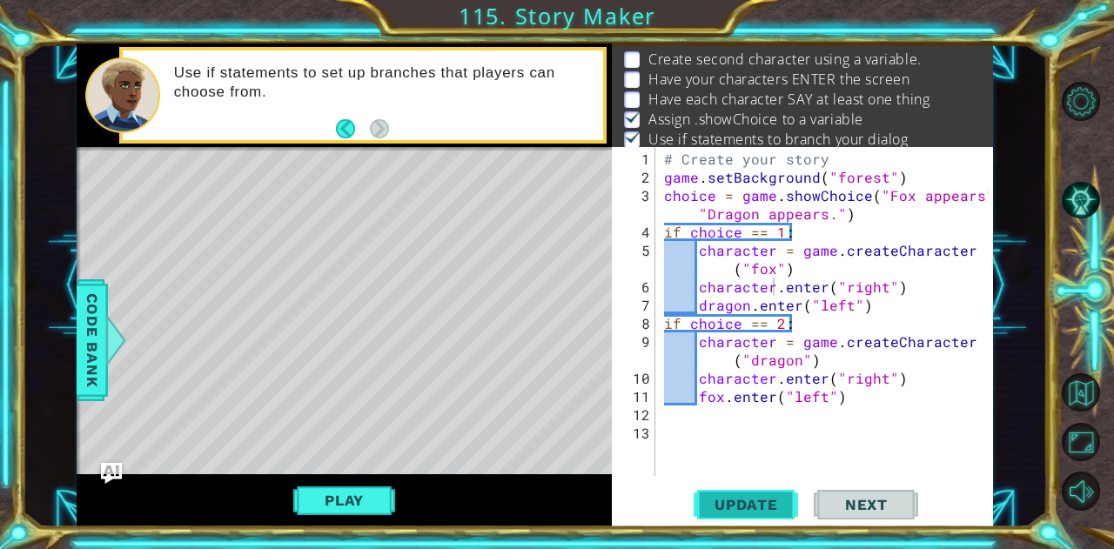
click at [740, 497] on span "Update" at bounding box center [746, 504] width 98 height 17
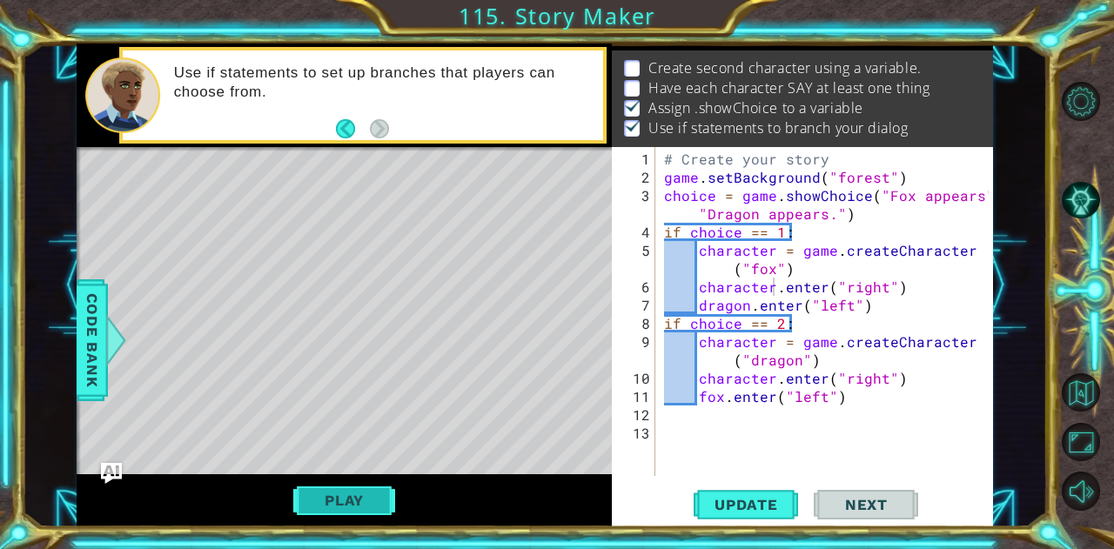
click at [385, 488] on button "Play" at bounding box center [344, 500] width 102 height 33
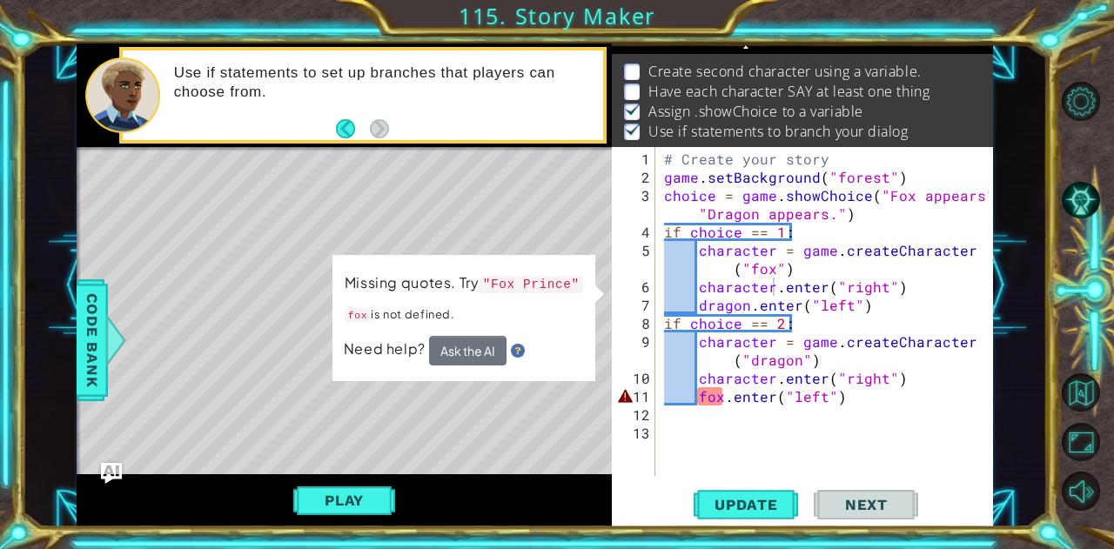
scroll to position [24, 0]
click at [728, 401] on div "# Create your story game . setBackground ( "forest" ) choice = game . showChoic…" at bounding box center [829, 333] width 337 height 366
click at [720, 399] on div "# Create your story game . setBackground ( "forest" ) choice = game . showChoic…" at bounding box center [829, 333] width 337 height 366
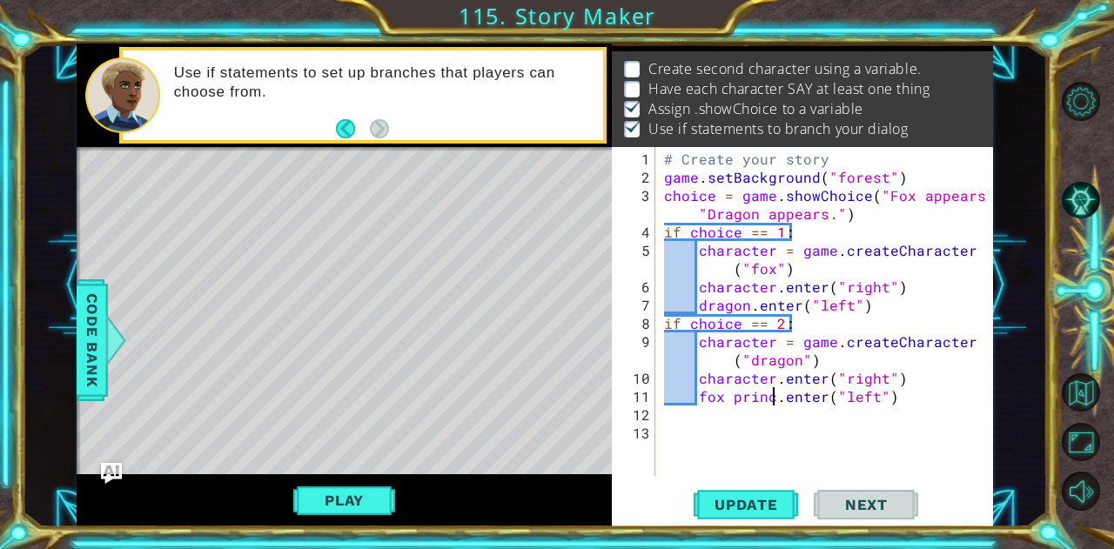
scroll to position [0, 7]
click at [763, 498] on span "Update" at bounding box center [746, 504] width 98 height 17
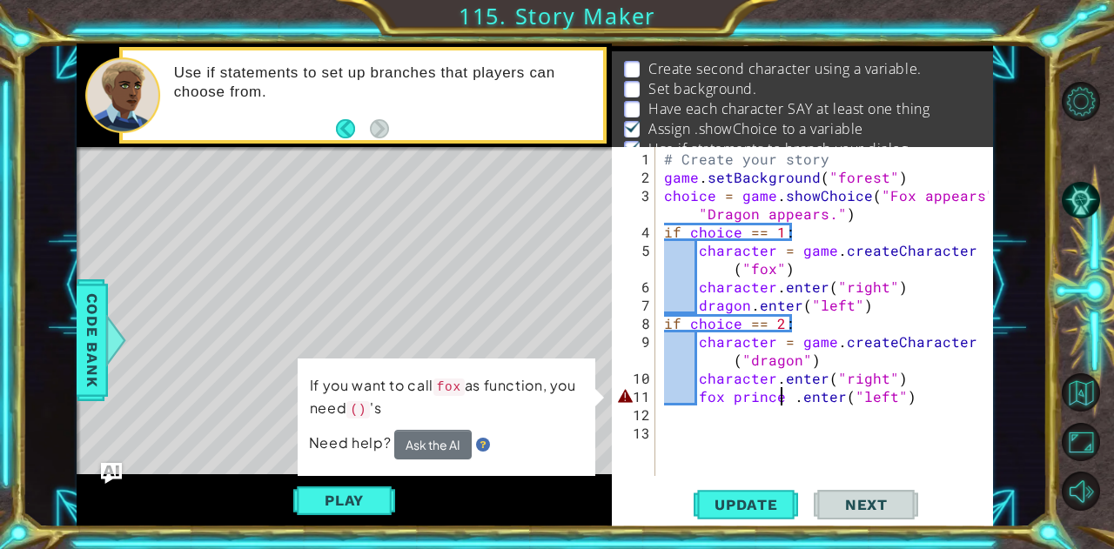
click at [781, 401] on div "# Create your story game . setBackground ( "forest" ) choice = game . showChoic…" at bounding box center [829, 333] width 337 height 366
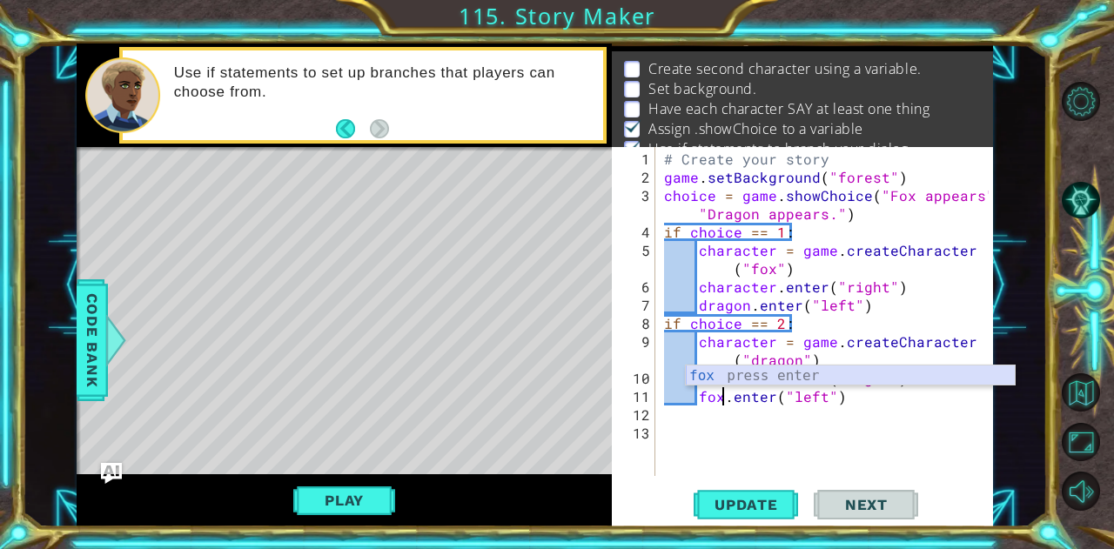
click at [769, 371] on div "fox press enter" at bounding box center [851, 397] width 330 height 63
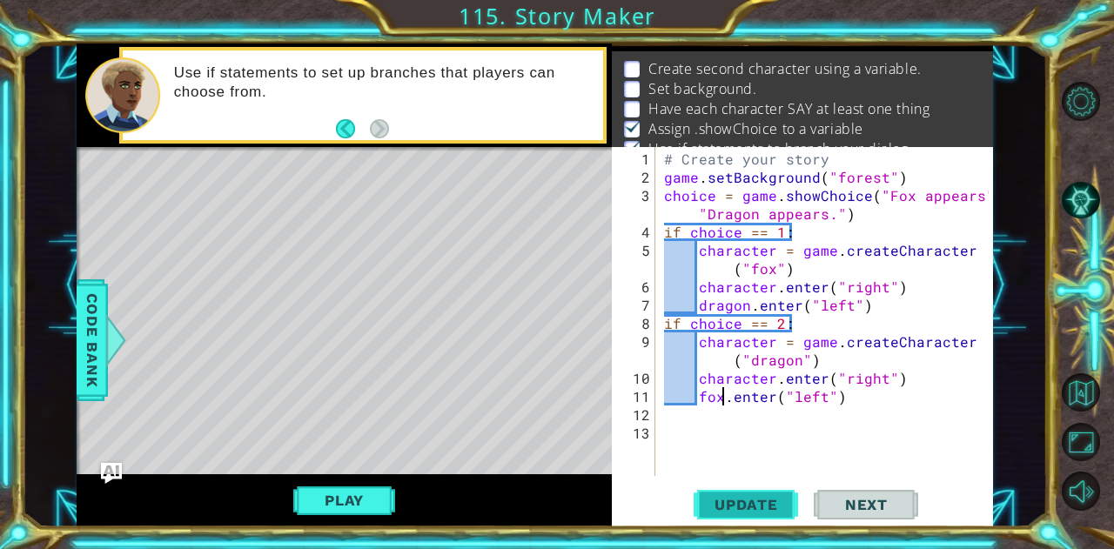
click at [757, 510] on span "Update" at bounding box center [746, 504] width 98 height 17
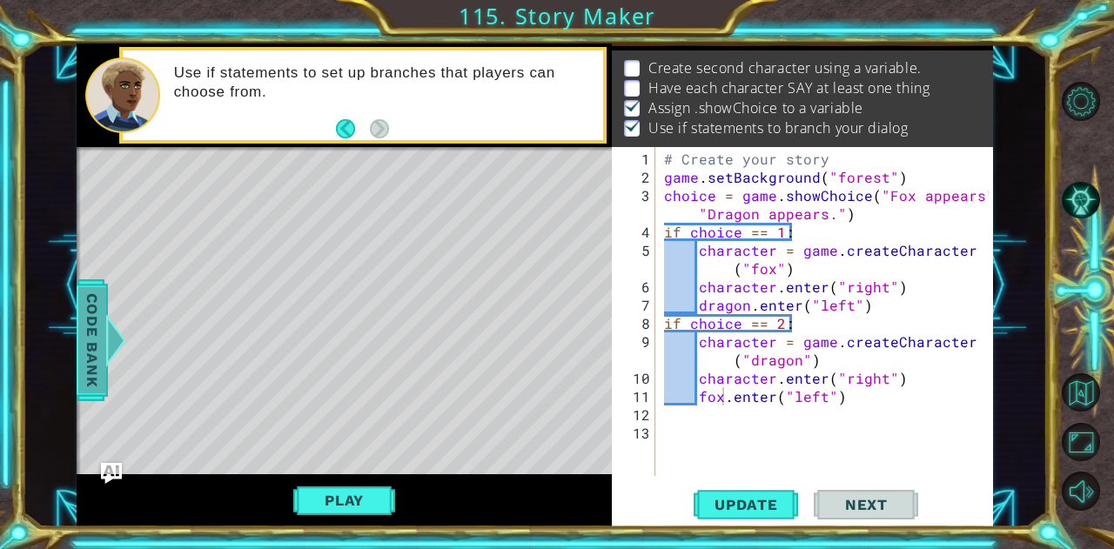
click at [98, 351] on span "Code Bank" at bounding box center [92, 339] width 28 height 106
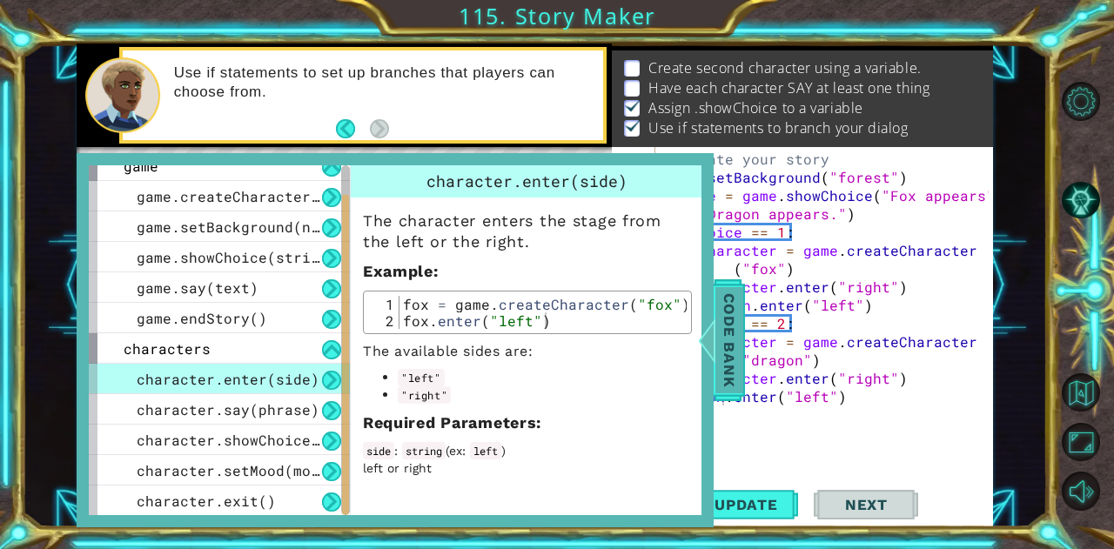
click at [719, 356] on span "Code Bank" at bounding box center [730, 339] width 28 height 106
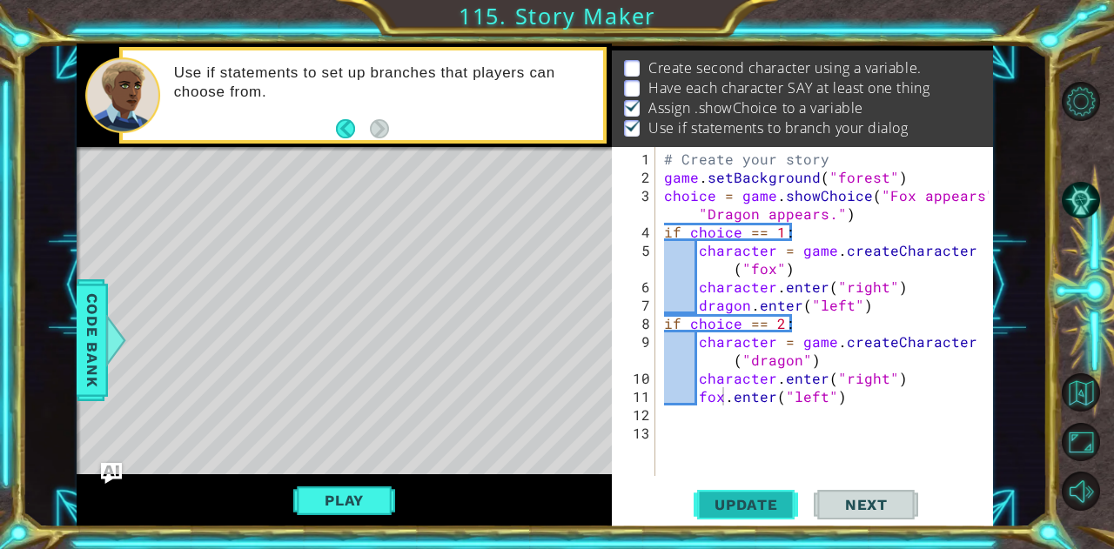
click at [735, 507] on span "Update" at bounding box center [746, 504] width 98 height 17
click at [378, 493] on button "Play" at bounding box center [344, 500] width 102 height 33
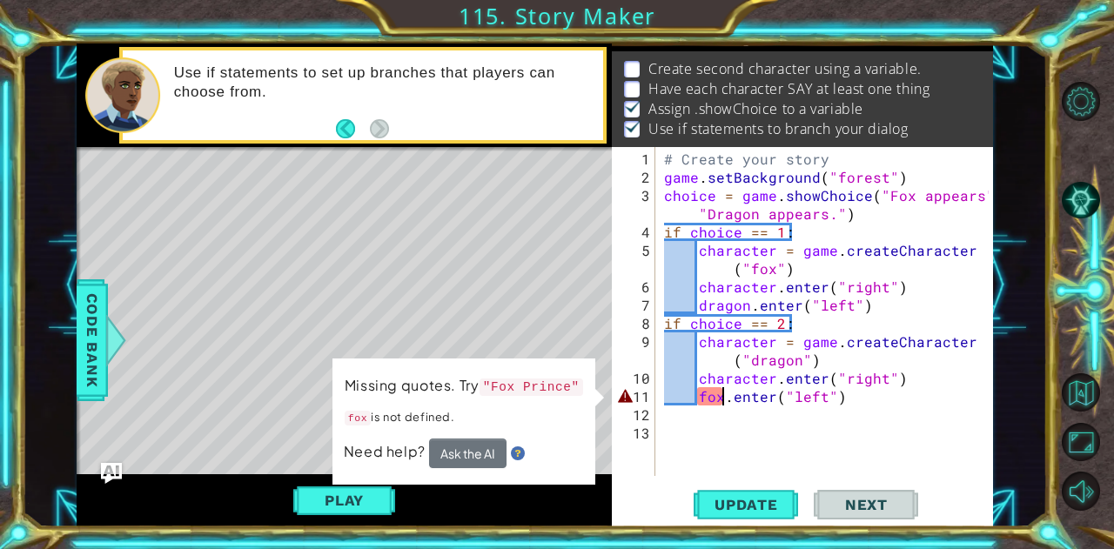
click at [722, 397] on div "# Create your story game . setBackground ( "forest" ) choice = game . showChoic…" at bounding box center [829, 333] width 337 height 366
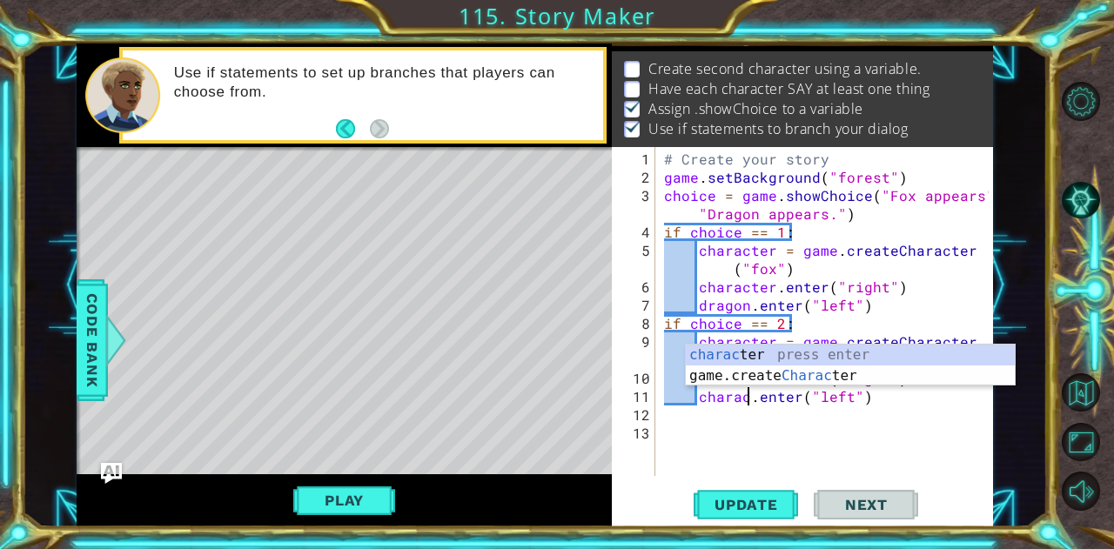
scroll to position [0, 5]
type textarea "charac.enter("left")"
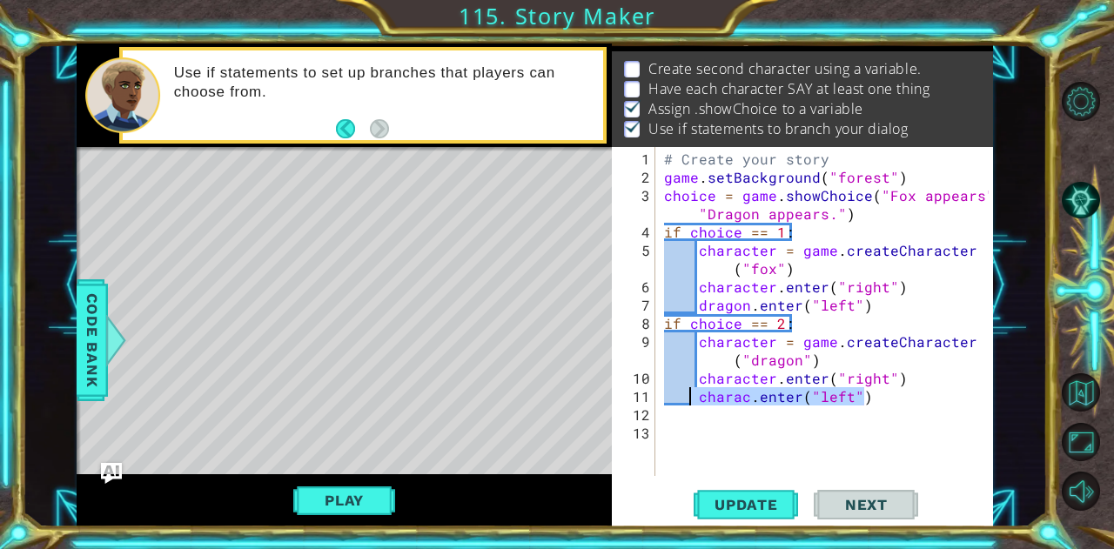
drag, startPoint x: 885, startPoint y: 394, endPoint x: 691, endPoint y: 399, distance: 193.3
click at [691, 399] on div "# Create your story game . setBackground ( "forest" ) choice = game . showChoic…" at bounding box center [829, 333] width 337 height 366
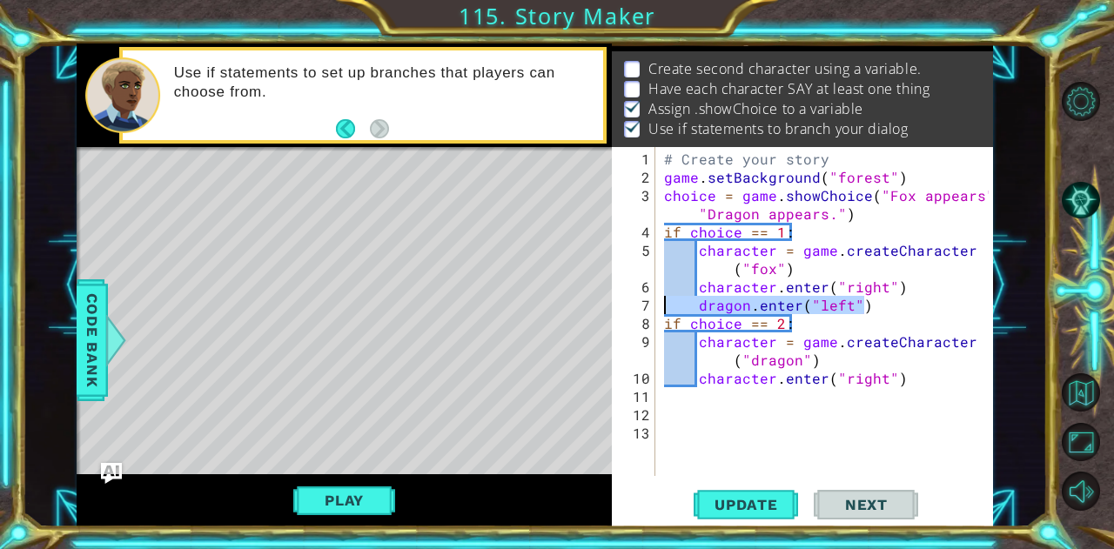
drag, startPoint x: 839, startPoint y: 306, endPoint x: 667, endPoint y: 300, distance: 172.5
click at [667, 300] on div "# Create your story game . setBackground ( "forest" ) choice = game . showChoic…" at bounding box center [829, 333] width 337 height 366
type textarea "dragon.enter("left")"
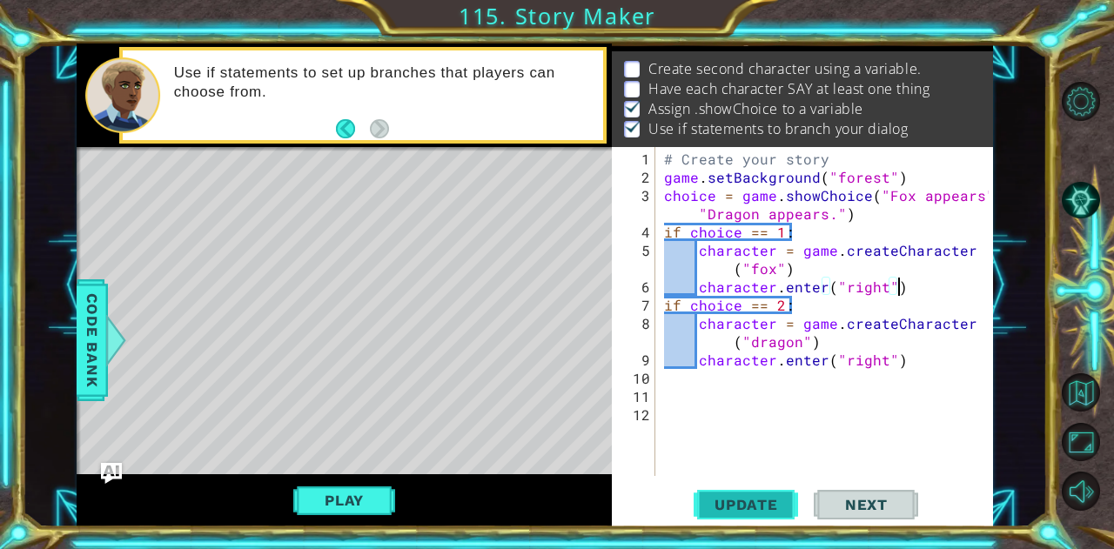
type textarea "character.enter("right")"
click at [724, 507] on span "Update" at bounding box center [746, 504] width 98 height 17
click at [907, 353] on div "# Create your story game . setBackground ( "forest" ) choice = game . showChoic…" at bounding box center [829, 333] width 337 height 366
click at [348, 259] on div "Level Map" at bounding box center [479, 403] width 804 height 513
click at [707, 378] on div "# Create your story game . setBackground ( "forest" ) choice = game . showChoic…" at bounding box center [829, 333] width 337 height 366
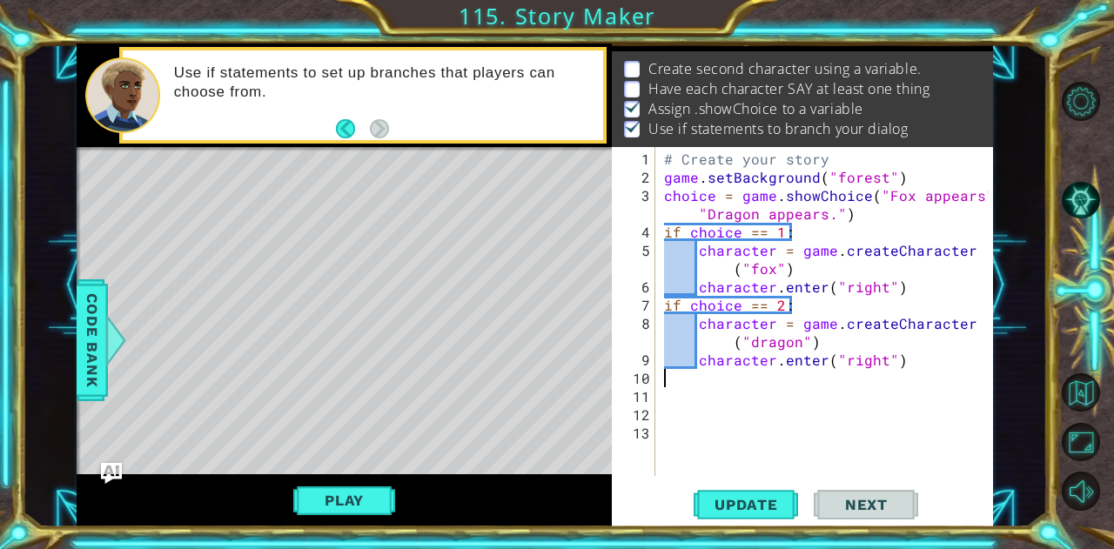
type textarea "c"
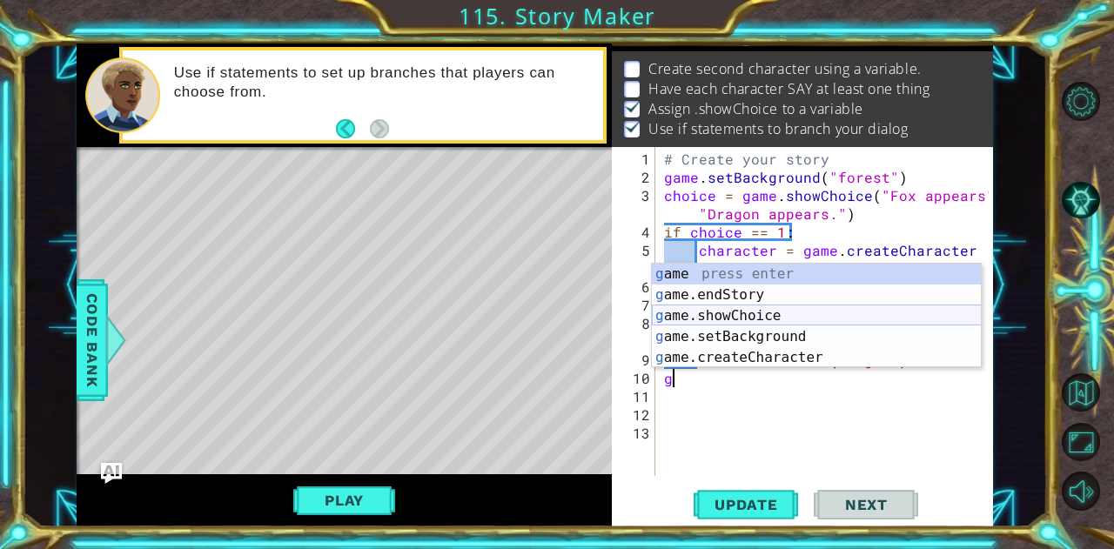
click at [733, 318] on div "g ame press enter g ame.endStory press enter g ame.showChoice press enter g ame…" at bounding box center [817, 337] width 330 height 146
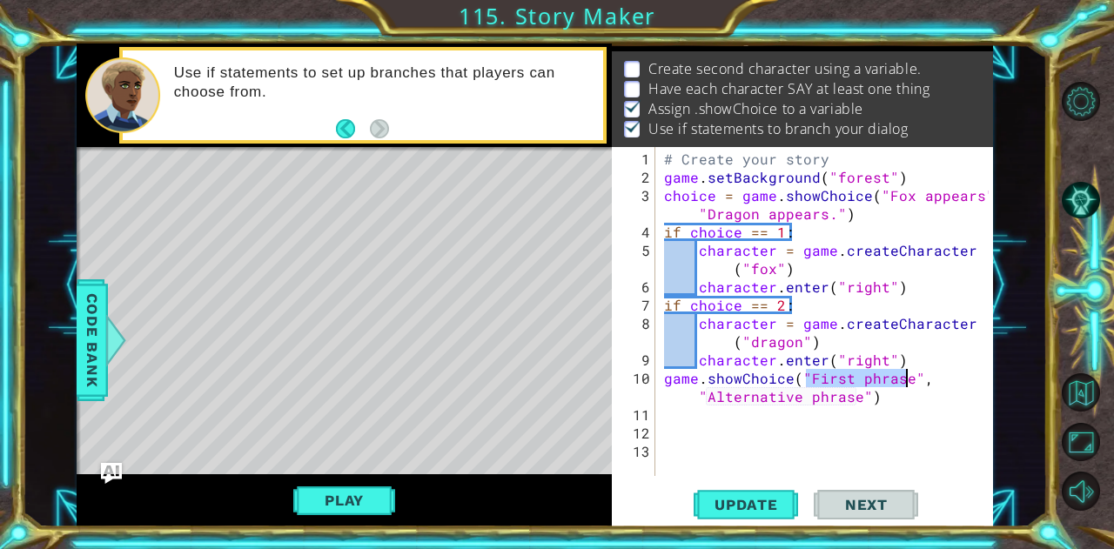
type textarea "game.showChoice("", "Alternative phrase")"
click at [727, 429] on div "# Create your story game . setBackground ( "forest" ) choice = game . showChoic…" at bounding box center [829, 333] width 337 height 366
click at [810, 373] on div "# Create your story game . setBackground ( "forest" ) choice = game . showChoic…" at bounding box center [829, 333] width 337 height 366
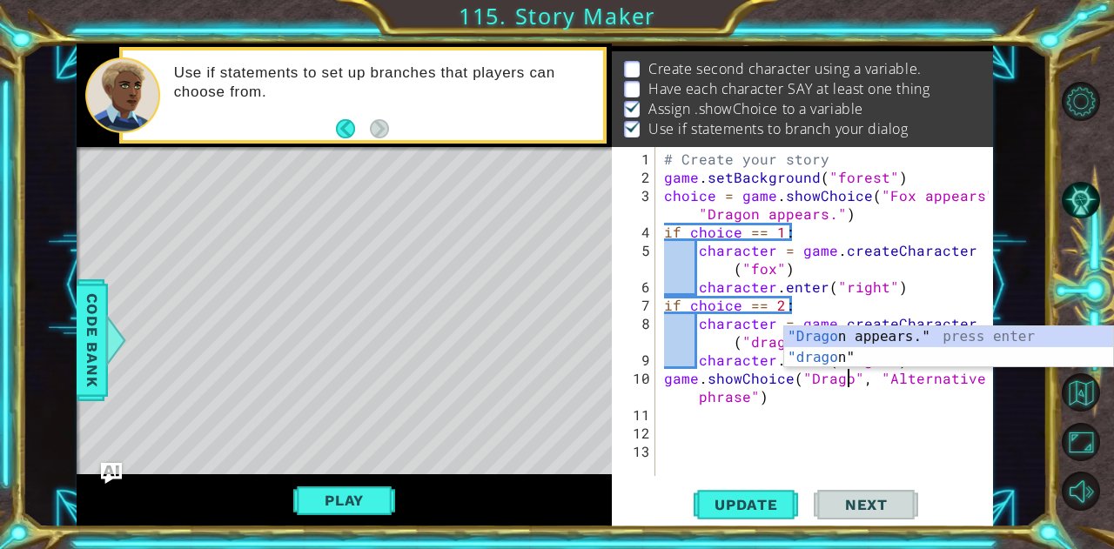
scroll to position [0, 12]
click at [834, 360] on div ""Dragon appears." press enter "dragon " press enter" at bounding box center [949, 368] width 330 height 84
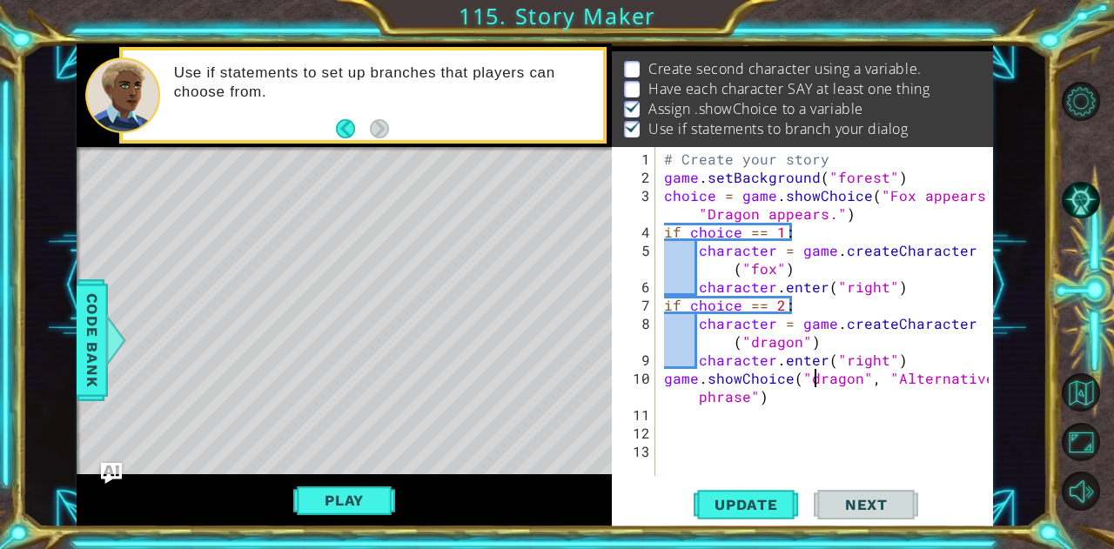
click at [818, 374] on div "# Create your story game . setBackground ( "forest" ) choice = game . showChoic…" at bounding box center [829, 333] width 337 height 366
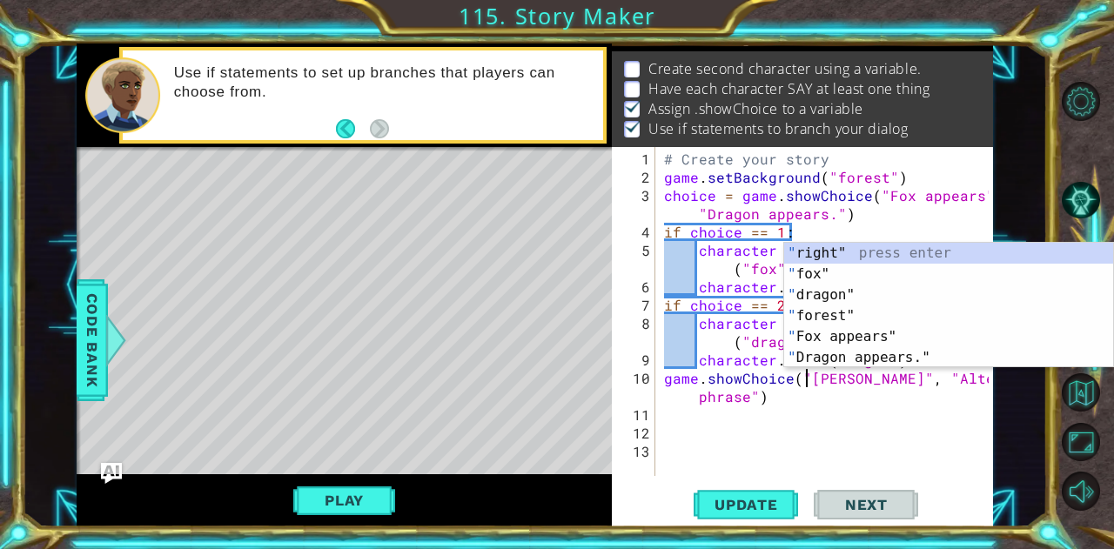
scroll to position [0, 9]
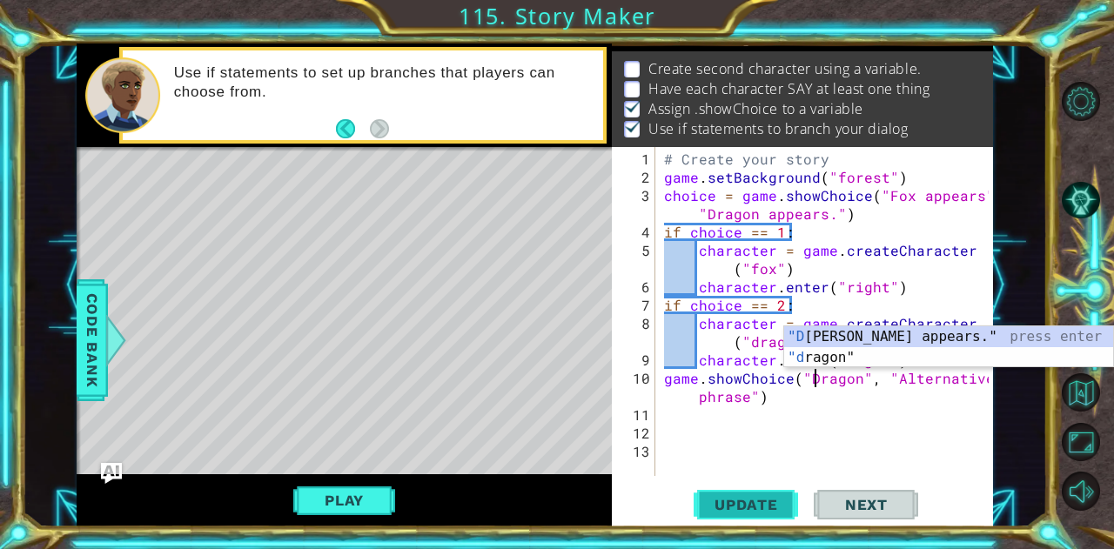
click at [730, 506] on span "Update" at bounding box center [746, 504] width 98 height 17
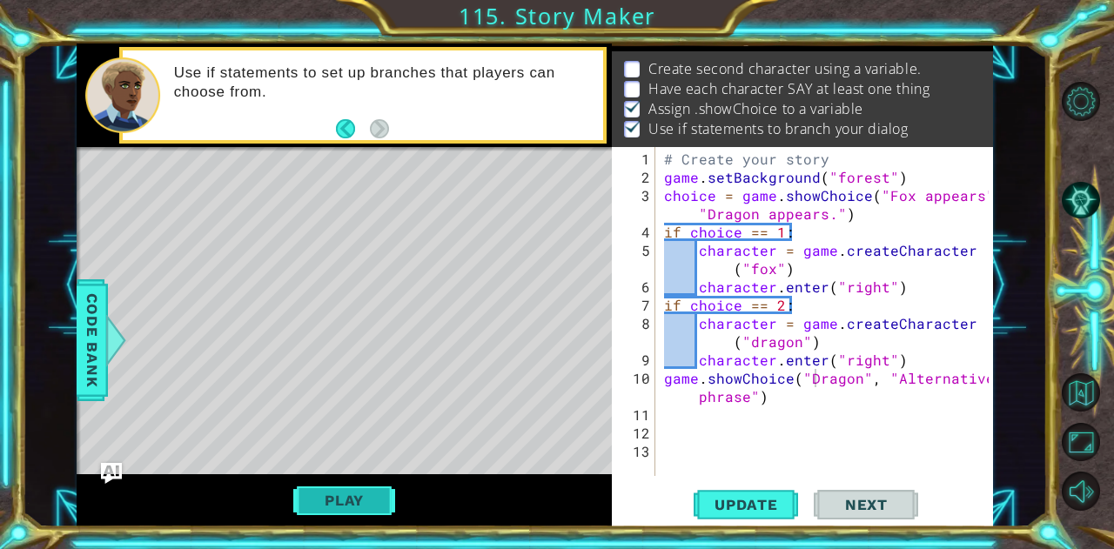
click at [326, 505] on button "Play" at bounding box center [344, 500] width 102 height 33
click at [817, 379] on div "# Create your story game . setBackground ( "forest" ) choice = game . showChoic…" at bounding box center [829, 333] width 337 height 366
click at [740, 506] on span "Update" at bounding box center [746, 504] width 98 height 17
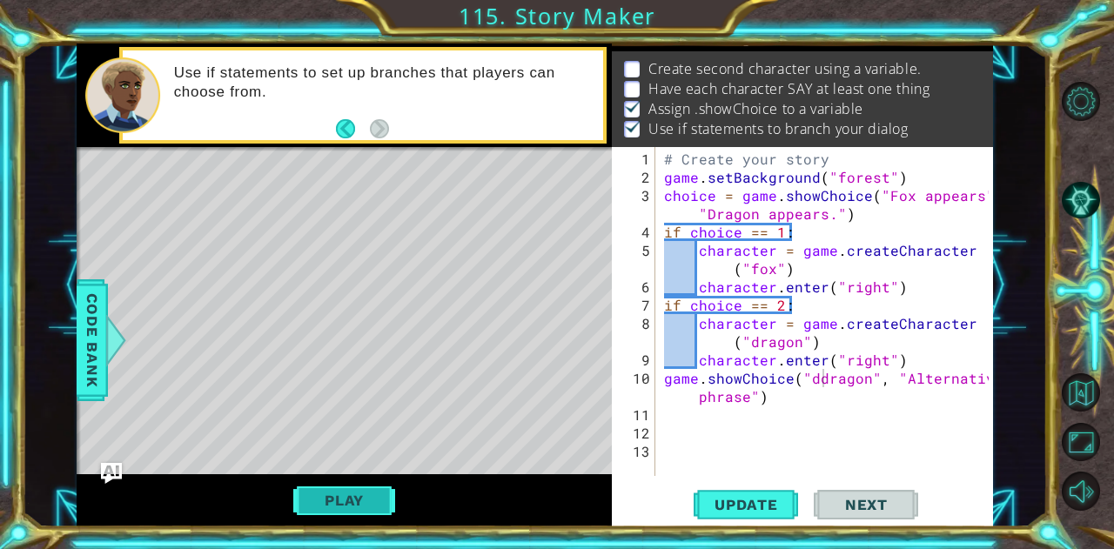
click at [378, 503] on button "Play" at bounding box center [344, 500] width 102 height 33
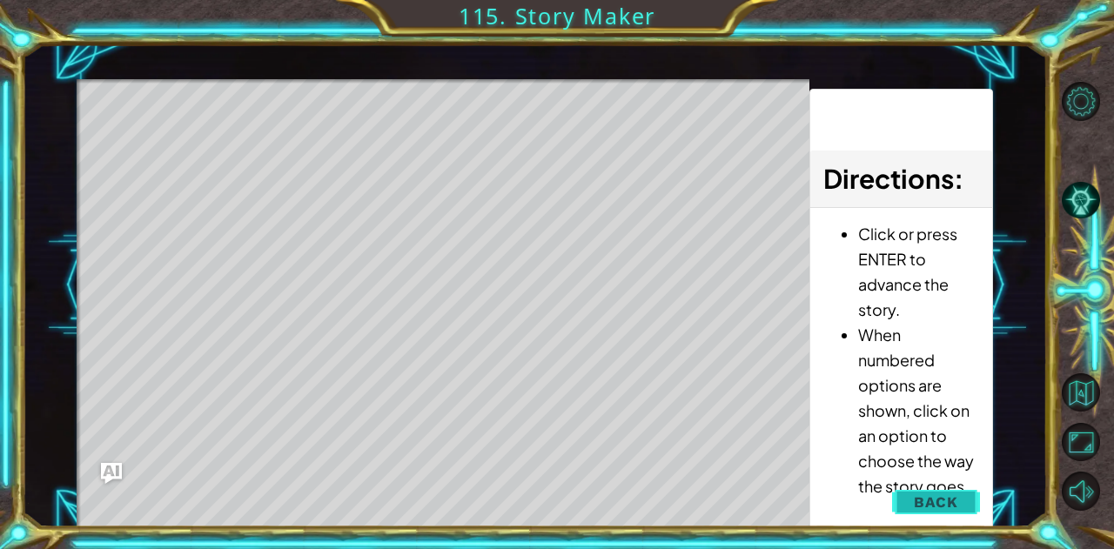
click at [914, 493] on button "Back" at bounding box center [936, 502] width 88 height 35
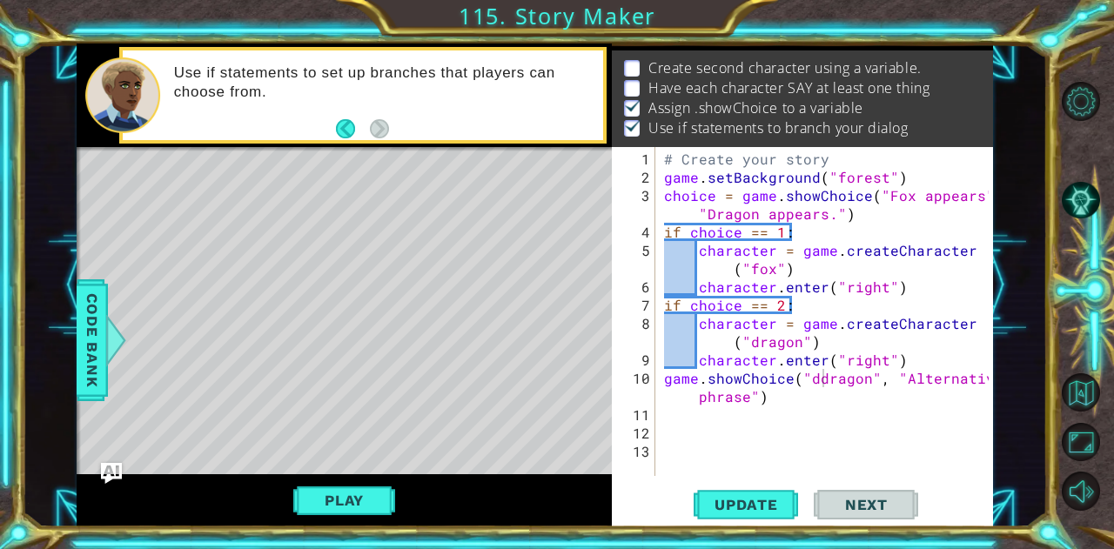
scroll to position [46, 0]
drag, startPoint x: 862, startPoint y: 375, endPoint x: 804, endPoint y: 381, distance: 57.8
click at [804, 381] on div "# Create your story game . setBackground ( "forest" ) choice = game . showChoic…" at bounding box center [829, 333] width 337 height 366
click at [435, 264] on div "Level Map" at bounding box center [479, 403] width 804 height 513
click at [381, 495] on button "Play" at bounding box center [344, 500] width 102 height 33
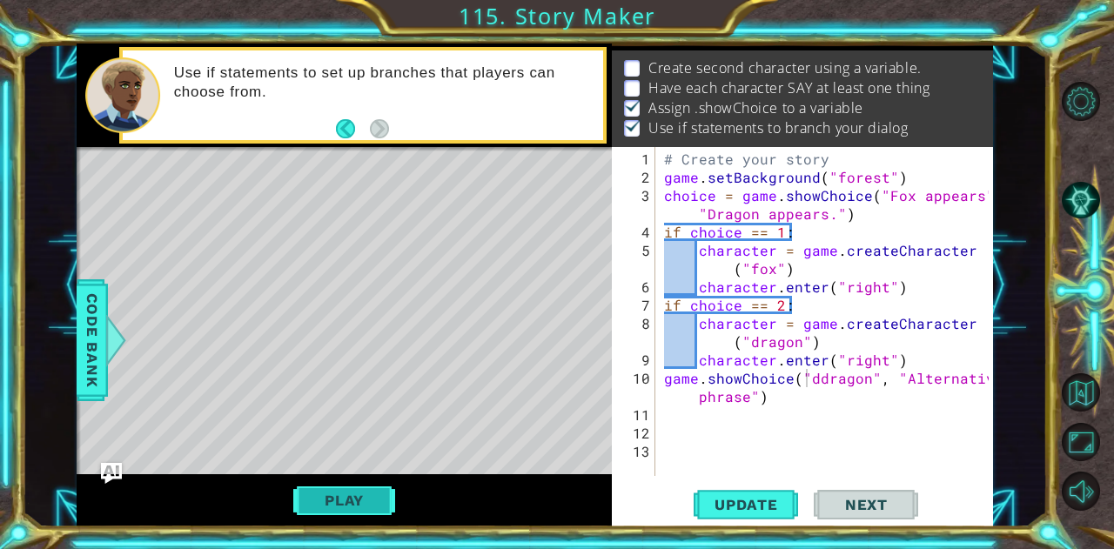
scroll to position [24, 0]
drag, startPoint x: 865, startPoint y: 380, endPoint x: 806, endPoint y: 372, distance: 59.0
click at [806, 372] on div "# Create your story game . setBackground ( "forest" ) choice = game . showChoic…" at bounding box center [829, 333] width 337 height 366
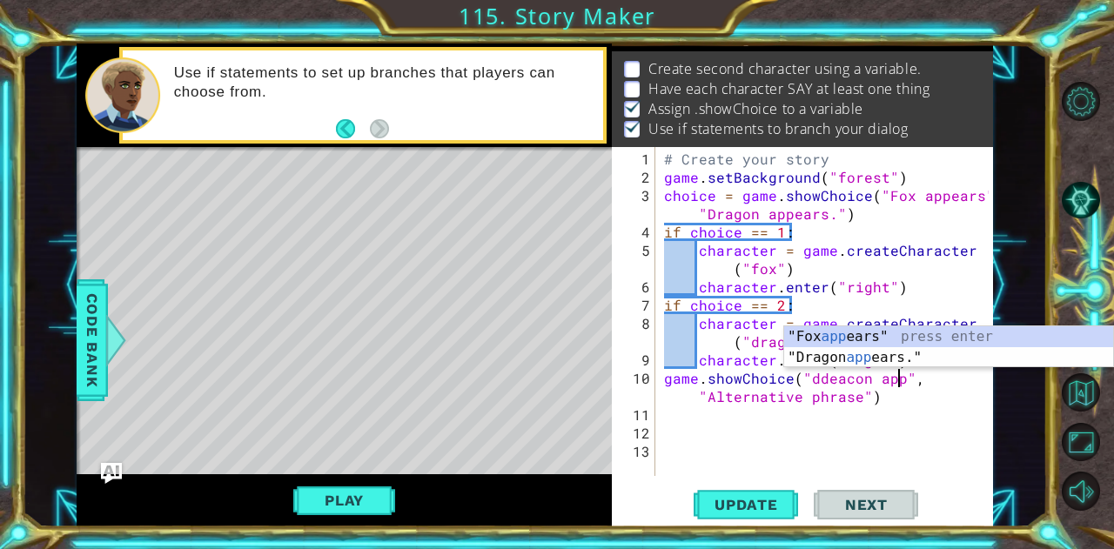
scroll to position [0, 15]
type textarea "game.showChoice("ddeacon appears", "Alternative phrase")"
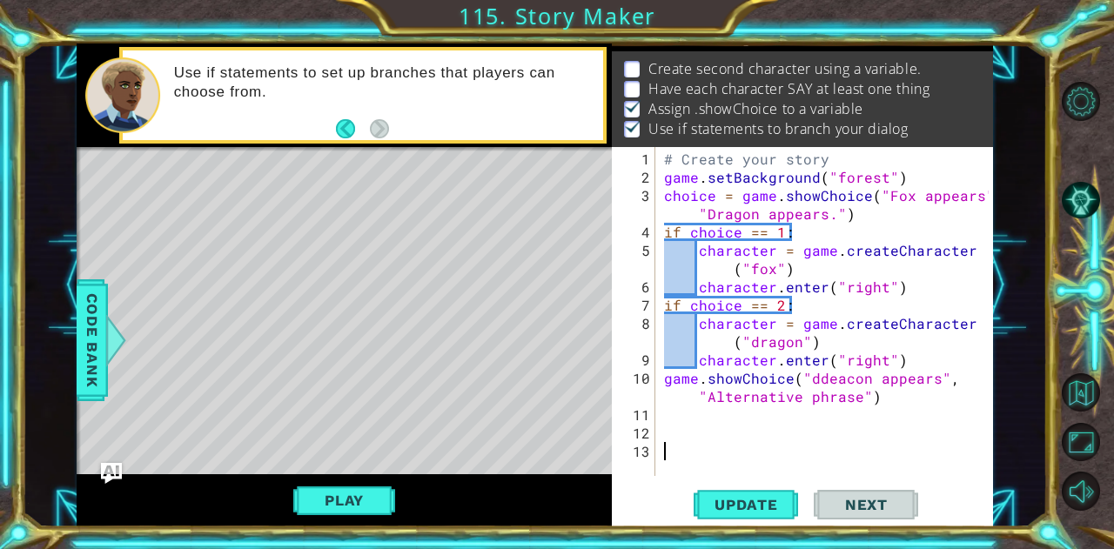
click at [804, 449] on div "# Create your story game . setBackground ( "forest" ) choice = game . showChoic…" at bounding box center [829, 333] width 337 height 366
click at [734, 509] on span "Update" at bounding box center [746, 504] width 98 height 17
click at [364, 506] on button "Play" at bounding box center [344, 500] width 102 height 33
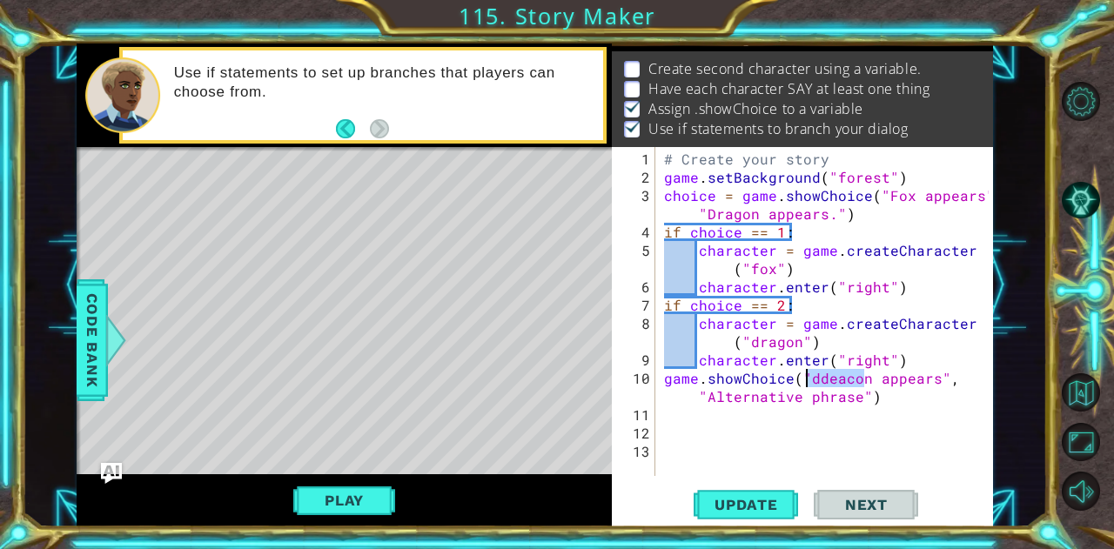
drag, startPoint x: 863, startPoint y: 373, endPoint x: 804, endPoint y: 375, distance: 58.4
click at [804, 375] on div "# Create your story game . setBackground ( "forest" ) choice = game . showChoic…" at bounding box center [829, 333] width 337 height 366
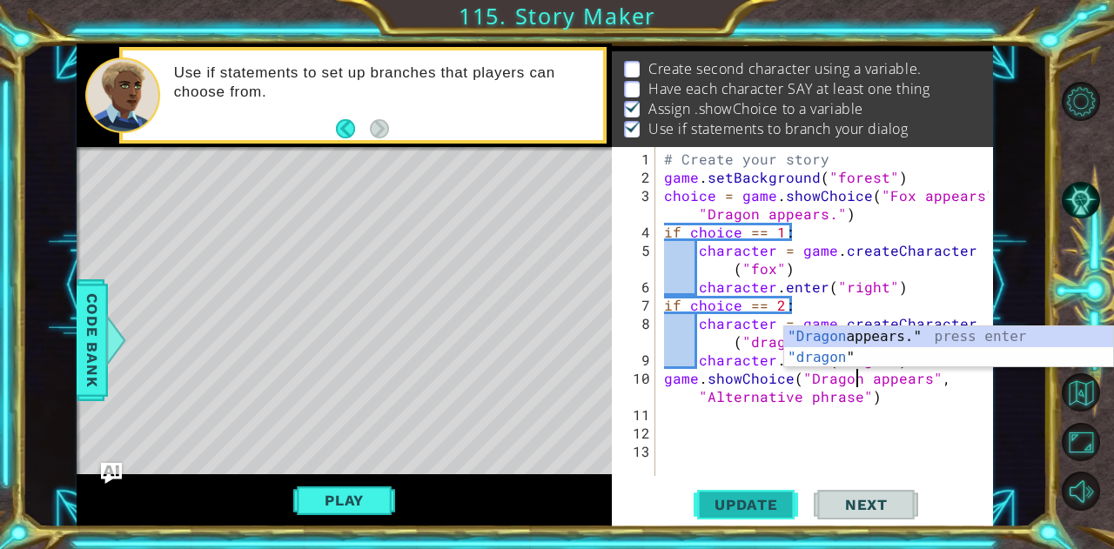
scroll to position [0, 12]
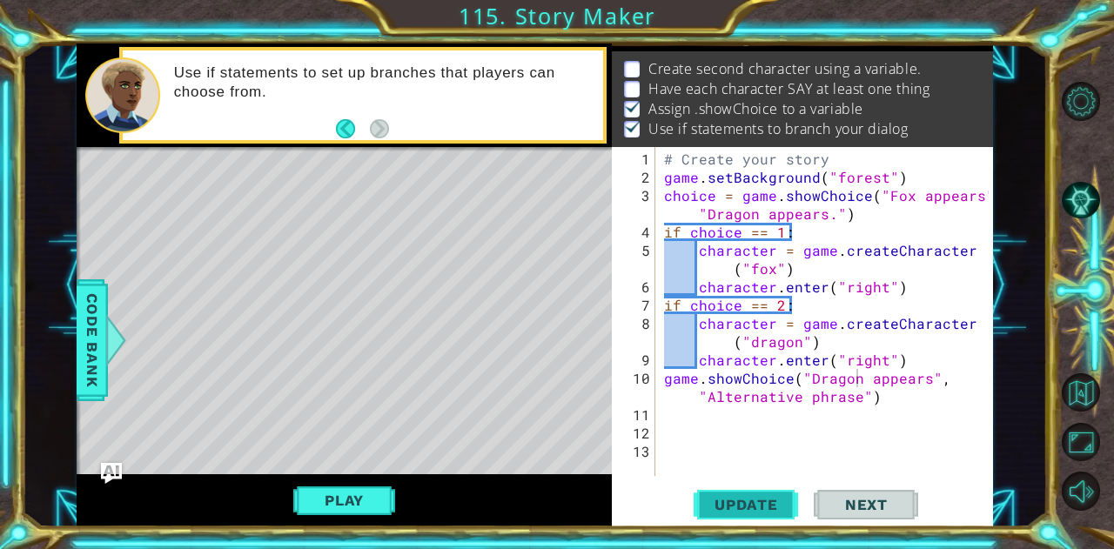
click at [757, 506] on span "Update" at bounding box center [746, 504] width 98 height 17
click at [353, 506] on button "Play" at bounding box center [344, 500] width 102 height 33
click at [343, 507] on button "Play" at bounding box center [344, 500] width 102 height 33
click at [816, 378] on div "# Create your story game . setBackground ( "forest" ) choice = game . showChoic…" at bounding box center [829, 333] width 337 height 366
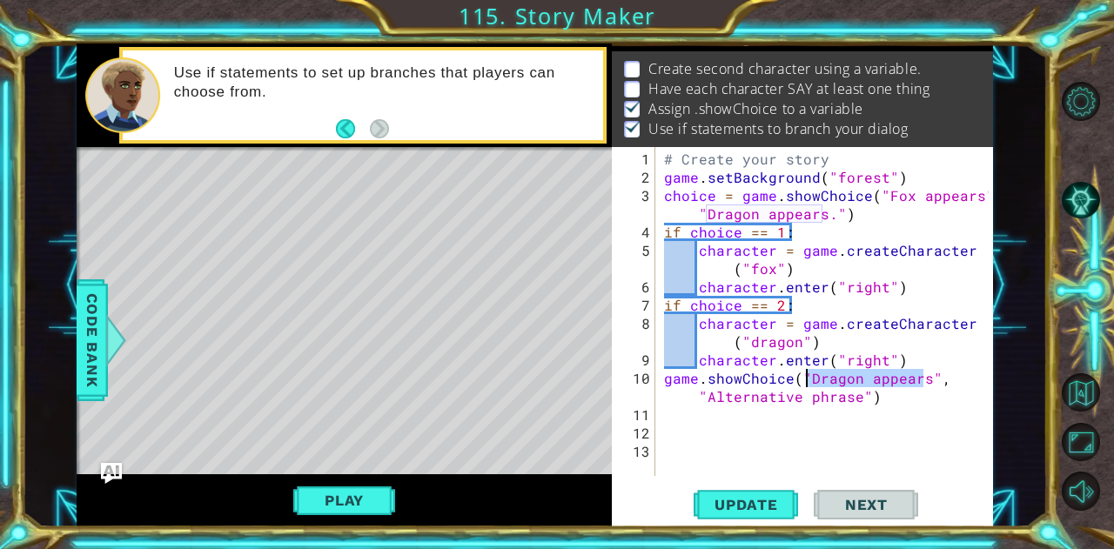
drag, startPoint x: 921, startPoint y: 380, endPoint x: 808, endPoint y: 382, distance: 113.2
click at [808, 382] on div "# Create your story game . setBackground ( "forest" ) choice = game . showChoic…" at bounding box center [829, 333] width 337 height 366
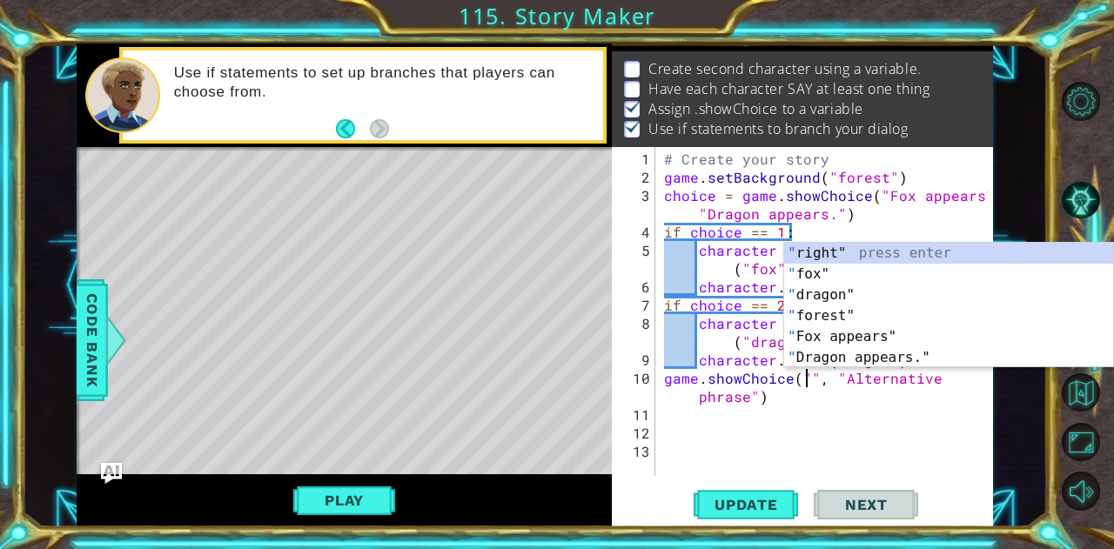
scroll to position [0, 9]
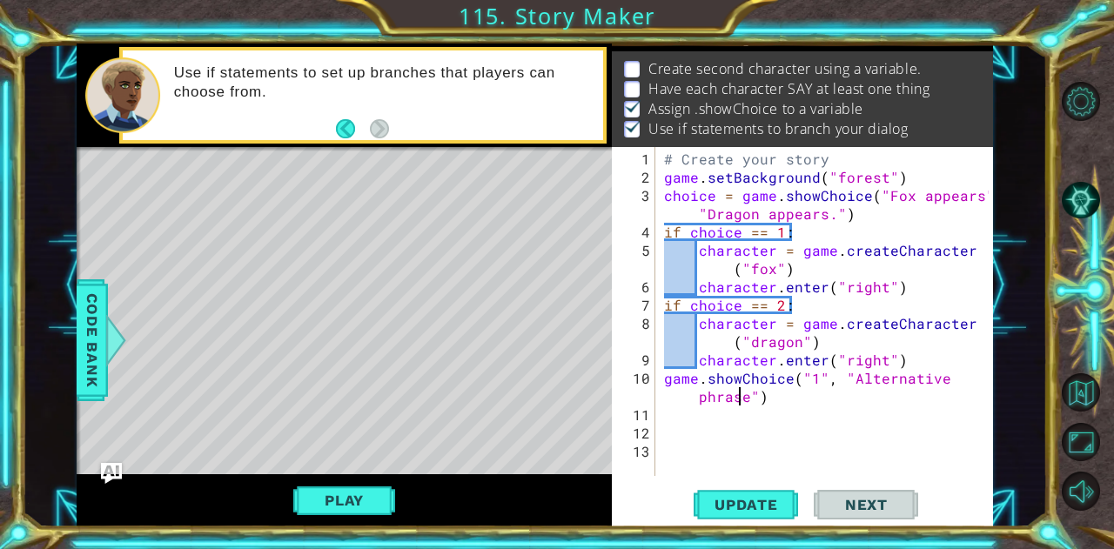
click at [742, 398] on div "# Create your story game . setBackground ( "forest" ) choice = game . showChoic…" at bounding box center [829, 333] width 337 height 366
drag, startPoint x: 749, startPoint y: 399, endPoint x: 844, endPoint y: 379, distance: 97.8
click at [844, 379] on div "# Create your story game . setBackground ( "forest" ) choice = game . showChoic…" at bounding box center [829, 333] width 337 height 366
click at [764, 343] on div "# Create your story game . setBackground ( "forest" ) choice = game . showChoic…" at bounding box center [829, 333] width 337 height 366
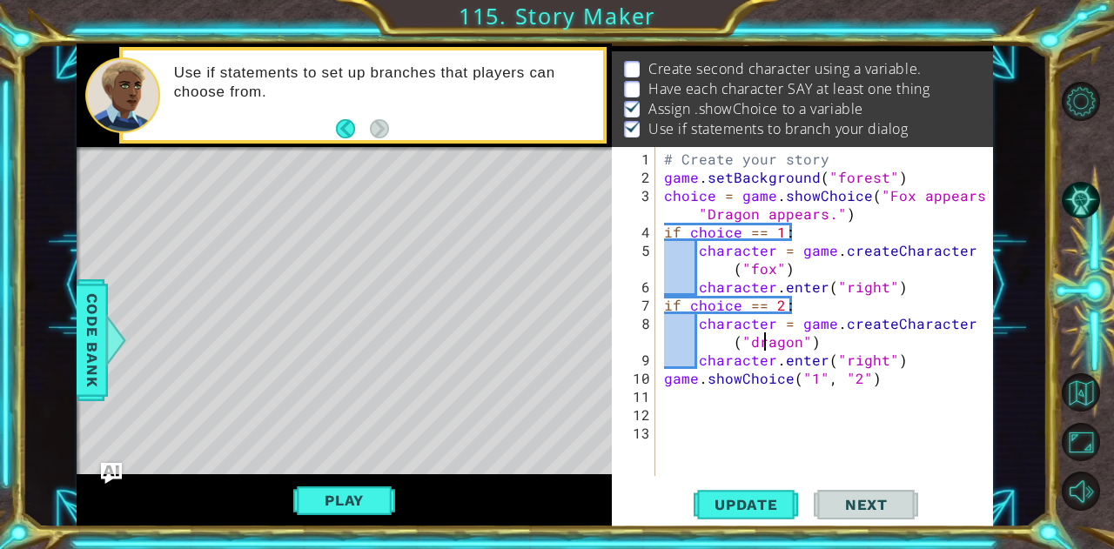
scroll to position [0, 21]
click at [731, 502] on span "Update" at bounding box center [746, 504] width 98 height 17
click at [352, 497] on button "Play" at bounding box center [344, 500] width 102 height 33
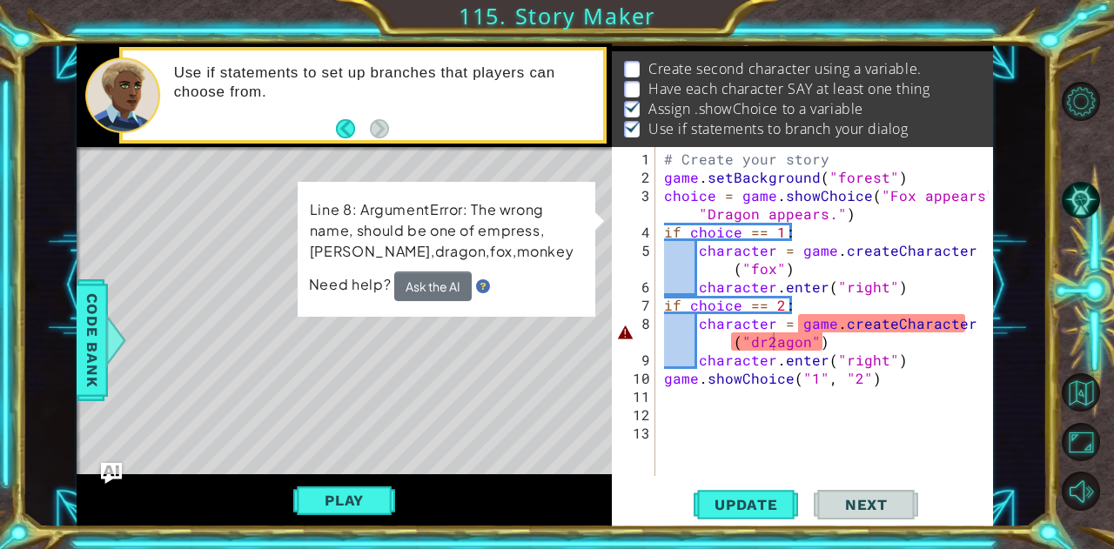
scroll to position [0, 12]
click at [813, 375] on div "# Create your story game . setBackground ( "forest" ) choice = game . showChoic…" at bounding box center [829, 333] width 337 height 366
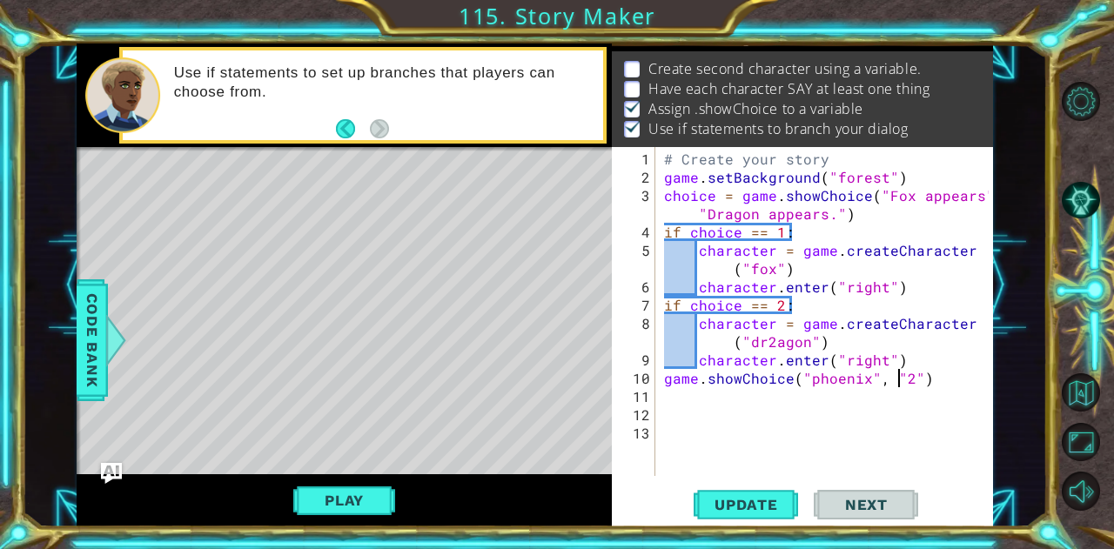
click at [903, 380] on div "# Create your story game . setBackground ( "forest" ) choice = game . showChoic…" at bounding box center [829, 333] width 337 height 366
click at [772, 342] on div "# Create your story game . setBackground ( "forest" ) choice = game . showChoic…" at bounding box center [829, 333] width 337 height 366
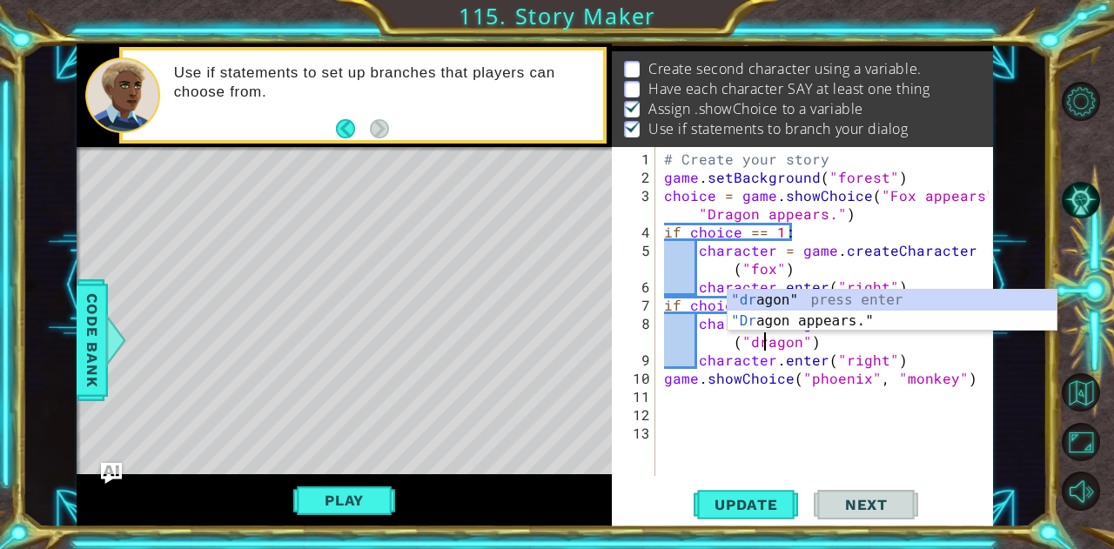
scroll to position [0, 21]
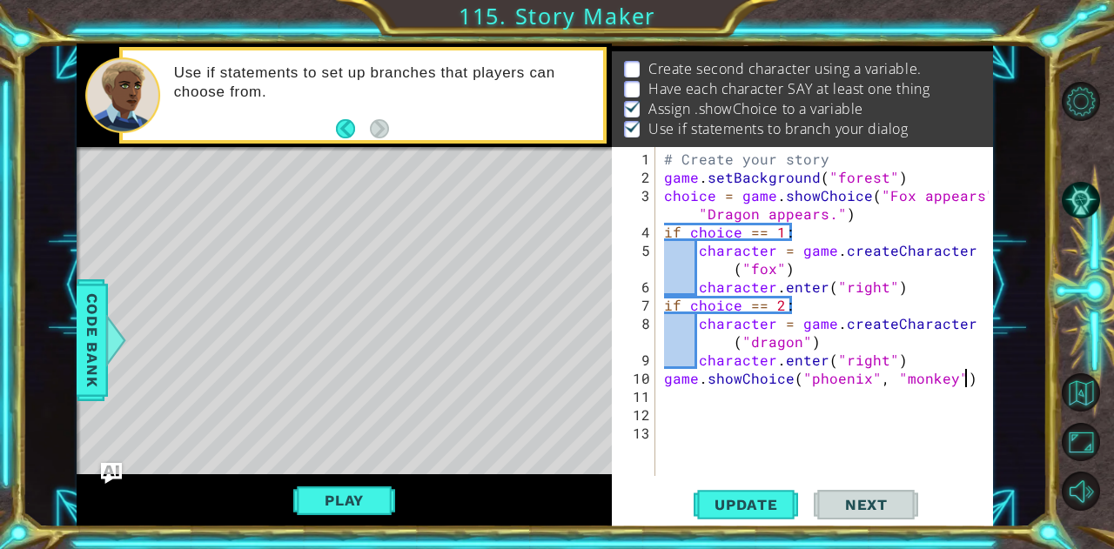
click at [971, 376] on div "# Create your story game . setBackground ( "forest" ) choice = game . showChoic…" at bounding box center [829, 333] width 337 height 366
type textarea "game.showChoice("phoenix", "monkey")"
type textarea "if choice == 1:"
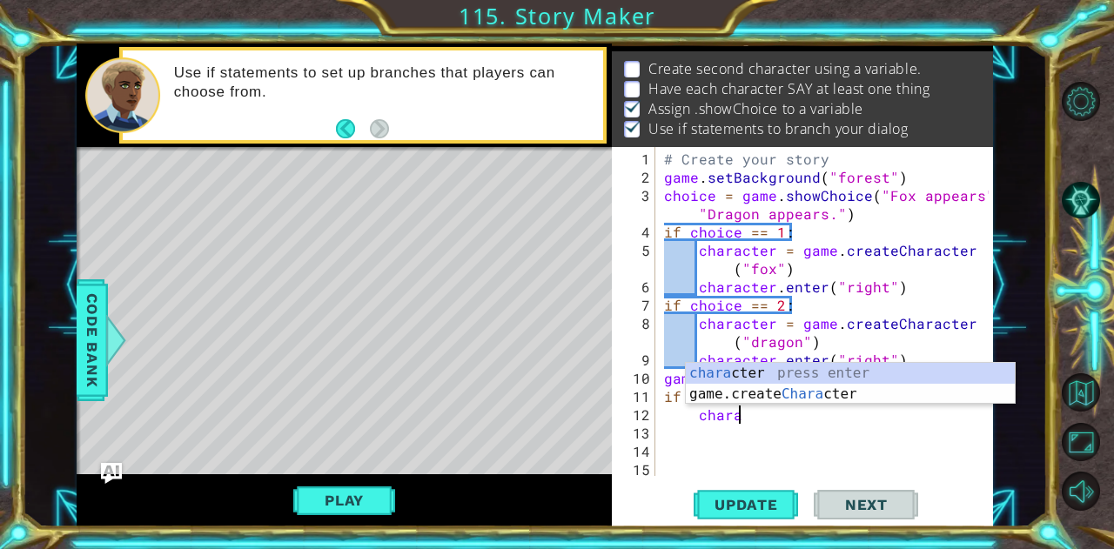
scroll to position [0, 3]
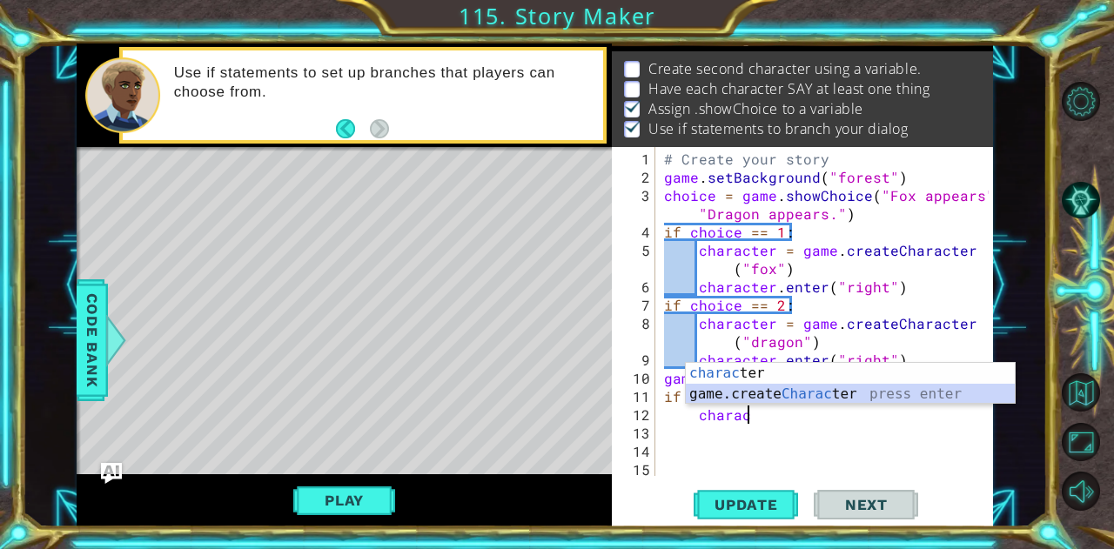
click at [829, 390] on div "charac ter press enter game.create Charac ter press enter" at bounding box center [851, 405] width 330 height 84
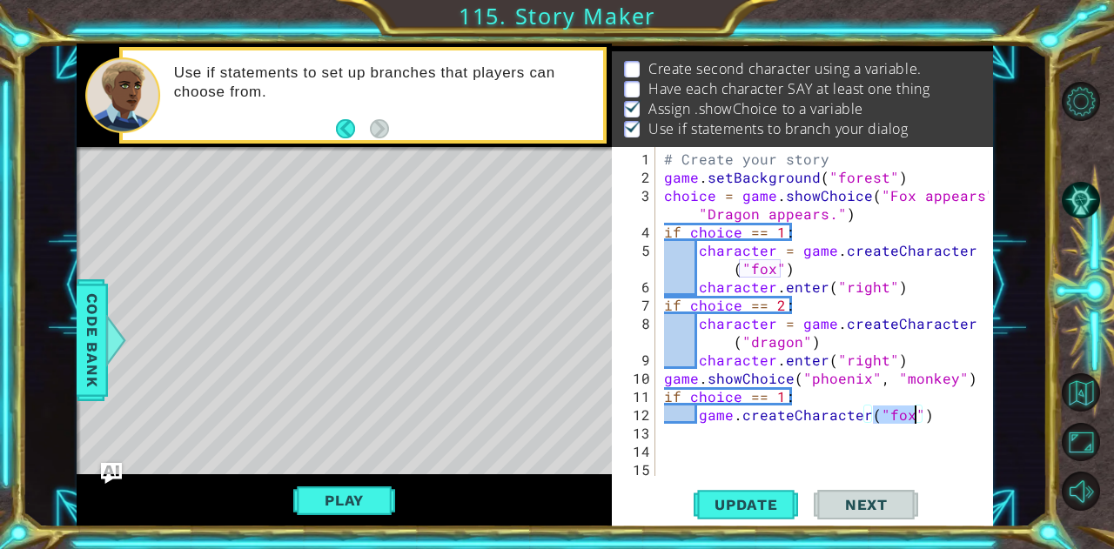
click at [912, 413] on div "# Create your story game . setBackground ( "forest" ) choice = game . showChoic…" at bounding box center [825, 311] width 328 height 329
click at [905, 412] on div "# Create your story game . setBackground ( "forest" ) choice = game . showChoic…" at bounding box center [829, 333] width 337 height 366
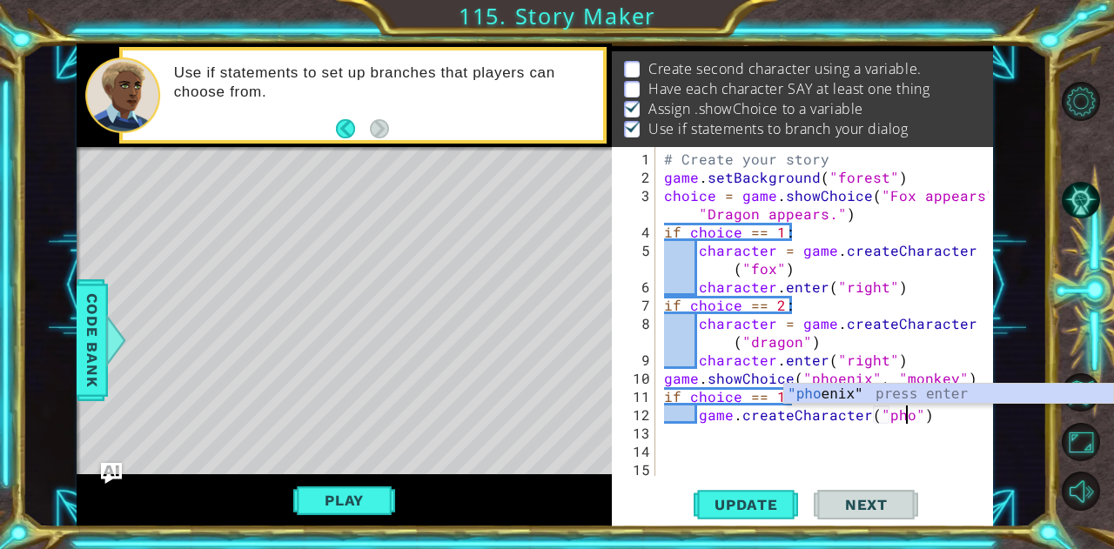
scroll to position [0, 15]
type textarea "game.createCharacter("phoenix")"
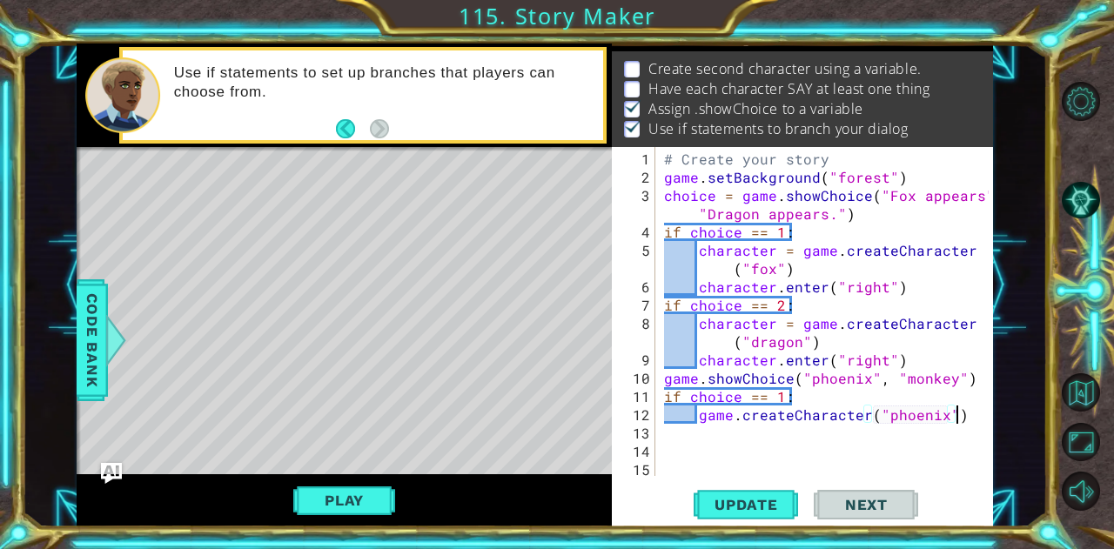
click at [954, 417] on div "# Create your story game . setBackground ( "forest" ) choice = game . showChoic…" at bounding box center [829, 333] width 337 height 366
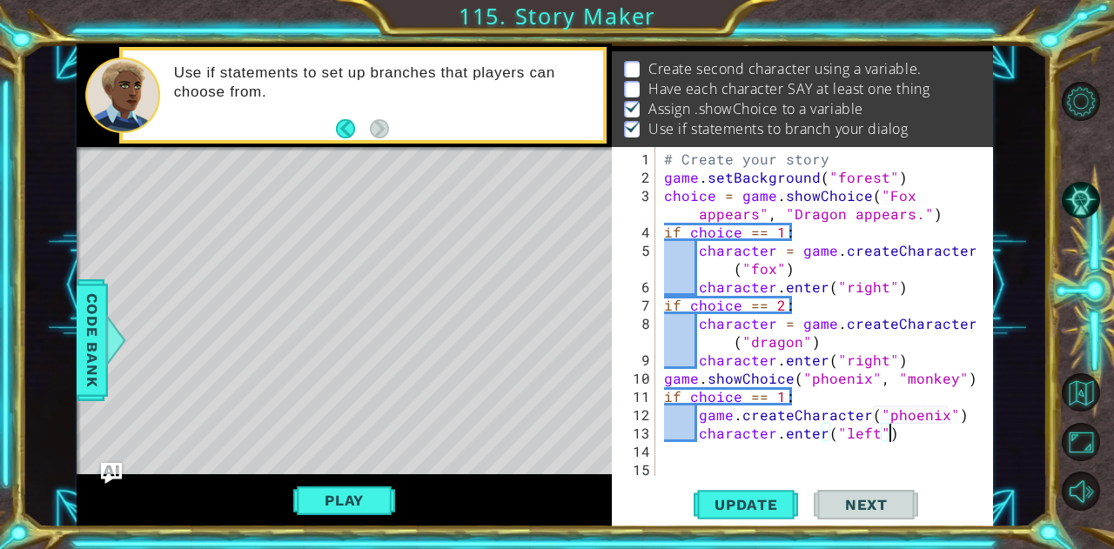
scroll to position [0, 12]
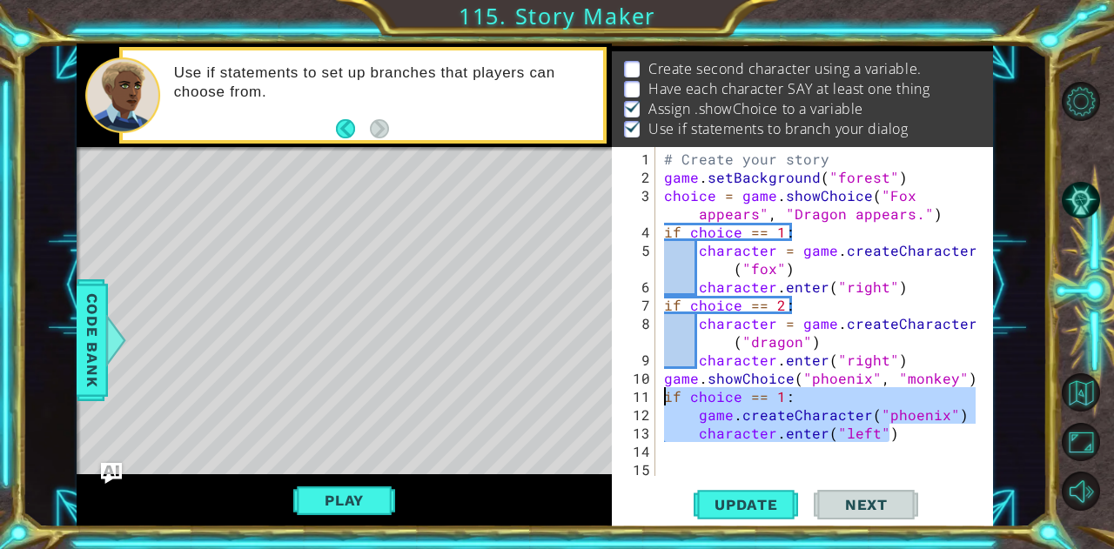
drag, startPoint x: 914, startPoint y: 436, endPoint x: 663, endPoint y: 396, distance: 253.9
click at [663, 396] on div "# Create your story game . setBackground ( "forest" ) choice = game . showChoic…" at bounding box center [823, 333] width 324 height 366
click at [895, 429] on div "# Create your story game . setBackground ( "forest" ) choice = game . showChoic…" at bounding box center [818, 311] width 315 height 329
type textarea "character.enter("left")"
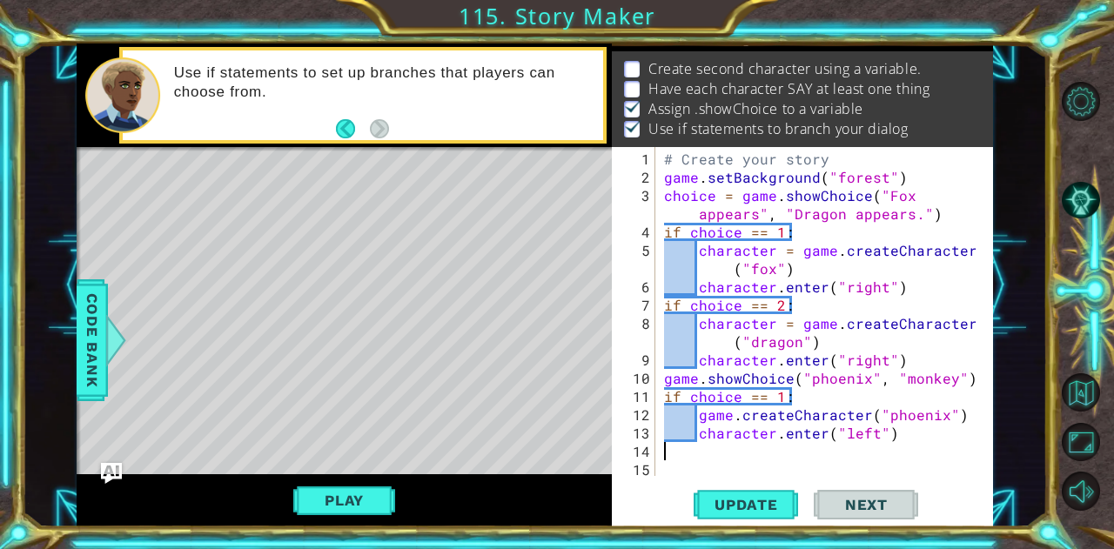
scroll to position [0, 0]
paste textarea "character.enter("left")"
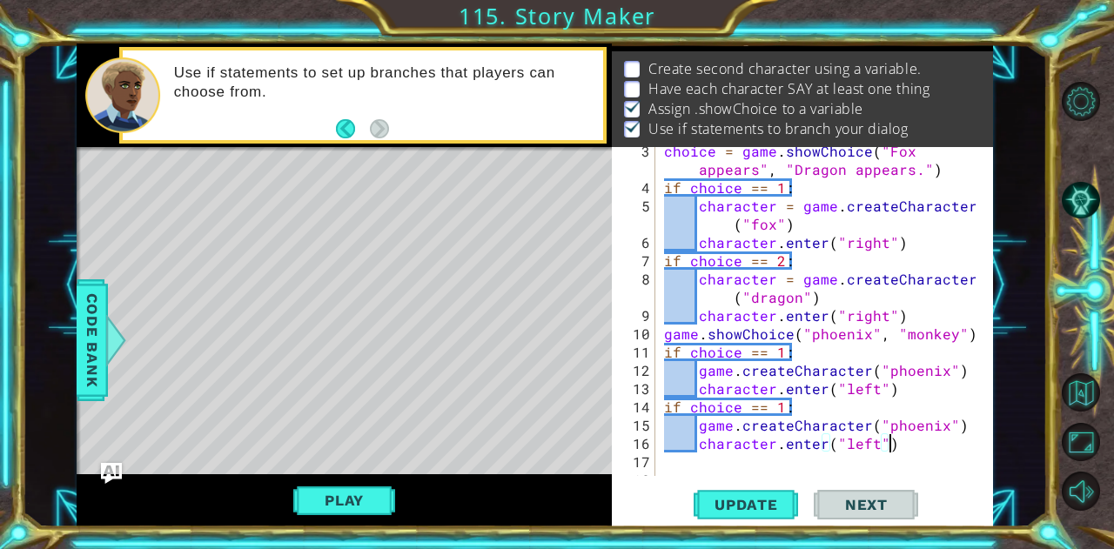
scroll to position [73, 0]
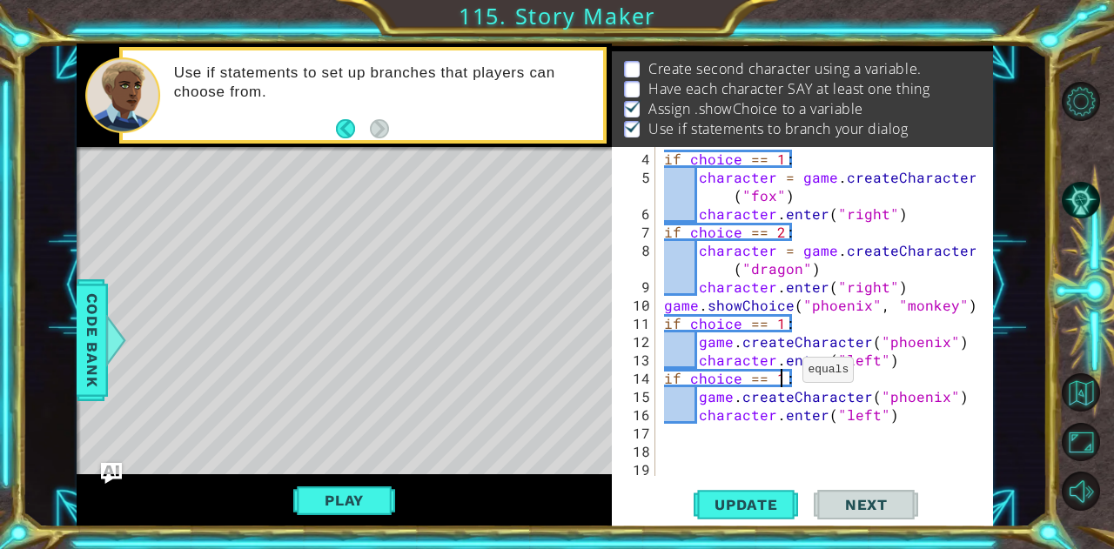
click at [782, 377] on div "if choice == 1 : character = game . createCharacter ( "fox" ) character . enter…" at bounding box center [823, 333] width 324 height 366
click at [935, 394] on div "if choice == 1 : character = game . createCharacter ( "fox" ) character . enter…" at bounding box center [823, 333] width 324 height 366
drag, startPoint x: 940, startPoint y: 398, endPoint x: 884, endPoint y: 400, distance: 56.6
click at [884, 400] on div "if choice == 1 : character = game . createCharacter ( "fox" ) character . enter…" at bounding box center [823, 333] width 324 height 366
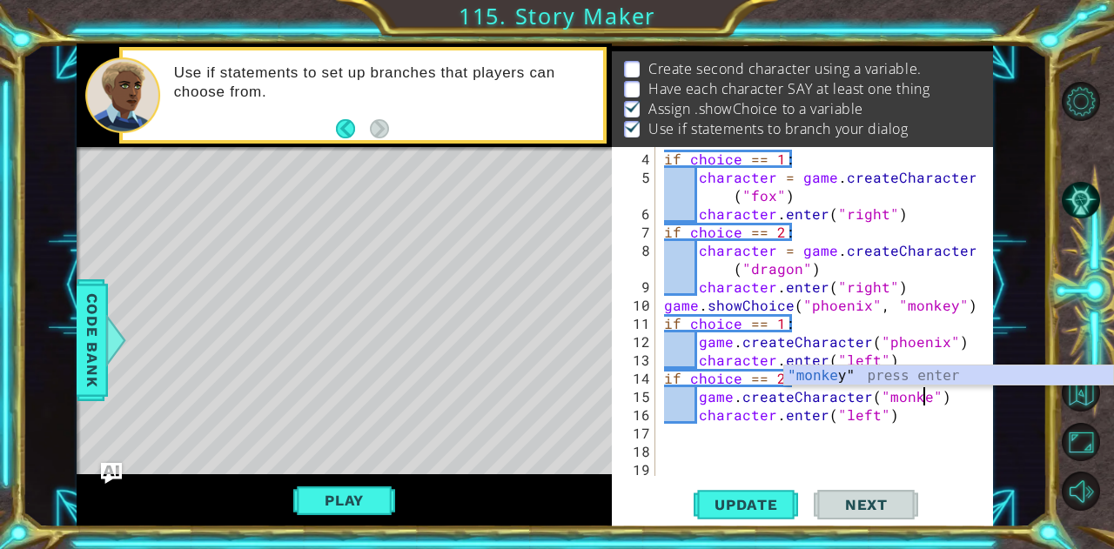
scroll to position [0, 16]
type textarea "game.createCharacter("monkey")"
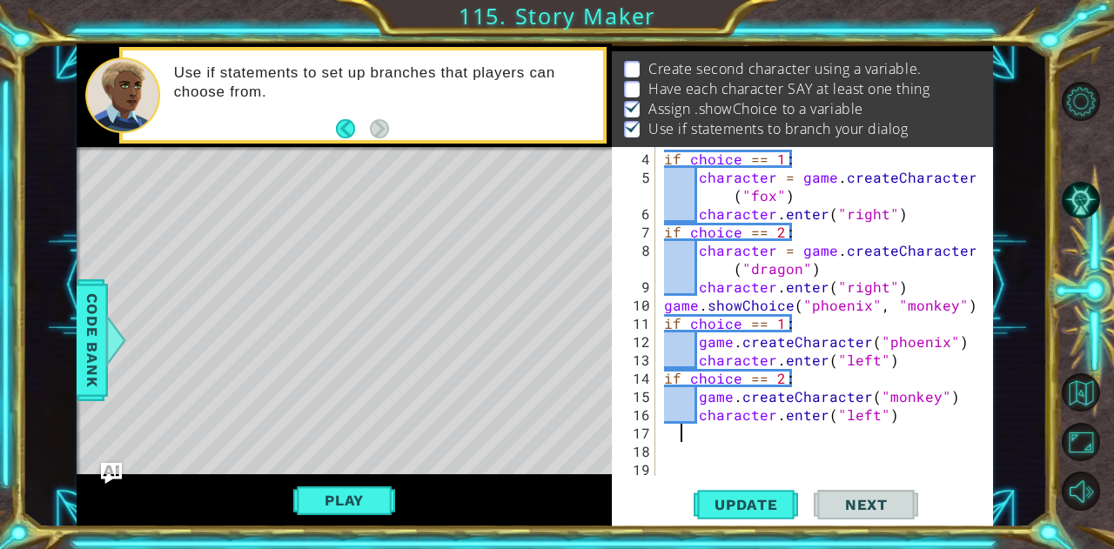
click at [900, 422] on div "if choice == 1 : character = game . createCharacter ( "fox" ) character . enter…" at bounding box center [823, 333] width 324 height 366
click at [762, 423] on div "if choice == 1 : character = game . createCharacter ( "fox" ) character . enter…" at bounding box center [823, 333] width 324 height 366
click at [892, 415] on div "if choice == 1 : character = game . createCharacter ( "fox" ) character . enter…" at bounding box center [823, 333] width 324 height 366
type textarea "character.enter("left")"
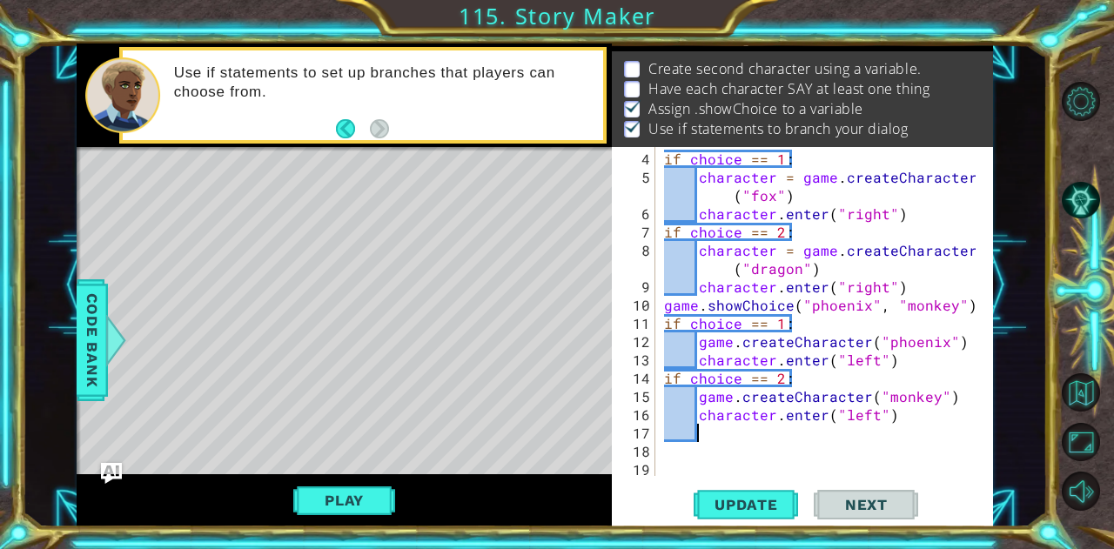
scroll to position [0, 2]
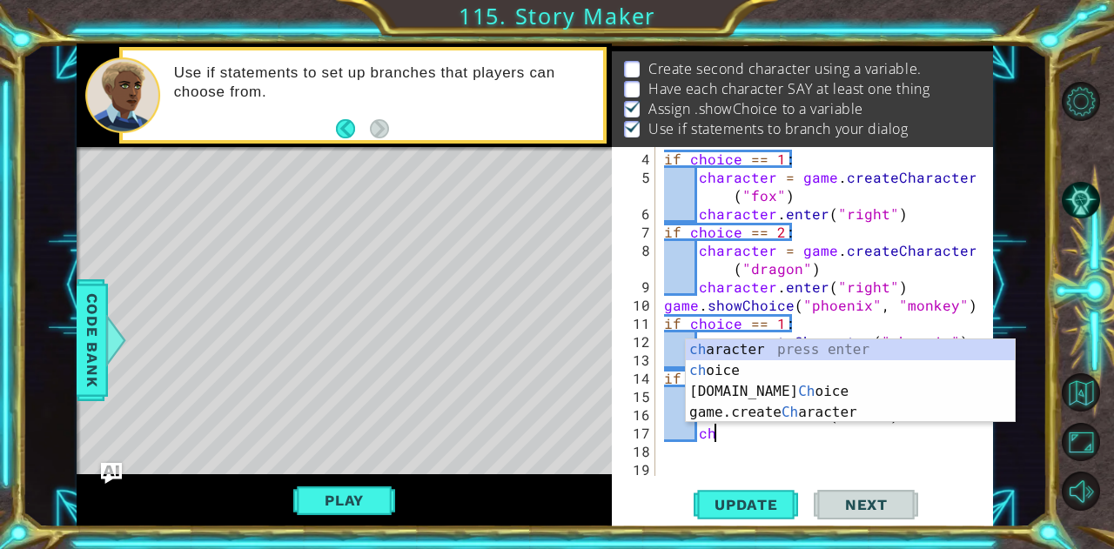
type textarea "c"
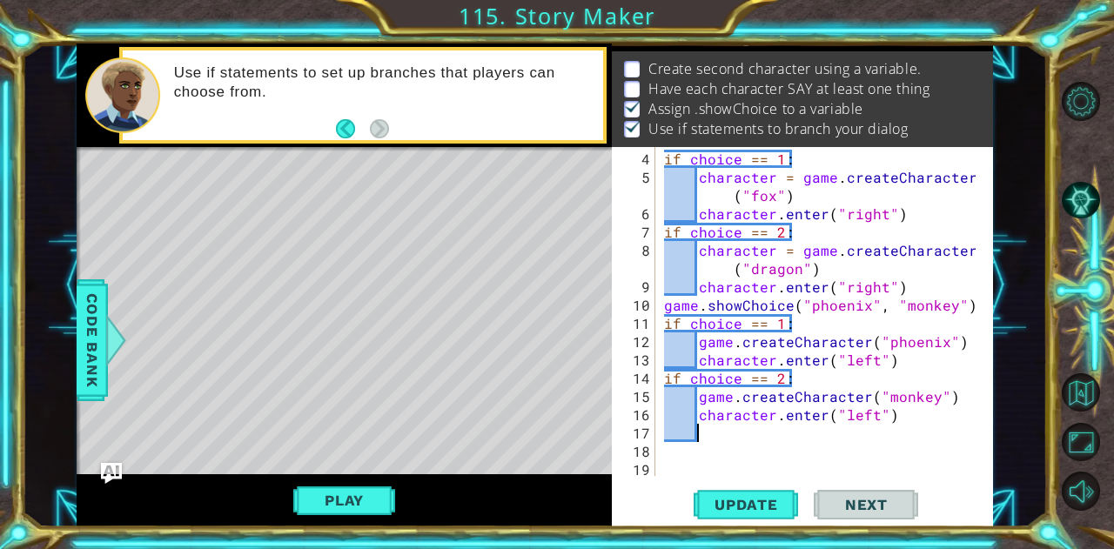
scroll to position [0, 1]
click at [104, 320] on span "Code Bank" at bounding box center [92, 339] width 28 height 106
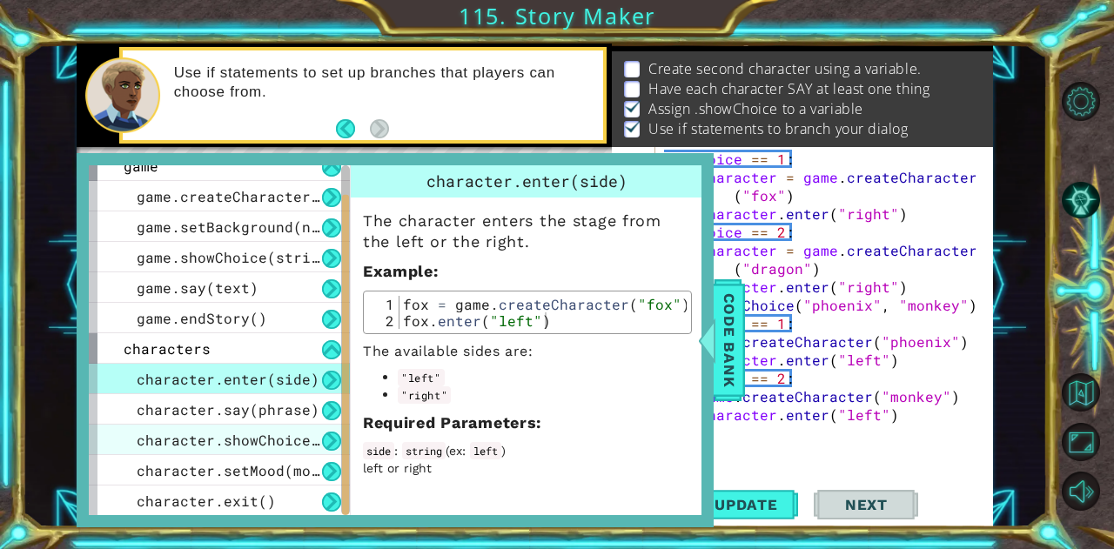
click at [274, 425] on div "character.showChoice(string1, string2)" at bounding box center [219, 440] width 261 height 30
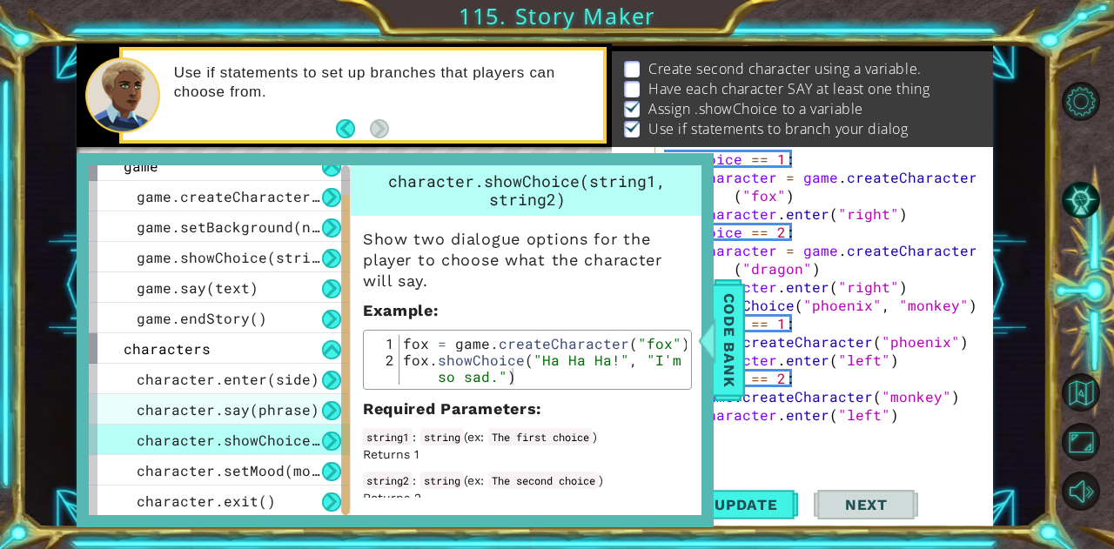
click at [279, 415] on span "character.say(phrase)" at bounding box center [228, 409] width 183 height 18
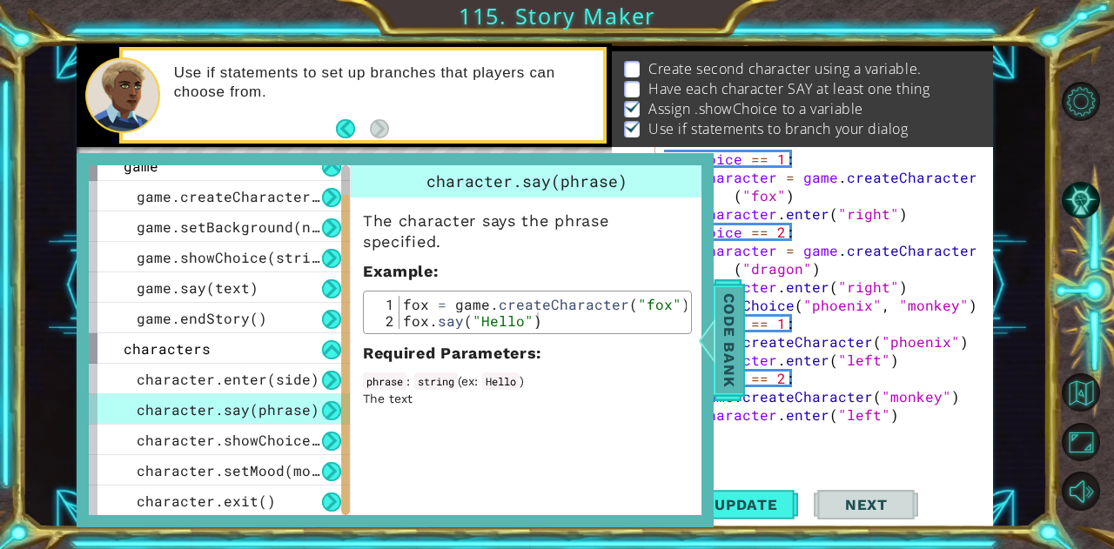
click at [728, 344] on span "Code Bank" at bounding box center [730, 339] width 28 height 106
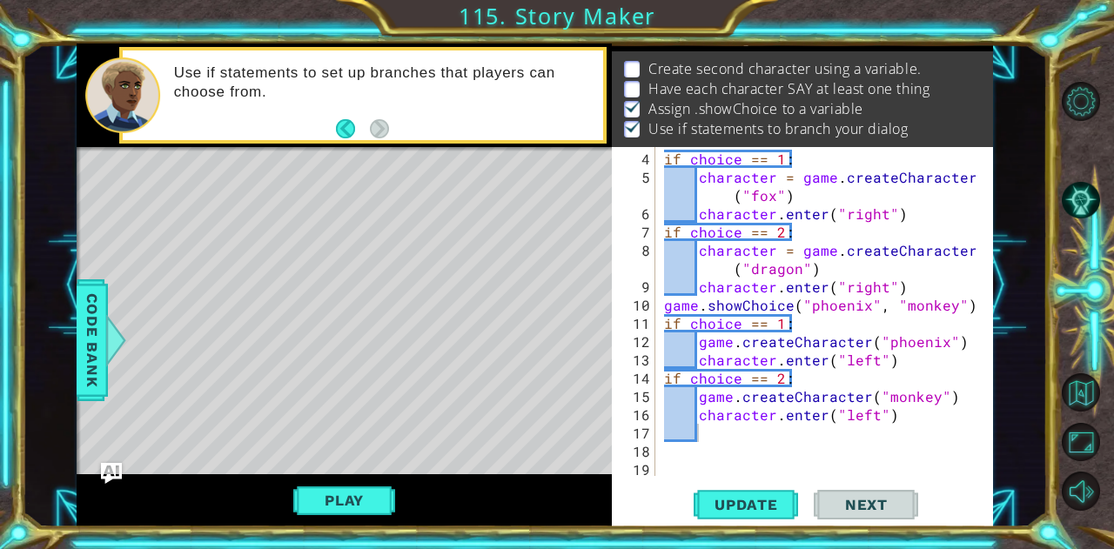
click at [761, 433] on div "if choice == 1 : character = game . createCharacter ( "fox" ) character . enter…" at bounding box center [823, 333] width 324 height 366
drag, startPoint x: 883, startPoint y: 436, endPoint x: 777, endPoint y: 427, distance: 106.6
click at [777, 427] on div "if choice == 1 : character = game . createCharacter ( "fox" ) character . enter…" at bounding box center [823, 333] width 324 height 366
click at [937, 360] on div "if choice == 1 : character = game . createCharacter ( "fox" ) character . enter…" at bounding box center [823, 333] width 324 height 366
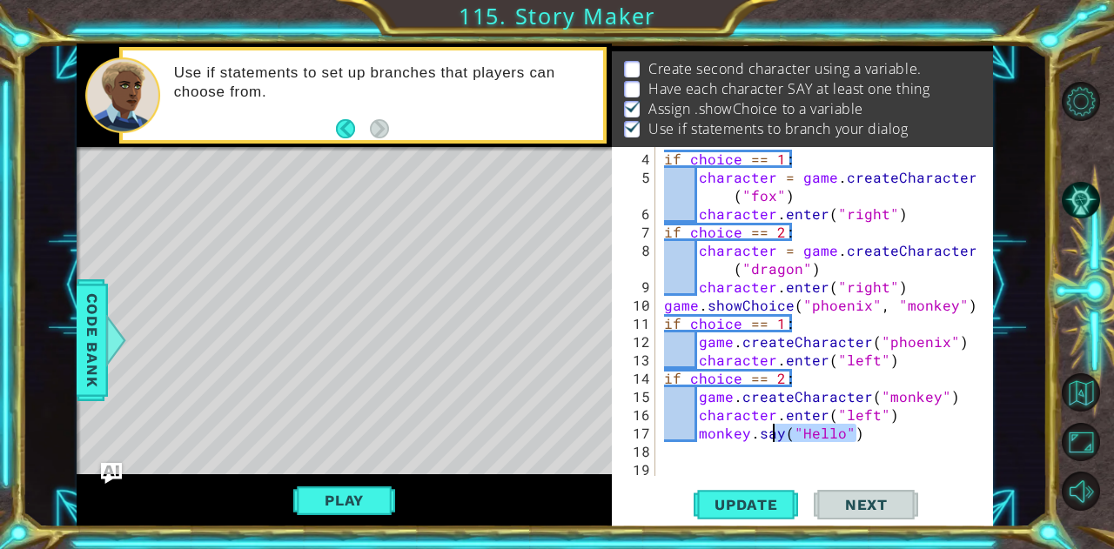
type textarea "character.enter("left")"
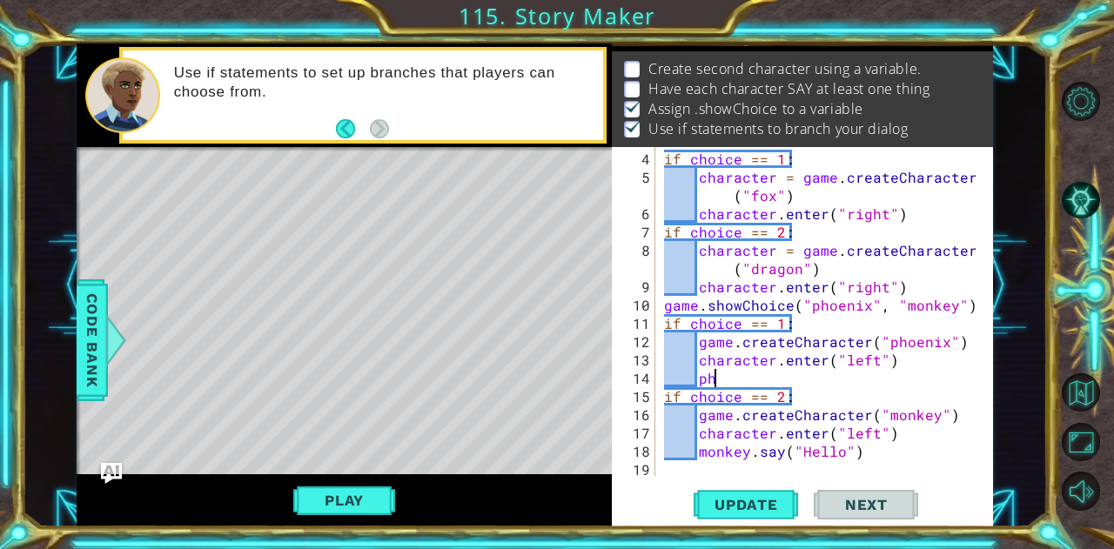
type textarea "p"
drag, startPoint x: 878, startPoint y: 451, endPoint x: 685, endPoint y: 448, distance: 192.4
click at [685, 448] on div "if choice == 1 : character = game . createCharacter ( "fox" ) character . enter…" at bounding box center [823, 333] width 324 height 366
type textarea "monkey.say("Hello")"
click at [720, 376] on div "if choice == 1 : character = game . createCharacter ( "fox" ) character . enter…" at bounding box center [823, 333] width 324 height 366
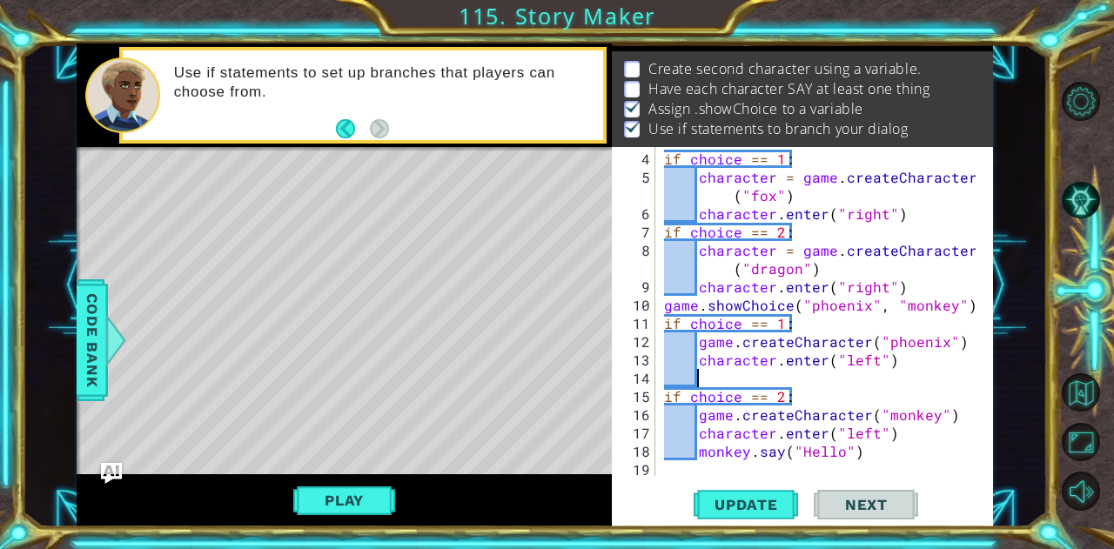
paste textarea "monkey.say("Hello")"
click at [865, 377] on div "if choice == 1 : character = game . createCharacter ( "fox" ) character . enter…" at bounding box center [823, 333] width 324 height 366
click at [859, 375] on div "if choice == 1 : character = game . createCharacter ( "fox" ) character . enter…" at bounding box center [823, 333] width 324 height 366
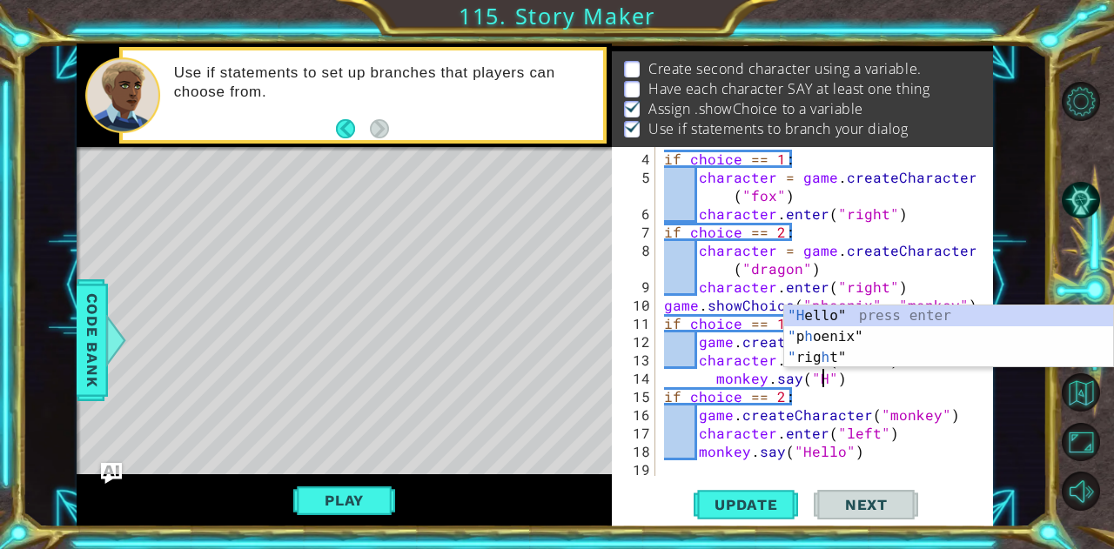
scroll to position [0, 10]
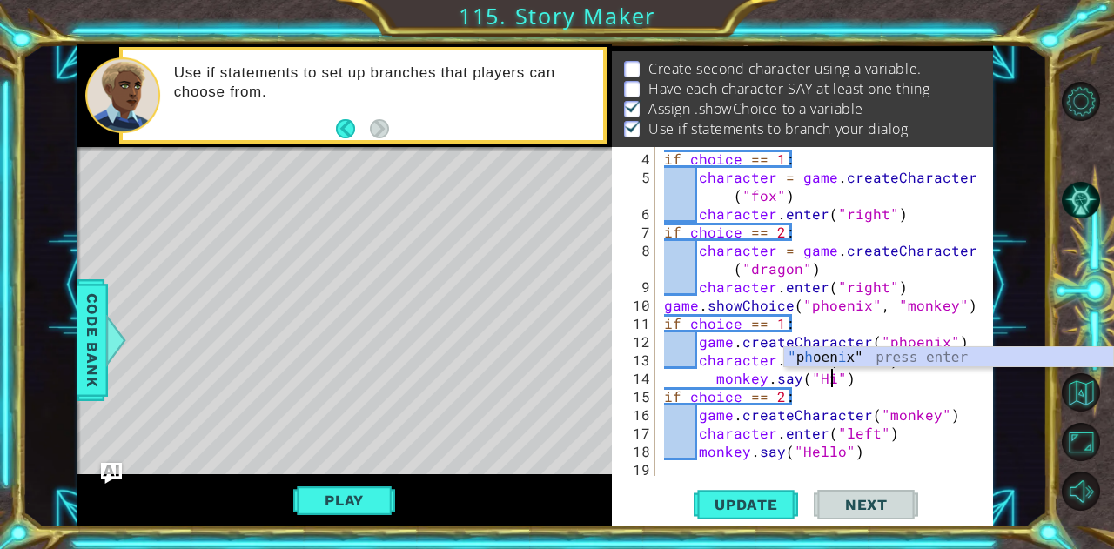
click at [761, 379] on div "if choice == 1 : character = game . createCharacter ( "fox" ) character . enter…" at bounding box center [823, 333] width 324 height 366
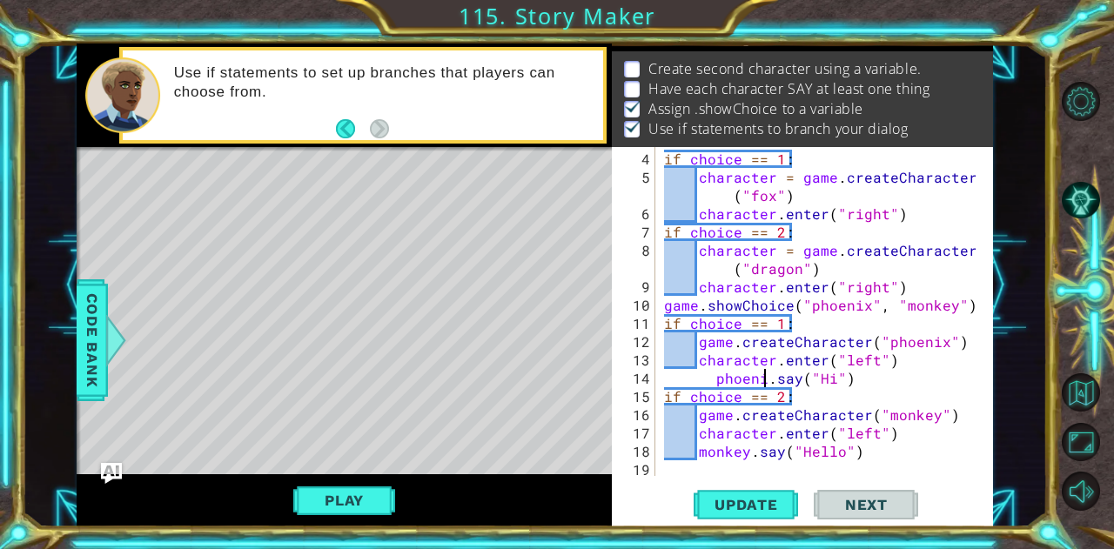
scroll to position [0, 7]
click at [832, 281] on div "if choice == 1 : character = game . createCharacter ( "fox" ) character . enter…" at bounding box center [823, 333] width 324 height 366
type textarea "character.enter("right")"
click at [905, 286] on div "if choice == 1 : character = game . createCharacter ( "fox" ) character . enter…" at bounding box center [823, 333] width 324 height 366
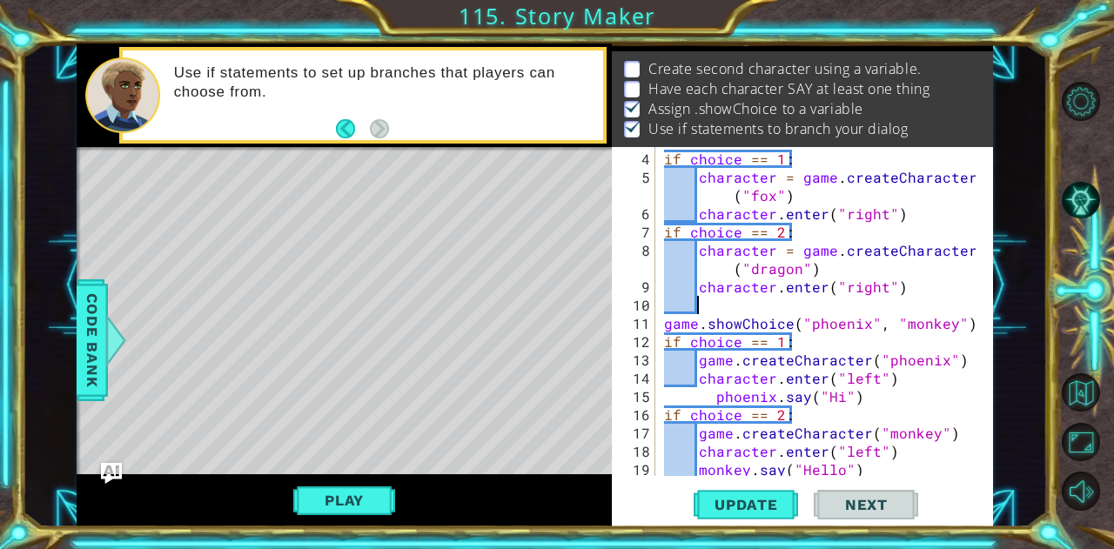
paste textarea "monkey.say("Hello")"
click at [761, 296] on div "if choice == 1 : character = game . createCharacter ( "fox" ) character . enter…" at bounding box center [823, 333] width 324 height 366
click at [911, 218] on div "if choice == 1 : character = game . createCharacter ( "fox" ) character . enter…" at bounding box center [823, 333] width 324 height 366
click at [717, 306] on div "if choice == 1 : character = game . createCharacter ( "fox" ) character . enter…" at bounding box center [823, 333] width 324 height 366
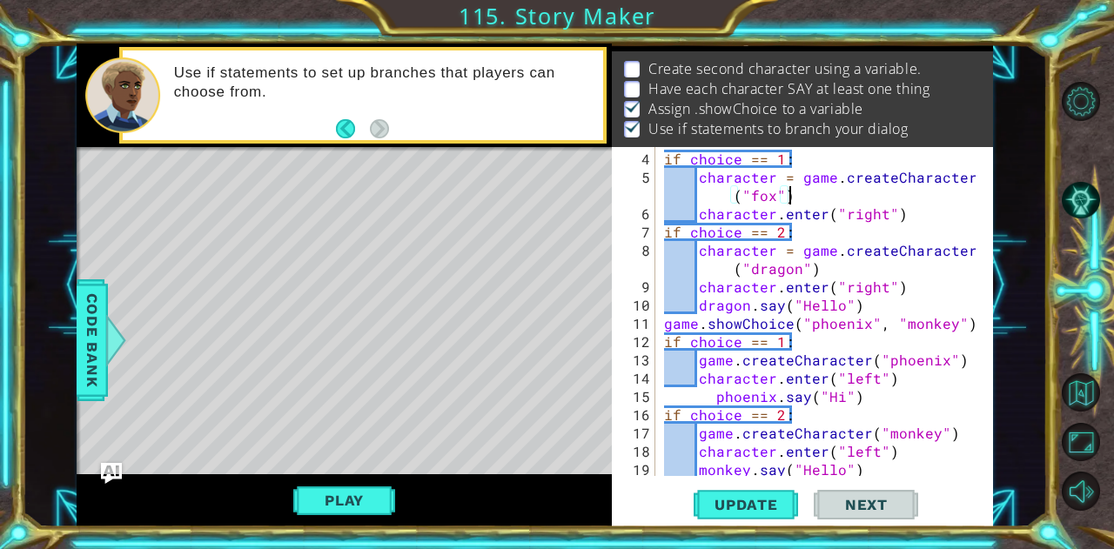
click at [808, 194] on div "if choice == 1 : character = game . createCharacter ( "fox" ) character . enter…" at bounding box center [823, 333] width 324 height 366
click at [916, 210] on div "if choice == 1 : character = game . createCharacter ( "fox" ) character . enter…" at bounding box center [823, 333] width 324 height 366
type textarea "character.enter("right")"
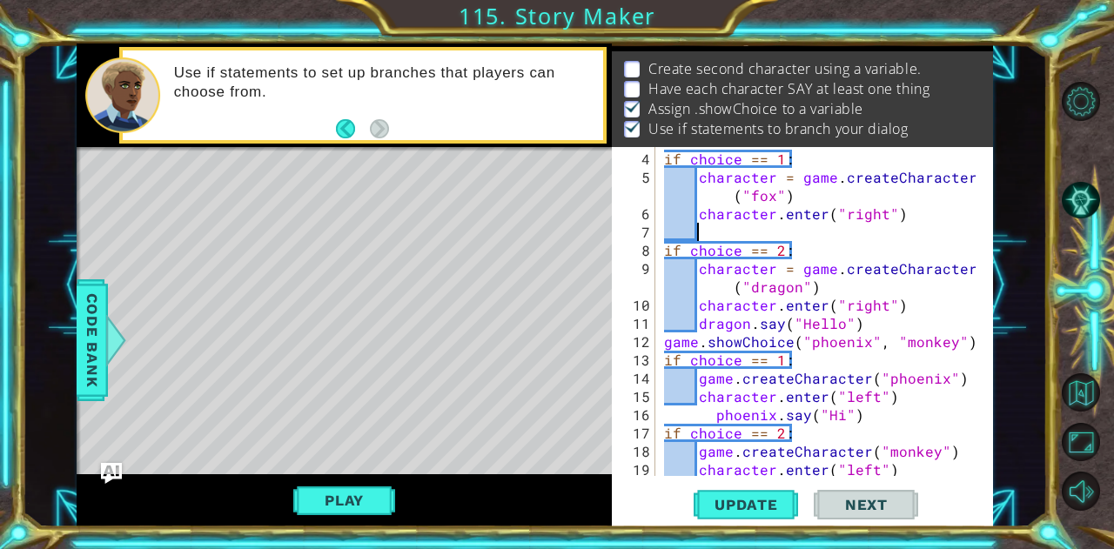
paste textarea "monkey.say("Hello")"
click at [715, 232] on div "if choice == 1 : character = game . createCharacter ( "fox" ) character . enter…" at bounding box center [823, 333] width 324 height 366
click at [741, 232] on div "if choice == 1 : character = game . createCharacter ( "fox" ) character . enter…" at bounding box center [823, 333] width 324 height 366
drag, startPoint x: 746, startPoint y: 232, endPoint x: 693, endPoint y: 229, distance: 53.2
click at [693, 229] on div "if choice == 1 : character = game . createCharacter ( "fox" ) character . enter…" at bounding box center [823, 333] width 324 height 366
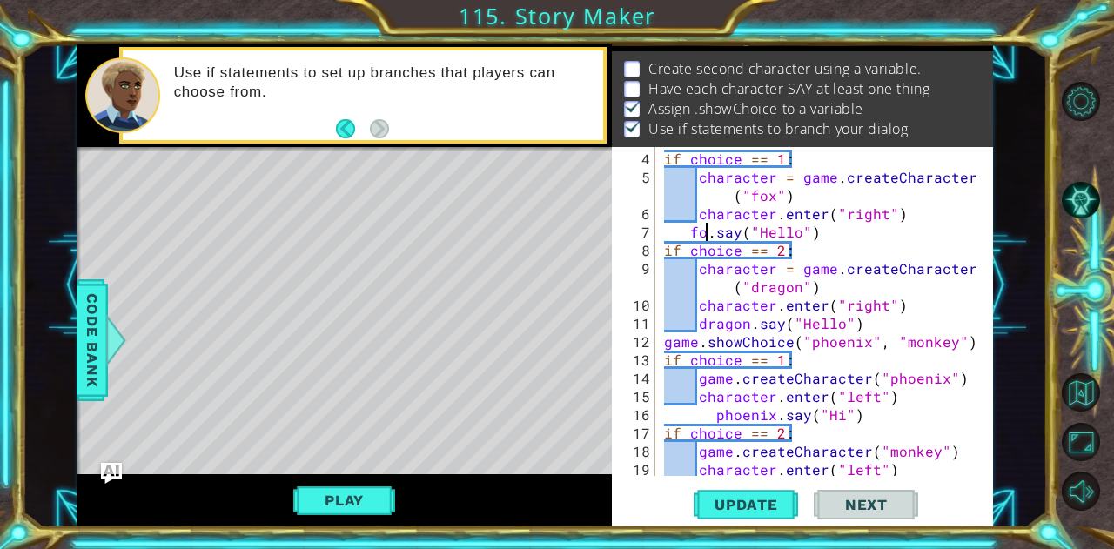
scroll to position [0, 3]
click at [810, 233] on div "if choice == 1 : character = game . createCharacter ( "fox" ) character . enter…" at bounding box center [823, 333] width 324 height 366
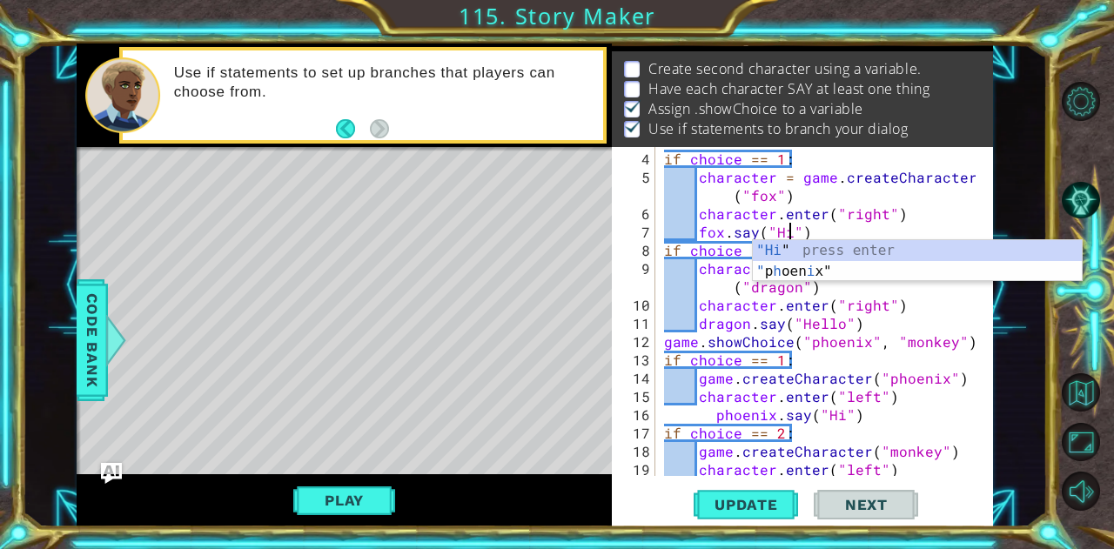
scroll to position [0, 7]
click at [766, 509] on span "Update" at bounding box center [746, 504] width 98 height 17
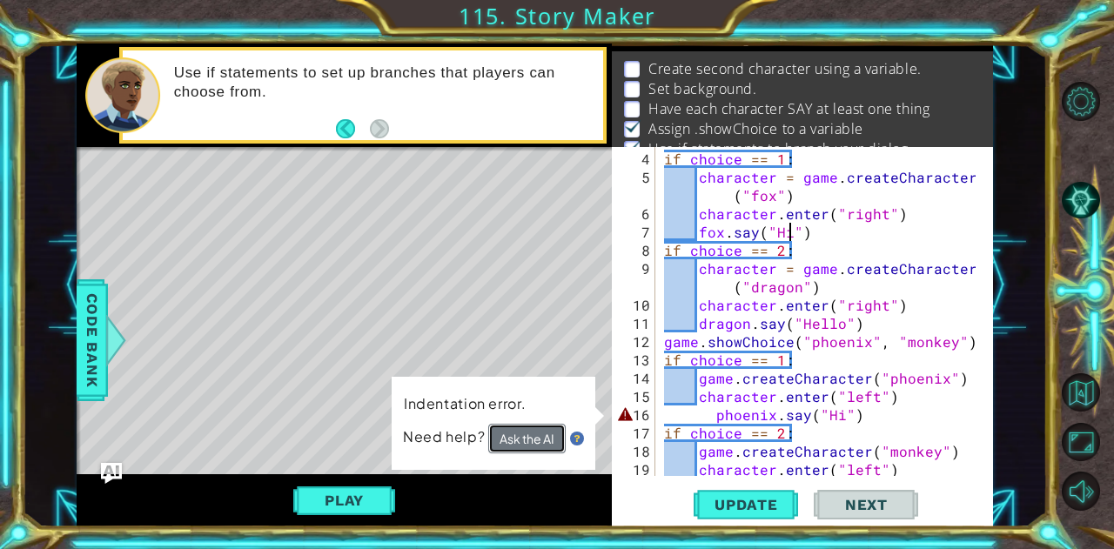
click at [542, 437] on button "Ask the AI" at bounding box center [526, 439] width 77 height 30
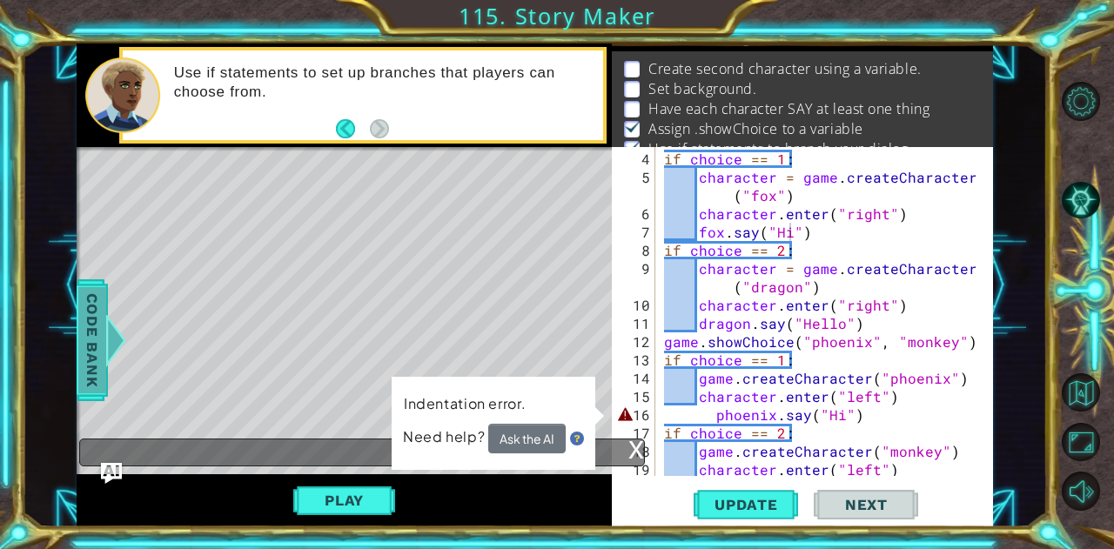
click at [96, 302] on span "Code Bank" at bounding box center [92, 339] width 28 height 106
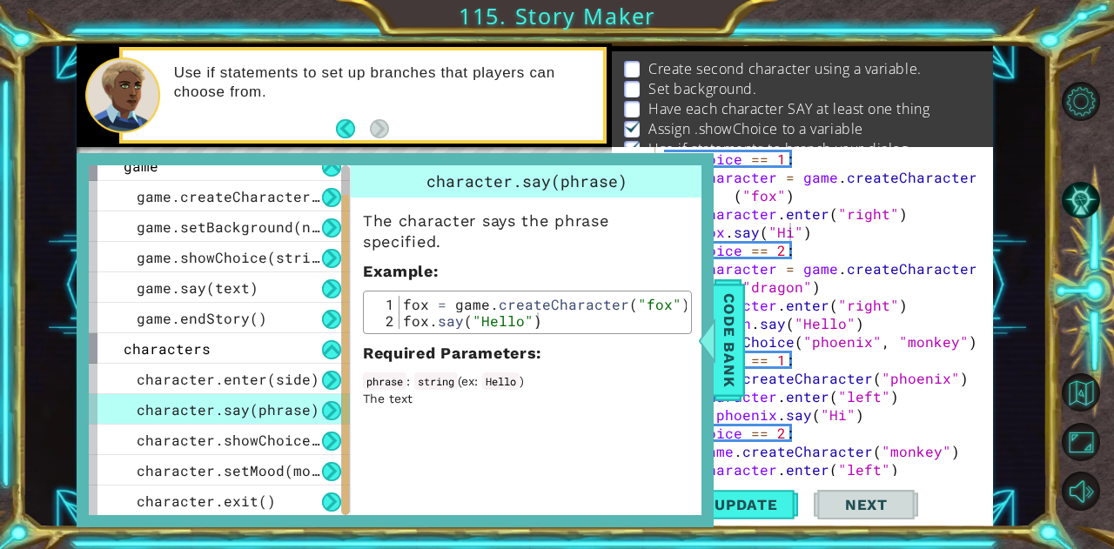
click at [811, 414] on div "if choice == 1 : character = game . createCharacter ( "fox" ) character . enter…" at bounding box center [823, 333] width 324 height 366
click at [851, 414] on div "if choice == 1 : character = game . createCharacter ( "fox" ) character . enter…" at bounding box center [823, 333] width 324 height 366
click at [859, 419] on div "if choice == 1 : character = game . createCharacter ( "fox" ) character . enter…" at bounding box center [823, 333] width 324 height 366
click at [763, 502] on span "Update" at bounding box center [746, 504] width 98 height 17
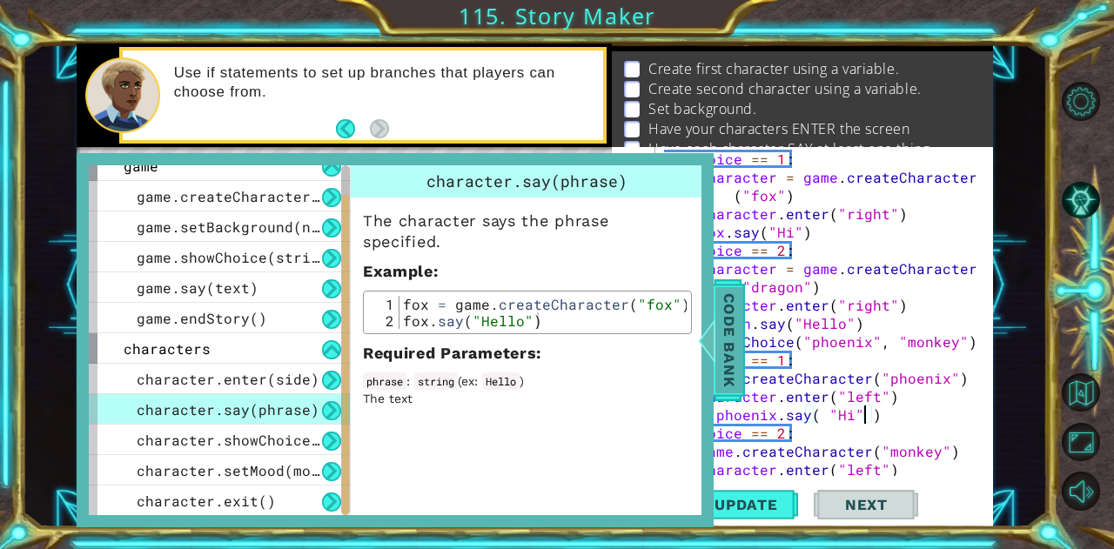
click at [728, 383] on span "Code Bank" at bounding box center [730, 339] width 28 height 106
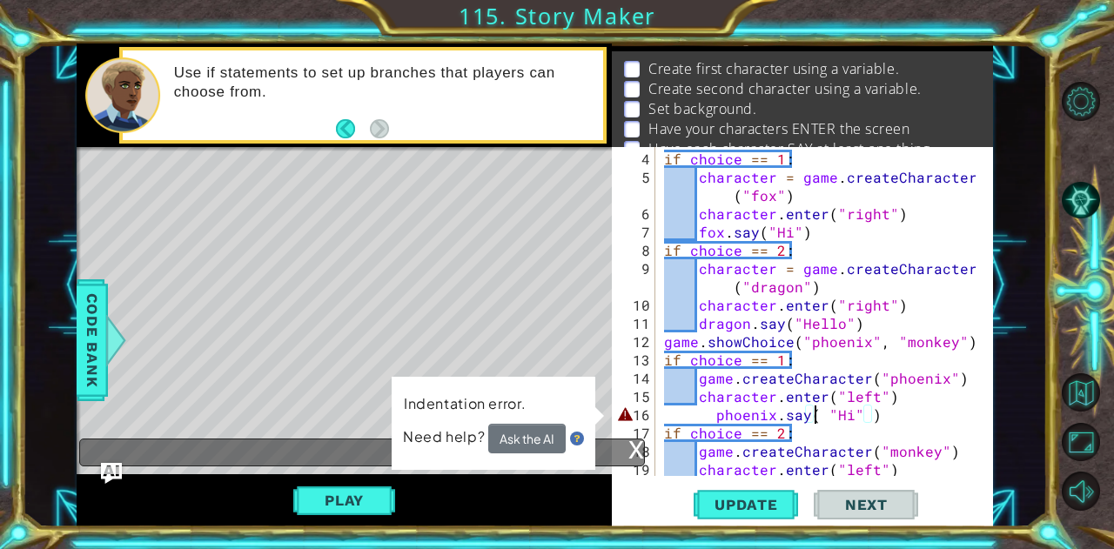
click at [818, 413] on div "if choice == 1 : character = game . createCharacter ( "fox" ) character . enter…" at bounding box center [823, 333] width 324 height 366
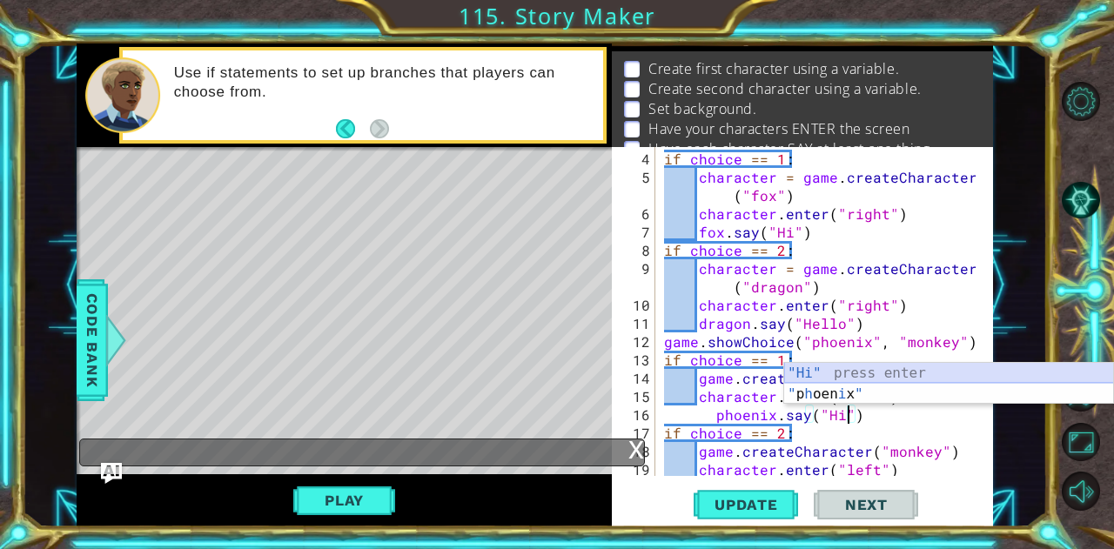
click at [881, 375] on div ""Hi" press enter " p h oen i x " press enter" at bounding box center [949, 405] width 330 height 84
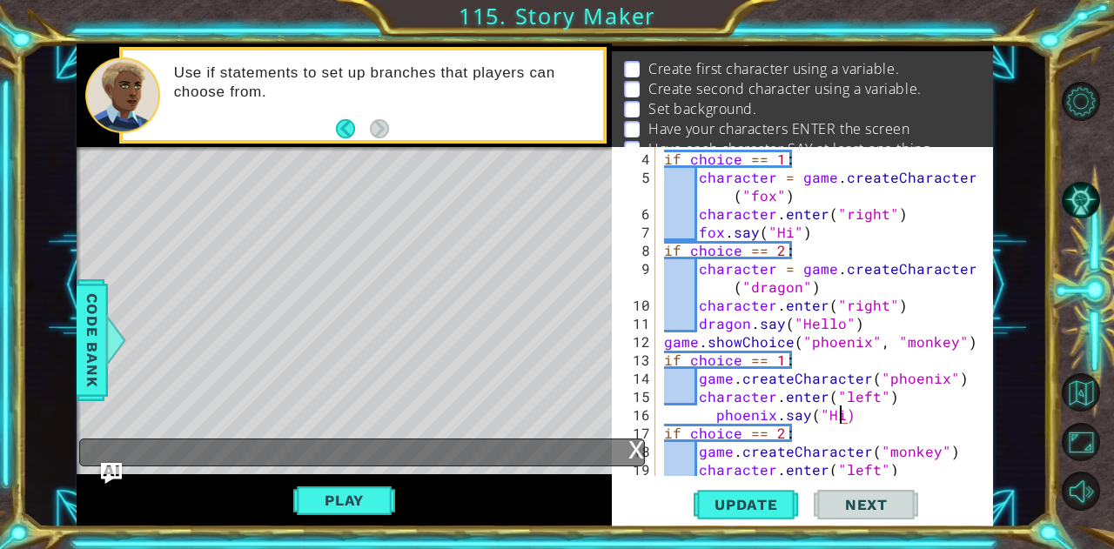
scroll to position [0, 10]
click at [843, 513] on span "Next" at bounding box center [866, 504] width 77 height 17
click at [725, 499] on span "Update" at bounding box center [746, 504] width 98 height 17
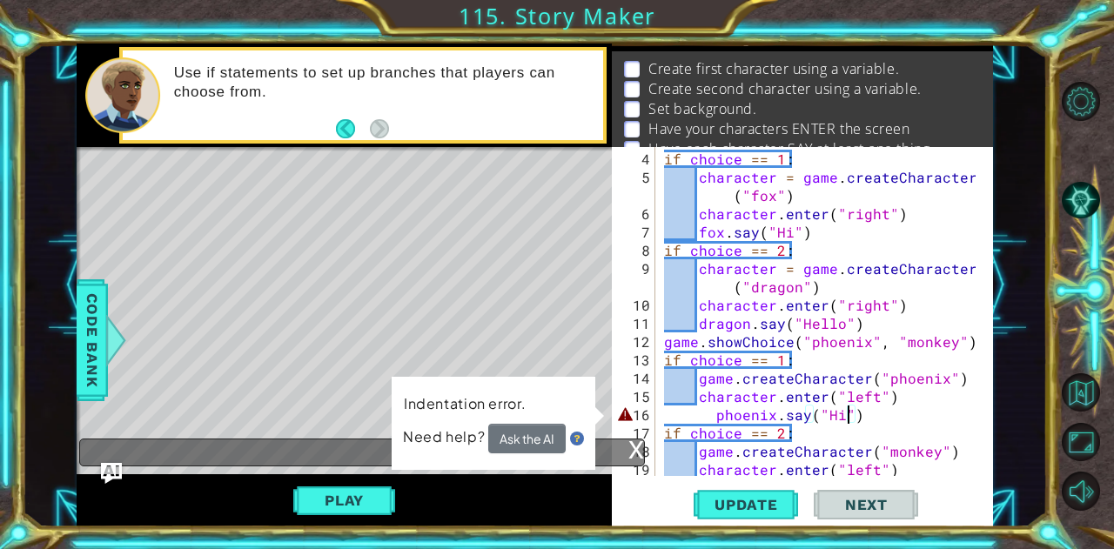
click at [710, 414] on div "if choice == 1 : character = game . createCharacter ( "fox" ) character . enter…" at bounding box center [823, 333] width 324 height 366
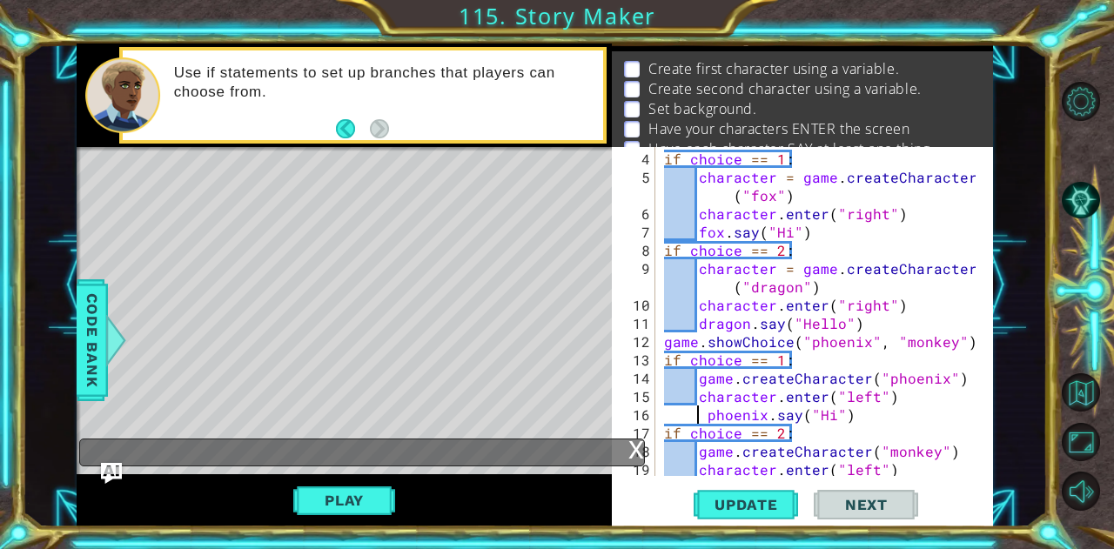
scroll to position [0, 9]
click at [916, 396] on div "if choice == 1 : character = game . createCharacter ( "fox" ) character . enter…" at bounding box center [823, 333] width 324 height 366
type textarea "character.enter("left")"
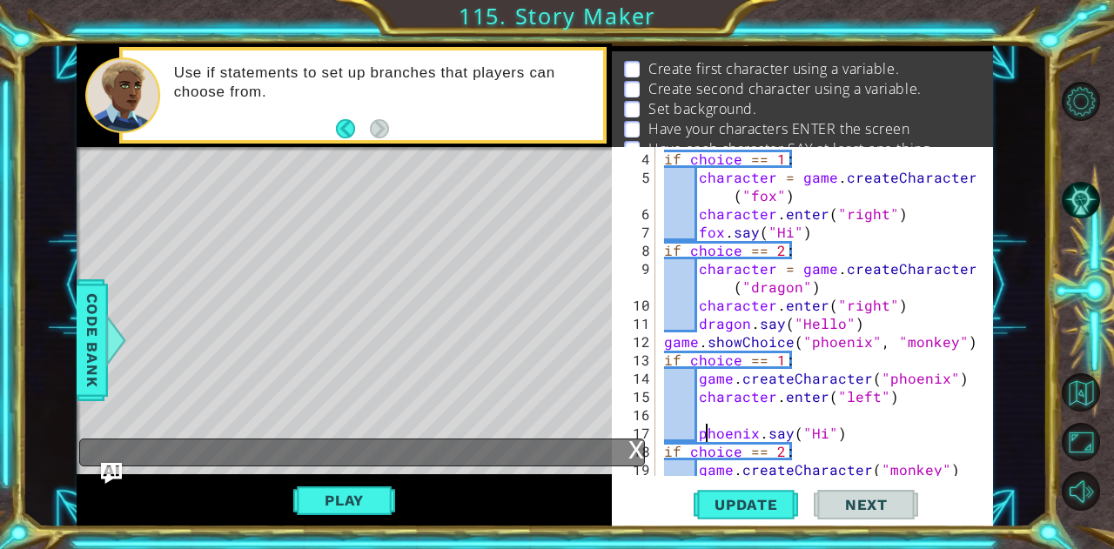
click at [703, 437] on div "if choice == 1 : character = game . createCharacter ( "fox" ) character . enter…" at bounding box center [823, 333] width 324 height 366
click at [696, 436] on div "if choice == 1 : character = game . createCharacter ( "fox" ) character . enter…" at bounding box center [823, 333] width 324 height 366
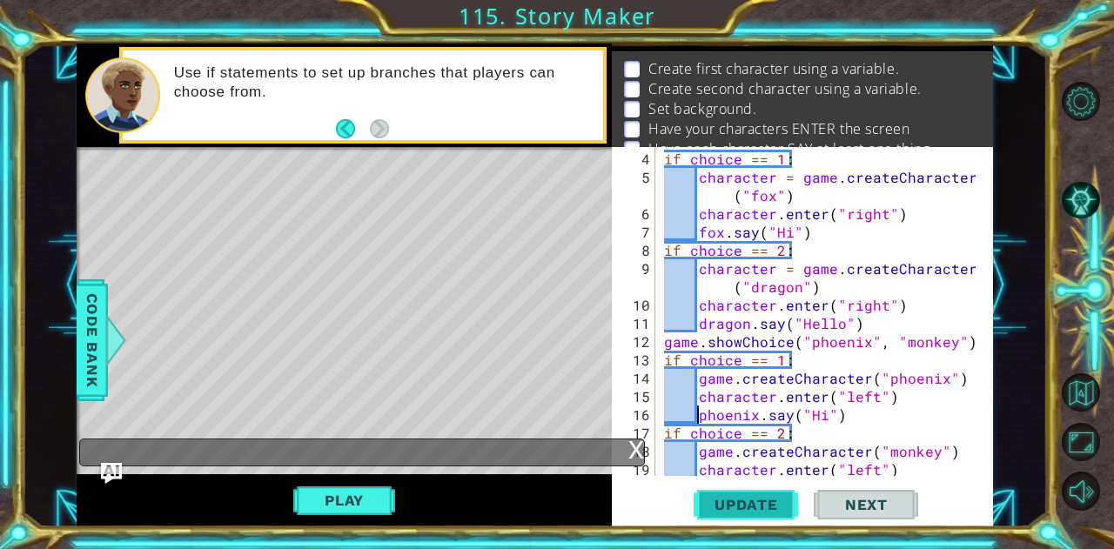
click at [743, 503] on span "Update" at bounding box center [746, 504] width 98 height 17
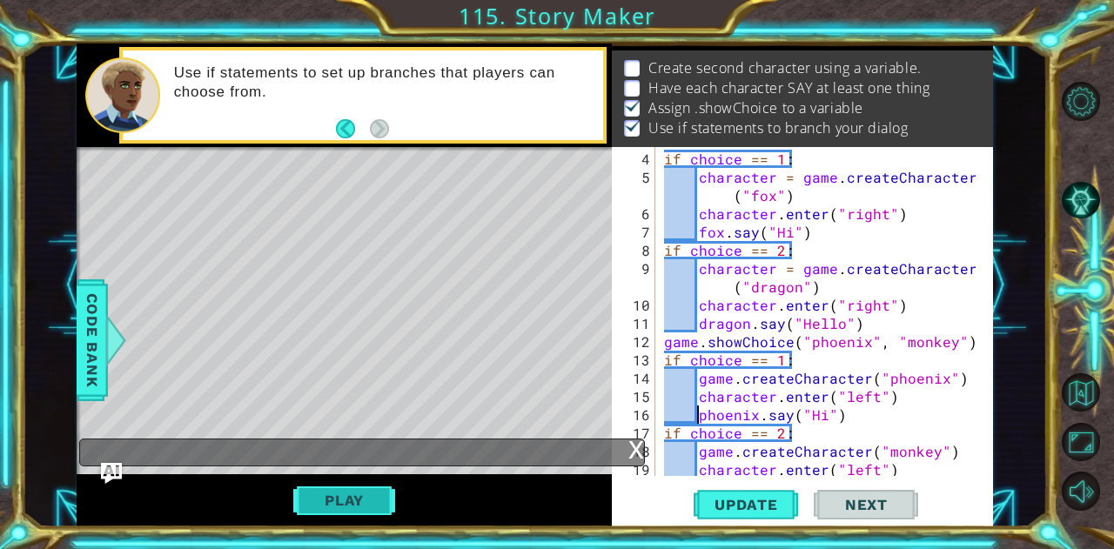
click at [375, 505] on button "Play" at bounding box center [344, 500] width 102 height 33
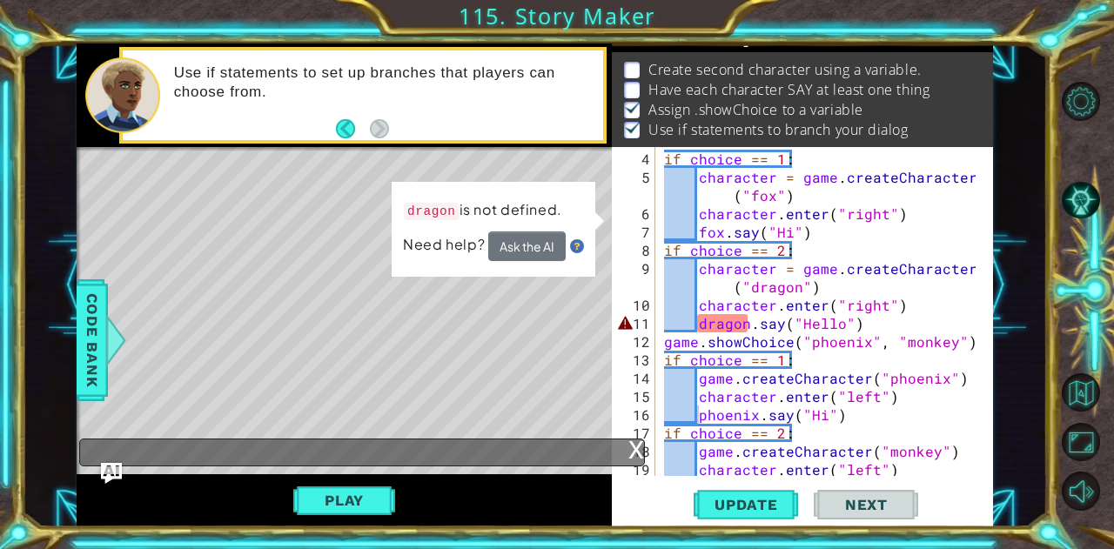
scroll to position [24, 0]
click at [707, 322] on div "if choice == 1 : character = game . createCharacter ( "fox" ) character . enter…" at bounding box center [823, 333] width 324 height 366
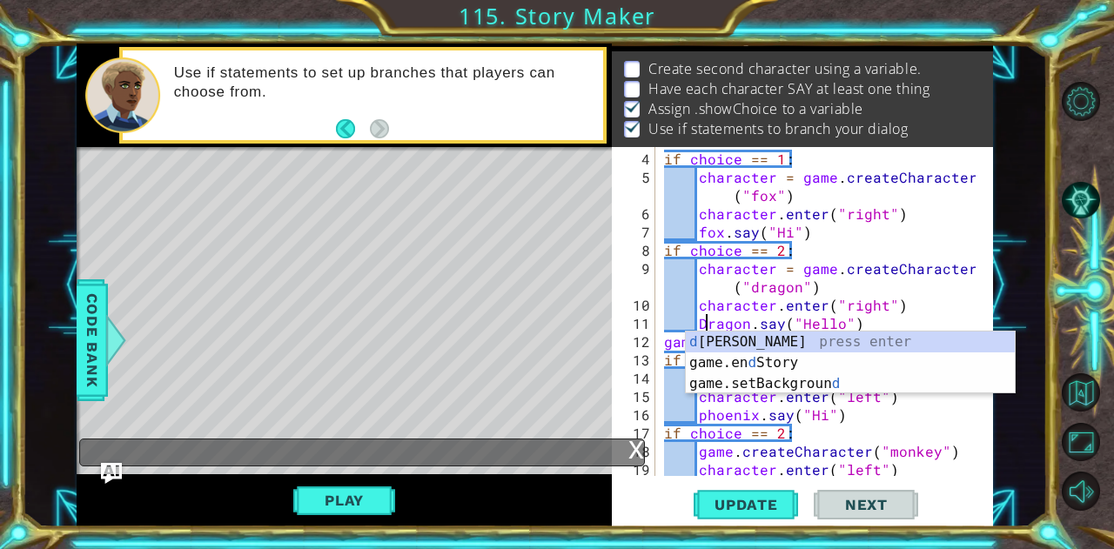
scroll to position [0, 2]
click at [726, 509] on span "Update" at bounding box center [746, 504] width 98 height 17
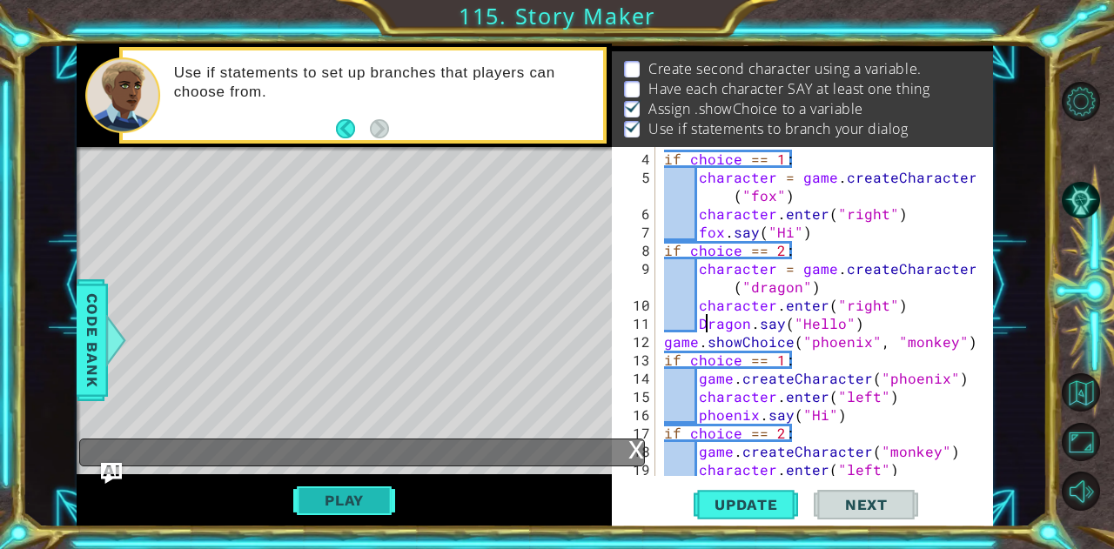
click at [325, 494] on button "Play" at bounding box center [344, 500] width 102 height 33
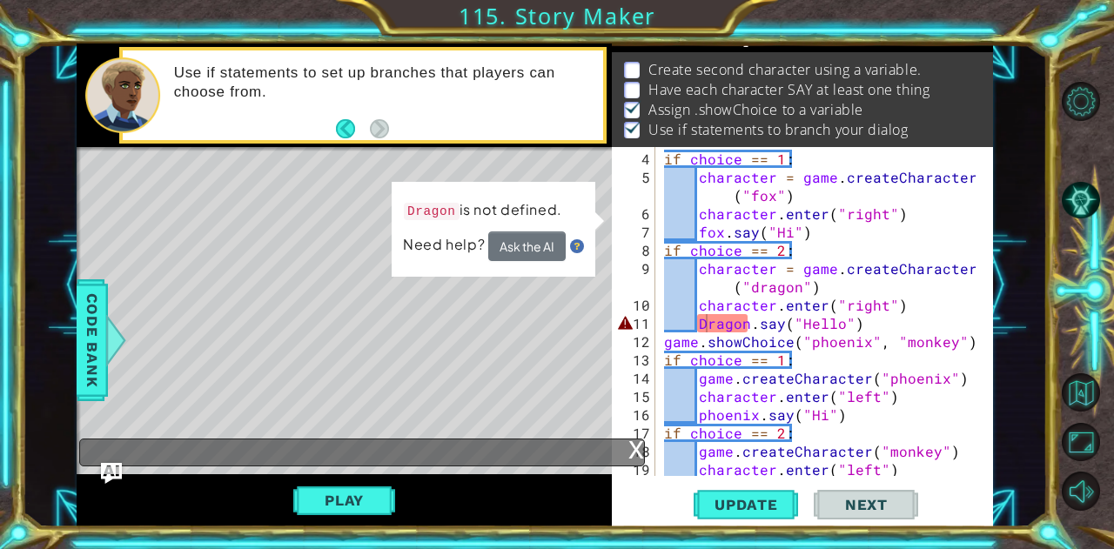
scroll to position [24, 0]
drag, startPoint x: 745, startPoint y: 326, endPoint x: 696, endPoint y: 323, distance: 48.9
click at [696, 323] on div "if choice == 1 : character = game . createCharacter ( "fox" ) character . enter…" at bounding box center [823, 333] width 324 height 366
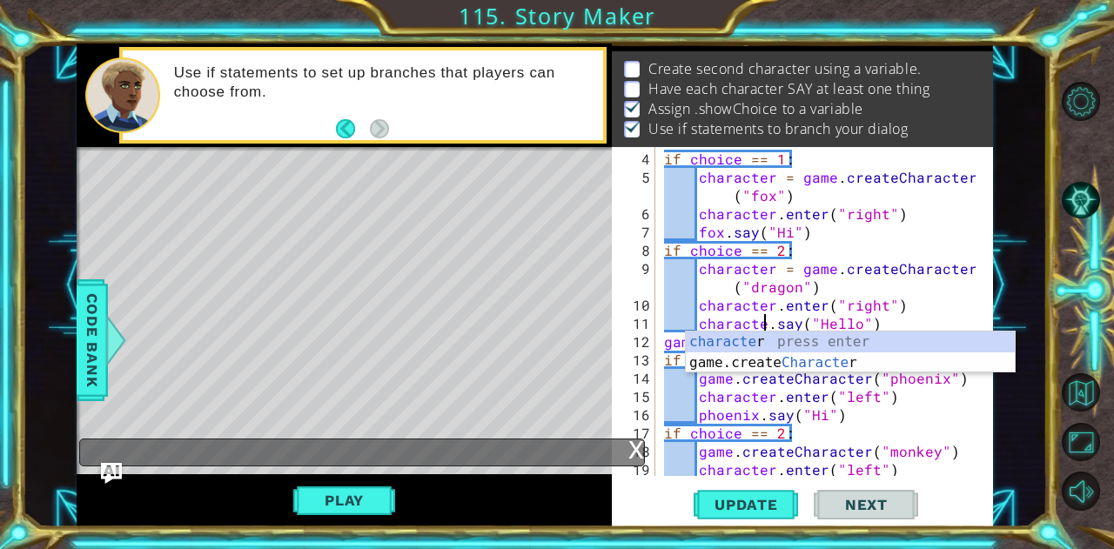
scroll to position [0, 7]
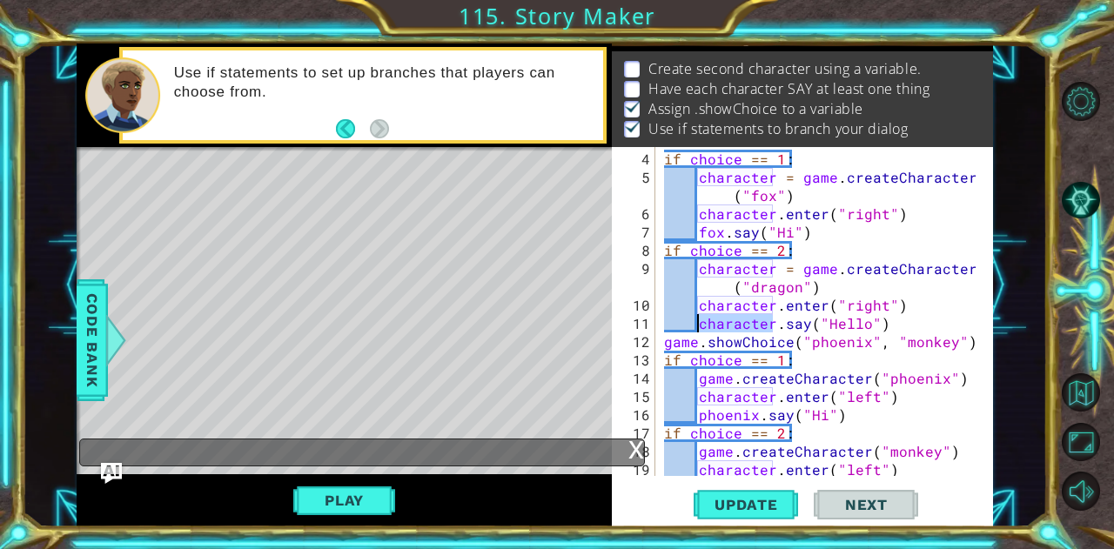
drag, startPoint x: 771, startPoint y: 320, endPoint x: 696, endPoint y: 320, distance: 75.7
click at [696, 320] on div "if choice == 1 : character = game . createCharacter ( "fox" ) character . enter…" at bounding box center [823, 333] width 324 height 366
click at [750, 410] on div "if choice == 1 : character = game . createCharacter ( "fox" ) character . enter…" at bounding box center [823, 333] width 324 height 366
paste textarea "character"
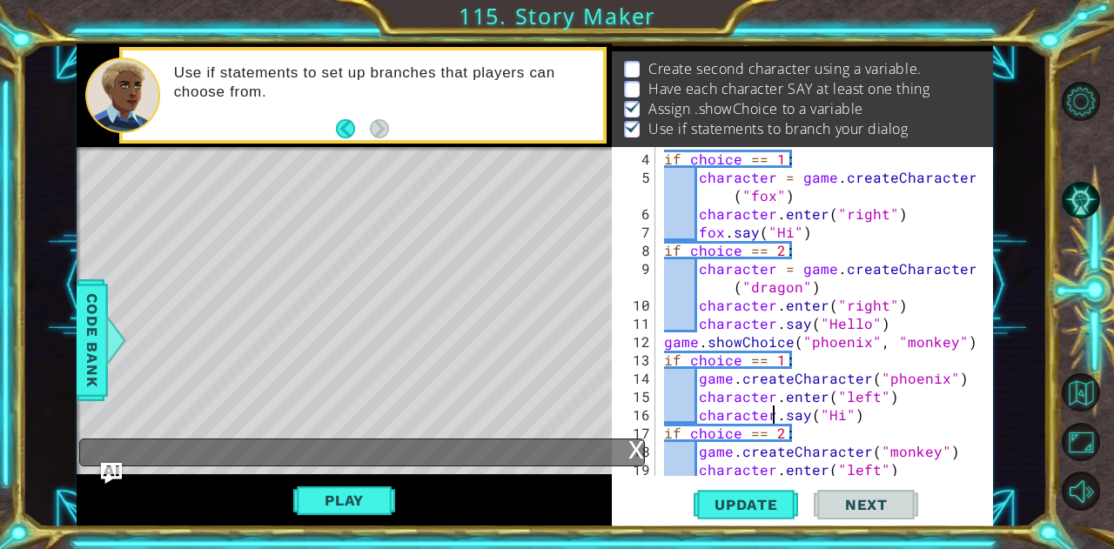
scroll to position [146, 0]
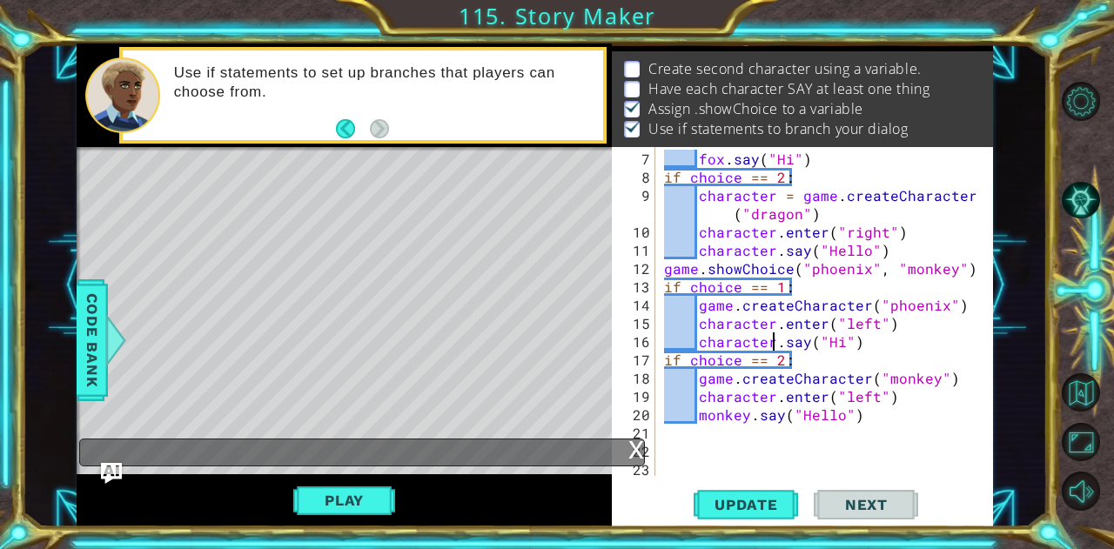
click at [738, 418] on div "fox . say ( "Hi" ) if choice == 2 : character = game . createCharacter ( "drago…" at bounding box center [823, 333] width 324 height 366
type textarea "monkey.say("Hello")"
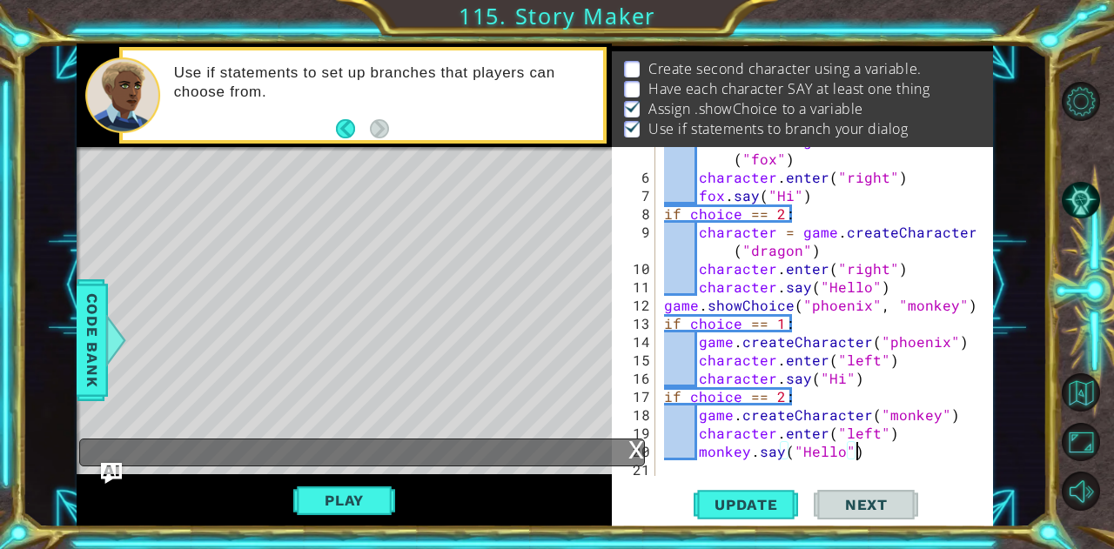
scroll to position [110, 0]
paste textarea "character"
click at [721, 194] on div "character = game . createCharacter ( "fox" ) character . enter ( "right" ) fox …" at bounding box center [823, 323] width 324 height 384
paste textarea "character"
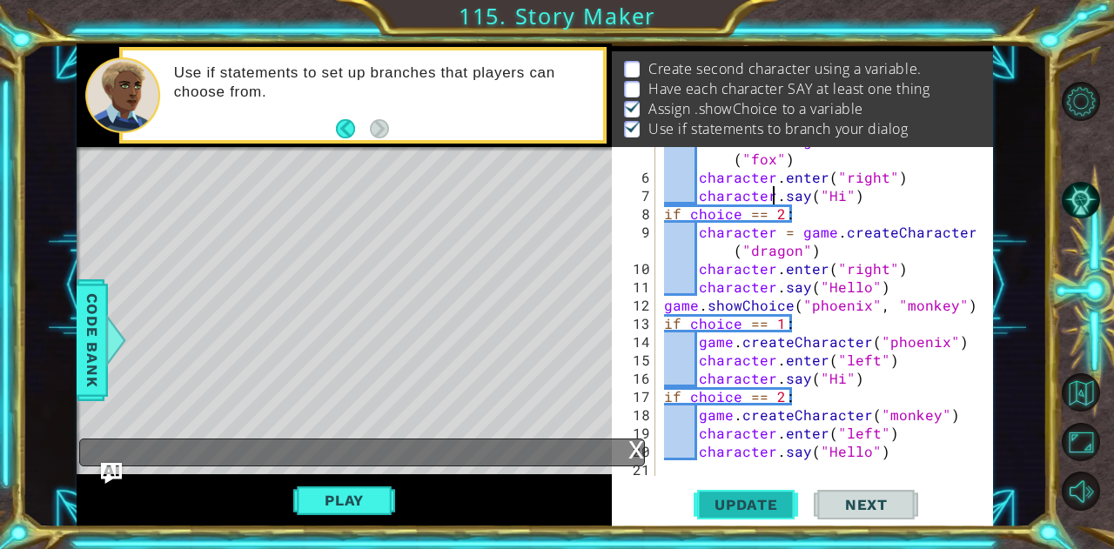
click at [724, 492] on button "Update" at bounding box center [746, 505] width 104 height 38
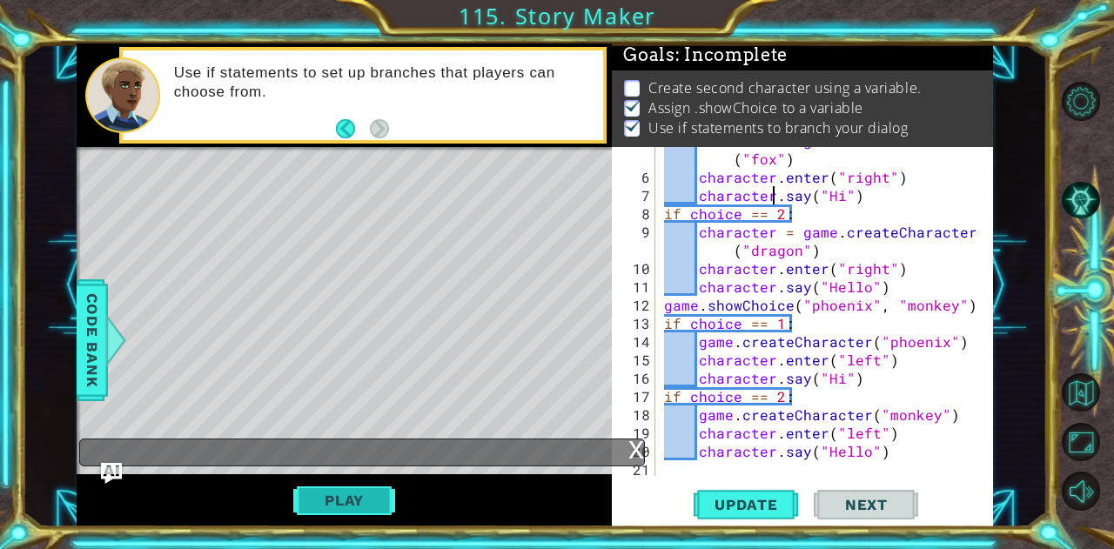
click at [348, 513] on button "Play" at bounding box center [344, 500] width 102 height 33
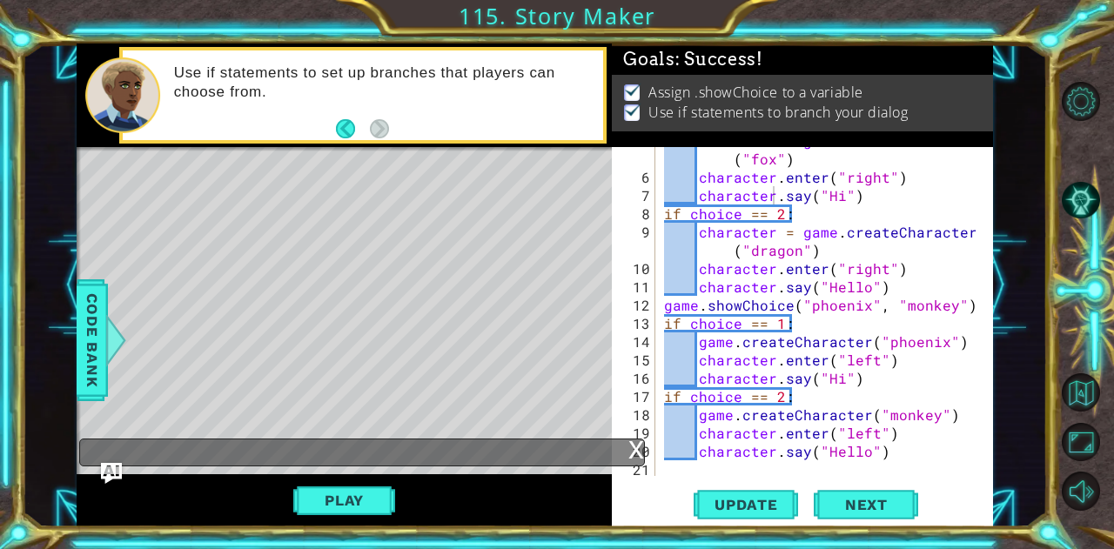
scroll to position [6, 0]
click at [768, 435] on div "character = game . createCharacter ( "fox" ) character . enter ( "right" ) char…" at bounding box center [823, 323] width 324 height 384
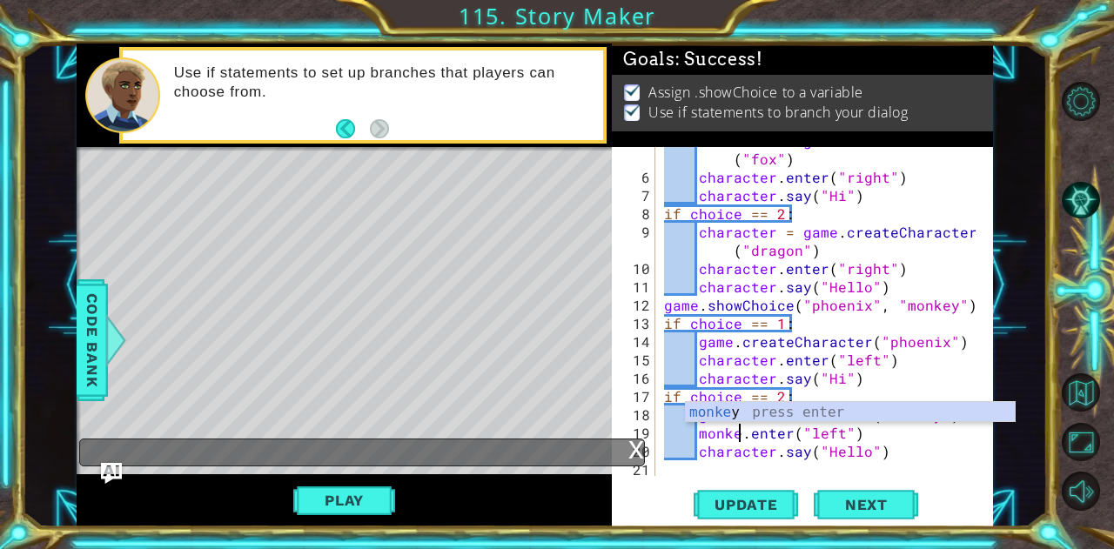
scroll to position [0, 4]
click at [791, 410] on div "monkey press enter" at bounding box center [851, 433] width 330 height 63
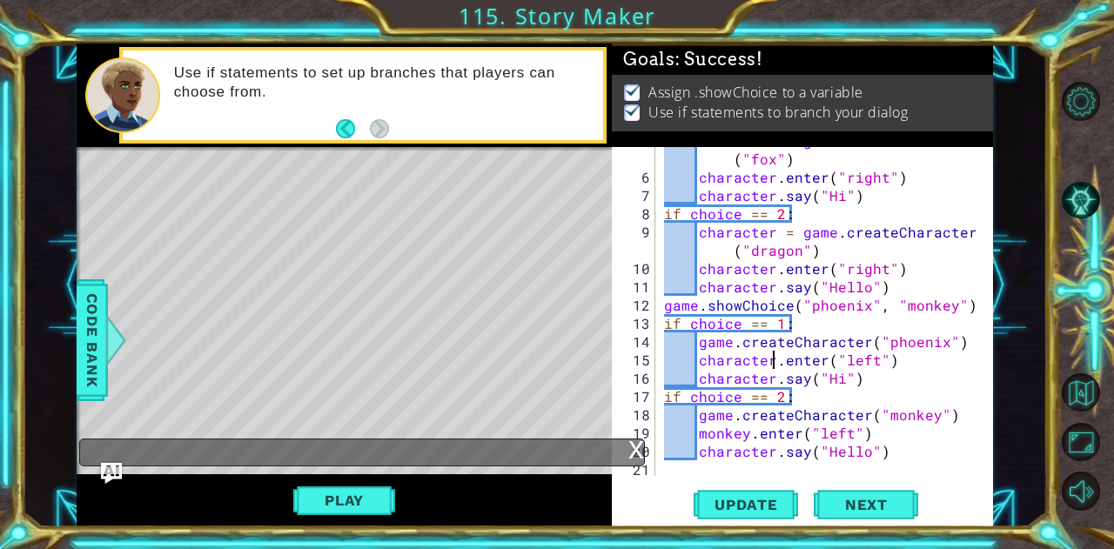
click at [774, 361] on div "character = game . createCharacter ( "fox" ) character . enter ( "right" ) char…" at bounding box center [823, 323] width 324 height 384
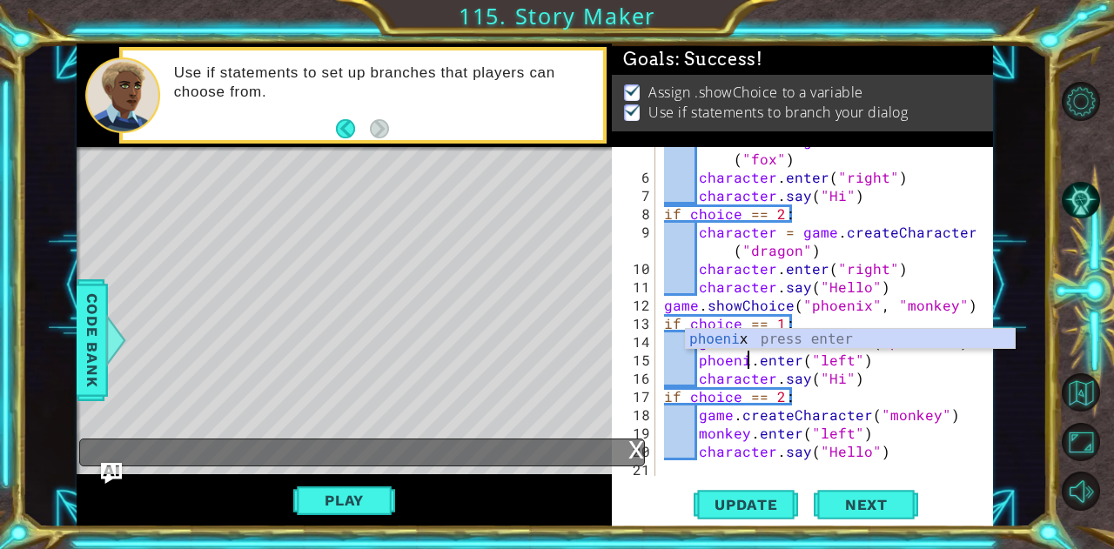
scroll to position [0, 5]
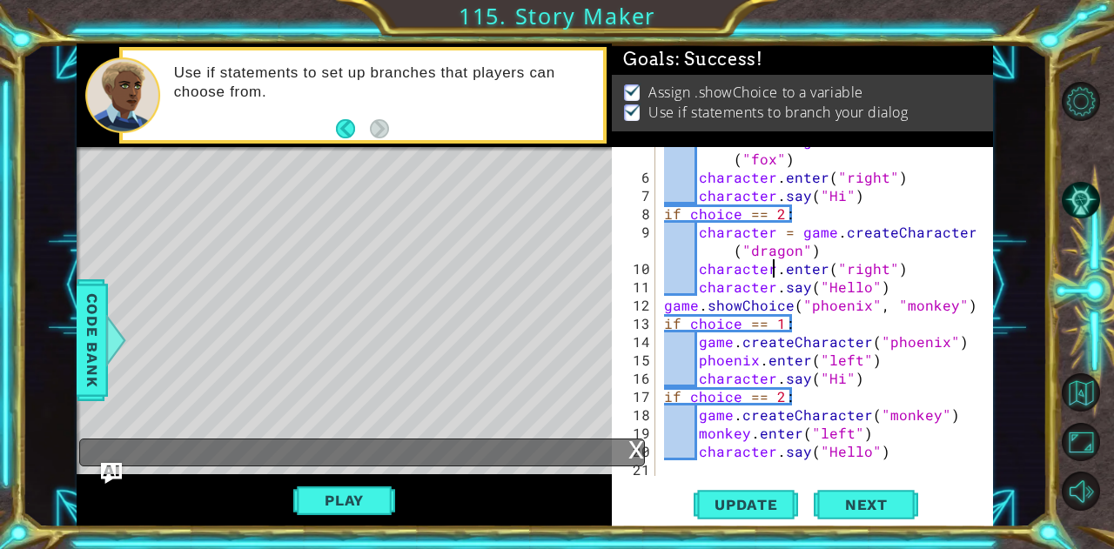
click at [770, 265] on div "character = game . createCharacter ( "fox" ) character . enter ( "right" ) char…" at bounding box center [823, 323] width 324 height 384
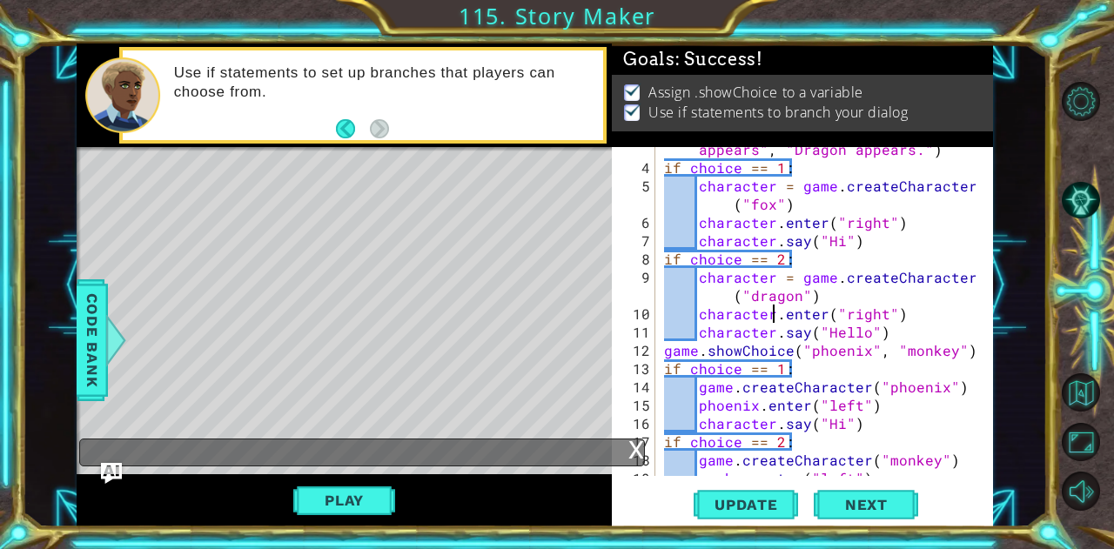
scroll to position [68, 0]
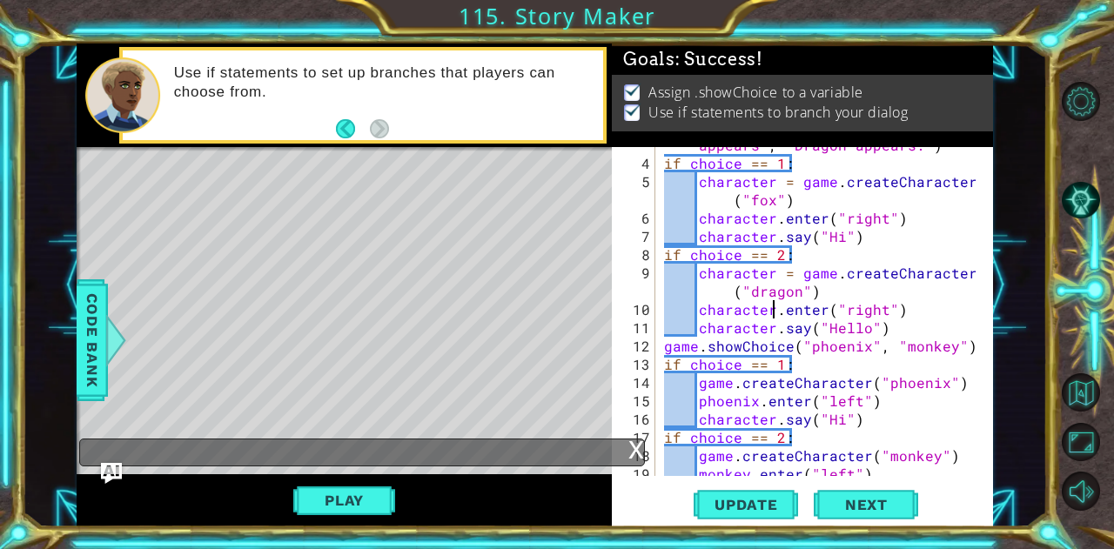
click at [695, 377] on div "choice = game . showChoice ( "Fox appears" , "Dragon appears." ) if choice == 1…" at bounding box center [823, 310] width 324 height 384
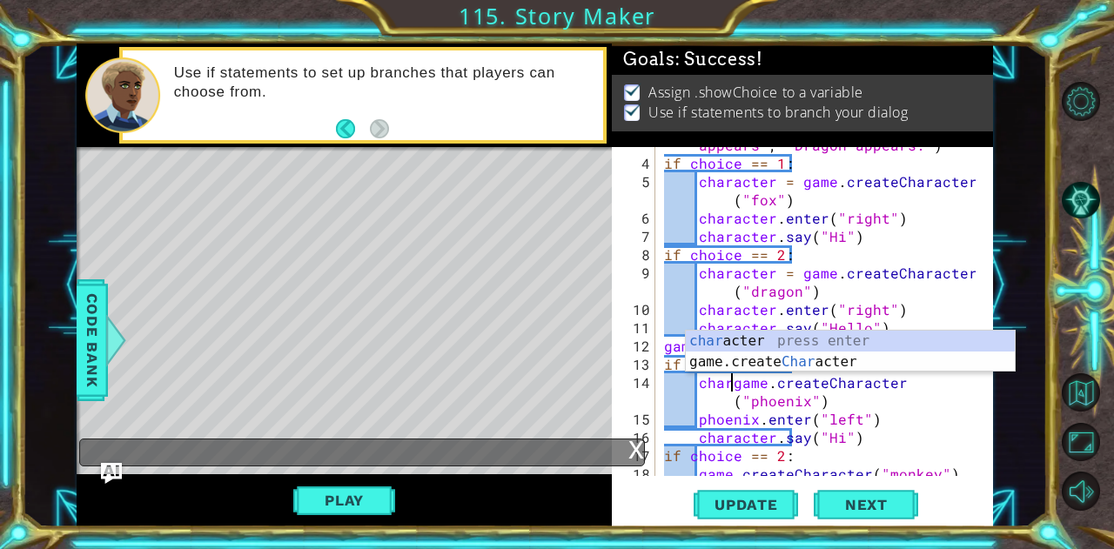
scroll to position [0, 4]
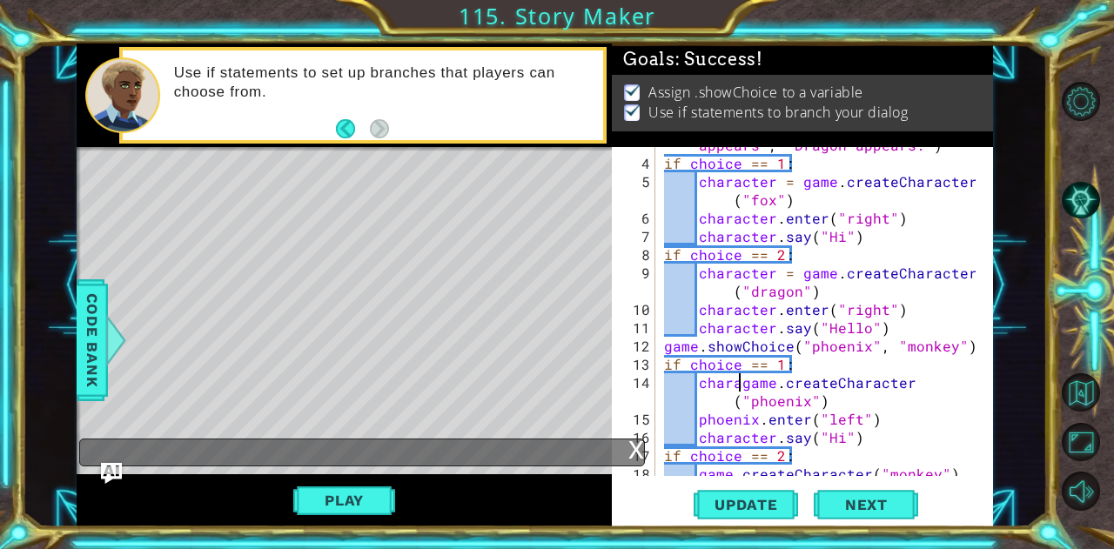
click at [687, 400] on div "choice = game . showChoice ( "Fox appears" , "Dragon appears." ) if choice == 1…" at bounding box center [823, 310] width 324 height 384
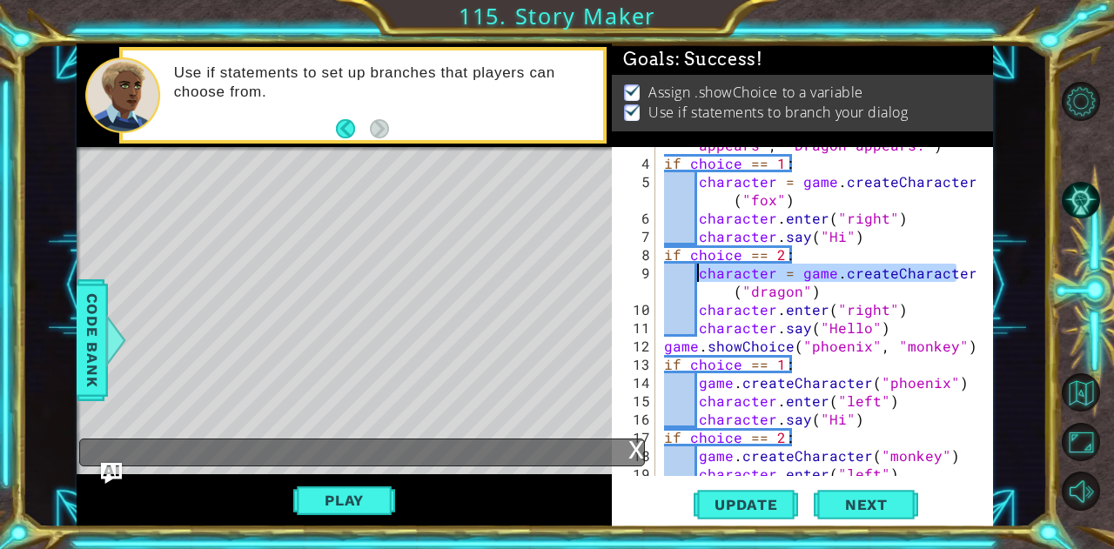
drag, startPoint x: 963, startPoint y: 276, endPoint x: 700, endPoint y: 271, distance: 263.0
click at [700, 271] on div "choice = game . showChoice ( "Fox appears" , "Dragon appears." ) if choice == 1…" at bounding box center [823, 310] width 324 height 384
click at [806, 362] on div "choice = game . showChoice ( "Fox appears" , "Dragon appears." ) if choice == 1…" at bounding box center [823, 310] width 324 height 384
type textarea "if choice == 1:"
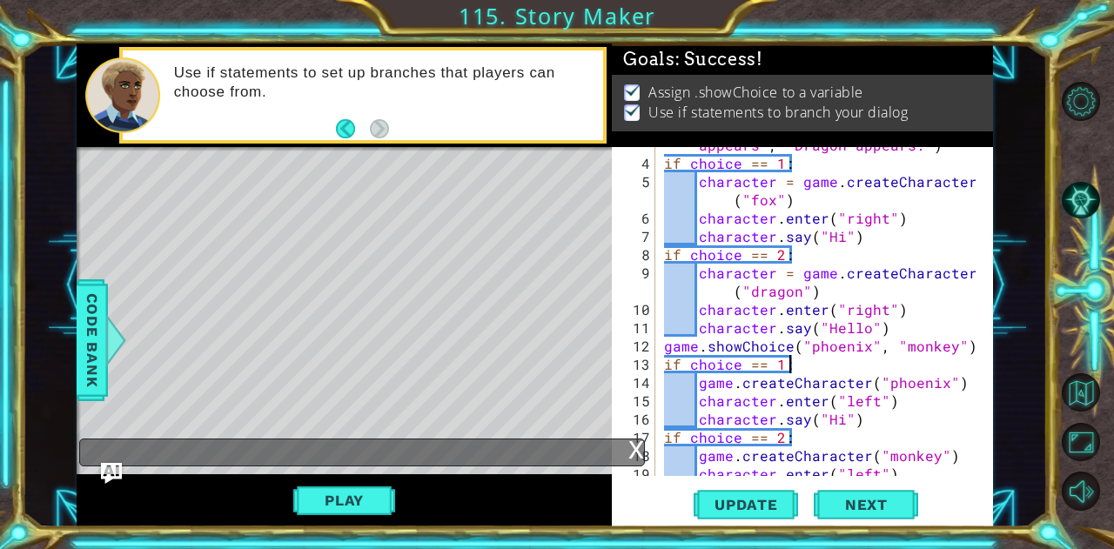
scroll to position [0, 1]
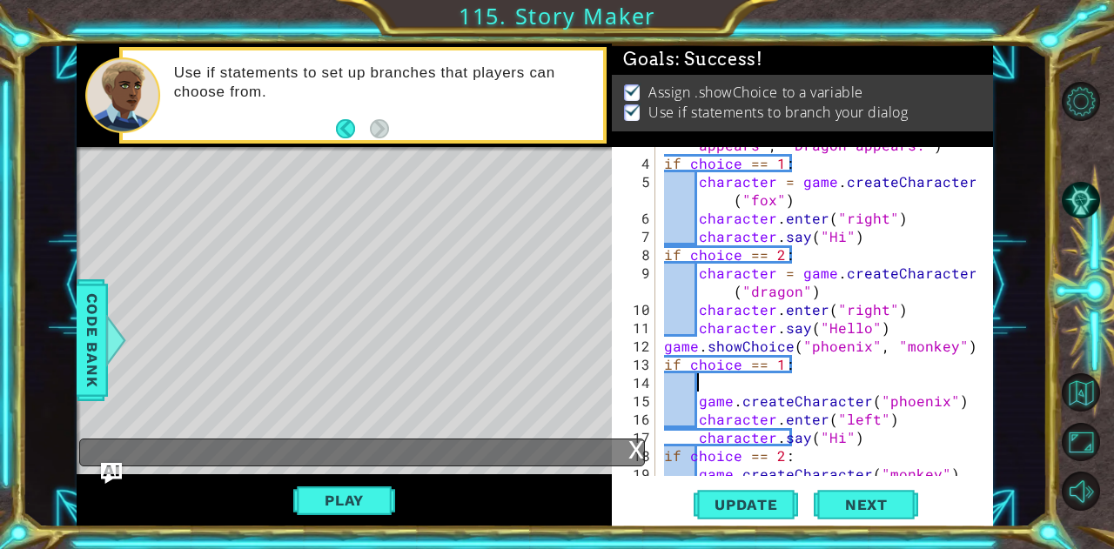
paste textarea "character"
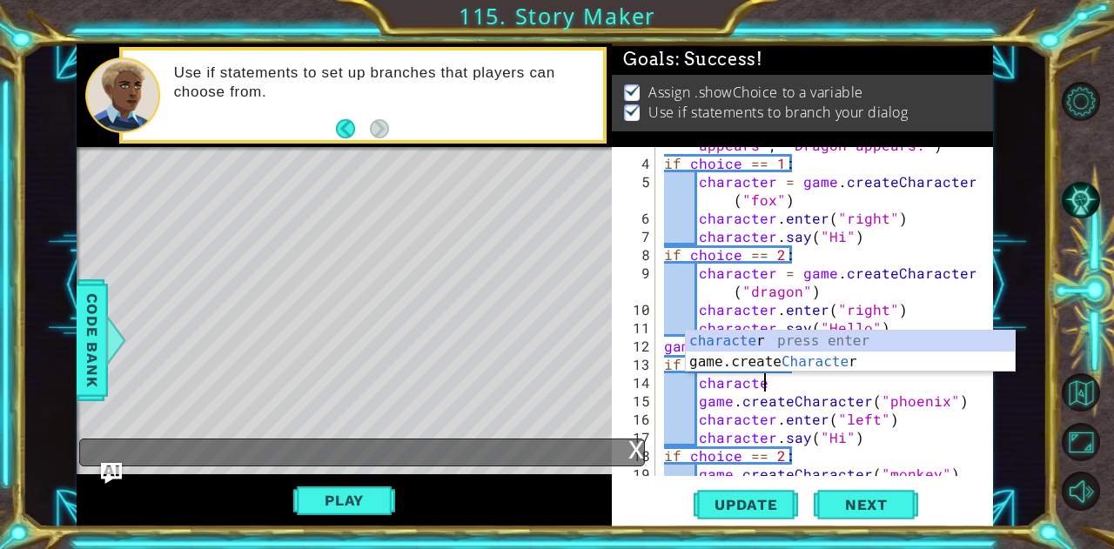
paste textarea "character"
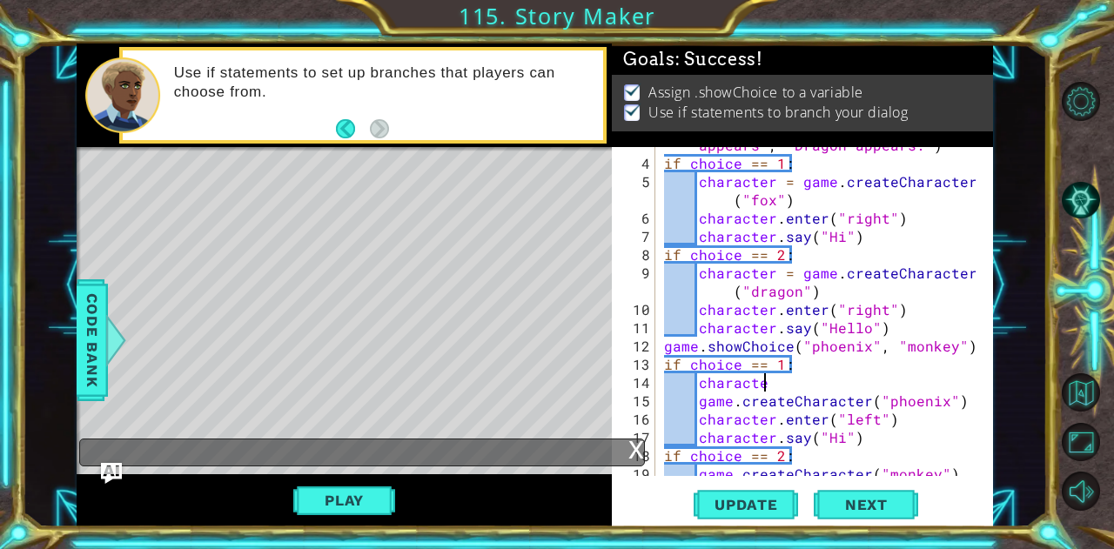
type textarea "character"
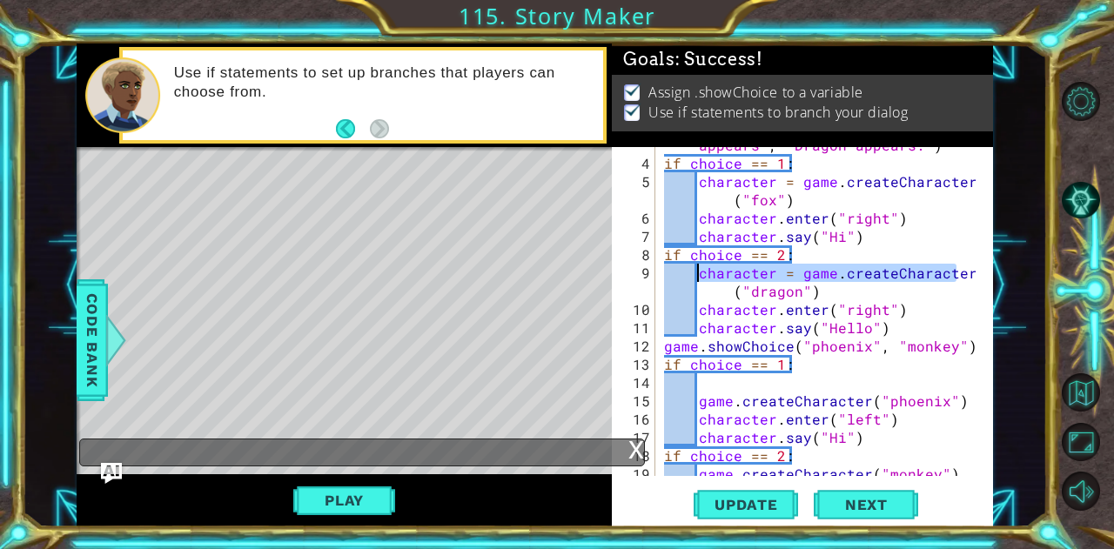
drag, startPoint x: 962, startPoint y: 278, endPoint x: 697, endPoint y: 269, distance: 264.8
click at [697, 269] on div "choice = game . showChoice ( "Fox appears" , "Dragon appears." ) if choice == 1…" at bounding box center [823, 310] width 324 height 384
drag, startPoint x: 839, startPoint y: 294, endPoint x: 693, endPoint y: 271, distance: 148.1
click at [693, 271] on div "choice = game . showChoice ( "Fox appears" , "Dragon appears." ) if choice == 1…" at bounding box center [823, 310] width 324 height 384
click at [737, 398] on div "choice = game . showChoice ( "Fox appears" , "Dragon appears." ) if choice == 1…" at bounding box center [823, 310] width 324 height 384
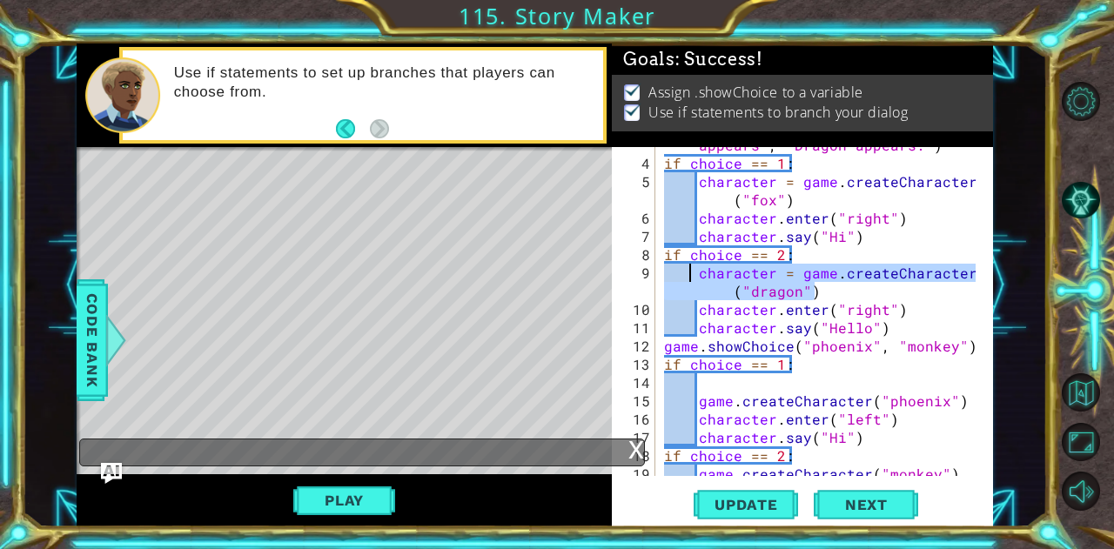
type textarea "game.createCharacter("phoenix")"
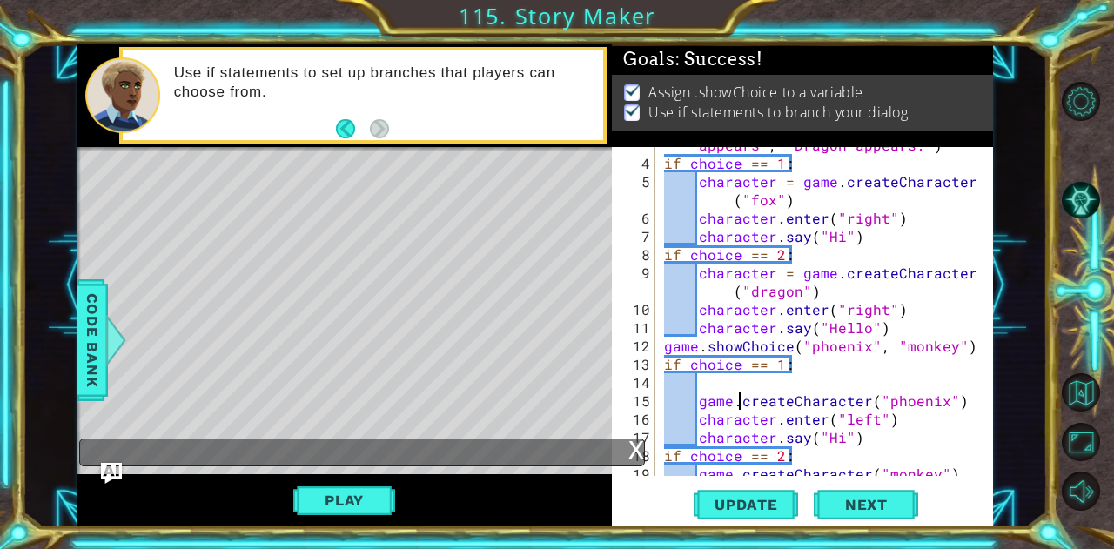
click at [734, 387] on div "choice = game . showChoice ( "Fox appears" , "Dragon appears." ) if choice == 1…" at bounding box center [823, 310] width 324 height 384
paste textarea "character = game.createCharacter("dragon")"
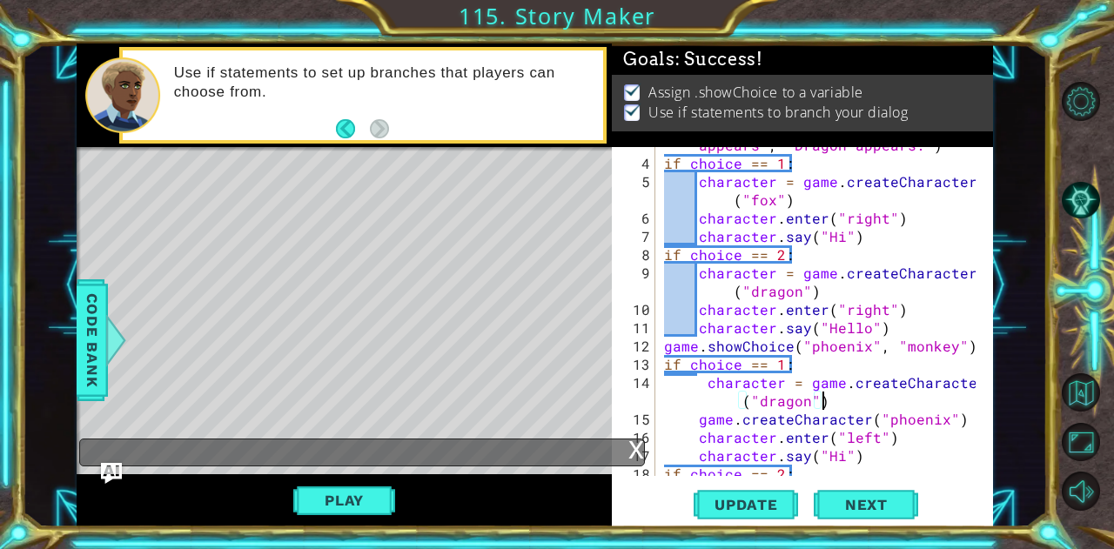
click at [696, 379] on div "choice = game . showChoice ( "Fox appears" , "Dragon appears." ) if choice == 1…" at bounding box center [823, 310] width 324 height 384
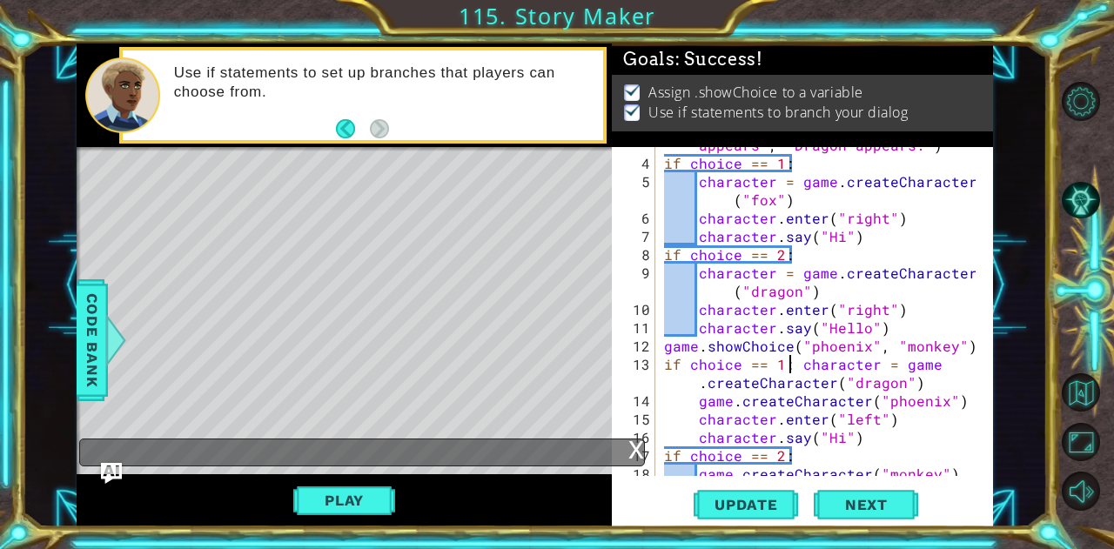
type textarea "if choice == 1: character = game.createCharacter("dragon")"
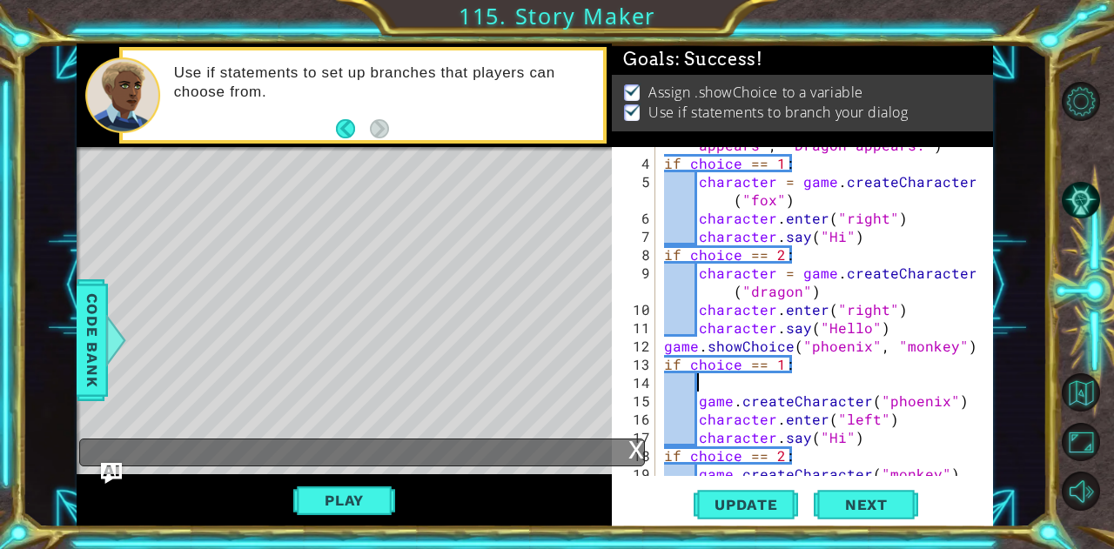
type textarea "game.createCharacter("phoenix")"
type textarea "\"
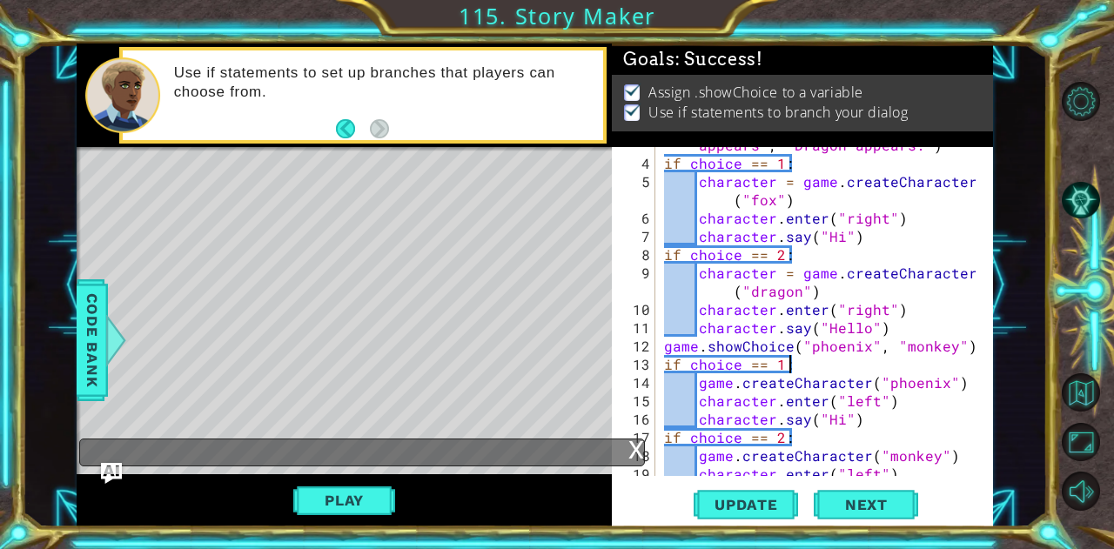
paste textarea "character = game.createCharacter("dragon")"
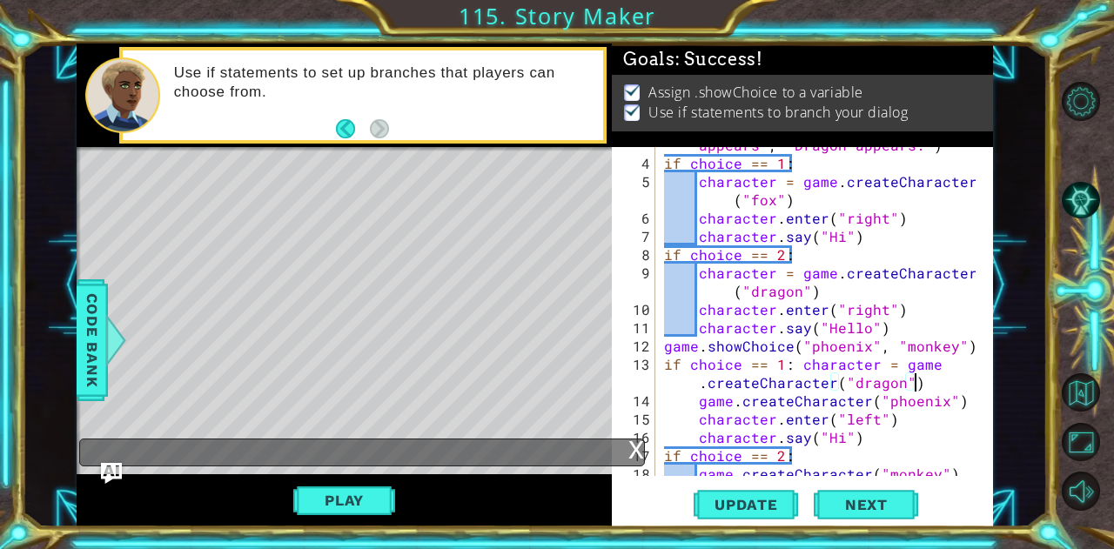
type textarea "if choice == 1:"
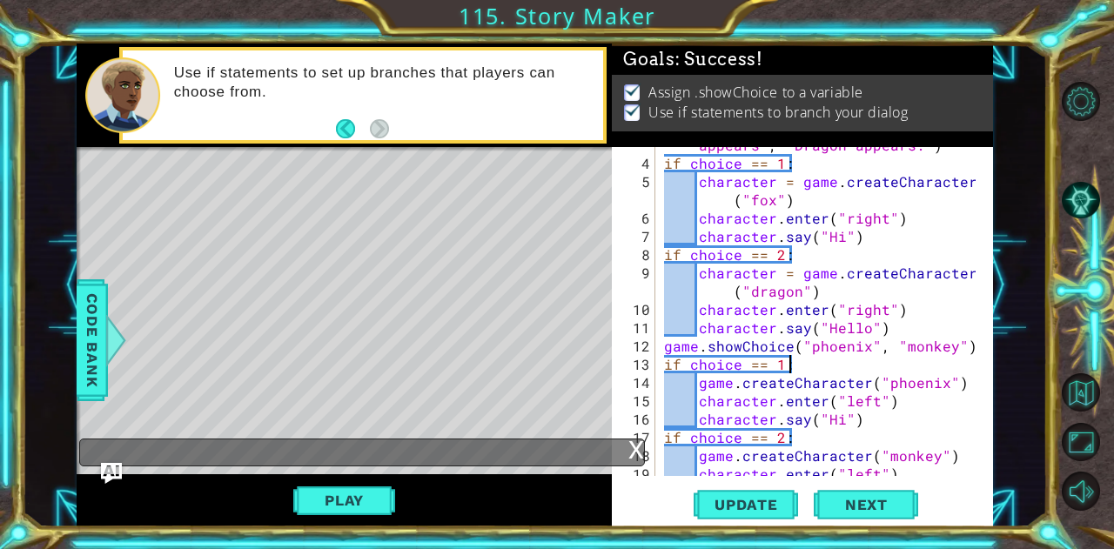
click at [804, 368] on div "choice = game . showChoice ( "Fox appears" , "Dragon appears." ) if choice == 1…" at bounding box center [823, 310] width 324 height 384
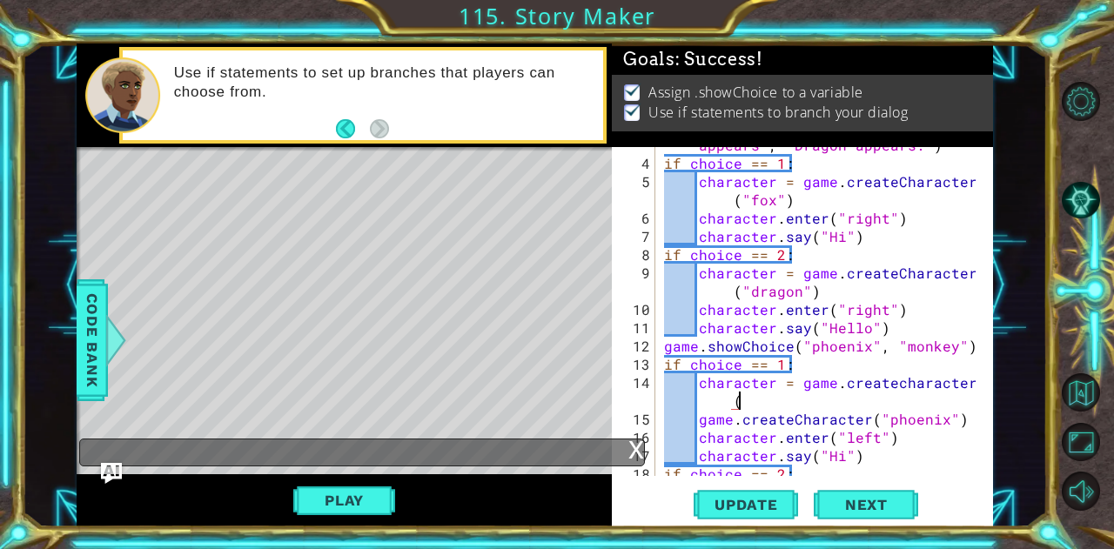
scroll to position [0, 19]
click at [723, 427] on div "choice = game . showChoice ( "Fox appears" , "Dragon appears." ) if choice == 1…" at bounding box center [823, 310] width 324 height 384
click at [768, 409] on div "choice = game . showChoice ( "Fox appears" , "Dragon appears." ) if choice == 1…" at bounding box center [823, 310] width 324 height 384
click at [766, 389] on div "choice = game . showChoice ( "Fox appears" , "Dragon appears." ) if choice == 1…" at bounding box center [823, 310] width 324 height 384
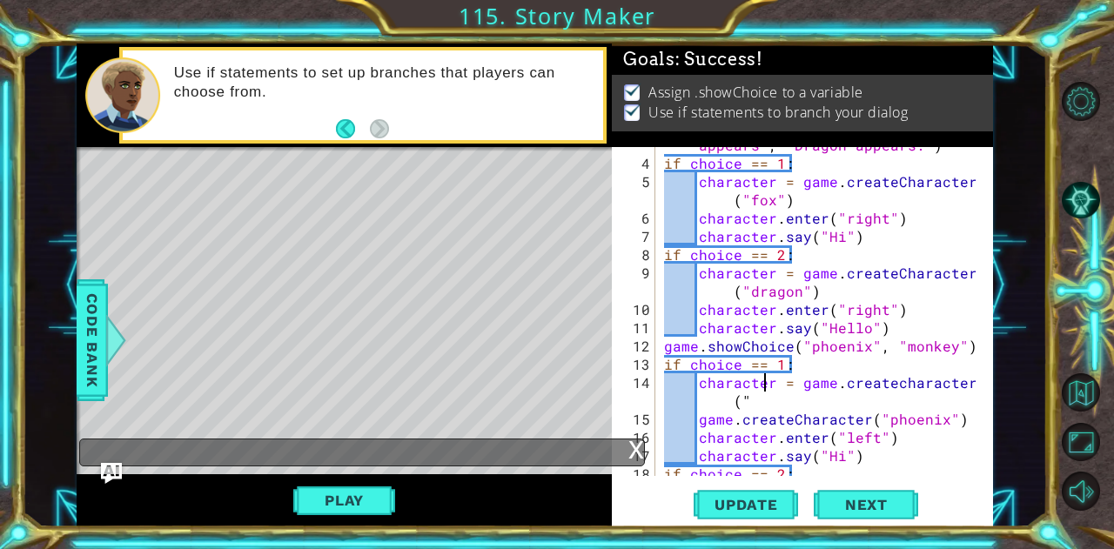
click at [753, 400] on div "choice = game . showChoice ( "Fox appears" , "Dragon appears." ) if choice == 1…" at bounding box center [823, 310] width 324 height 384
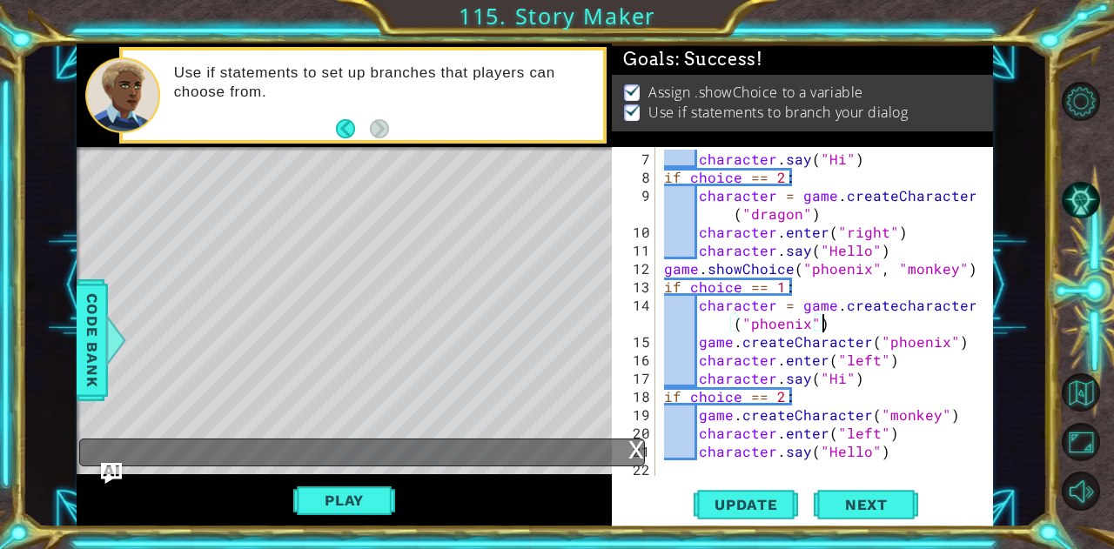
click at [834, 402] on div "character . say ( "Hi" ) if choice == 2 : character = game . createCharacter ( …" at bounding box center [823, 333] width 324 height 366
type textarea "if choice == 2:"
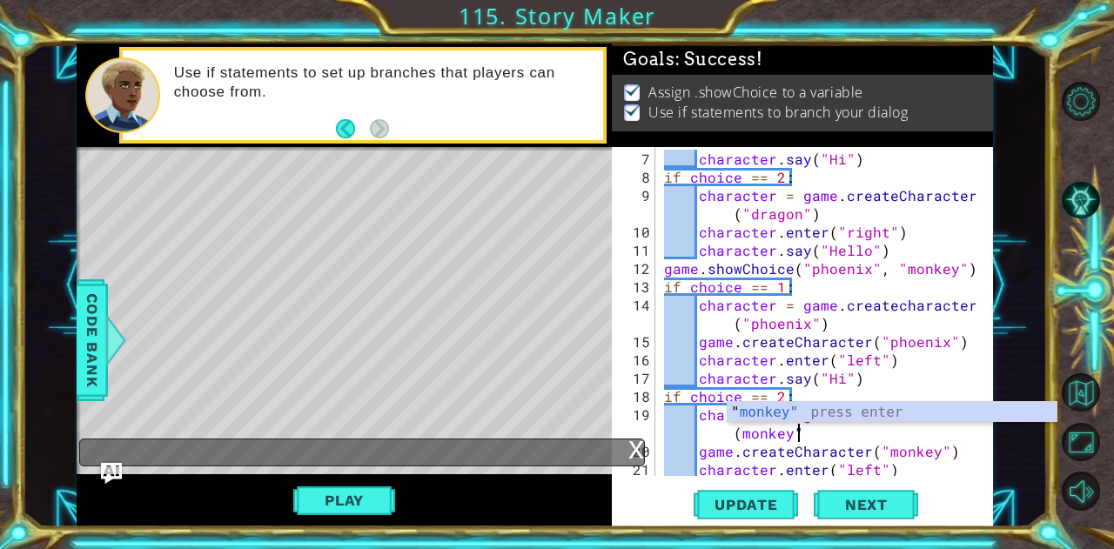
scroll to position [0, 23]
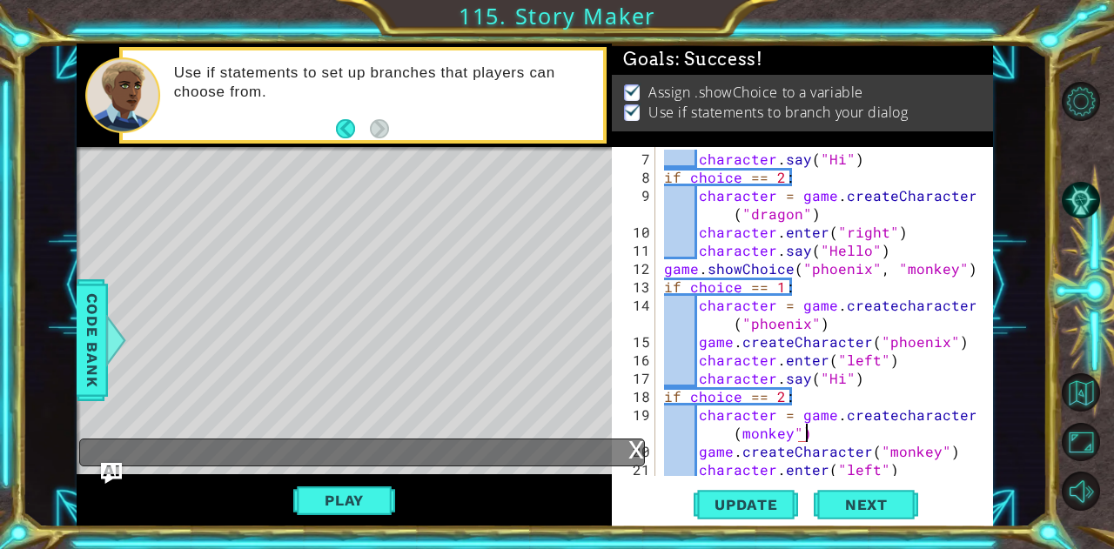
click at [737, 434] on div "character . say ( "Hi" ) if choice == 2 : character = game . createCharacter ( …" at bounding box center [823, 333] width 324 height 366
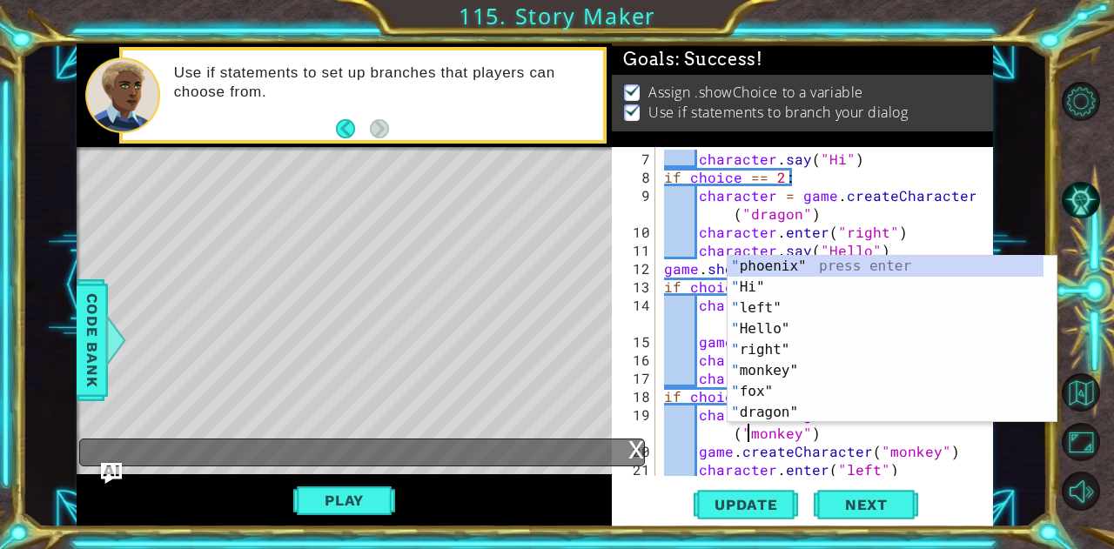
scroll to position [0, 20]
click at [844, 506] on span "Next" at bounding box center [866, 506] width 77 height 17
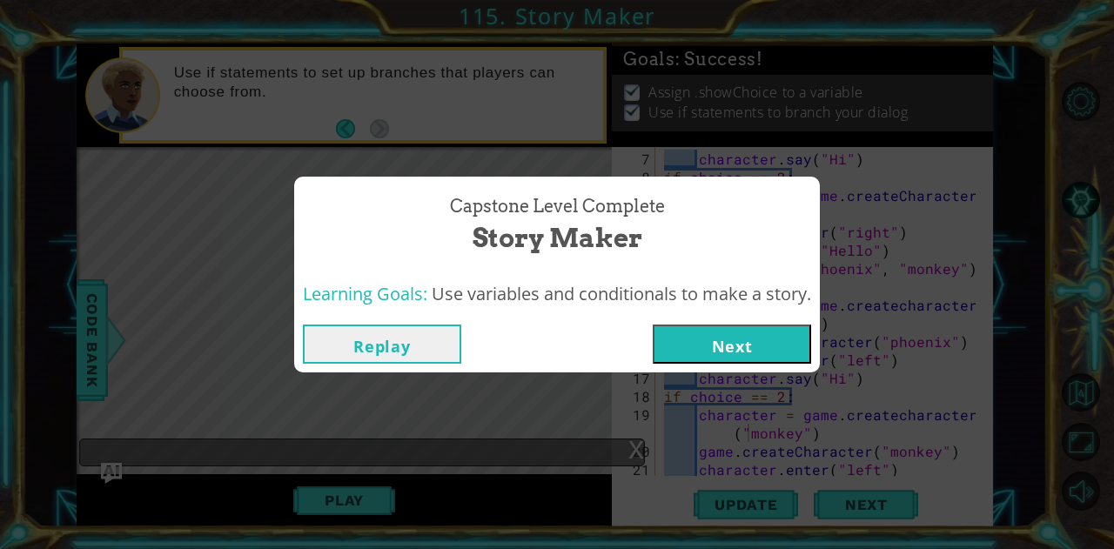
click at [409, 342] on button "Replay" at bounding box center [382, 344] width 158 height 39
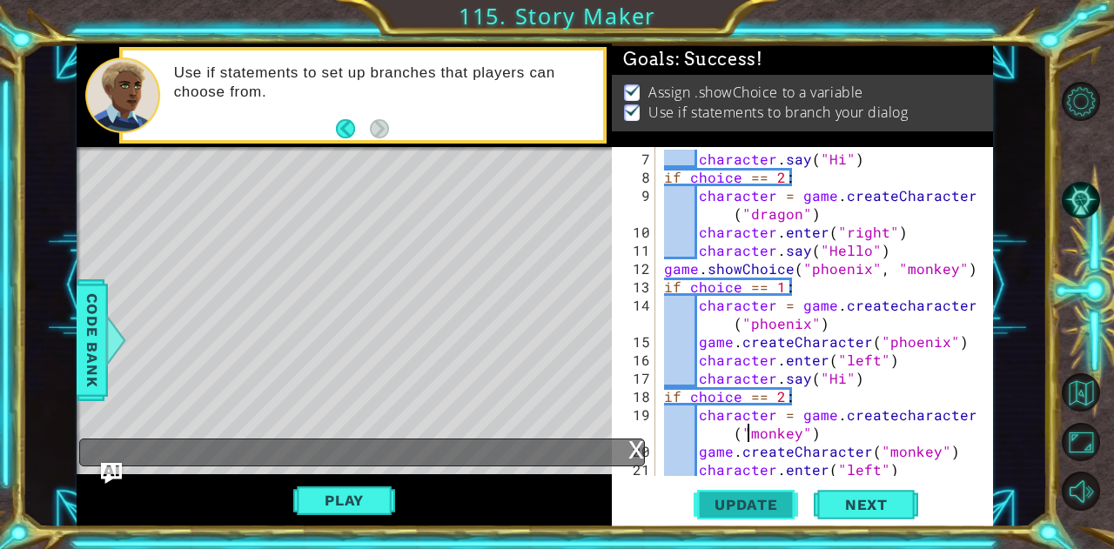
click at [731, 508] on span "Update" at bounding box center [746, 504] width 98 height 17
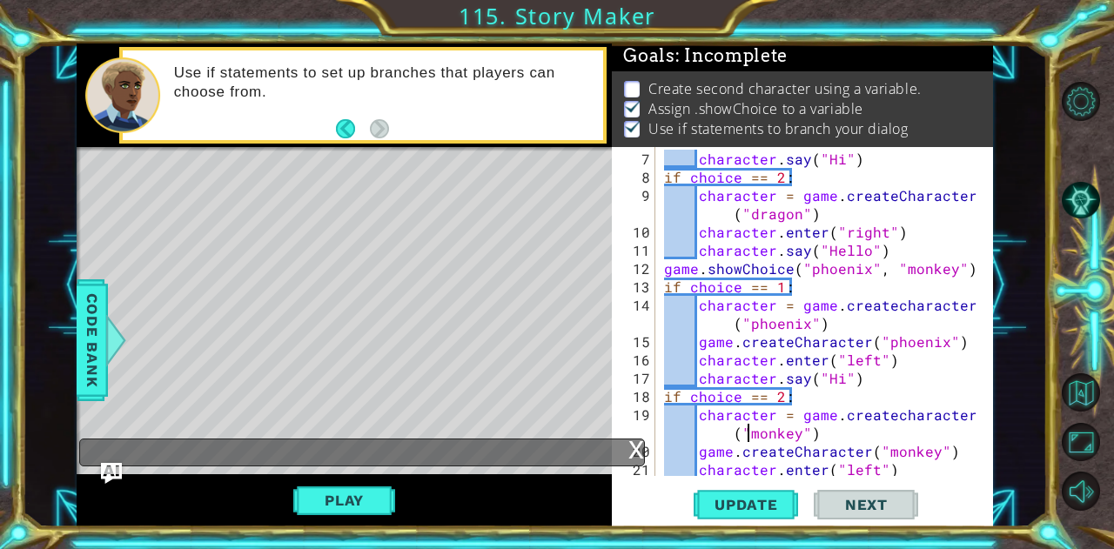
scroll to position [3, 0]
click at [359, 501] on button "Play" at bounding box center [344, 500] width 102 height 33
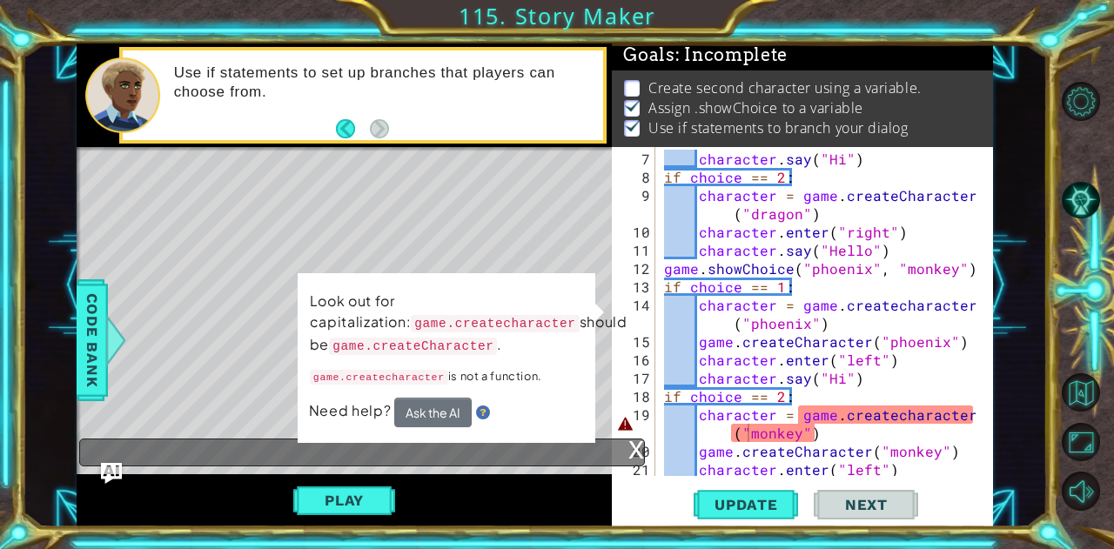
scroll to position [13, 0]
click at [893, 413] on div "character . say ( "Hi" ) if choice == 2 : character = game . createCharacter ( …" at bounding box center [823, 333] width 324 height 366
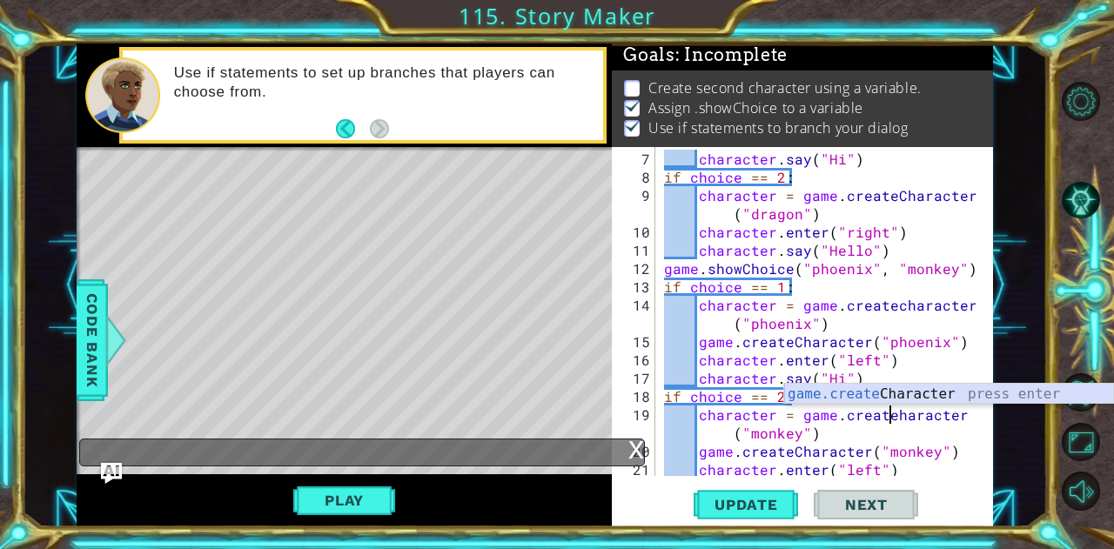
click at [903, 398] on div "game.create Character press enter" at bounding box center [949, 415] width 330 height 63
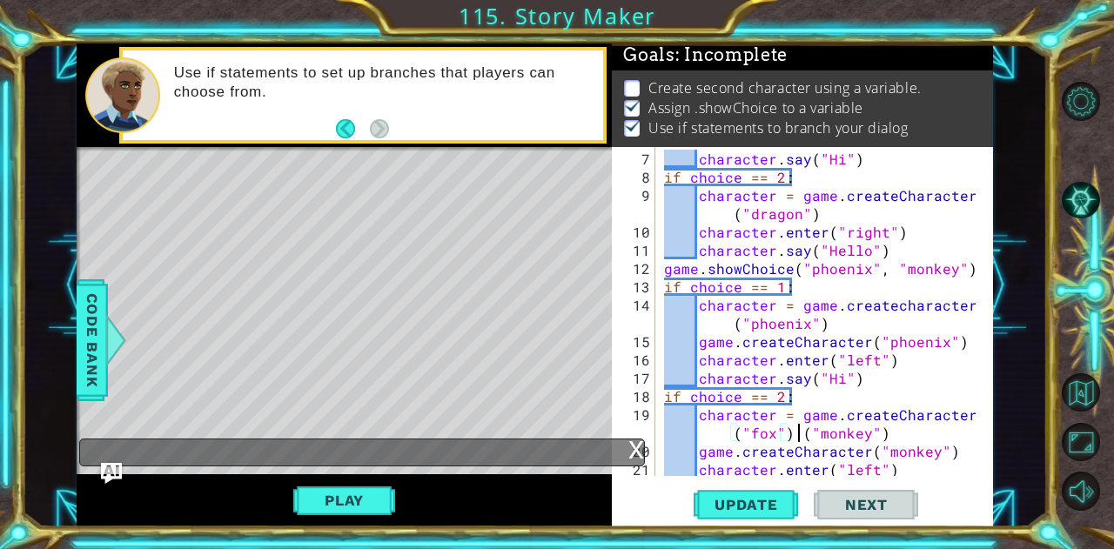
click at [796, 430] on div "character . say ( "Hi" ) if choice == 2 : character = game . createCharacter ( …" at bounding box center [823, 333] width 324 height 366
click at [897, 304] on div "character . say ( "Hi" ) if choice == 2 : character = game . createCharacter ( …" at bounding box center [823, 333] width 324 height 366
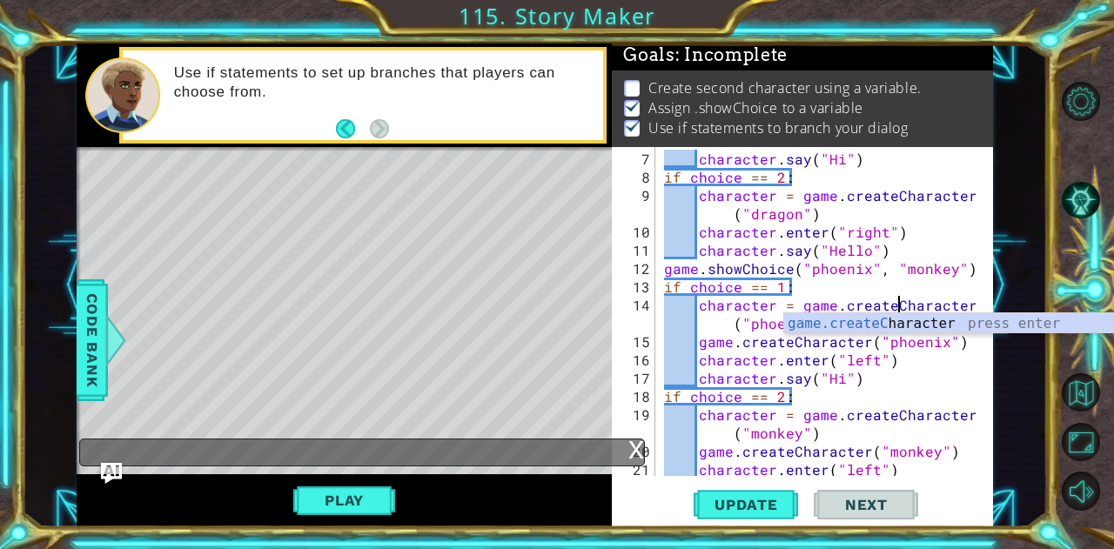
scroll to position [0, 14]
type textarea "character = game.createCharacter ("phoenix")"
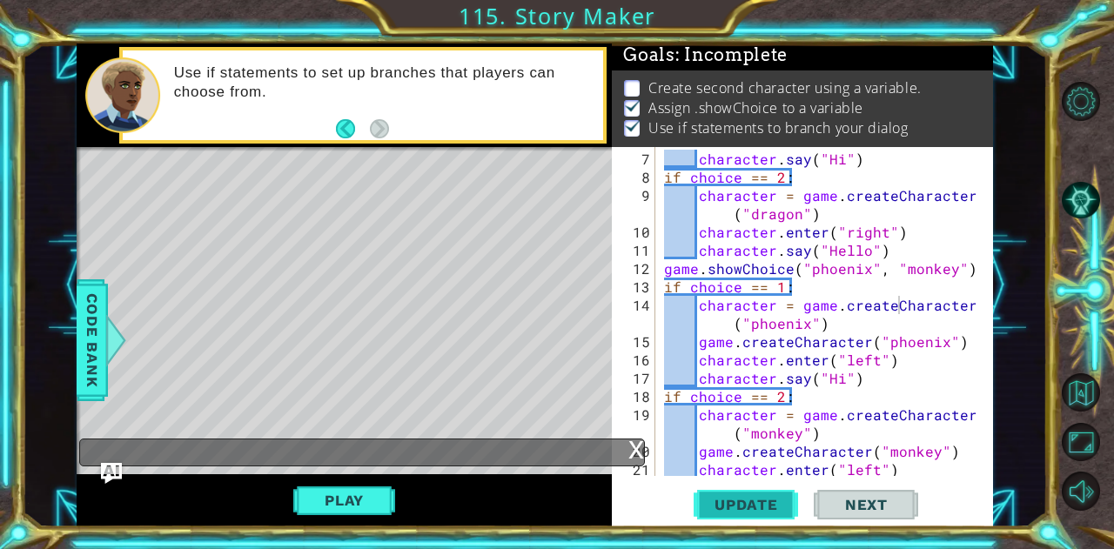
click at [728, 510] on span "Update" at bounding box center [746, 504] width 98 height 17
click at [360, 495] on button "Play" at bounding box center [344, 500] width 102 height 33
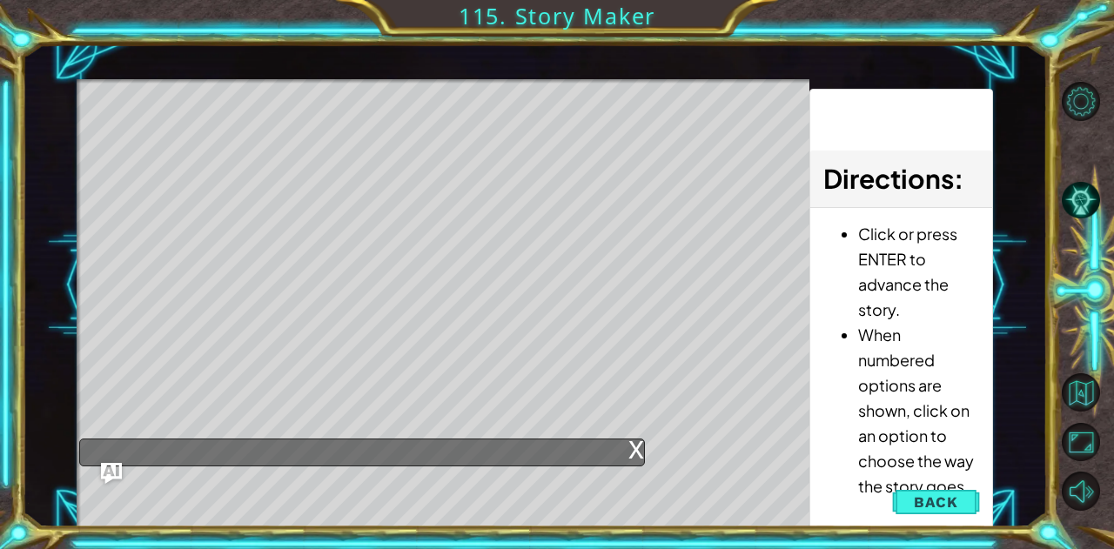
click at [454, 228] on div "Level Map" at bounding box center [479, 335] width 804 height 513
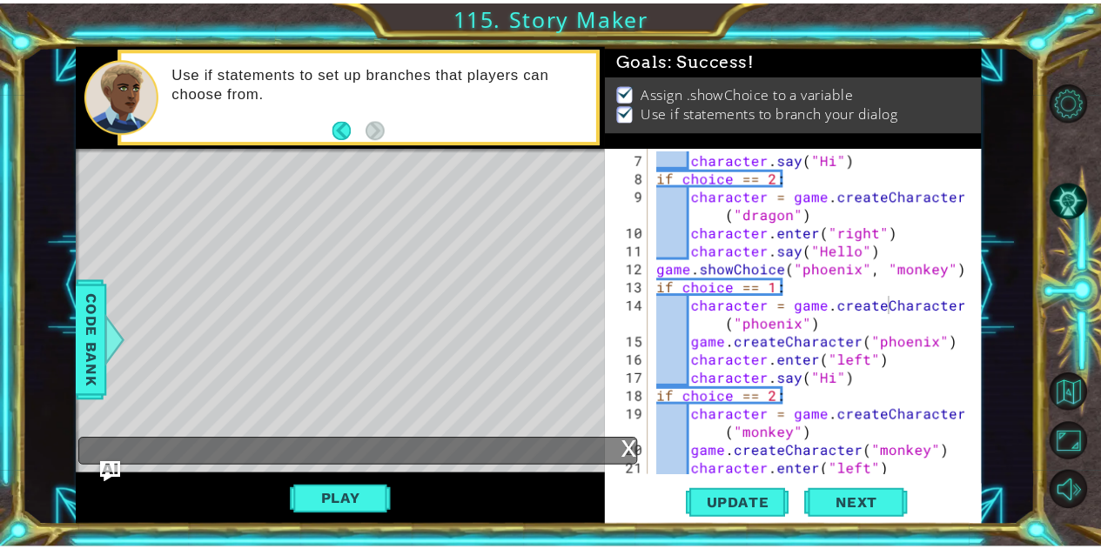
scroll to position [6, 0]
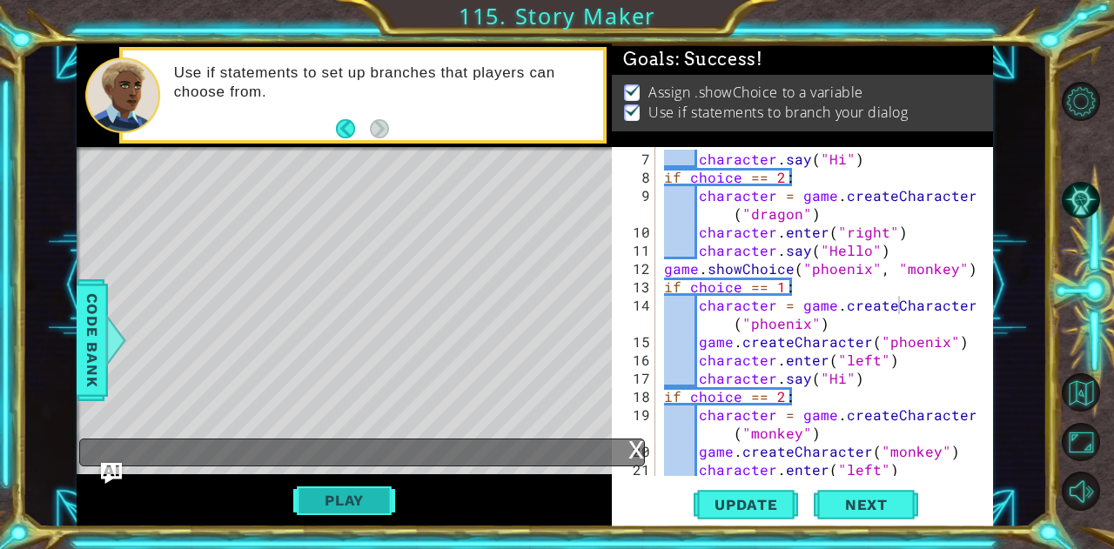
click at [353, 498] on button "Play" at bounding box center [344, 500] width 102 height 33
click at [833, 500] on span "Next" at bounding box center [866, 504] width 77 height 17
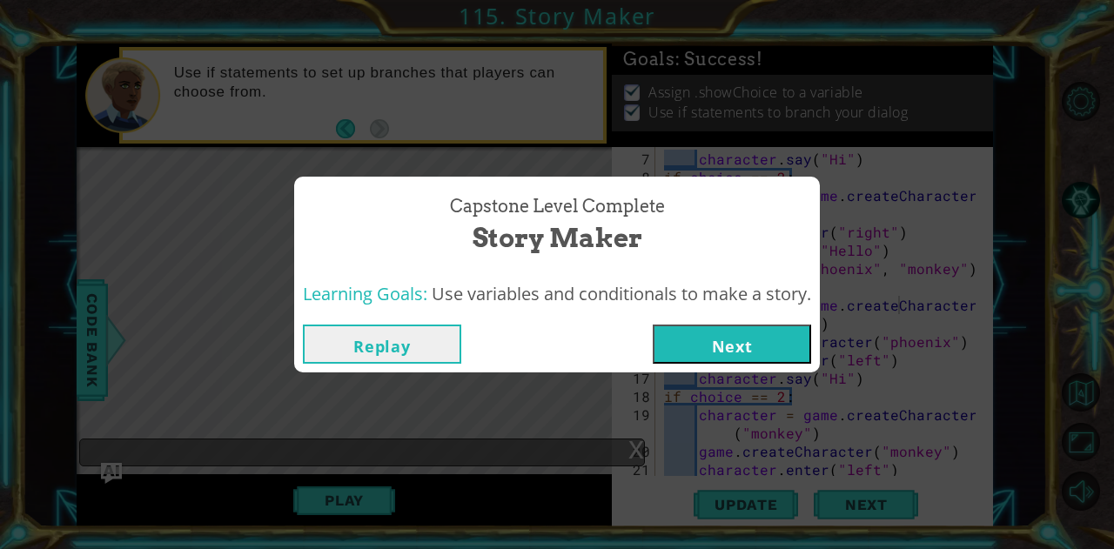
click at [720, 339] on button "Next" at bounding box center [732, 344] width 158 height 39
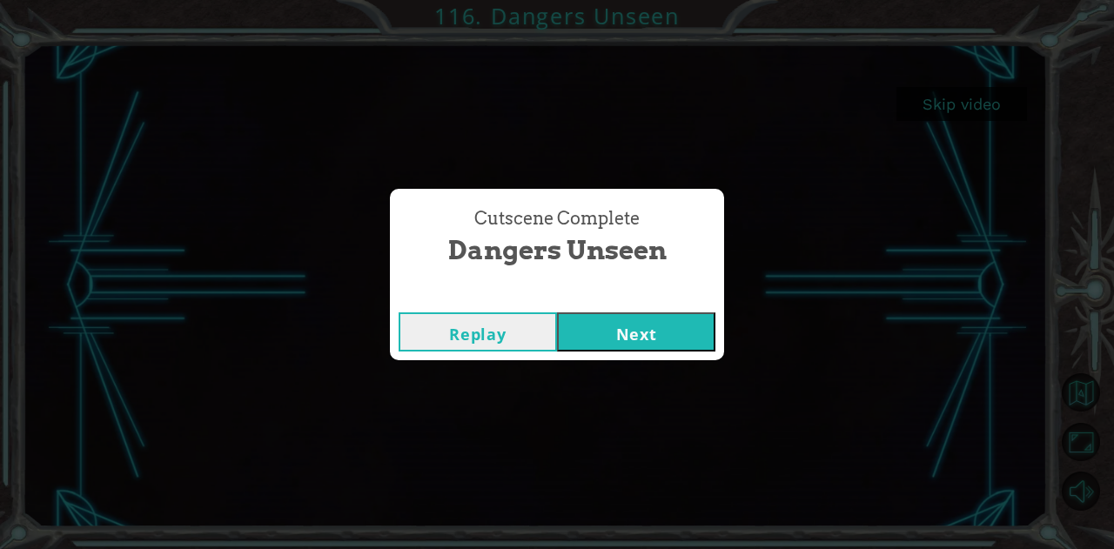
click at [694, 344] on button "Next" at bounding box center [636, 332] width 158 height 39
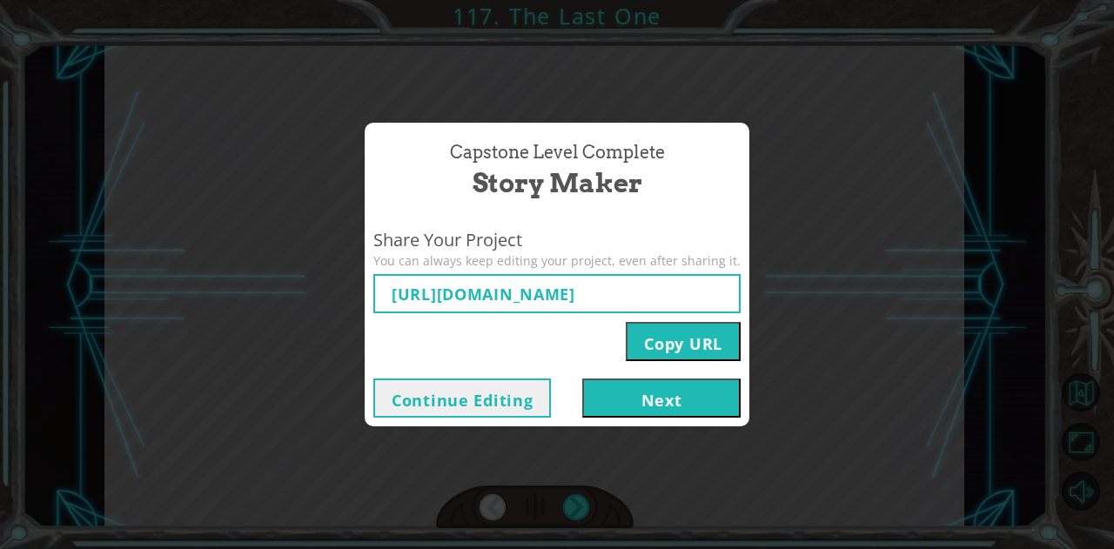
click at [698, 397] on button "Next" at bounding box center [661, 398] width 158 height 39
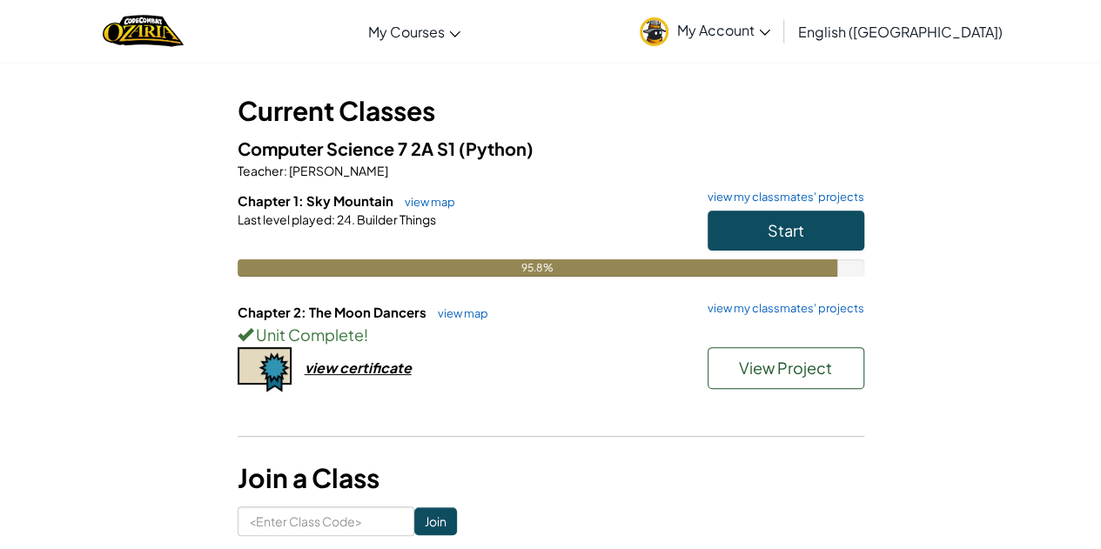
scroll to position [77, 0]
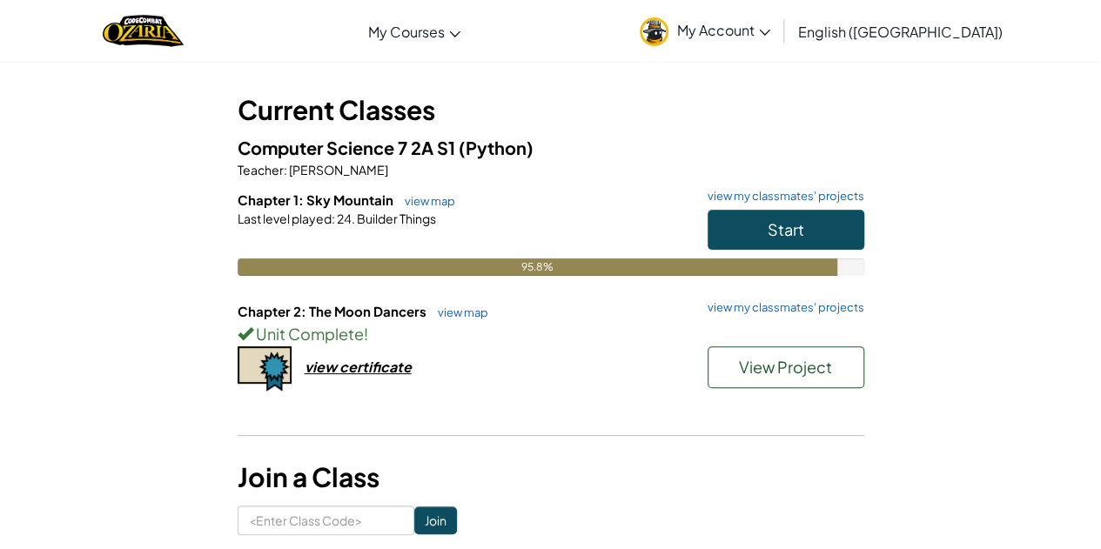
click at [351, 369] on div "view certificate" at bounding box center [358, 367] width 107 height 18
click at [815, 211] on button "Start" at bounding box center [786, 230] width 157 height 40
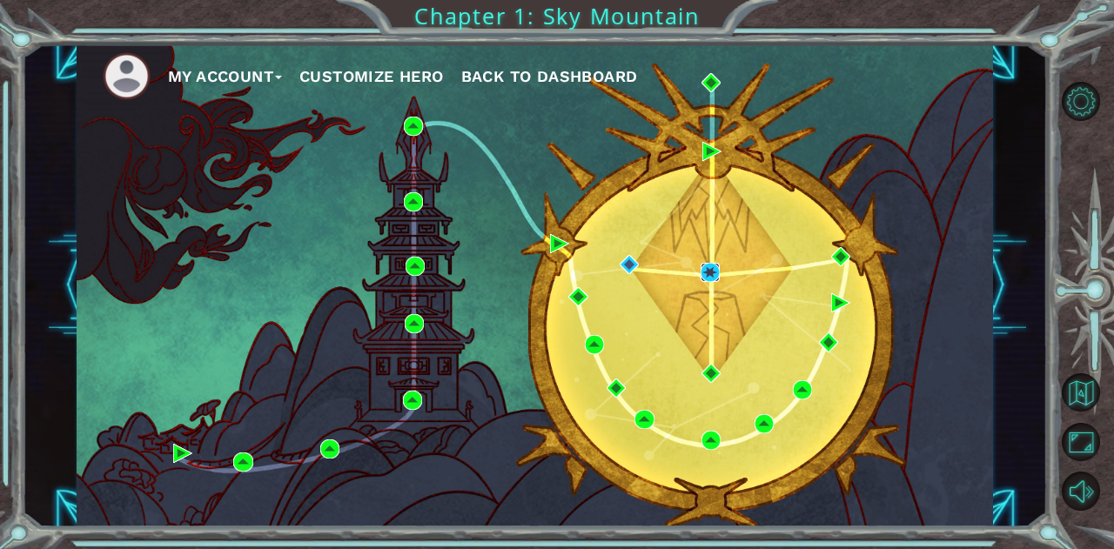
click at [701, 273] on img at bounding box center [710, 272] width 19 height 19
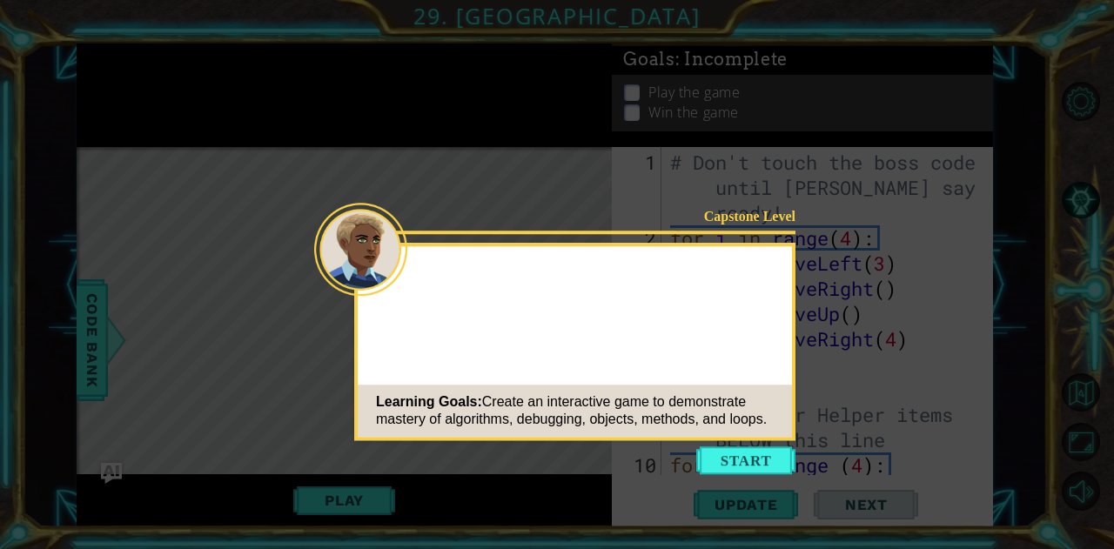
click at [696, 385] on div "Learning Goals: Create an interactive game to demonstrate mastery of algorithms…" at bounding box center [575, 411] width 434 height 52
click at [753, 454] on button "Start" at bounding box center [745, 461] width 99 height 28
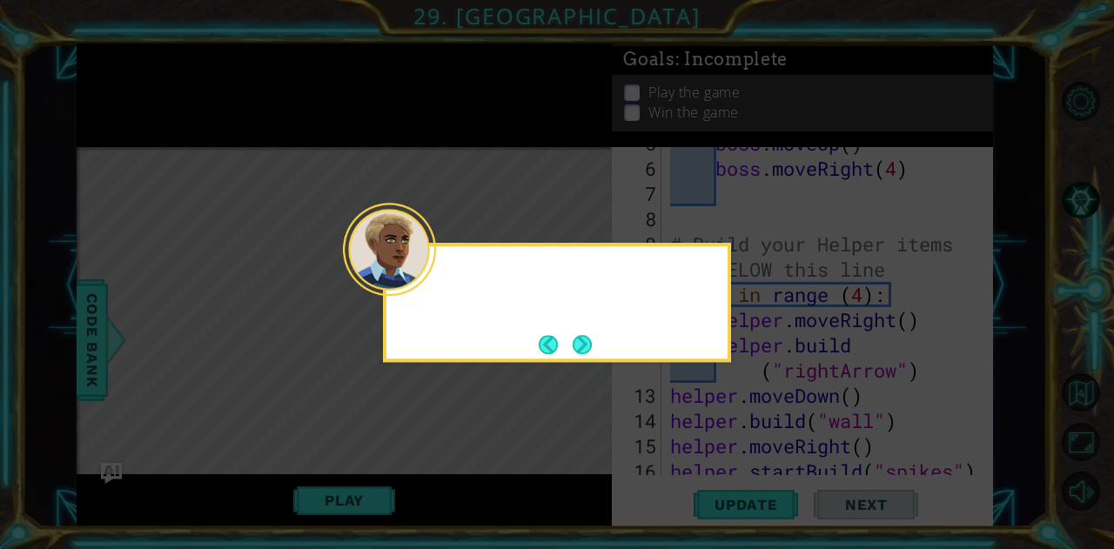
scroll to position [378, 0]
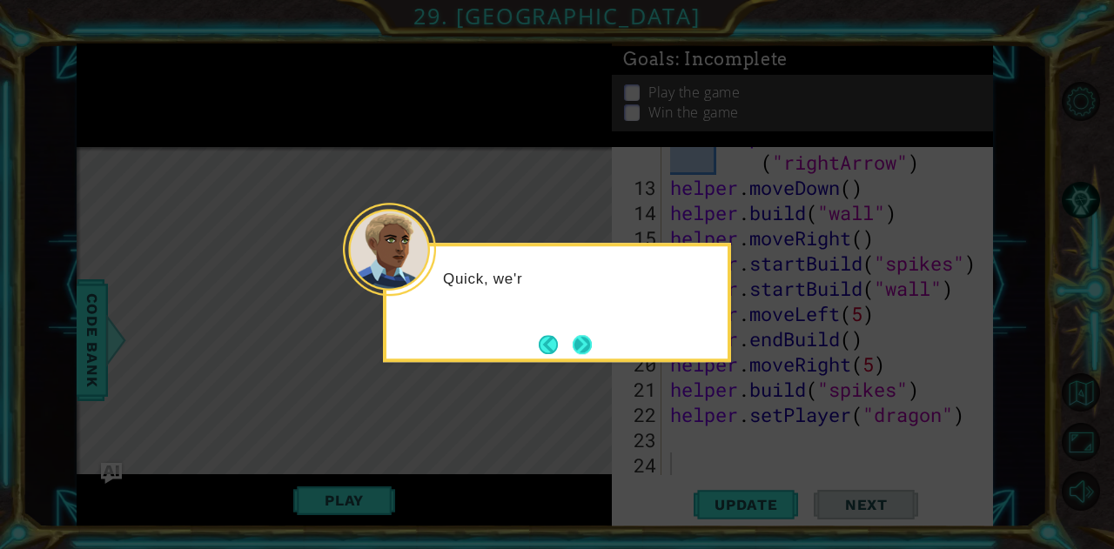
click at [590, 350] on button "Next" at bounding box center [582, 344] width 20 height 20
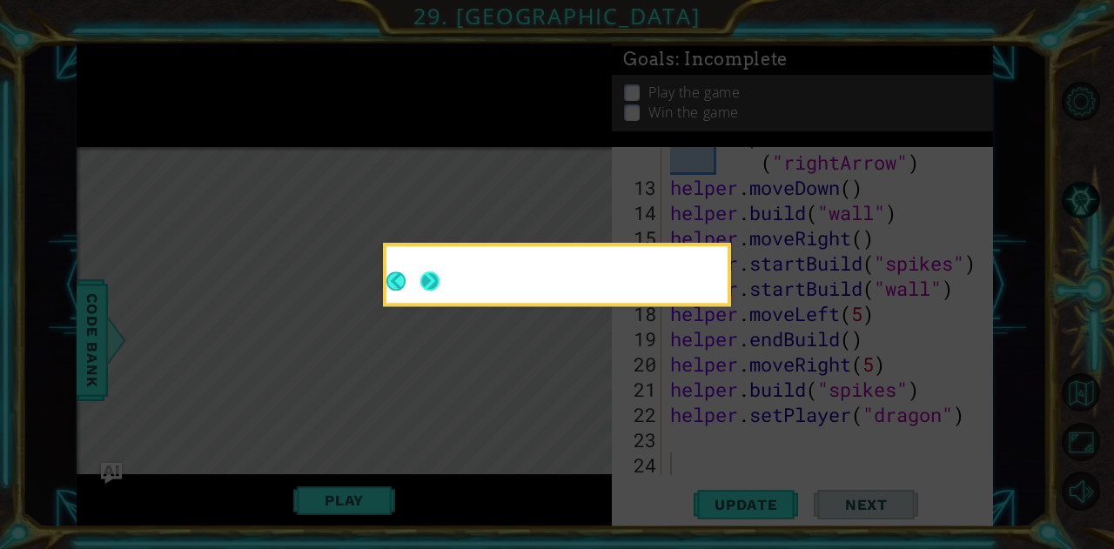
click at [440, 291] on button "Next" at bounding box center [430, 281] width 19 height 19
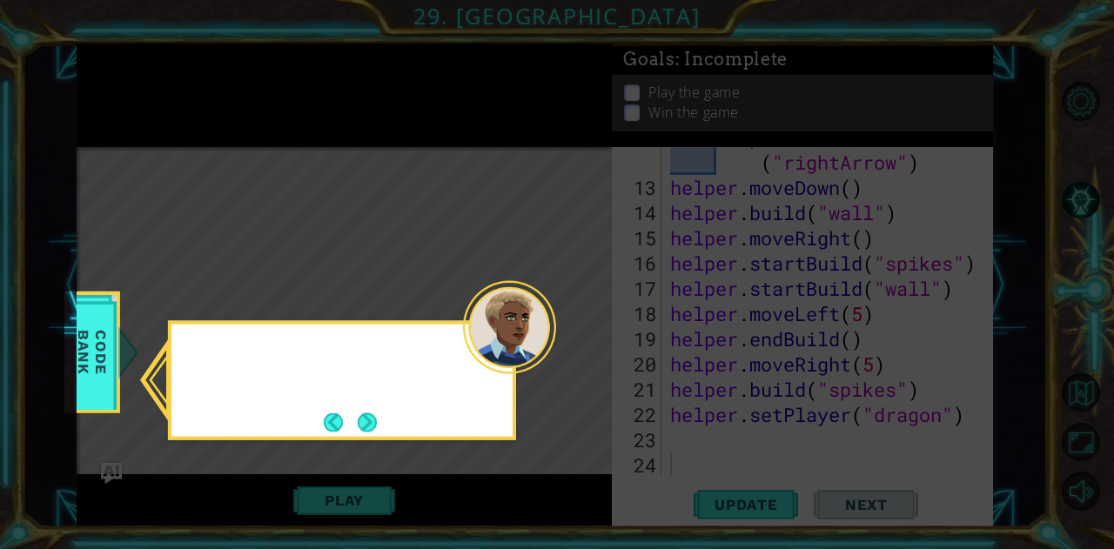
click at [585, 352] on icon at bounding box center [557, 274] width 1114 height 549
click at [359, 419] on button "Next" at bounding box center [368, 423] width 20 height 20
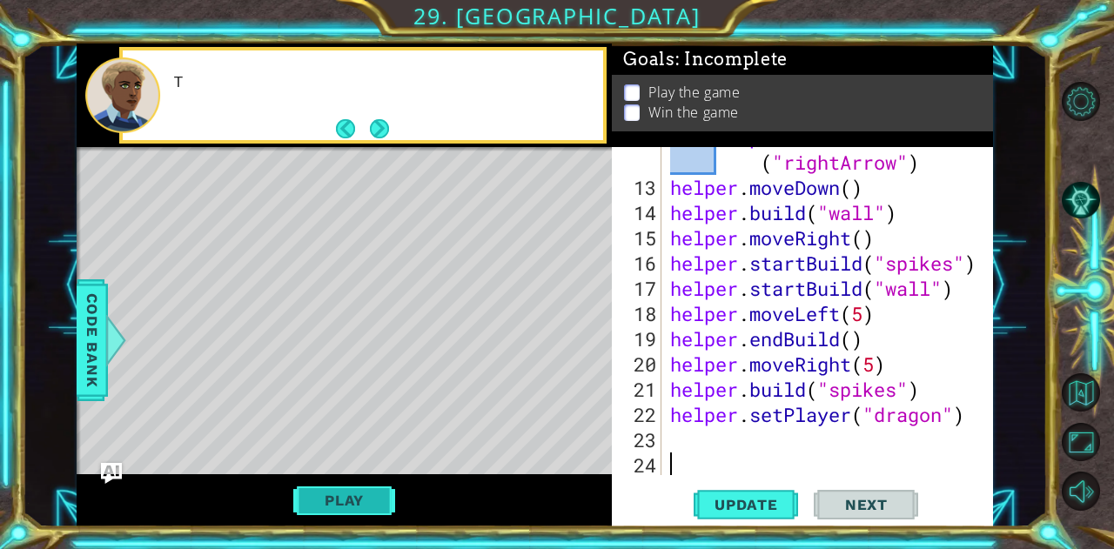
click at [388, 494] on button "Play" at bounding box center [344, 500] width 102 height 33
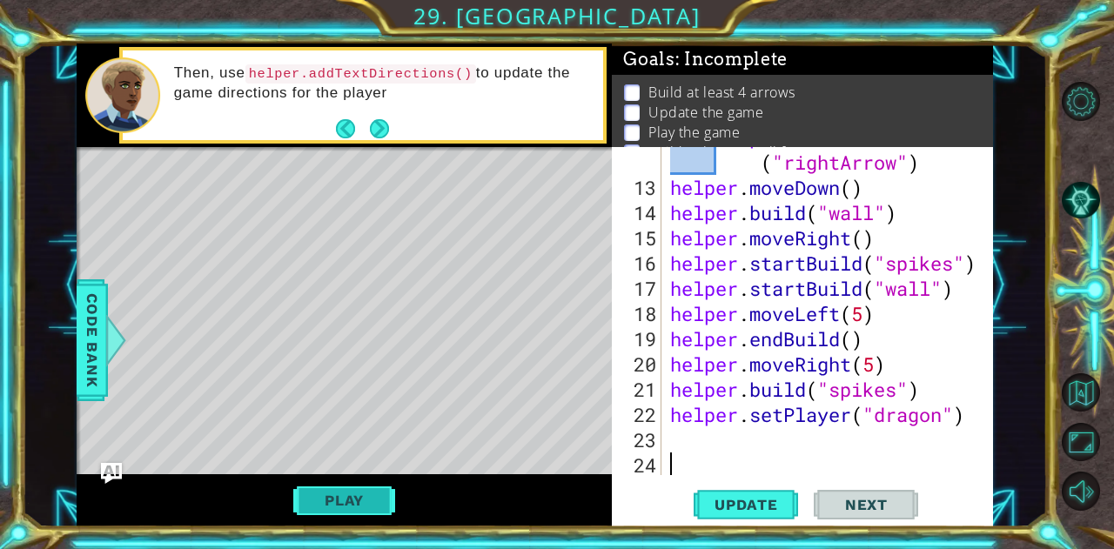
type textarea "d"
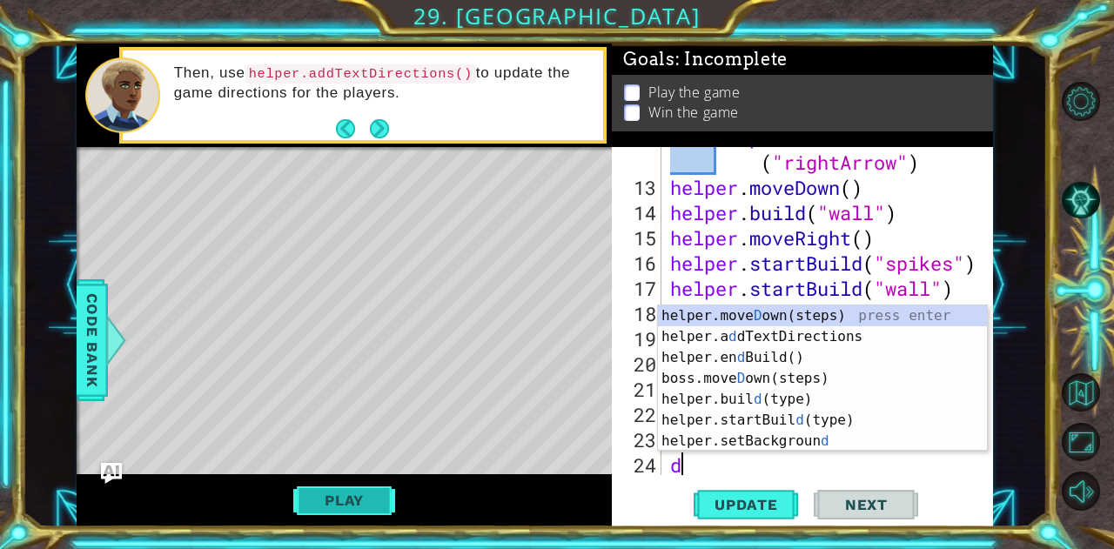
scroll to position [404, 0]
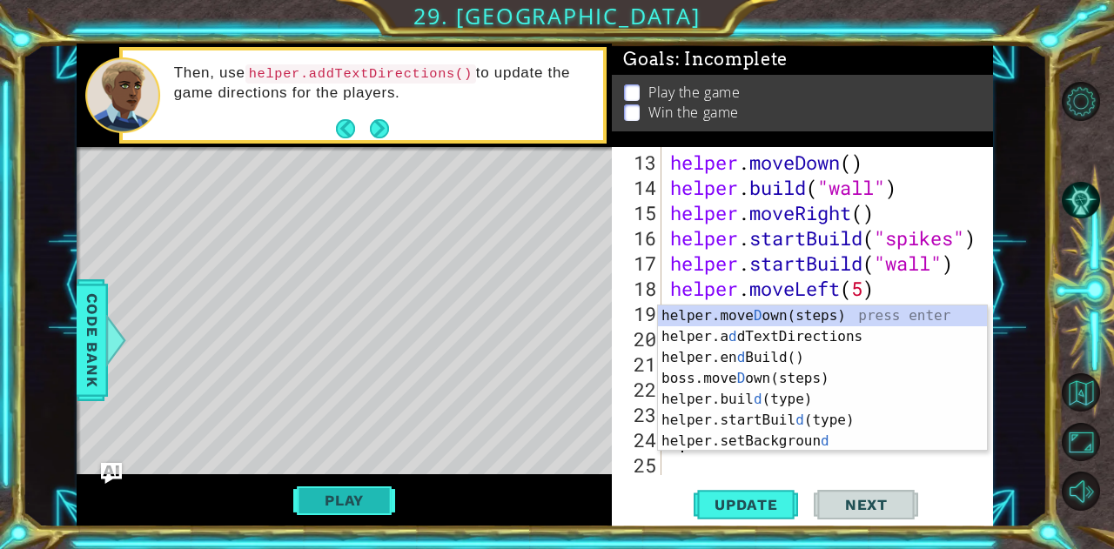
type textarea "d"
click at [336, 514] on button "Play" at bounding box center [344, 500] width 102 height 33
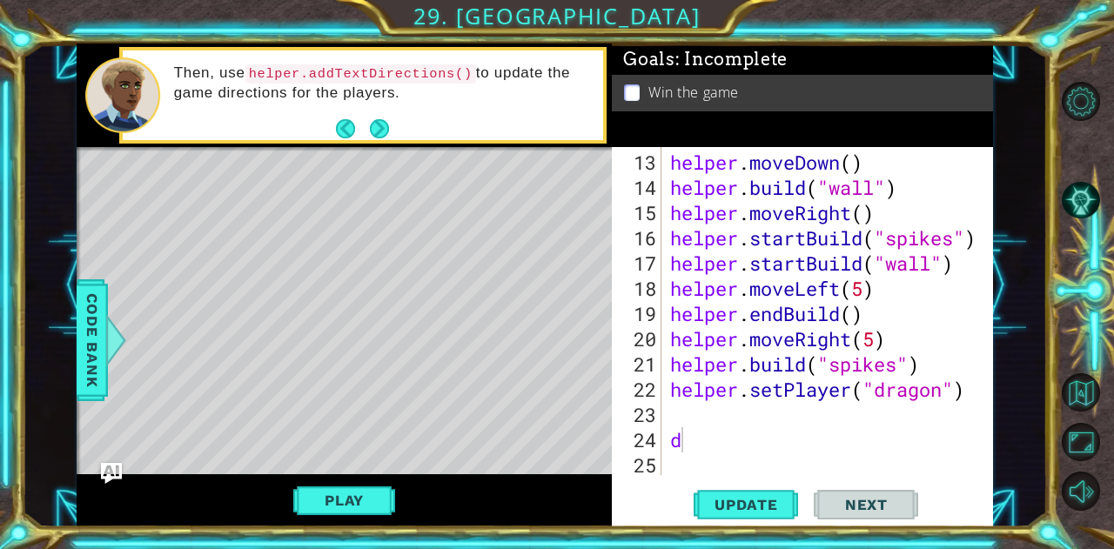
click at [776, 465] on div "helper . moveDown ( ) helper . build ( "wall" ) helper . moveRight ( ) helper .…" at bounding box center [826, 339] width 318 height 379
click at [773, 454] on div "helper . moveDown ( ) helper . build ( "wall" ) helper . moveRight ( ) helper .…" at bounding box center [826, 339] width 318 height 379
type textarea "d"
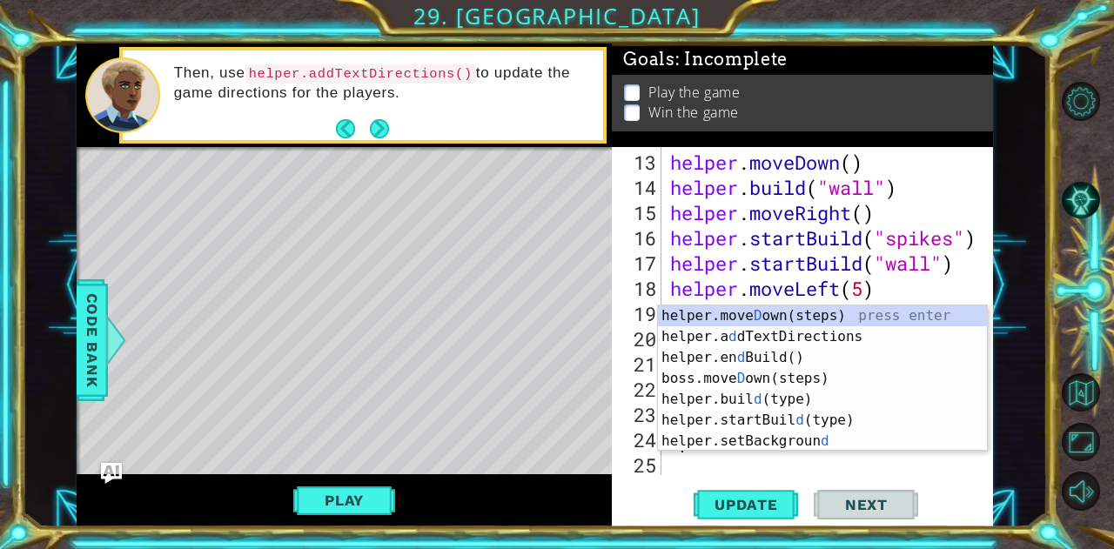
click at [773, 454] on div "helper . moveDown ( ) helper . build ( "wall" ) helper . moveRight ( ) helper .…" at bounding box center [826, 339] width 318 height 379
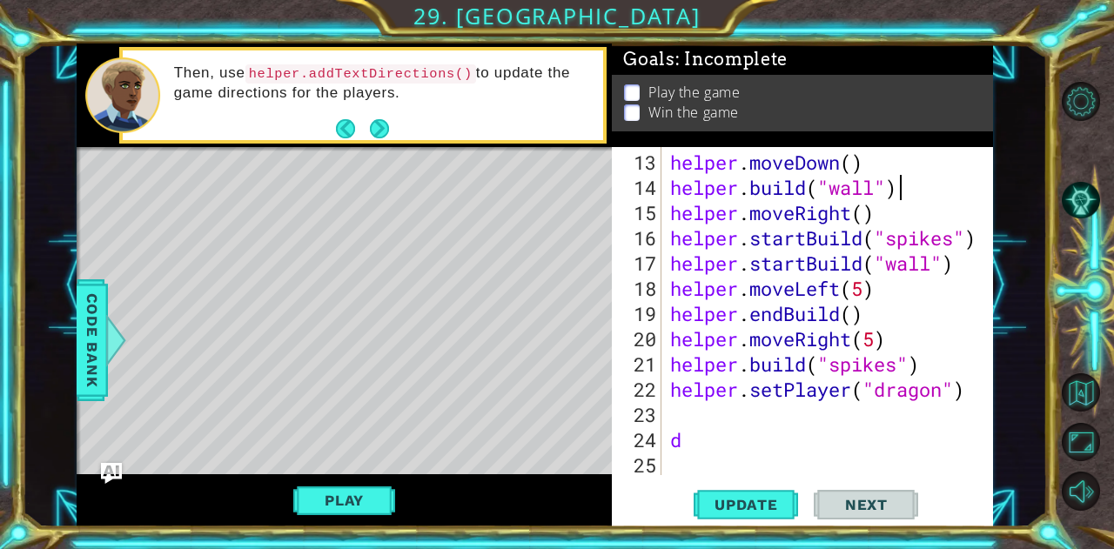
click at [916, 195] on div "helper . moveDown ( ) helper . build ( "wall" ) helper . moveRight ( ) helper .…" at bounding box center [826, 339] width 318 height 379
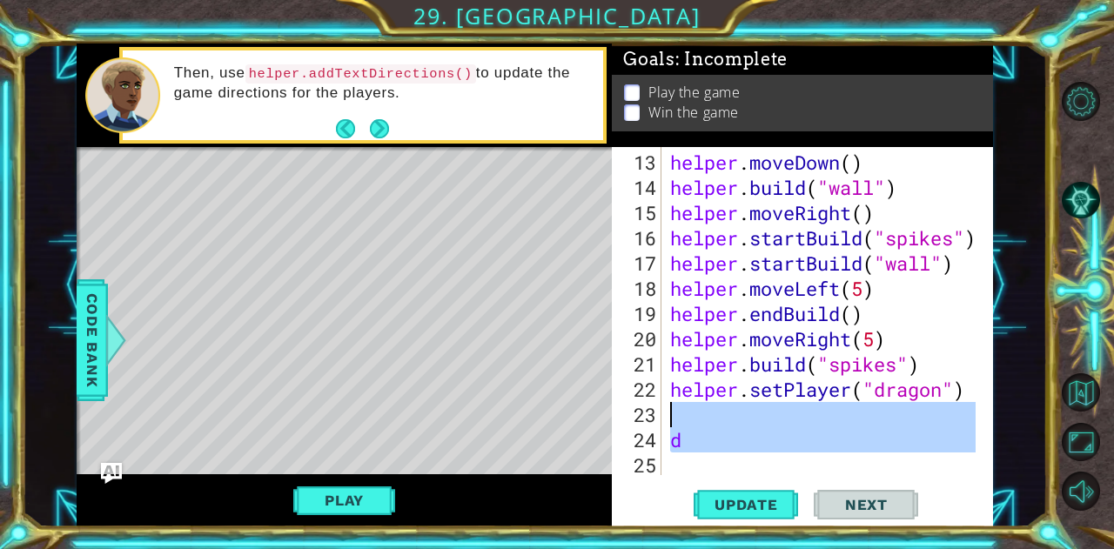
drag, startPoint x: 717, startPoint y: 455, endPoint x: 670, endPoint y: 414, distance: 62.9
click at [670, 414] on div "helper . moveDown ( ) helper . build ( "wall" ) helper . moveRight ( ) helper .…" at bounding box center [826, 339] width 318 height 379
type textarea "d"
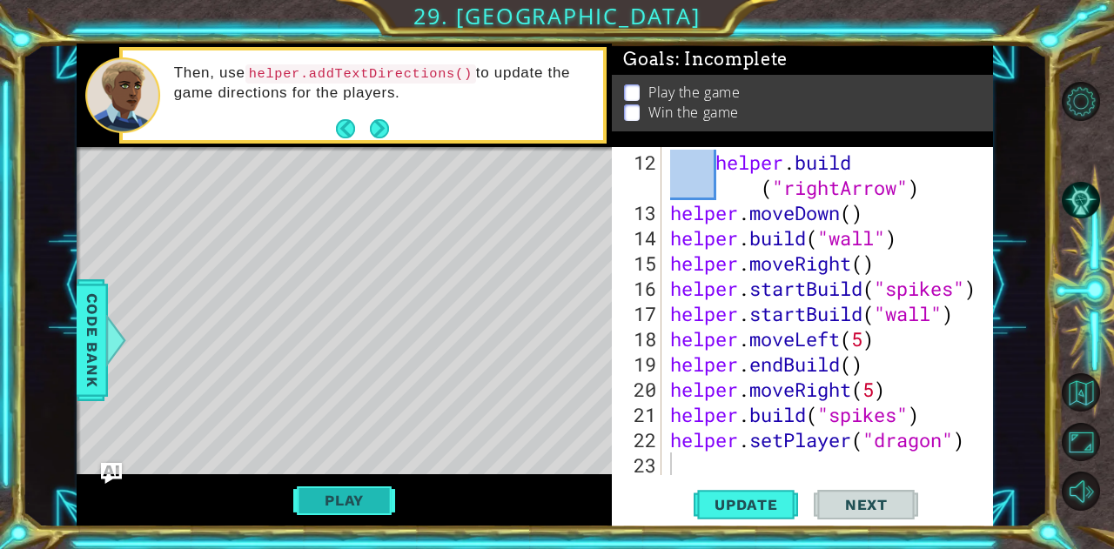
click at [367, 488] on button "Play" at bounding box center [344, 500] width 102 height 33
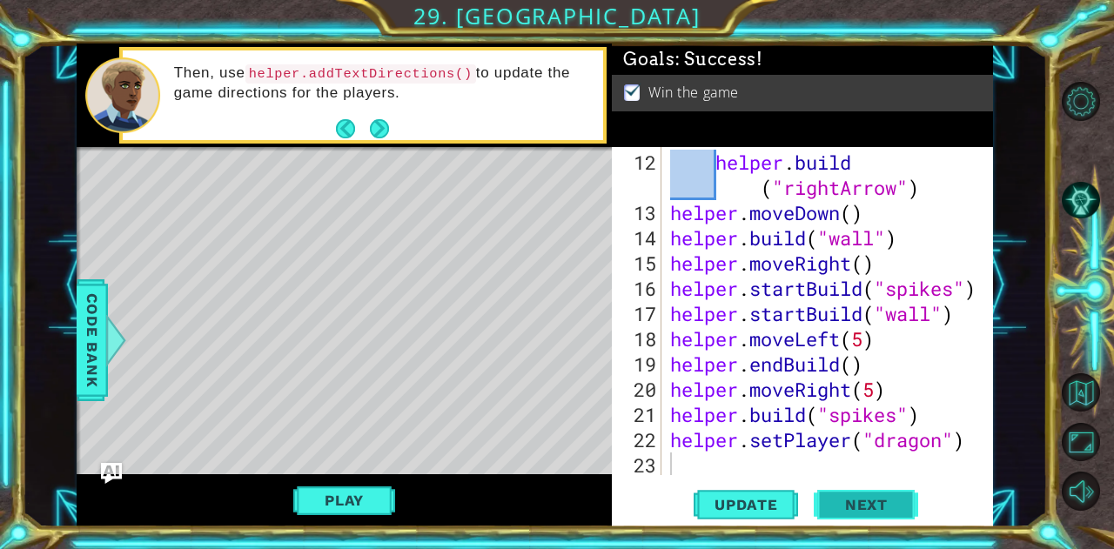
click at [838, 495] on button "Next" at bounding box center [866, 509] width 104 height 38
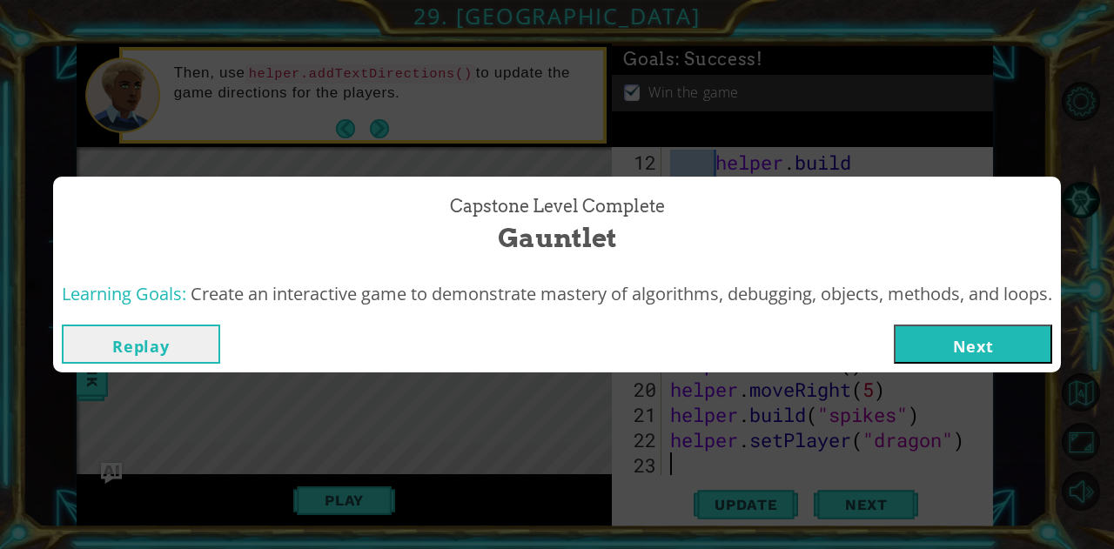
click at [942, 349] on button "Next" at bounding box center [973, 344] width 158 height 39
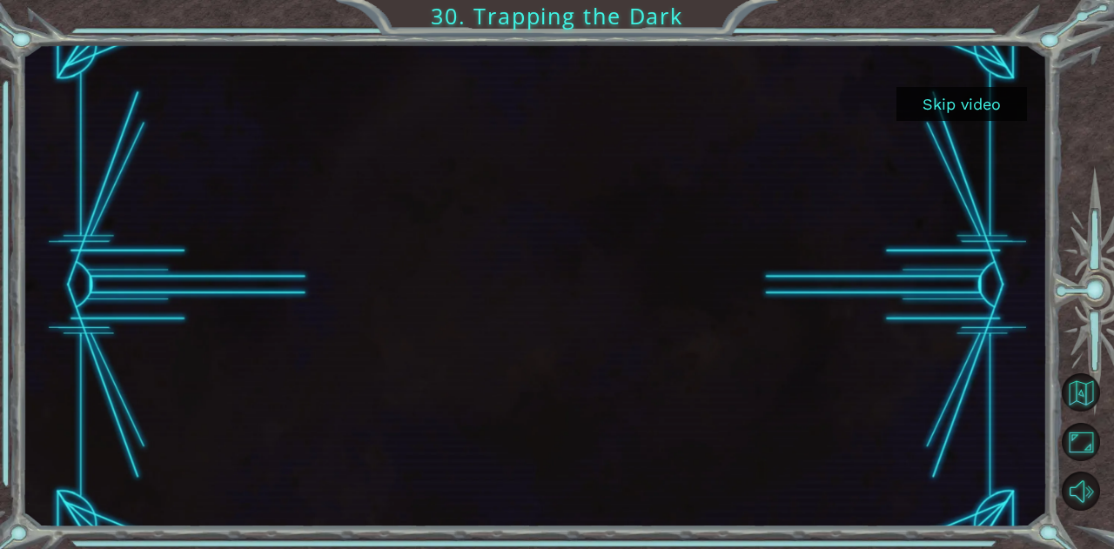
click at [937, 107] on button "Skip video" at bounding box center [962, 104] width 131 height 34
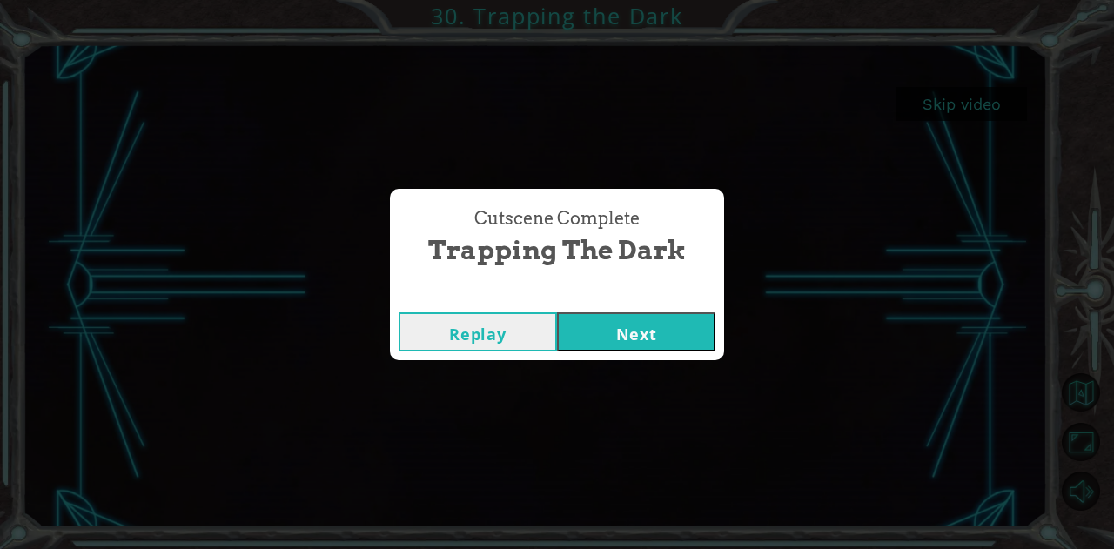
click at [644, 322] on button "Next" at bounding box center [636, 332] width 158 height 39
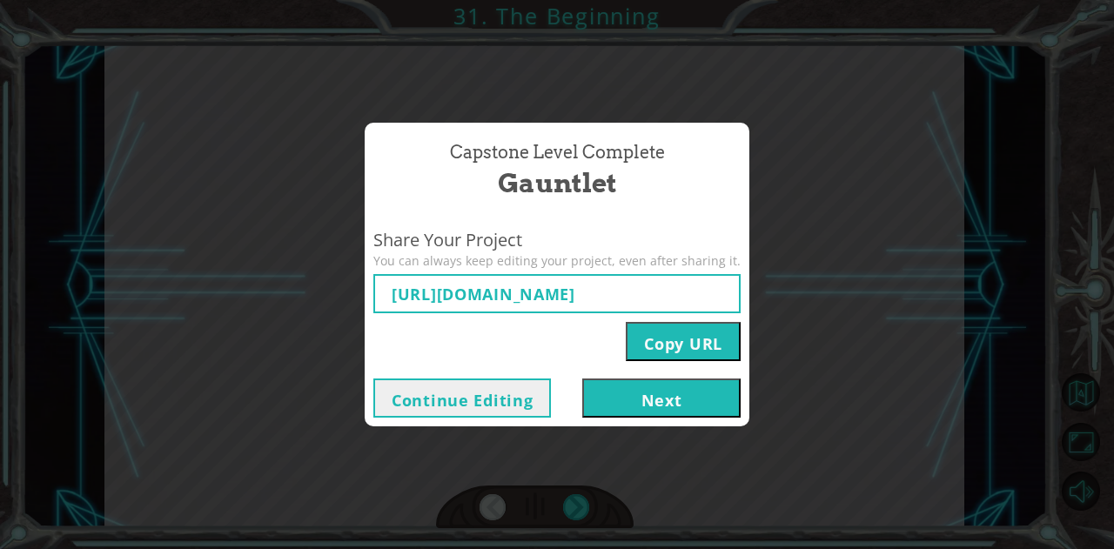
type input "https://www.ozaria.com/play/game-dev-level/1fhcapstoneb/68b076cbee1dcf9cd1b4102…"
click at [695, 389] on button "Next" at bounding box center [661, 398] width 158 height 39
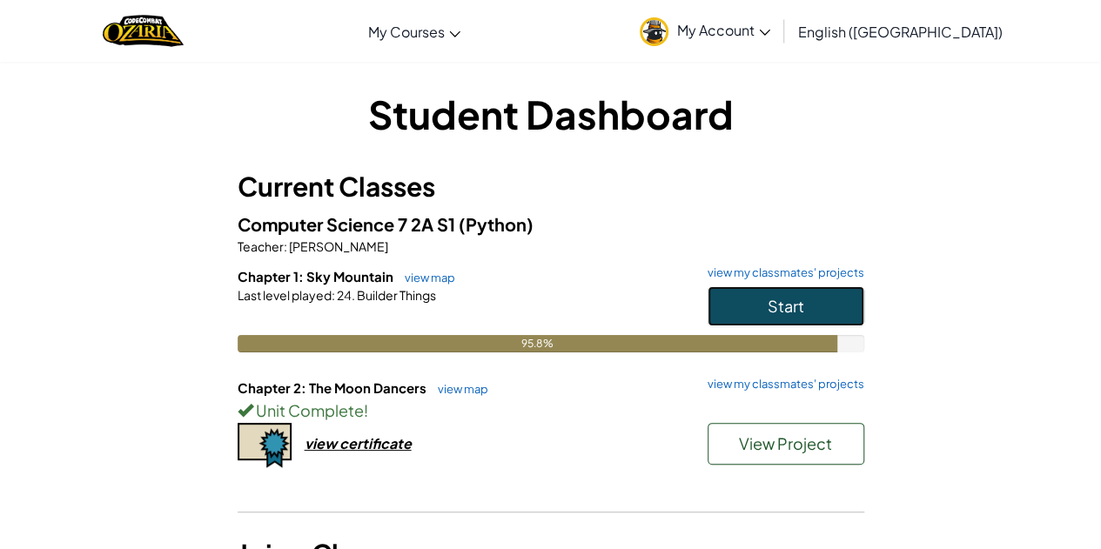
click at [761, 323] on button "Start" at bounding box center [786, 306] width 157 height 40
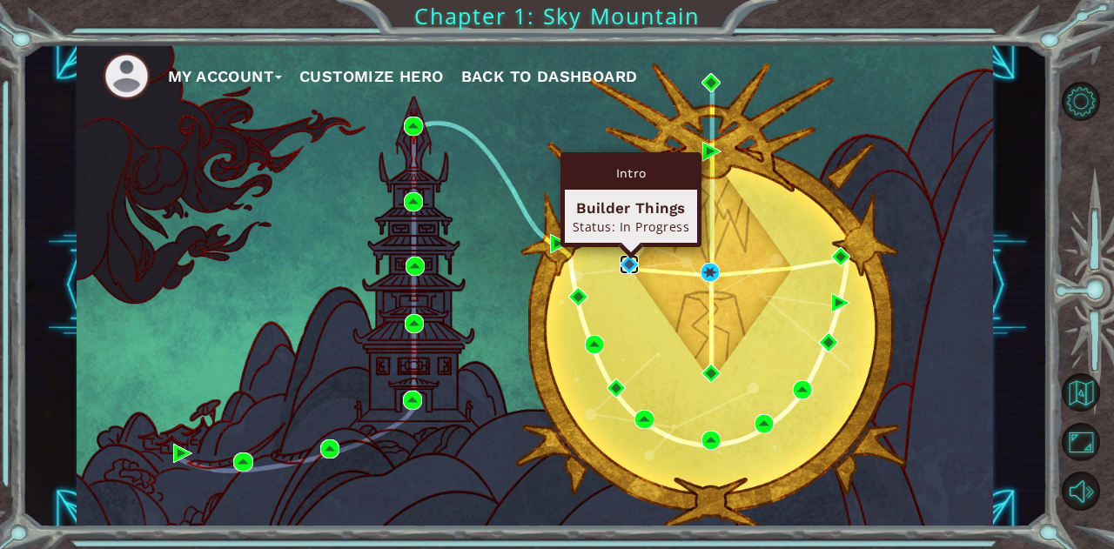
click at [631, 259] on img at bounding box center [629, 264] width 19 height 19
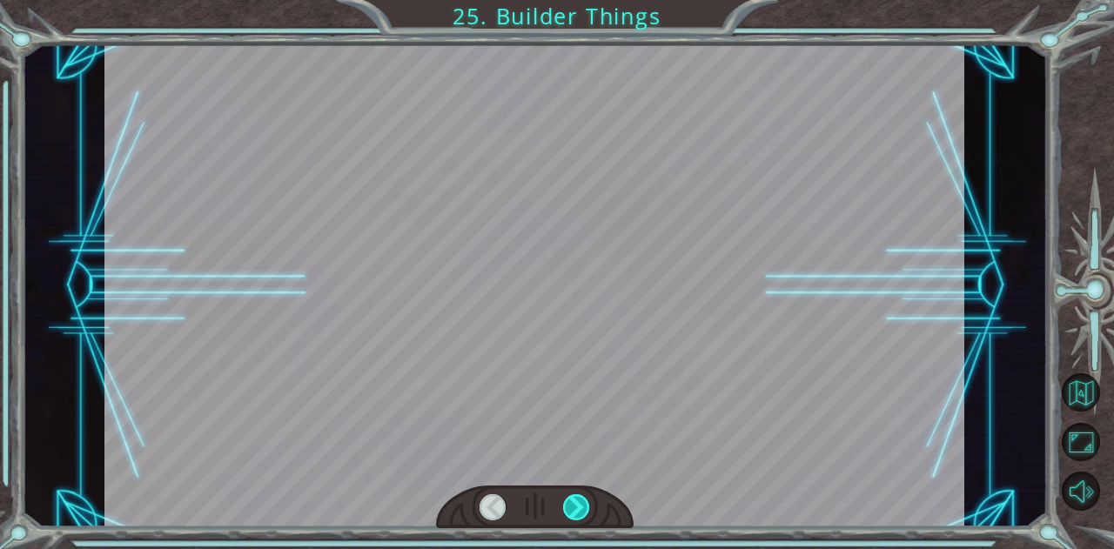
click at [580, 497] on div at bounding box center [576, 508] width 27 height 26
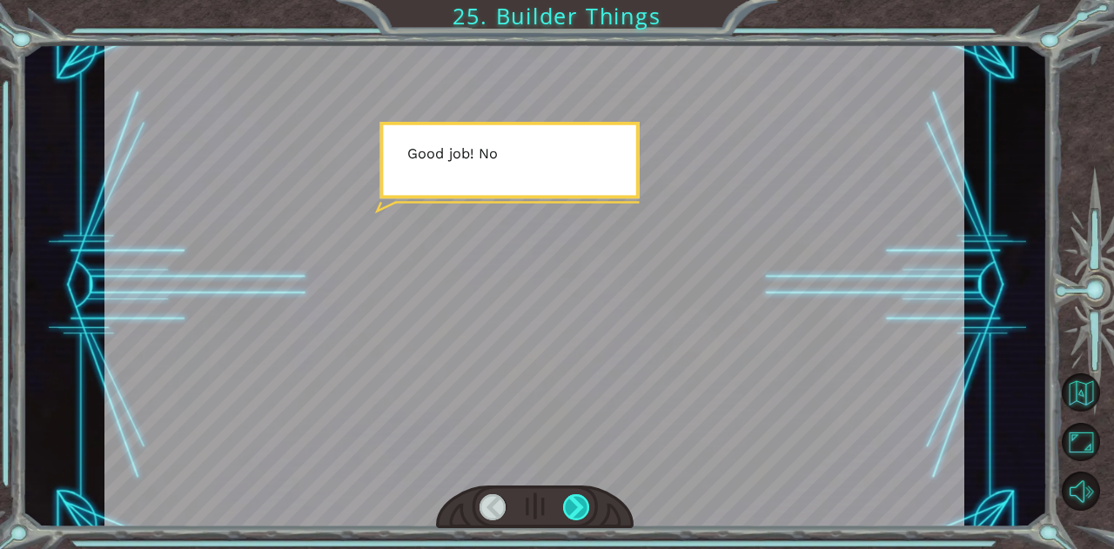
click at [580, 497] on div at bounding box center [576, 508] width 27 height 26
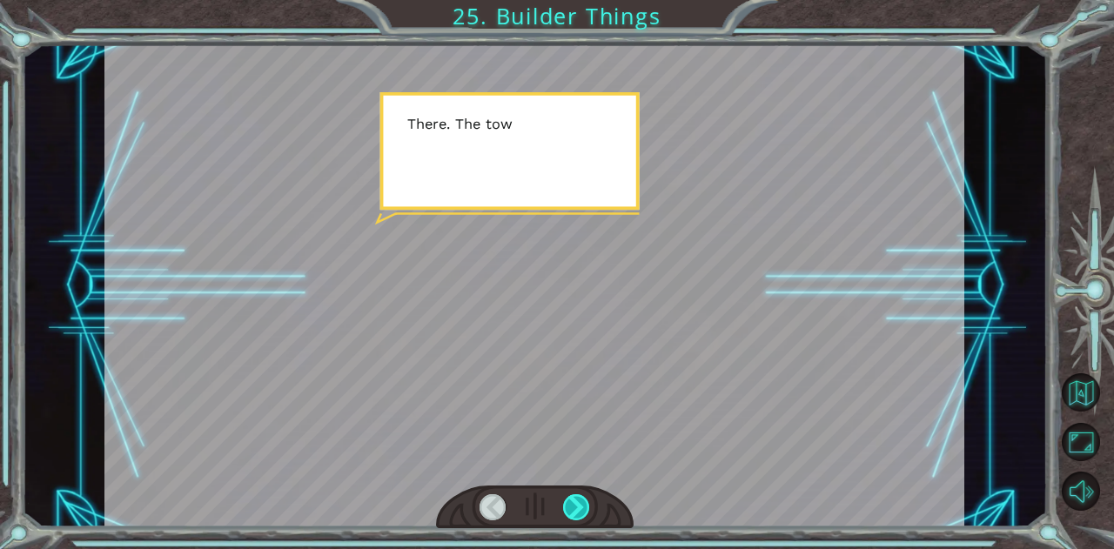
click at [580, 497] on div at bounding box center [576, 508] width 27 height 26
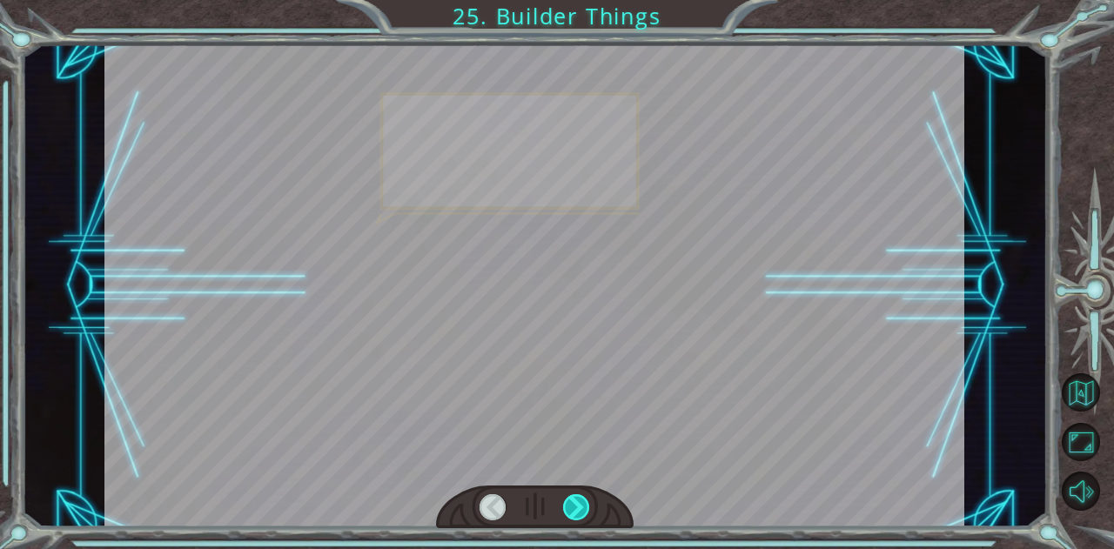
click at [580, 497] on div at bounding box center [576, 508] width 27 height 26
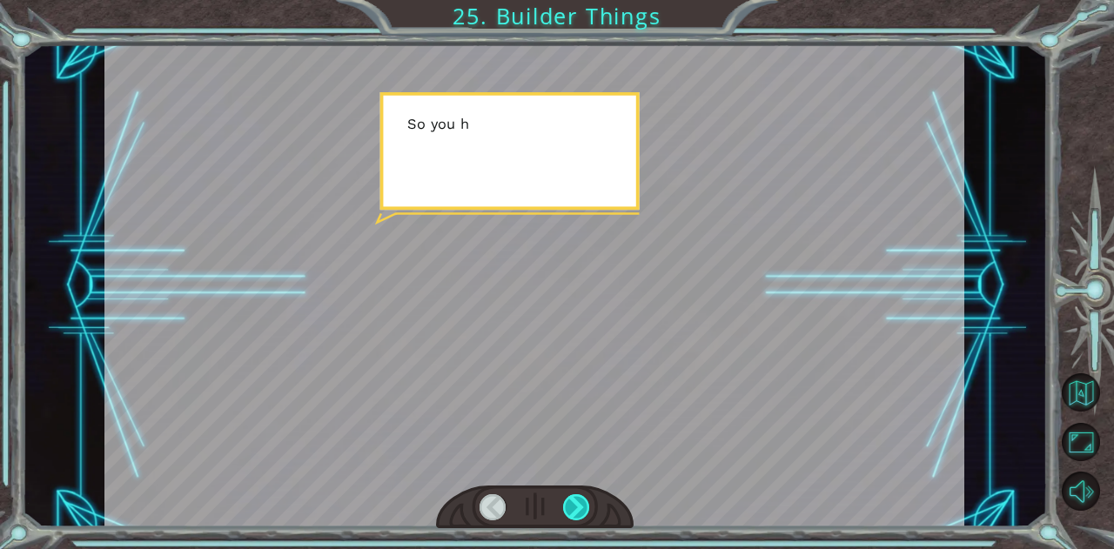
click at [580, 497] on div at bounding box center [576, 508] width 27 height 26
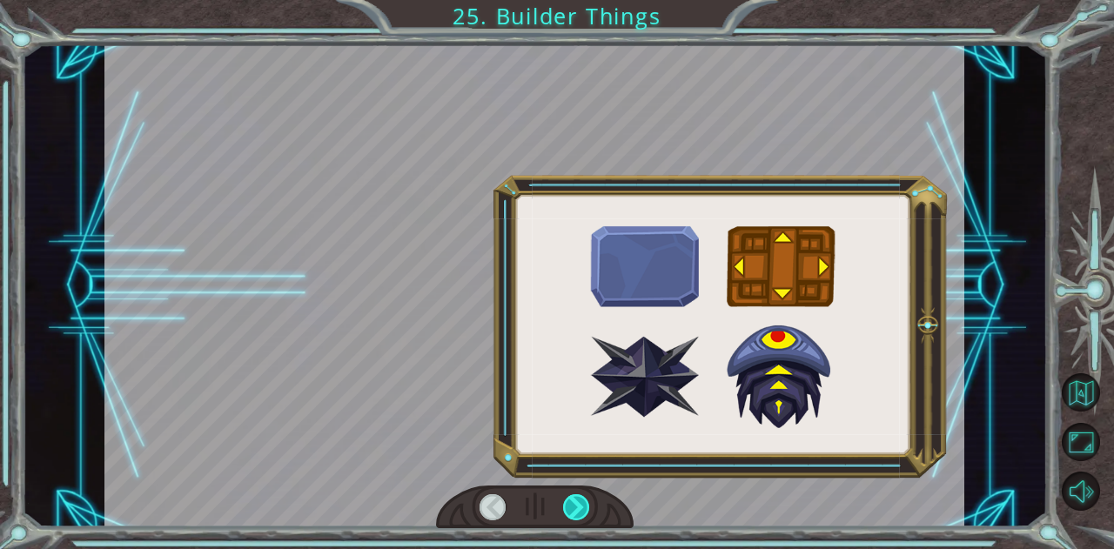
click at [580, 497] on div at bounding box center [576, 508] width 27 height 26
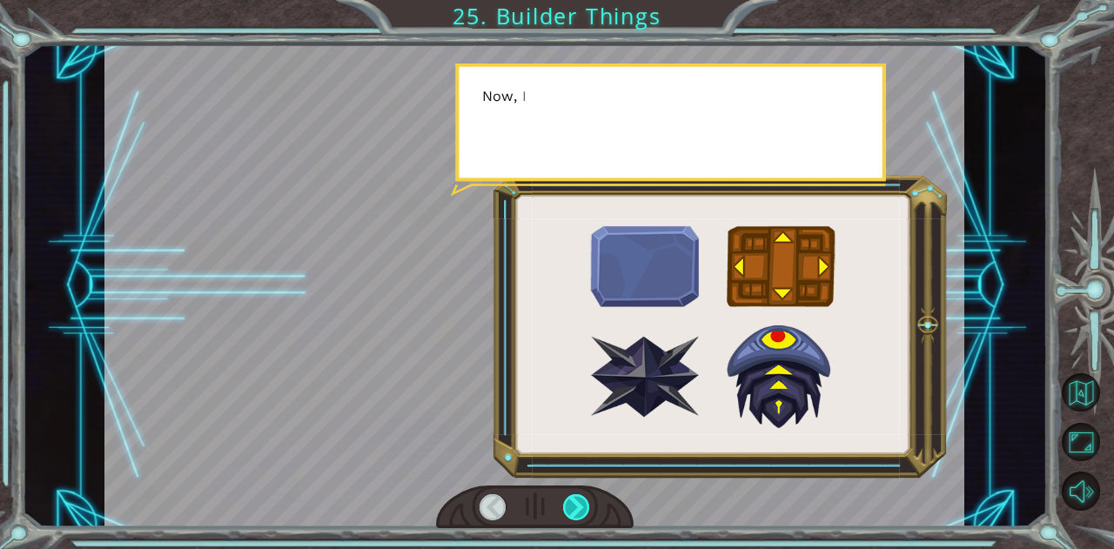
click at [580, 497] on div at bounding box center [576, 508] width 27 height 26
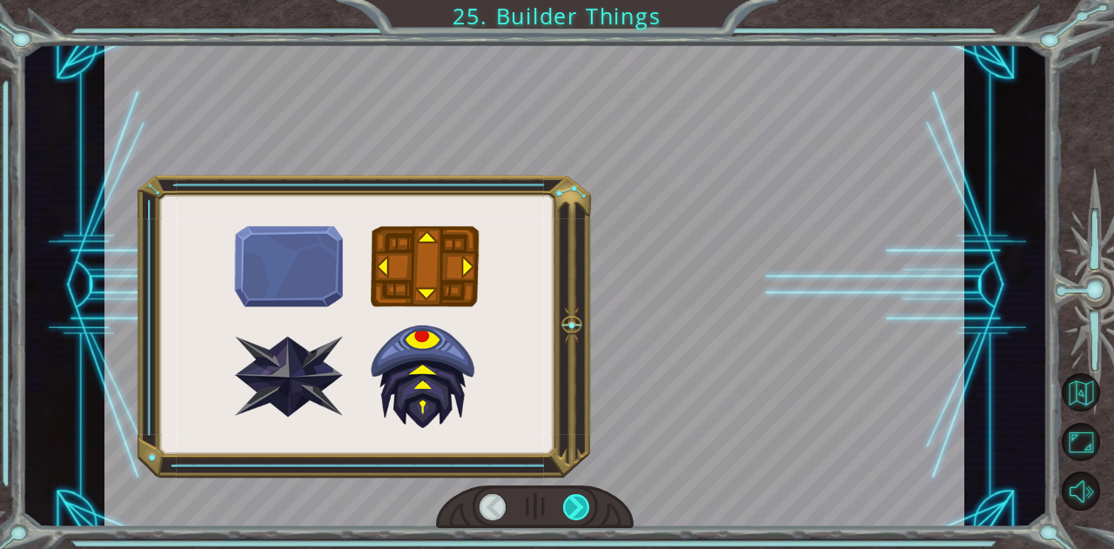
click at [580, 497] on div at bounding box center [576, 508] width 27 height 26
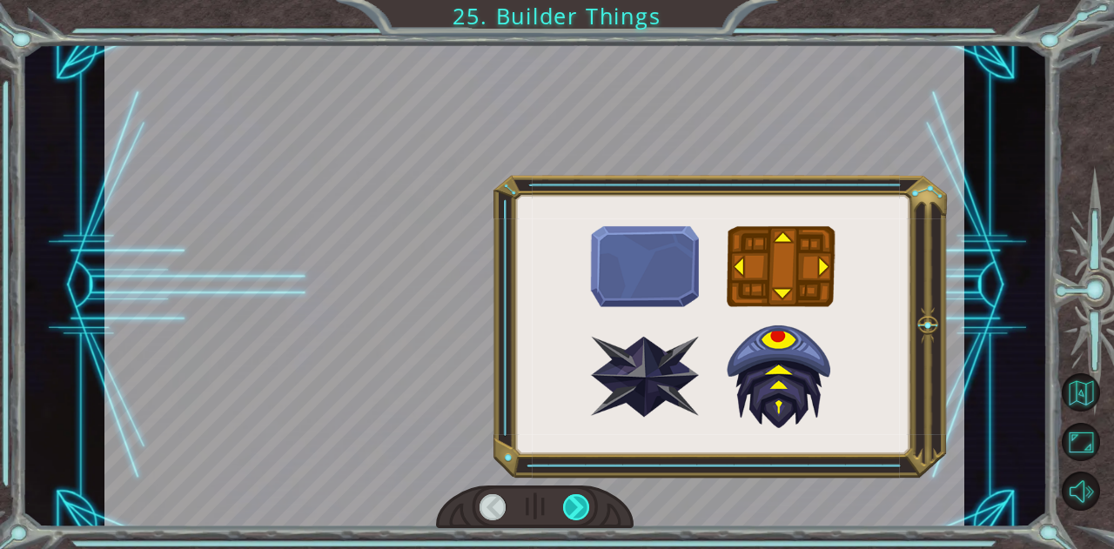
click at [580, 497] on div at bounding box center [576, 508] width 27 height 26
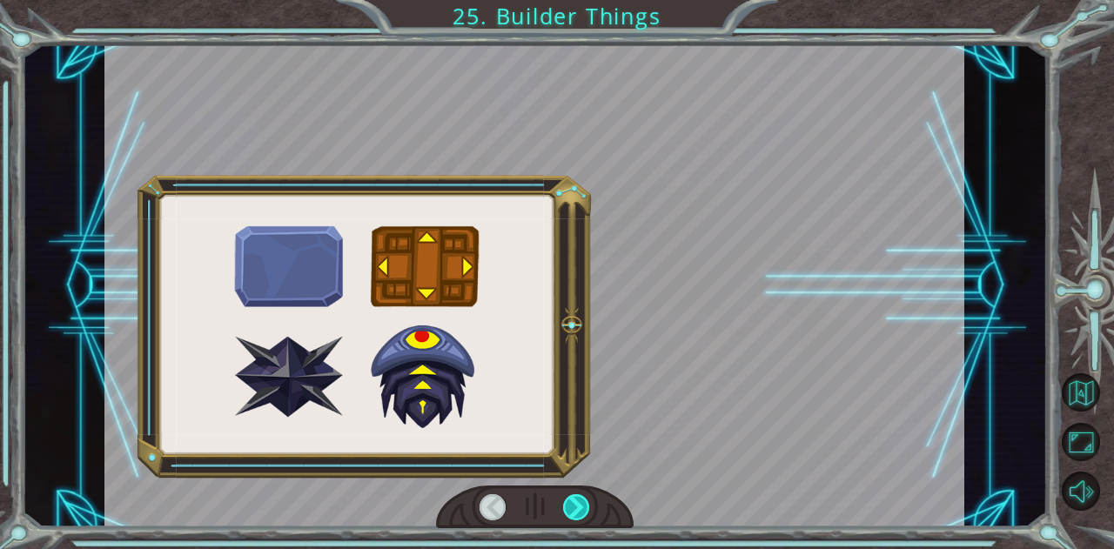
click at [580, 497] on div at bounding box center [576, 508] width 27 height 26
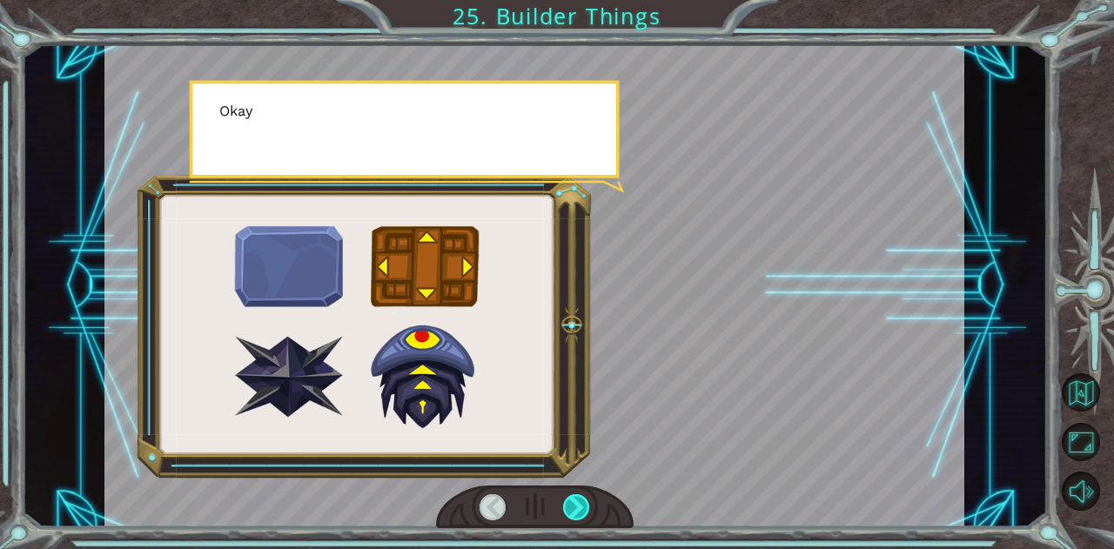
click at [580, 497] on div at bounding box center [576, 508] width 27 height 26
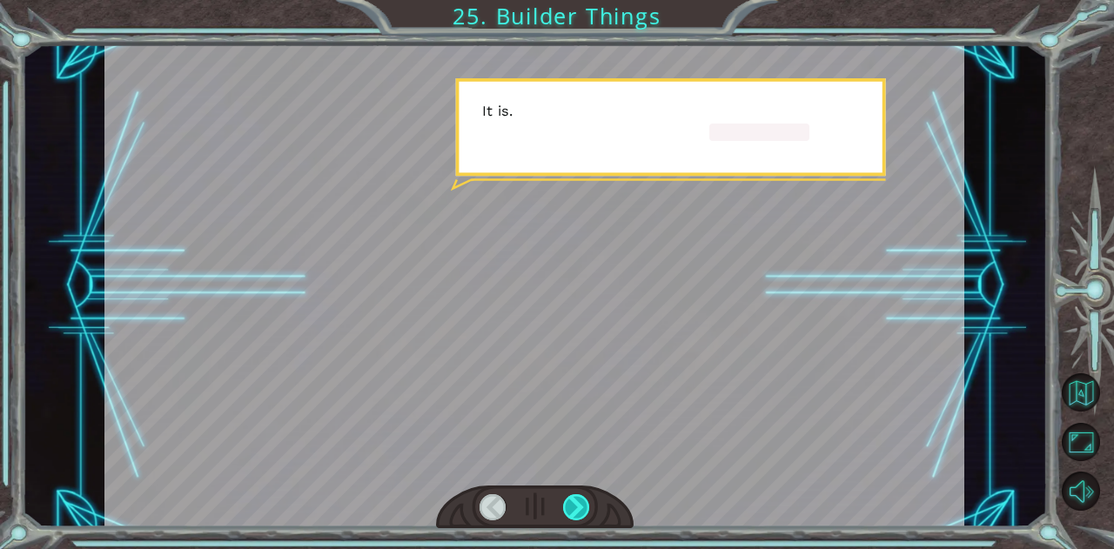
click at [580, 497] on div at bounding box center [576, 508] width 27 height 26
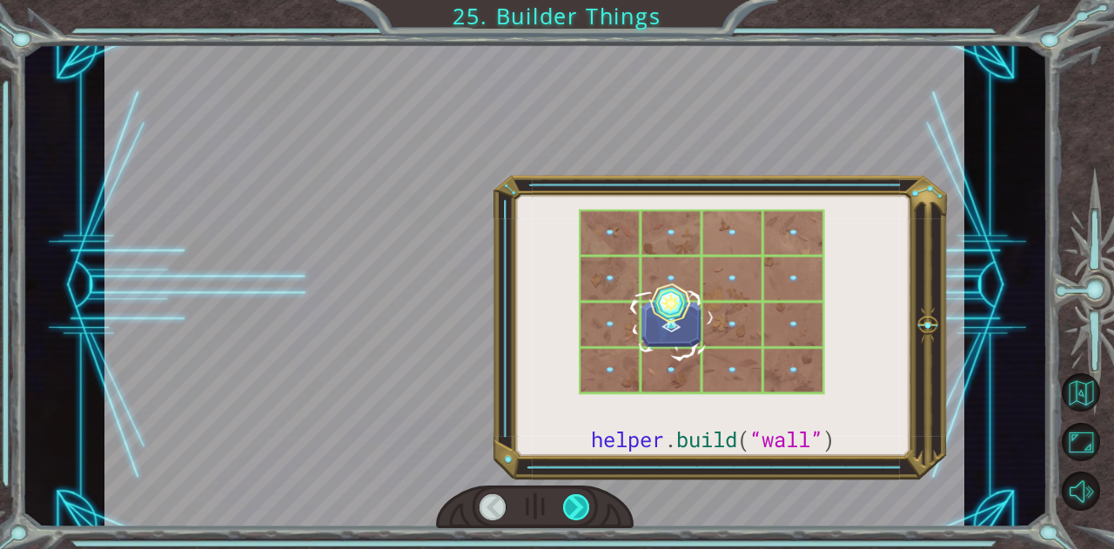
click at [580, 497] on div at bounding box center [576, 508] width 27 height 26
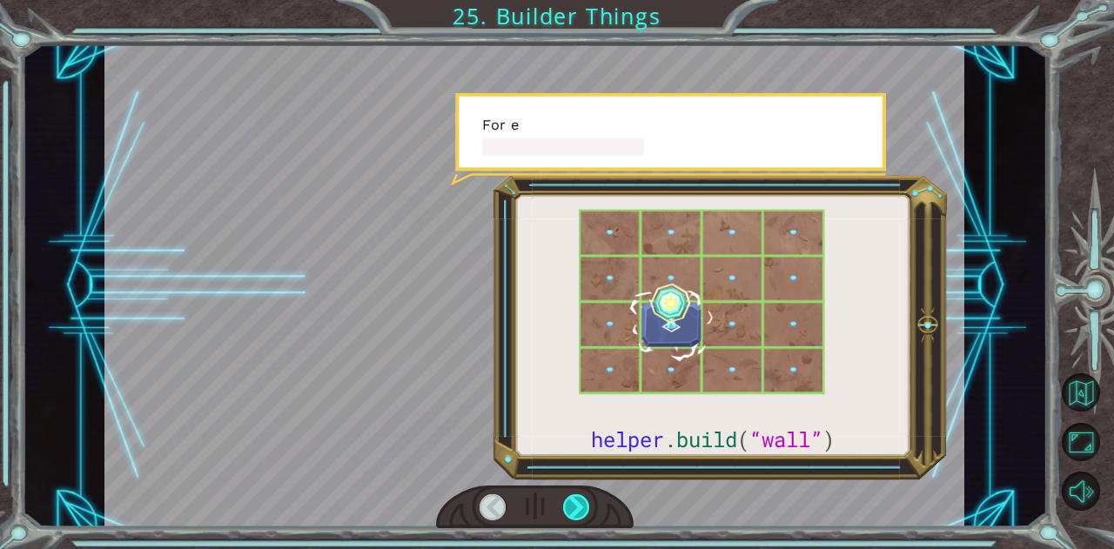
click at [580, 497] on div at bounding box center [576, 508] width 27 height 26
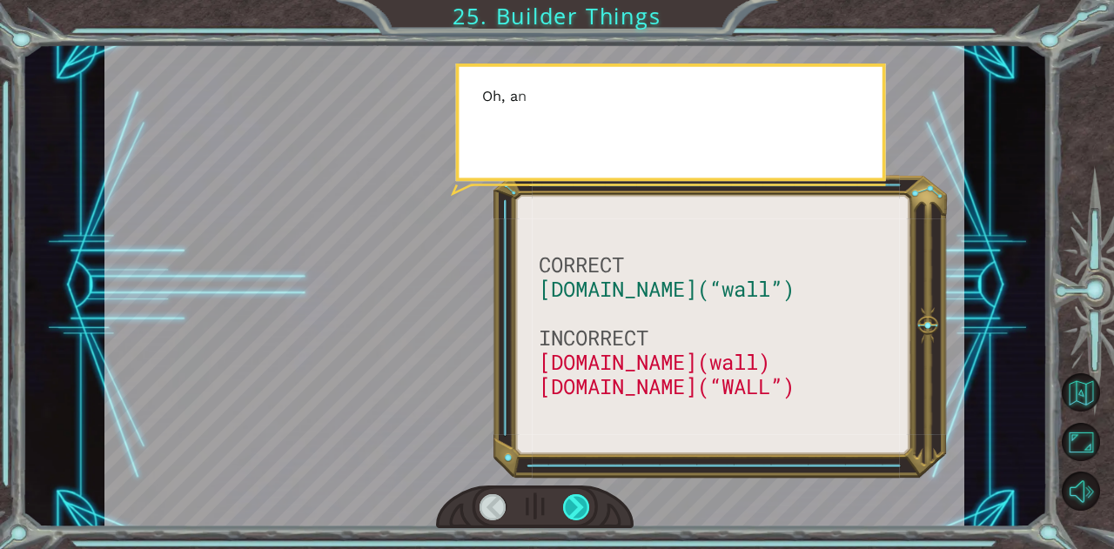
click at [580, 497] on div at bounding box center [576, 508] width 27 height 26
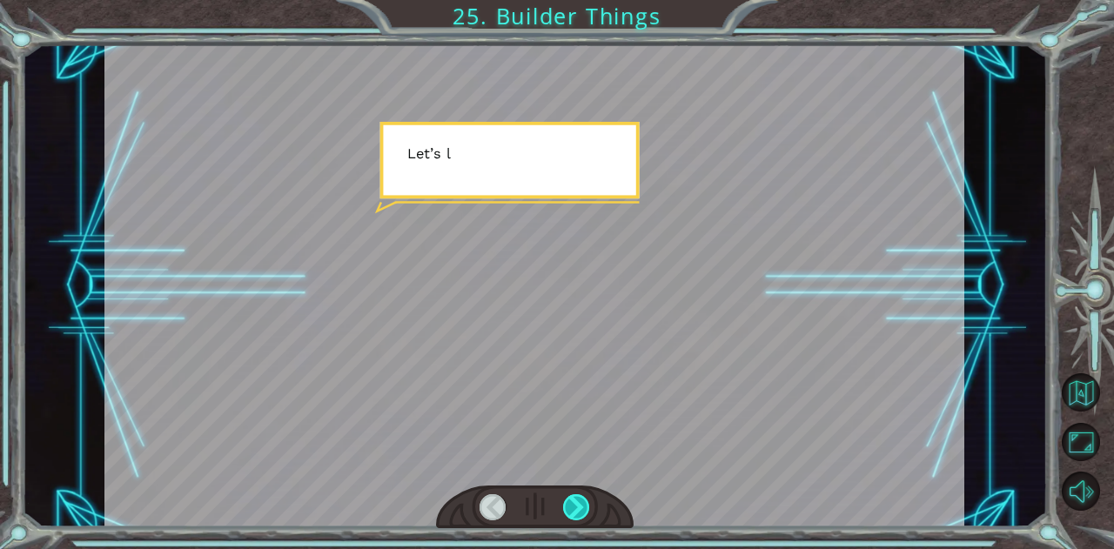
click at [580, 497] on div at bounding box center [576, 508] width 27 height 26
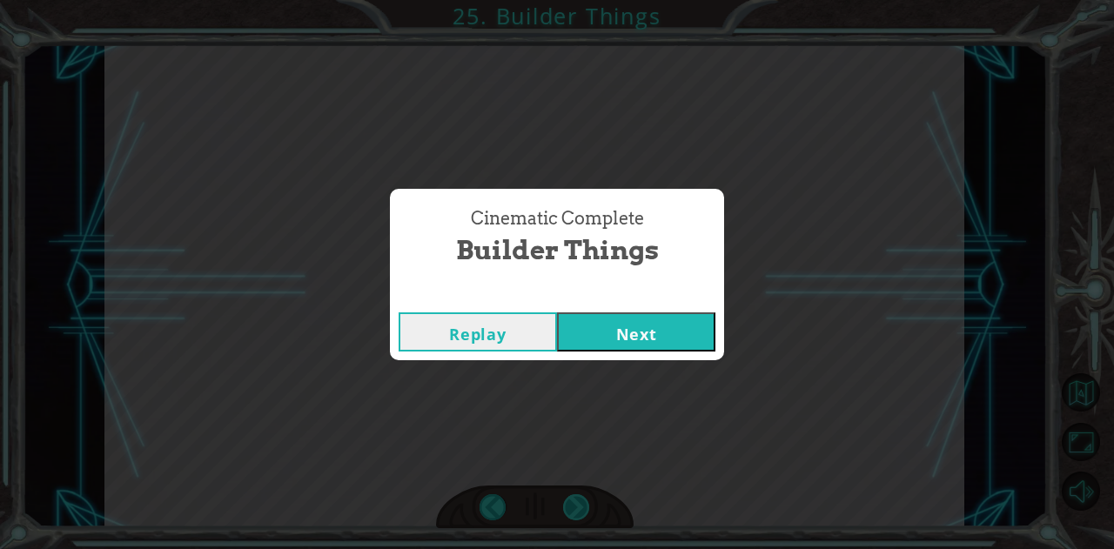
click at [580, 497] on div "Cinematic Complete Builder Things Replay Next" at bounding box center [557, 274] width 1114 height 549
click at [657, 306] on div "Replay Next" at bounding box center [557, 332] width 334 height 57
click at [663, 319] on button "Next" at bounding box center [636, 332] width 158 height 39
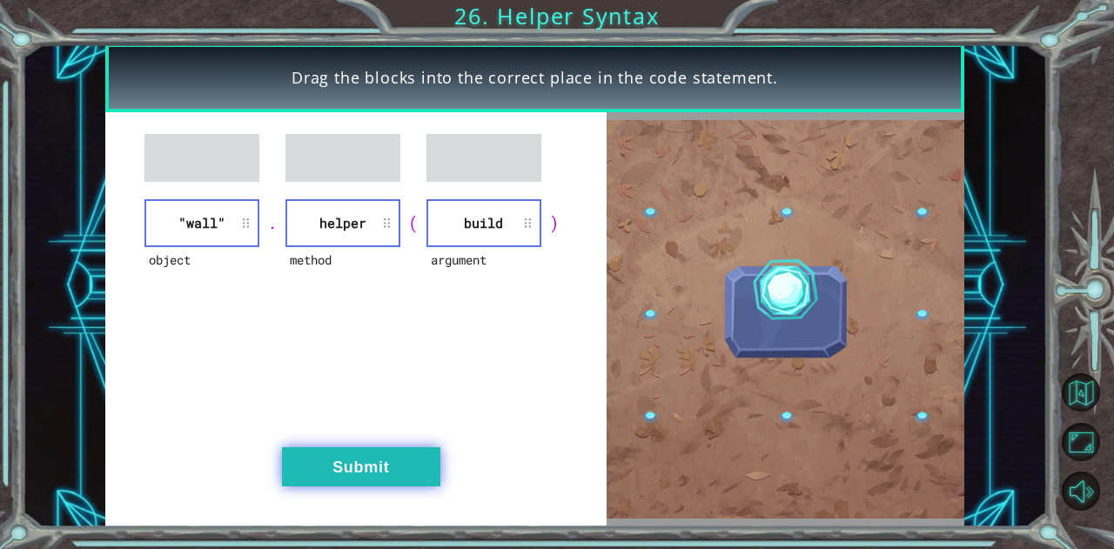
click at [357, 450] on button "Submit" at bounding box center [361, 466] width 158 height 39
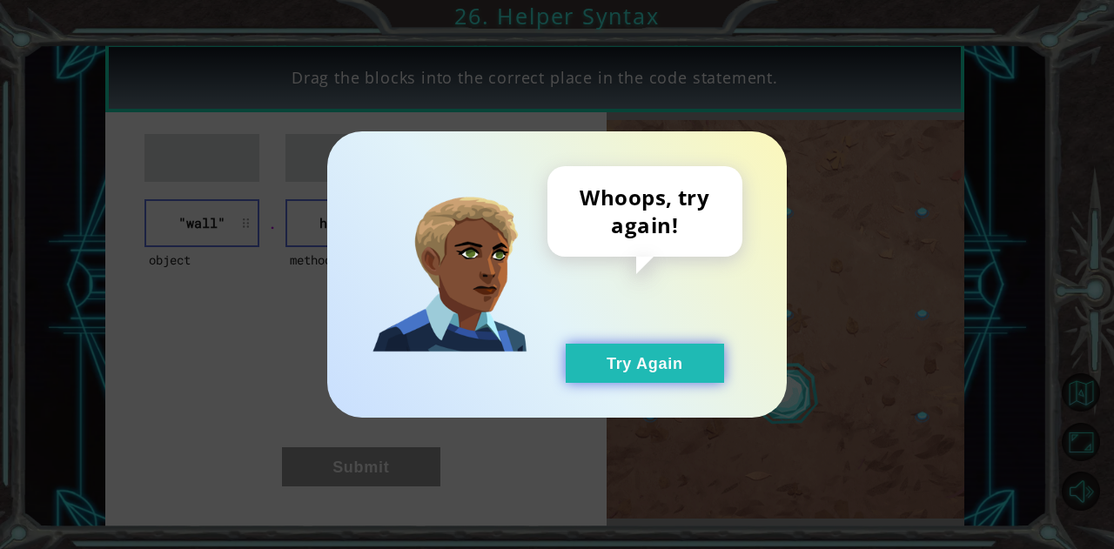
click at [576, 360] on button "Try Again" at bounding box center [645, 363] width 158 height 39
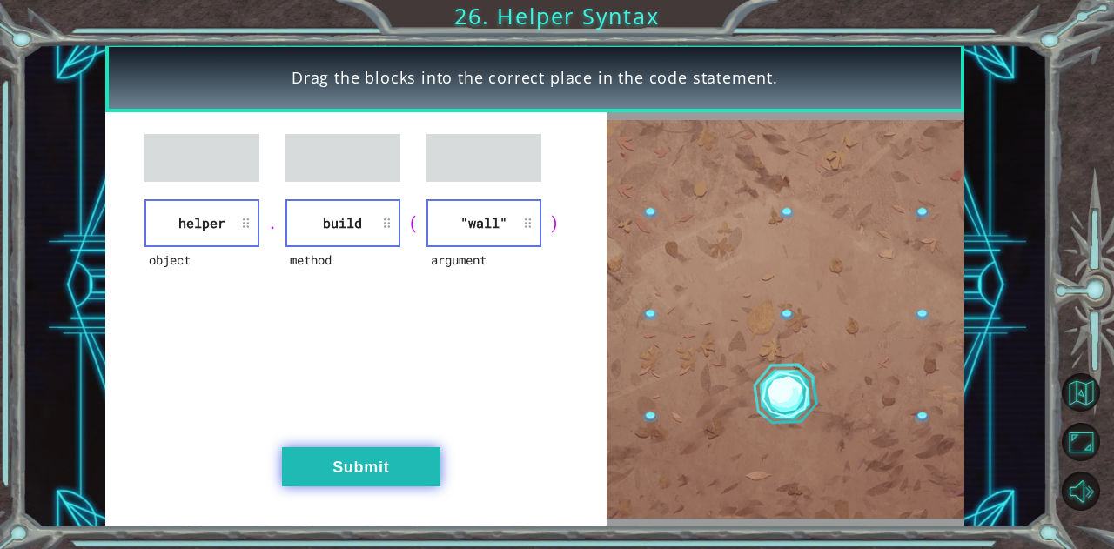
click at [385, 462] on button "Submit" at bounding box center [361, 466] width 158 height 39
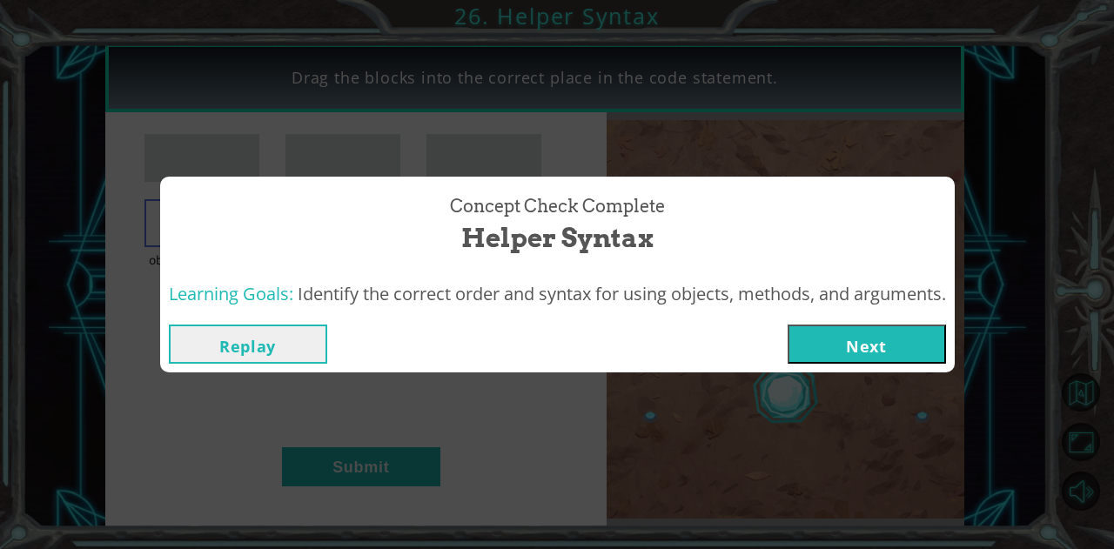
click at [806, 347] on button "Next" at bounding box center [867, 344] width 158 height 39
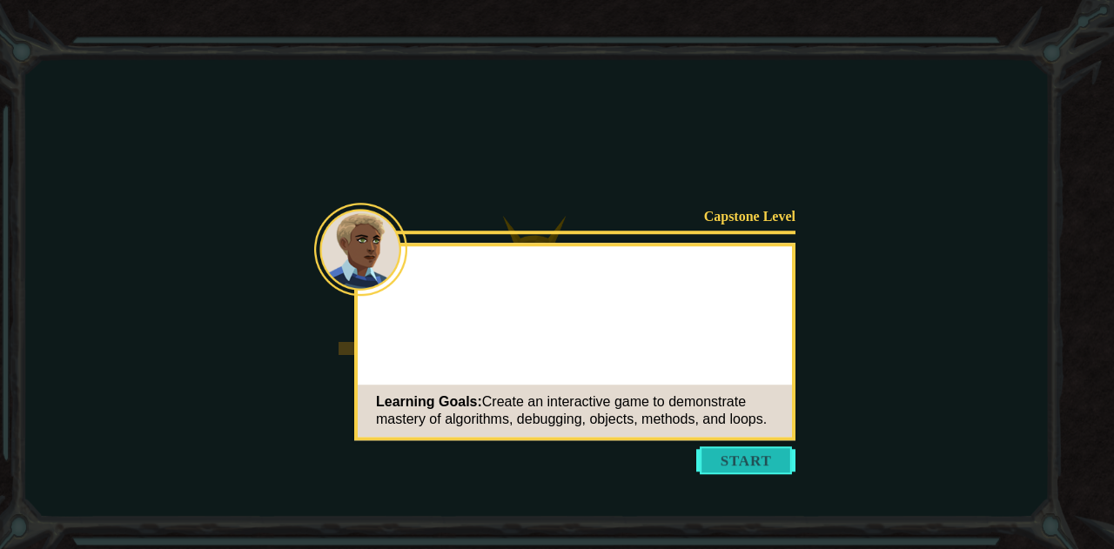
click at [704, 458] on button "Start" at bounding box center [745, 461] width 99 height 28
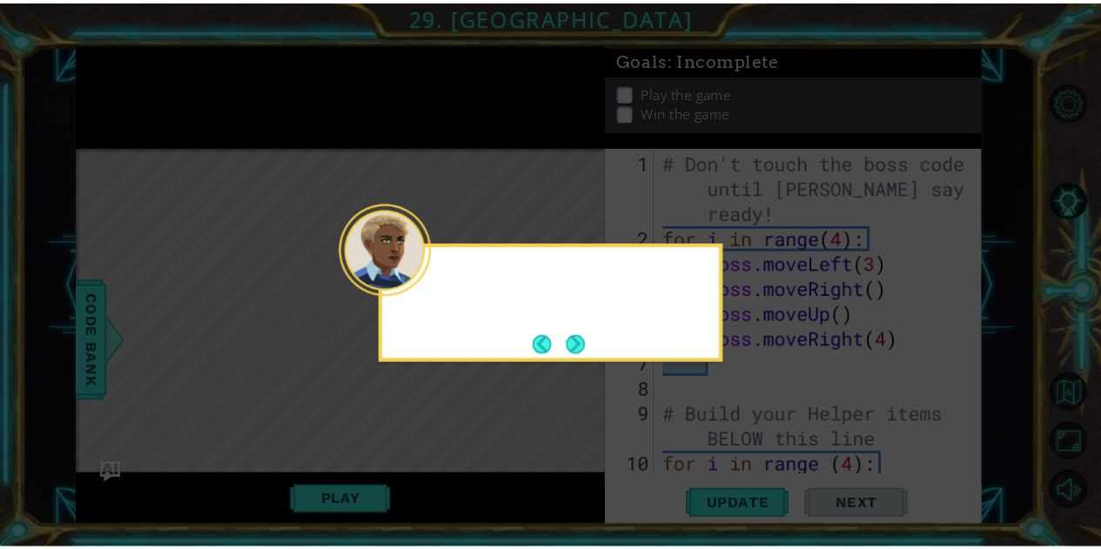
scroll to position [353, 0]
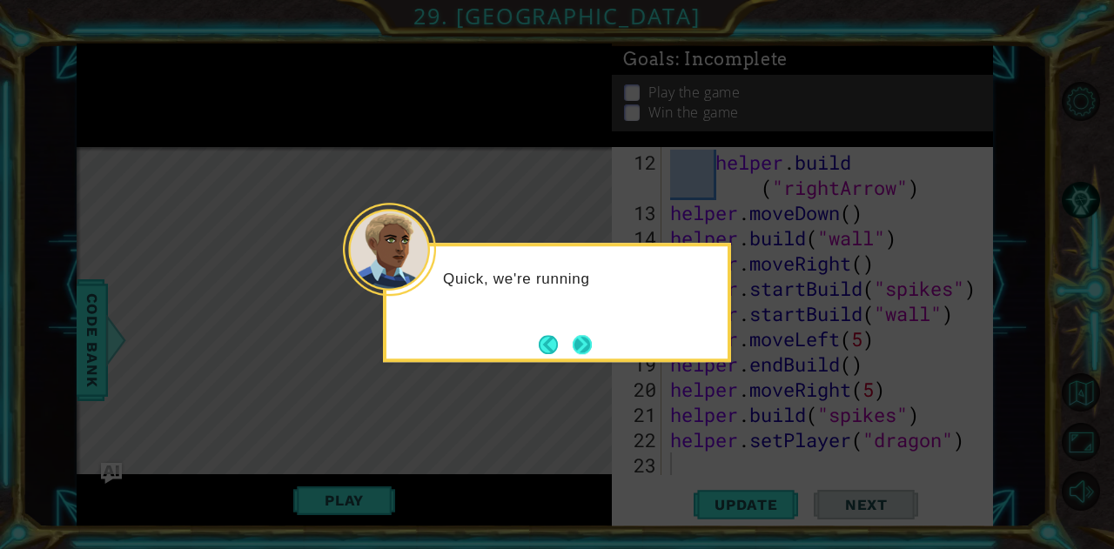
click at [586, 337] on button "Next" at bounding box center [583, 344] width 20 height 20
click at [585, 335] on button "Next" at bounding box center [582, 344] width 19 height 19
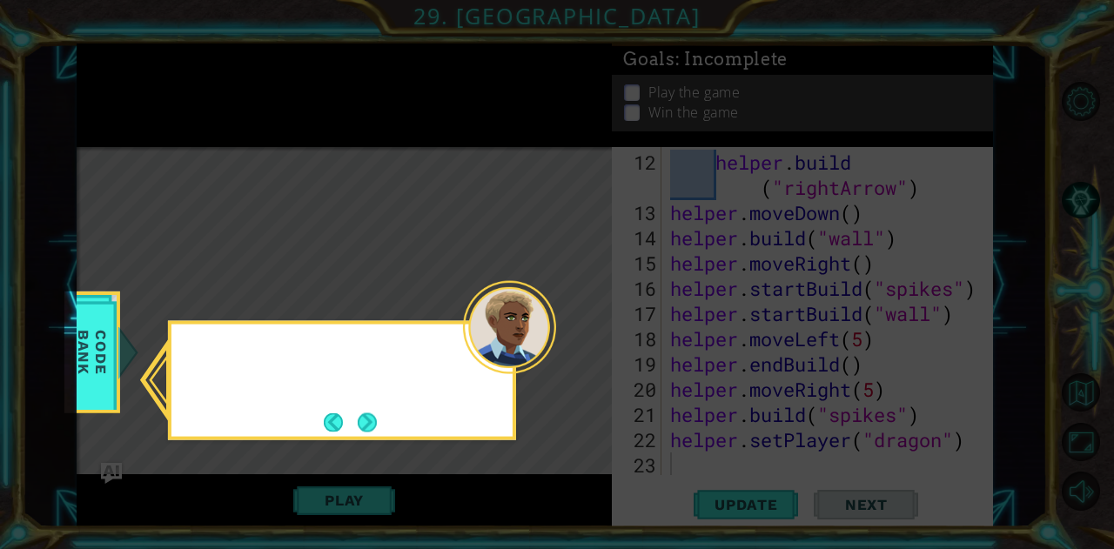
click at [585, 335] on icon at bounding box center [557, 274] width 1114 height 549
click at [373, 423] on button "Next" at bounding box center [367, 422] width 19 height 19
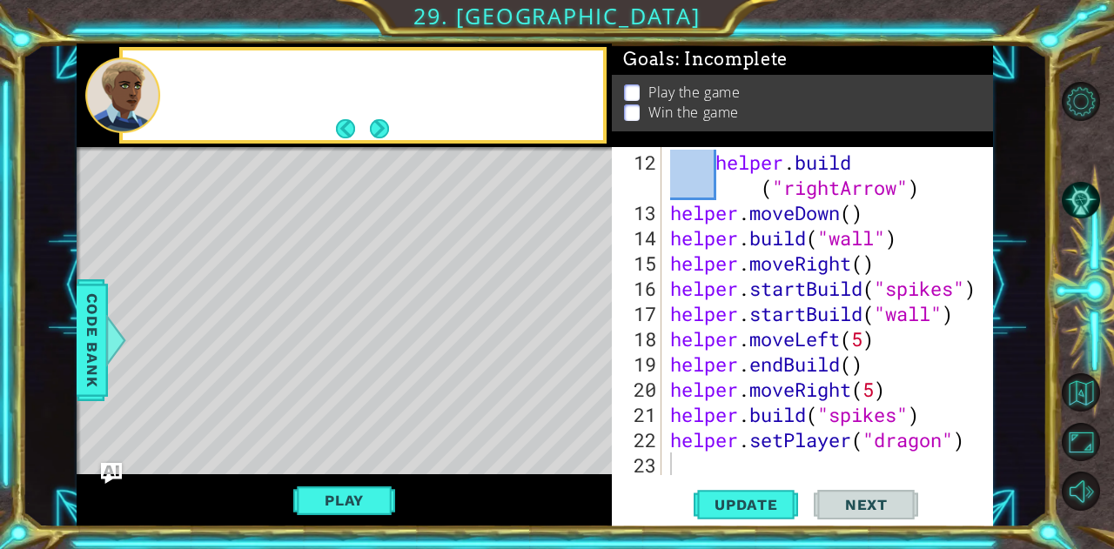
click at [373, 423] on div "Level Map" at bounding box center [479, 403] width 804 height 513
click at [385, 138] on button "Next" at bounding box center [378, 128] width 19 height 19
click at [385, 142] on div "Read" at bounding box center [363, 95] width 488 height 97
click at [385, 138] on button "Next" at bounding box center [378, 128] width 19 height 19
click at [385, 142] on div "Try us" at bounding box center [363, 95] width 488 height 97
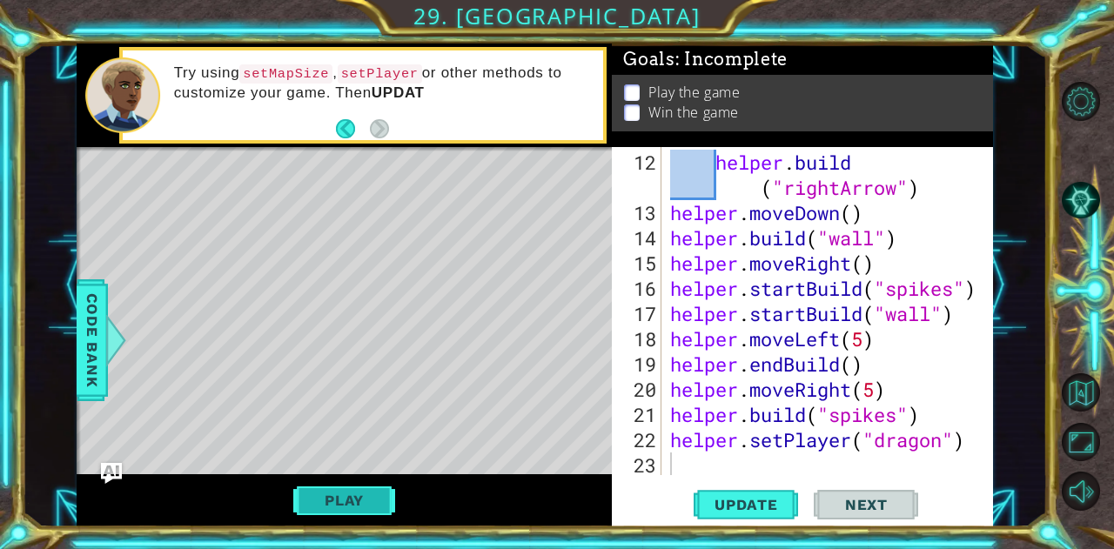
click at [383, 492] on button "Play" at bounding box center [344, 500] width 102 height 33
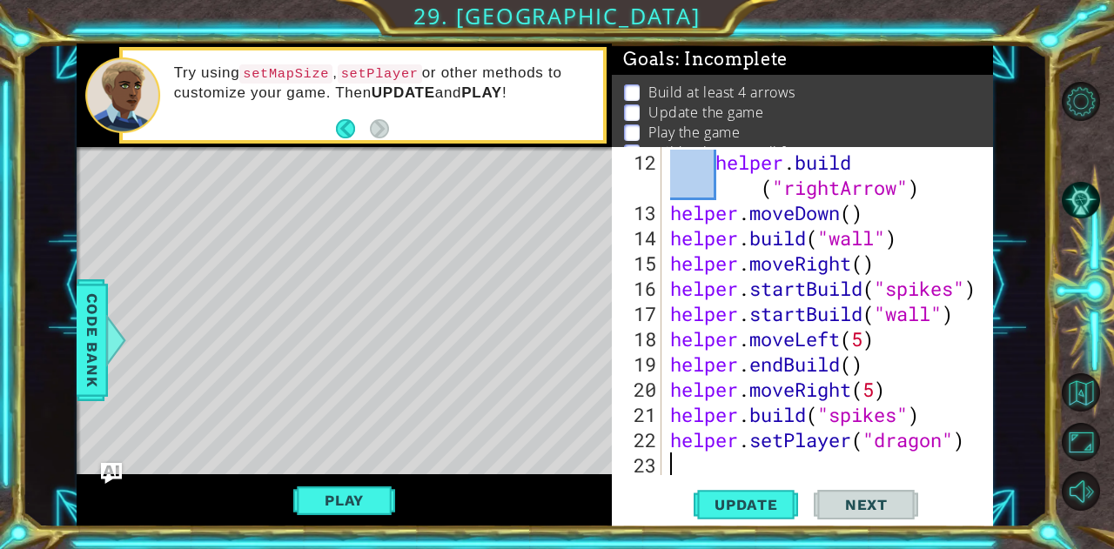
click at [375, 330] on div "Level Map" at bounding box center [479, 403] width 804 height 513
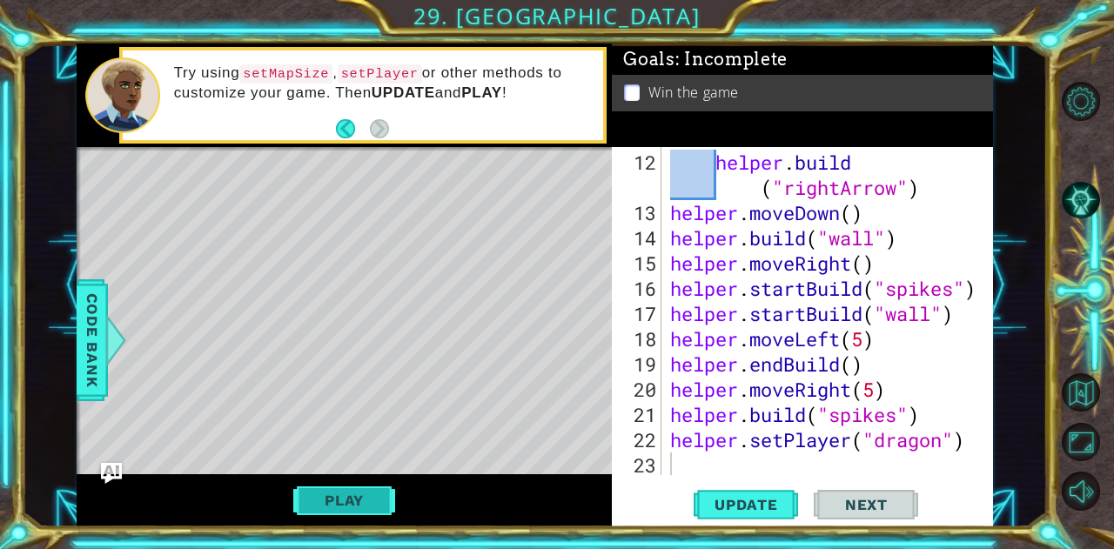
click at [373, 508] on button "Play" at bounding box center [344, 500] width 102 height 33
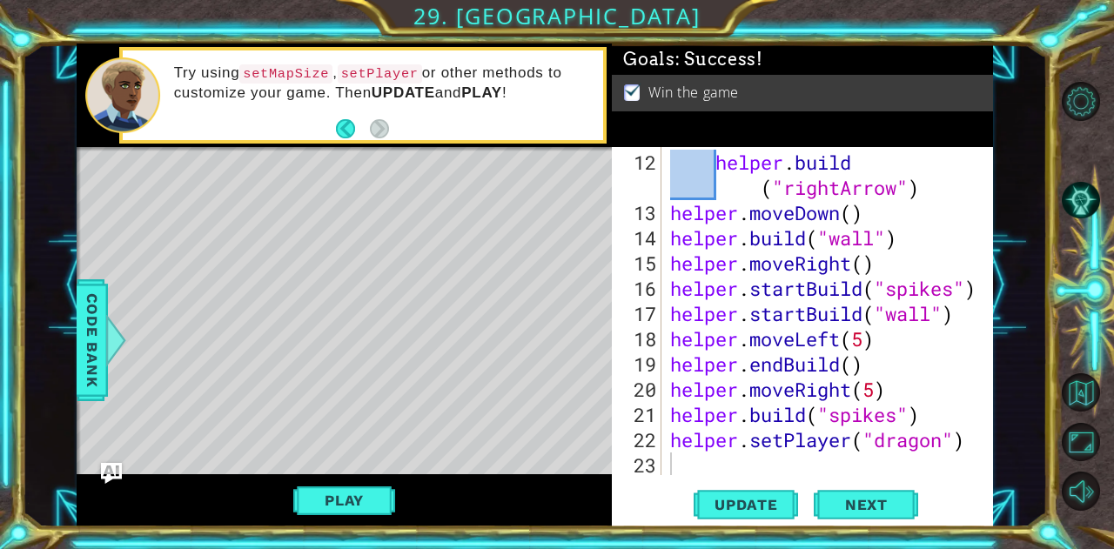
click at [940, 94] on li "Win the game" at bounding box center [804, 93] width 361 height 20
click at [711, 493] on button "Update" at bounding box center [746, 505] width 104 height 38
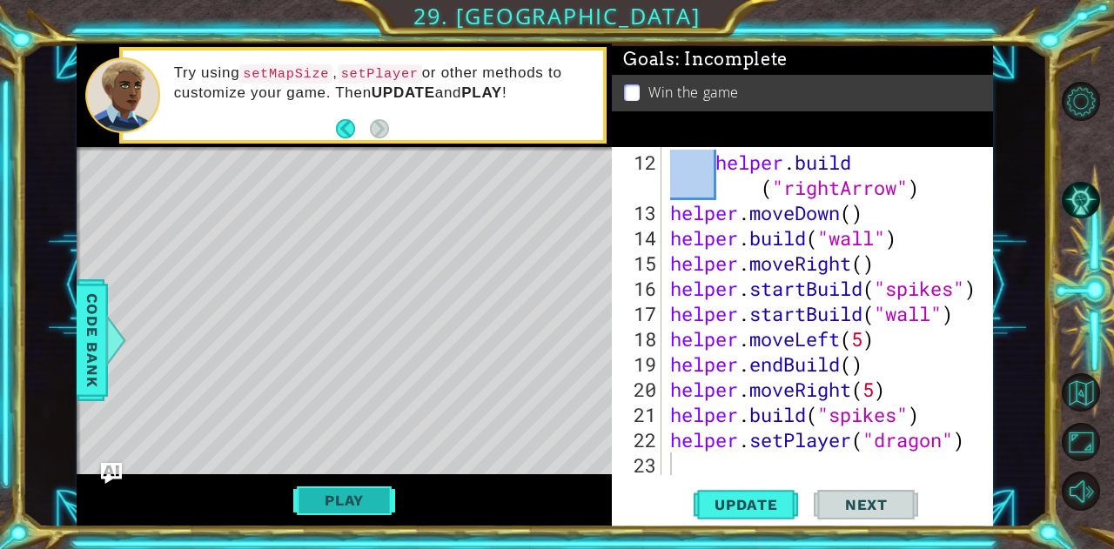
click at [310, 509] on button "Play" at bounding box center [344, 500] width 102 height 33
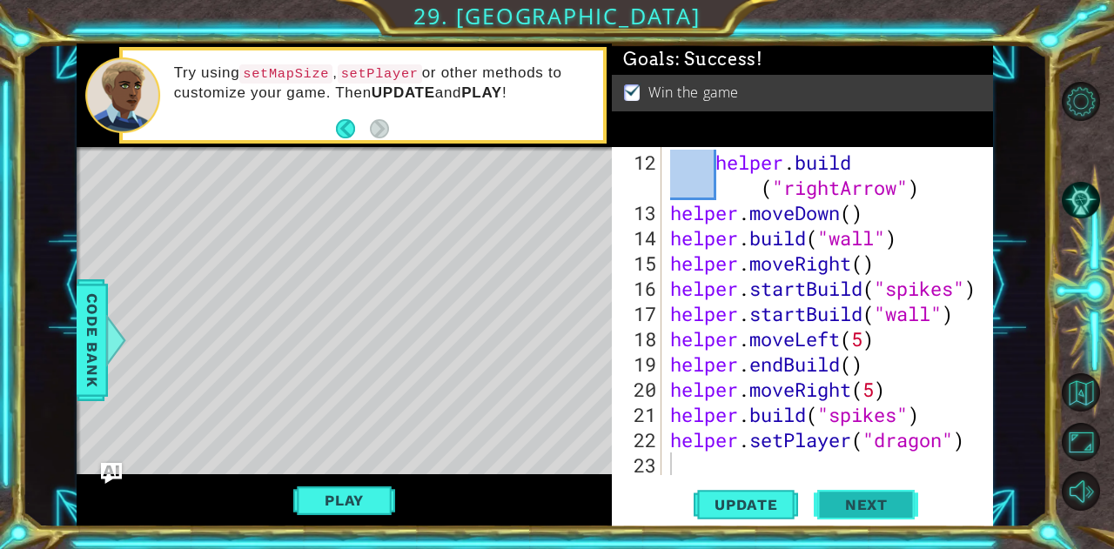
click at [858, 511] on span "Next" at bounding box center [866, 505] width 77 height 17
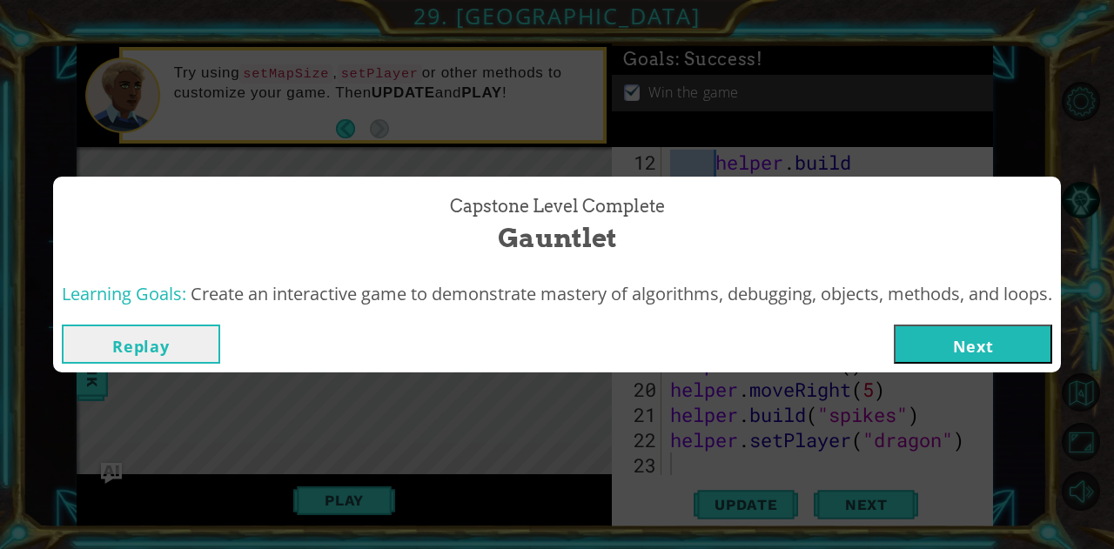
click at [932, 329] on button "Next" at bounding box center [973, 344] width 158 height 39
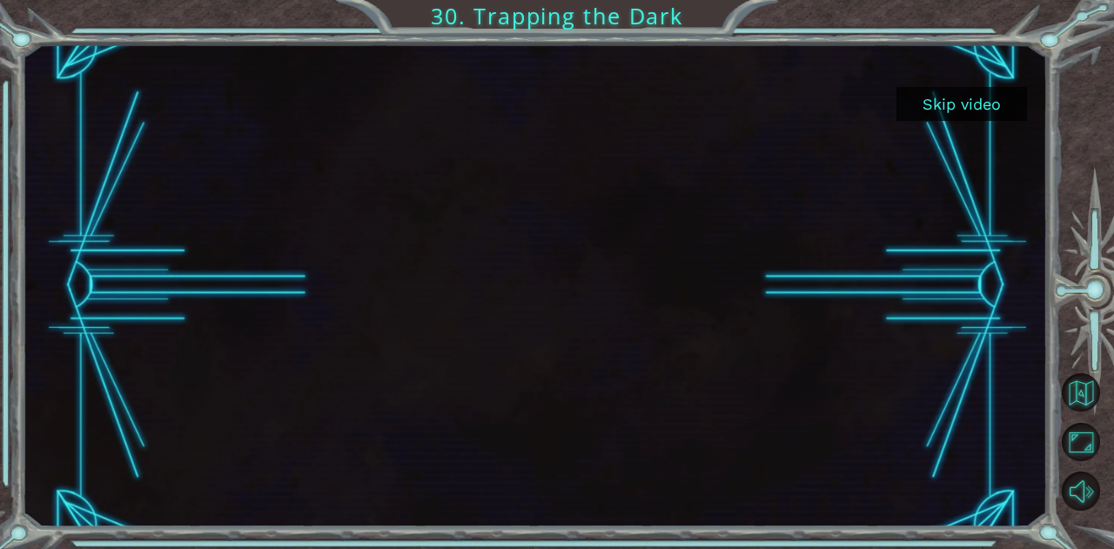
click at [919, 114] on button "Skip video" at bounding box center [962, 104] width 131 height 34
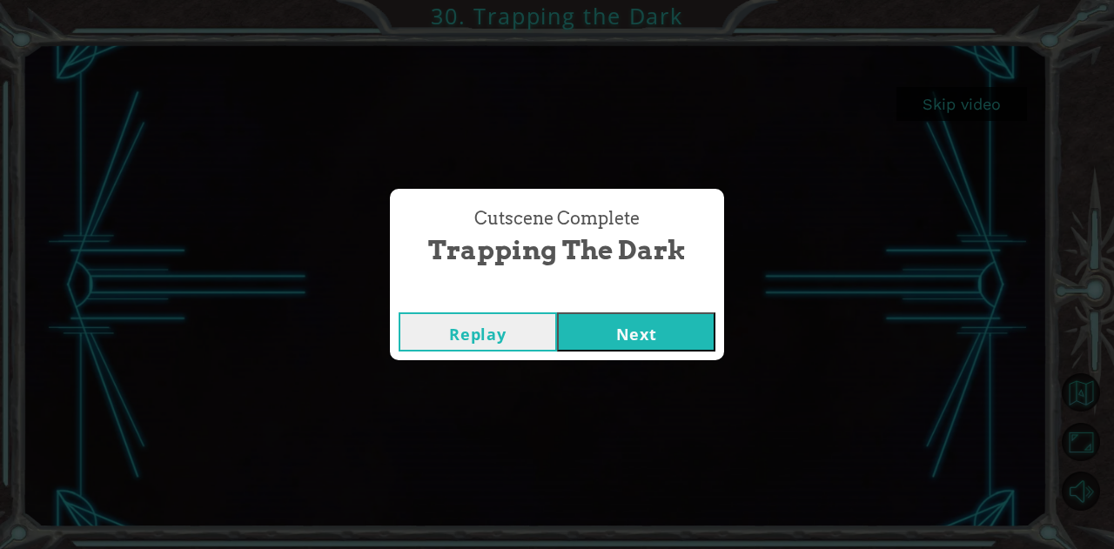
click at [608, 337] on button "Next" at bounding box center [636, 332] width 158 height 39
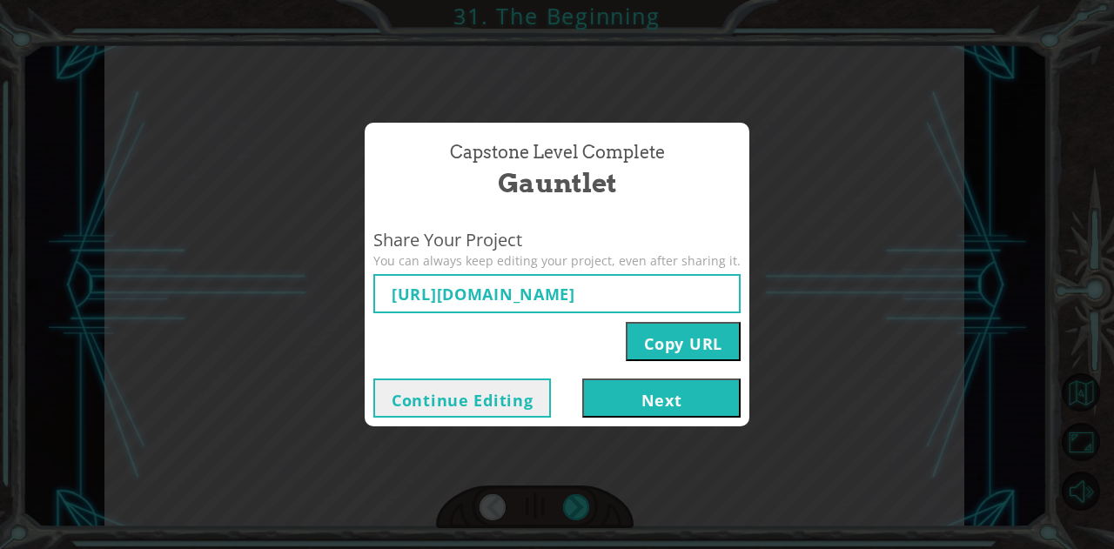
click at [641, 388] on button "Next" at bounding box center [661, 398] width 158 height 39
